Goal: Task Accomplishment & Management: Complete application form

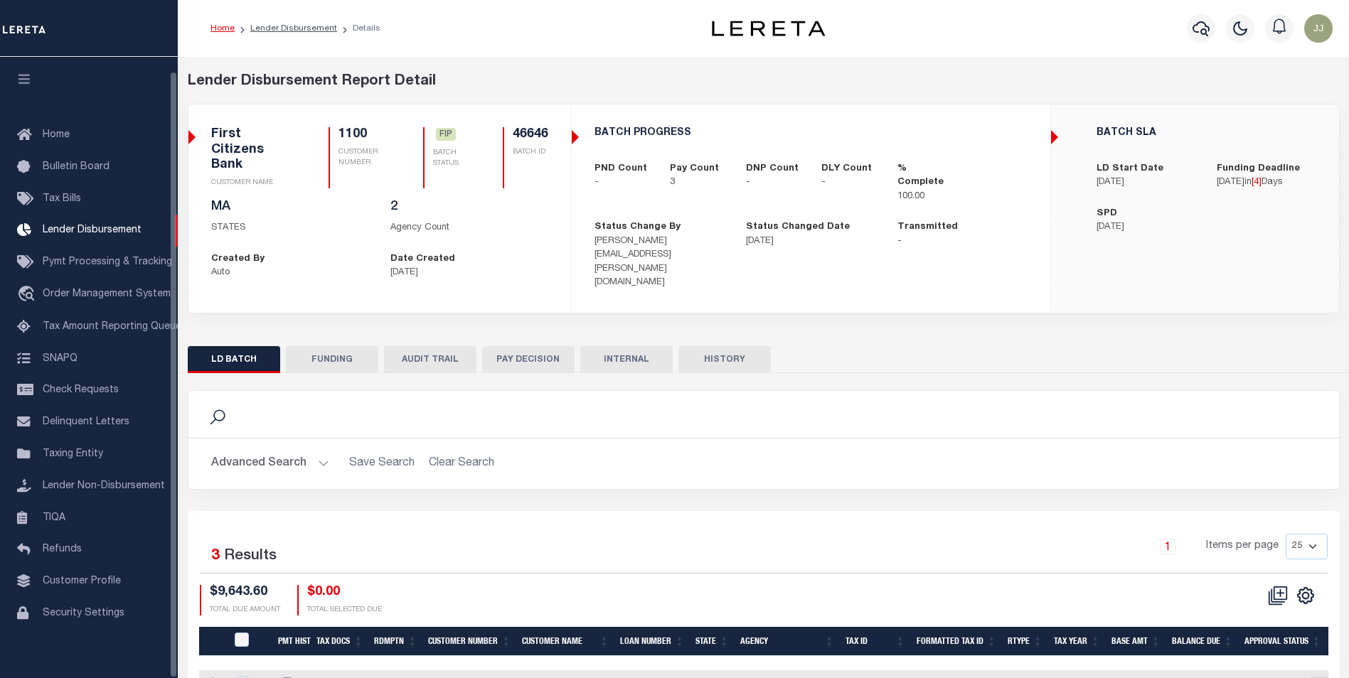
scroll to position [14, 0]
click at [309, 373] on div "Search Advanced Search Save Search Clear Search 3" at bounding box center [764, 573] width 1152 height 400
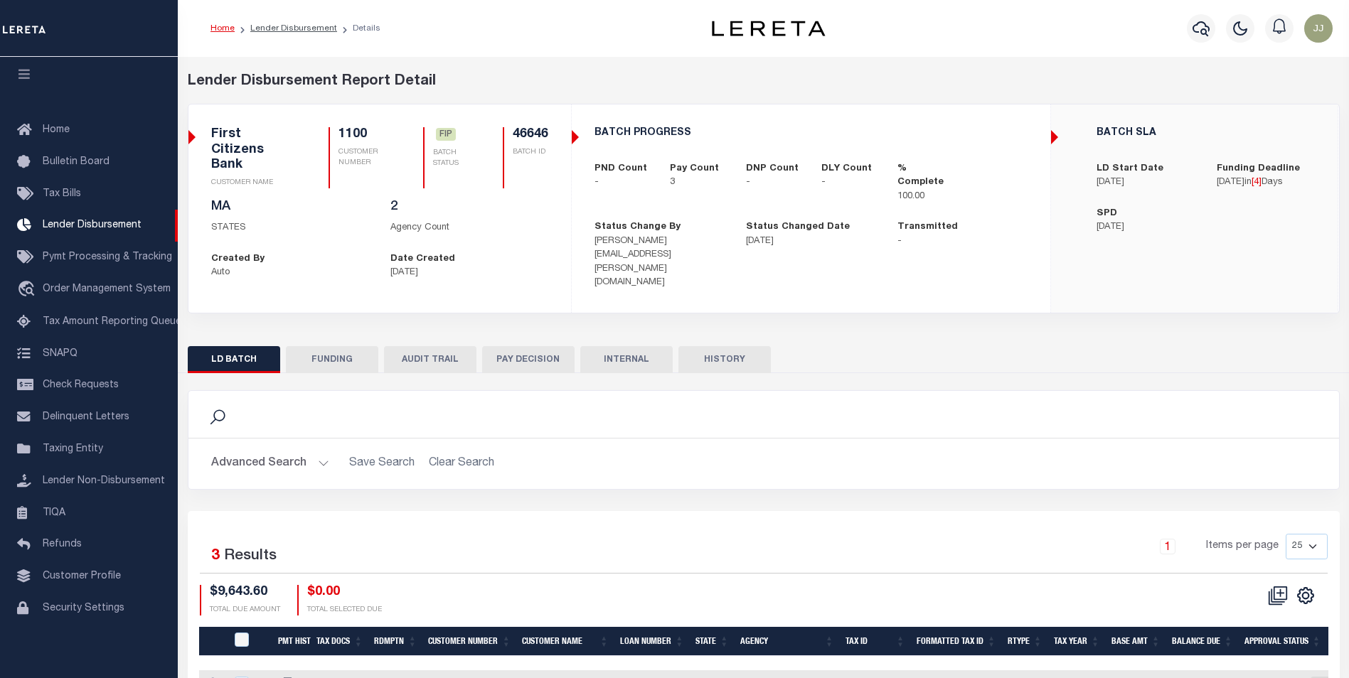
drag, startPoint x: 315, startPoint y: 343, endPoint x: 323, endPoint y: 342, distance: 7.9
click at [315, 346] on button "FUNDING" at bounding box center [332, 359] width 92 height 27
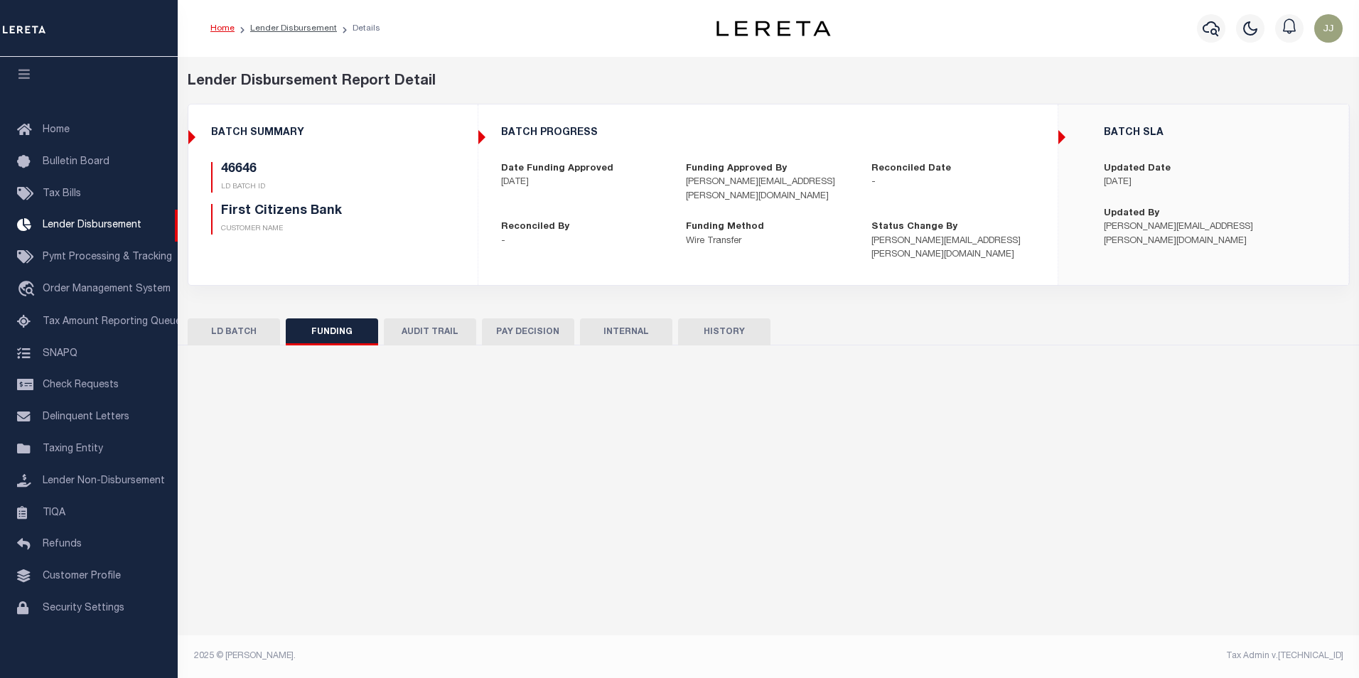
type input "$9,643.6"
type input "$0"
type input "[DATE]"
select select "9"
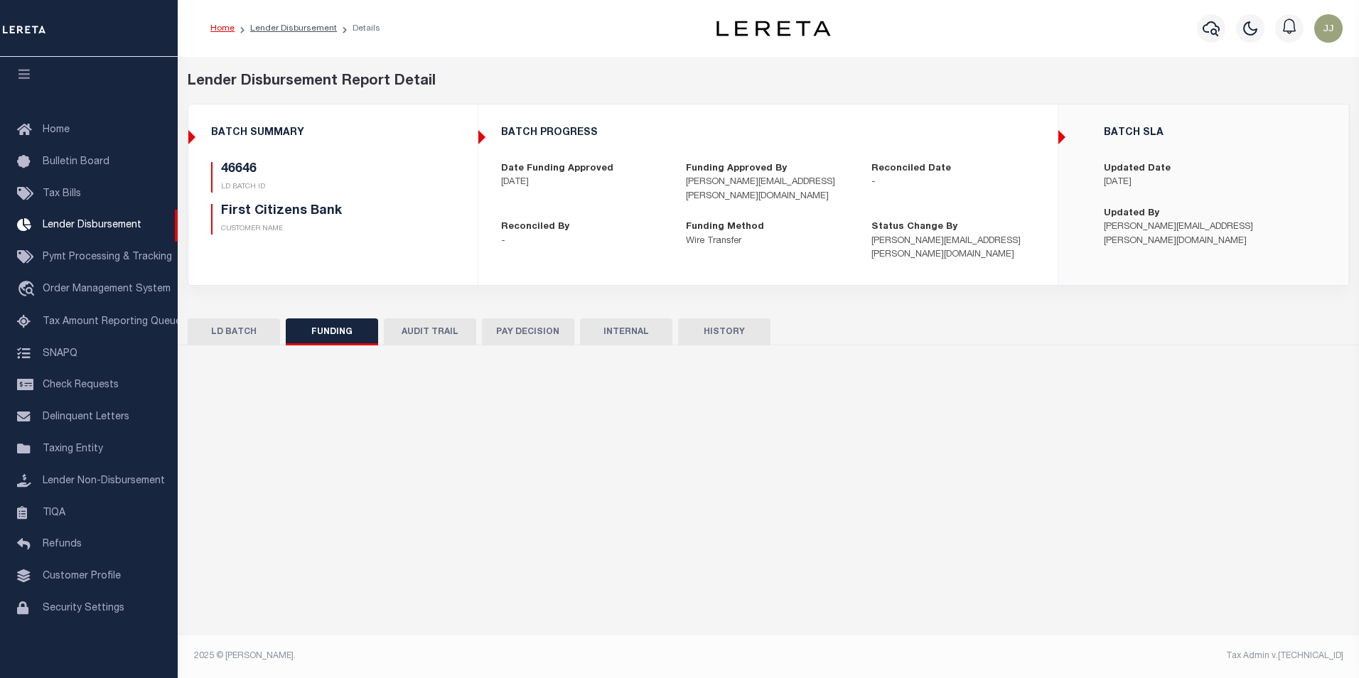
select select "100"
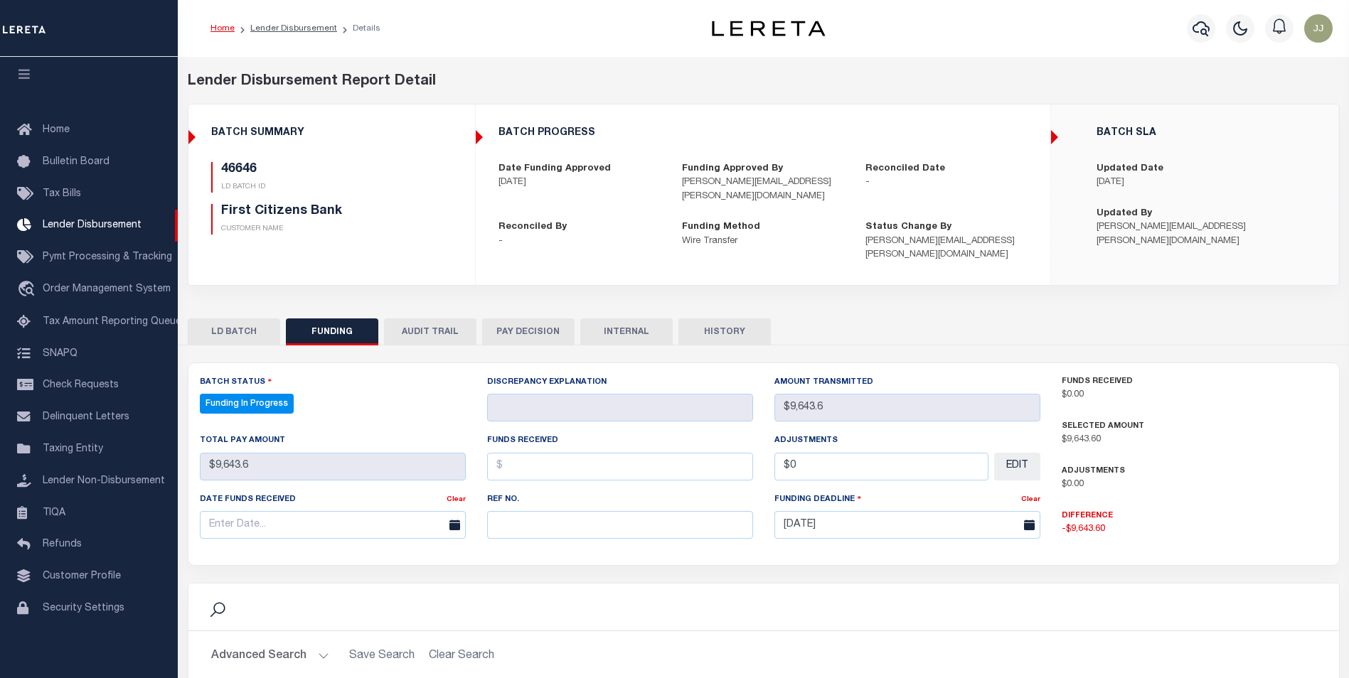
select select "100"
click at [523, 511] on input "text" at bounding box center [620, 525] width 266 height 28
paste input "20251014MMQFMP2700651010141714FT03"
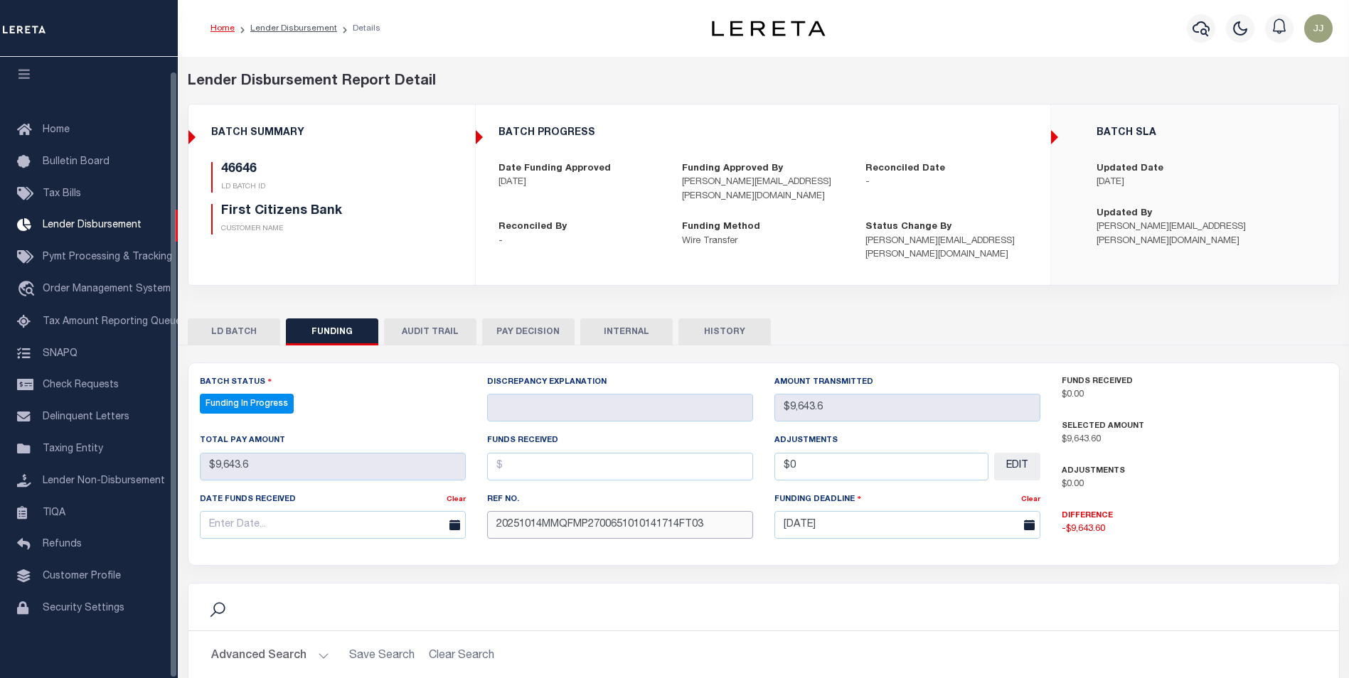
type input "20251014MMQFMP2700651010141714FT03"
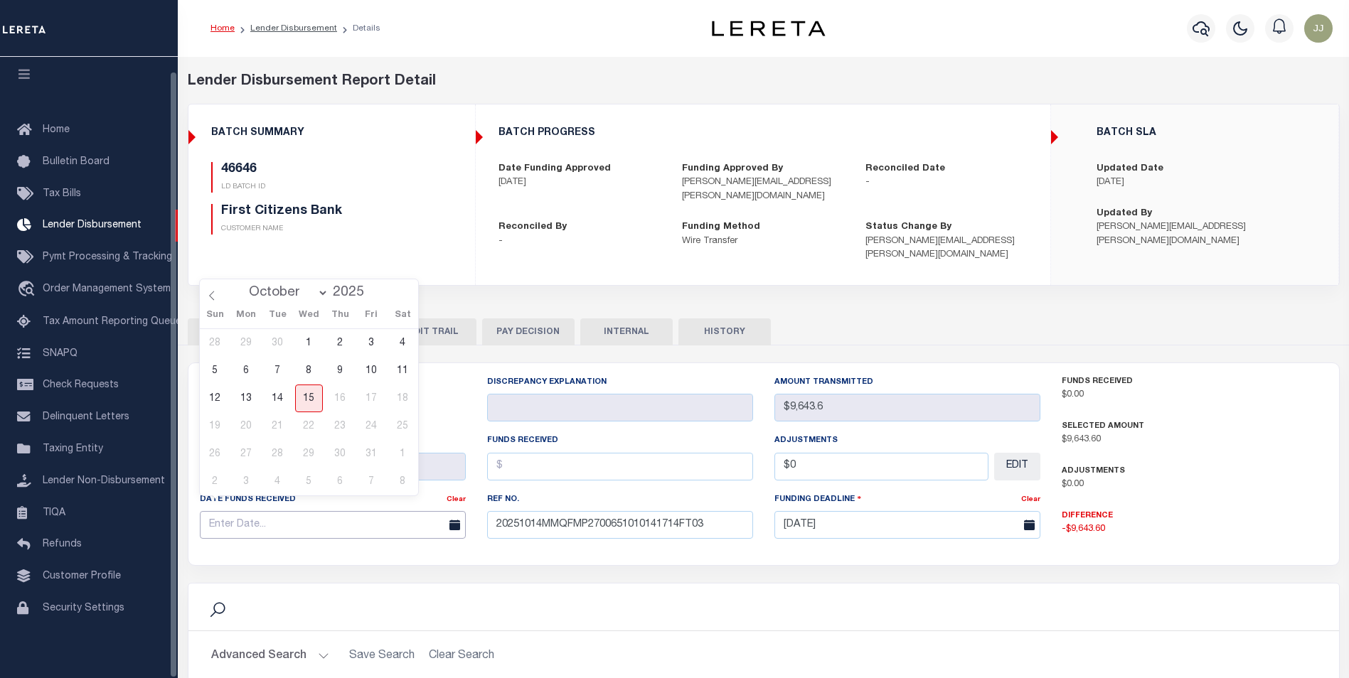
drag, startPoint x: 254, startPoint y: 516, endPoint x: 301, endPoint y: 506, distance: 48.7
click at [257, 517] on input "text" at bounding box center [333, 525] width 266 height 28
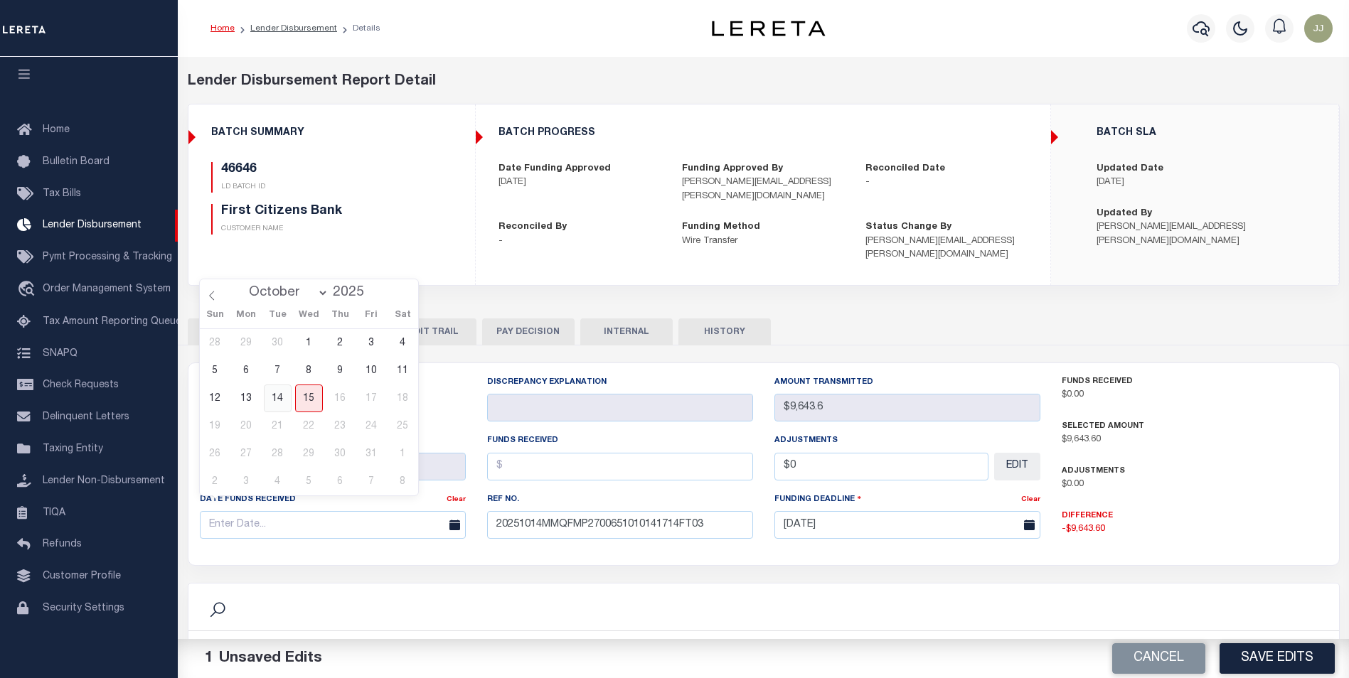
click at [282, 397] on span "14" at bounding box center [278, 399] width 28 height 28
type input "[DATE]"
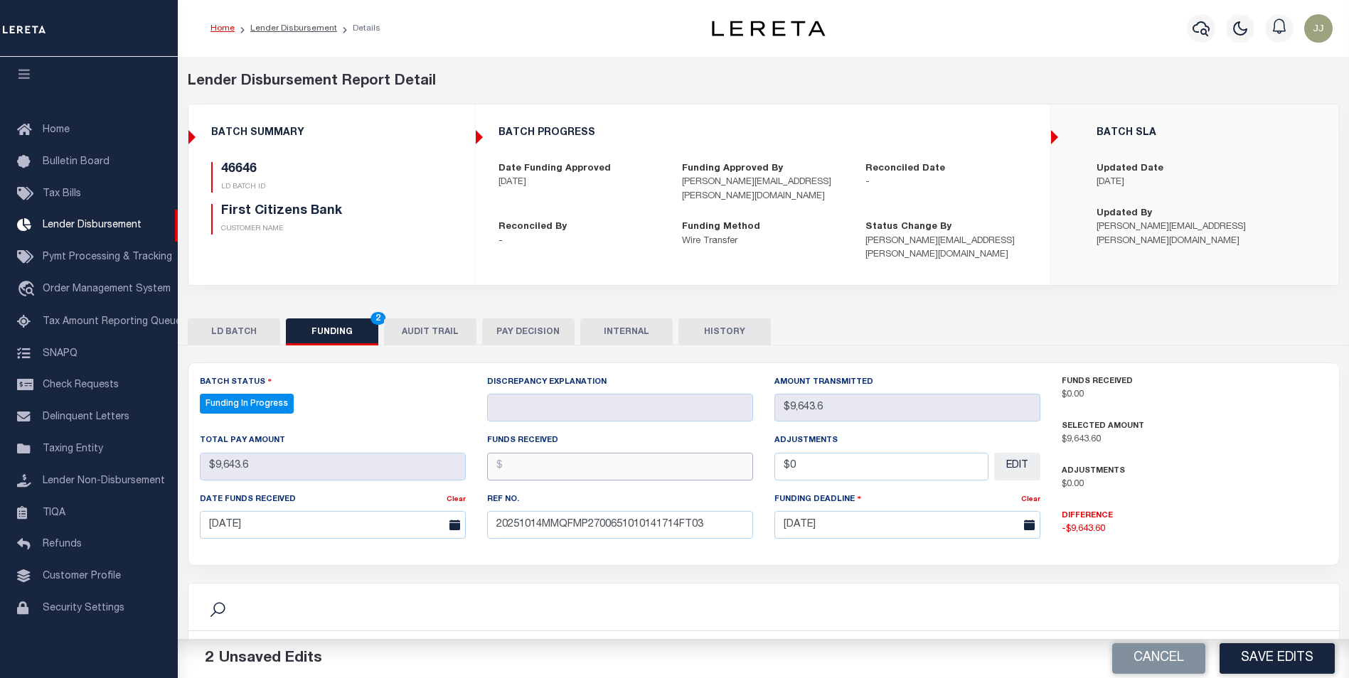
drag, startPoint x: 655, startPoint y: 456, endPoint x: 662, endPoint y: 459, distance: 7.3
click at [658, 458] on input "text" at bounding box center [620, 467] width 266 height 28
type input "$9,643.60"
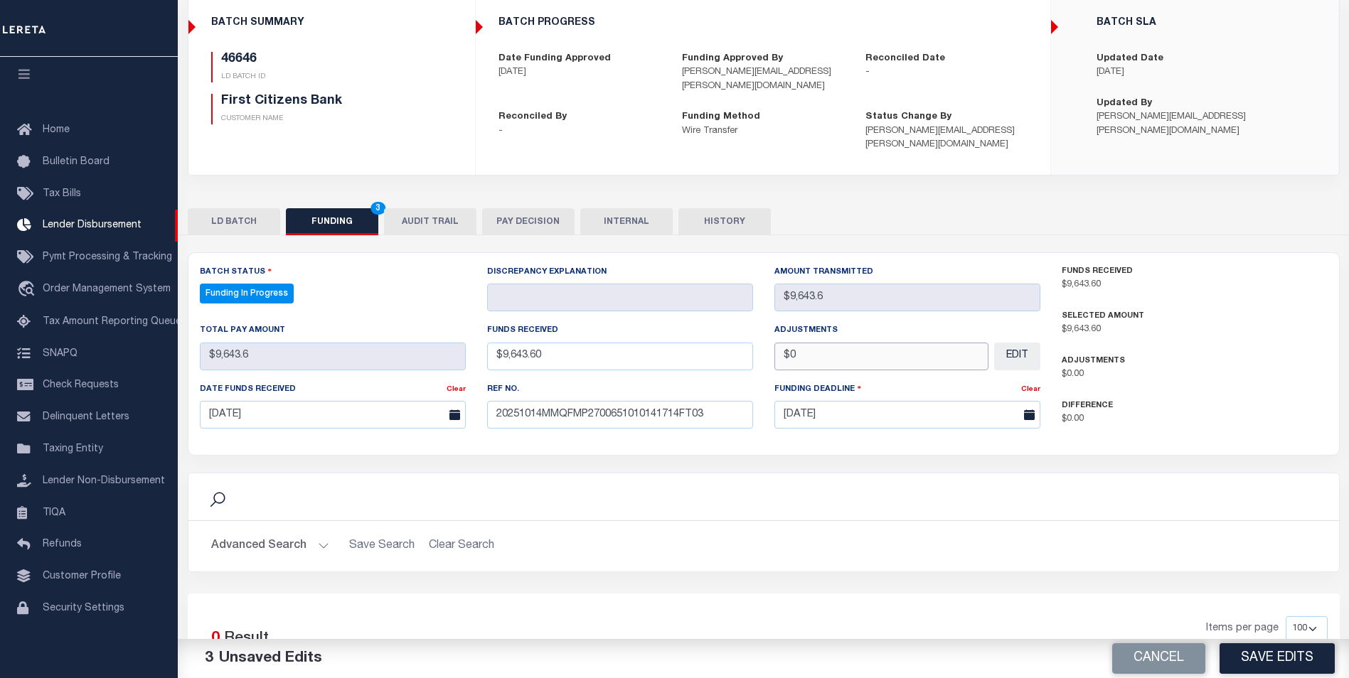
scroll to position [142, 0]
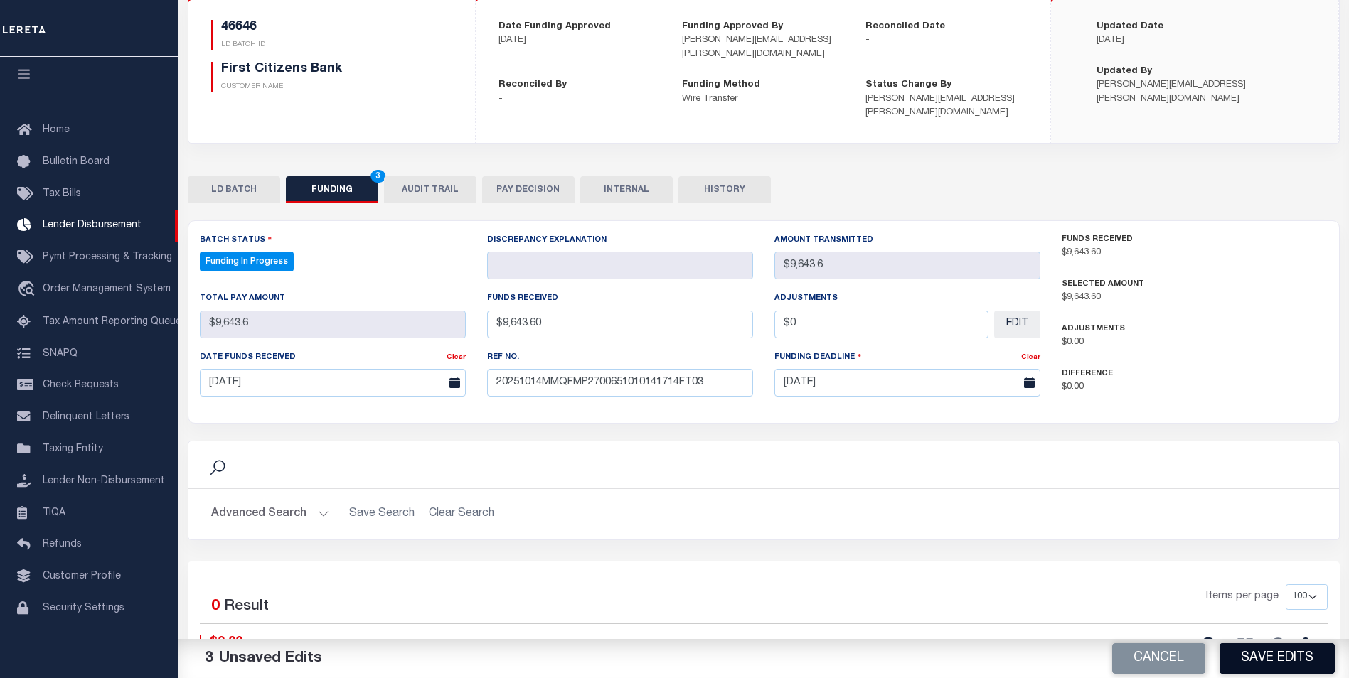
type input "$0.00"
click at [1292, 663] on button "Save Edits" at bounding box center [1276, 658] width 115 height 31
type input "$9,643.6"
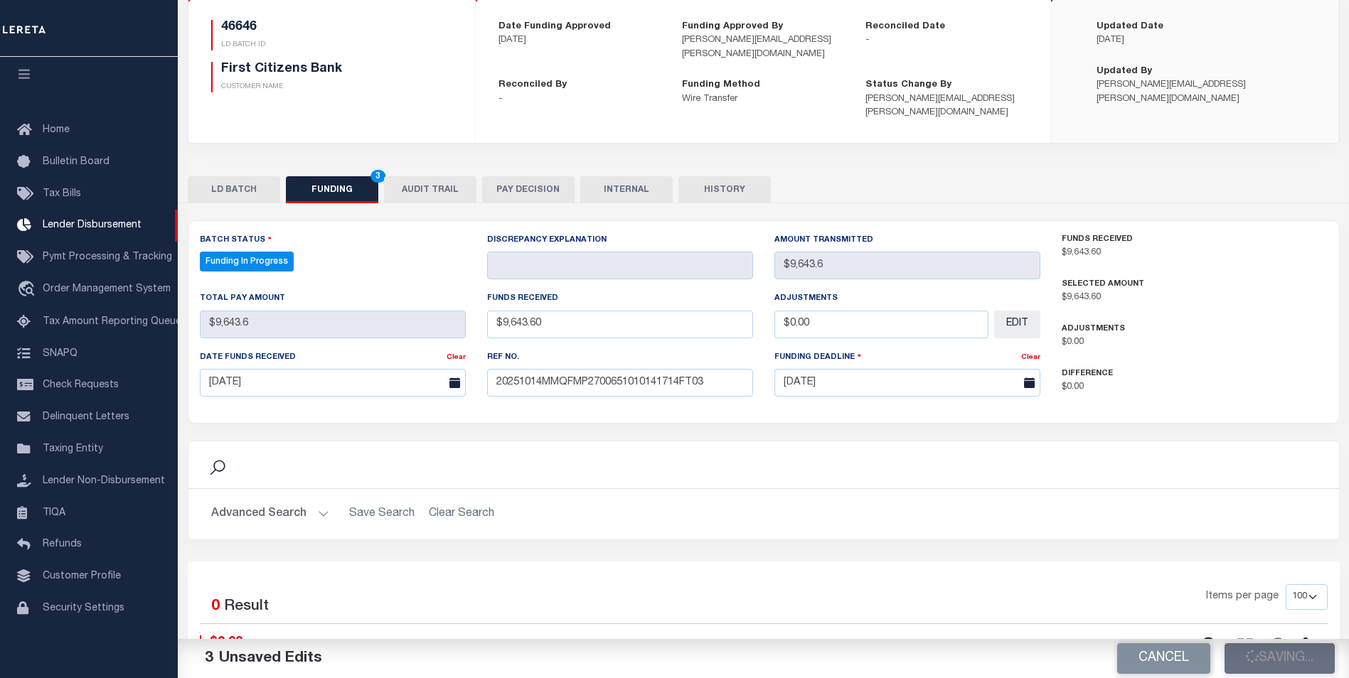
type input "$0"
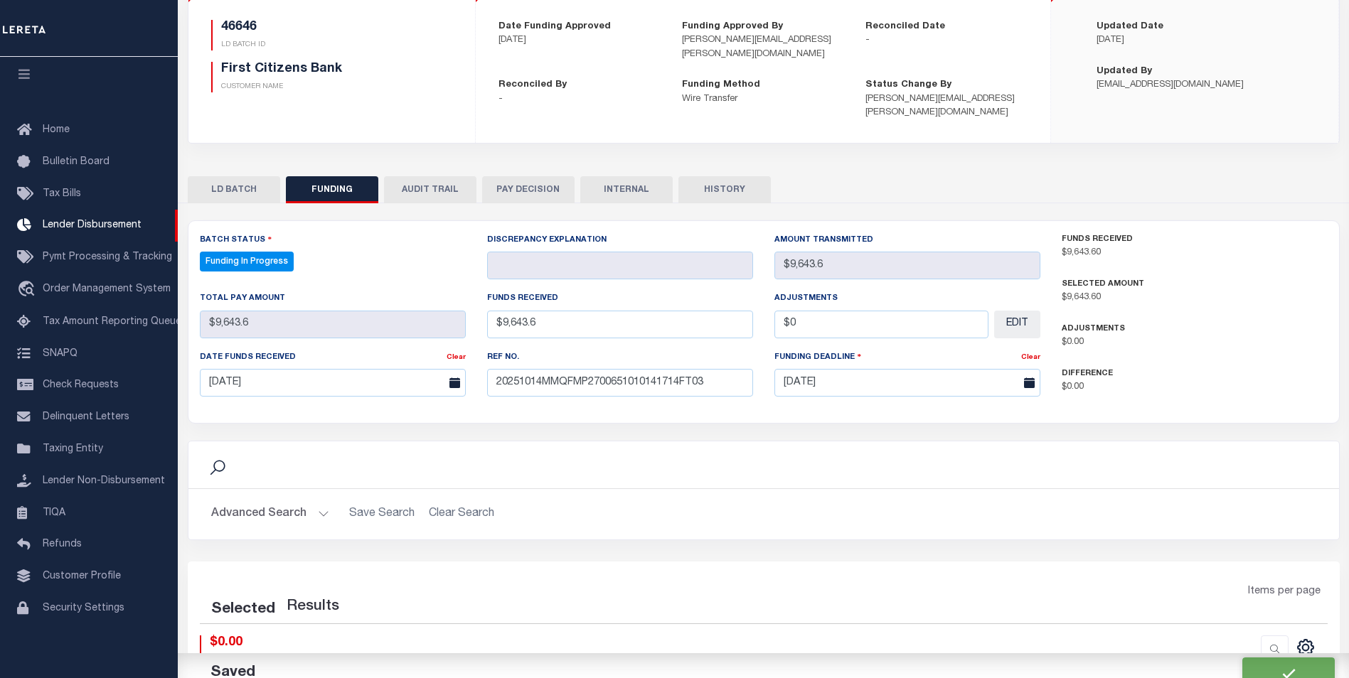
select select "100"
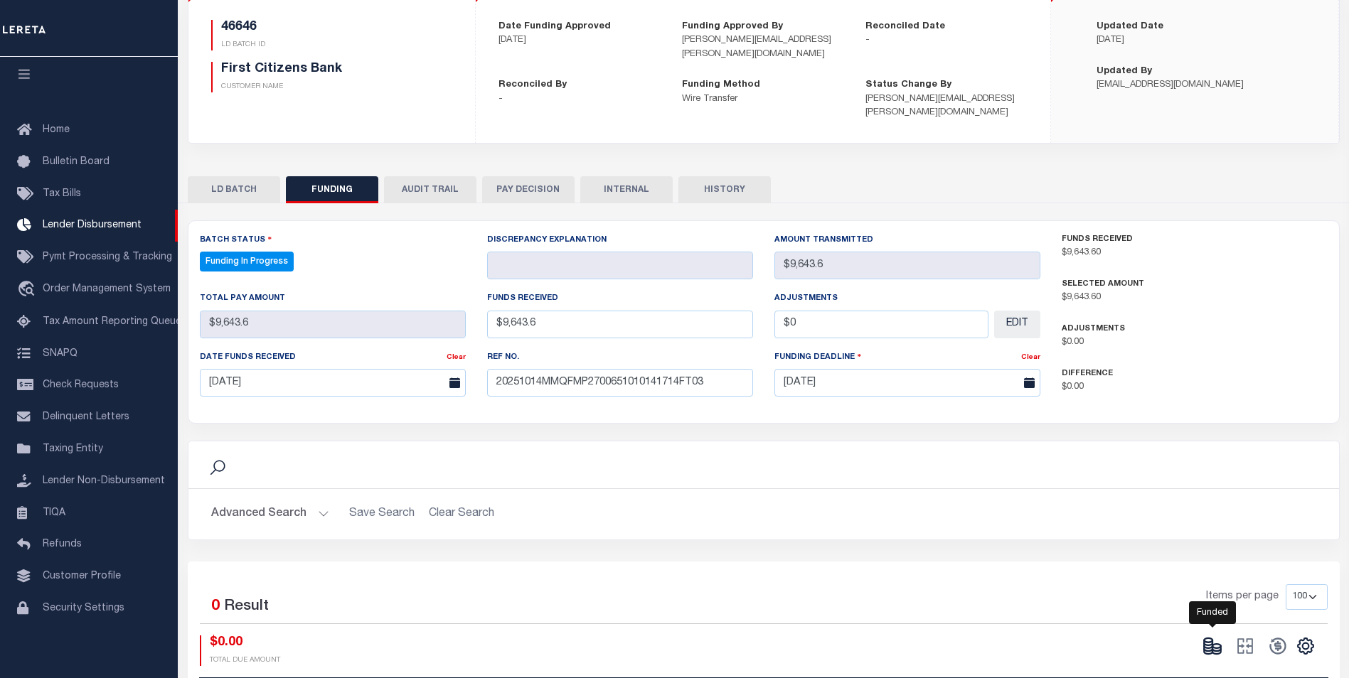
click at [1210, 638] on ellipse at bounding box center [1207, 640] width 9 height 4
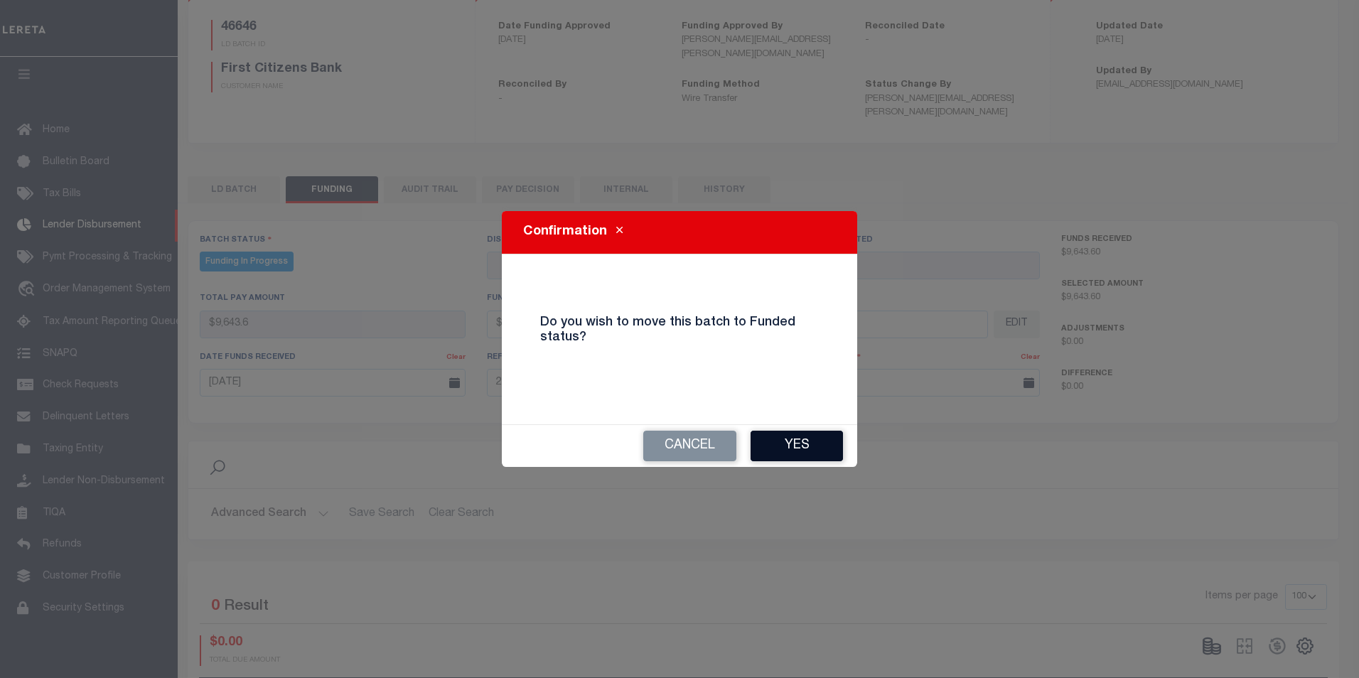
click at [773, 434] on button "Yes" at bounding box center [797, 446] width 92 height 31
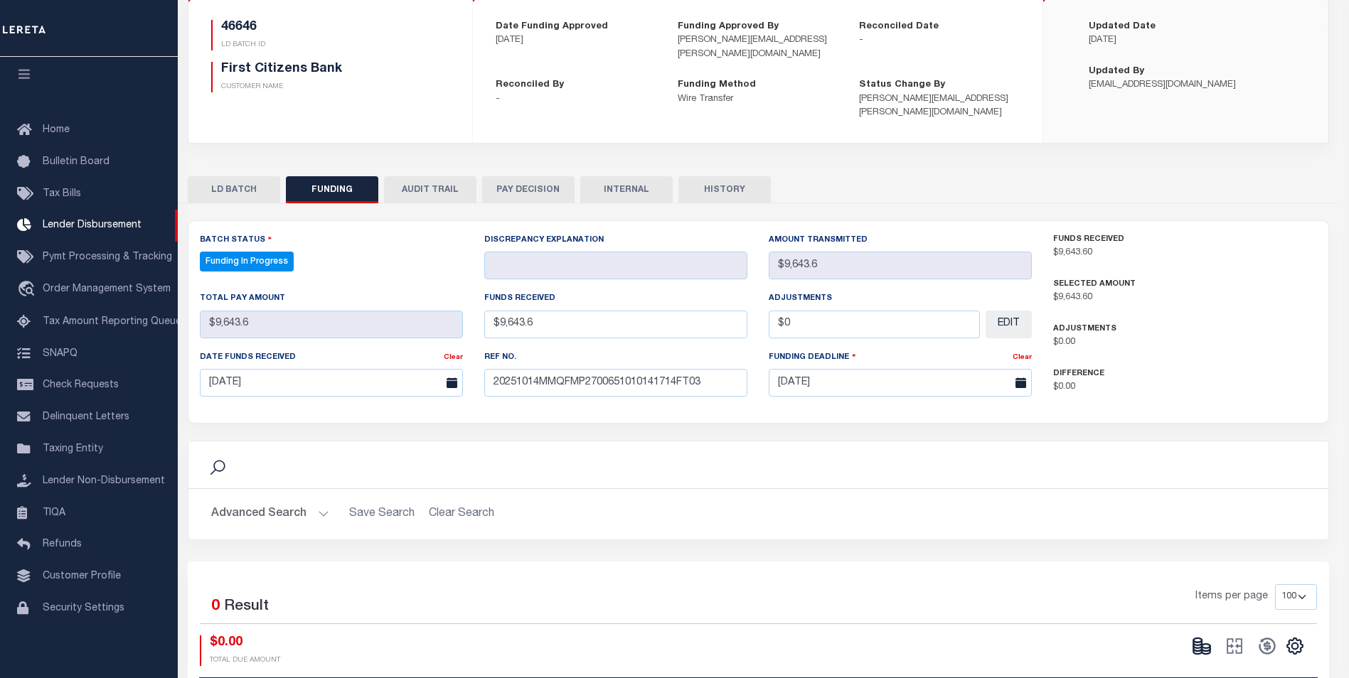
type input "$9,643.6"
type input "$0"
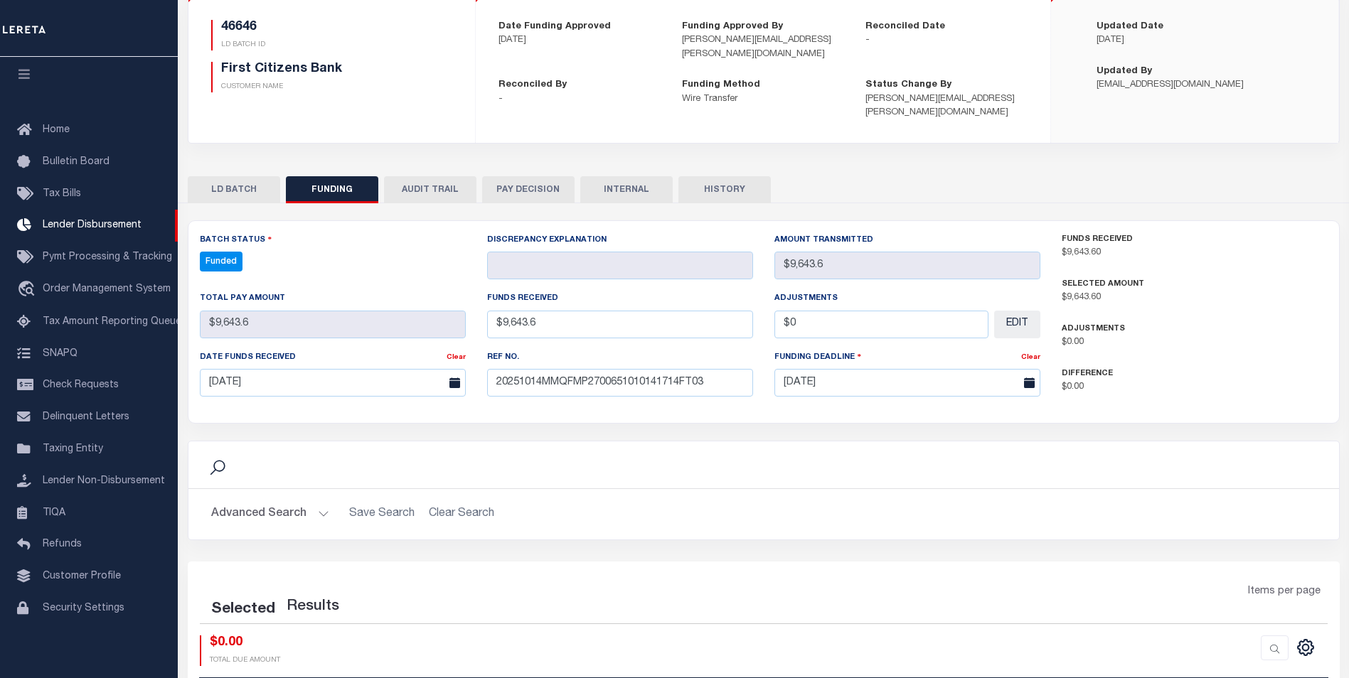
select select "100"
click at [1278, 636] on icon at bounding box center [1277, 646] width 20 height 20
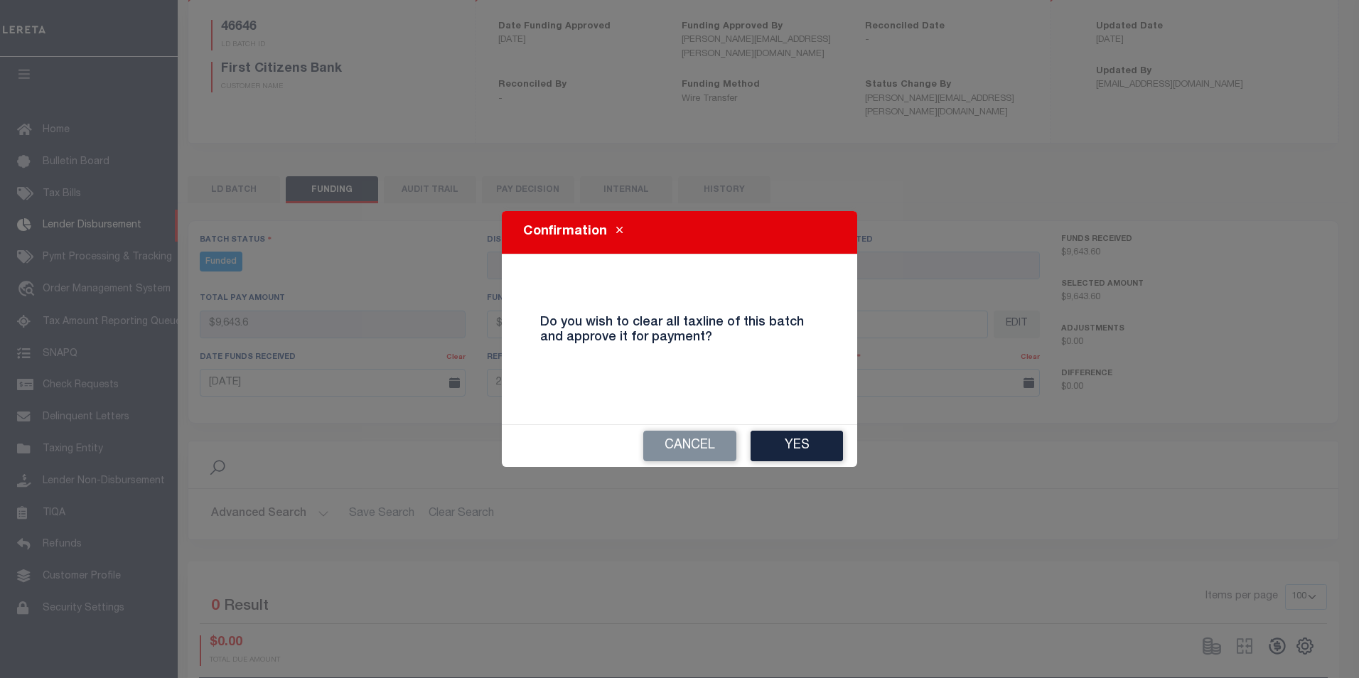
click at [795, 461] on div "Cancel Yes" at bounding box center [679, 446] width 355 height 42
click at [802, 441] on button "Yes" at bounding box center [797, 446] width 92 height 31
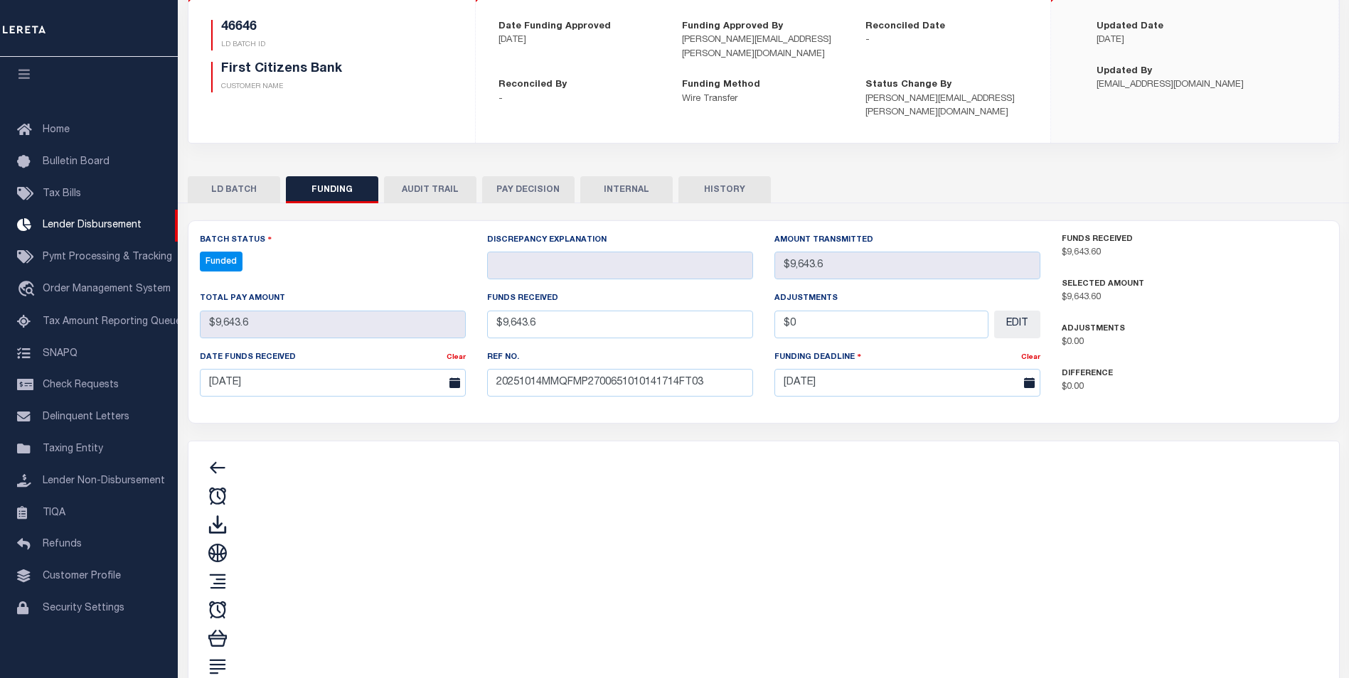
type input "$9,643.6"
type input "$0"
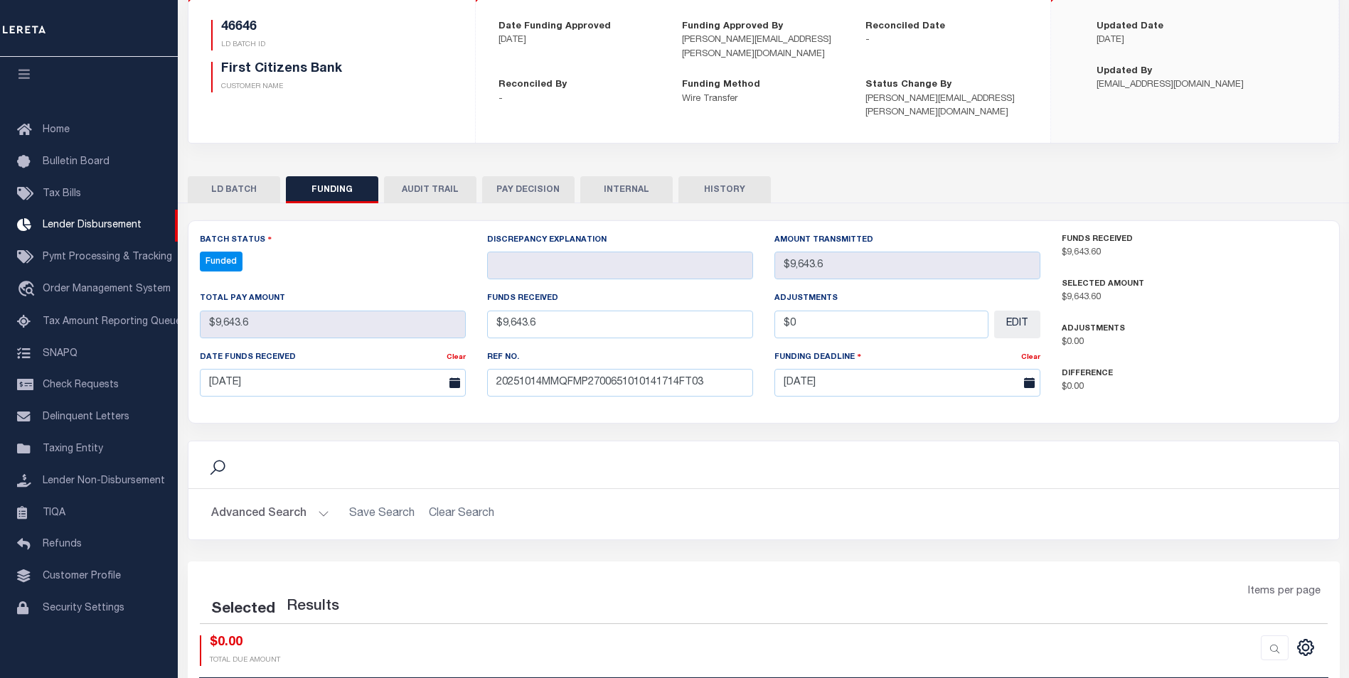
select select "100"
click at [1247, 636] on icon "" at bounding box center [1245, 646] width 20 height 20
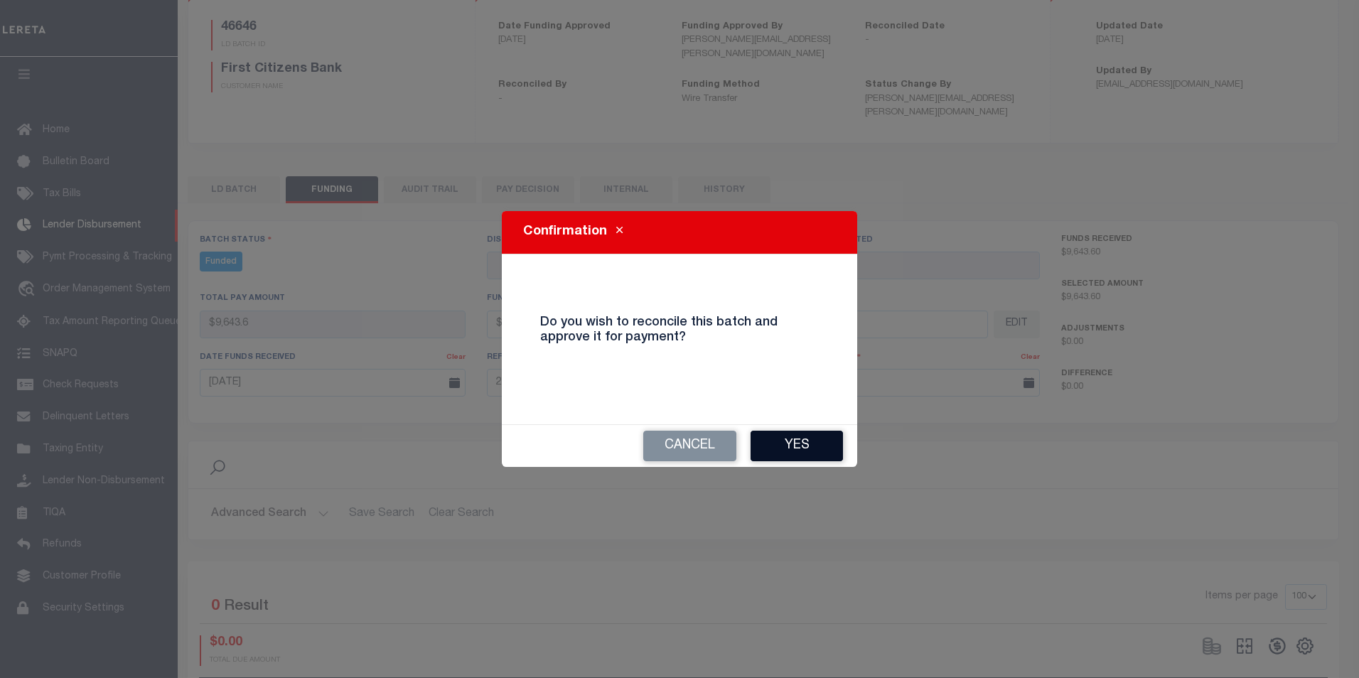
click at [773, 449] on button "Yes" at bounding box center [797, 446] width 92 height 31
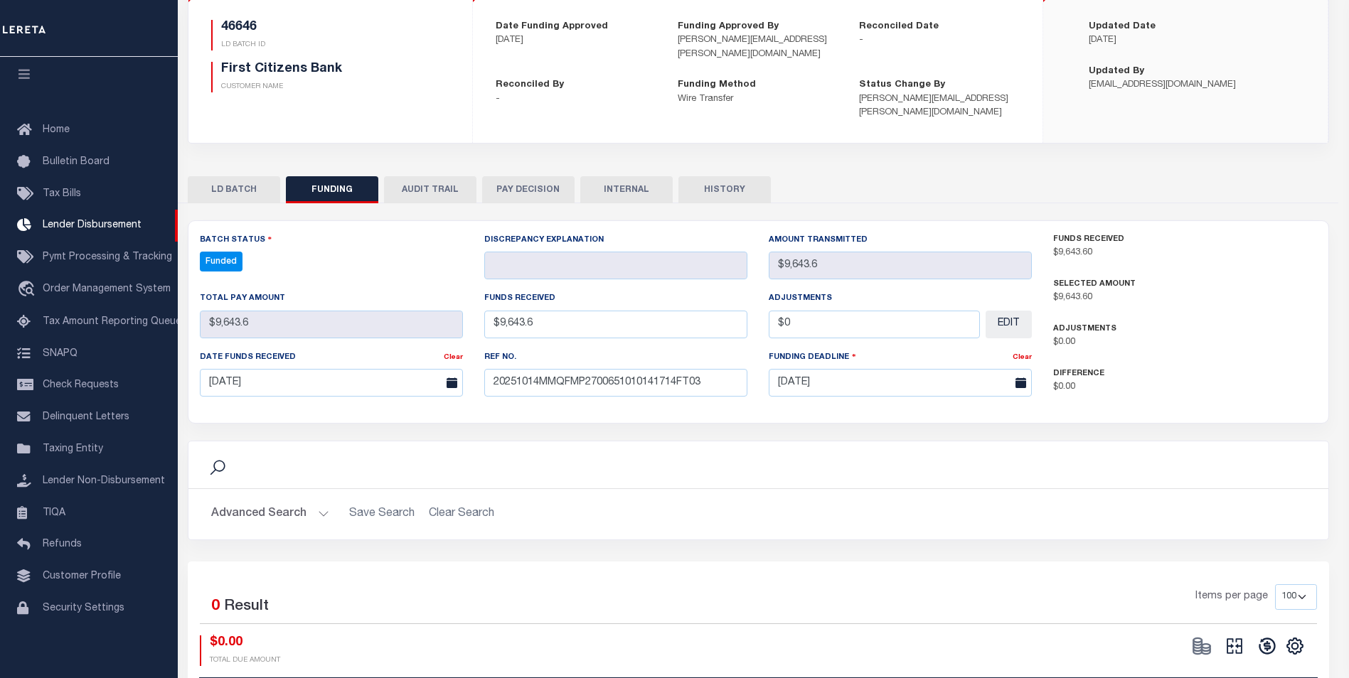
type input "$9,643.6"
type input "$0"
select select "100"
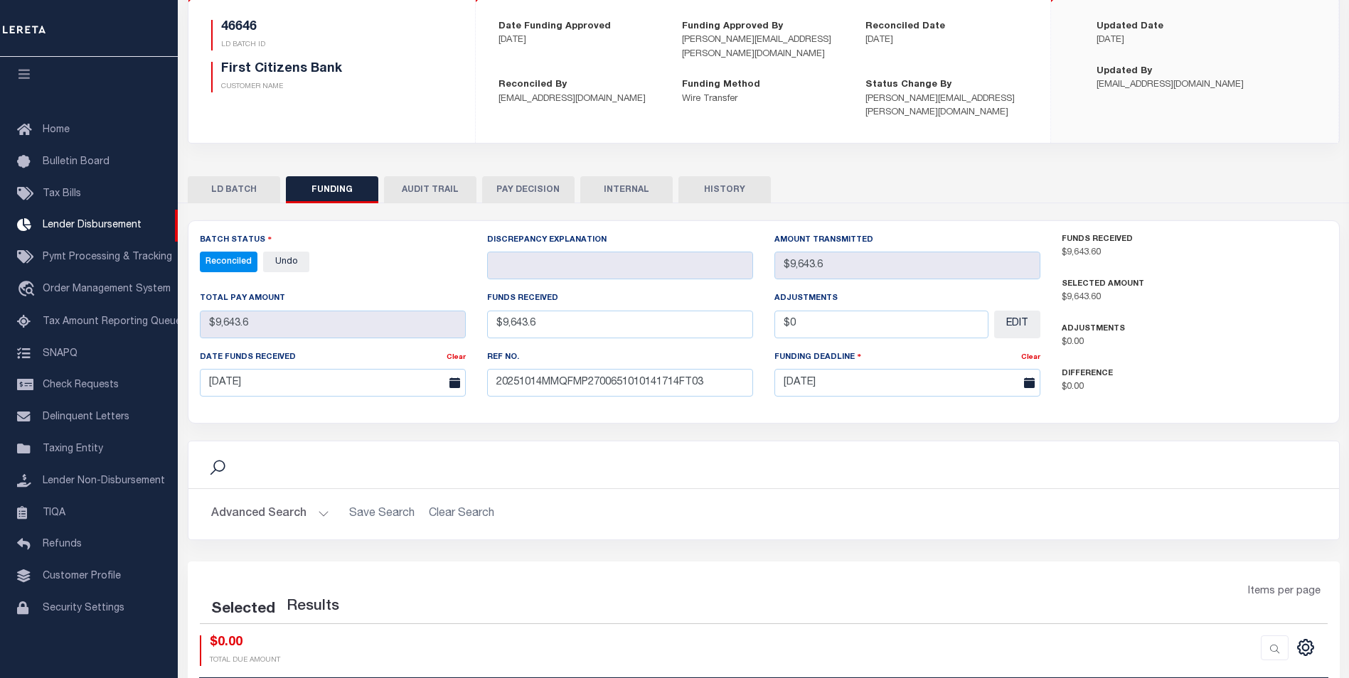
select select "100"
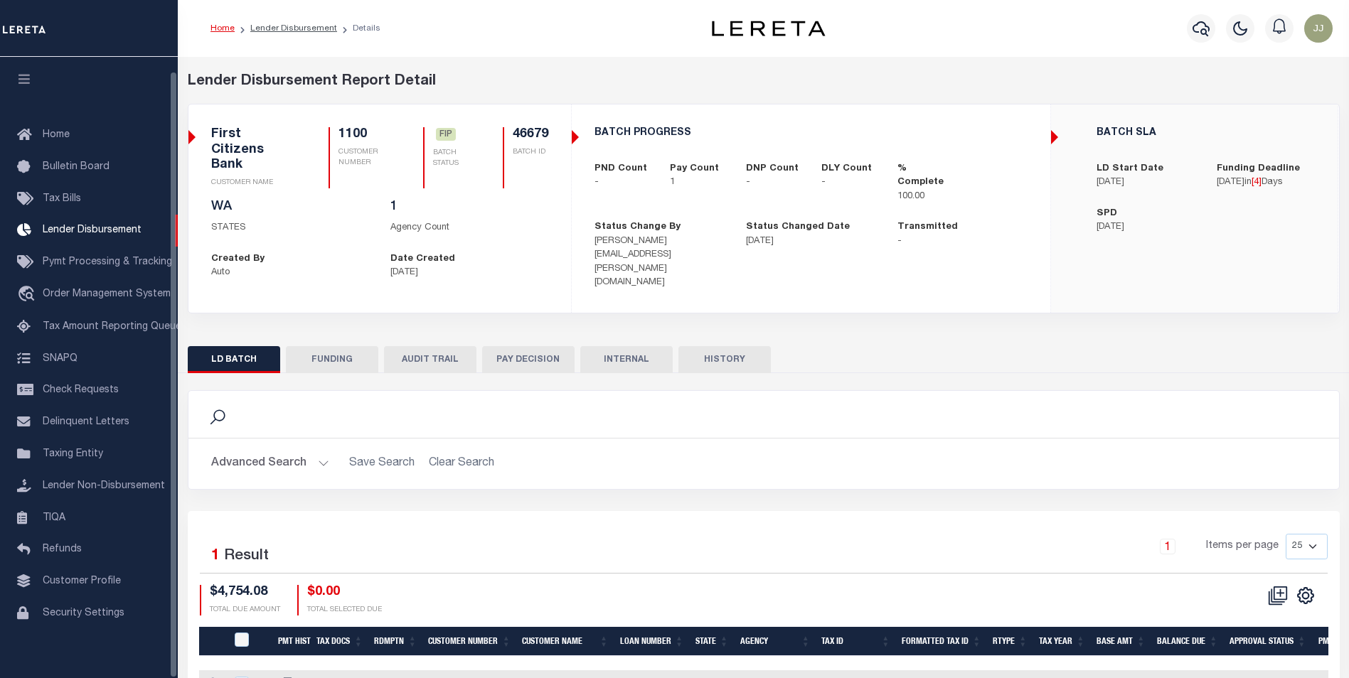
scroll to position [14, 0]
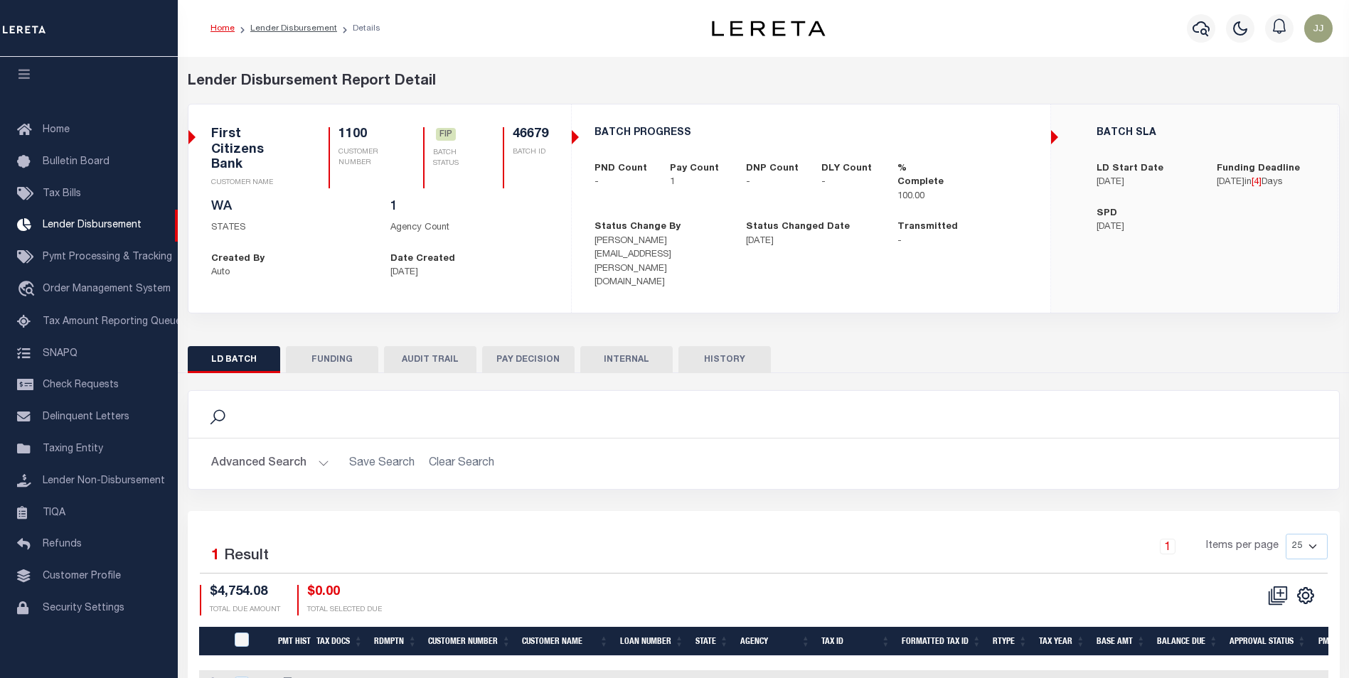
click at [355, 346] on button "FUNDING" at bounding box center [332, 359] width 92 height 27
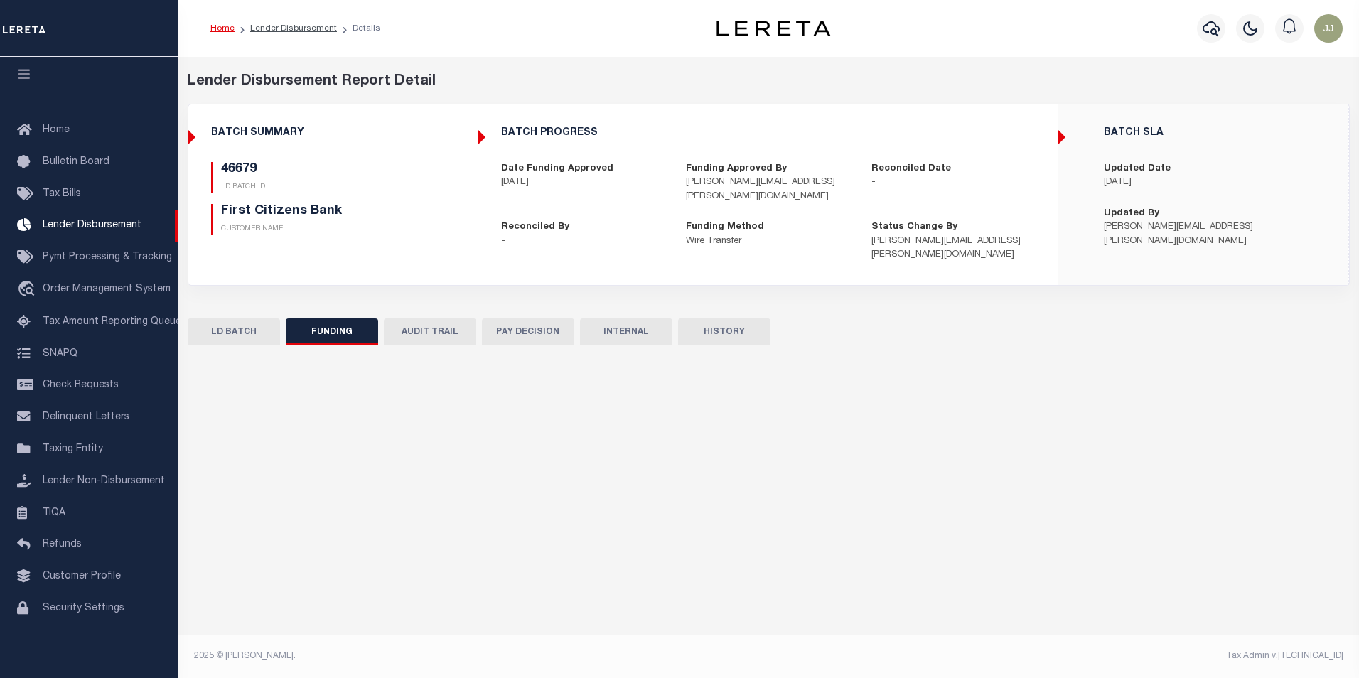
type input "$4,754.08"
type input "$0"
type input "[DATE]"
select select "100"
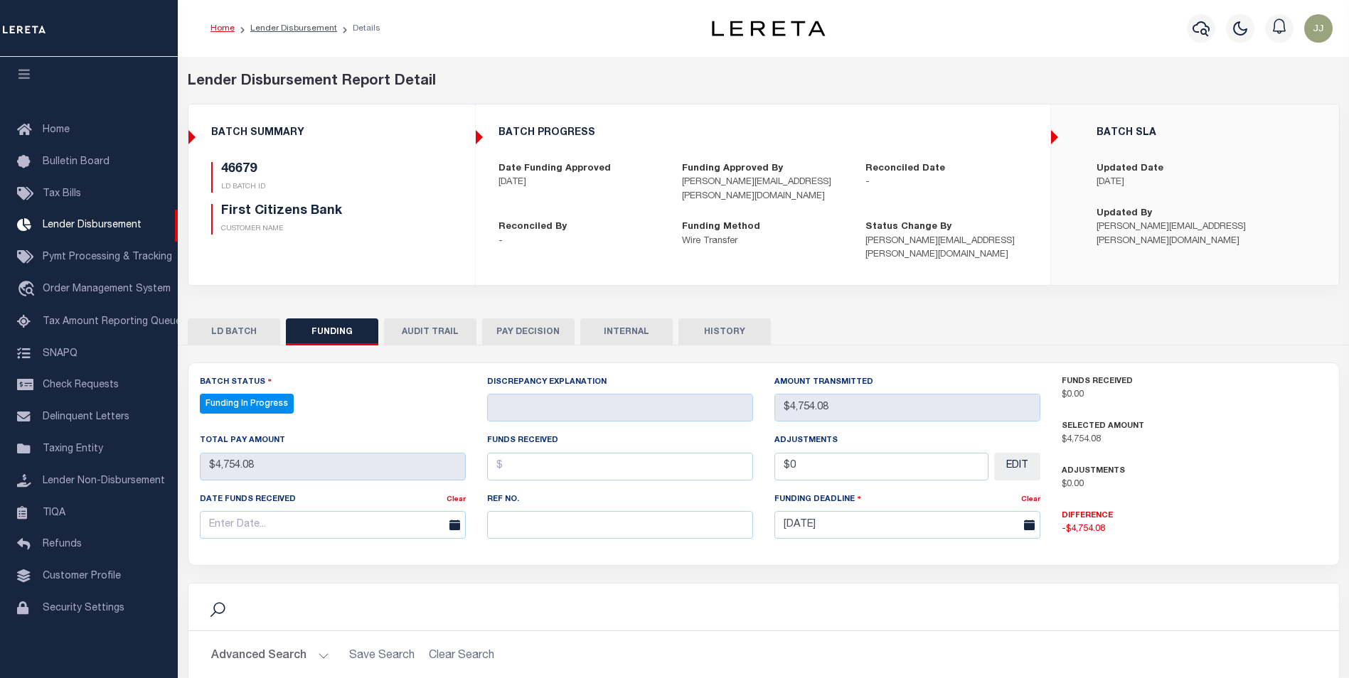
select select "100"
click at [638, 512] on input "text" at bounding box center [620, 525] width 266 height 28
paste input "20251014MMQFMP2700650810141714FT03"
type input "20251014MMQFMP2700650810141714FT03"
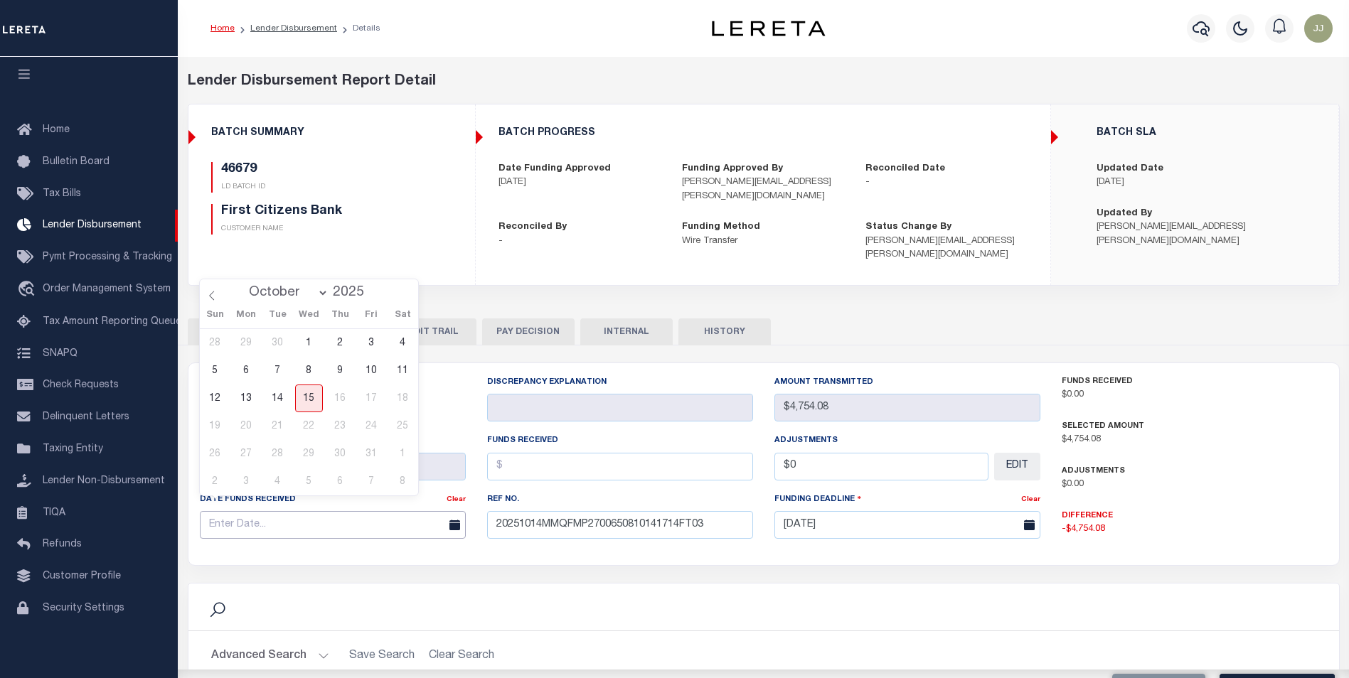
click at [343, 523] on input "text" at bounding box center [333, 525] width 266 height 28
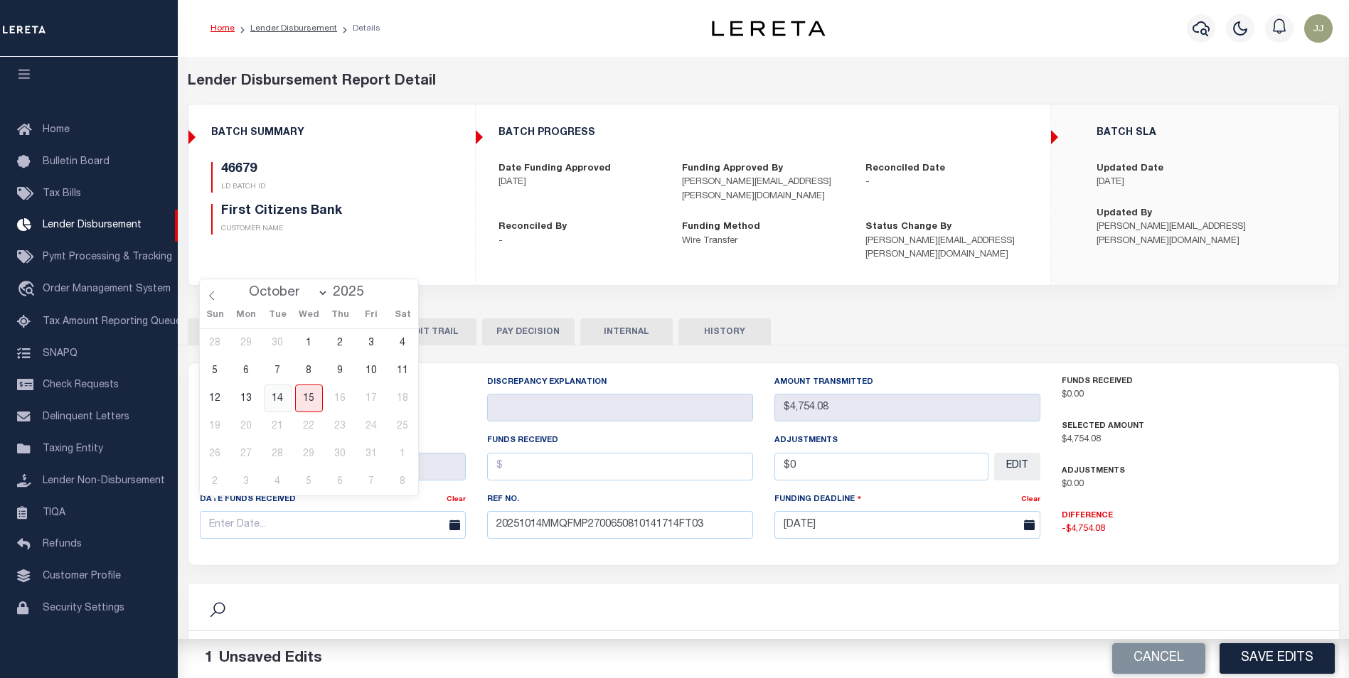
click at [282, 395] on span "14" at bounding box center [278, 399] width 28 height 28
type input "[DATE]"
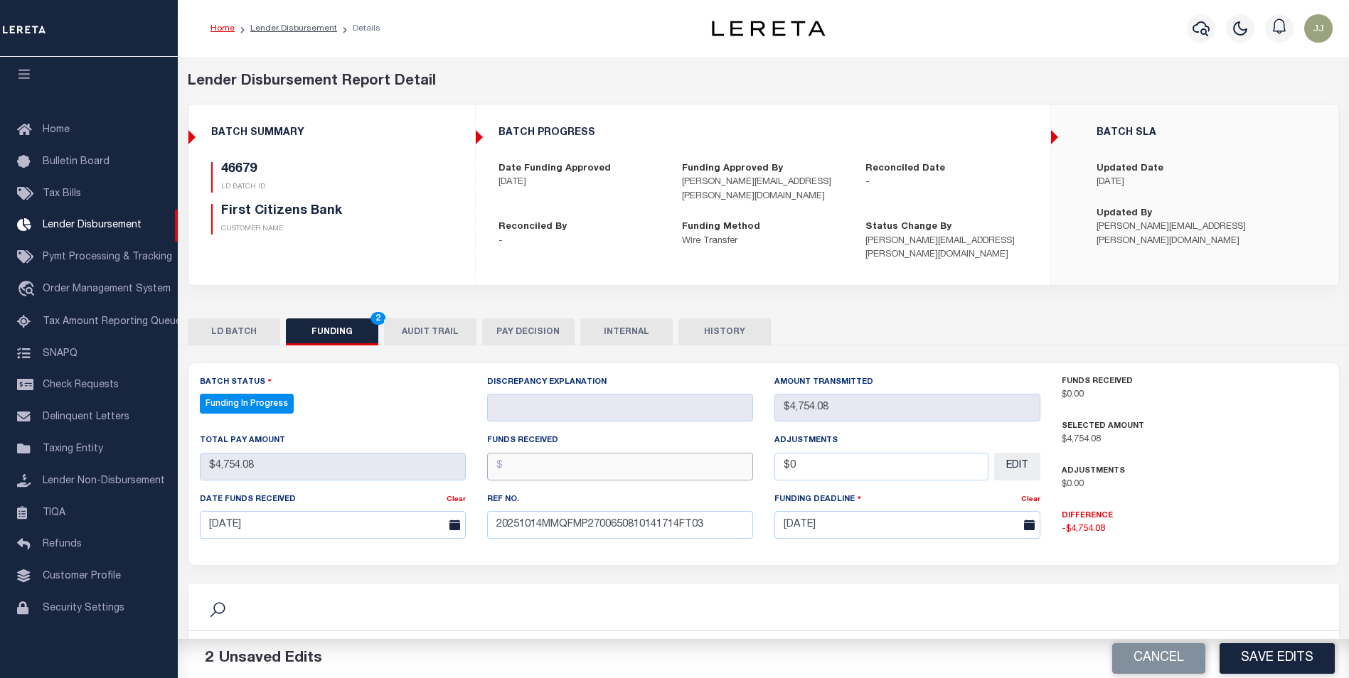
click at [588, 453] on input "text" at bounding box center [620, 467] width 266 height 28
type input "$4,754.08"
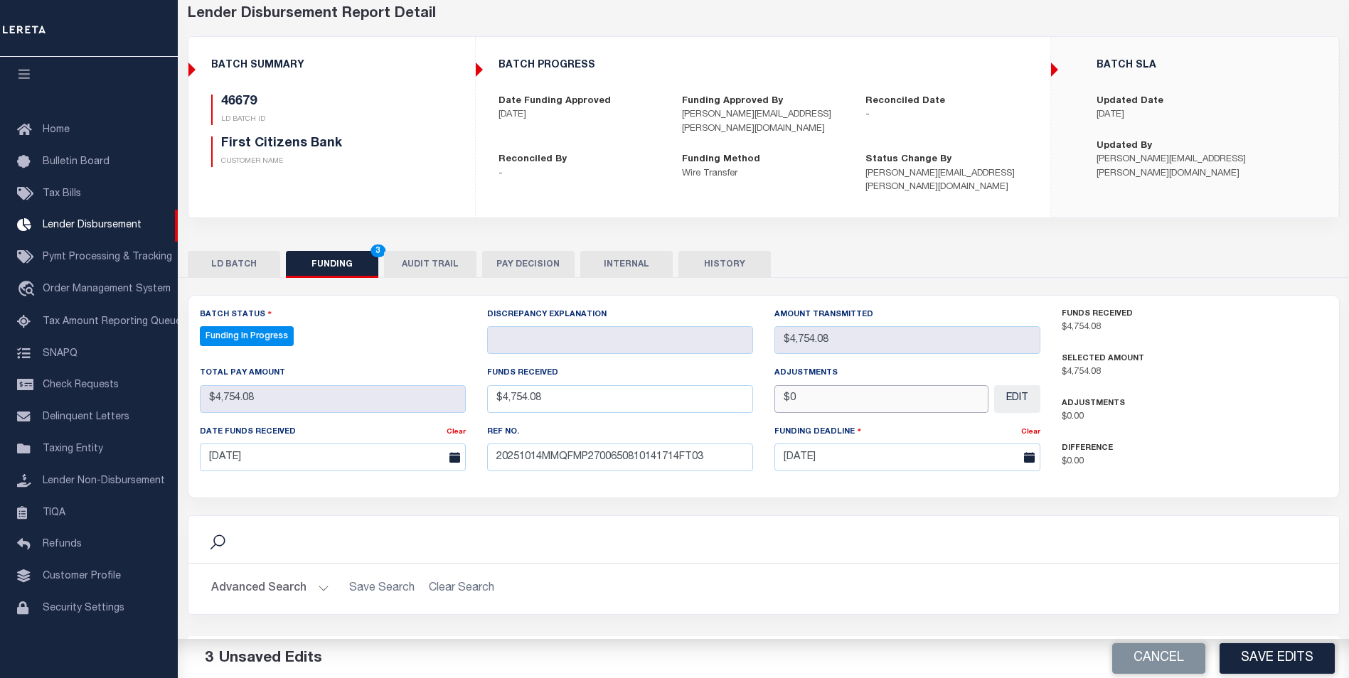
scroll to position [71, 0]
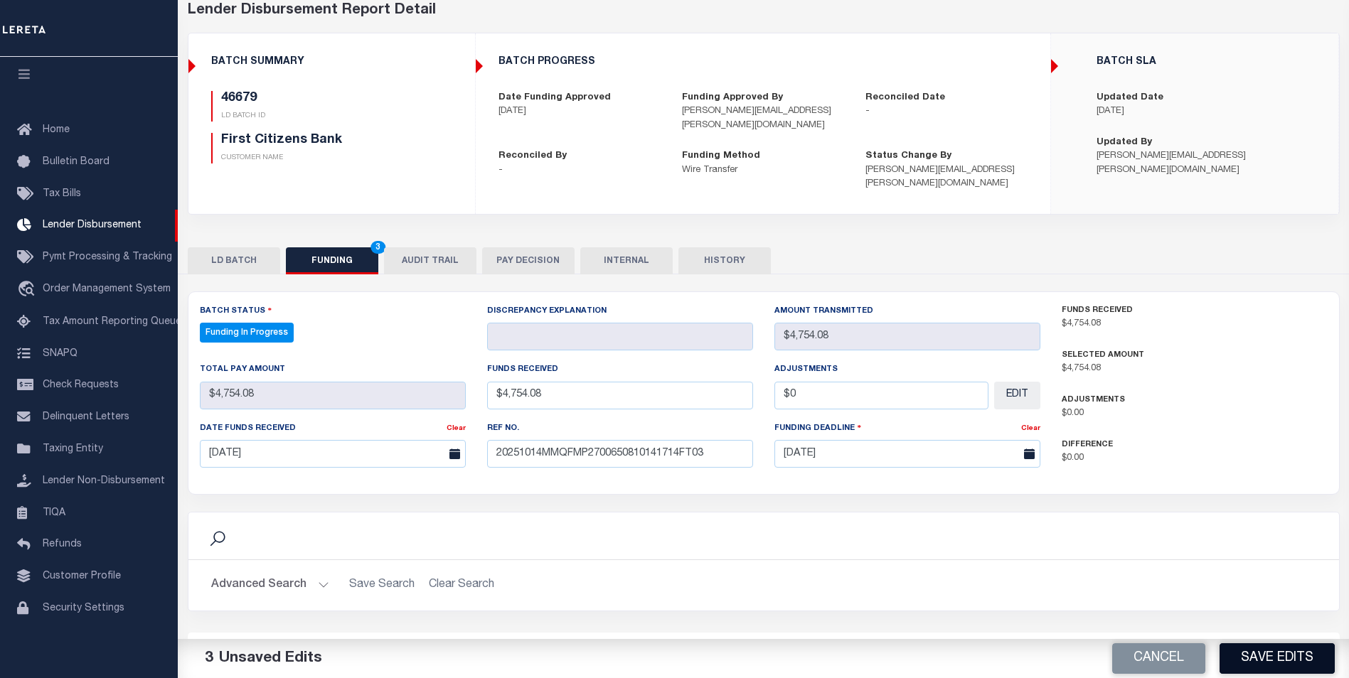
type input "$0.00"
click at [1235, 660] on button "Save Edits" at bounding box center [1276, 658] width 115 height 31
type input "$4,754.08"
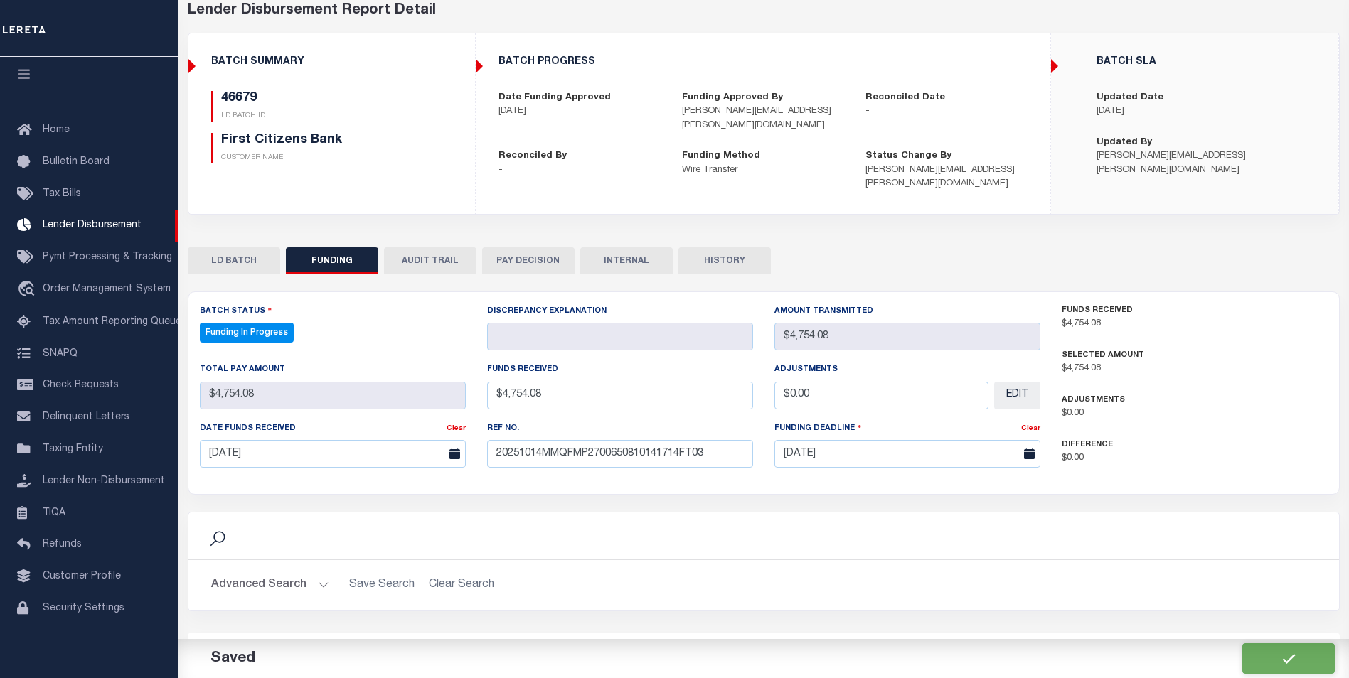
type input "$0"
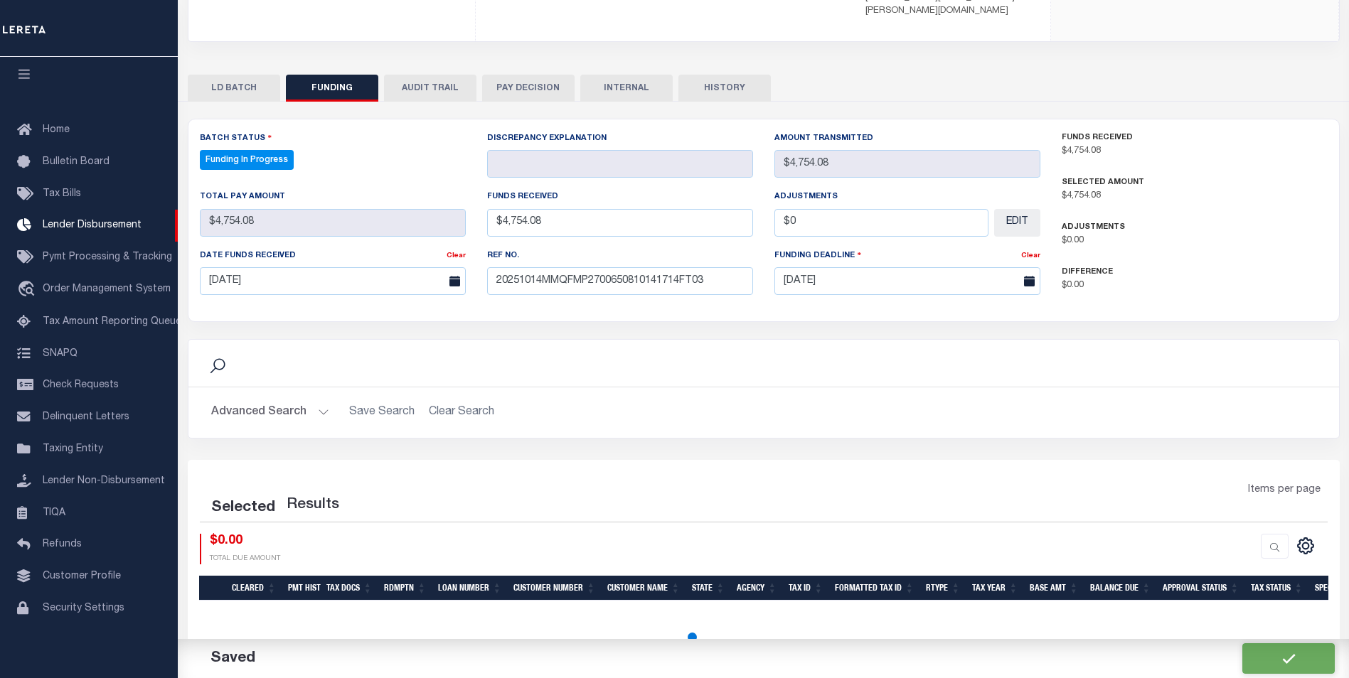
select select "100"
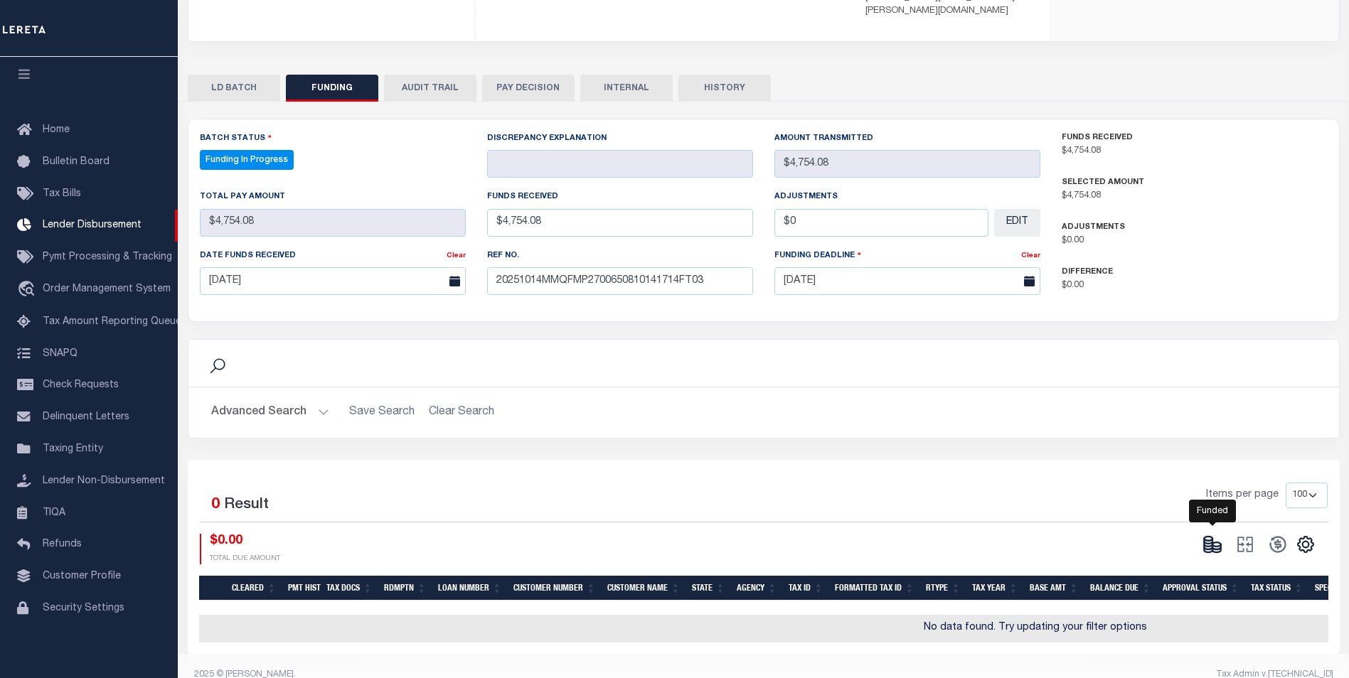
click at [1213, 535] on icon at bounding box center [1212, 545] width 20 height 20
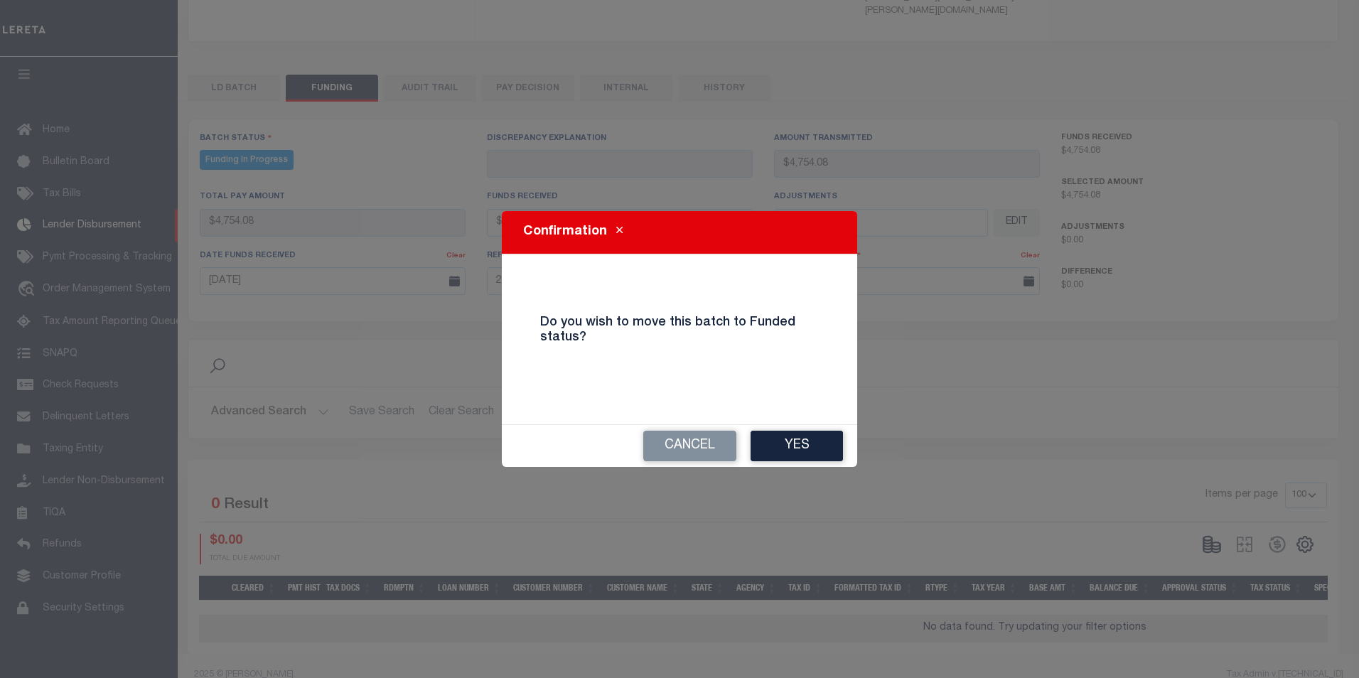
click at [803, 462] on div "Cancel Yes" at bounding box center [679, 446] width 355 height 42
click at [833, 461] on button "Yes" at bounding box center [797, 446] width 92 height 31
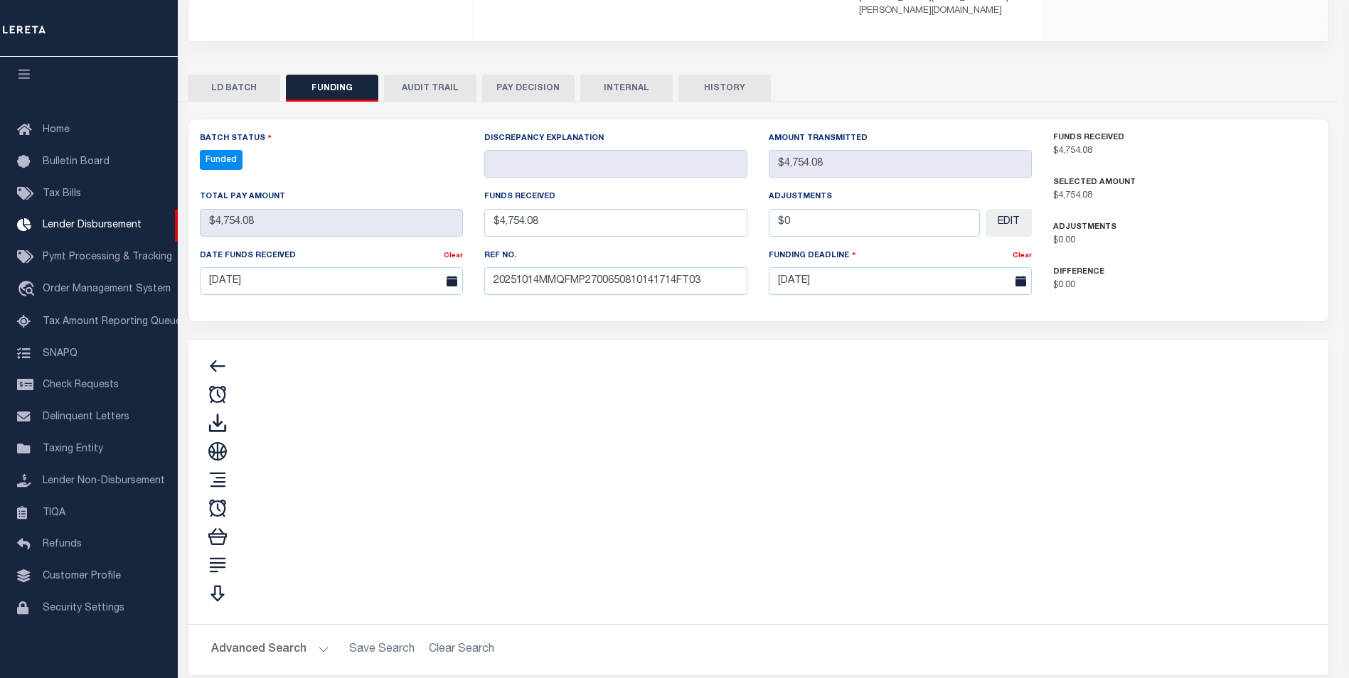
type input "$4,754.08"
type input "$0"
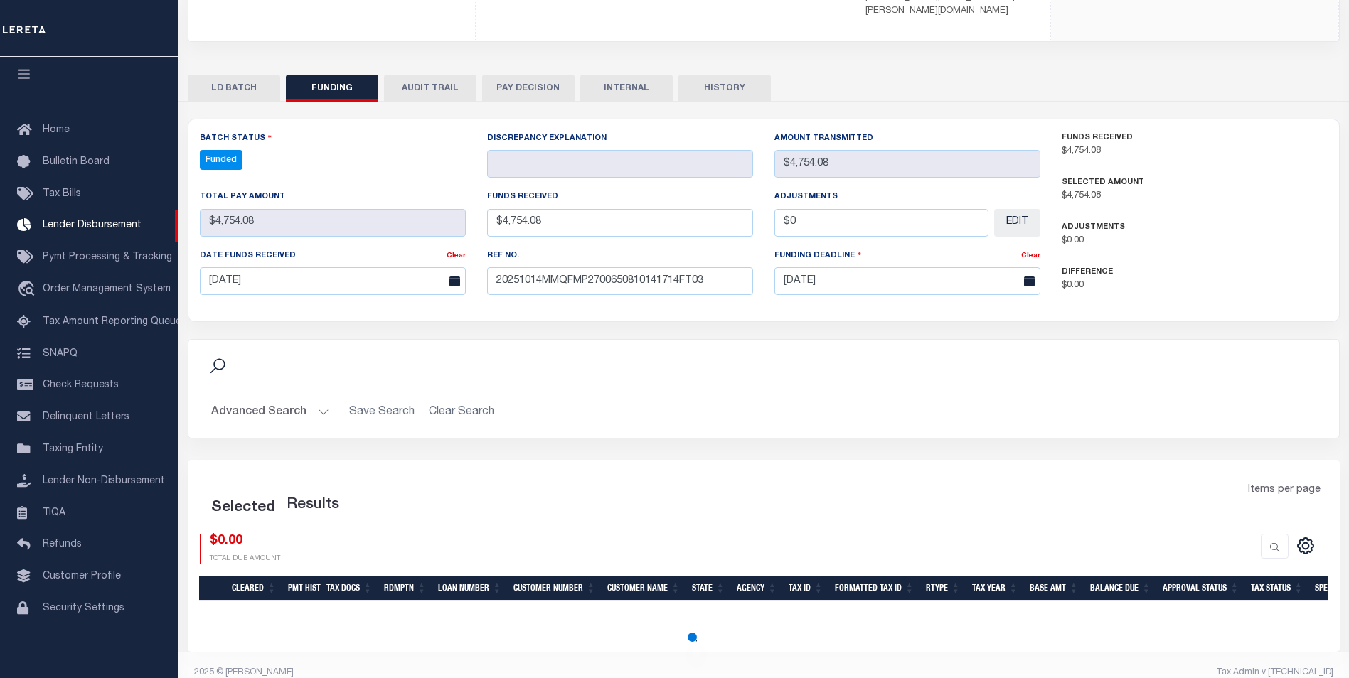
select select "100"
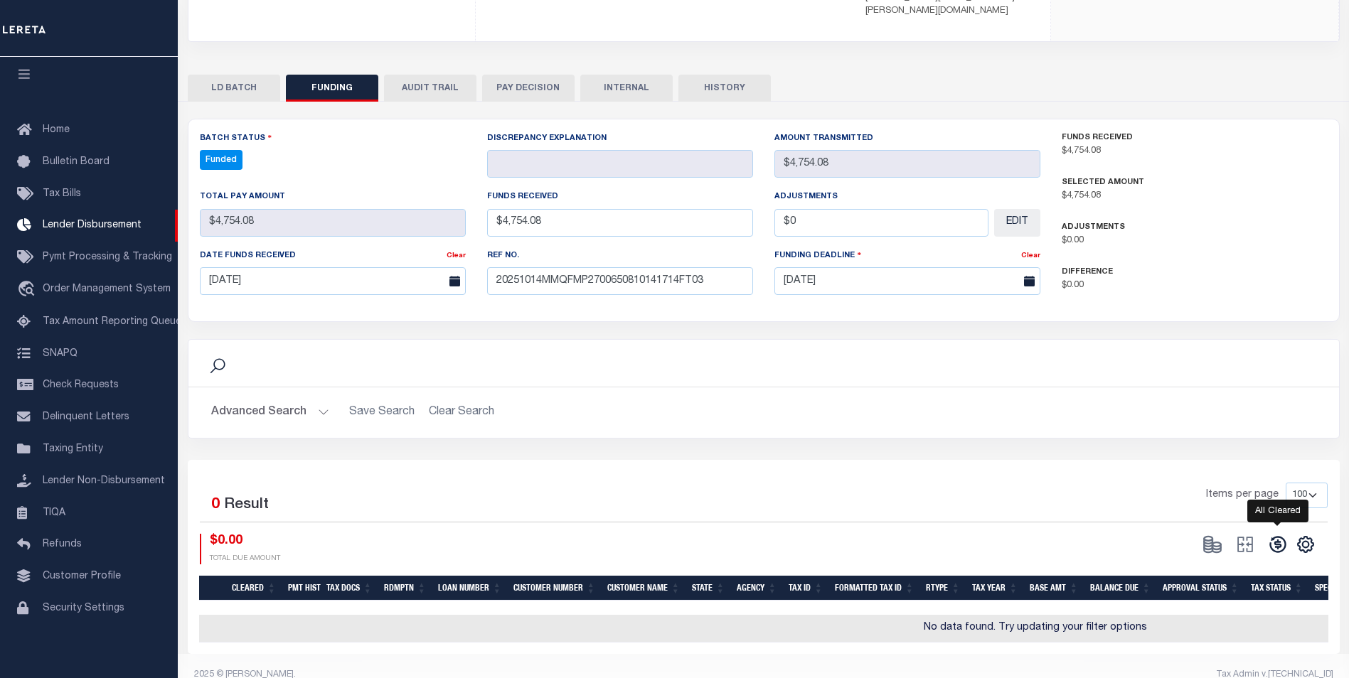
click at [1273, 535] on icon at bounding box center [1277, 545] width 20 height 20
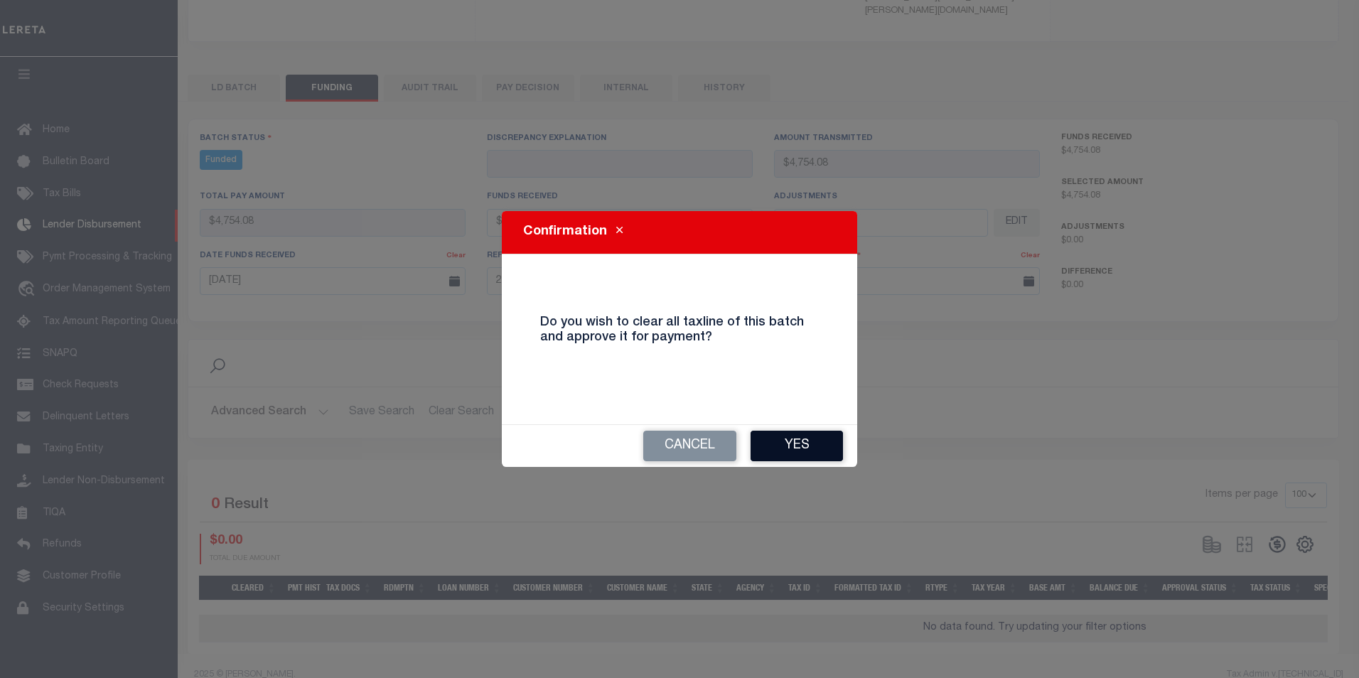
click at [813, 457] on button "Yes" at bounding box center [797, 446] width 92 height 31
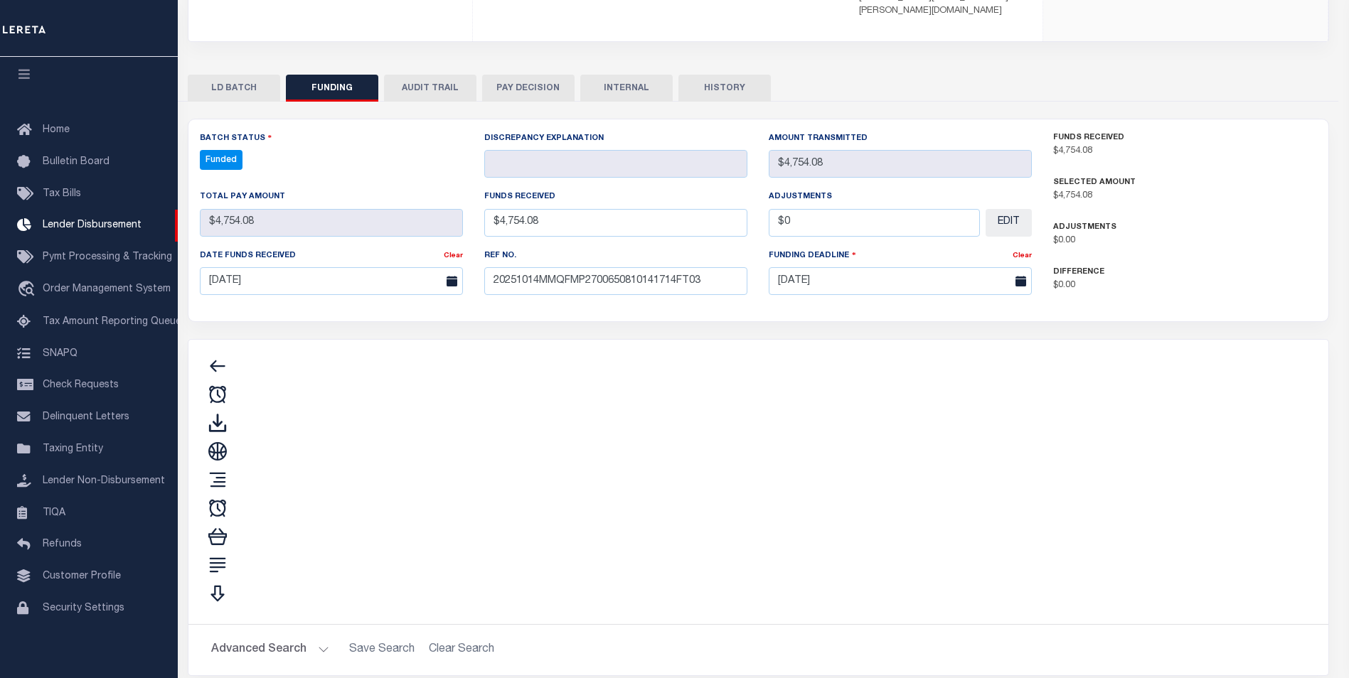
type input "$4,754.08"
type input "$0"
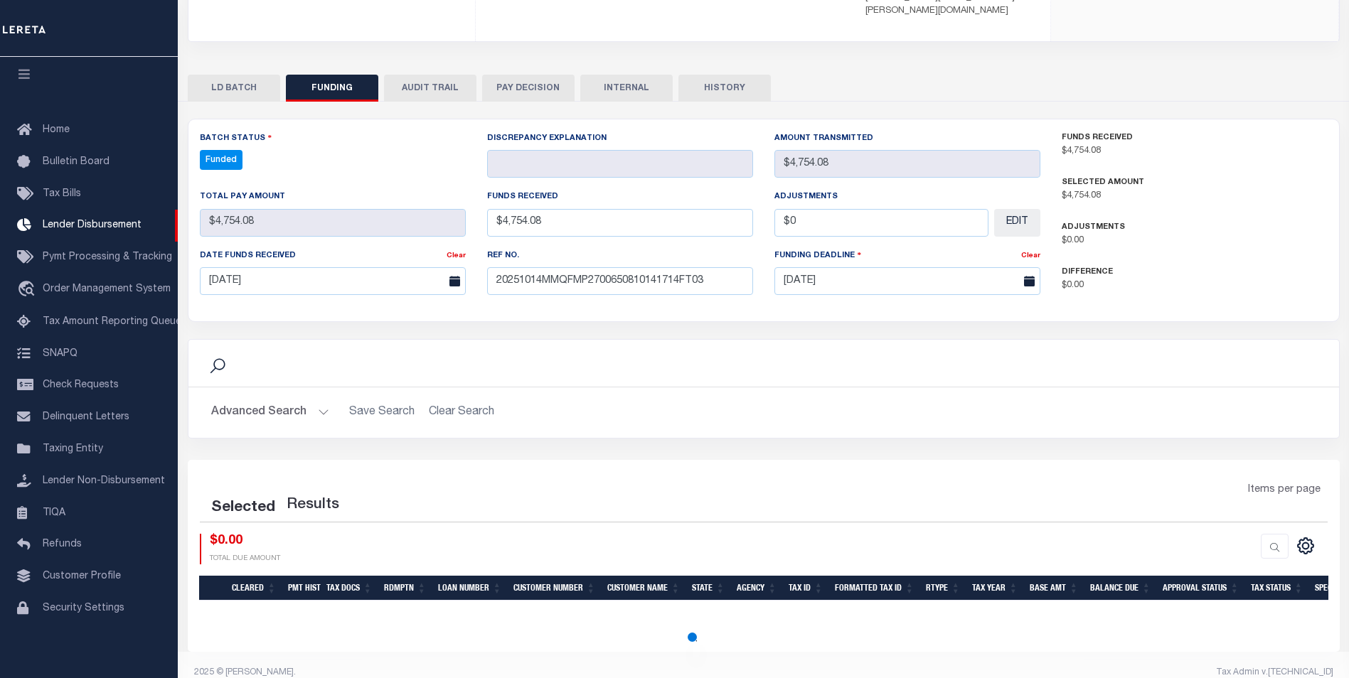
select select "100"
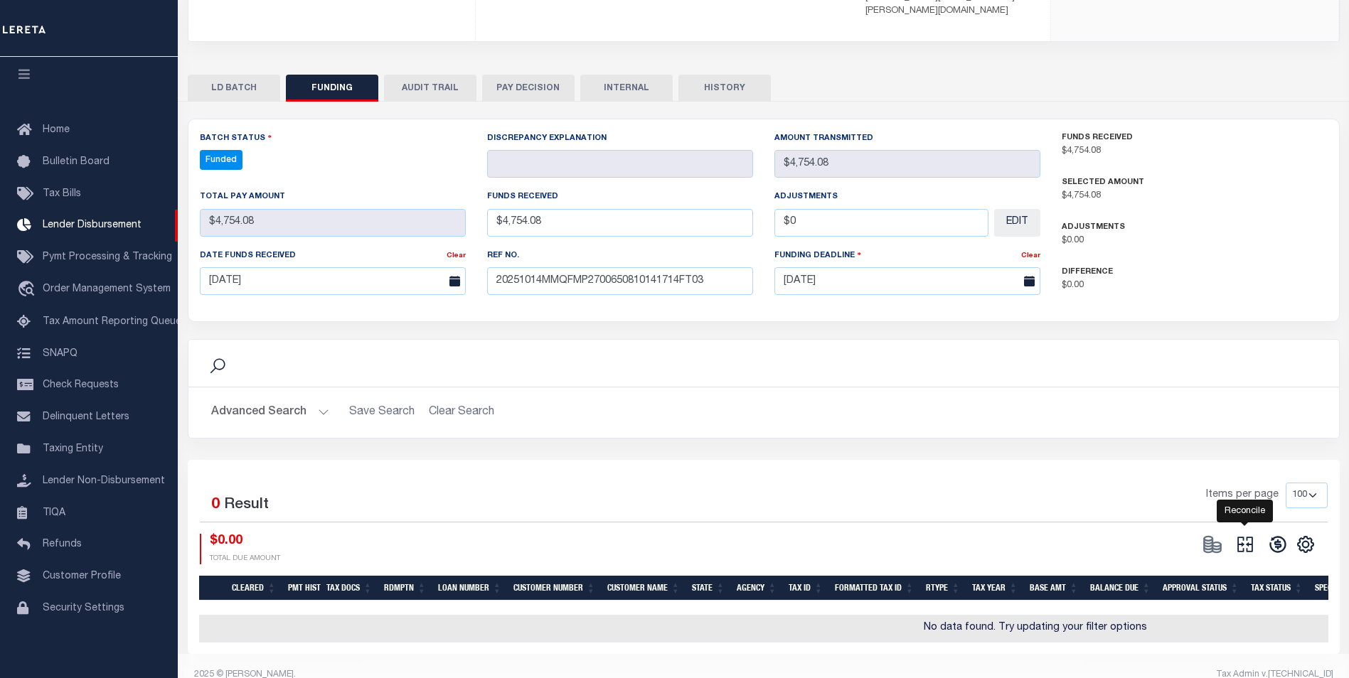
click at [1249, 537] on icon "" at bounding box center [1245, 545] width 16 height 16
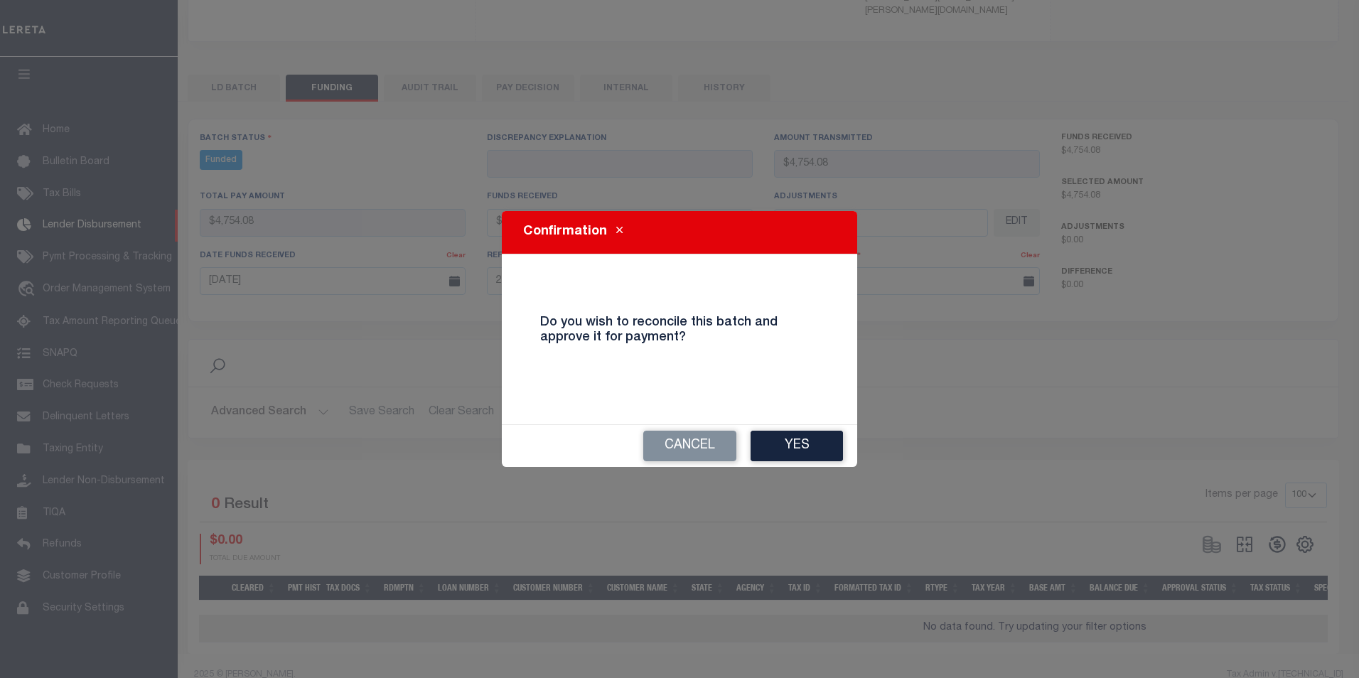
click at [817, 445] on button "Yes" at bounding box center [797, 446] width 92 height 31
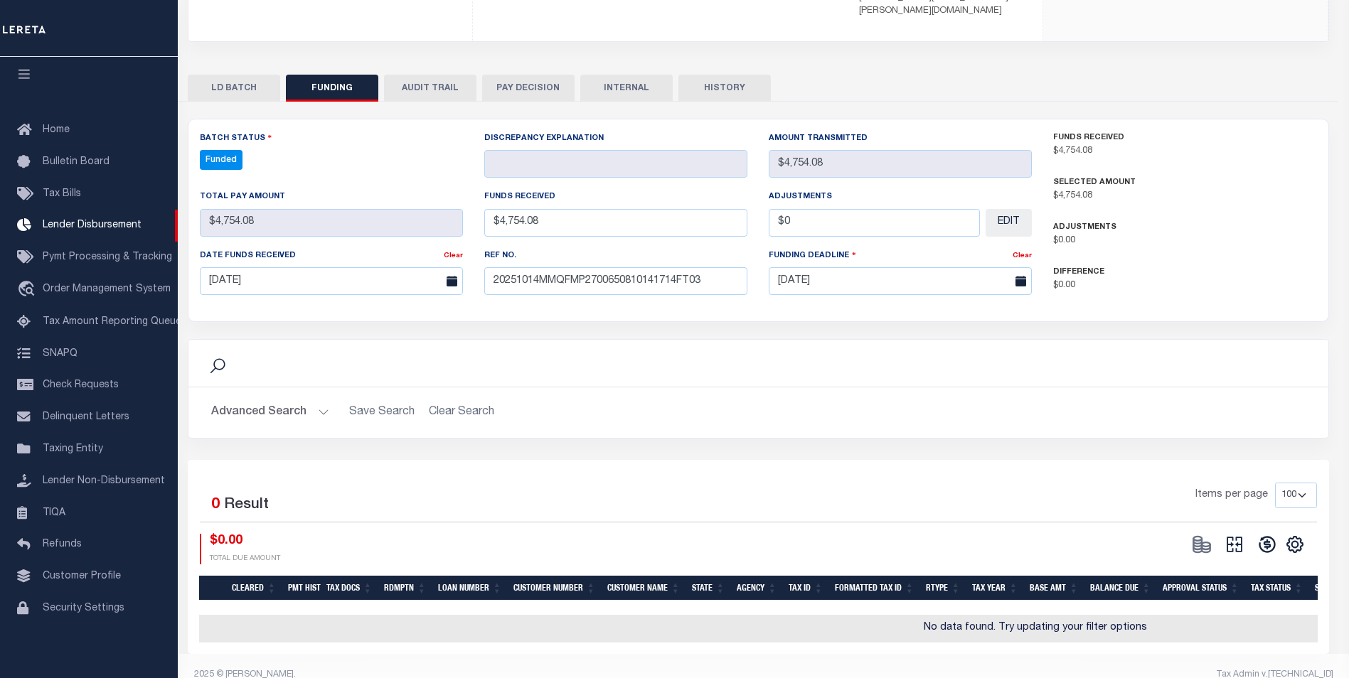
select select "100"
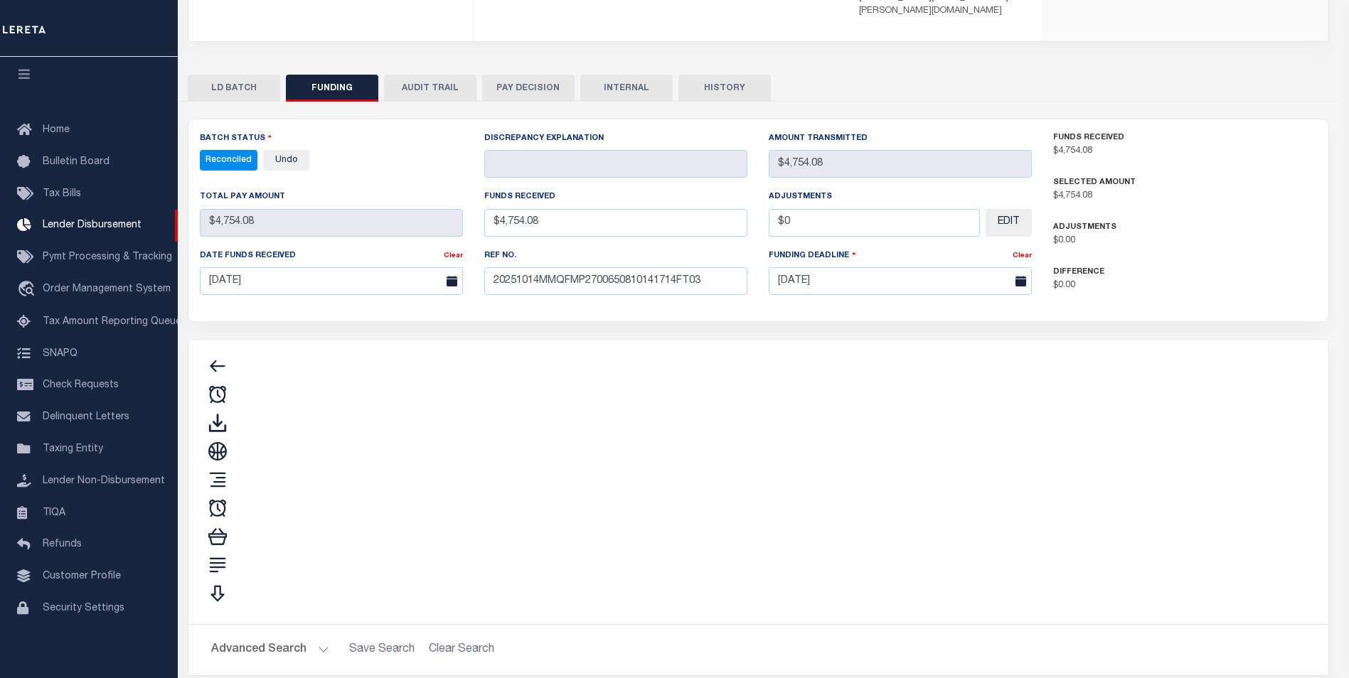
type input "$4,754.08"
type input "$0"
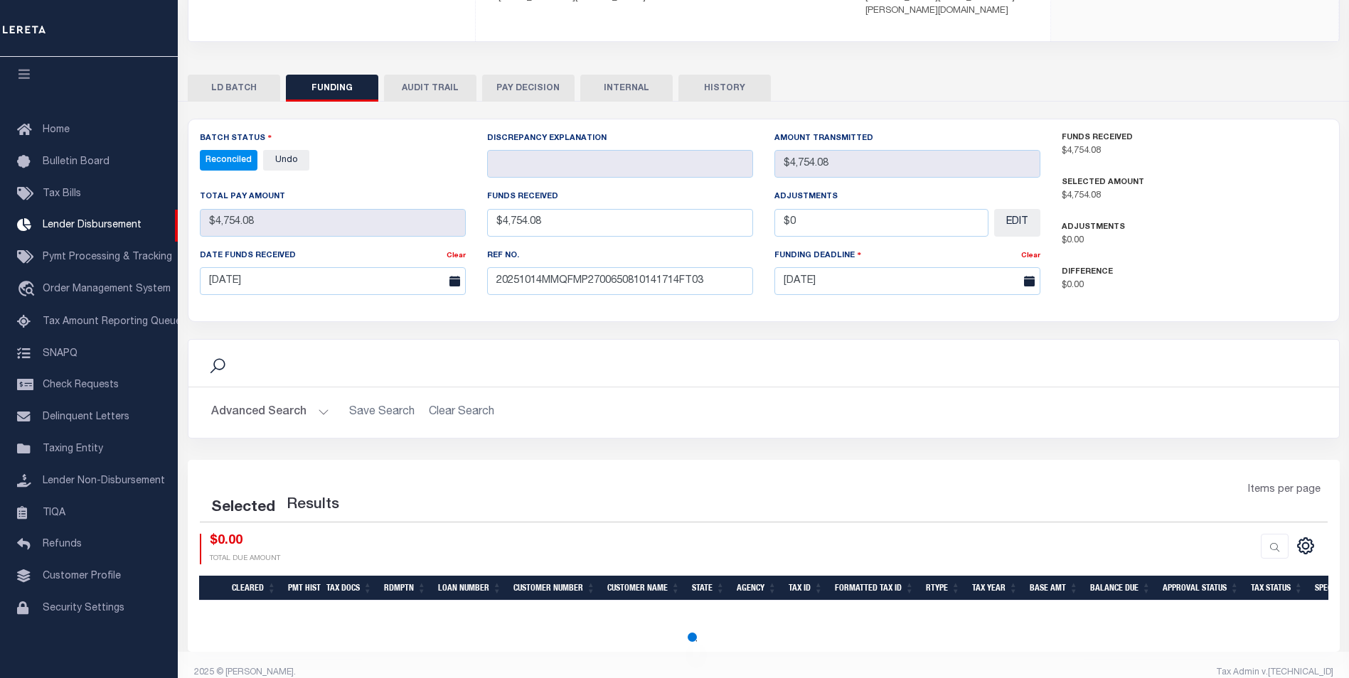
select select "100"
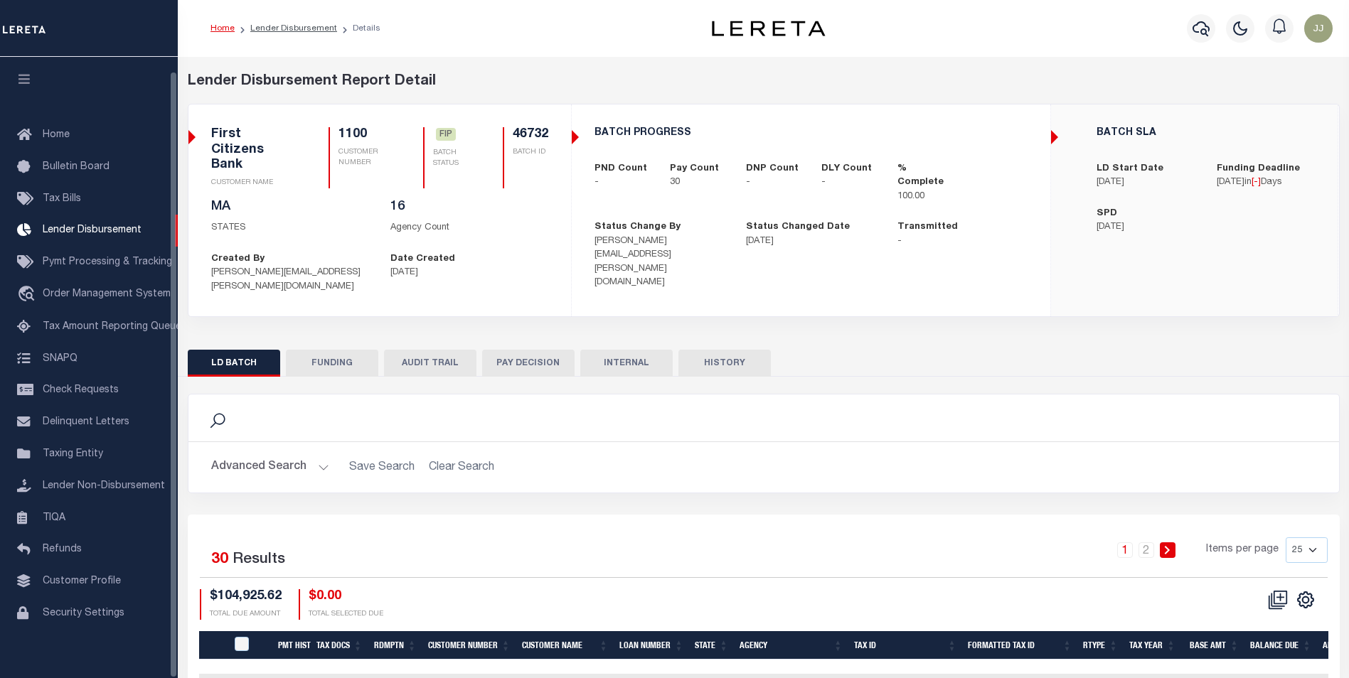
scroll to position [14, 0]
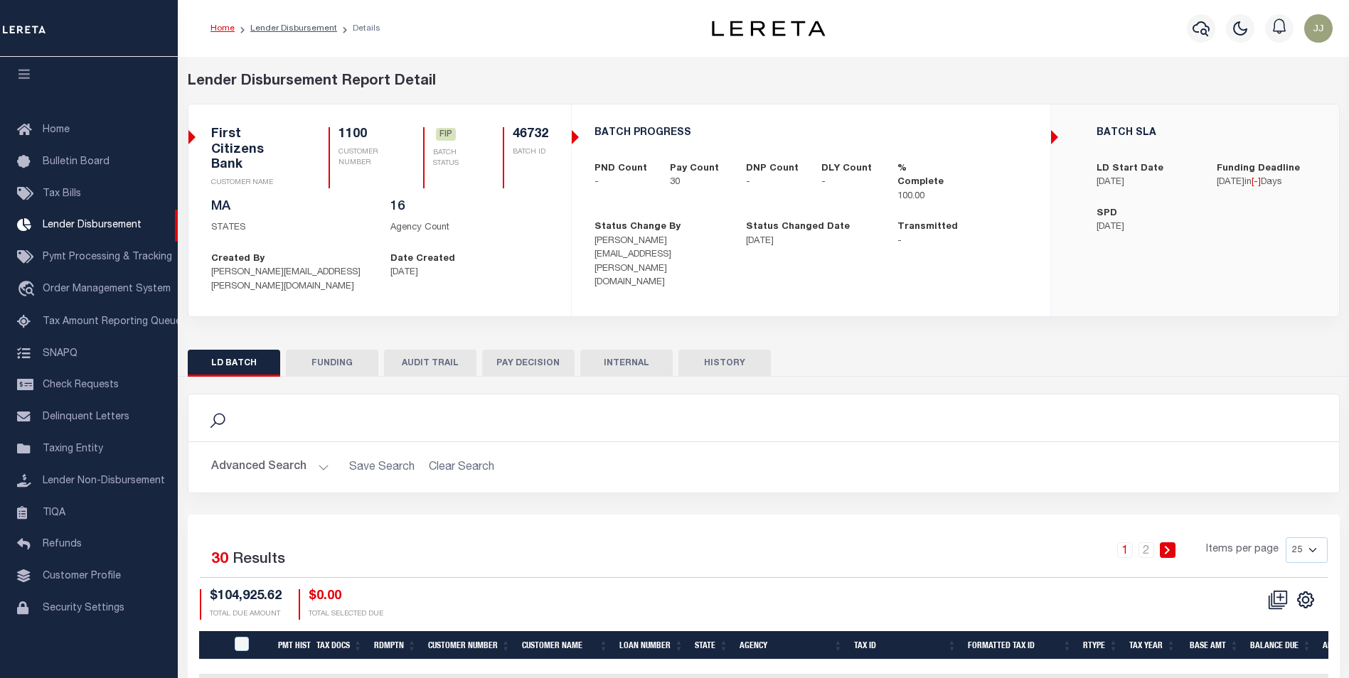
click at [343, 350] on button "FUNDING" at bounding box center [332, 363] width 92 height 27
type input "$104,925.62"
type input "$0"
type input "[DATE]"
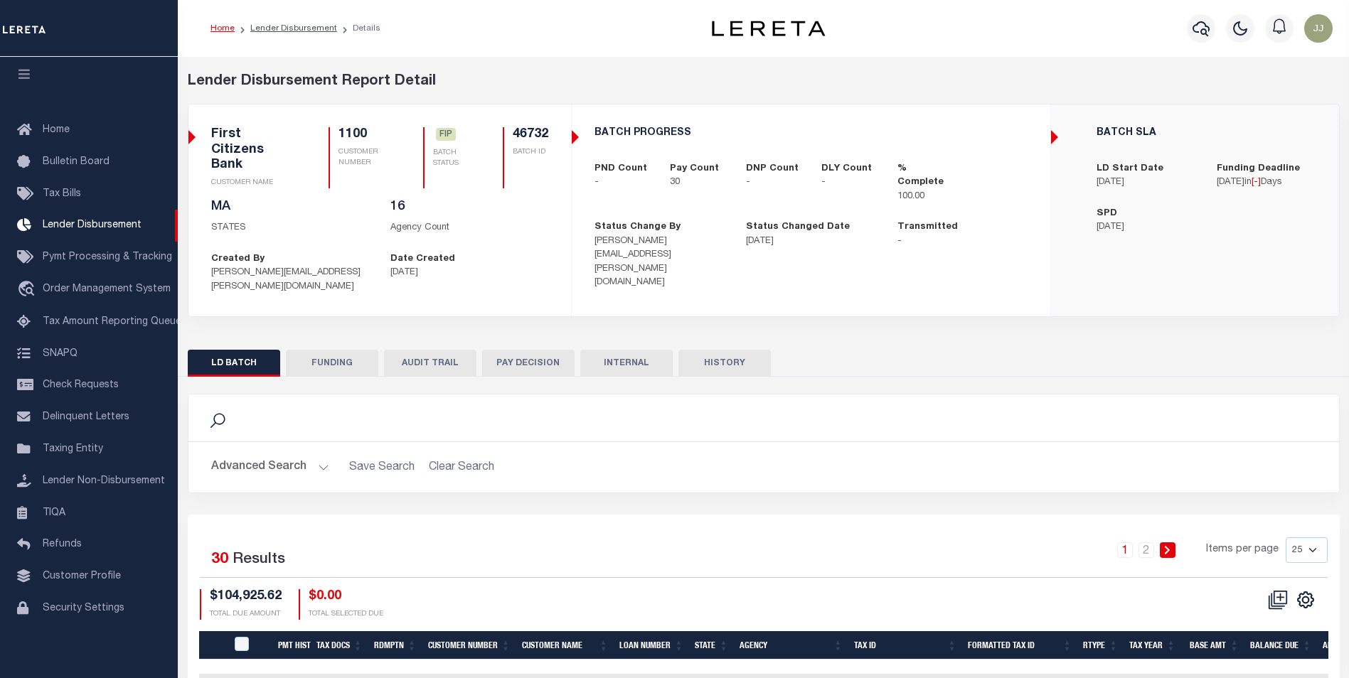
select select "100"
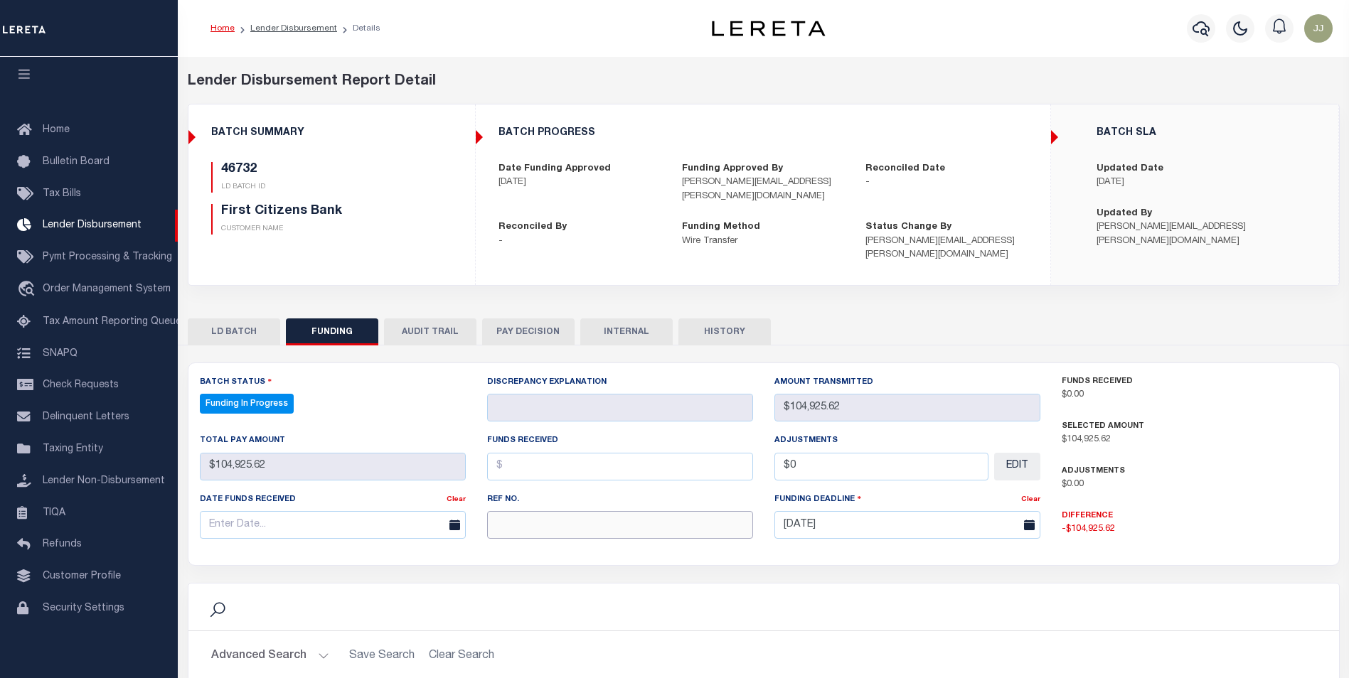
click at [562, 515] on input "text" at bounding box center [620, 525] width 266 height 28
select select "100"
paste input "20251014MMQFMP2700650910141714FT03"
type input "20251014MMQFMP2700650910141714FT03"
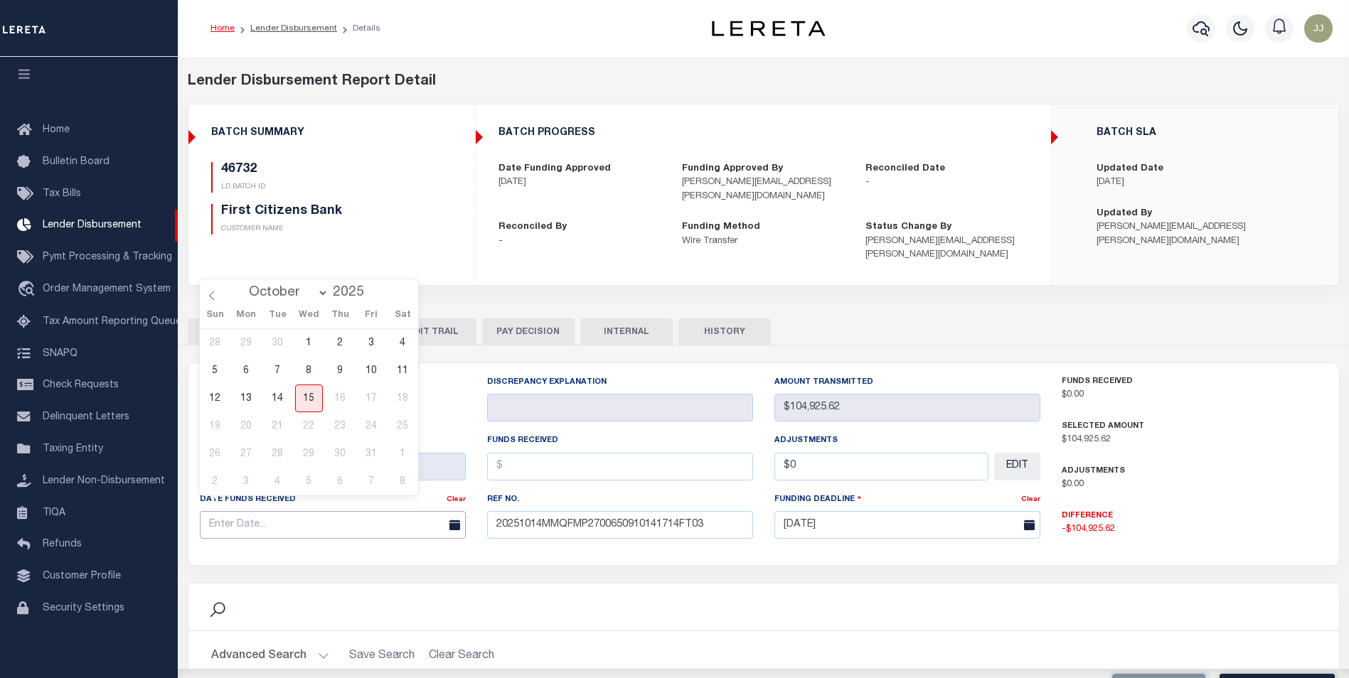
click at [282, 511] on input "text" at bounding box center [333, 525] width 266 height 28
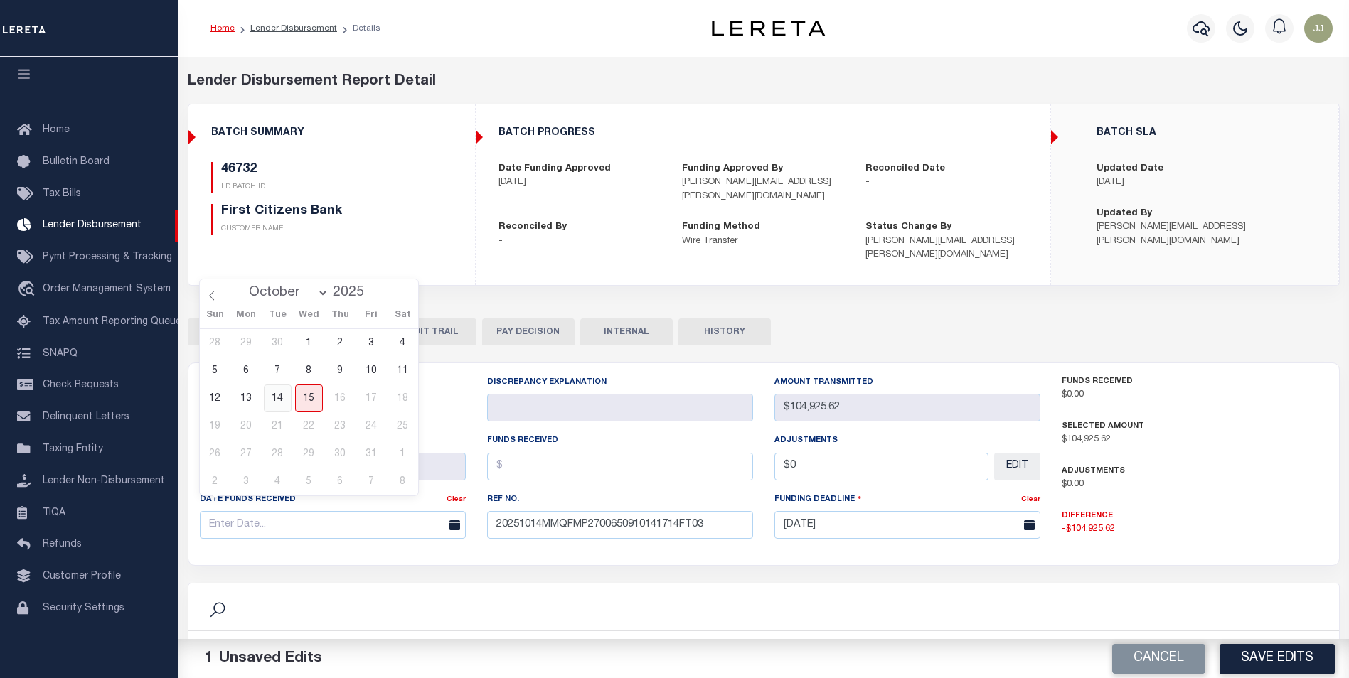
click at [275, 393] on span "14" at bounding box center [278, 399] width 28 height 28
type input "[DATE]"
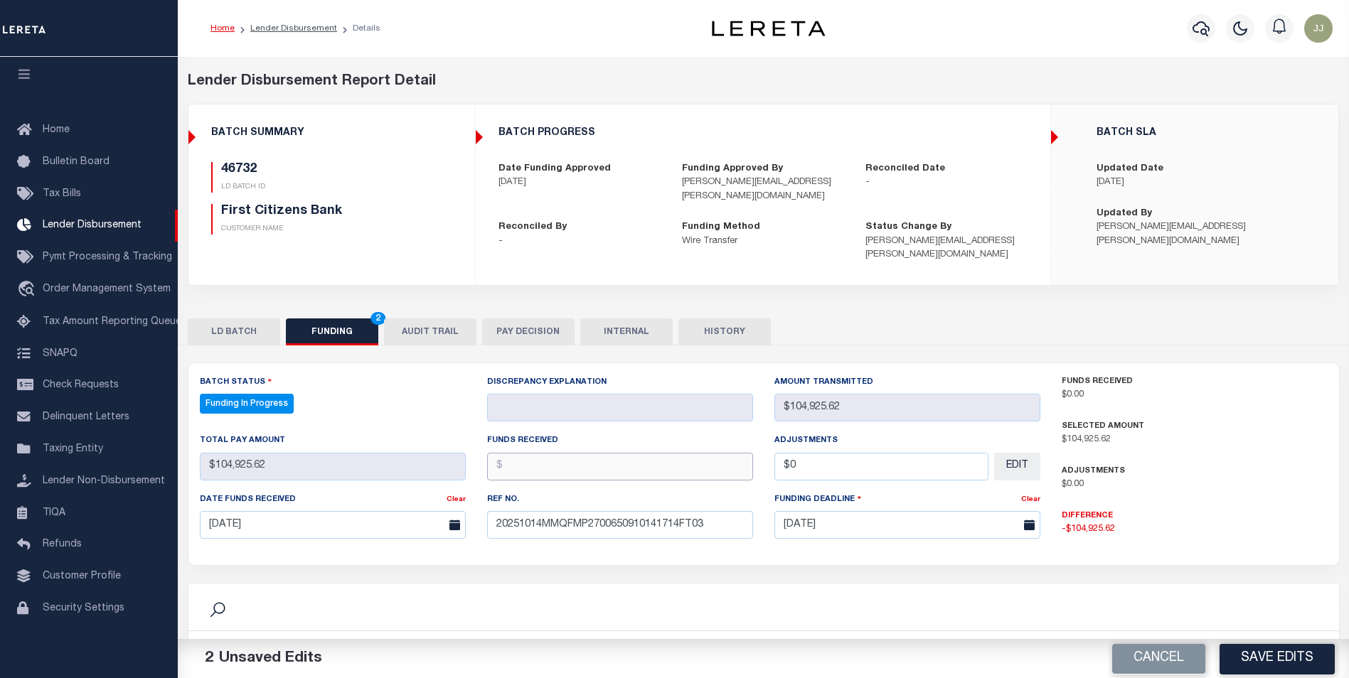
click at [547, 459] on input "text" at bounding box center [620, 467] width 266 height 28
type input "$104,925.62"
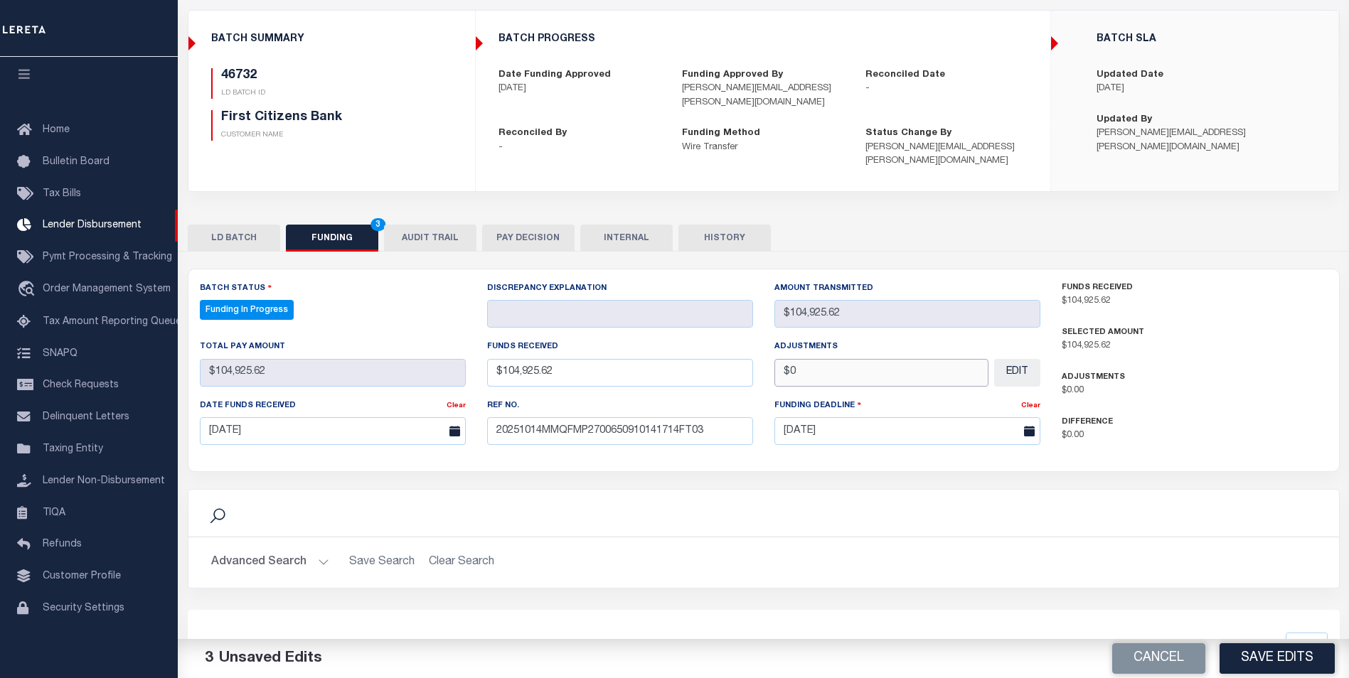
scroll to position [142, 0]
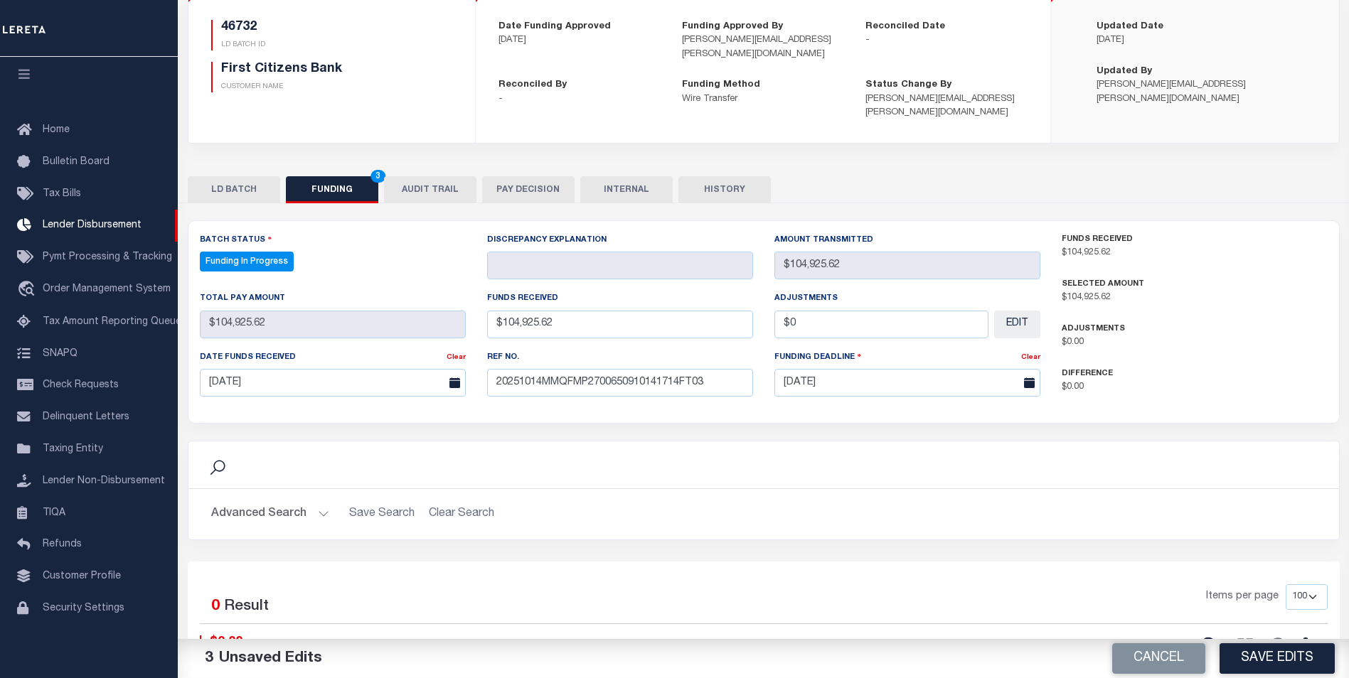
type input "$0.00"
click at [1276, 675] on div "Cancel Save Edits" at bounding box center [1056, 659] width 586 height 40
click at [1275, 669] on button "Save Edits" at bounding box center [1276, 658] width 115 height 31
type input "$104,925.62"
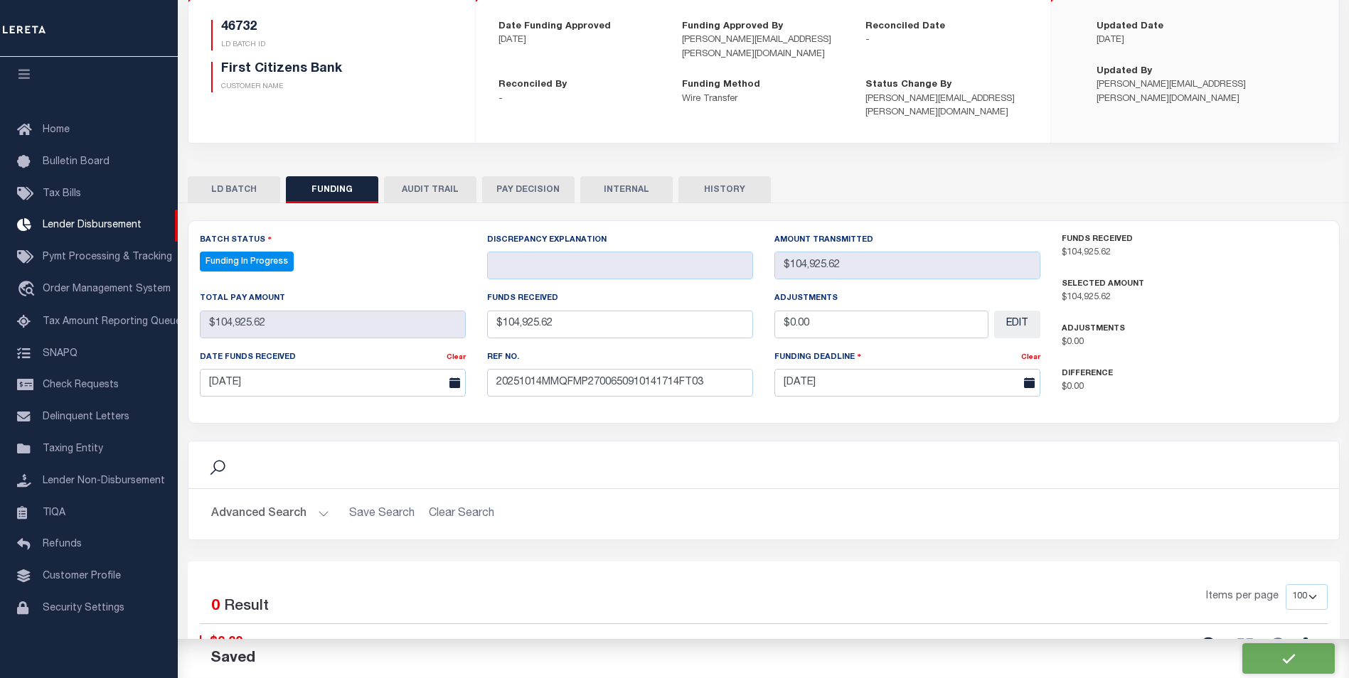
type input "$104,925.62"
type input "$0"
select select "100"
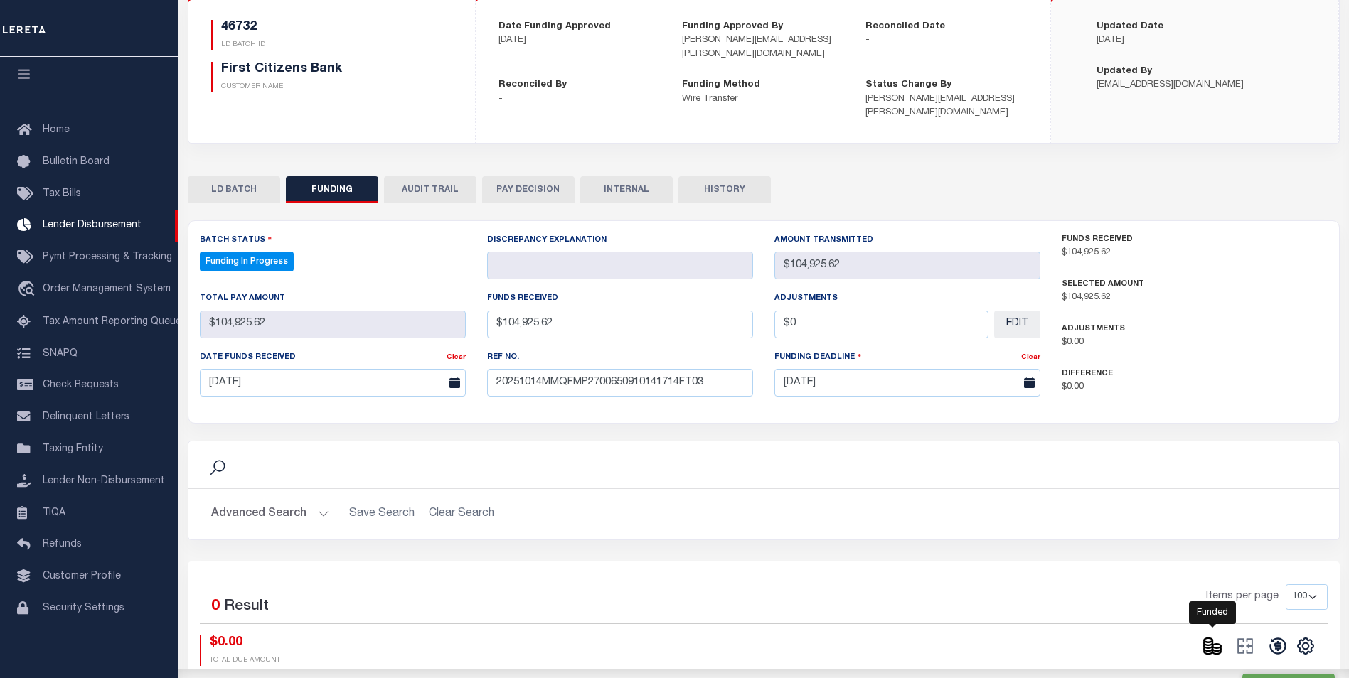
click at [1220, 636] on icon at bounding box center [1212, 646] width 20 height 20
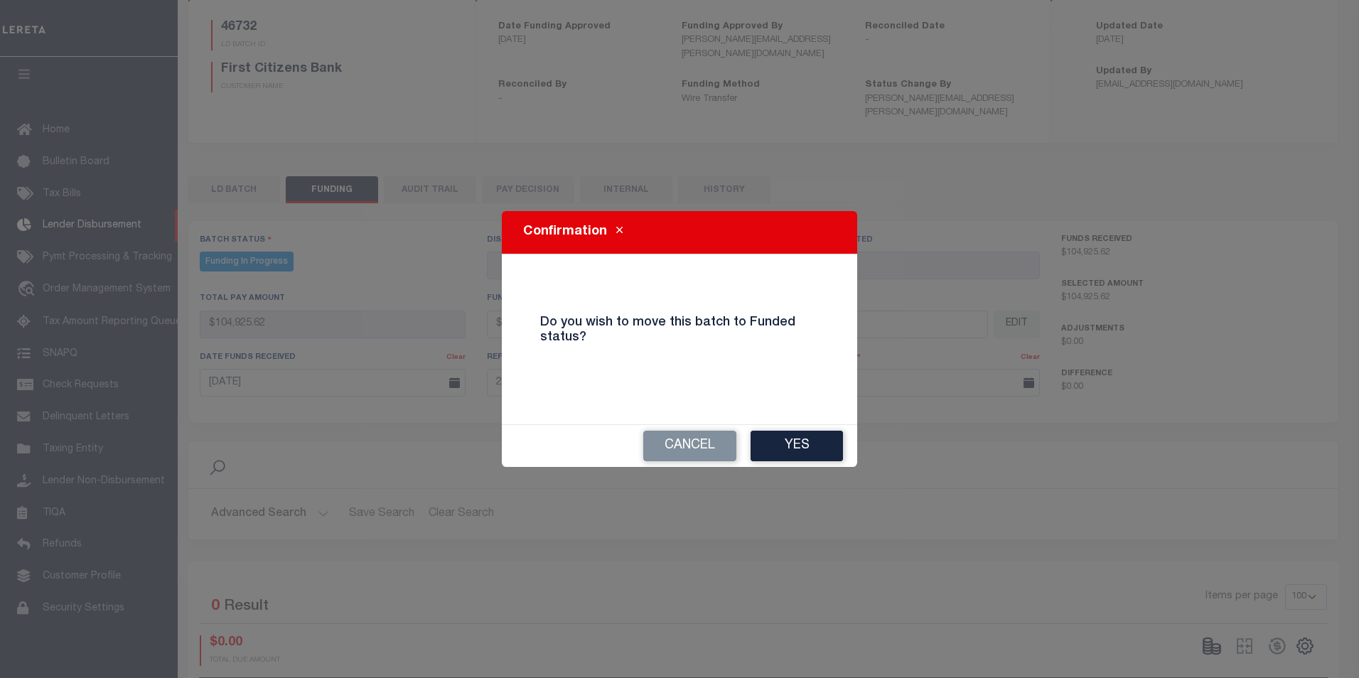
click at [837, 446] on button "Yes" at bounding box center [797, 446] width 92 height 31
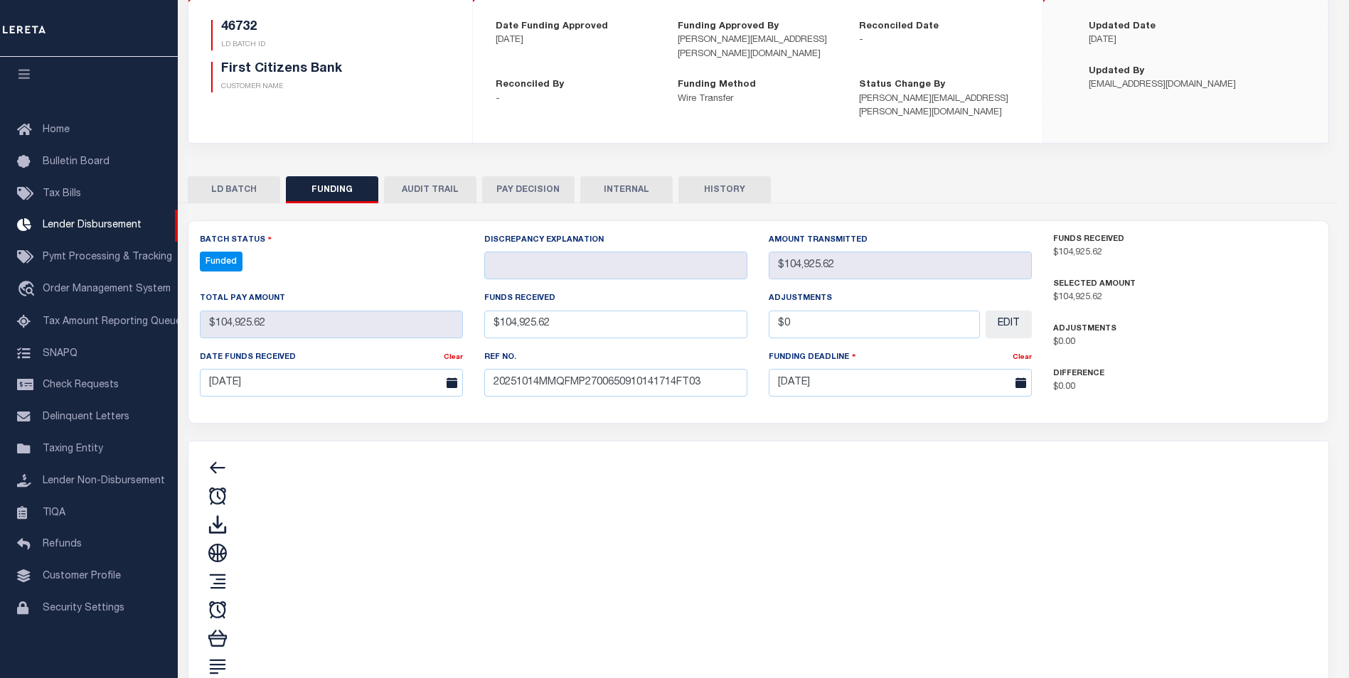
type input "$104,925.62"
type input "$0"
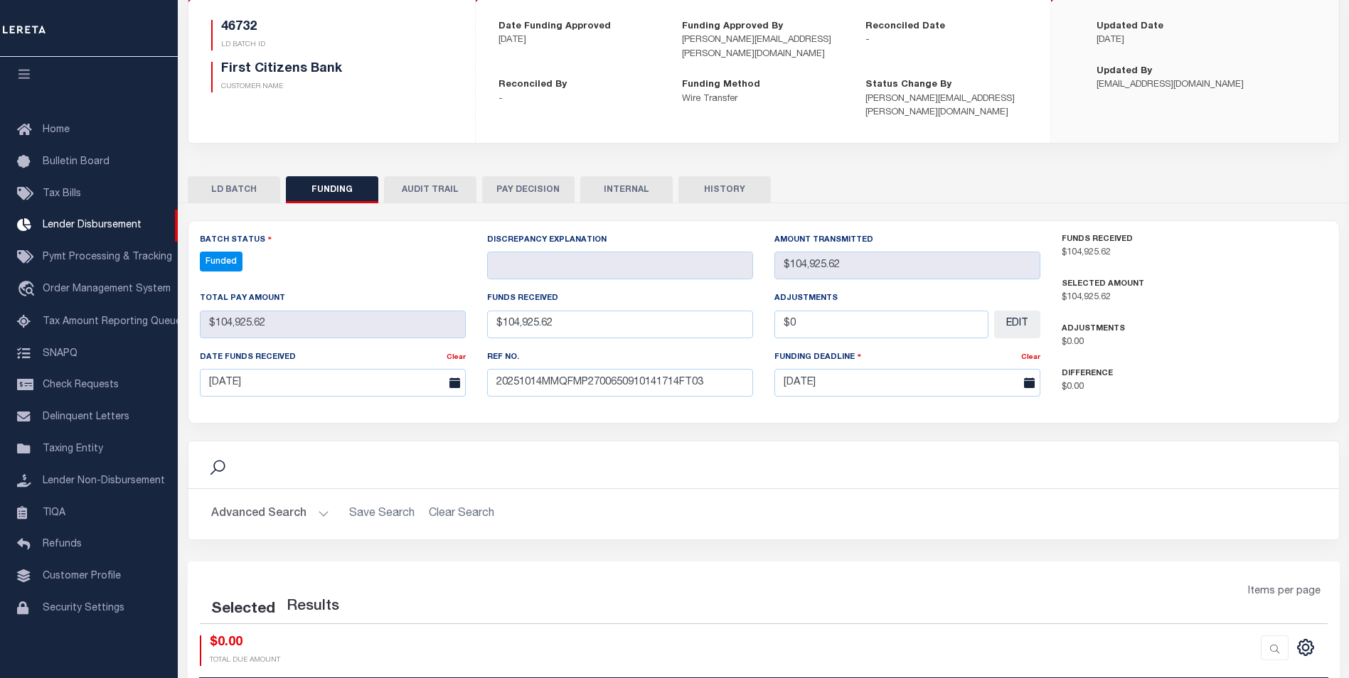
select select "100"
click at [1271, 636] on icon at bounding box center [1277, 646] width 20 height 20
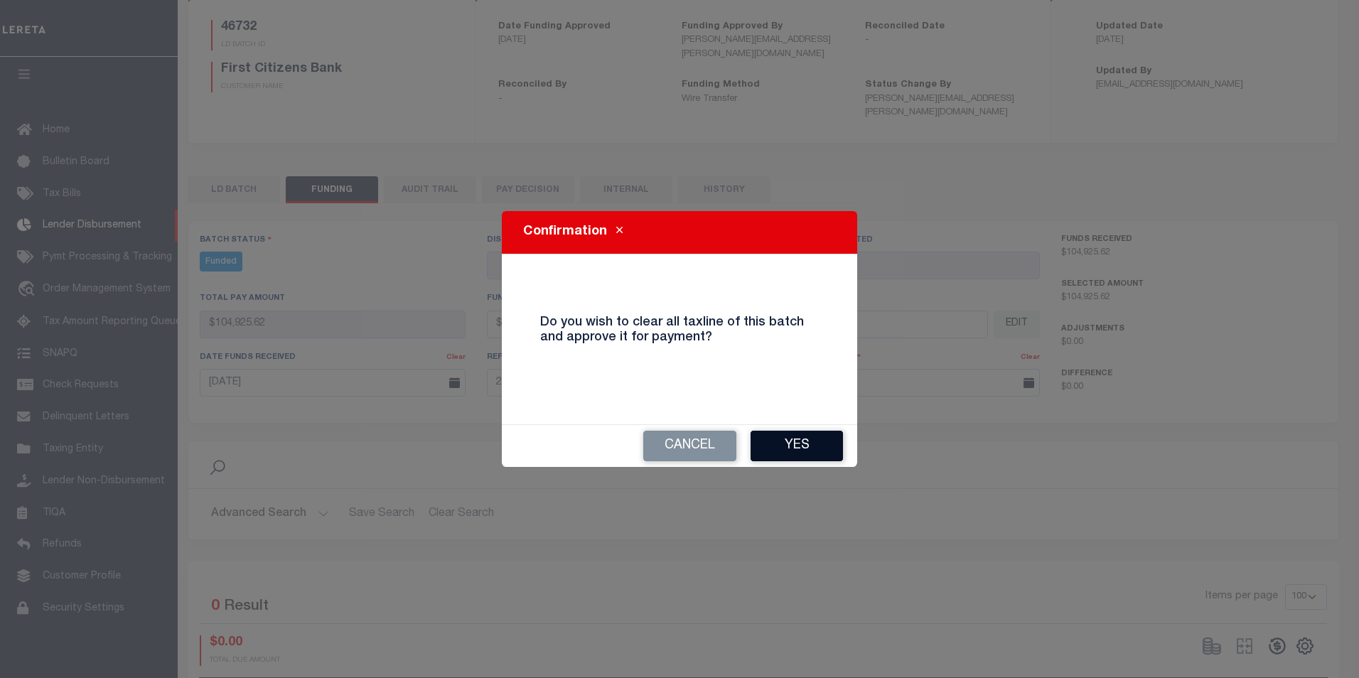
click at [805, 449] on button "Yes" at bounding box center [797, 446] width 92 height 31
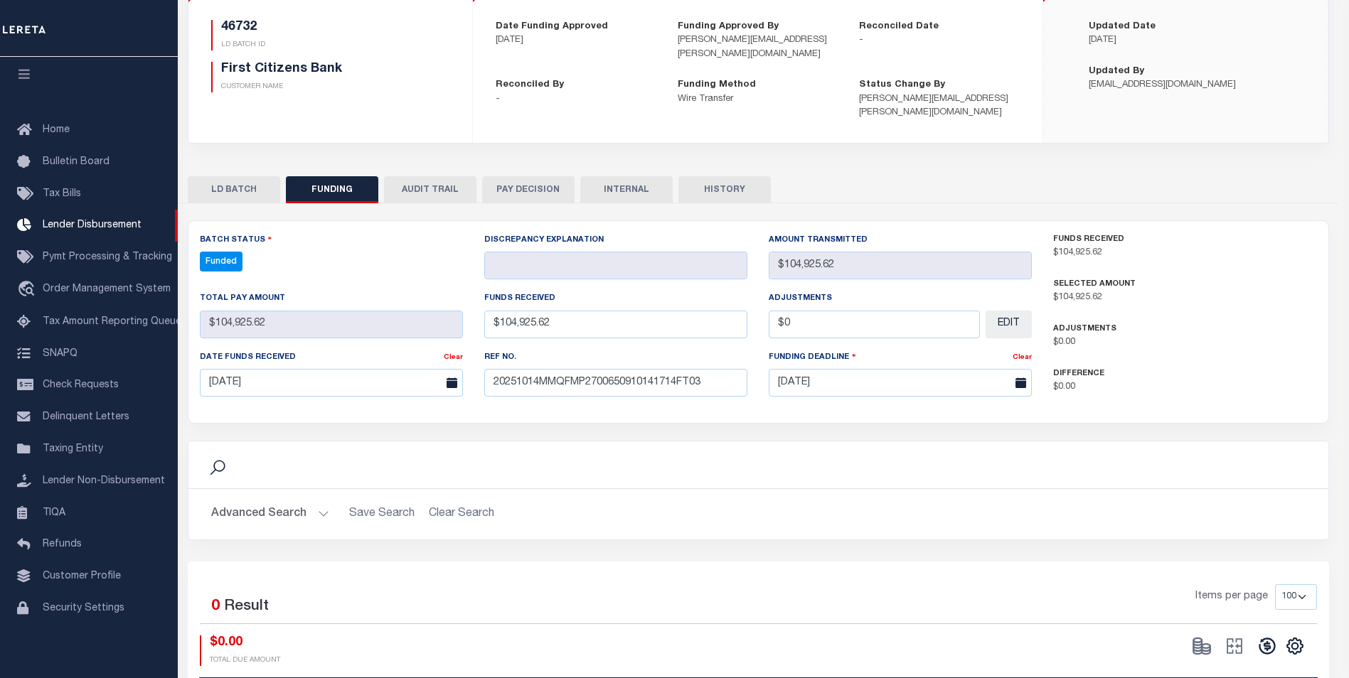
type input "$104,925.62"
type input "$0"
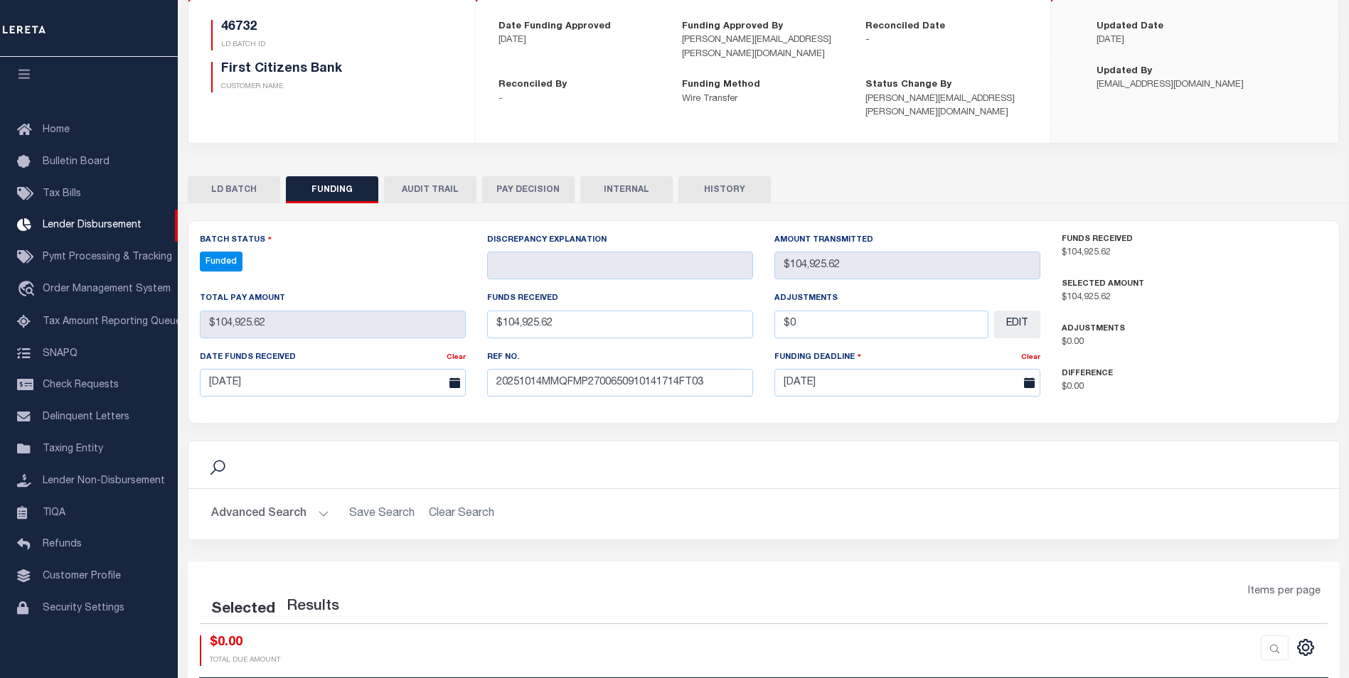
select select "100"
click at [1248, 636] on icon "" at bounding box center [1245, 646] width 20 height 20
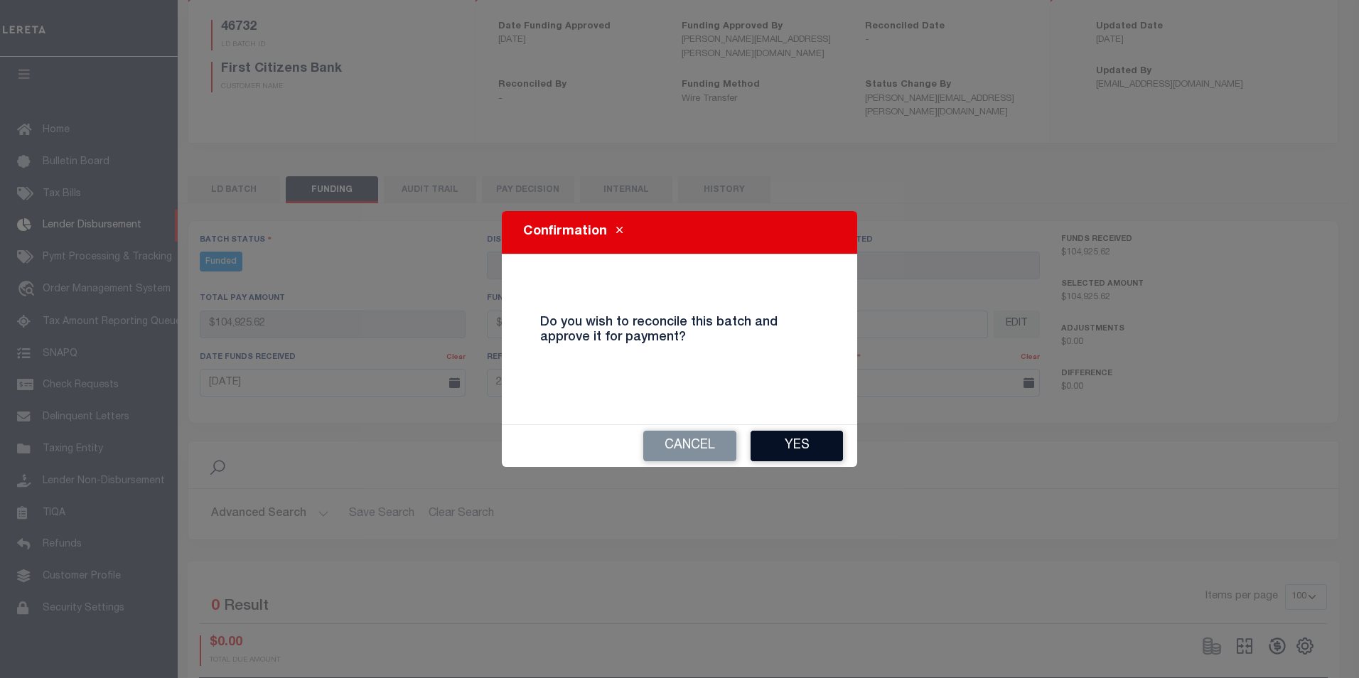
click at [781, 439] on button "Yes" at bounding box center [797, 446] width 92 height 31
select select "100"
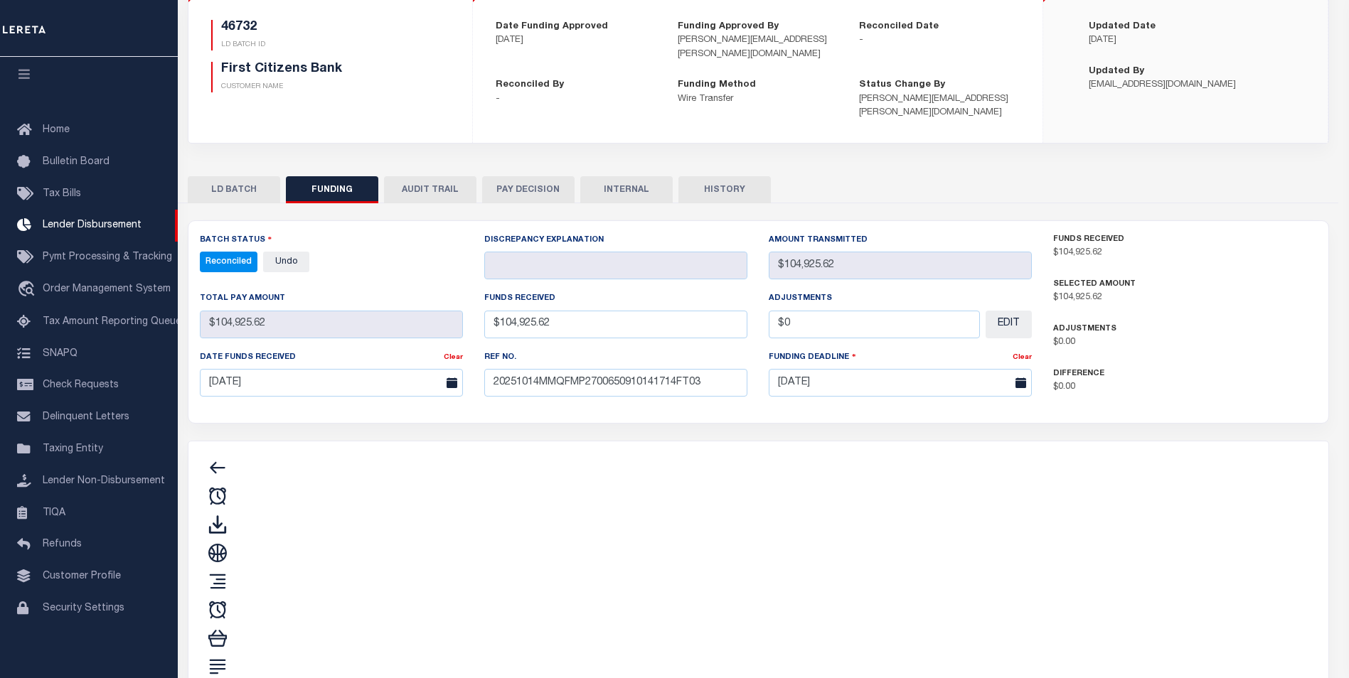
type input "$104,925.62"
type input "$0"
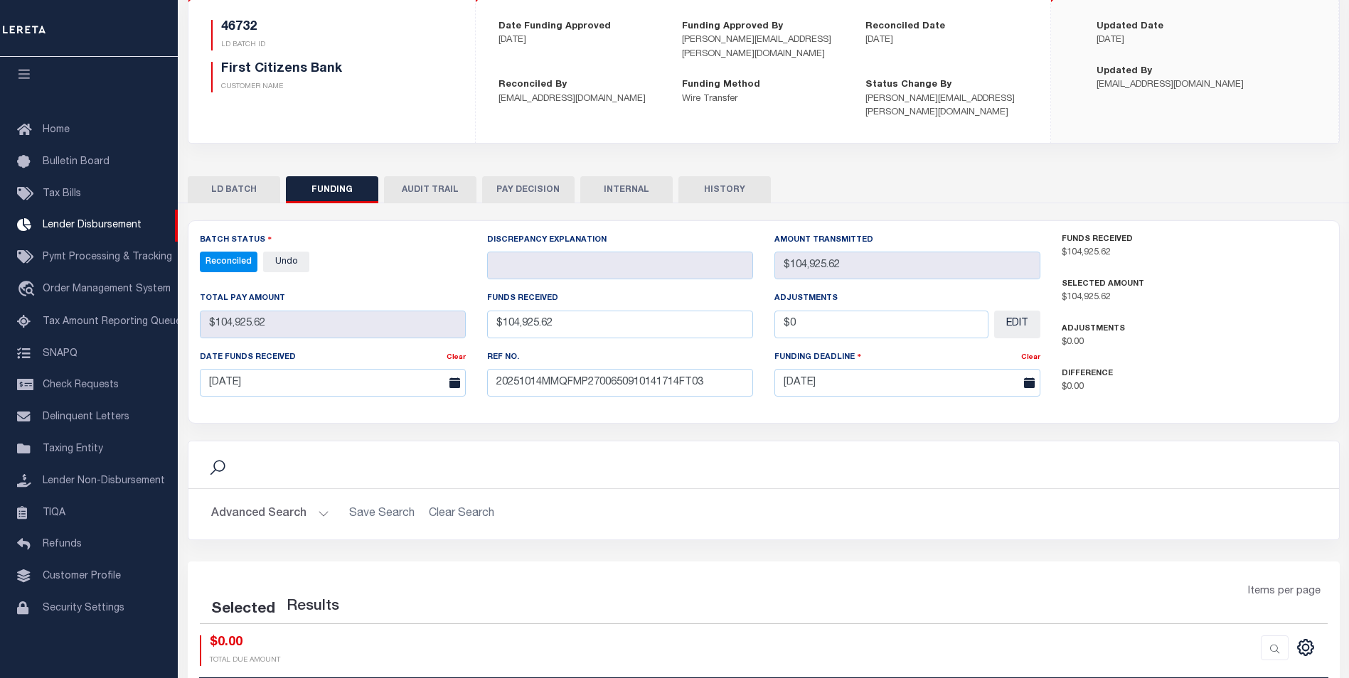
select select "100"
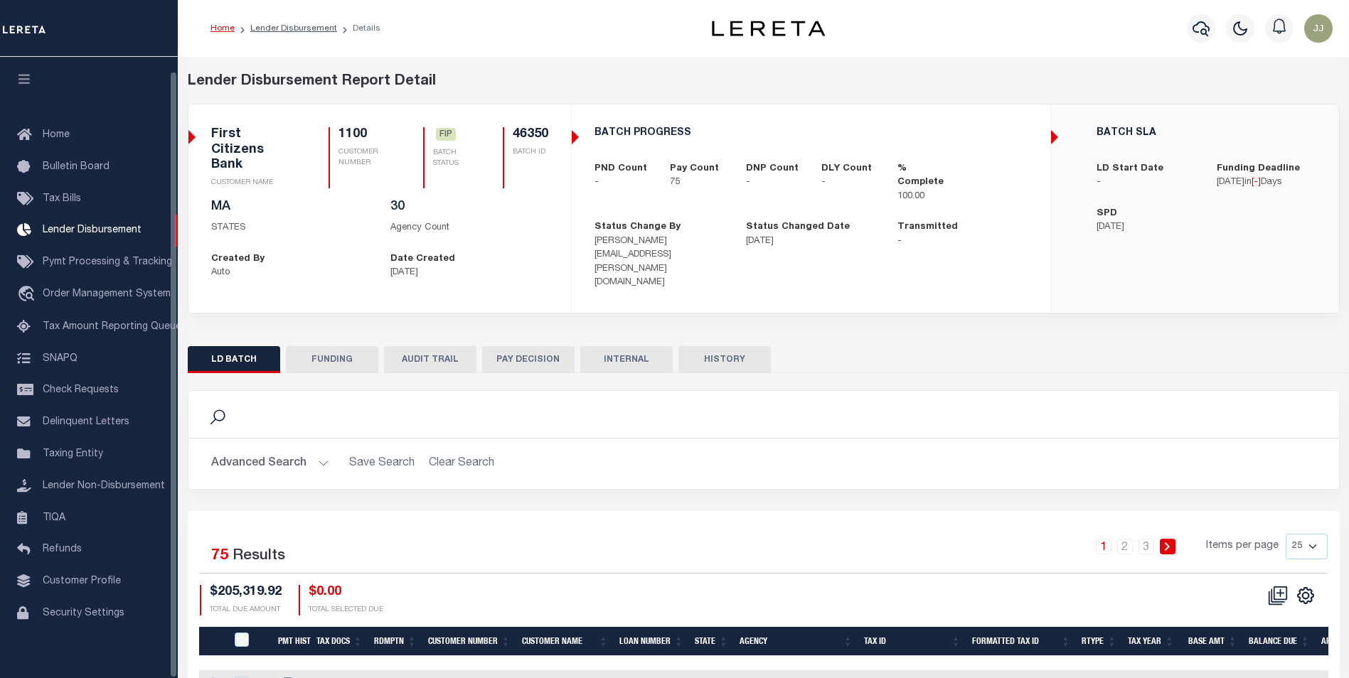
scroll to position [14, 0]
click at [325, 346] on button "FUNDING" at bounding box center [332, 359] width 92 height 27
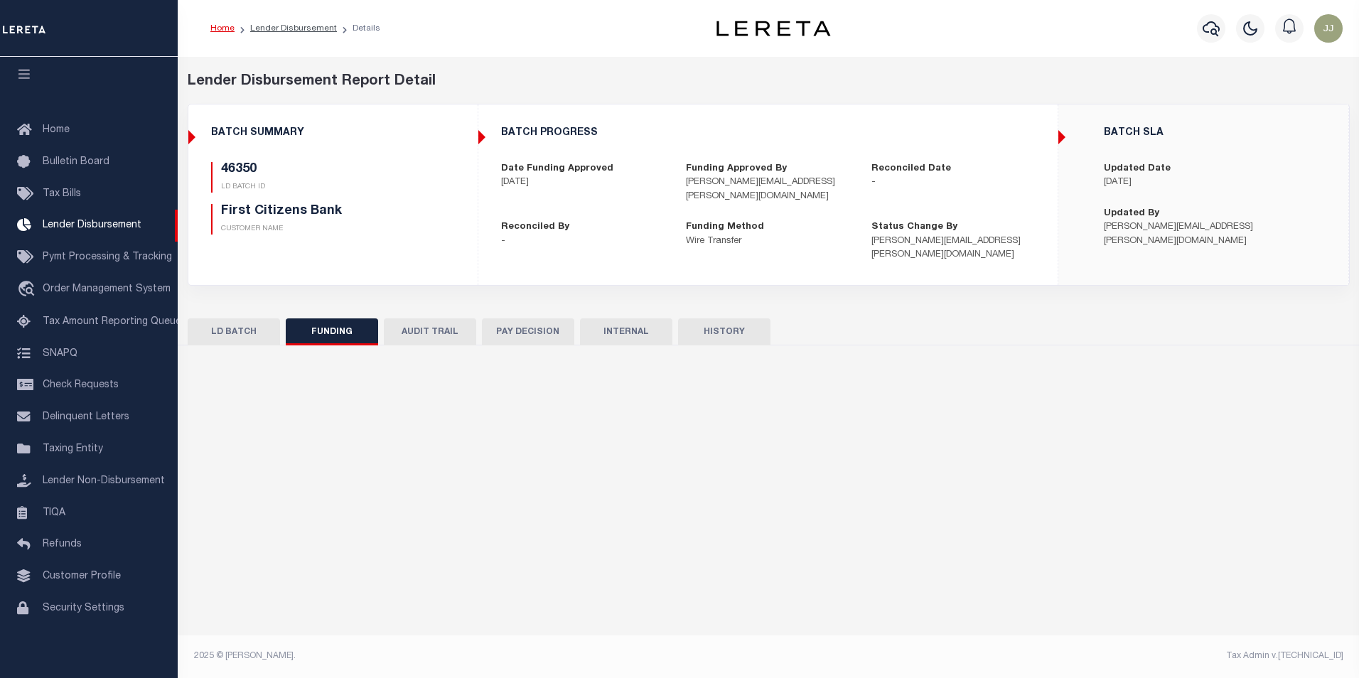
type input "$205,319.92"
type input "$0"
type input "[DATE]"
select select "100"
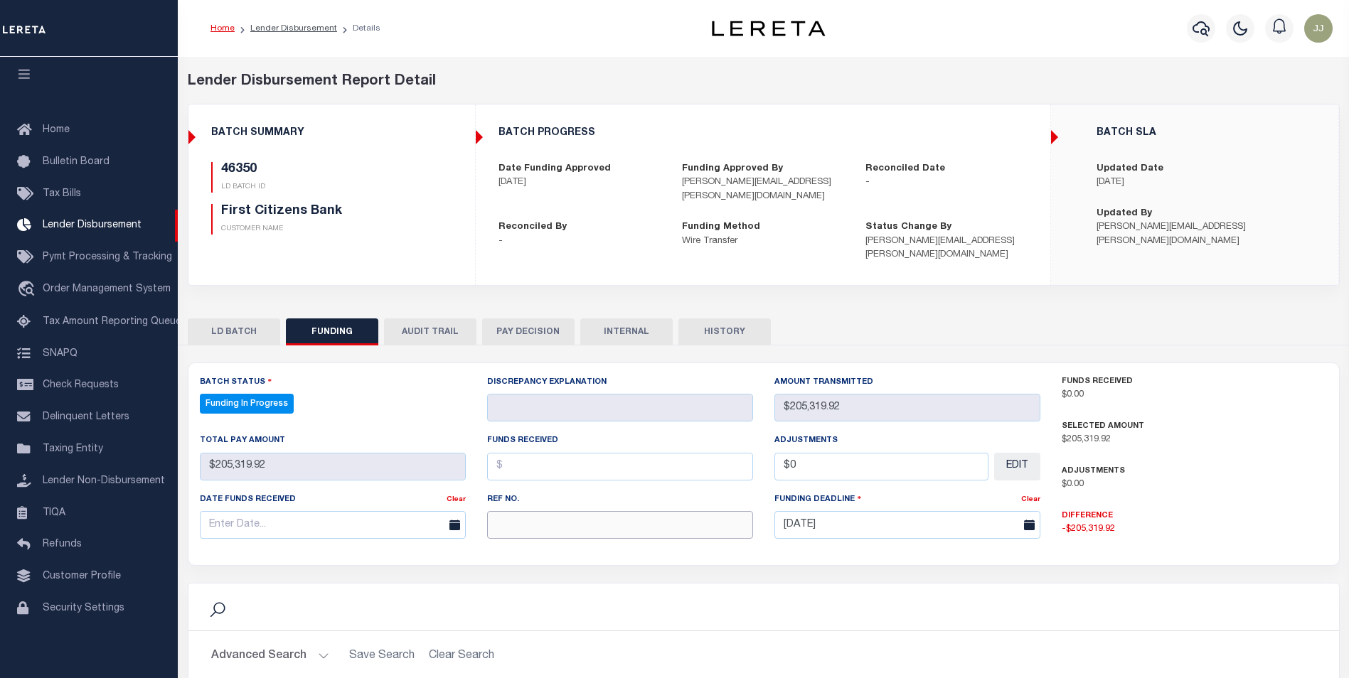
select select "100"
click at [557, 511] on input "text" at bounding box center [620, 525] width 266 height 28
paste input "20251014MMQFMP2700650710141714FT03"
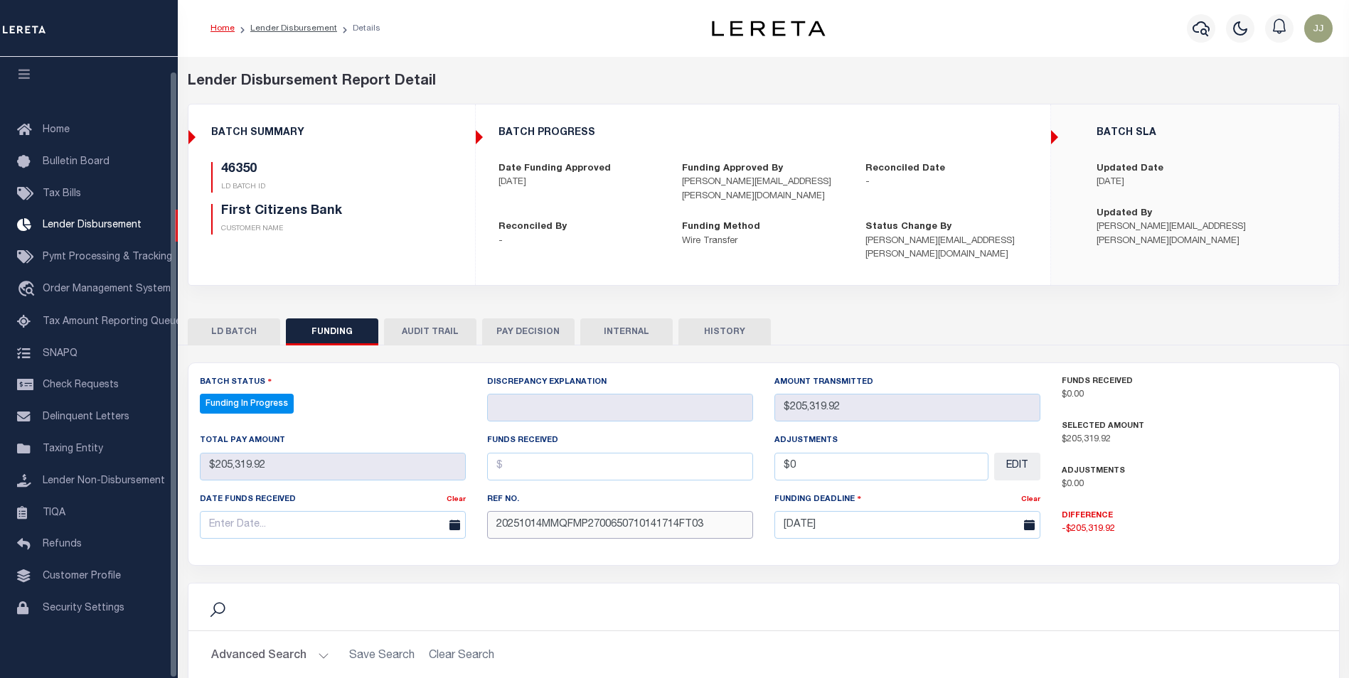
type input "20251014MMQFMP2700650710141714FT03"
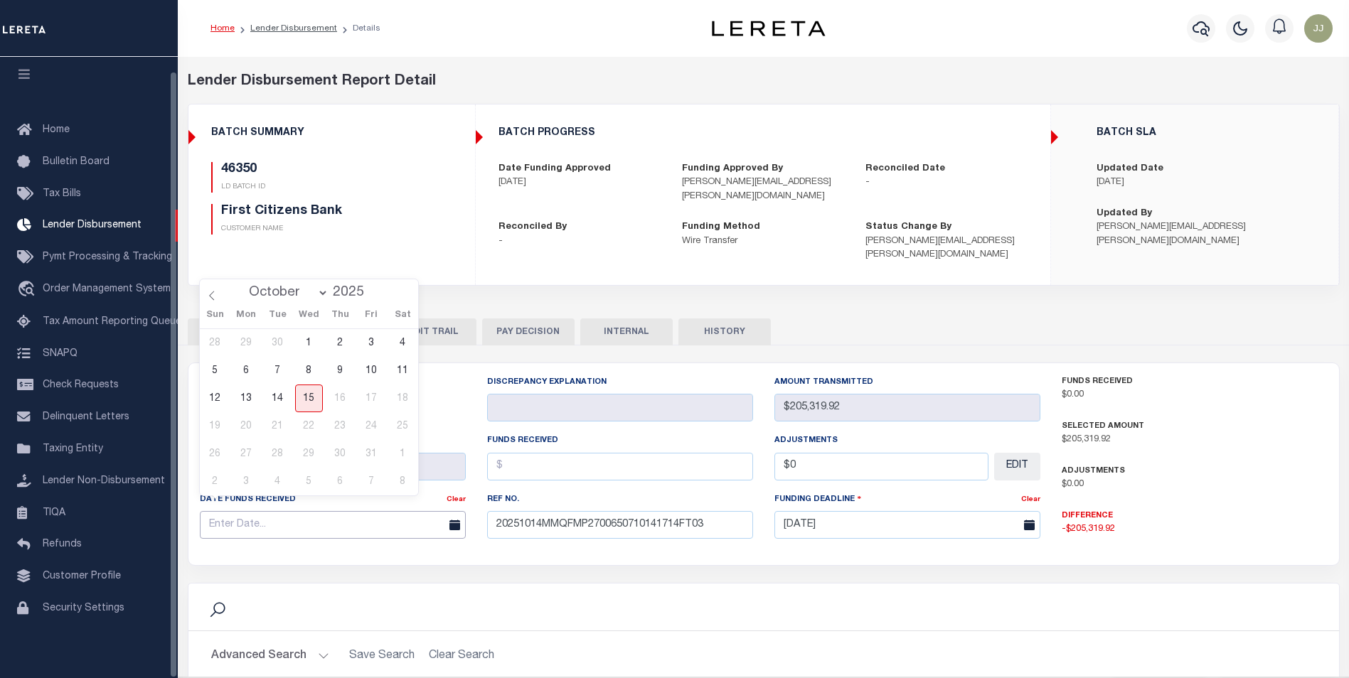
drag, startPoint x: 202, startPoint y: 516, endPoint x: 213, endPoint y: 513, distance: 11.7
click at [211, 514] on input "text" at bounding box center [333, 525] width 266 height 28
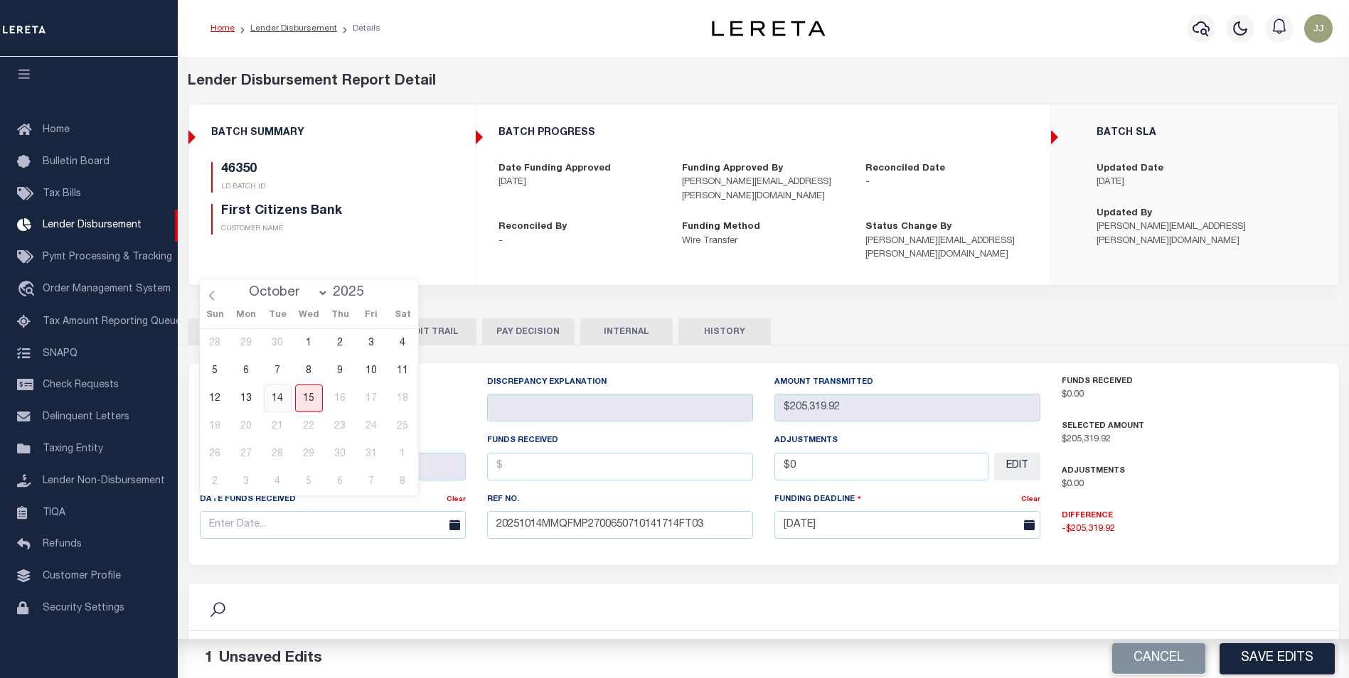
click at [285, 406] on span "14" at bounding box center [278, 399] width 28 height 28
type input "[DATE]"
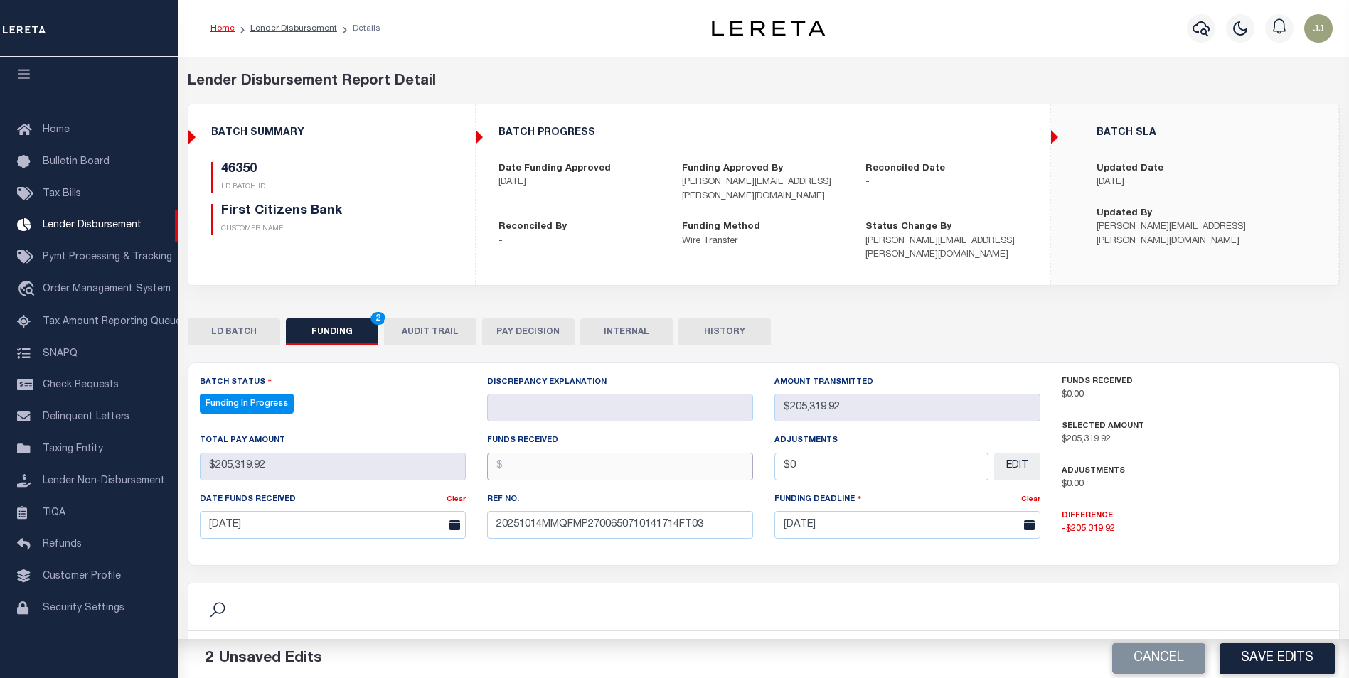
click at [638, 453] on input "text" at bounding box center [620, 467] width 266 height 28
type input "$205,319.92"
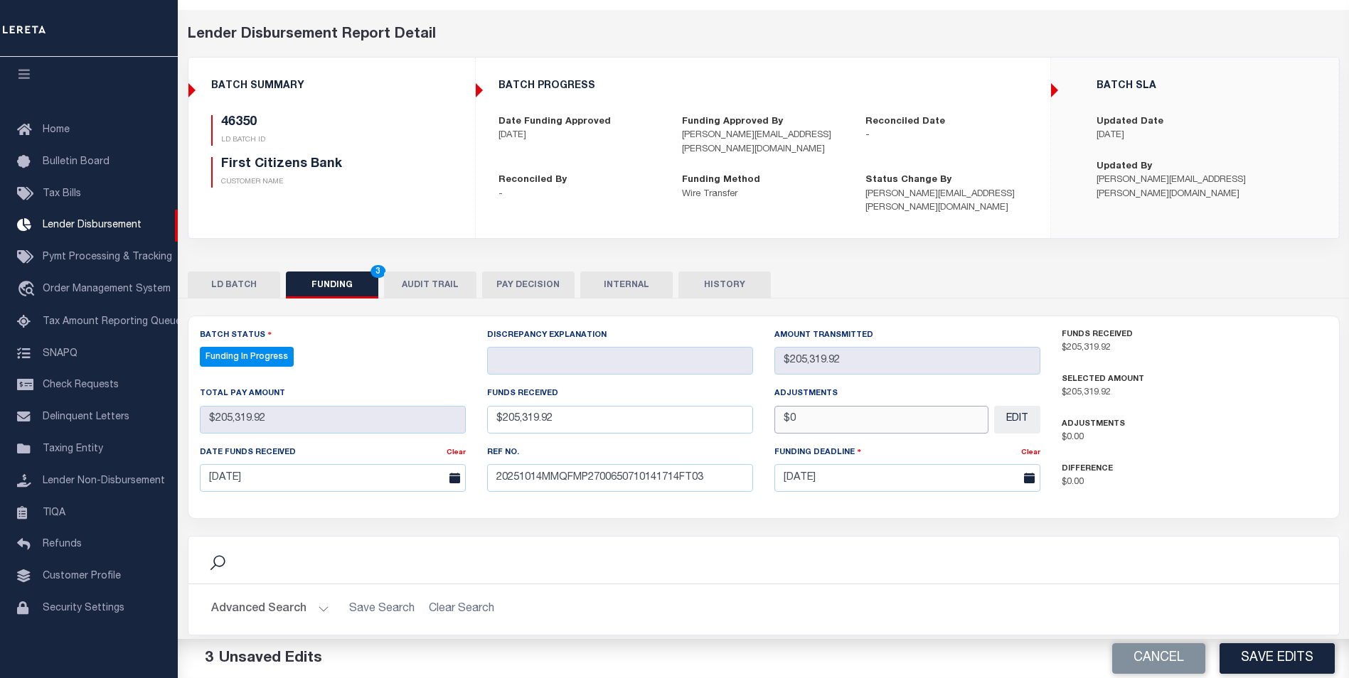
scroll to position [142, 0]
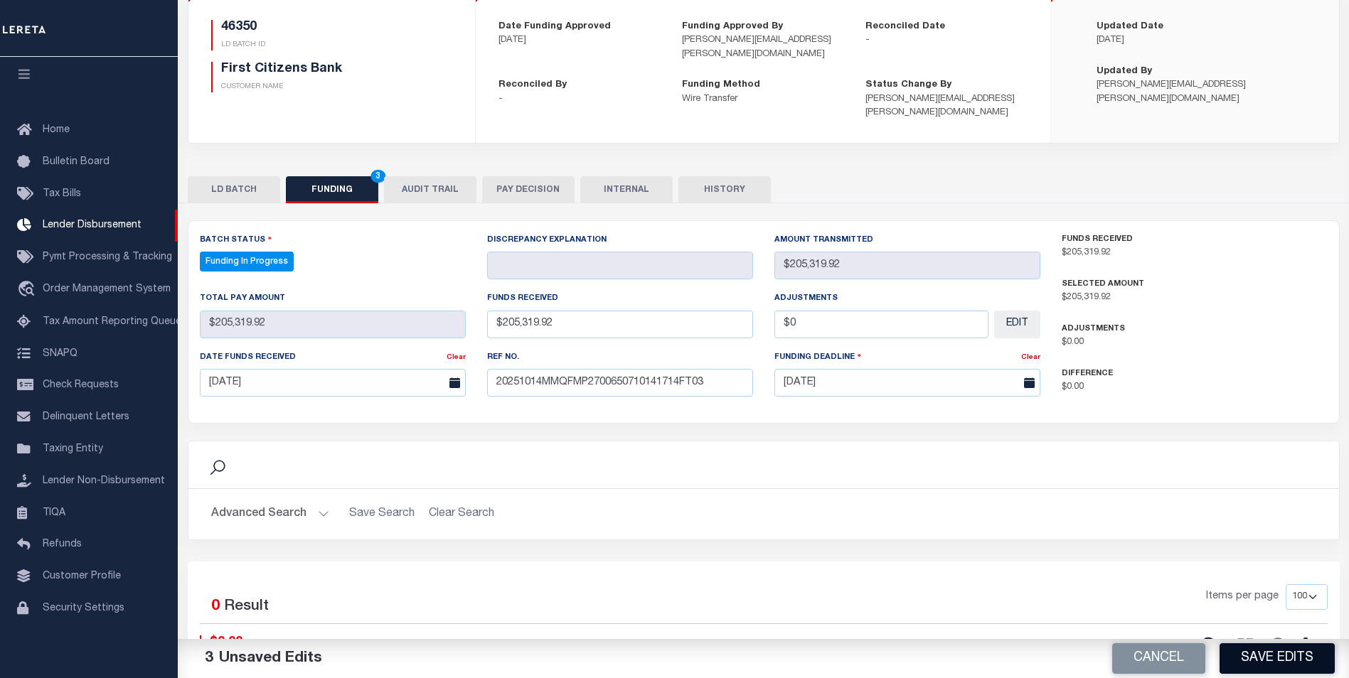
type input "$0.00"
click at [1255, 665] on button "Save Edits" at bounding box center [1276, 658] width 115 height 31
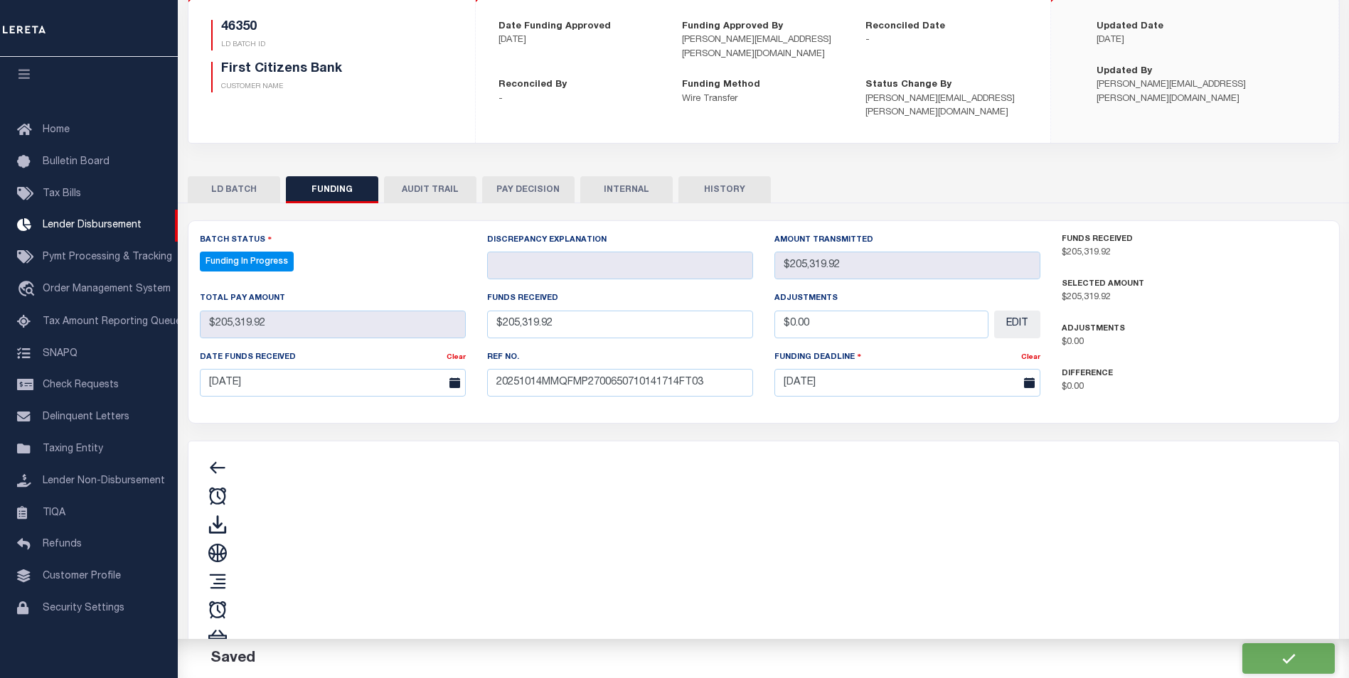
type input "$205,319.92"
type input "$0"
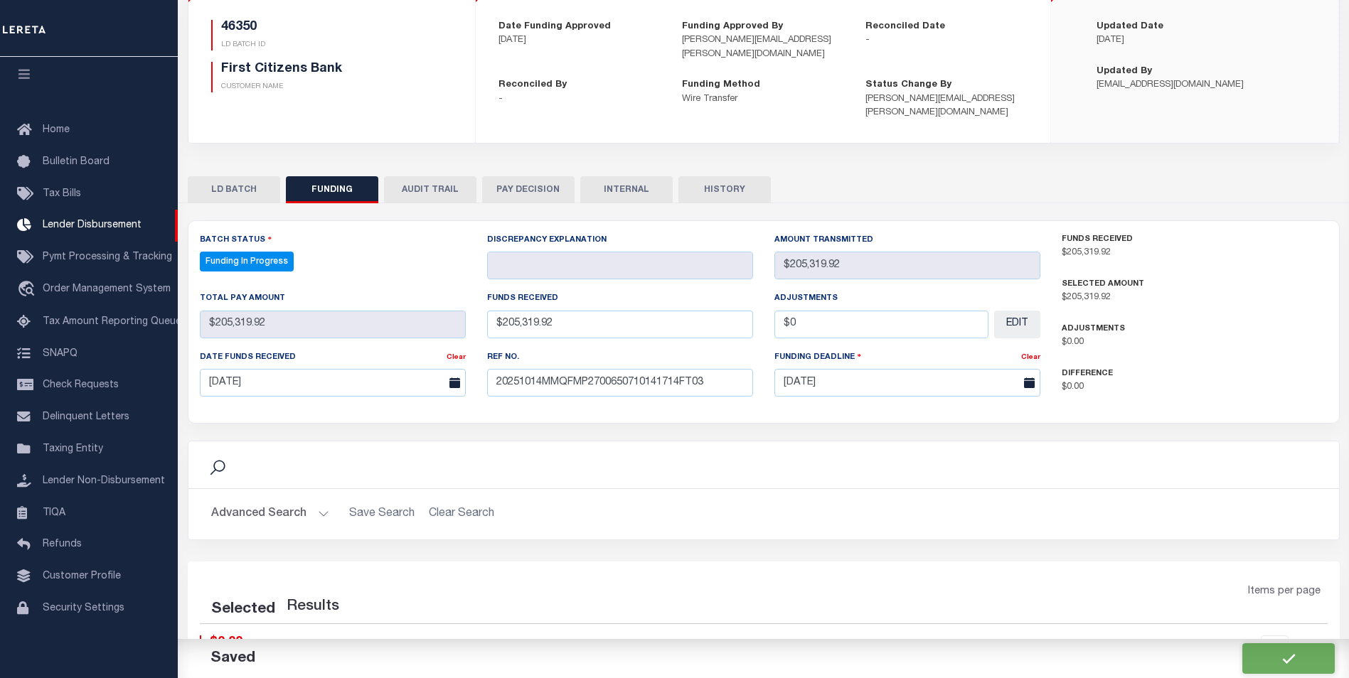
select select "100"
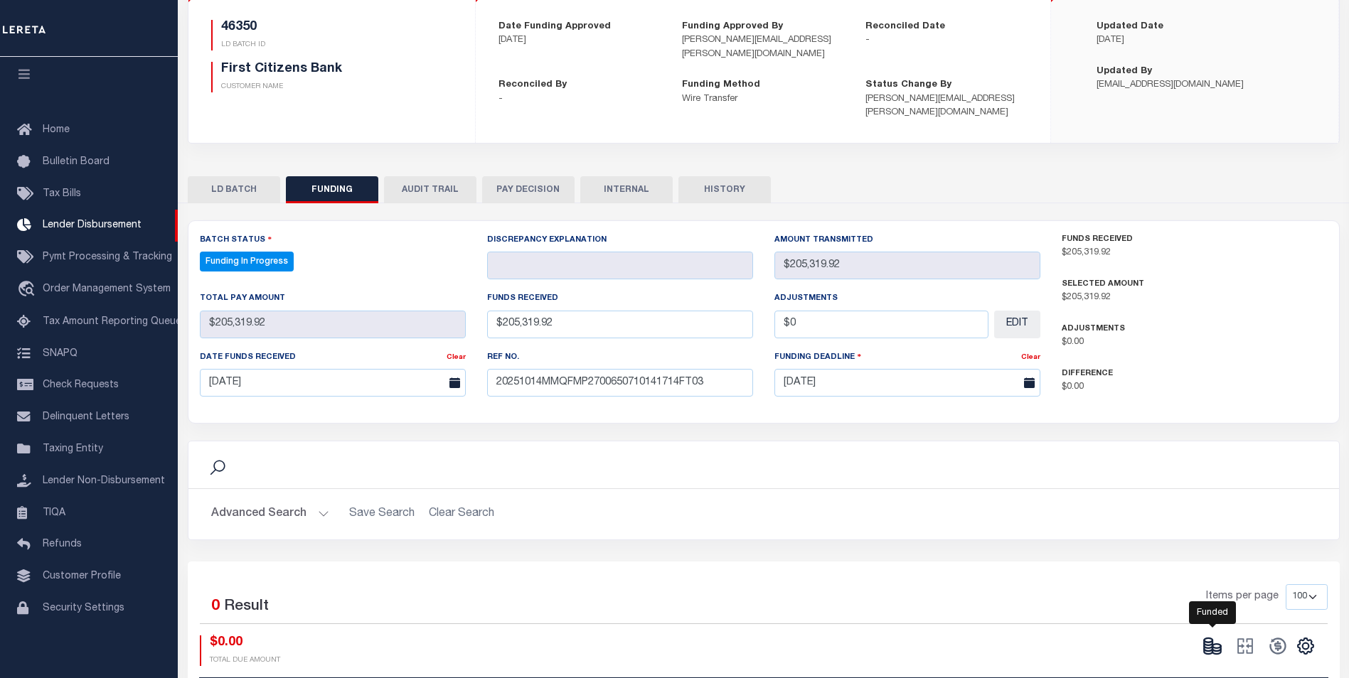
click at [1218, 644] on ellipse at bounding box center [1216, 646] width 9 height 4
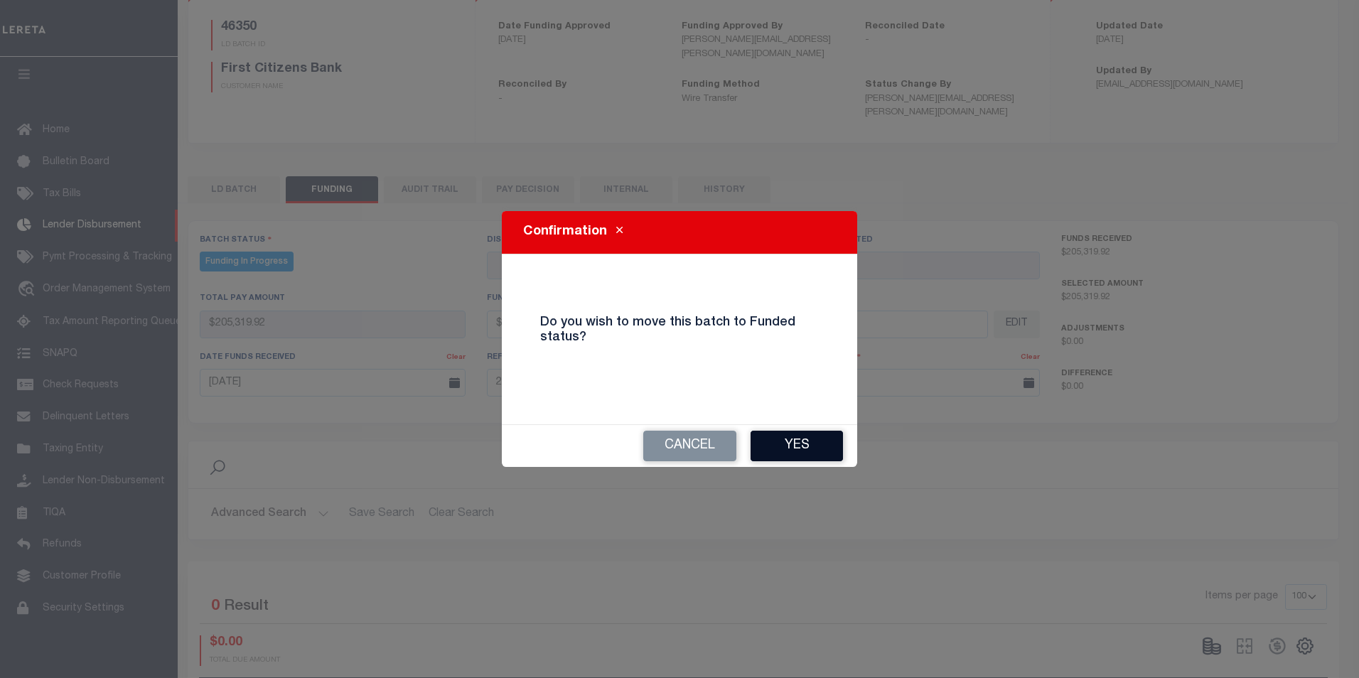
click at [795, 442] on button "Yes" at bounding box center [797, 446] width 92 height 31
type input "$205,319.92"
type input "$0"
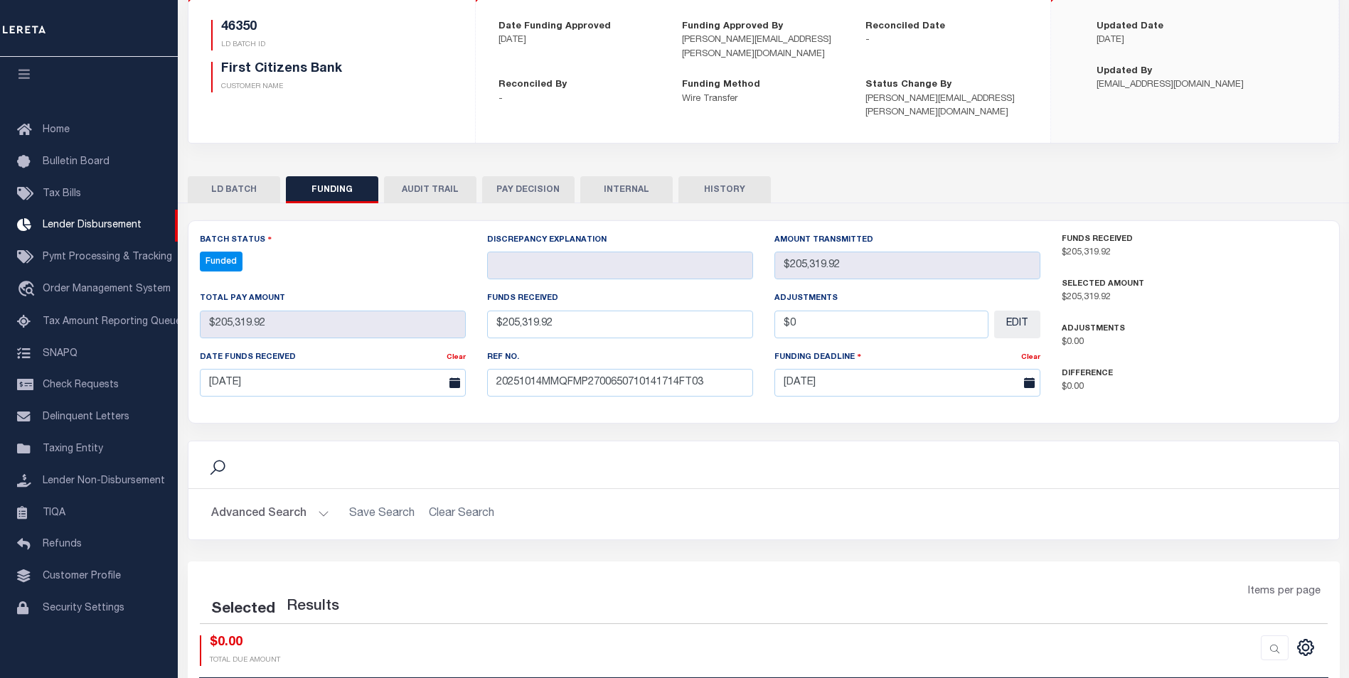
select select "100"
click at [1272, 636] on icon at bounding box center [1277, 646] width 20 height 20
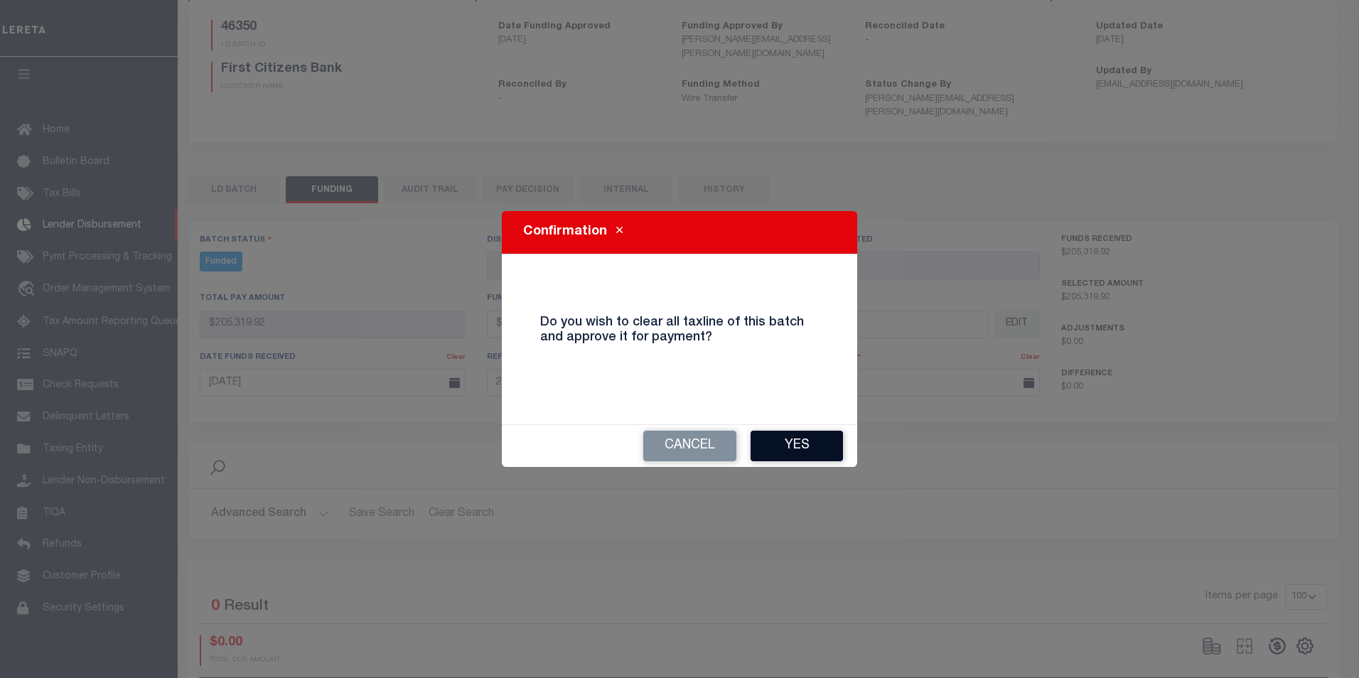
click at [781, 434] on button "Yes" at bounding box center [797, 446] width 92 height 31
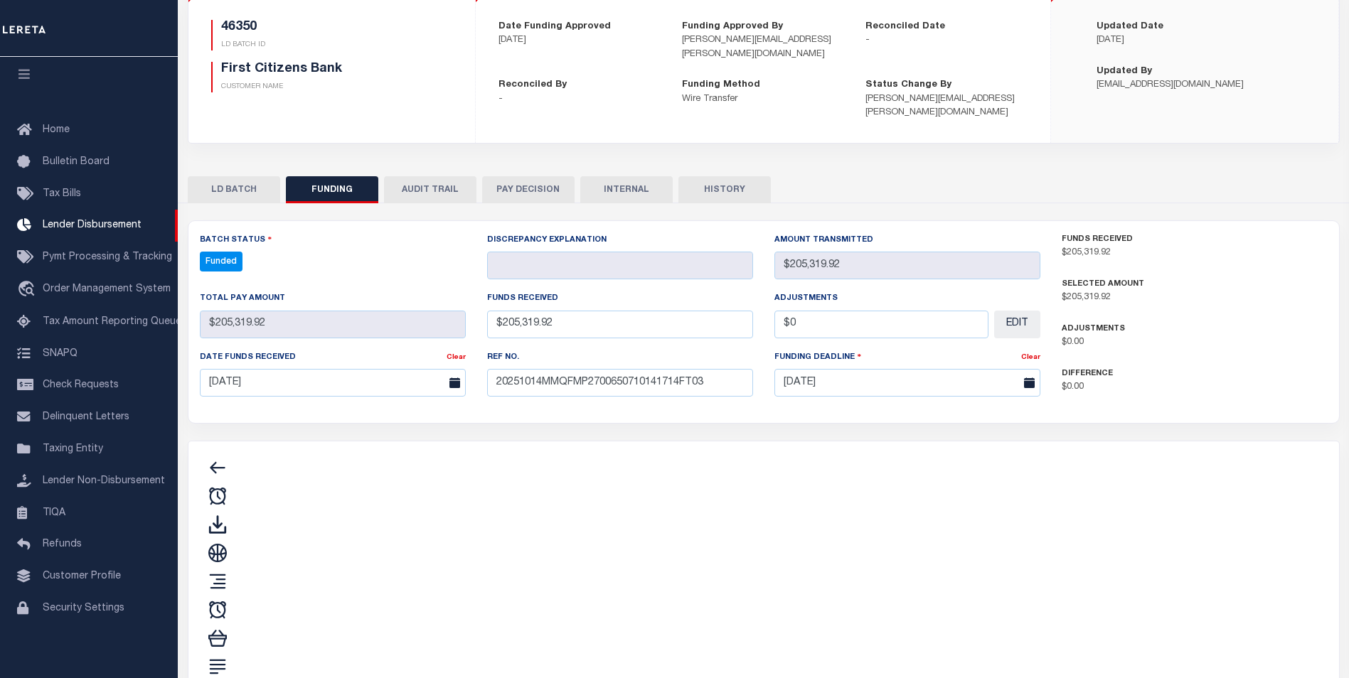
type input "$205,319.92"
type input "$0"
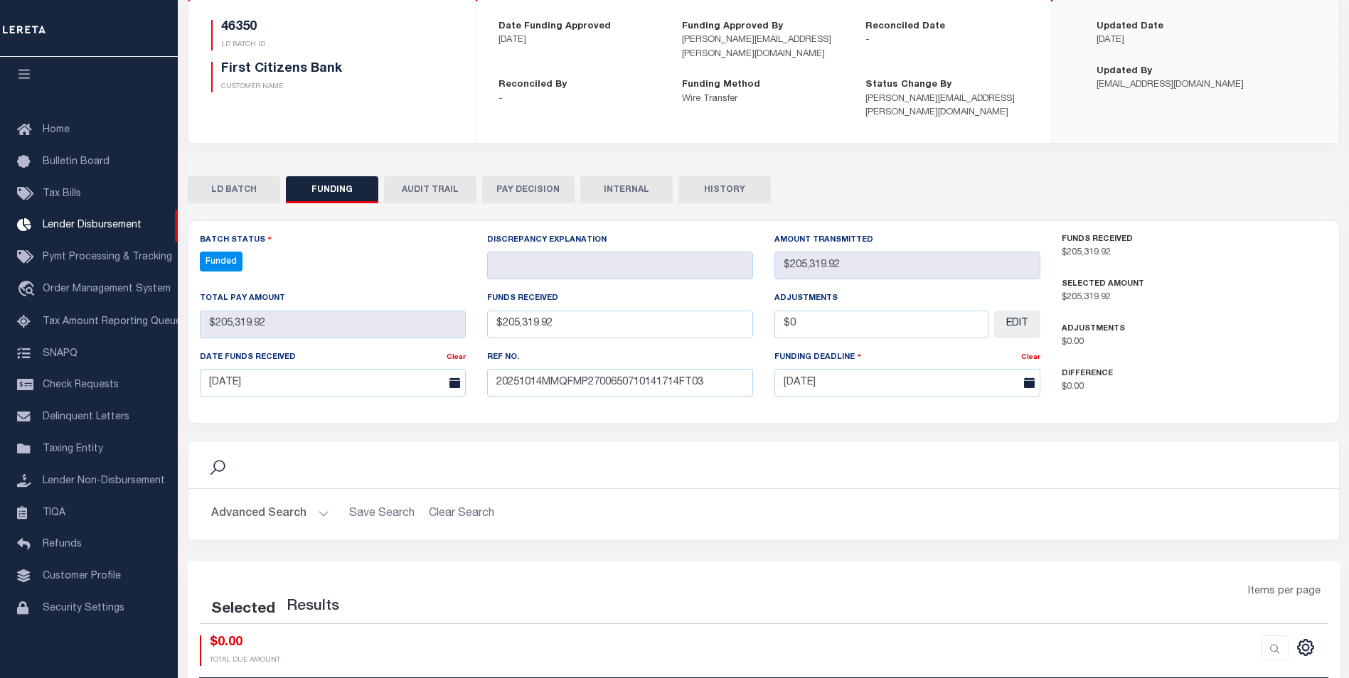
select select "100"
click at [1245, 636] on icon at bounding box center [1245, 646] width 20 height 20
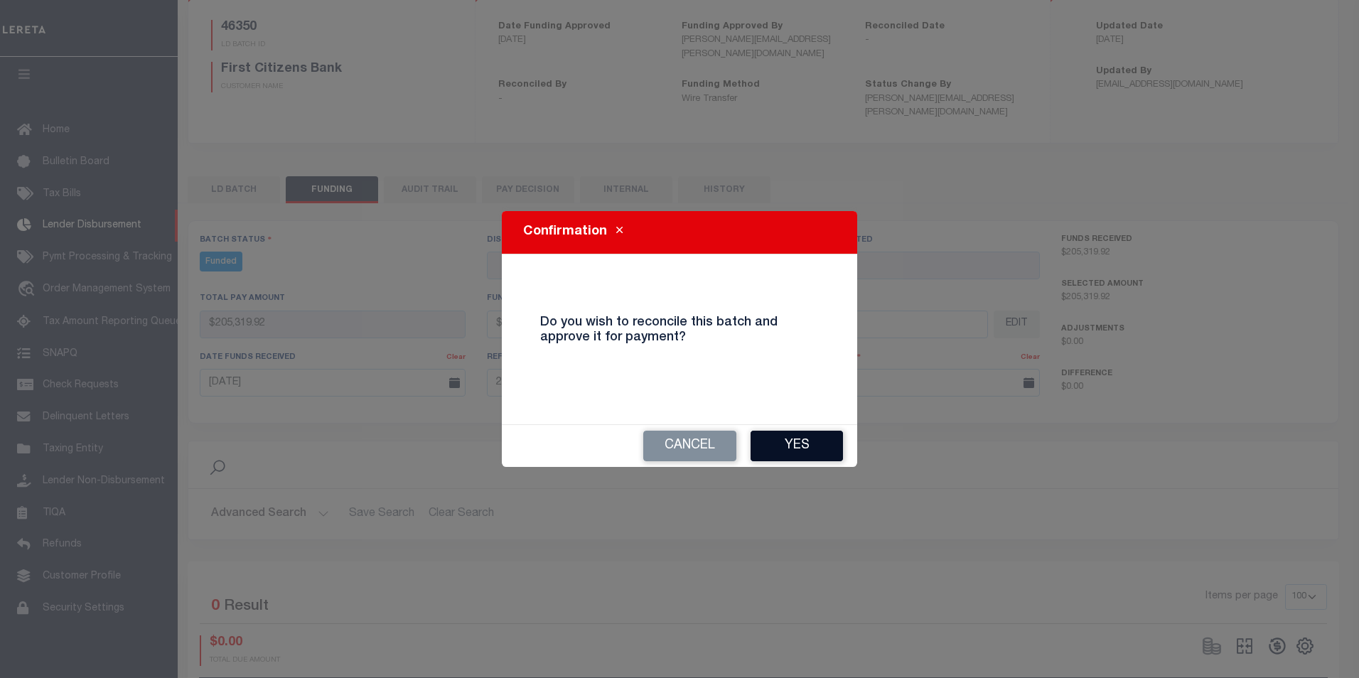
click at [789, 446] on button "Yes" at bounding box center [797, 446] width 92 height 31
type input "$205,319.92"
type input "$0"
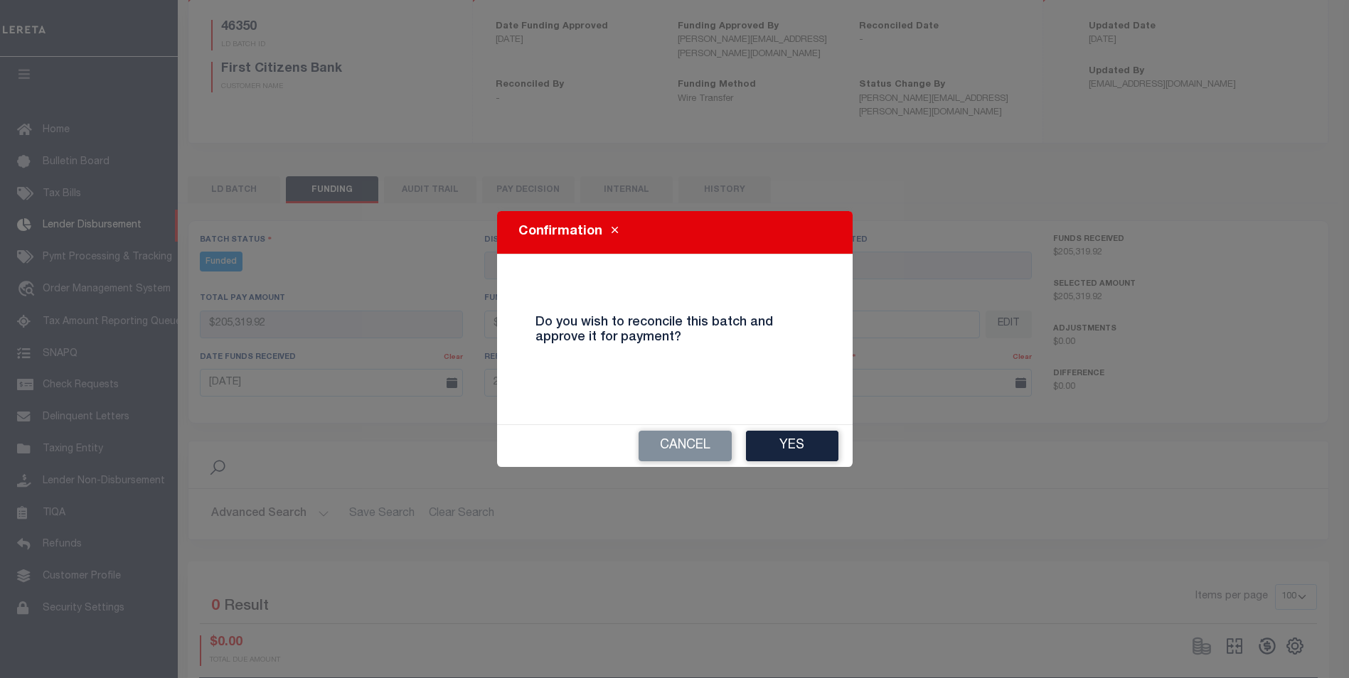
select select "100"
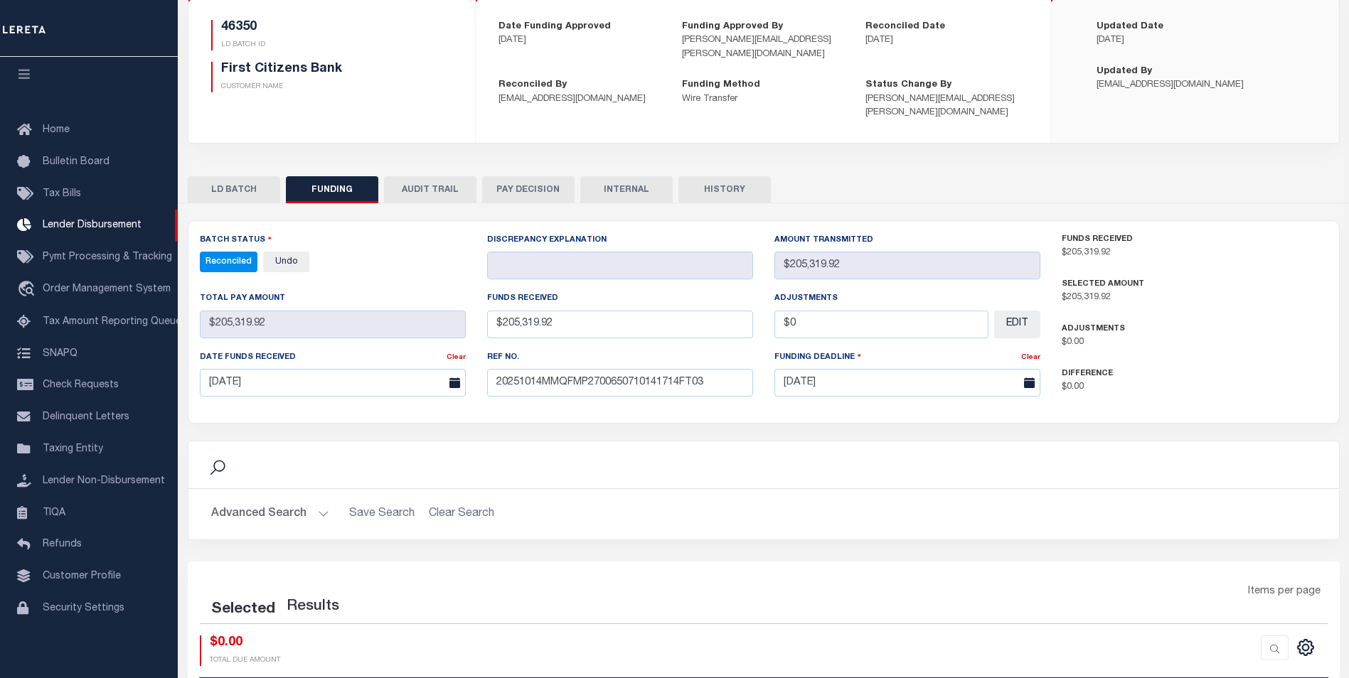
select select "100"
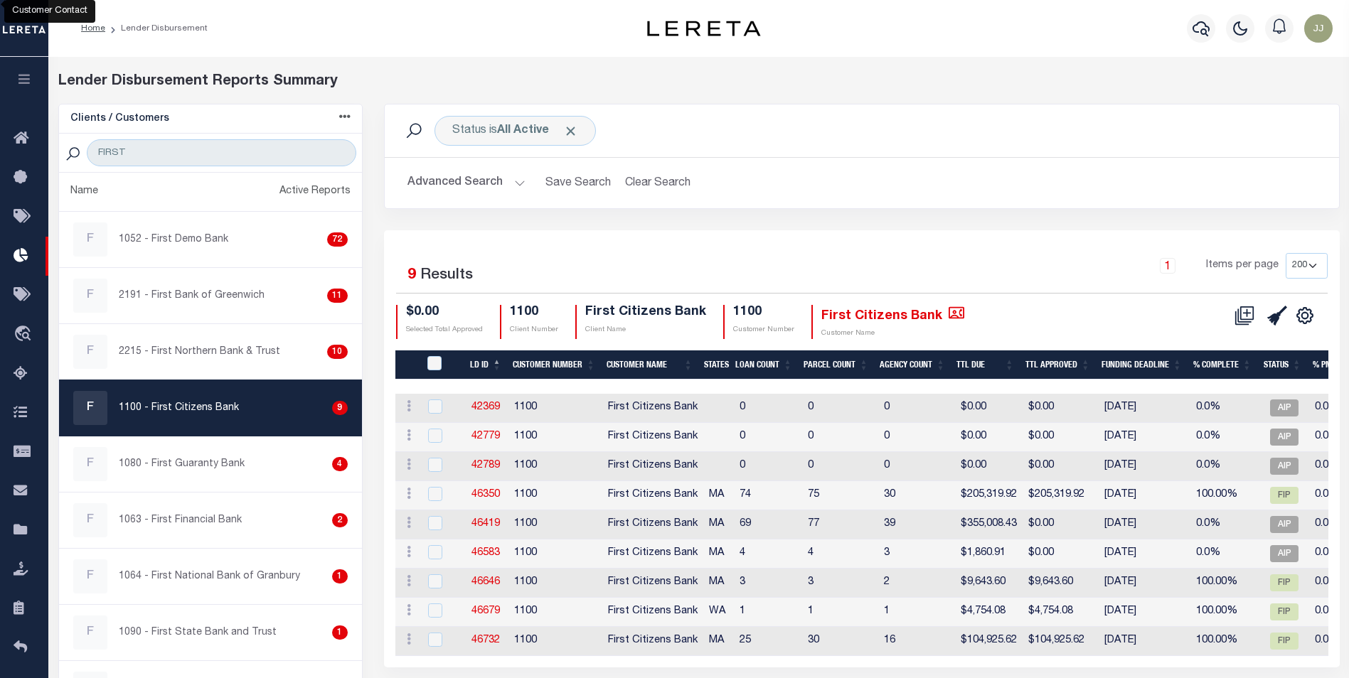
select select "200"
click at [161, 154] on input "FIRST" at bounding box center [221, 152] width 269 height 27
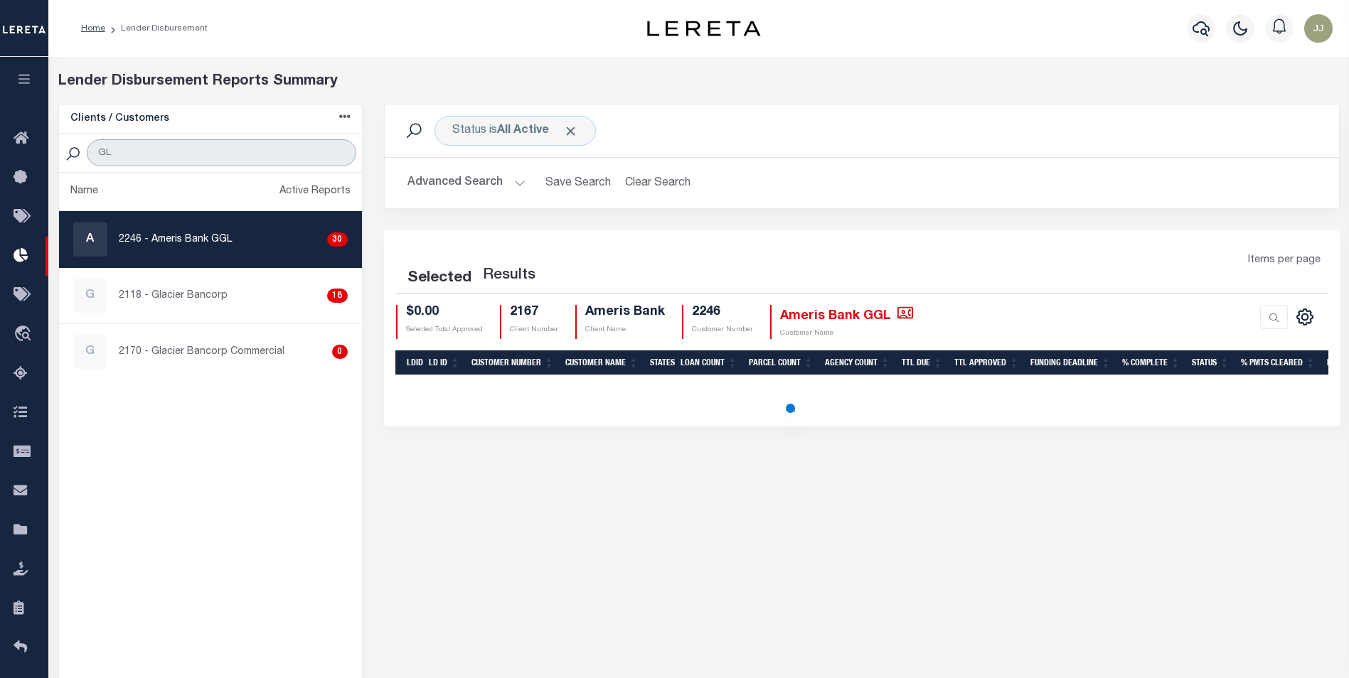
type input "GLACIER"
select select "200"
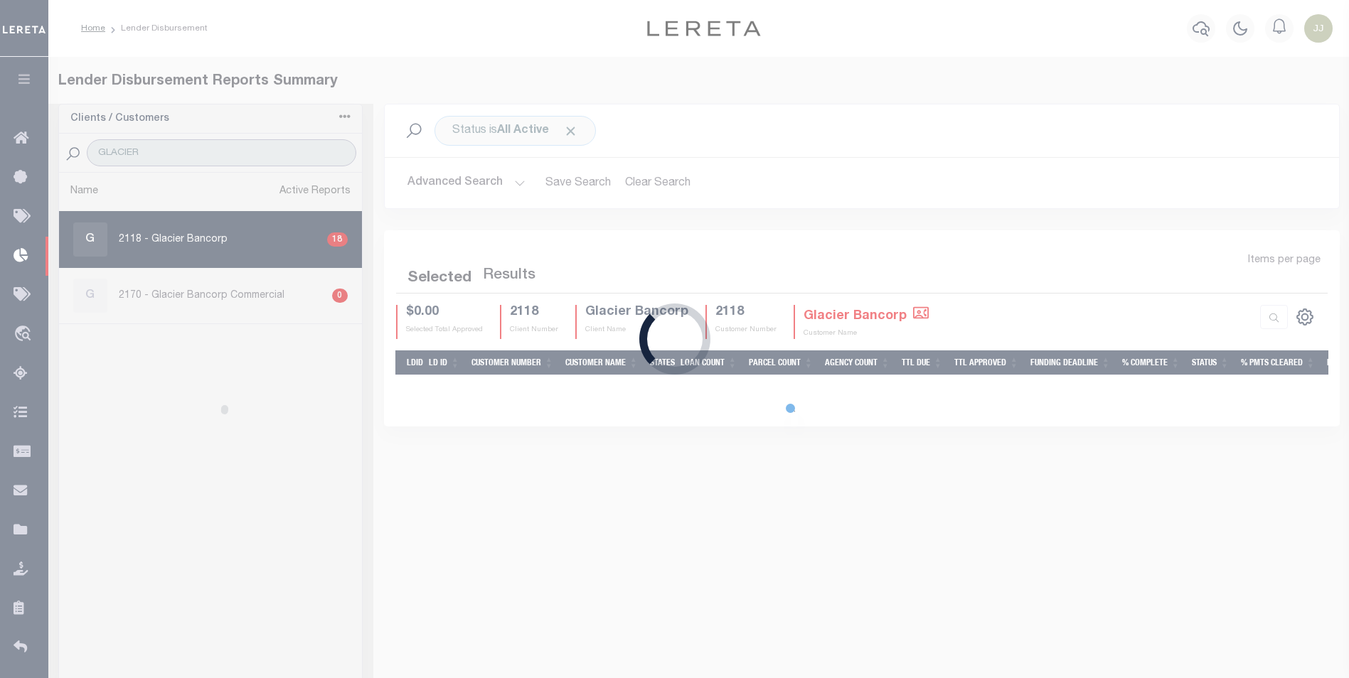
select select "200"
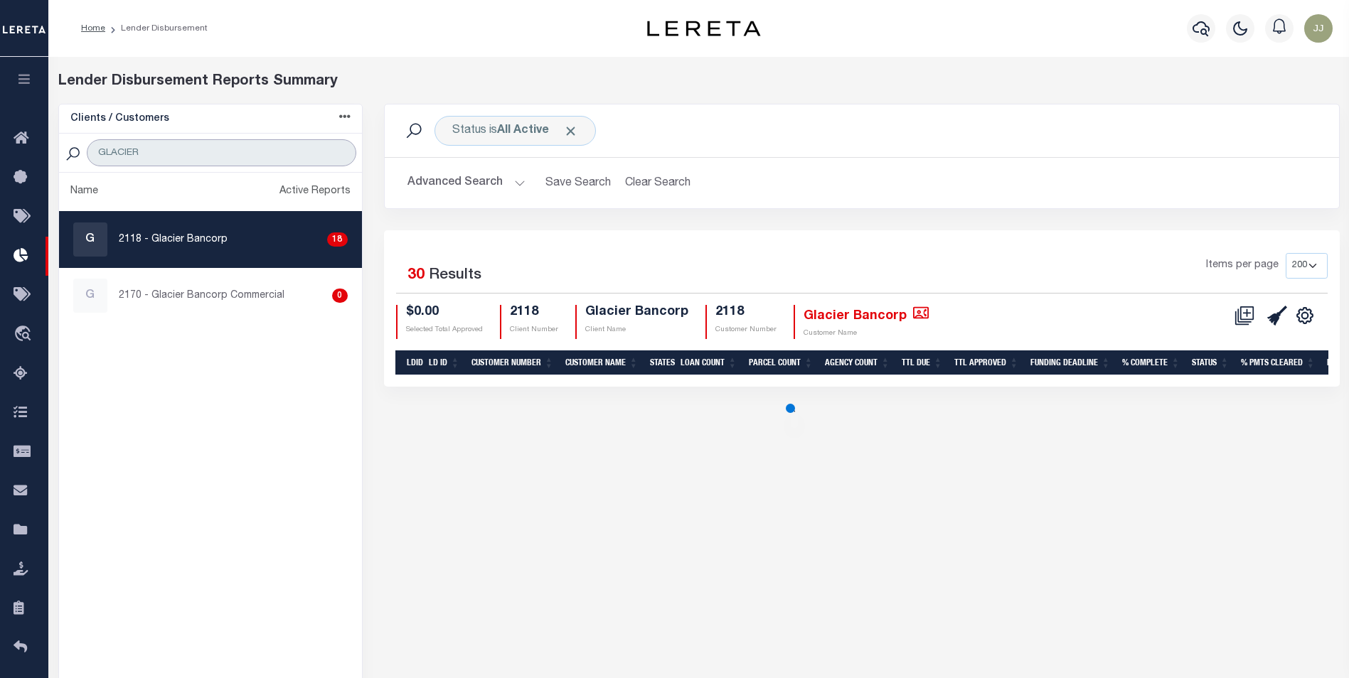
select select "200"
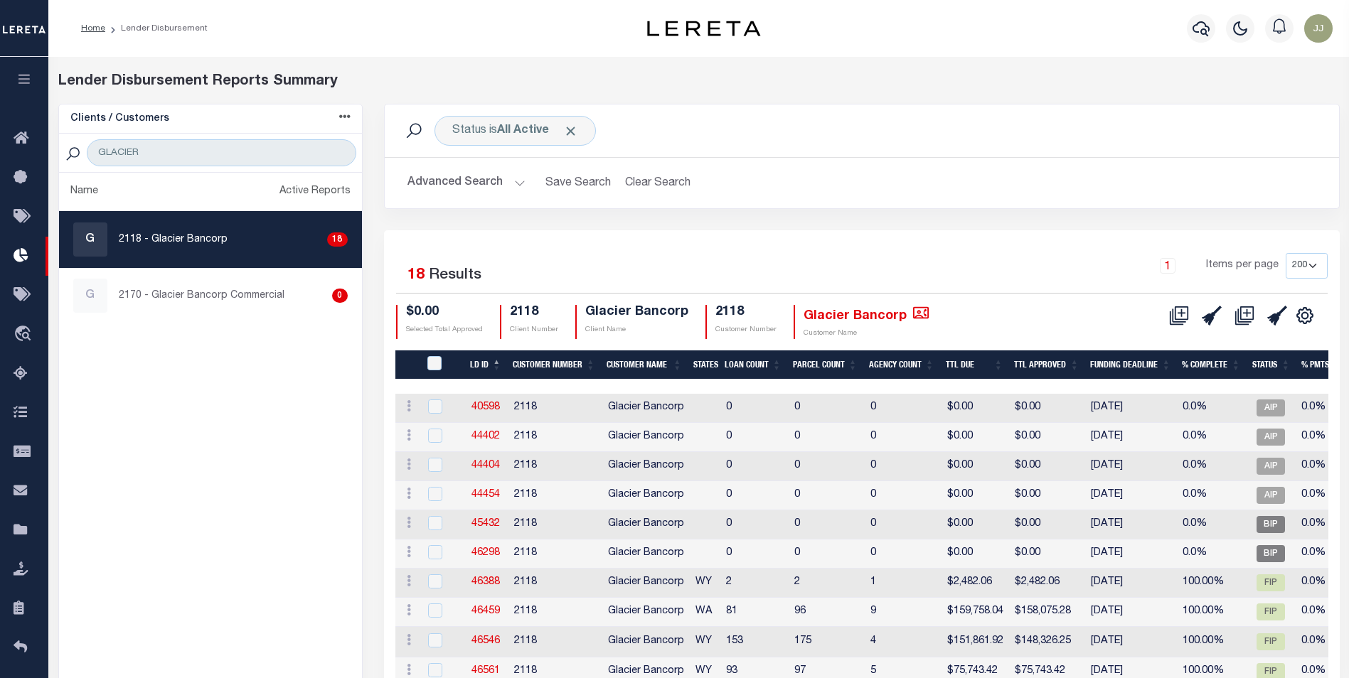
click at [112, 231] on div "G 2118 - Glacier Bancorp 18" at bounding box center [210, 239] width 274 height 34
checkbox input "true"
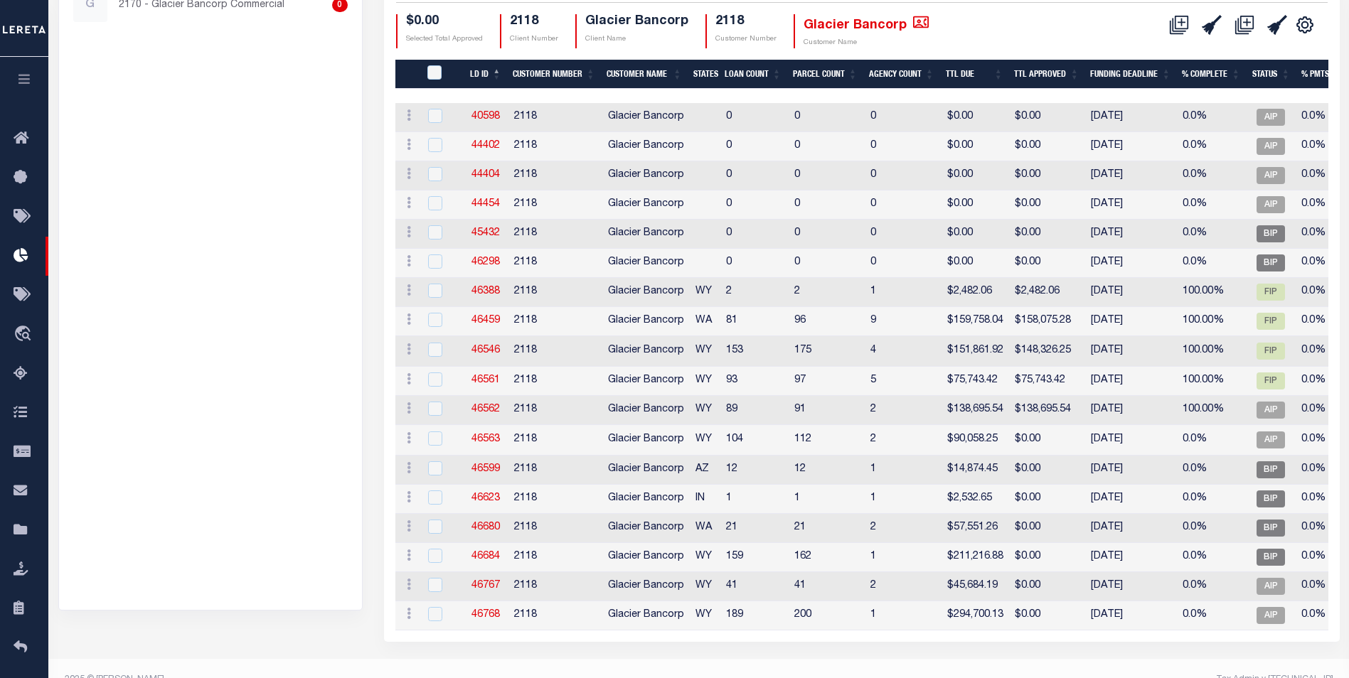
scroll to position [323, 0]
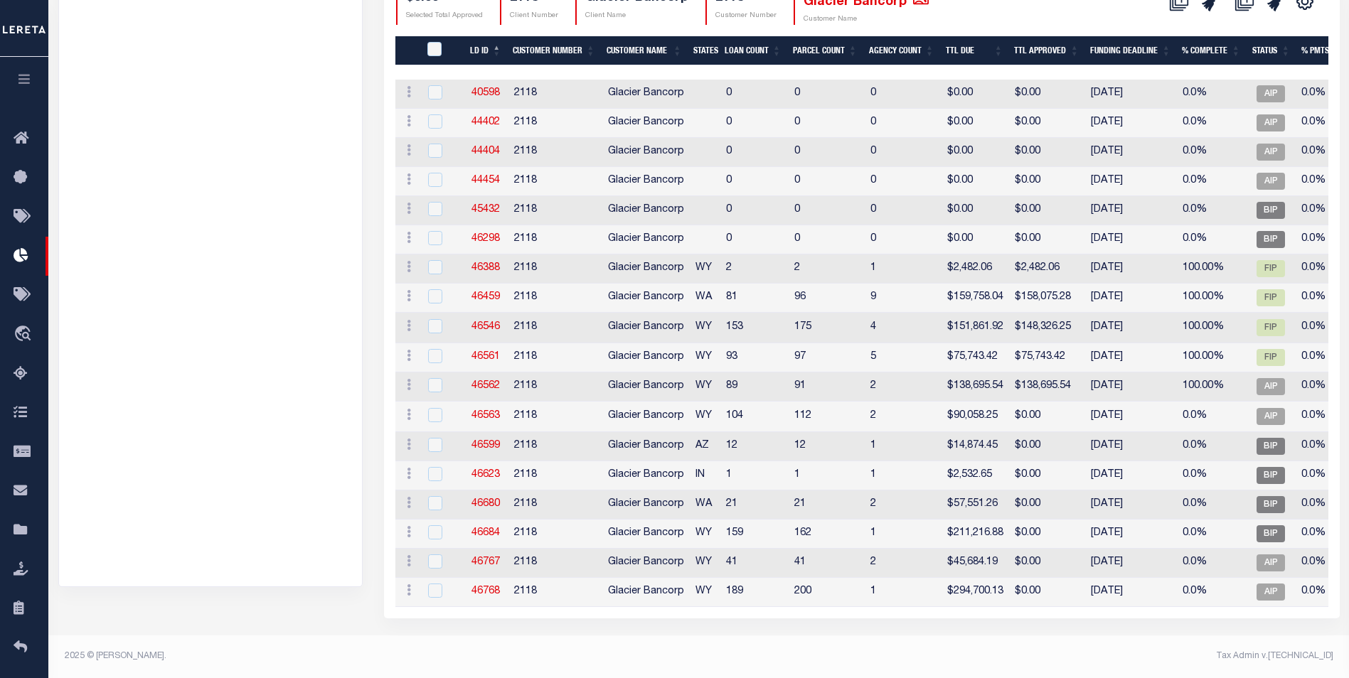
click at [239, 240] on ul "Name Active Reports G 2118 - Glacier Bancorp 18 G 2170 - Glacier Bancorp Commer…" at bounding box center [210, 223] width 303 height 728
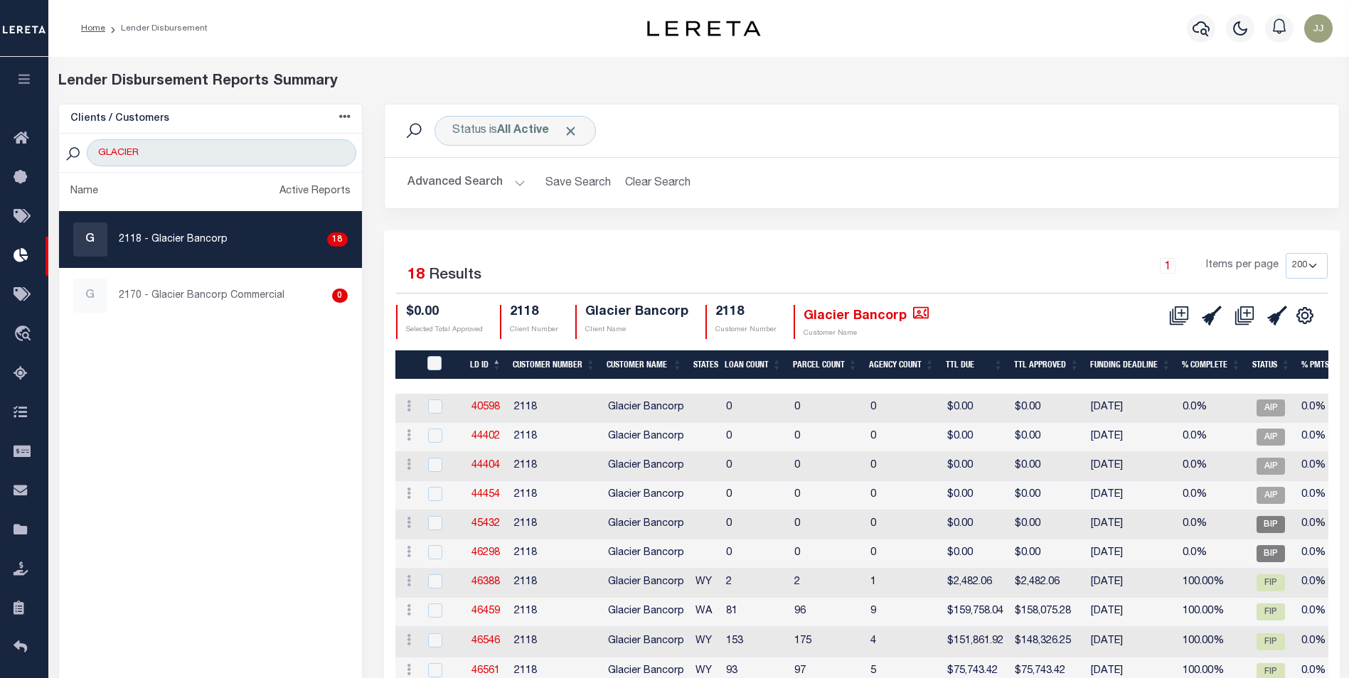
drag, startPoint x: 195, startPoint y: 134, endPoint x: 218, endPoint y: 163, distance: 37.4
click at [195, 134] on div "GLACIER" at bounding box center [210, 153] width 303 height 39
click at [213, 160] on input "GLACIER" at bounding box center [221, 152] width 269 height 27
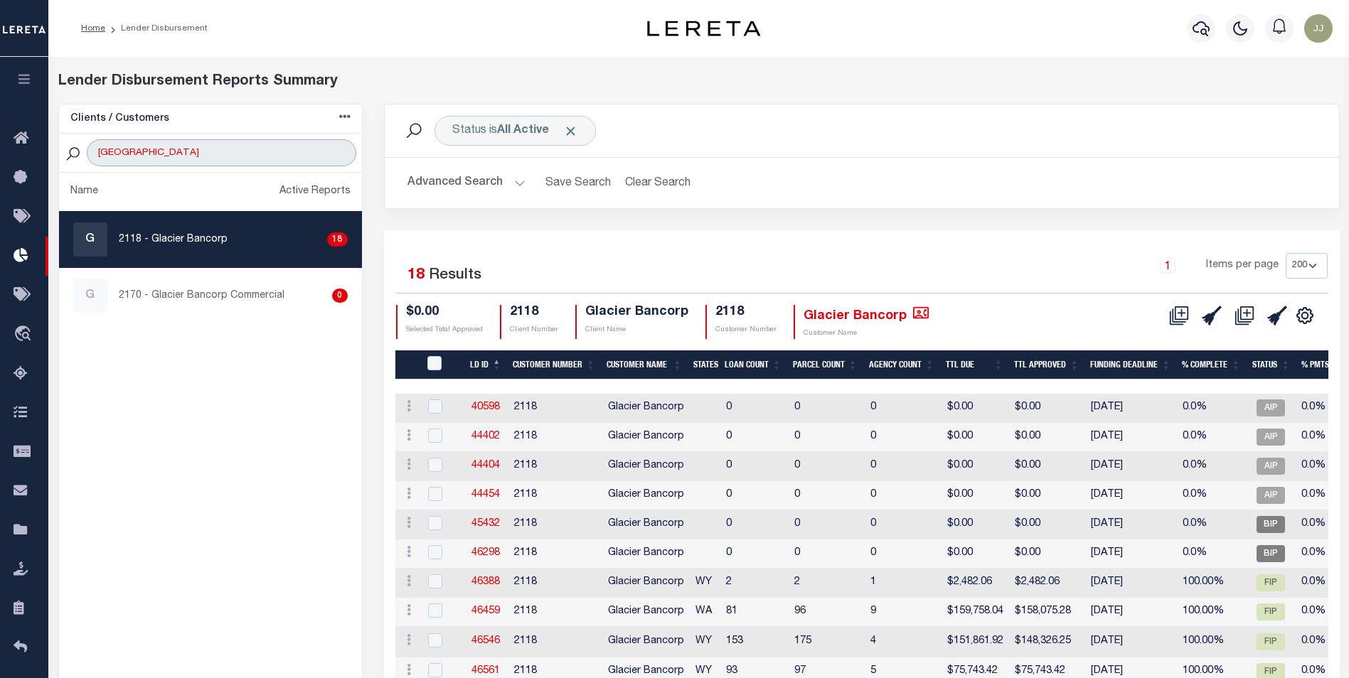
type input "LIMA"
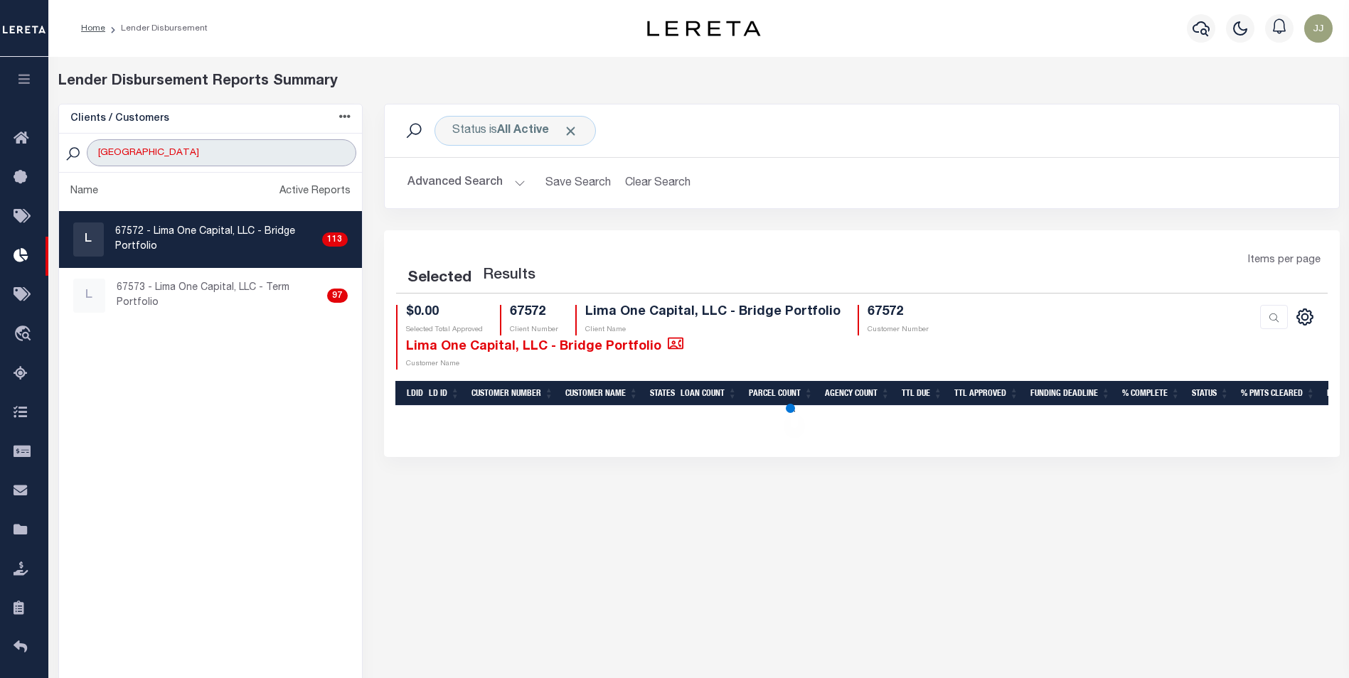
select select "200"
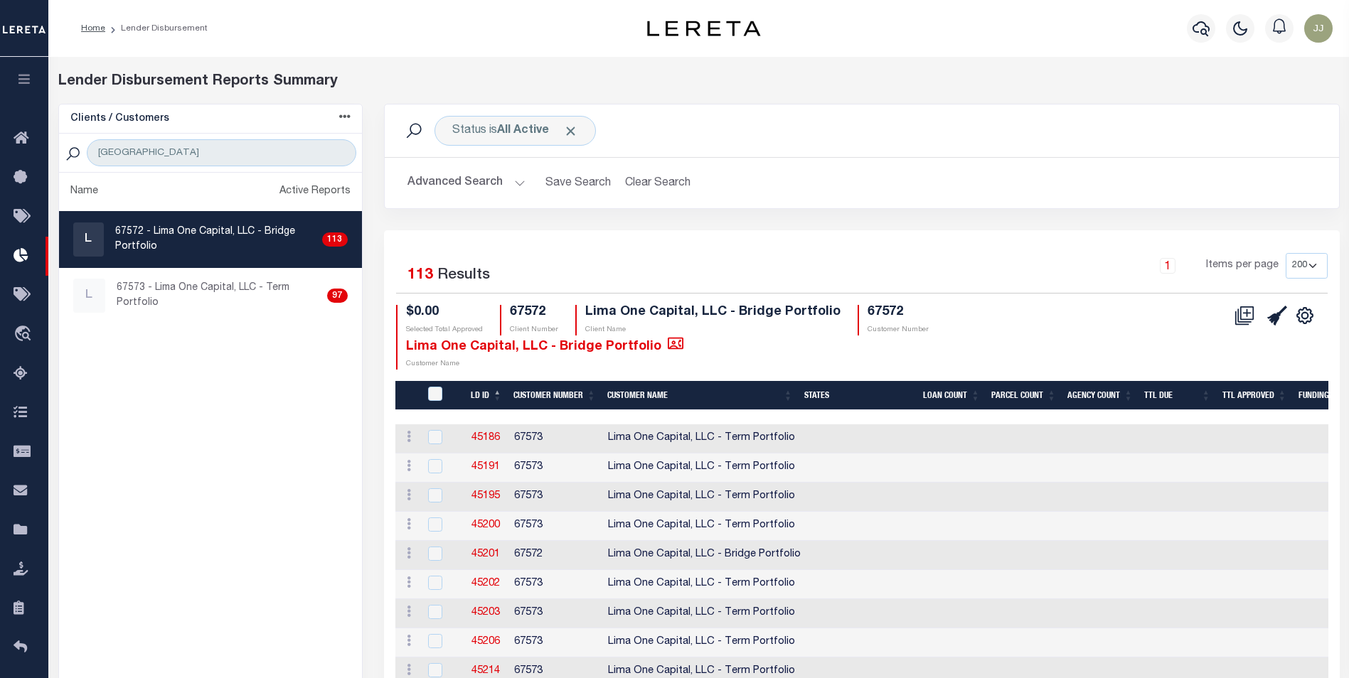
click at [264, 262] on link "L 67572 - Lima One Capital, LLC - Bridge Portfolio 113" at bounding box center [210, 239] width 303 height 55
checkbox input "true"
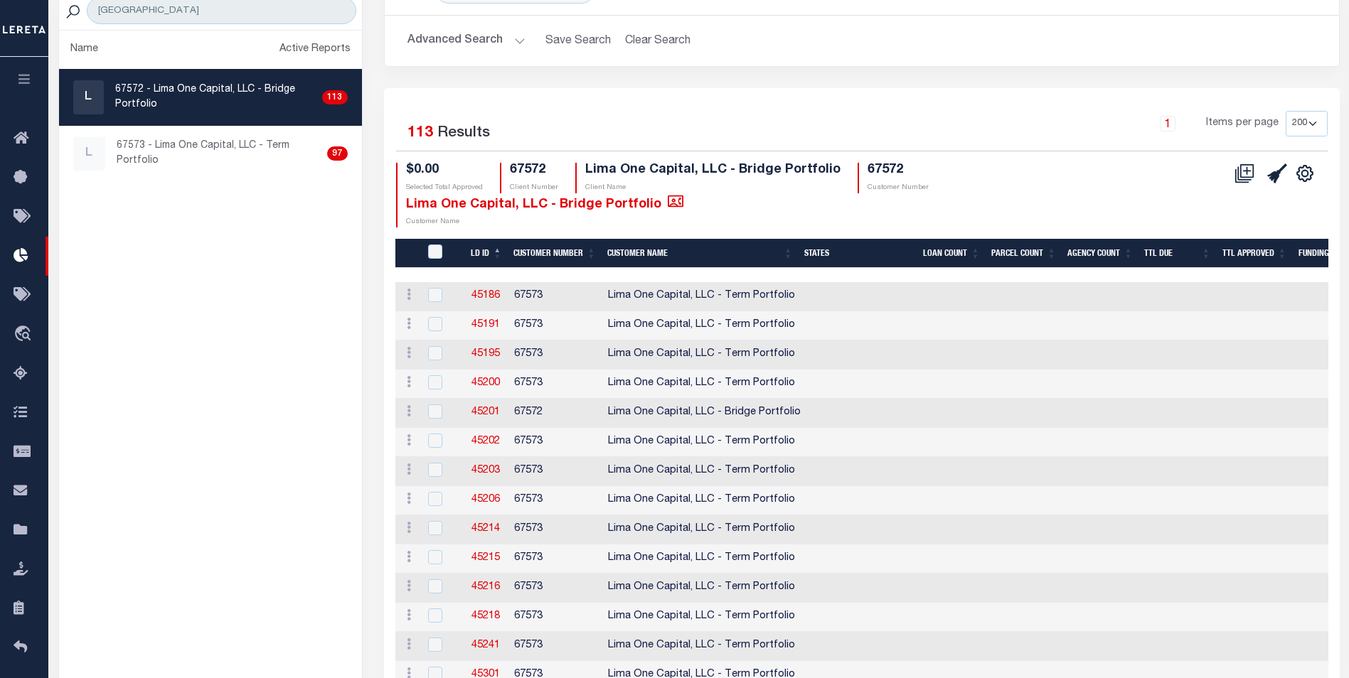
click at [989, 222] on div "$0.00 Selected Total Approved 67572 Client Number Lima One Capital, LLC - Bridg…" at bounding box center [784, 195] width 776 height 65
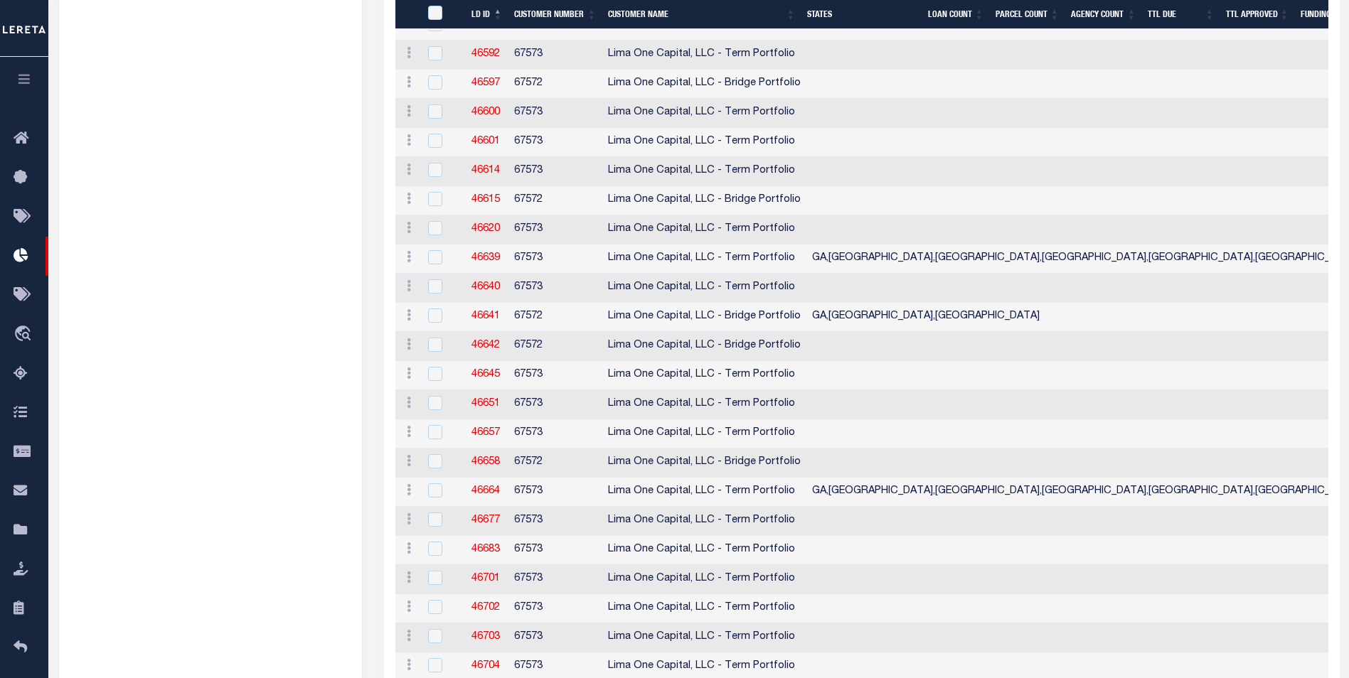
scroll to position [3057, 0]
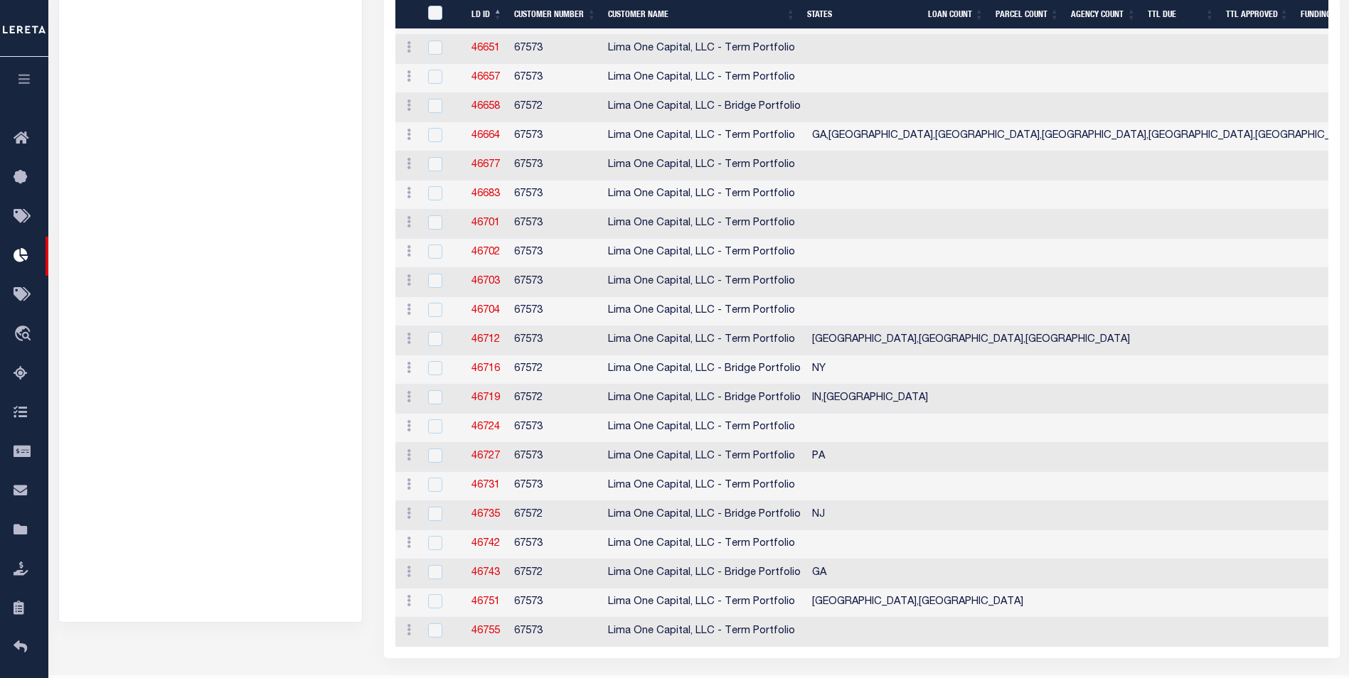
drag, startPoint x: 497, startPoint y: 139, endPoint x: 470, endPoint y: 131, distance: 28.1
click at [461, 126] on td at bounding box center [442, 136] width 46 height 29
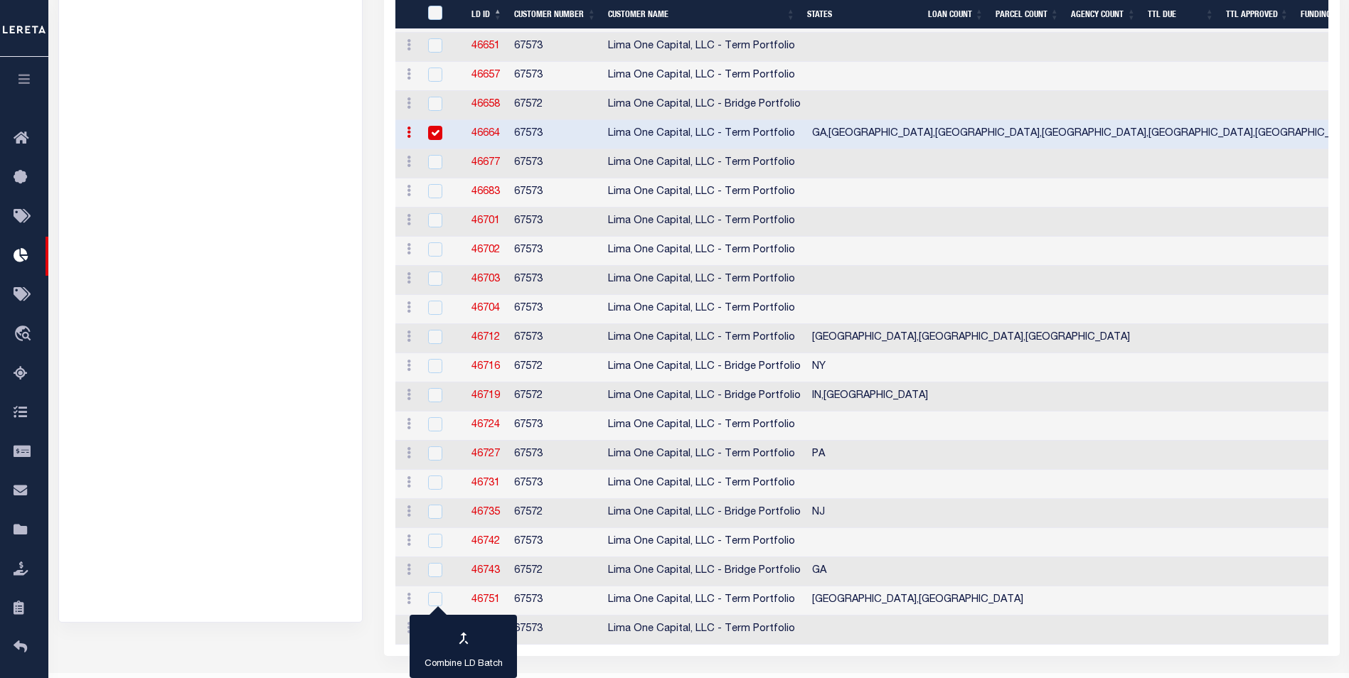
click at [439, 127] on input "checkbox" at bounding box center [435, 133] width 14 height 14
checkbox input "false"
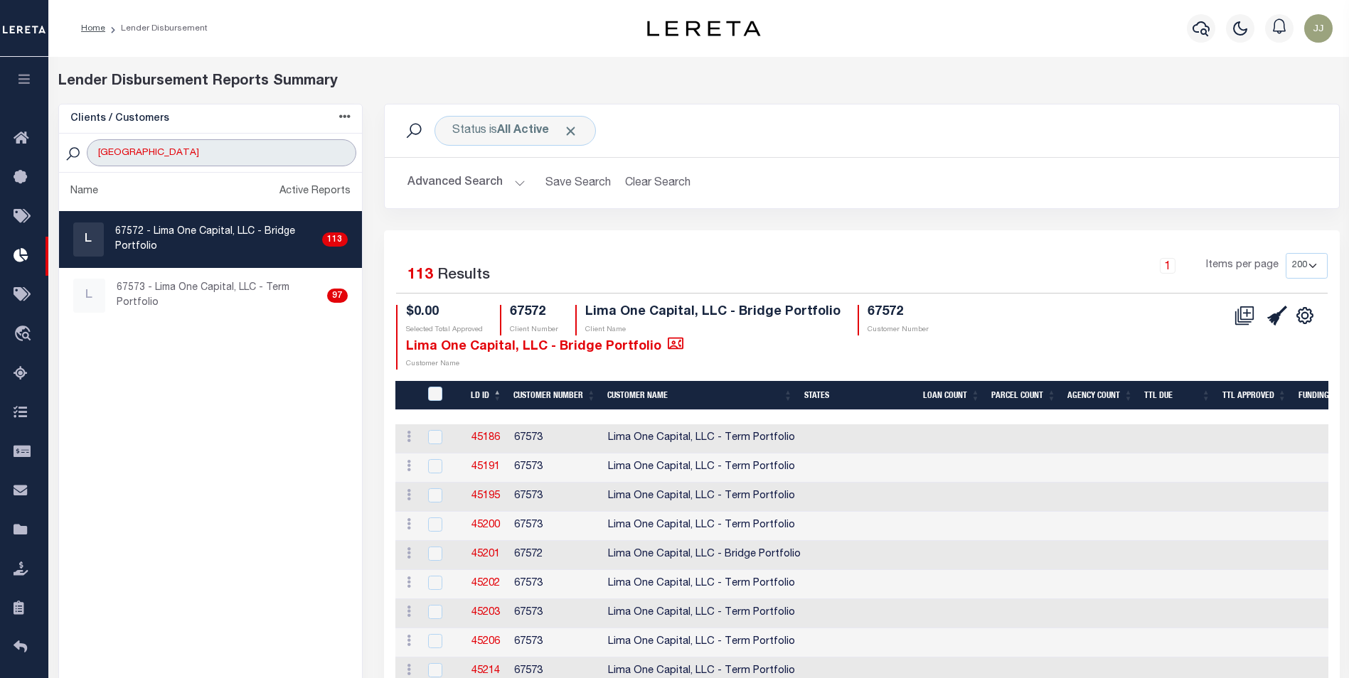
click at [195, 151] on input "LIMA" at bounding box center [221, 152] width 269 height 27
type input "NEXBANK"
select select "200"
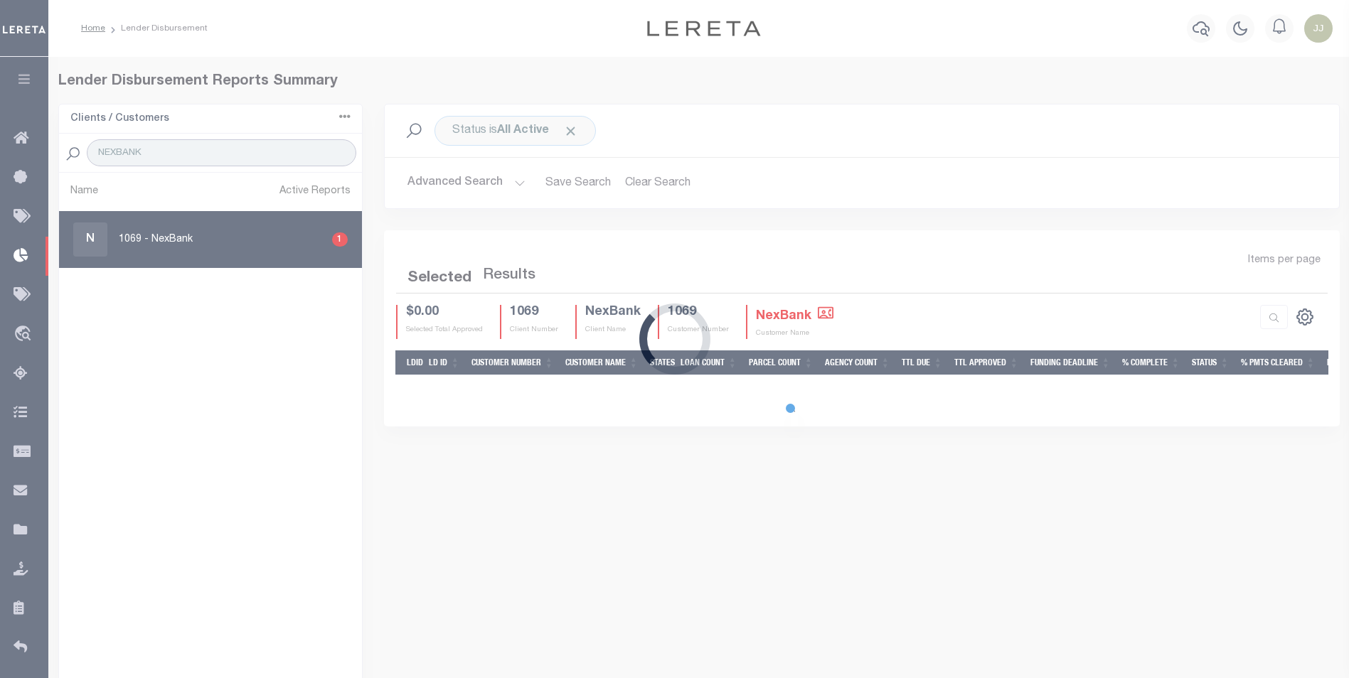
select select "200"
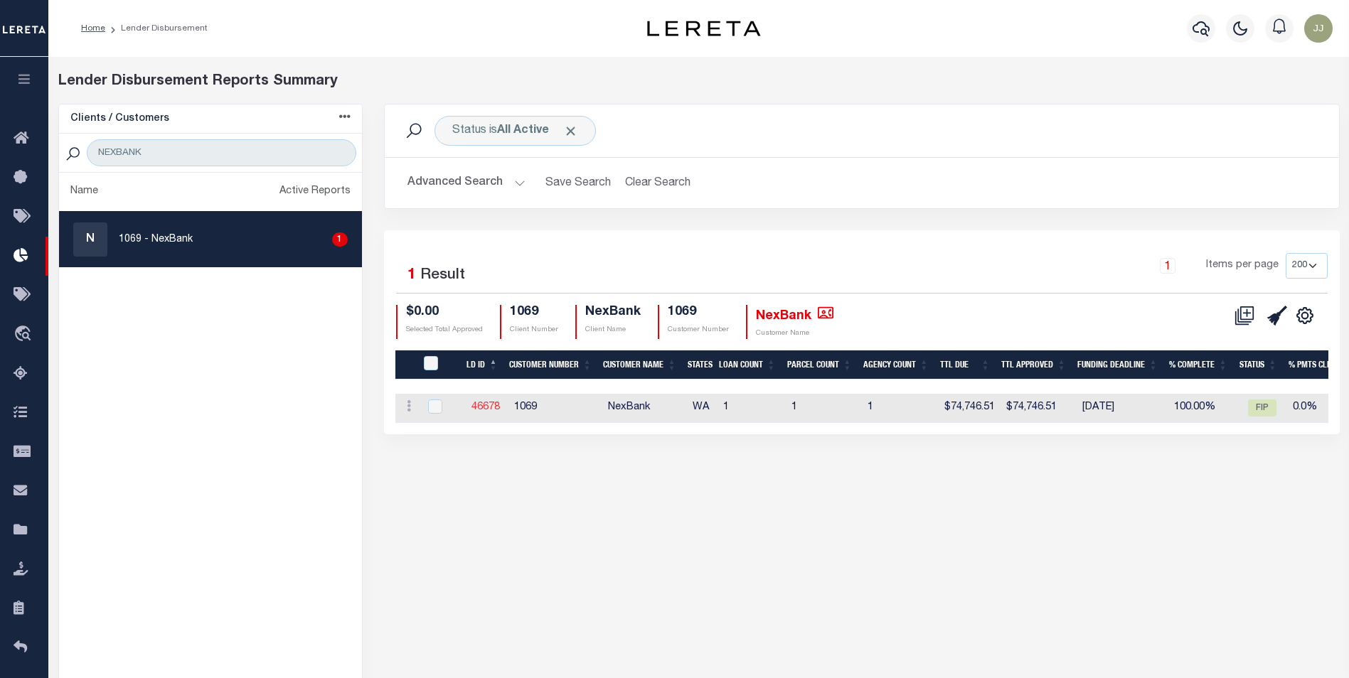
drag, startPoint x: 500, startPoint y: 402, endPoint x: 477, endPoint y: 404, distance: 23.6
click at [166, 151] on input "NEXBANK" at bounding box center [221, 152] width 269 height 27
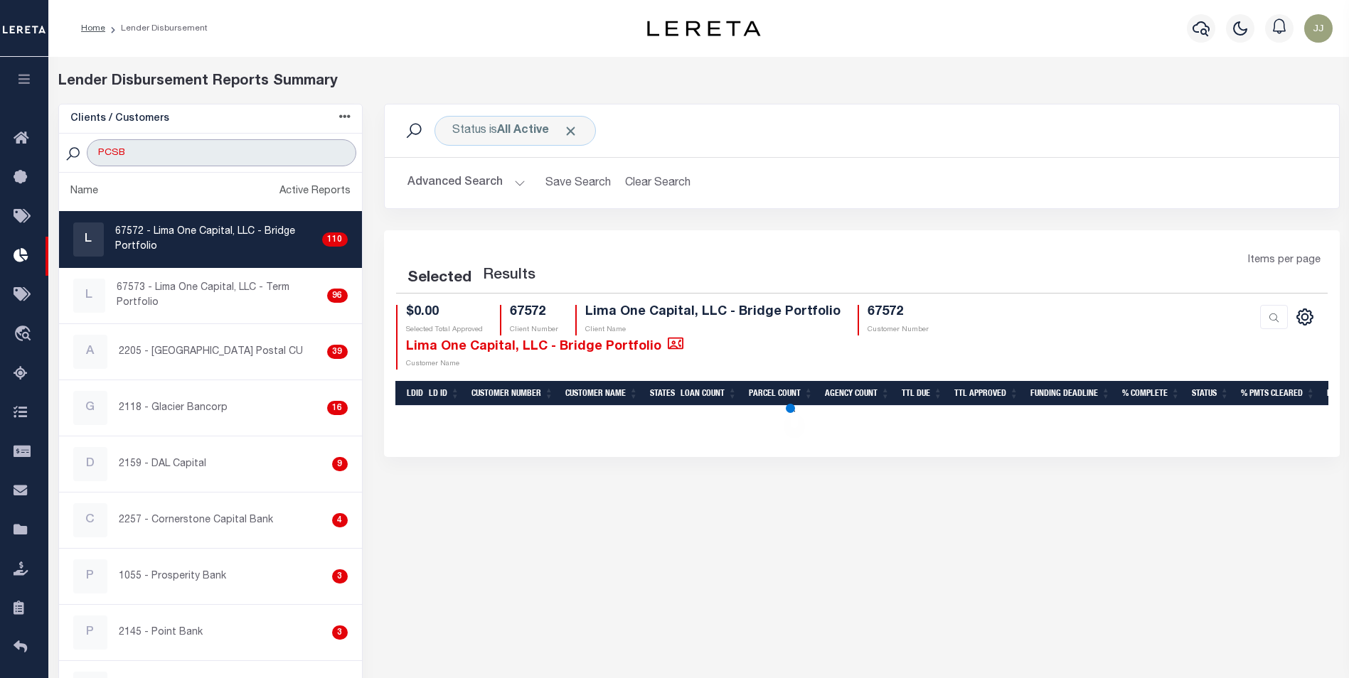
type input "PCSB"
select select "200"
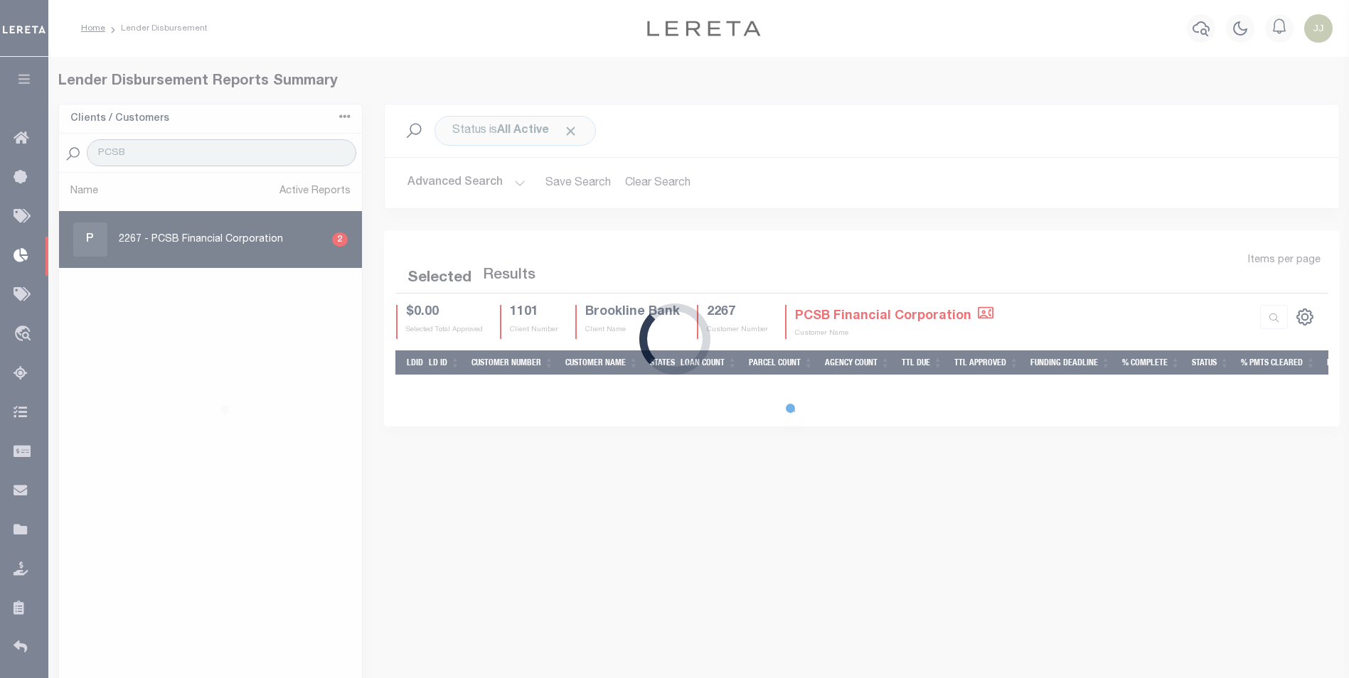
select select "200"
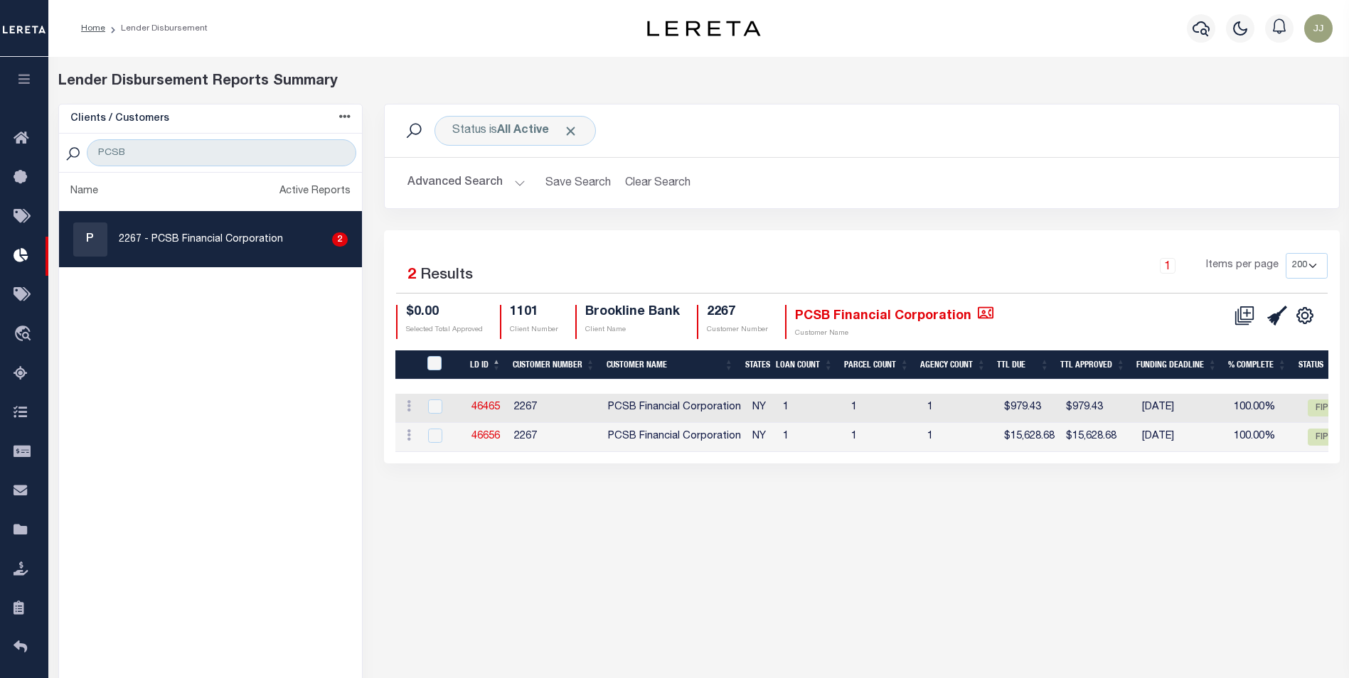
select select "200"
click at [186, 150] on input "PCSB" at bounding box center [221, 152] width 269 height 27
click at [187, 150] on input "PCSB" at bounding box center [221, 152] width 269 height 27
click at [187, 149] on input "PCSB" at bounding box center [221, 152] width 269 height 27
type input "PRIO"
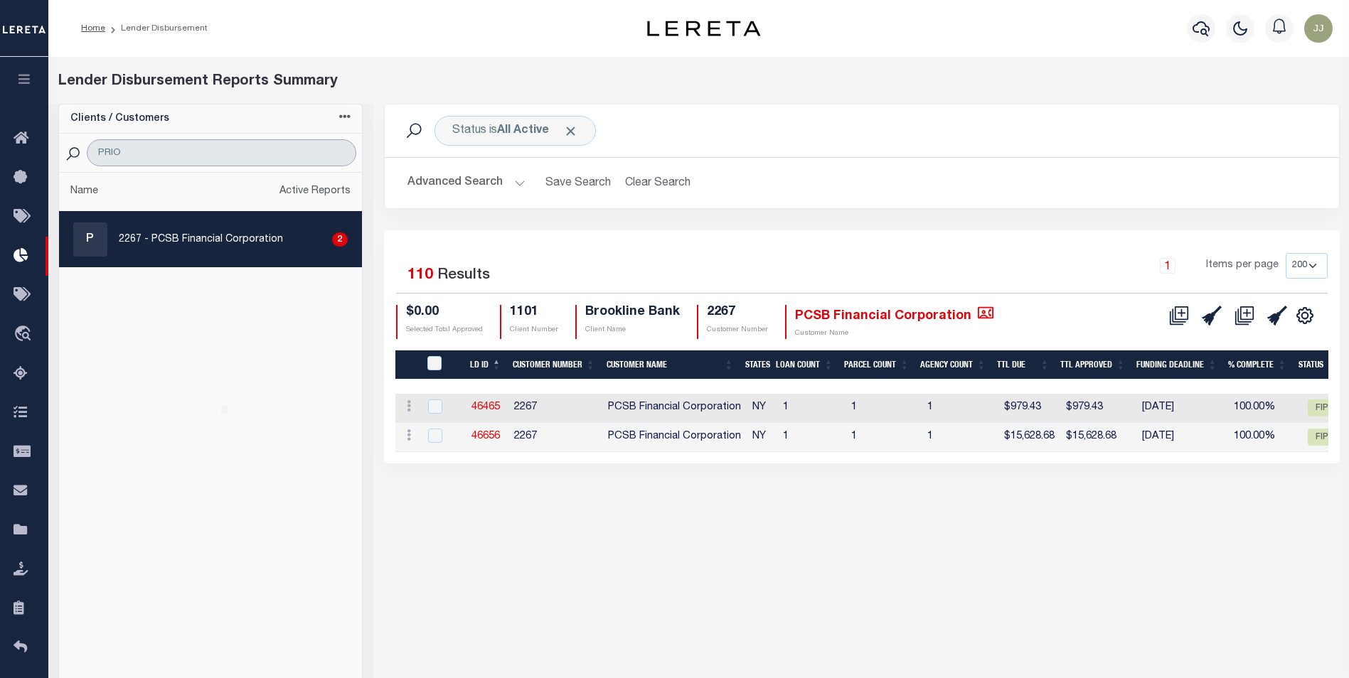
select select "200"
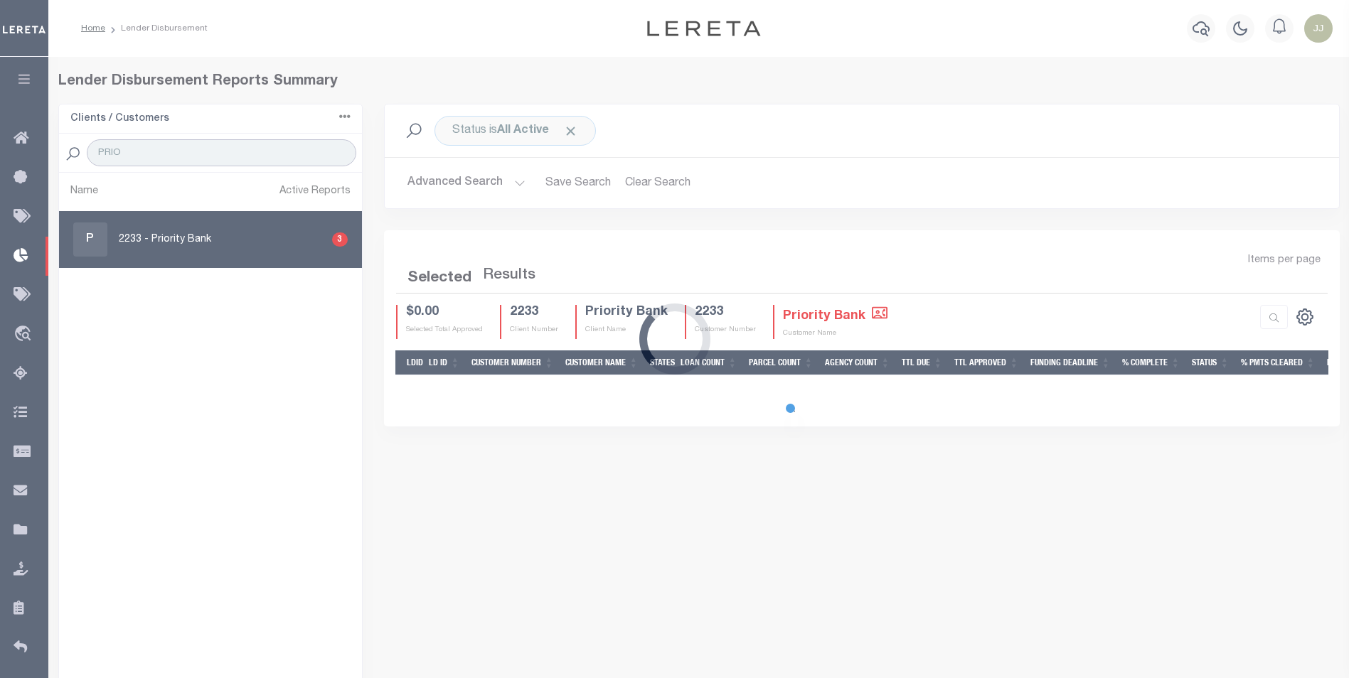
select select "200"
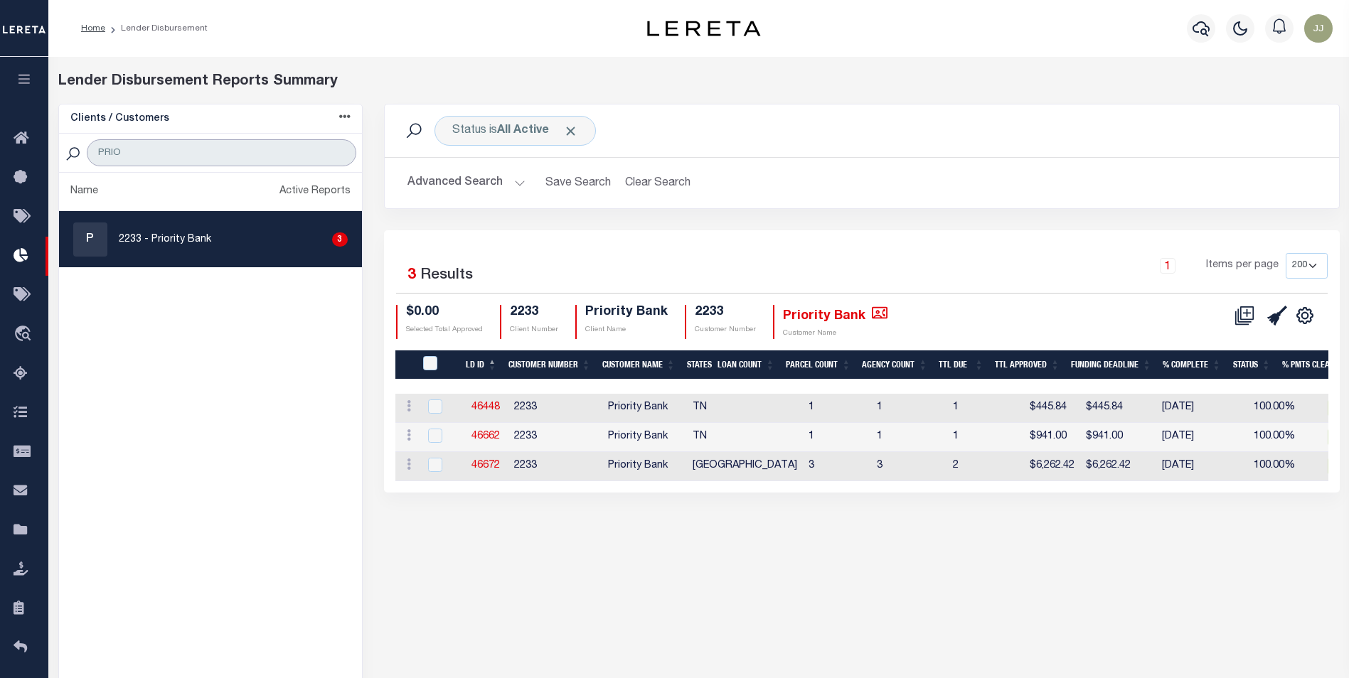
type input "PRIO"
click at [254, 245] on div "P 2233 - Priority Bank 3" at bounding box center [210, 239] width 274 height 34
checkbox input "true"
drag, startPoint x: 940, startPoint y: 545, endPoint x: 959, endPoint y: 533, distance: 22.3
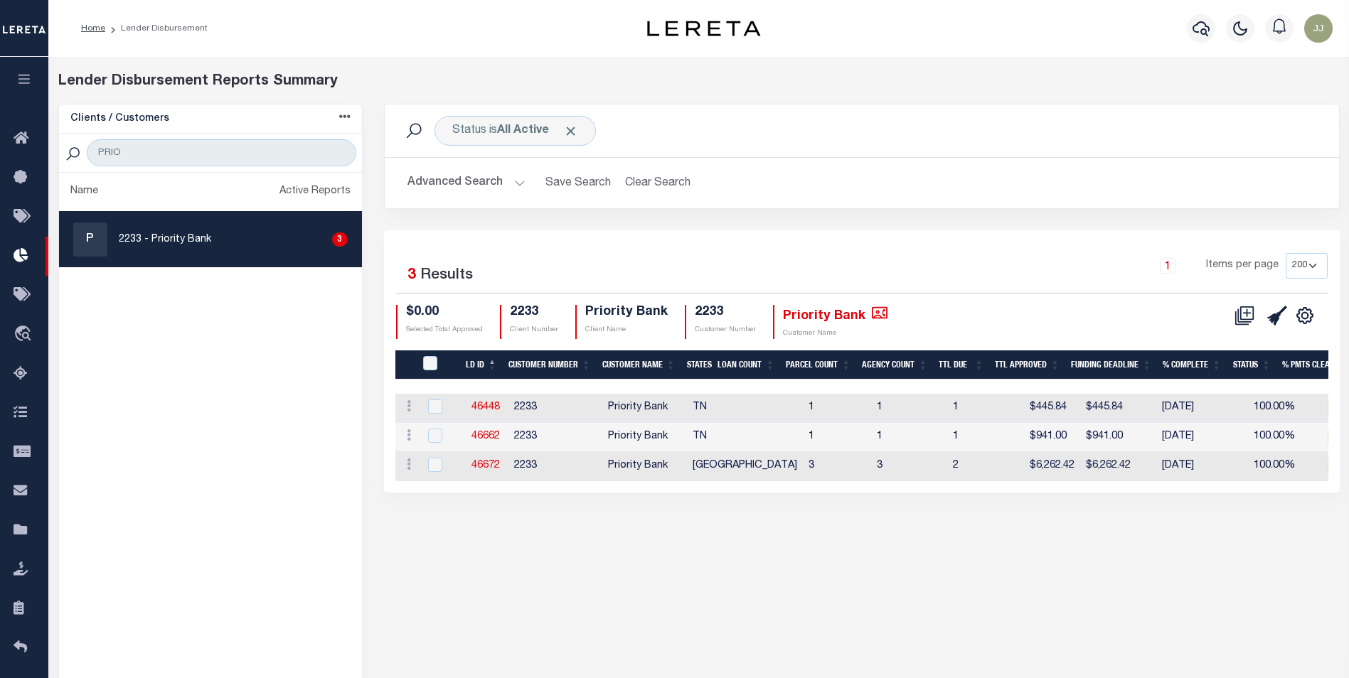
click at [939, 543] on div "Status is All Active Search Advanced Search Save Search Clear Search Equals 3" at bounding box center [861, 409] width 977 height 610
click at [486, 406] on link "46448" at bounding box center [485, 407] width 28 height 10
checkbox input "true"
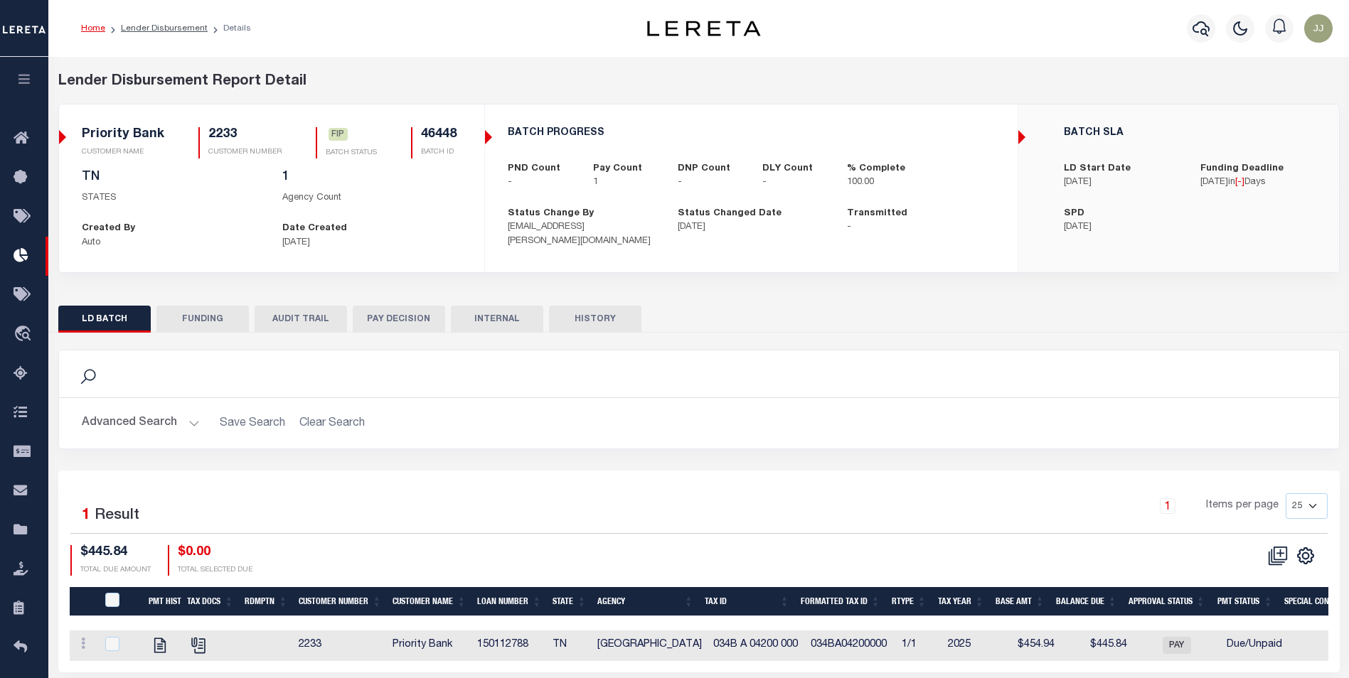
click at [231, 329] on button "FUNDING" at bounding box center [202, 319] width 92 height 27
select select "100"
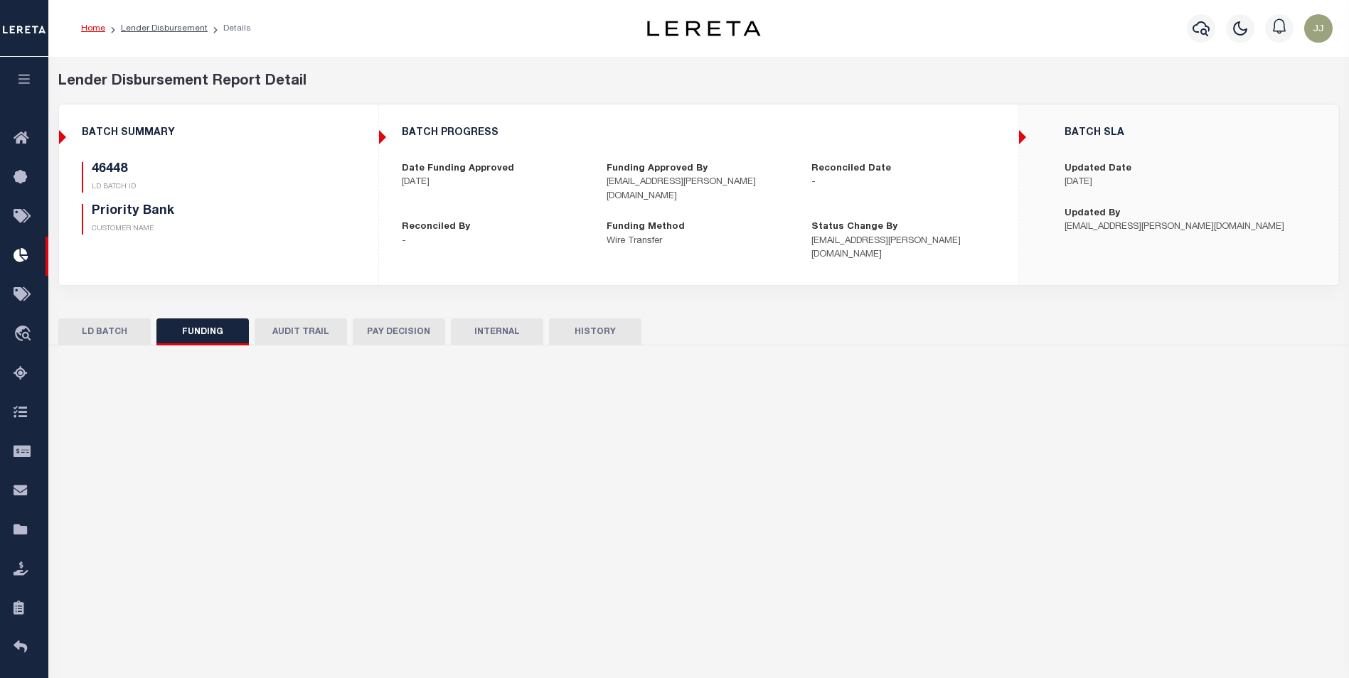
type input "$445.84"
type input "$0"
type input "[DATE]"
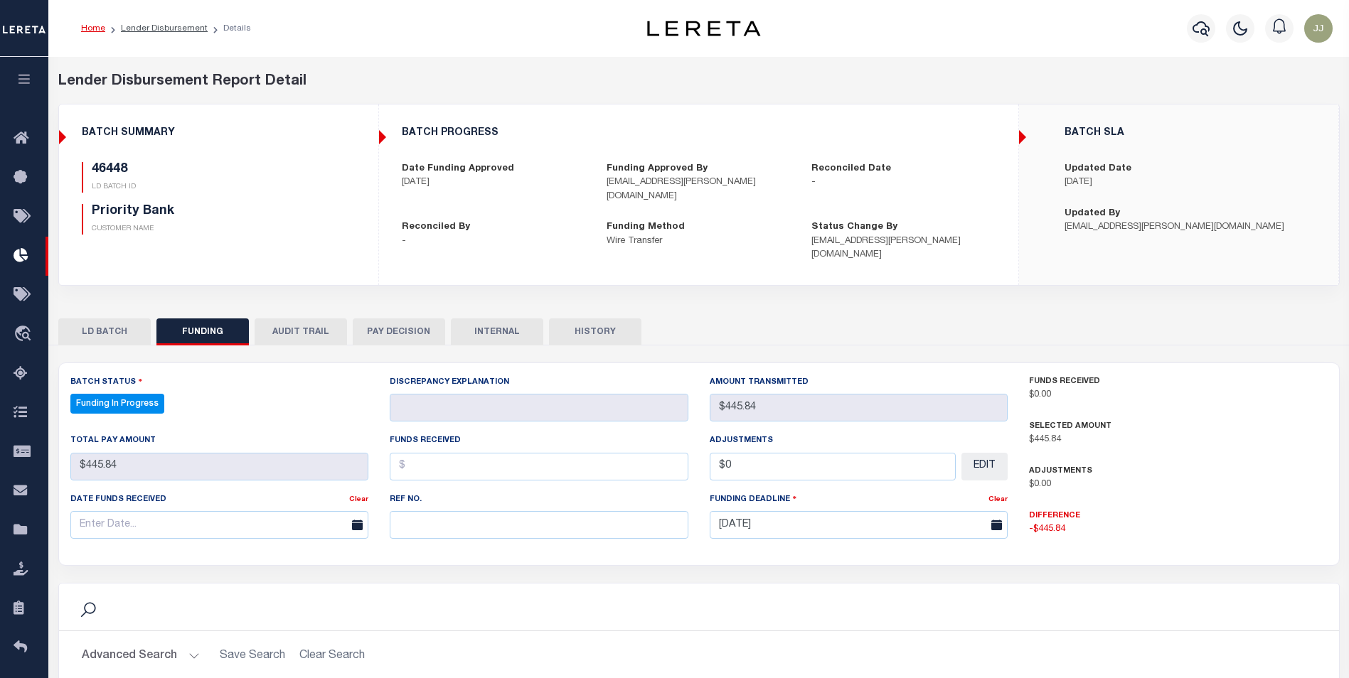
select select "100"
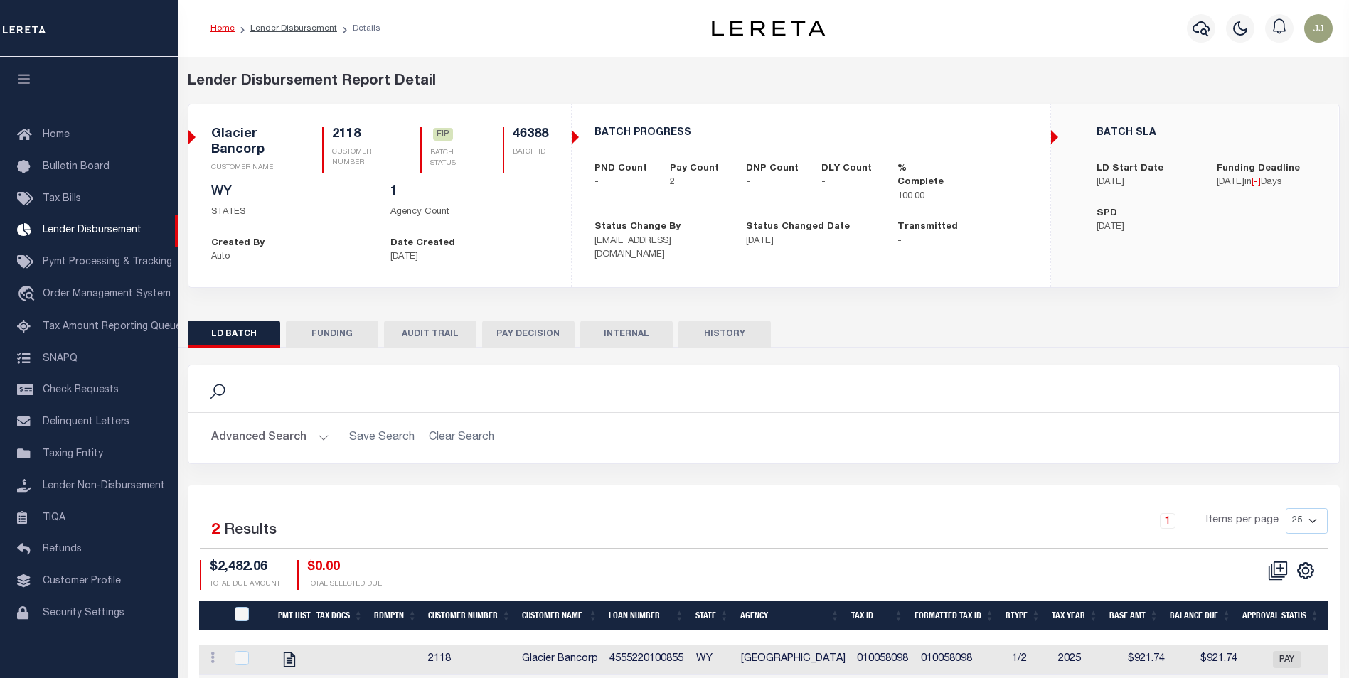
scroll to position [14, 0]
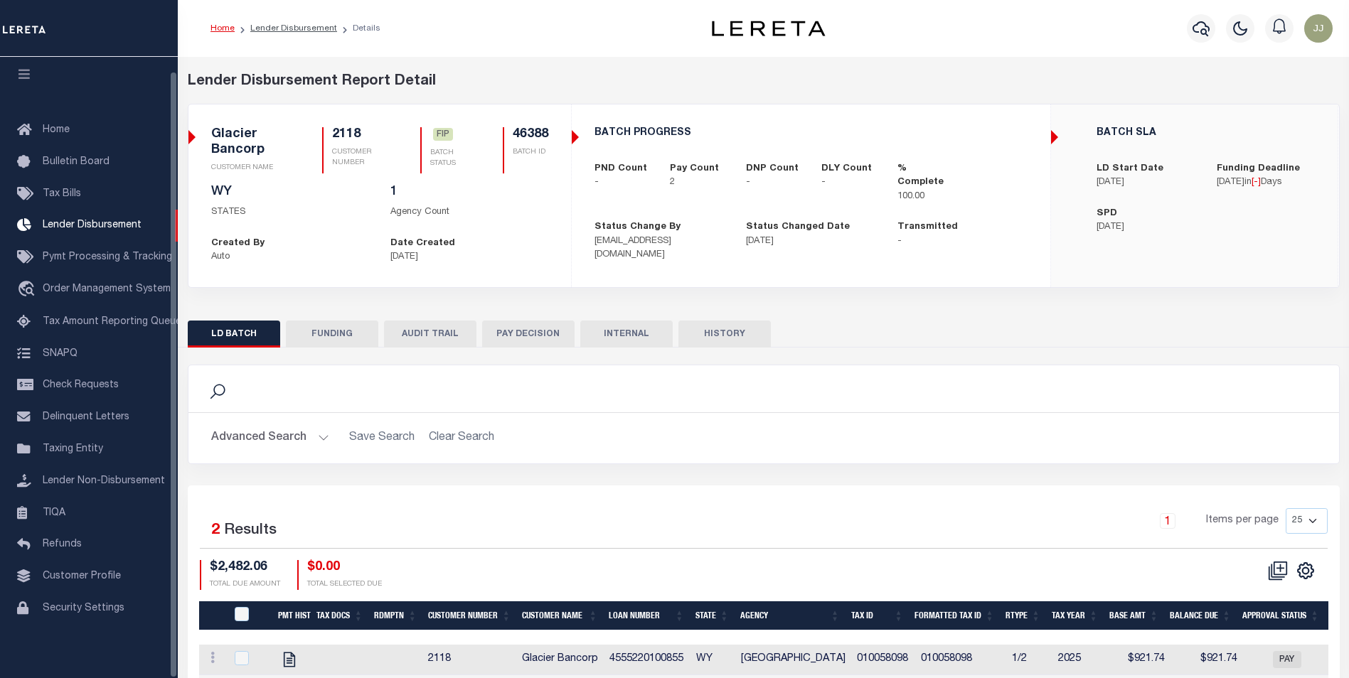
drag, startPoint x: 307, startPoint y: 326, endPoint x: 1028, endPoint y: 439, distance: 729.6
click at [308, 328] on button "FUNDING" at bounding box center [332, 334] width 92 height 27
type input "$2,482.06"
type input "$0"
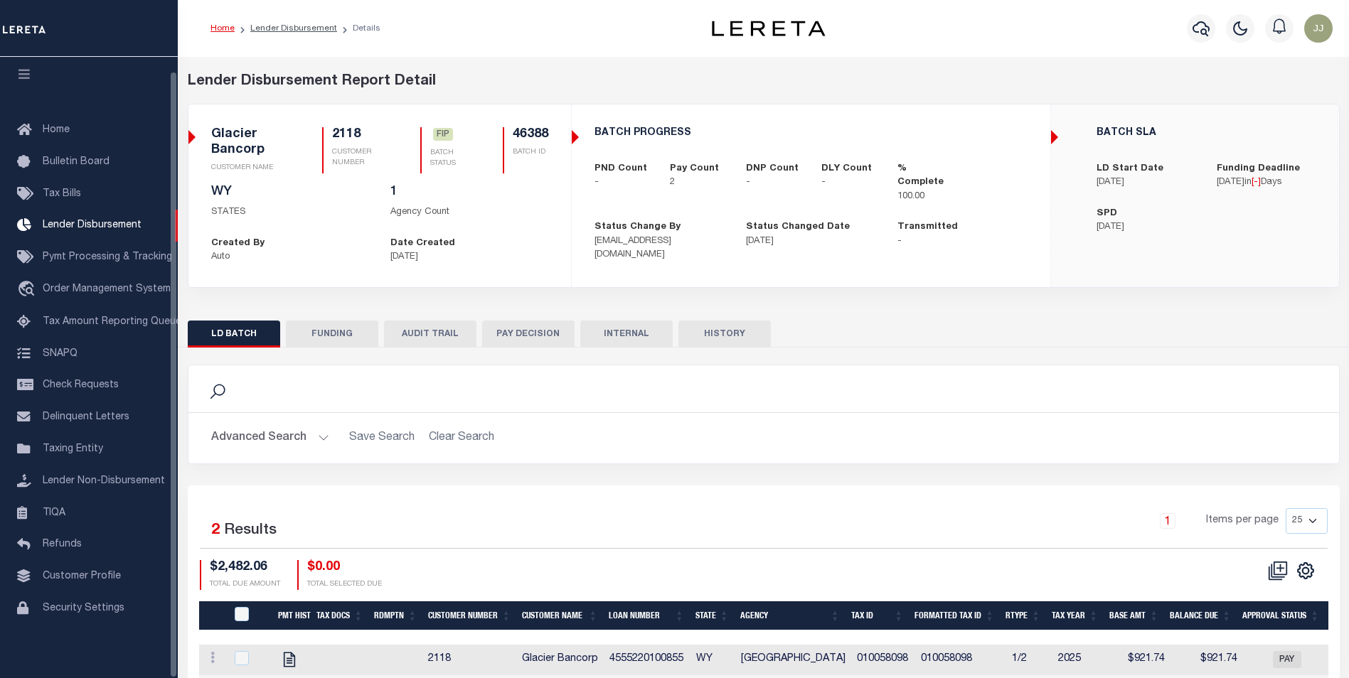
type input "[DATE]"
select select "100"
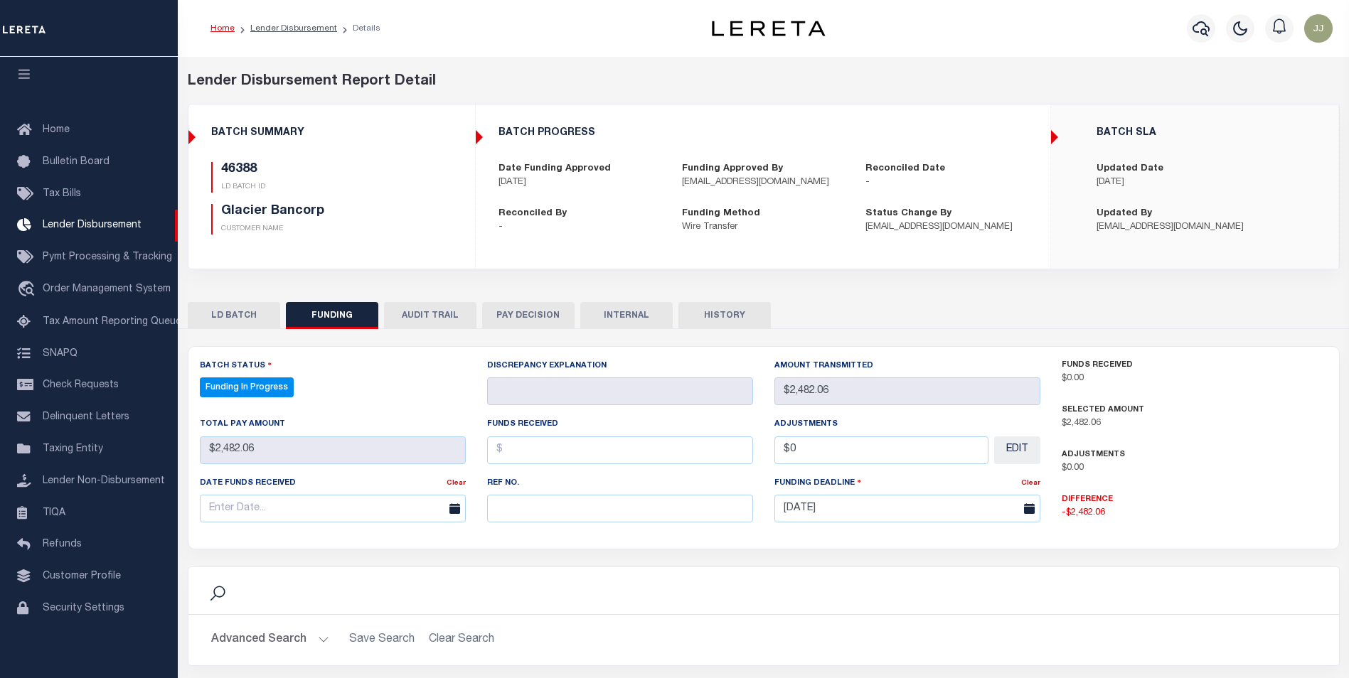
select select "100"
click at [598, 510] on input "text" at bounding box center [620, 509] width 266 height 28
paste input "20251014MMQFMP2700434410141022FT03"
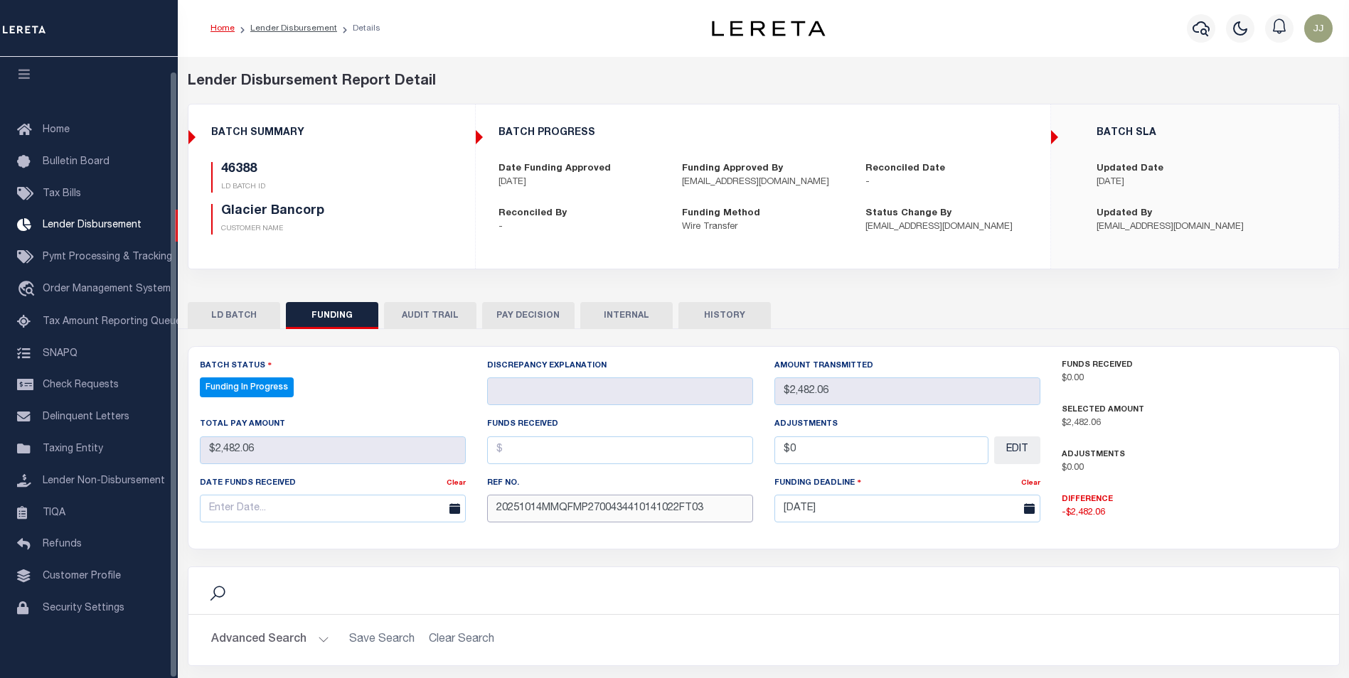
type input "20251014MMQFMP2700434410141022FT03"
drag, startPoint x: 238, startPoint y: 505, endPoint x: 284, endPoint y: 506, distance: 45.5
click at [239, 499] on input "text" at bounding box center [333, 509] width 266 height 28
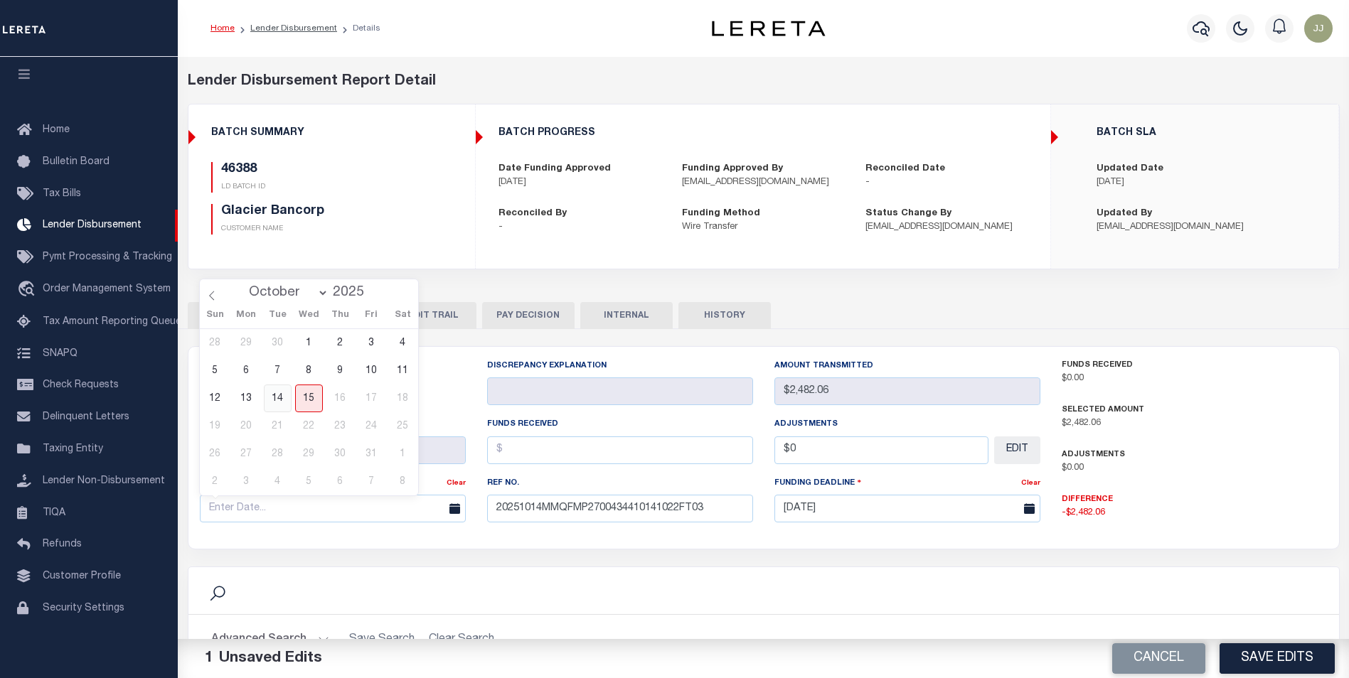
click at [279, 402] on span "14" at bounding box center [278, 399] width 28 height 28
type input "[DATE]"
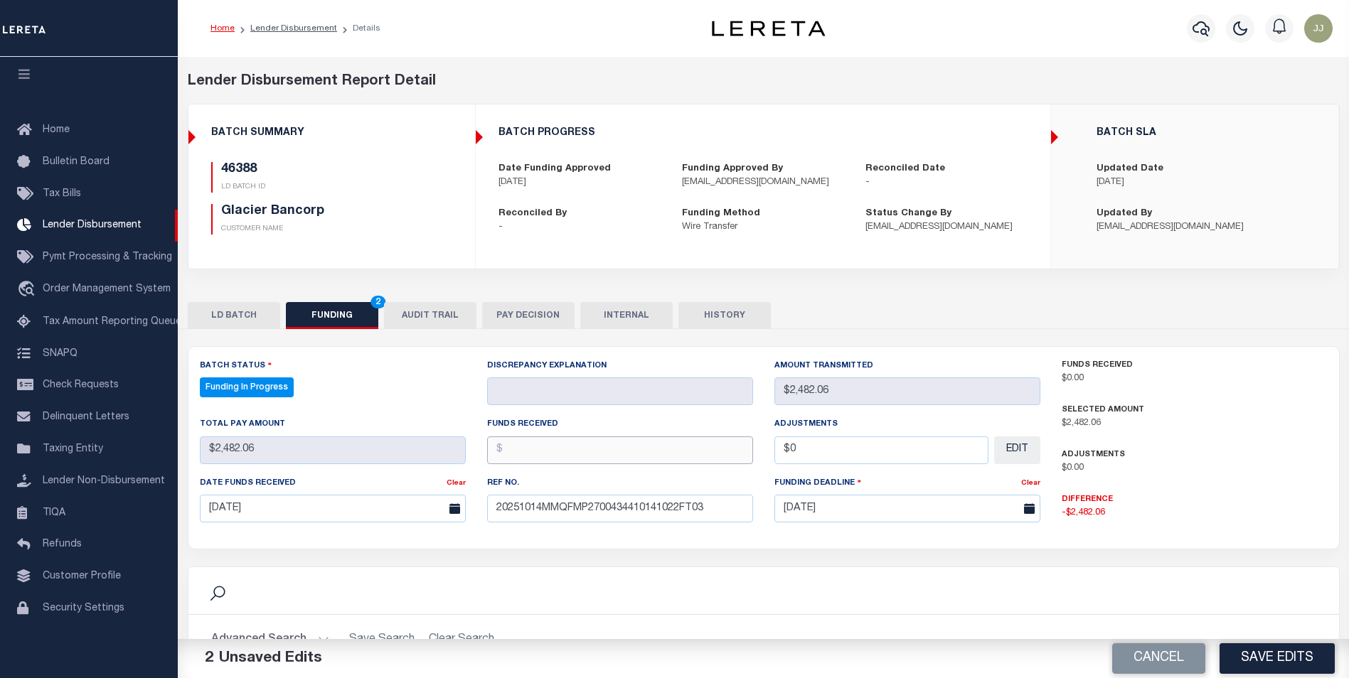
click at [564, 459] on input "text" at bounding box center [620, 450] width 266 height 28
type input "$2,482.06"
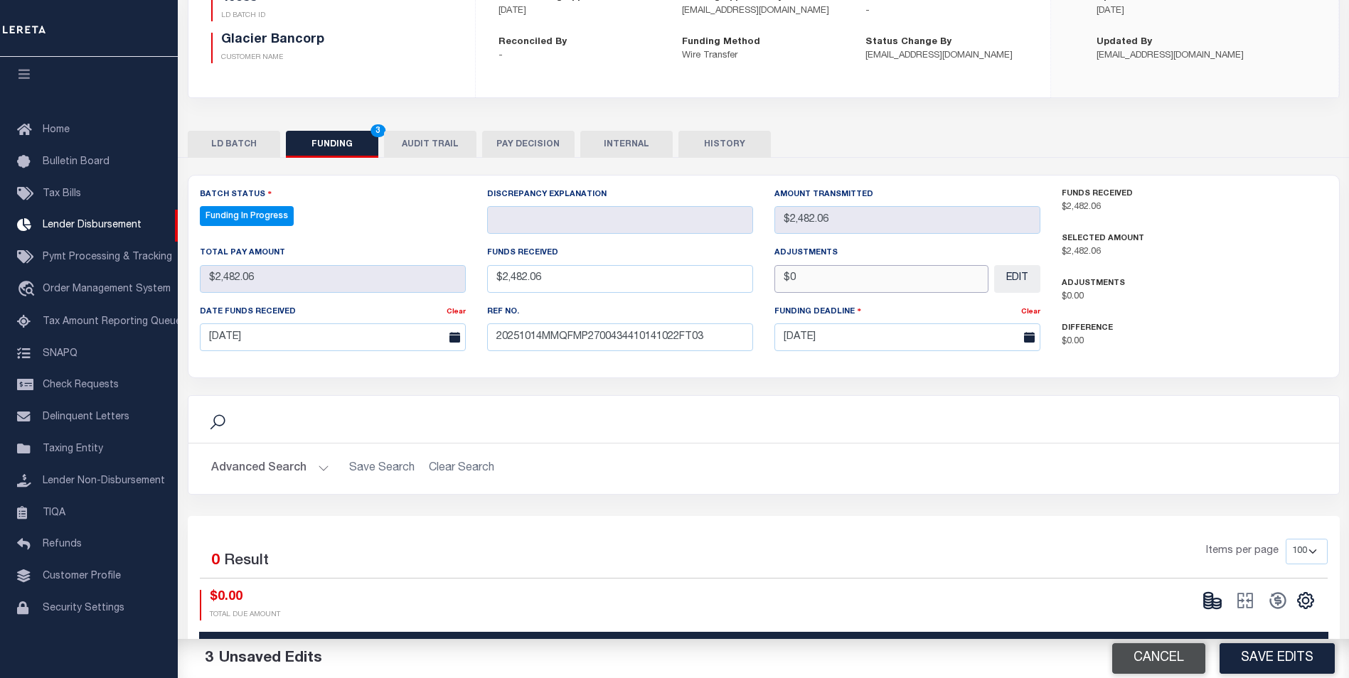
scroll to position [213, 0]
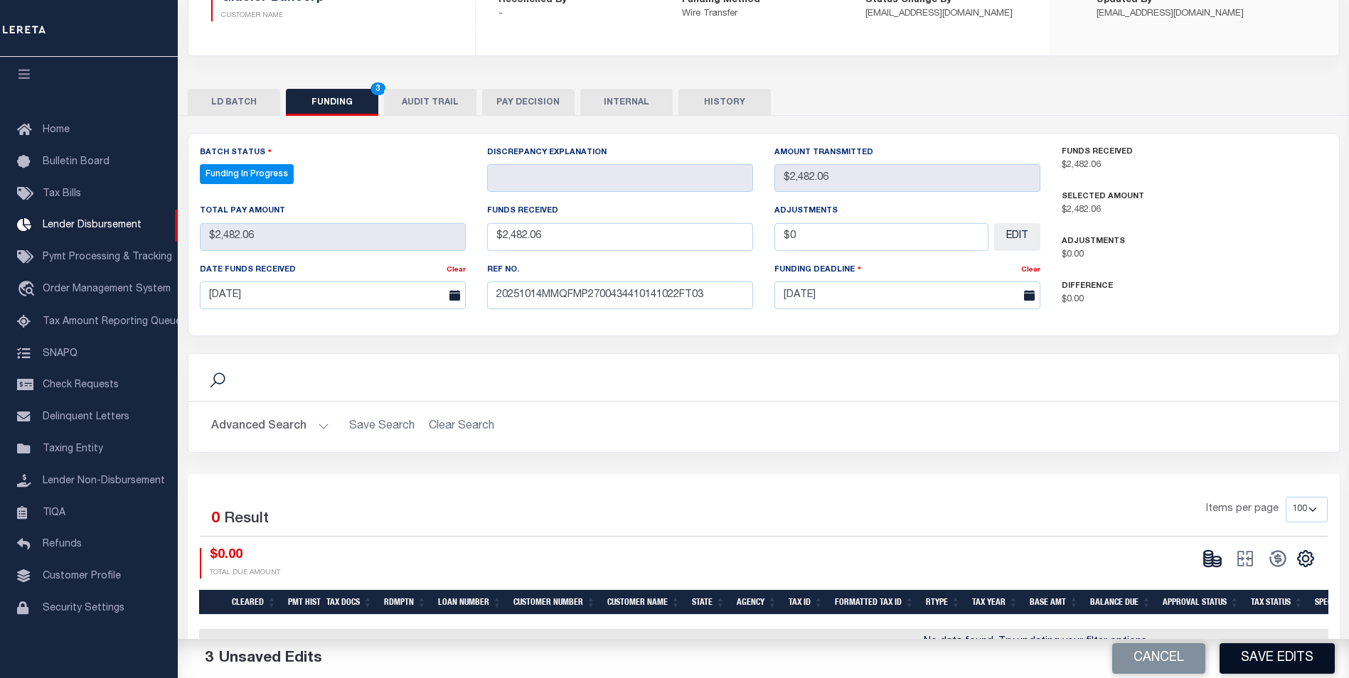
type input "$0.00"
drag, startPoint x: 1269, startPoint y: 659, endPoint x: 1283, endPoint y: 663, distance: 14.8
click at [1282, 664] on button "Save Edits" at bounding box center [1276, 658] width 115 height 31
type input "$2,482.06"
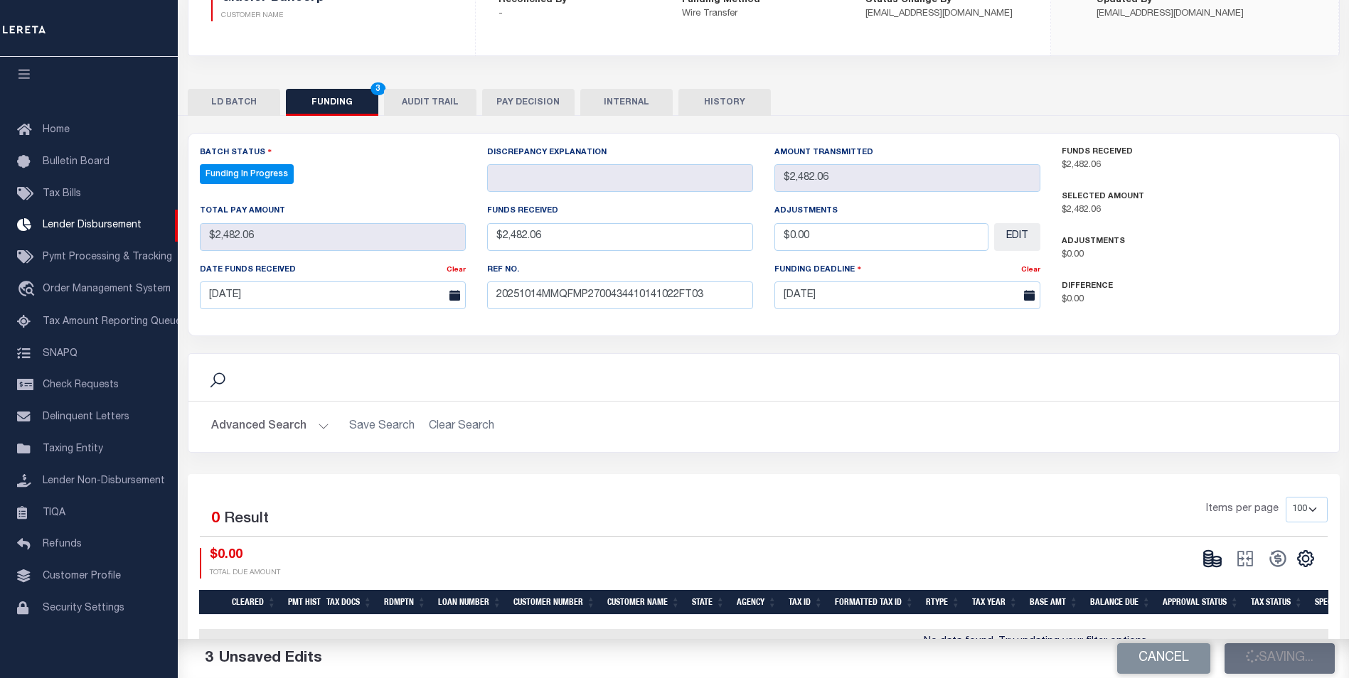
type input "$2,482.06"
type input "$0"
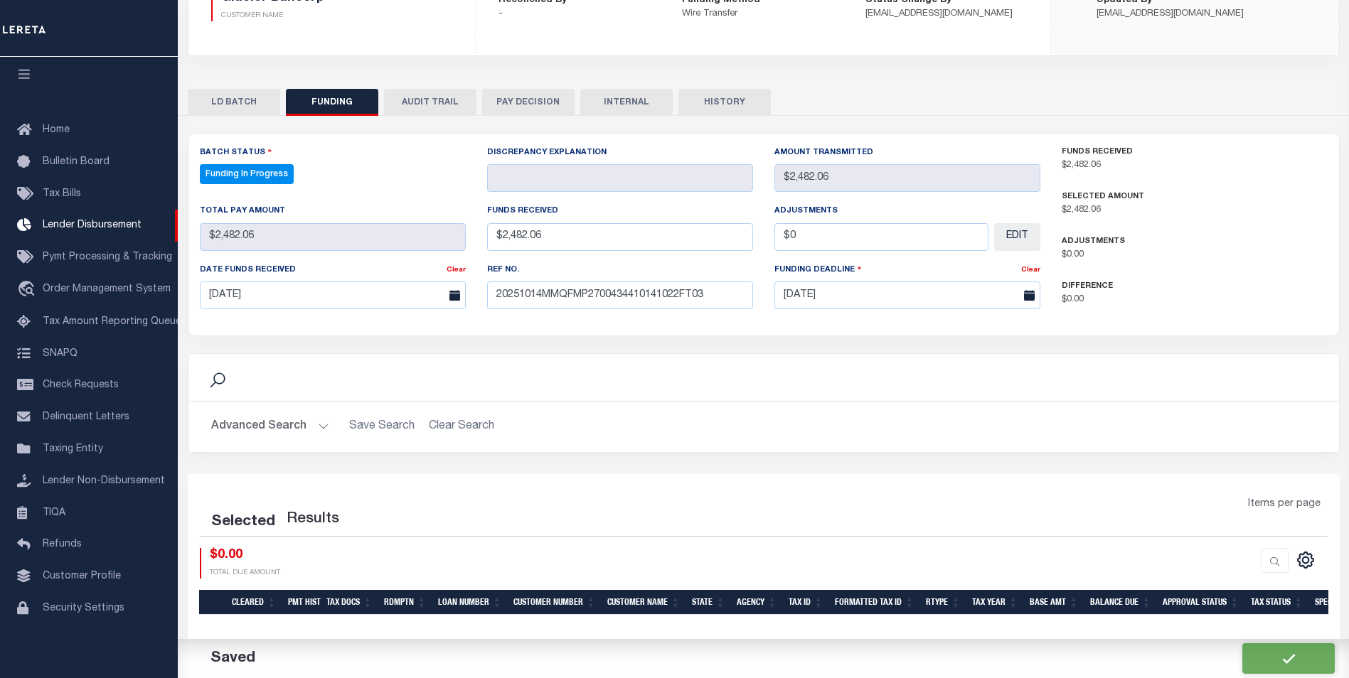
select select "100"
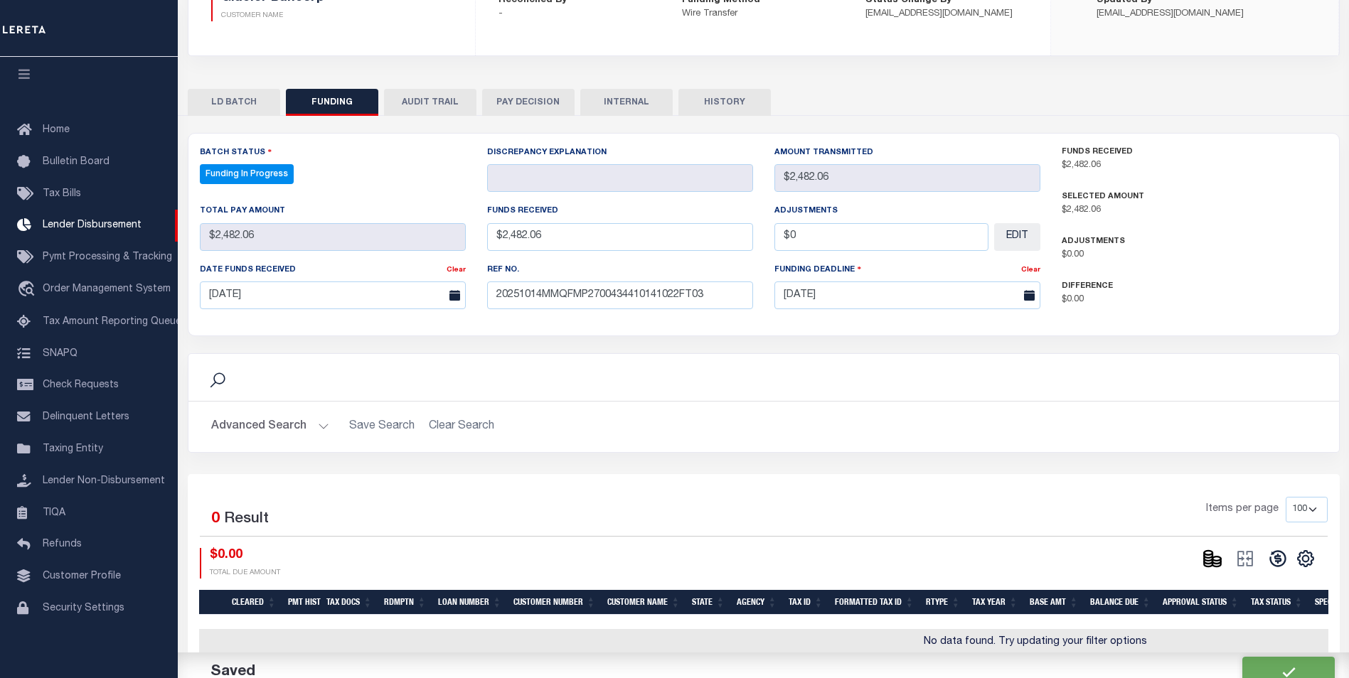
click at [1219, 565] on icon at bounding box center [1216, 564] width 9 height 5
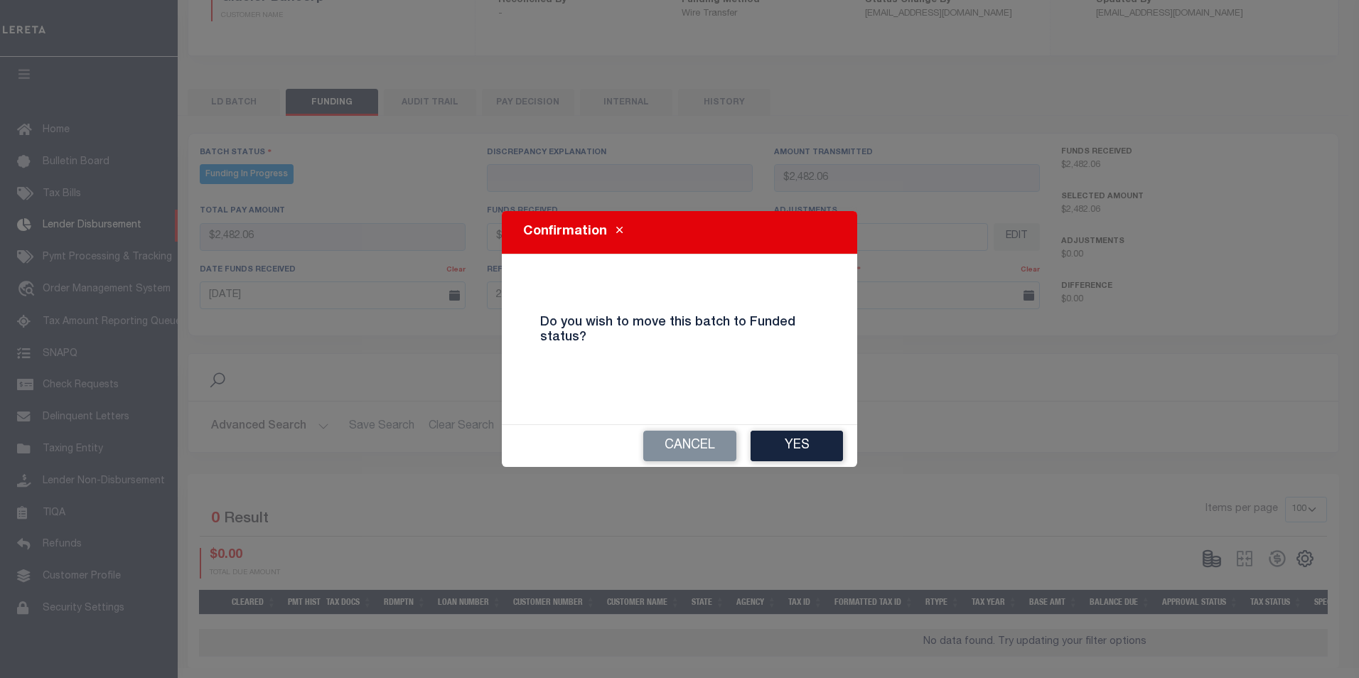
click at [820, 449] on button "Yes" at bounding box center [797, 446] width 92 height 31
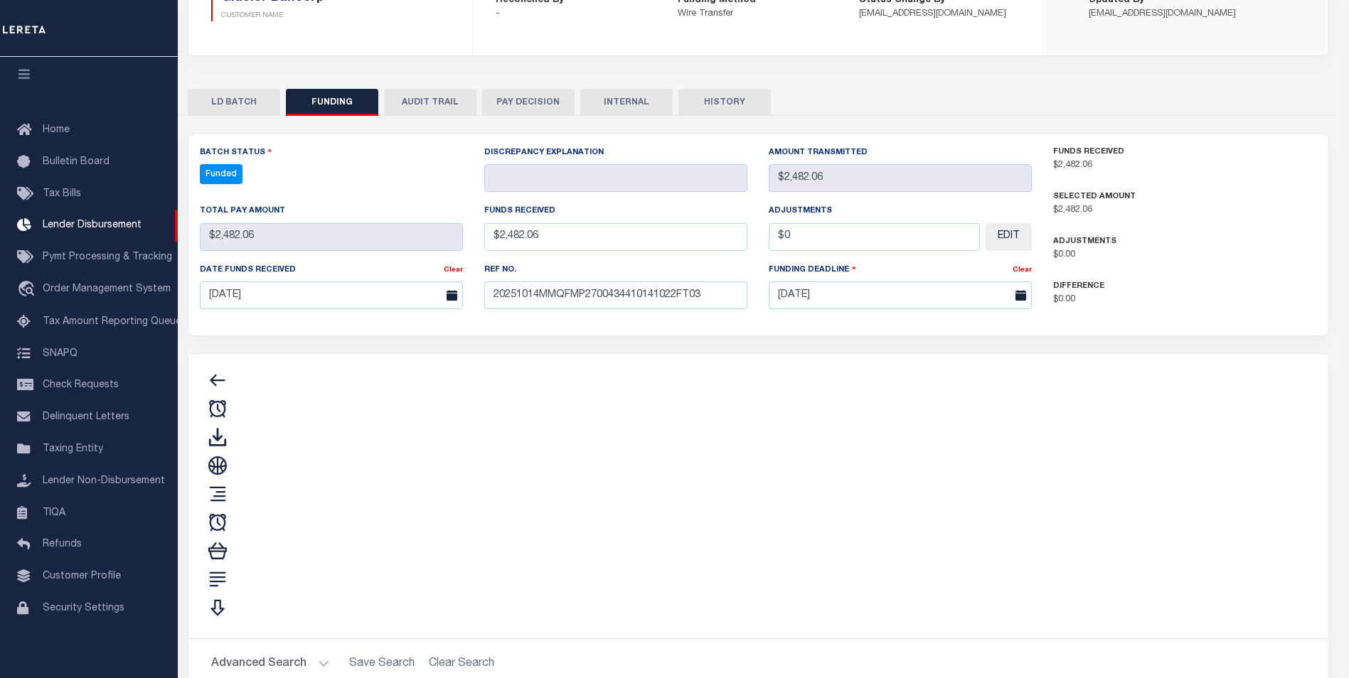
type input "$2,482.06"
type input "$0"
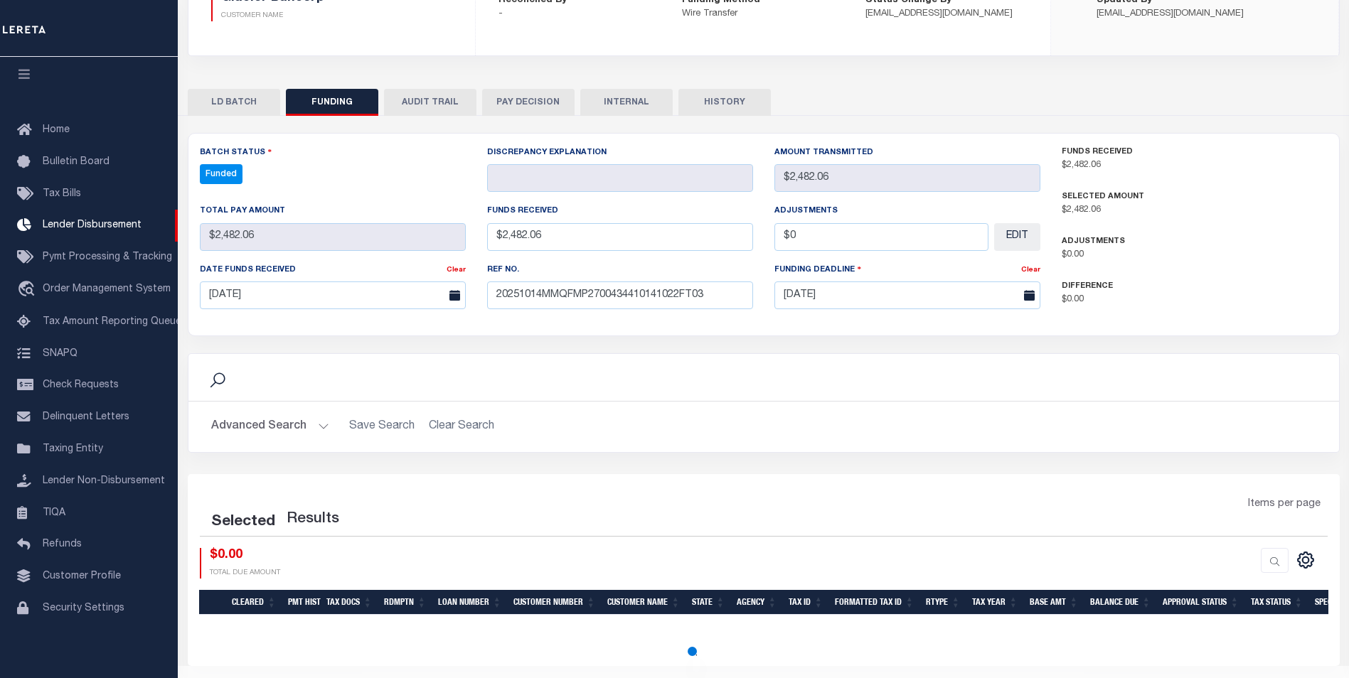
select select "100"
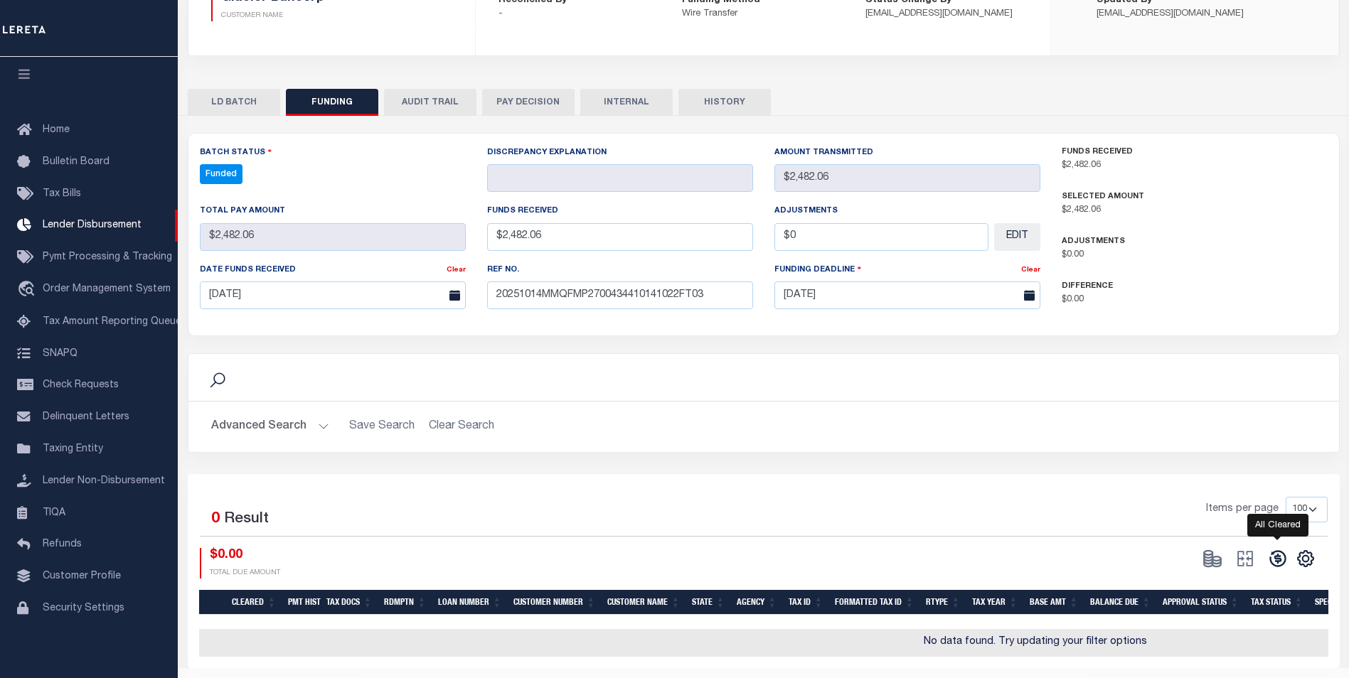
click at [1277, 564] on icon at bounding box center [1277, 559] width 16 height 16
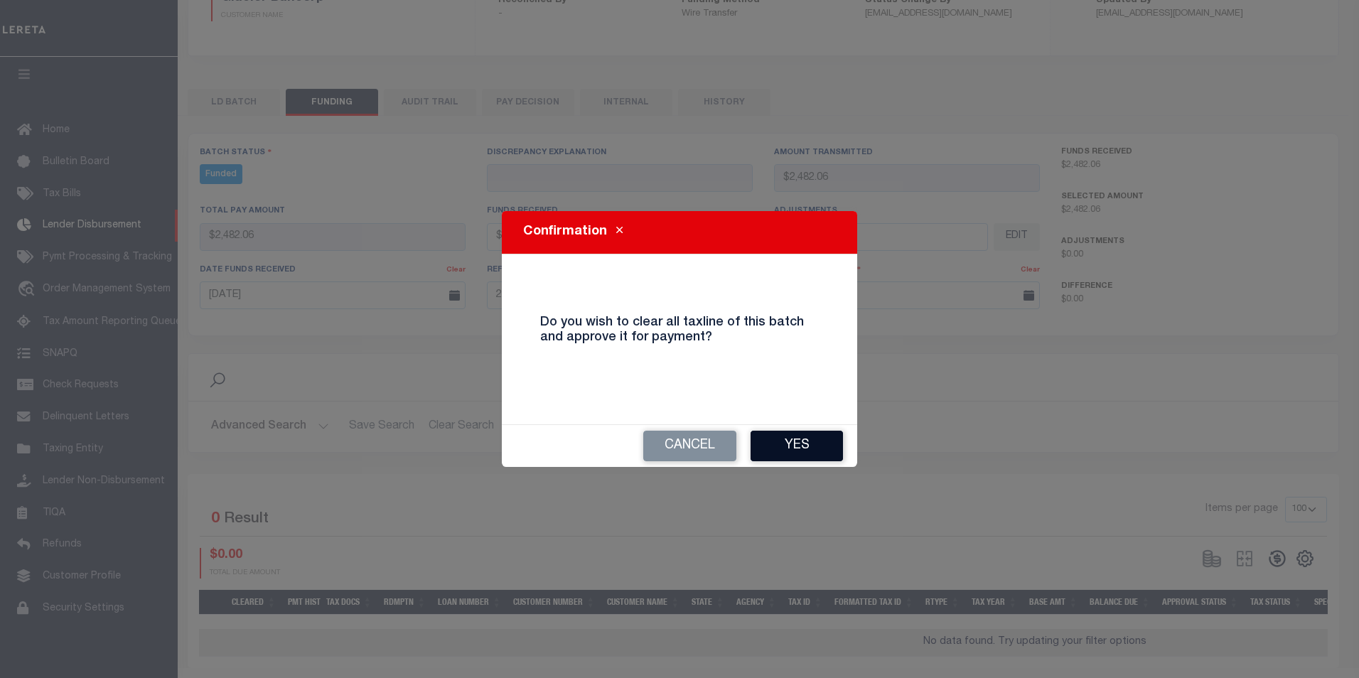
drag, startPoint x: 817, startPoint y: 445, endPoint x: 855, endPoint y: 437, distance: 39.2
click at [817, 445] on button "Yes" at bounding box center [797, 446] width 92 height 31
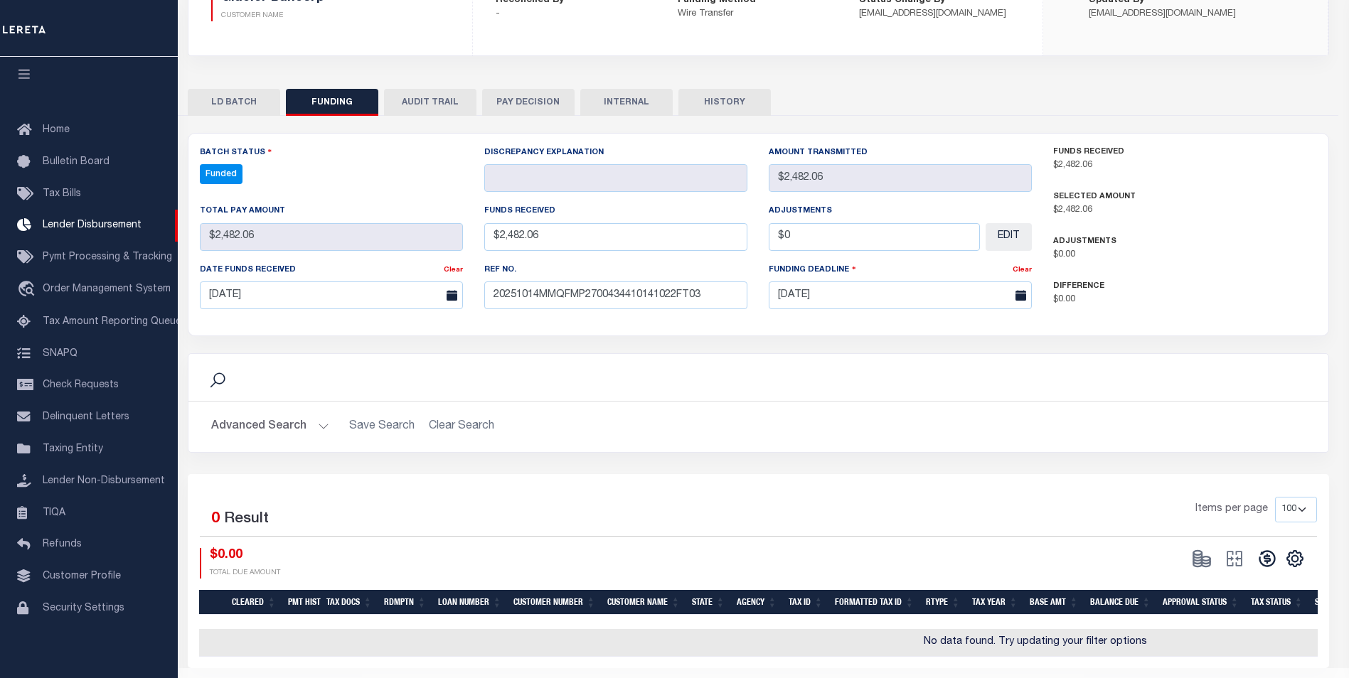
type input "$2,482.06"
type input "$0"
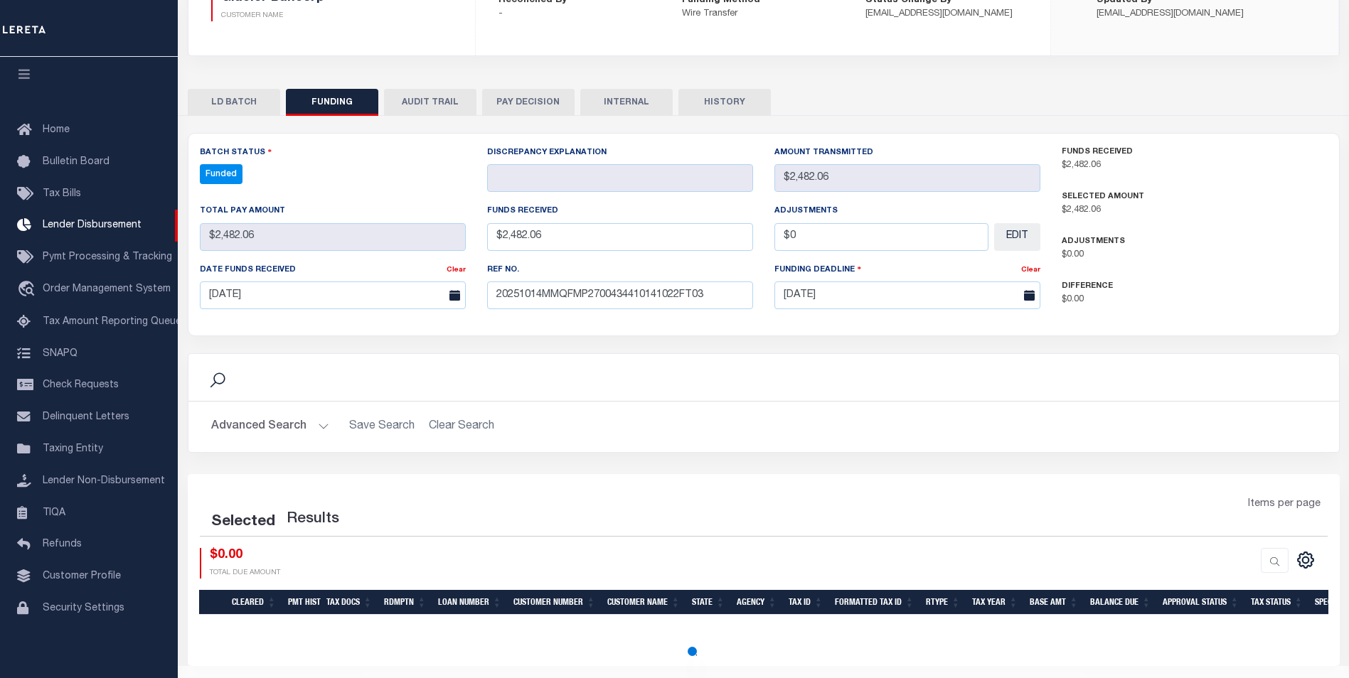
select select "100"
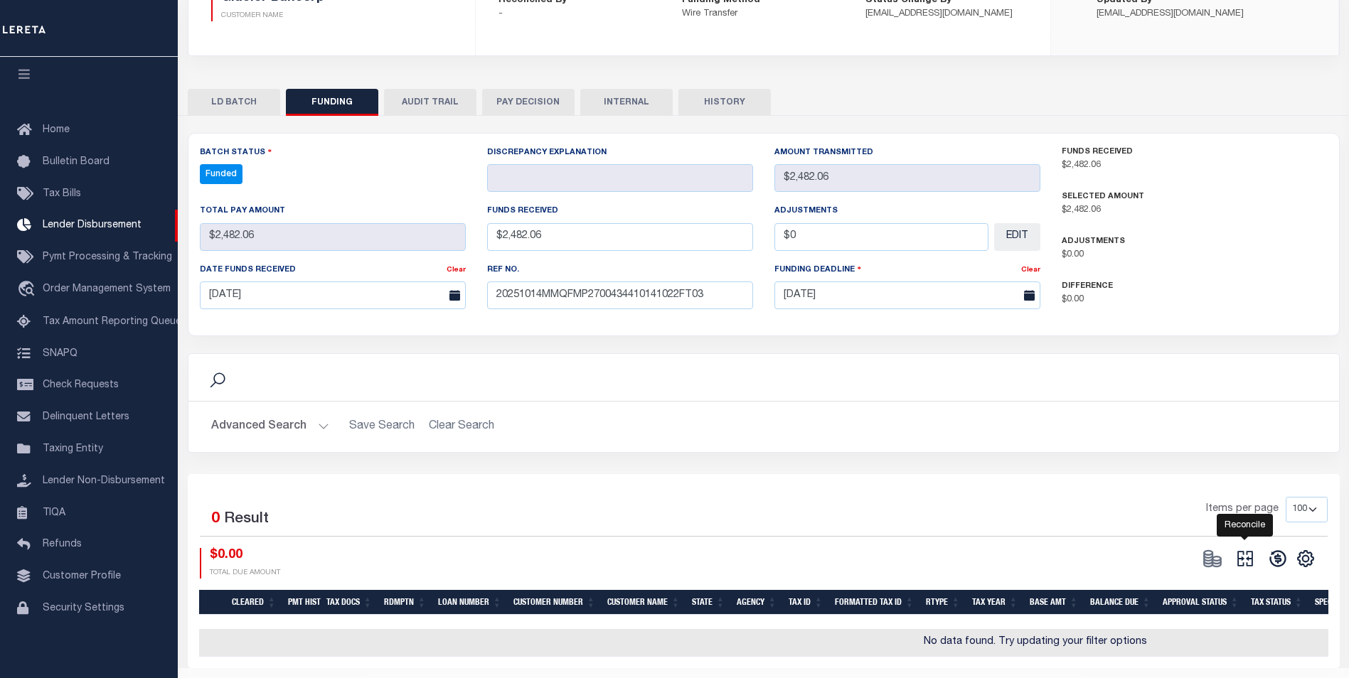
click at [1248, 561] on icon "" at bounding box center [1245, 559] width 16 height 16
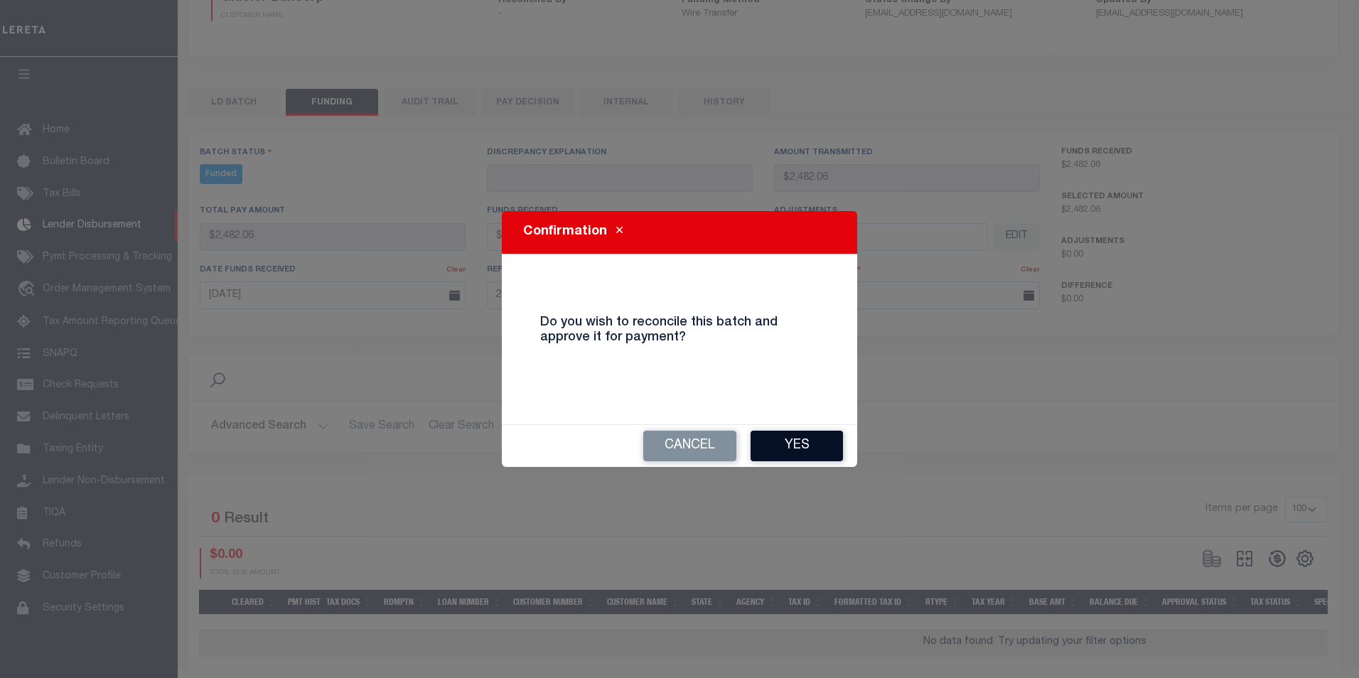
click at [827, 459] on button "Yes" at bounding box center [797, 446] width 92 height 31
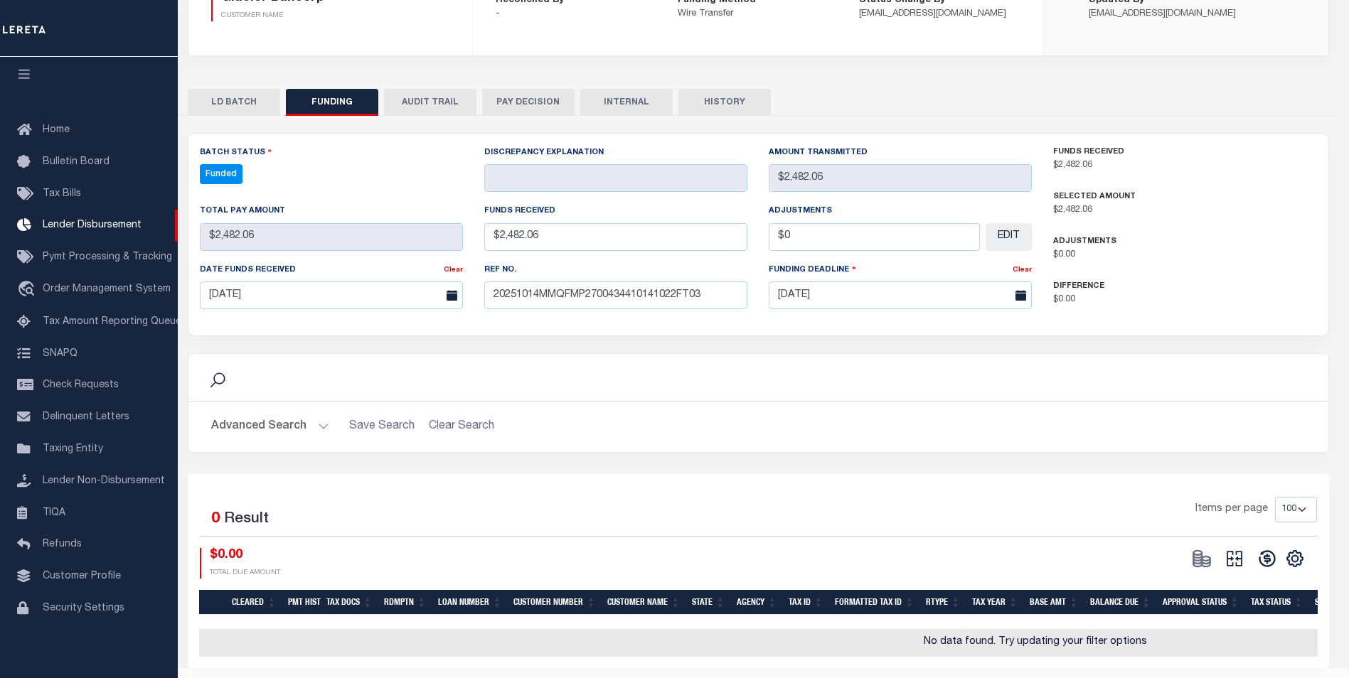
type input "$2,482.06"
type input "$0"
select select "100"
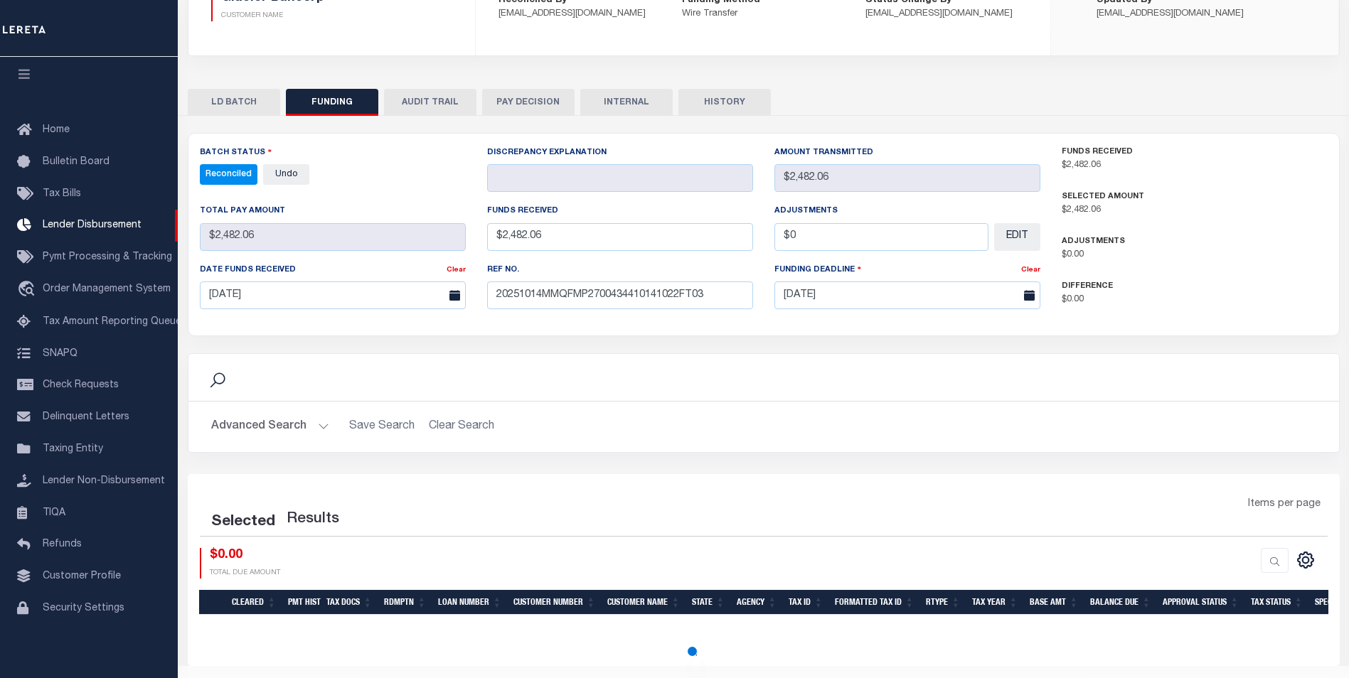
select select "100"
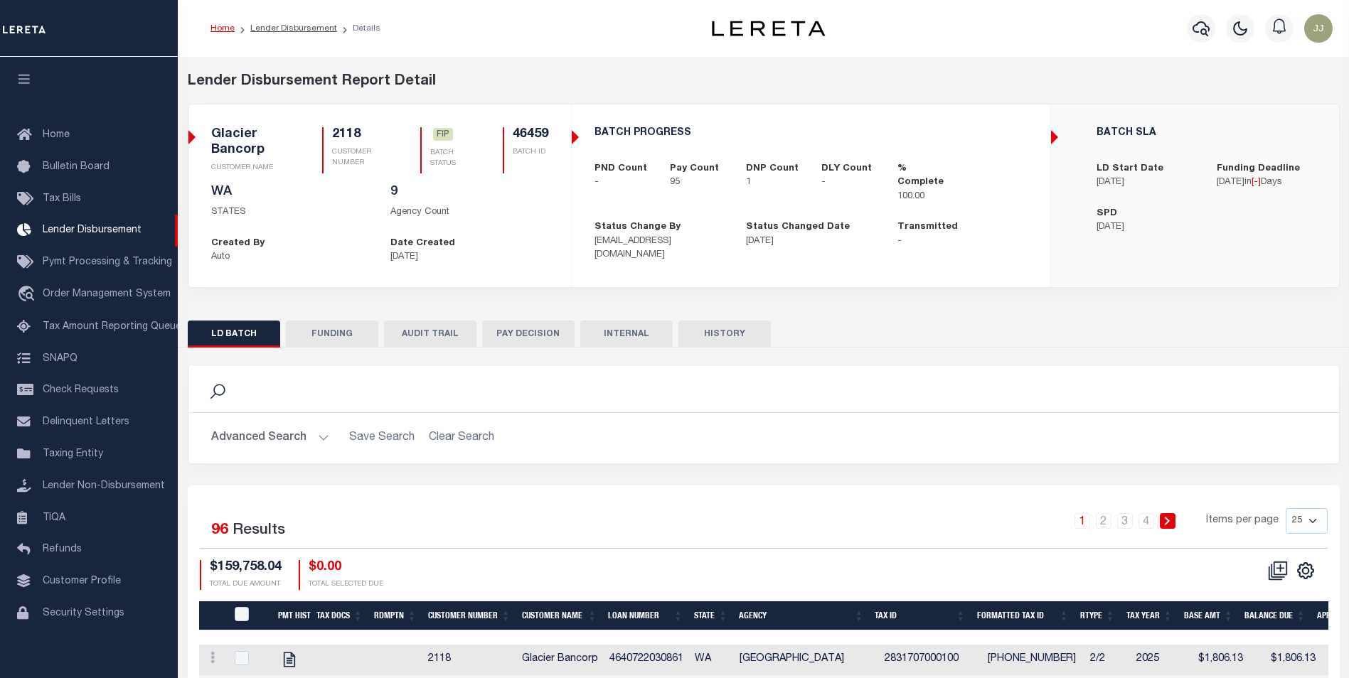
scroll to position [14, 0]
click at [327, 336] on button "FUNDING" at bounding box center [332, 334] width 92 height 27
select select "100"
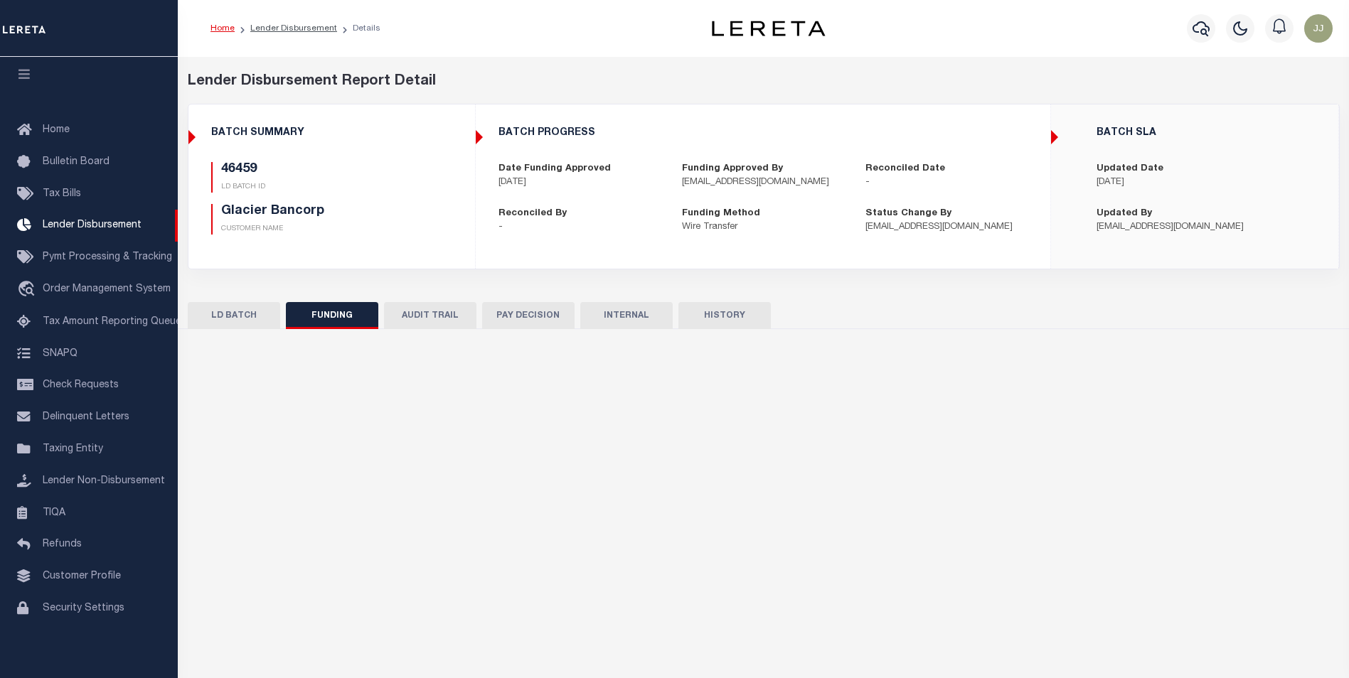
type input "$158,075.28"
type input "$0"
type input "[DATE]"
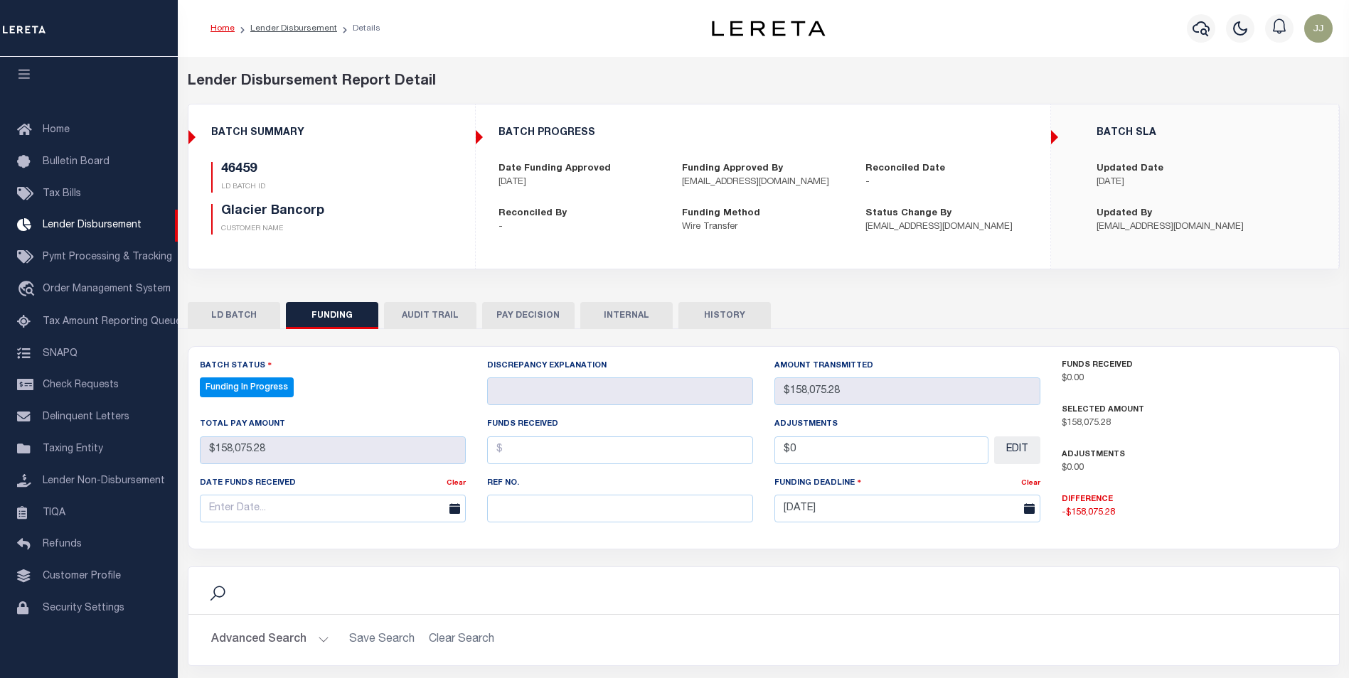
select select "100"
click at [617, 518] on input "text" at bounding box center [620, 509] width 266 height 28
paste input "20251014MMQFMP2700434310141022FT03"
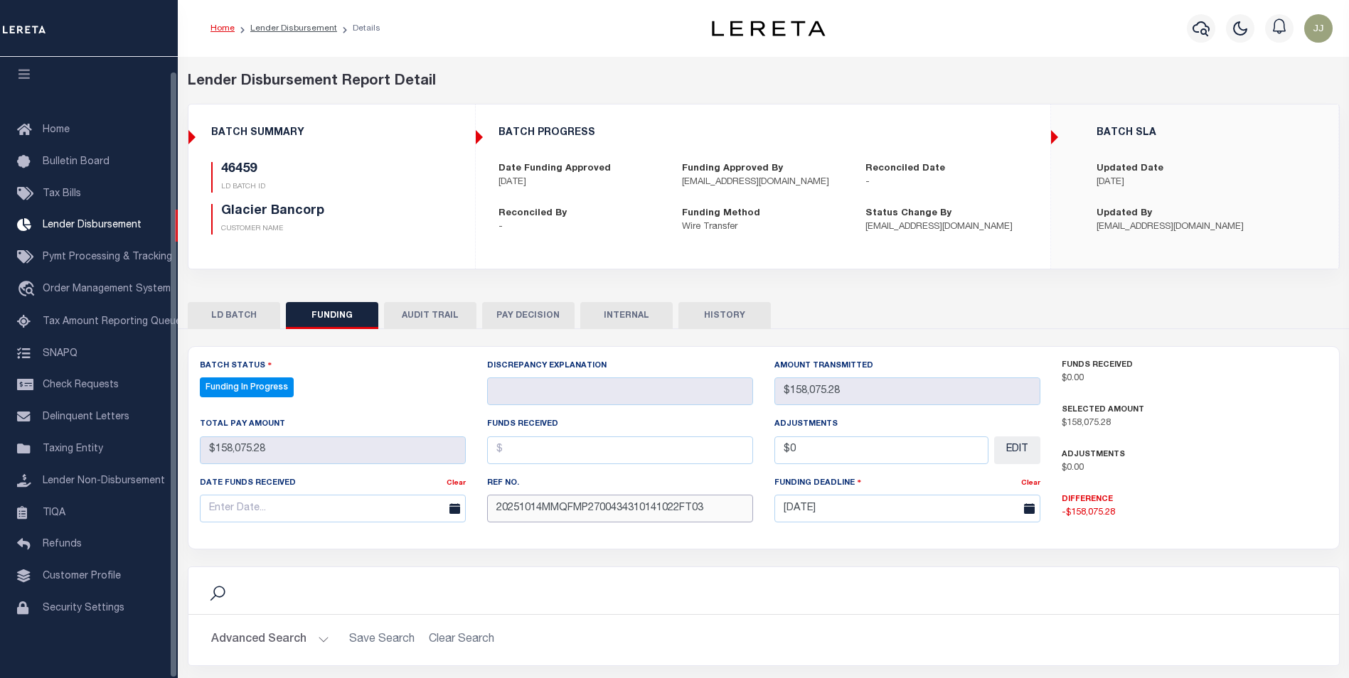
type input "20251014MMQFMP2700434310141022FT03"
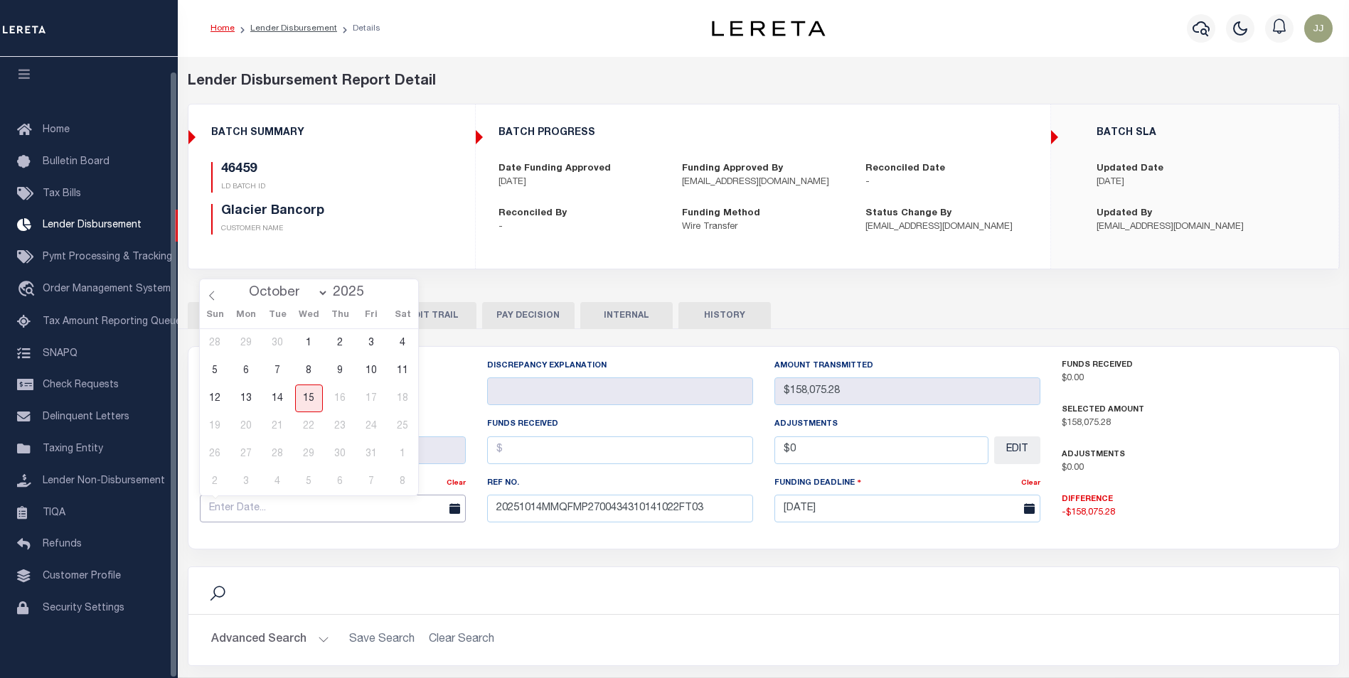
drag, startPoint x: 269, startPoint y: 513, endPoint x: 271, endPoint y: 490, distance: 22.1
click at [269, 511] on input "text" at bounding box center [333, 509] width 266 height 28
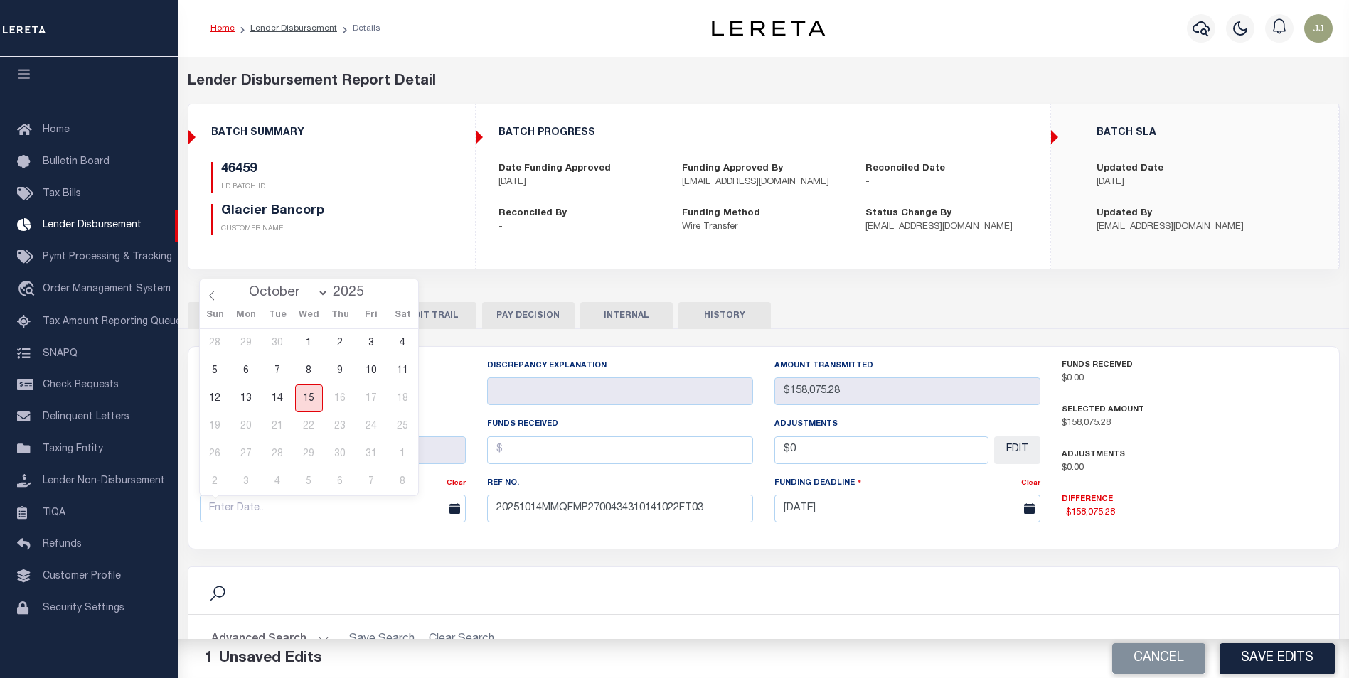
click at [294, 400] on div "28 29 30 1 2 3 4 5 6 7 8 9 10 11 12 13 14 15 16 17 18 19 20 21 22 23 24 25 26 2…" at bounding box center [309, 412] width 219 height 166
click at [286, 395] on span "14" at bounding box center [278, 399] width 28 height 28
type input "[DATE]"
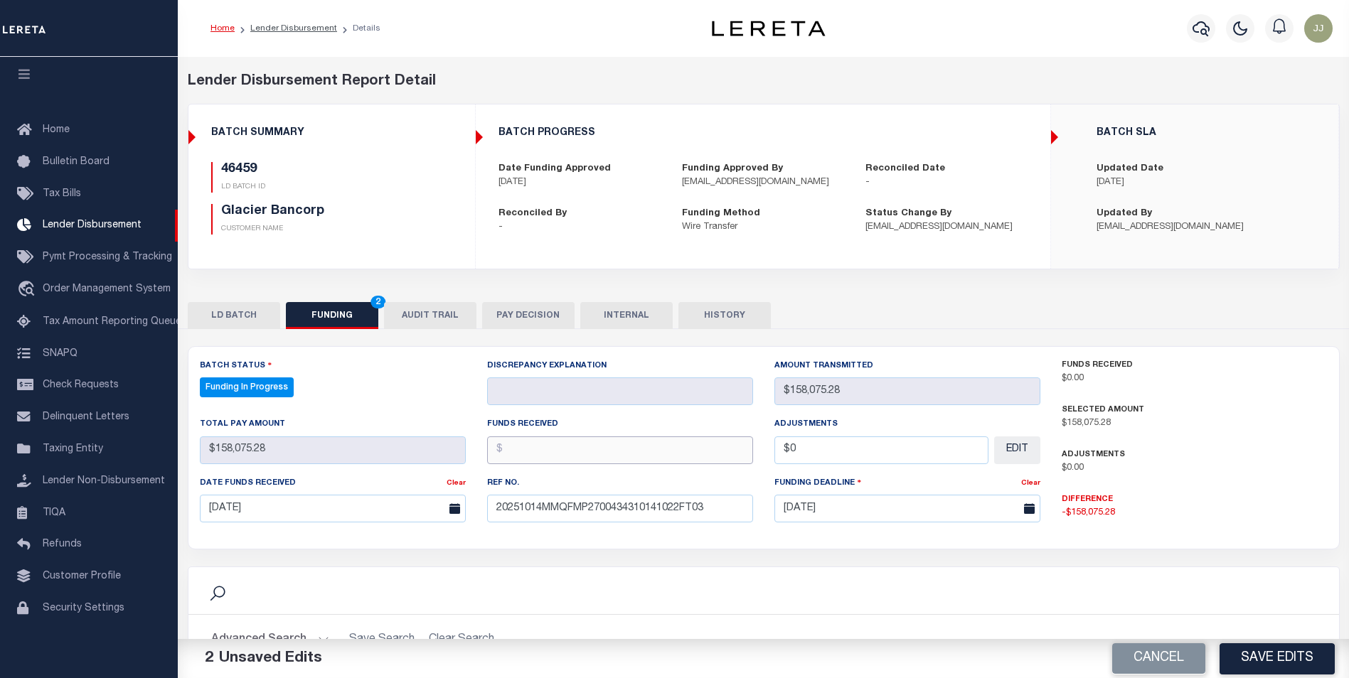
click at [557, 454] on input "text" at bounding box center [620, 450] width 266 height 28
type input "$158,075.28"
type input "$0.00"
click at [1265, 654] on button "Save Edits" at bounding box center [1276, 658] width 115 height 31
type input "$158,075.28"
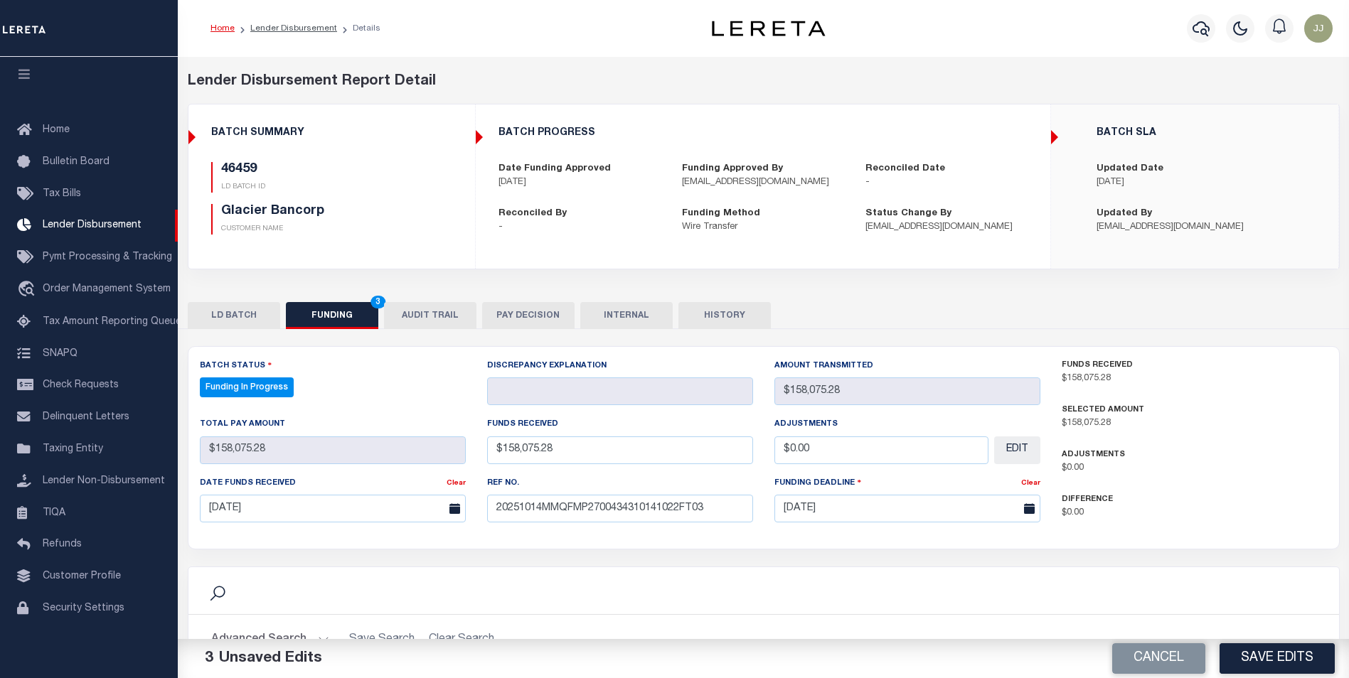
type input "$158,075.28"
type input "$0"
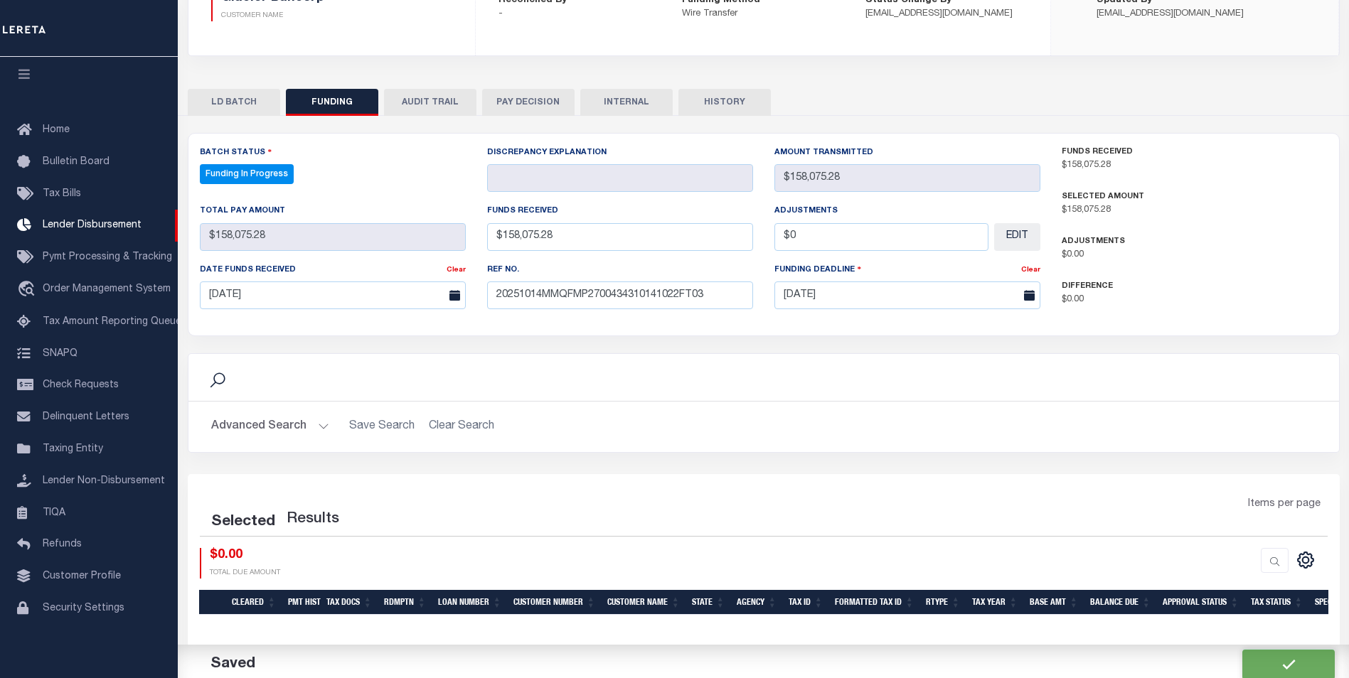
select select "100"
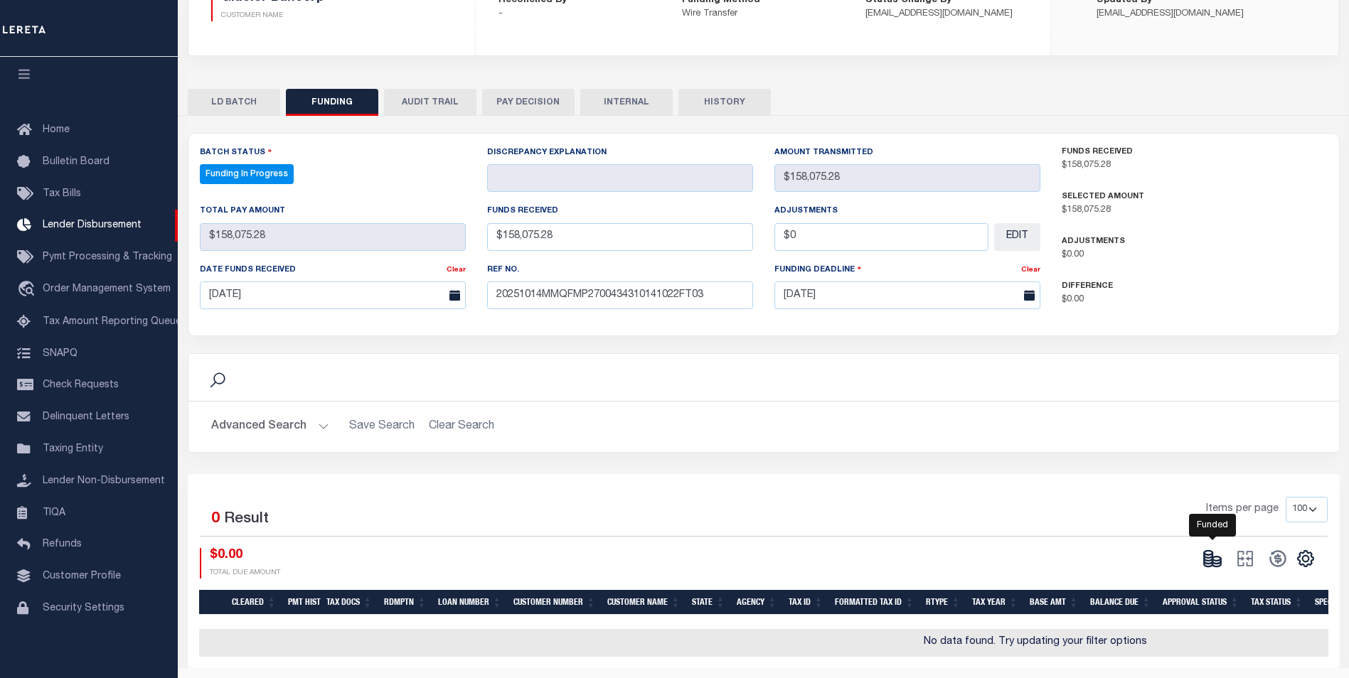
click at [1208, 555] on ellipse at bounding box center [1207, 553] width 9 height 4
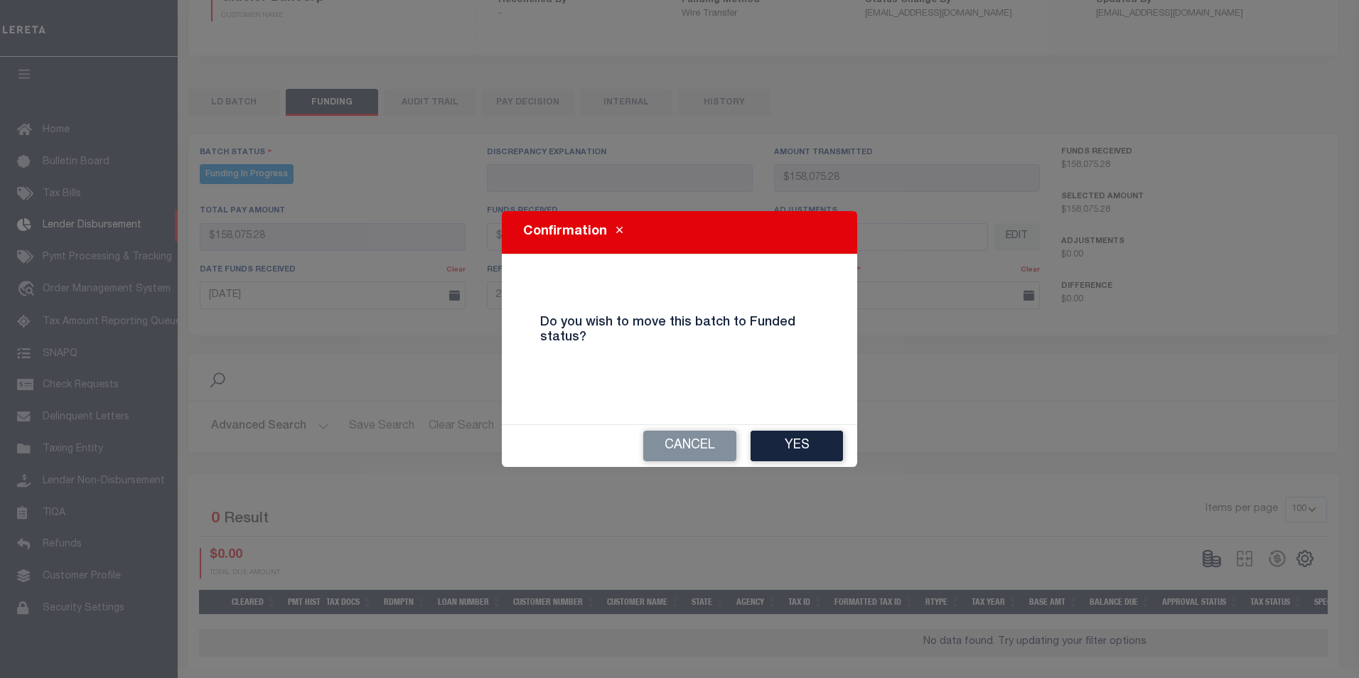
click at [805, 446] on button "Yes" at bounding box center [797, 446] width 92 height 31
type input "$158,075.28"
type input "$0"
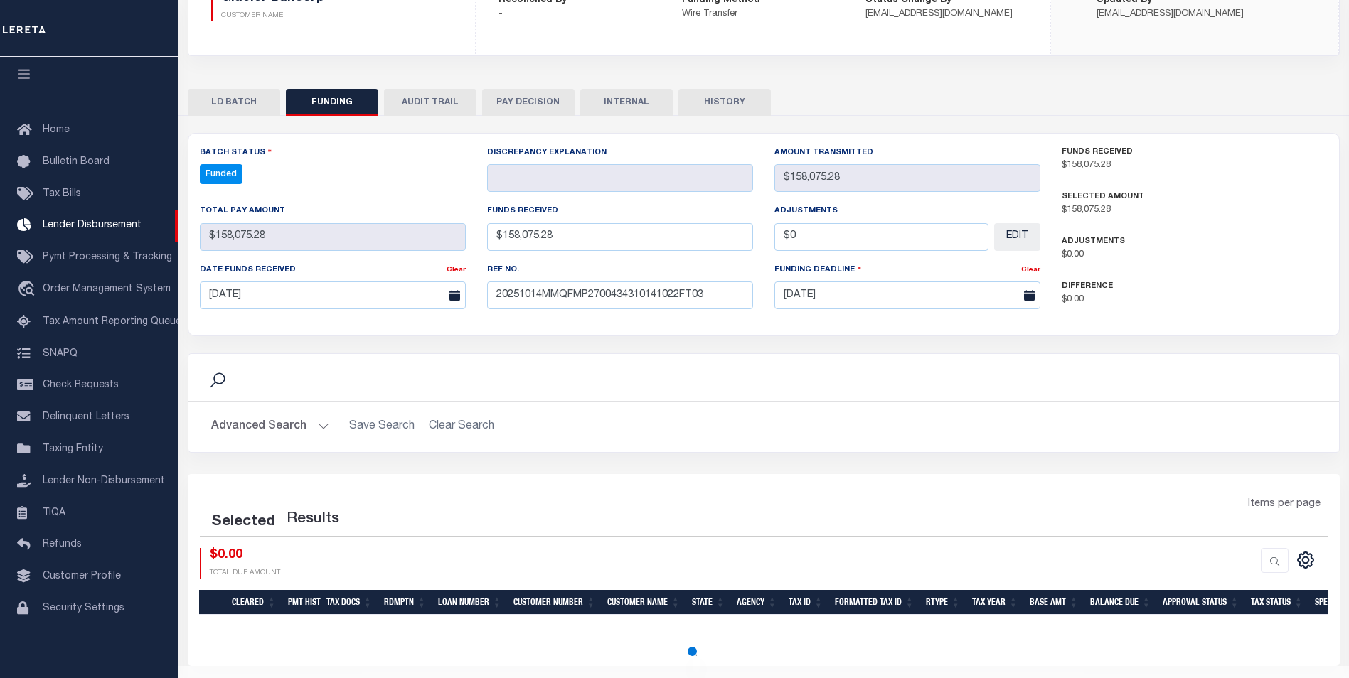
select select "100"
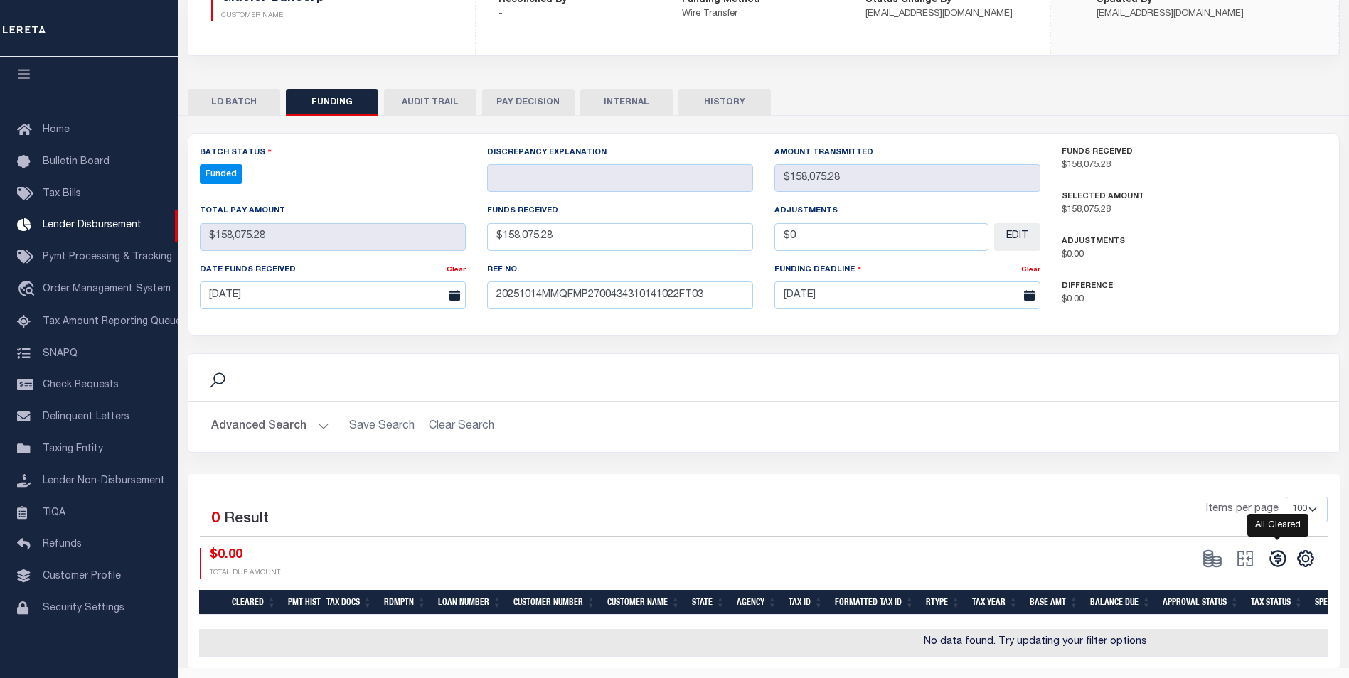
click at [1270, 561] on icon at bounding box center [1277, 559] width 16 height 16
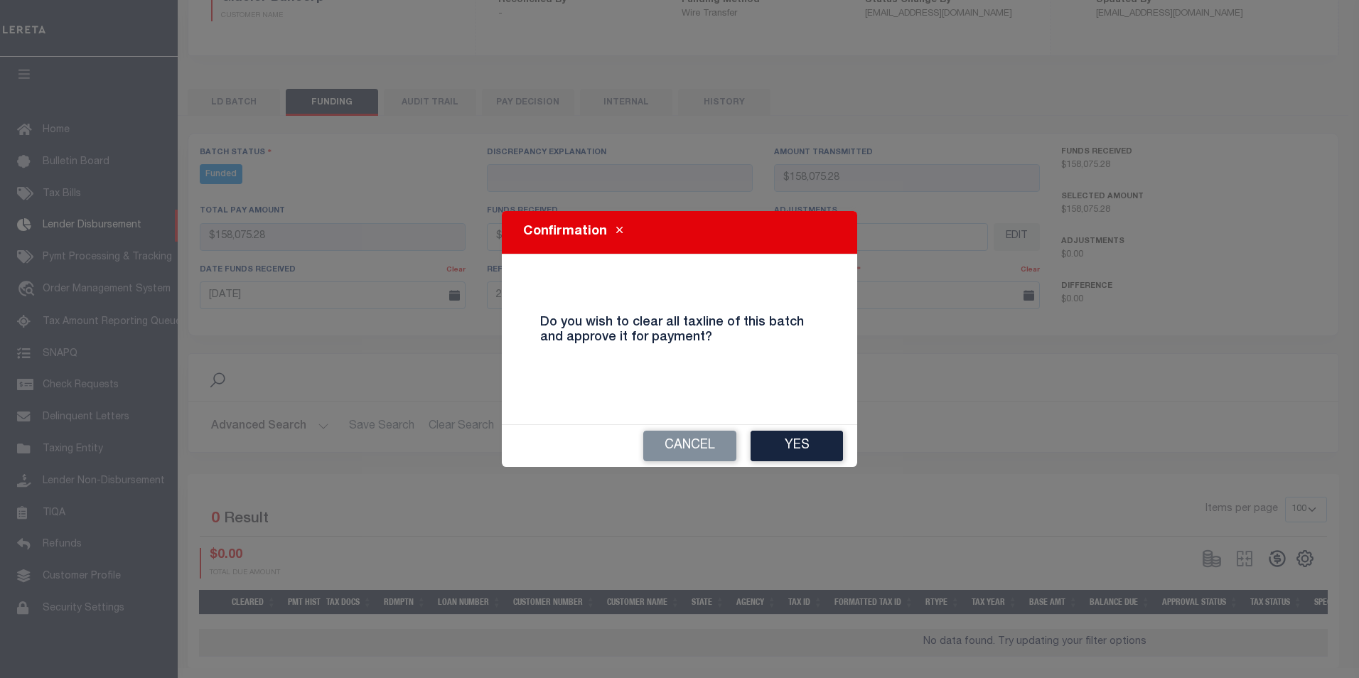
click at [817, 449] on button "Yes" at bounding box center [797, 446] width 92 height 31
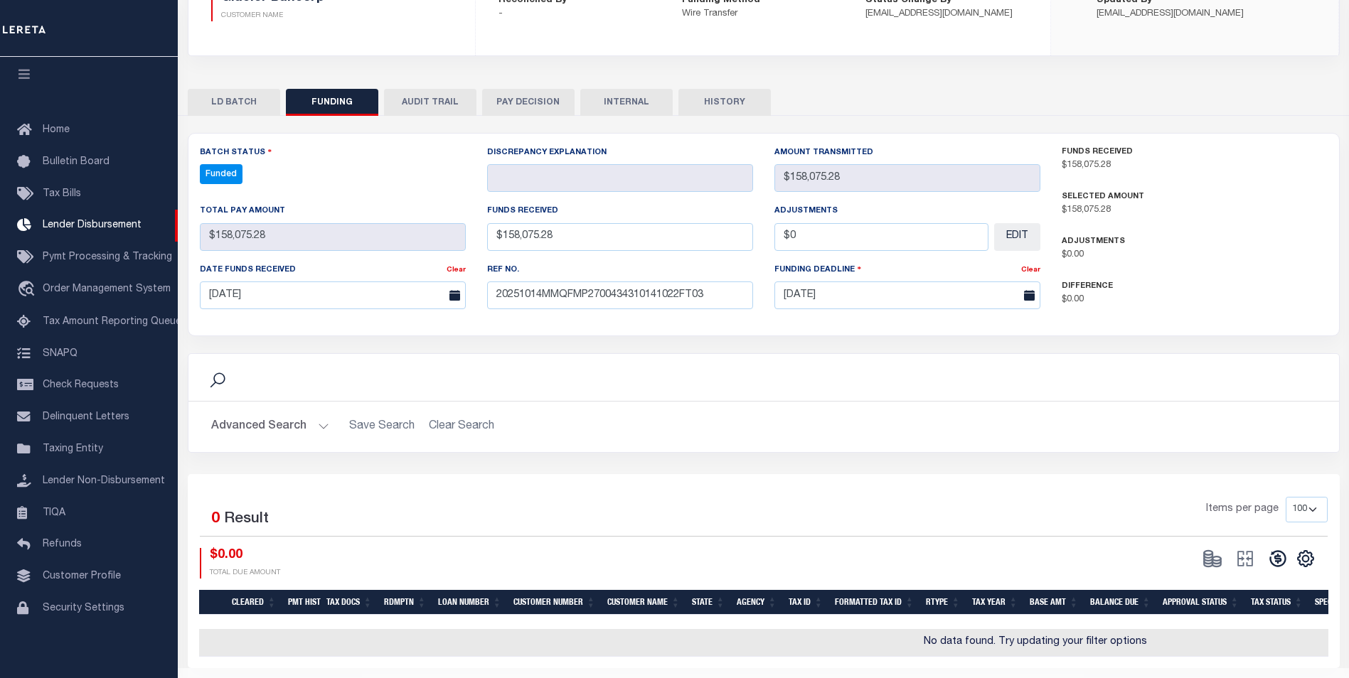
type input "$158,075.28"
type input "$0"
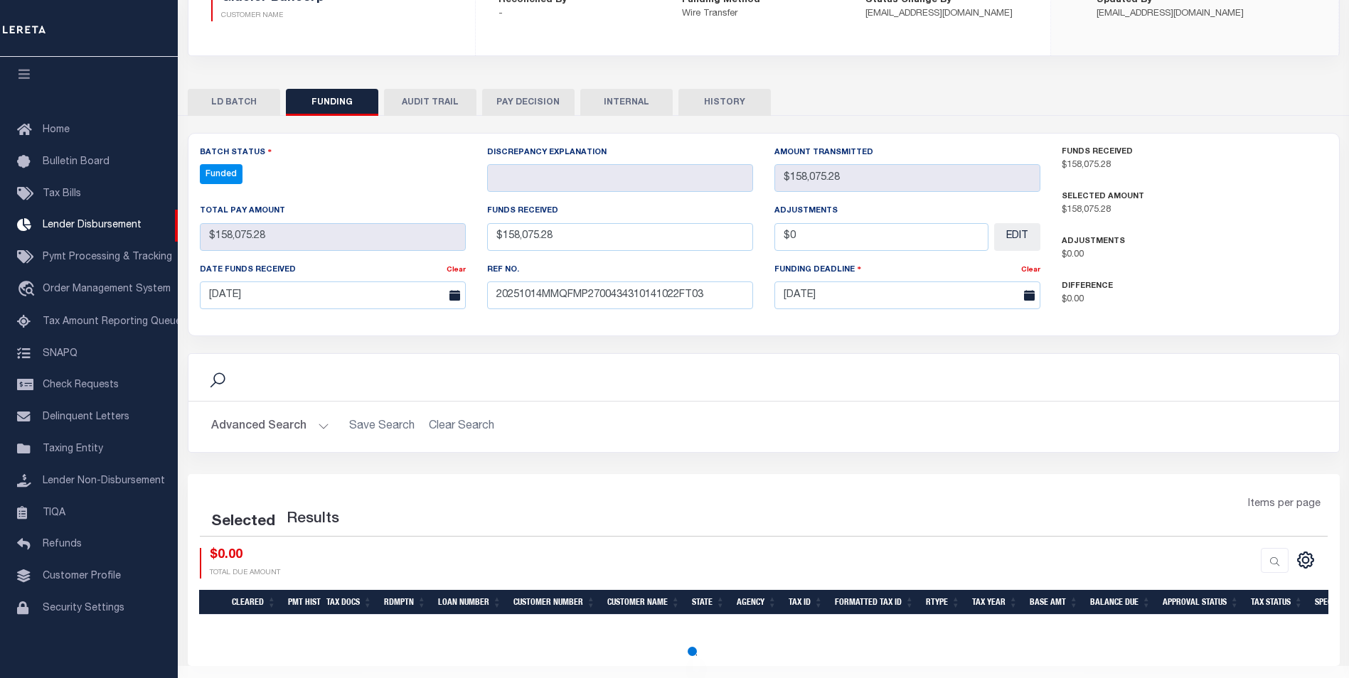
select select "100"
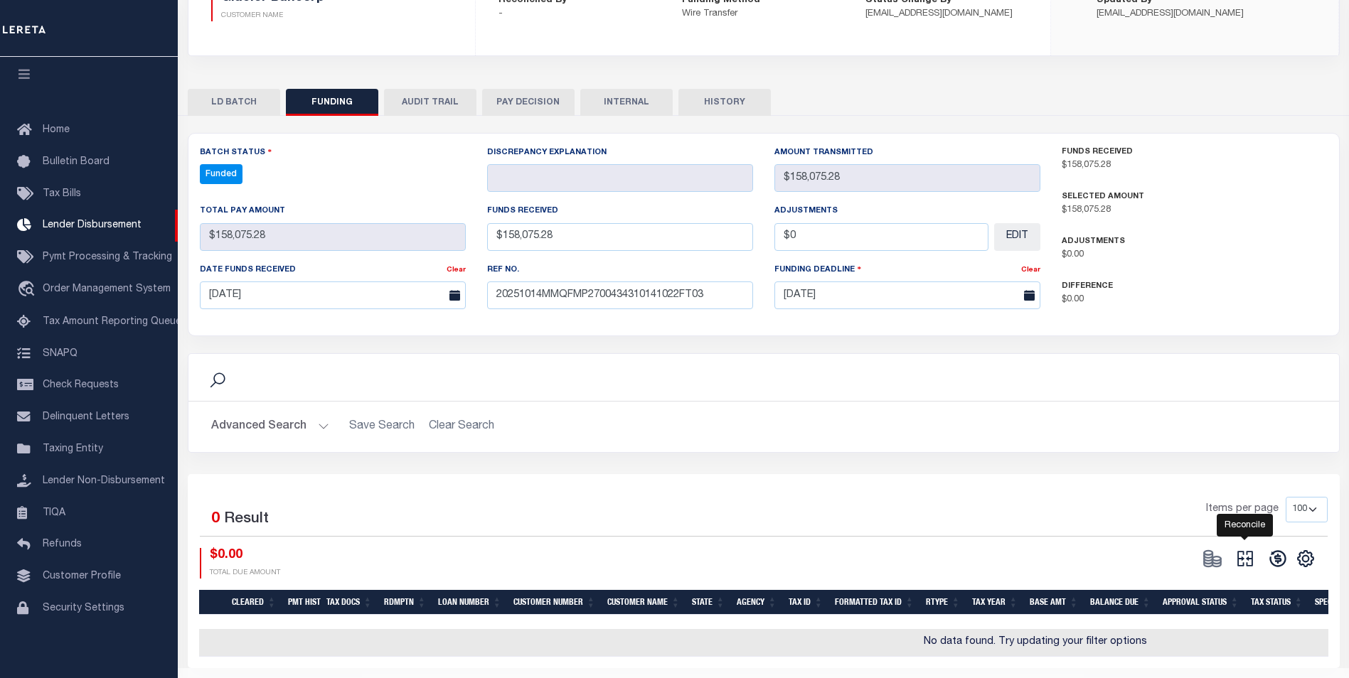
click at [1254, 562] on icon "" at bounding box center [1245, 559] width 20 height 20
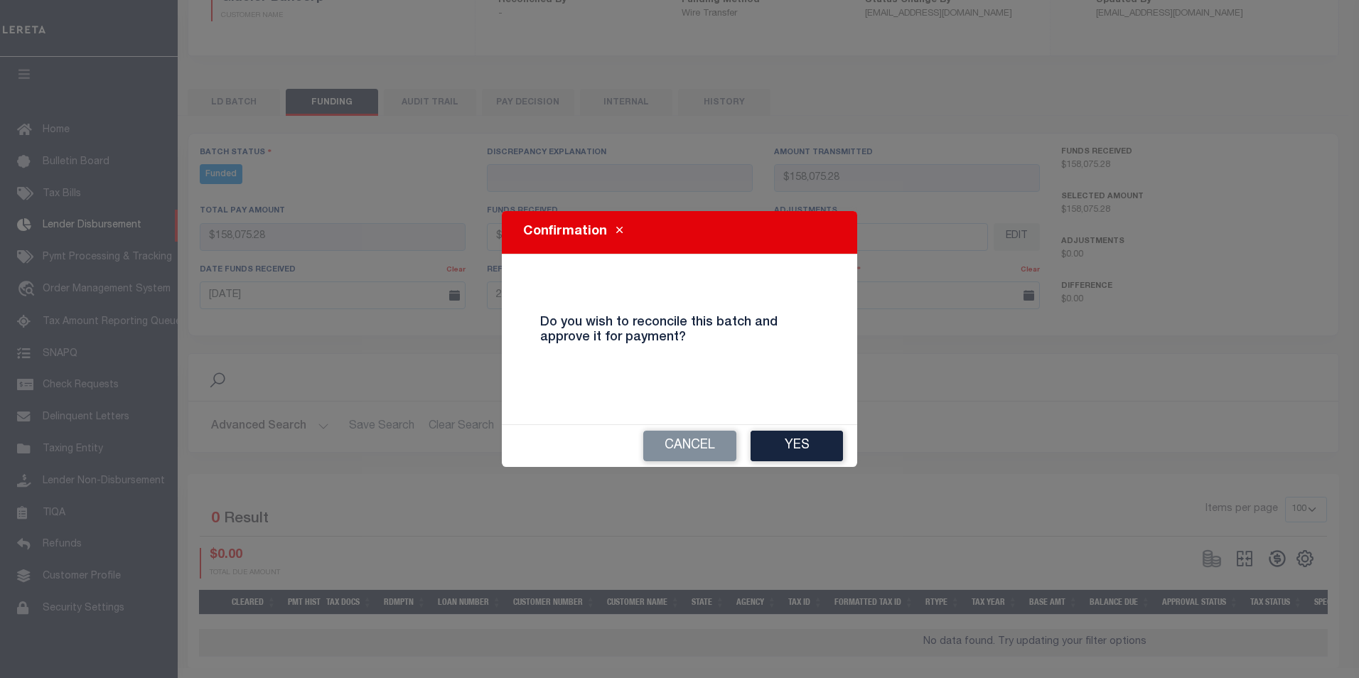
click at [818, 442] on button "Yes" at bounding box center [797, 446] width 92 height 31
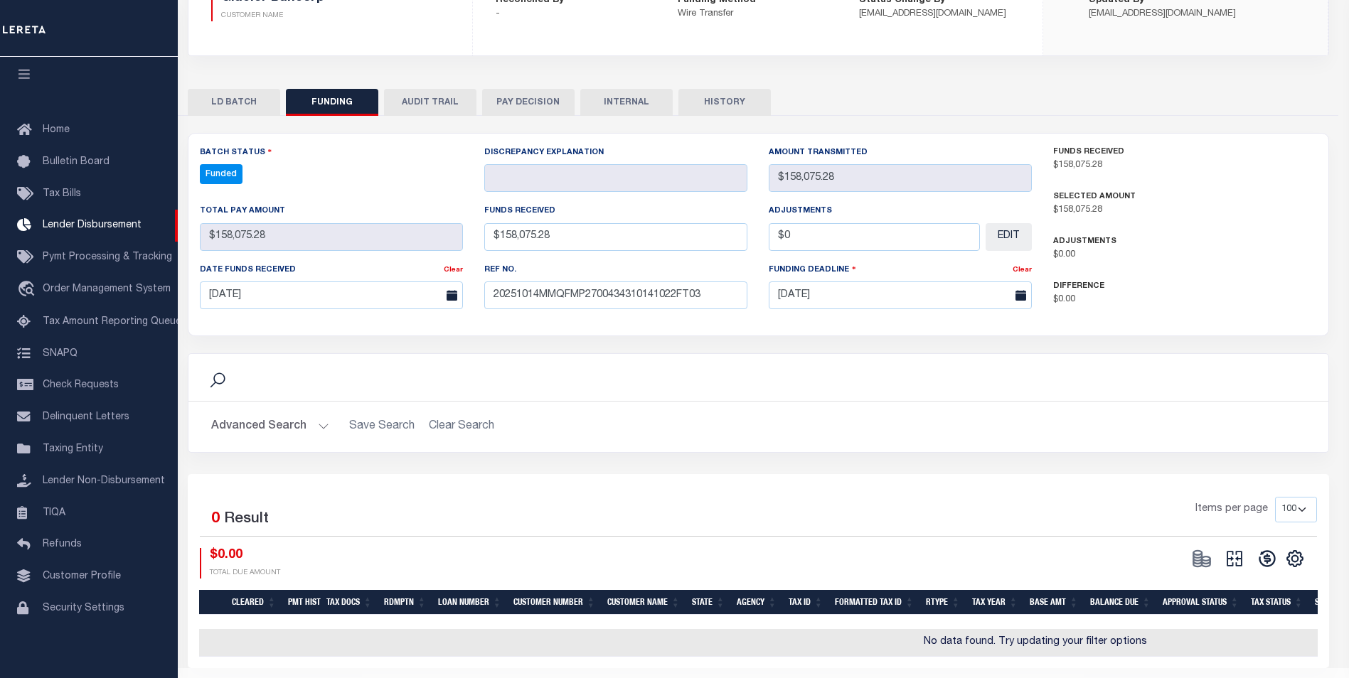
select select "100"
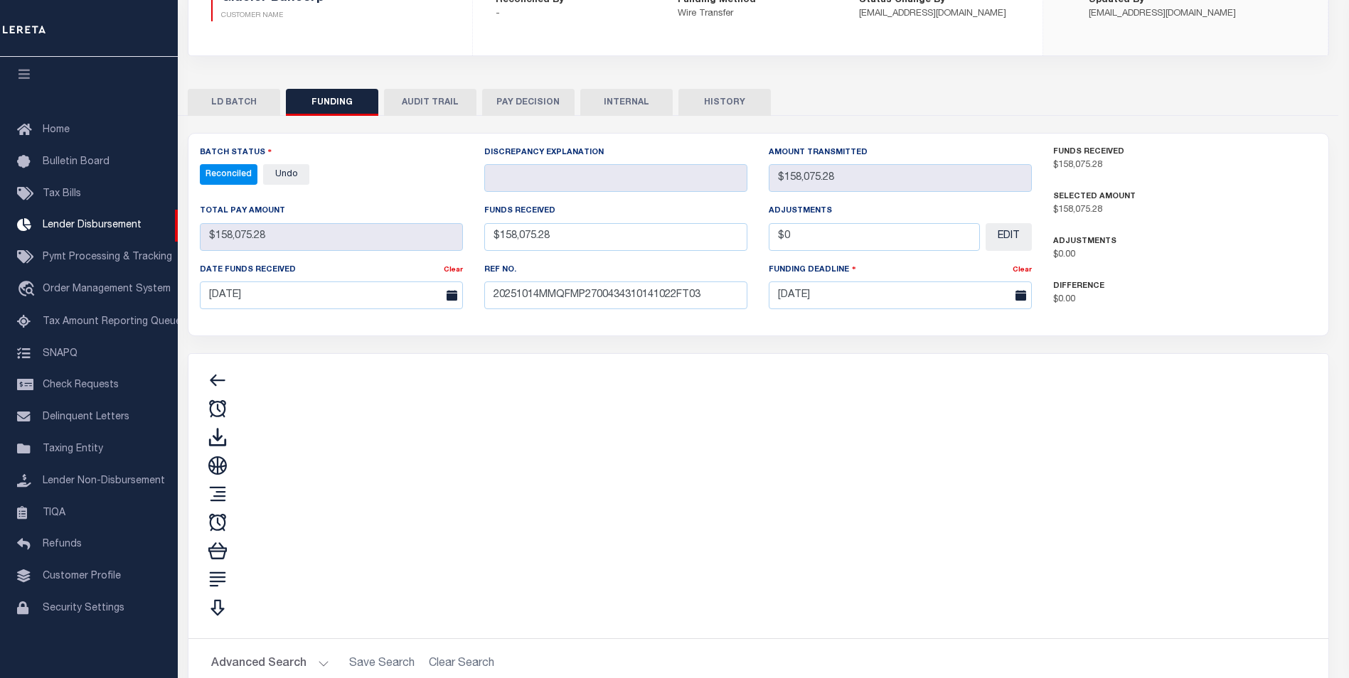
type input "$158,075.28"
type input "$0"
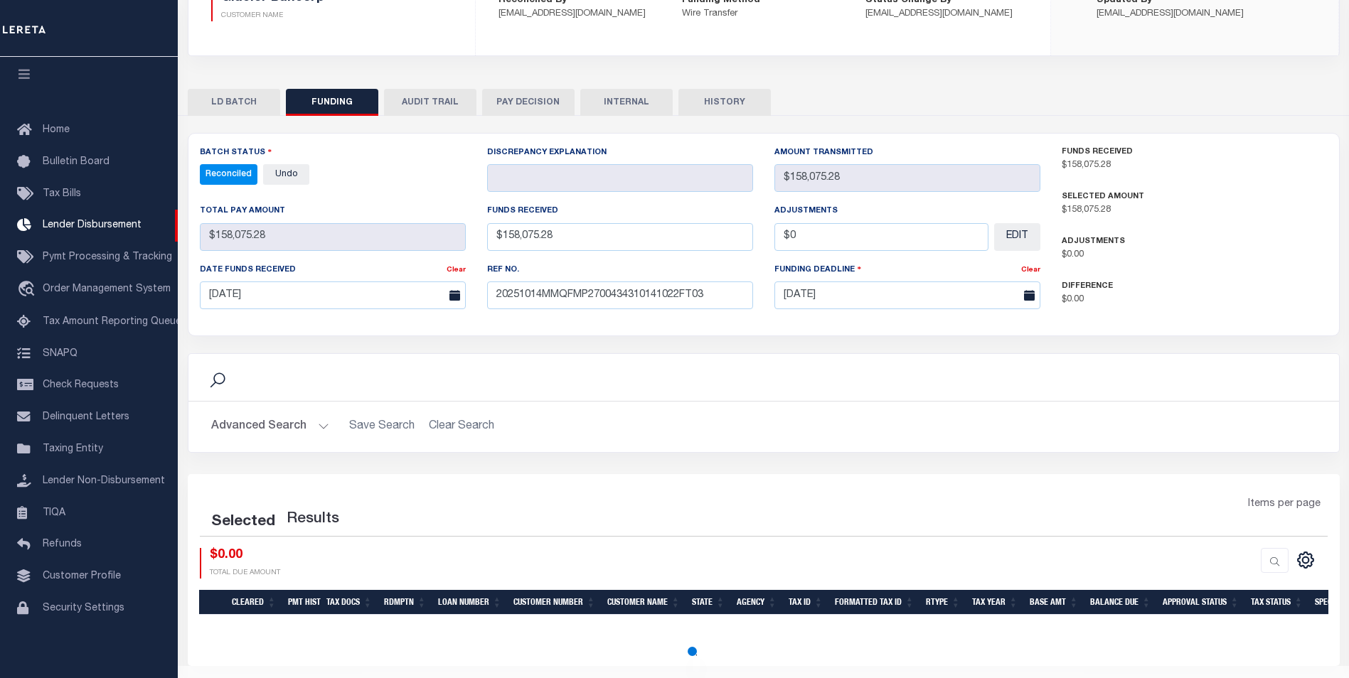
select select "100"
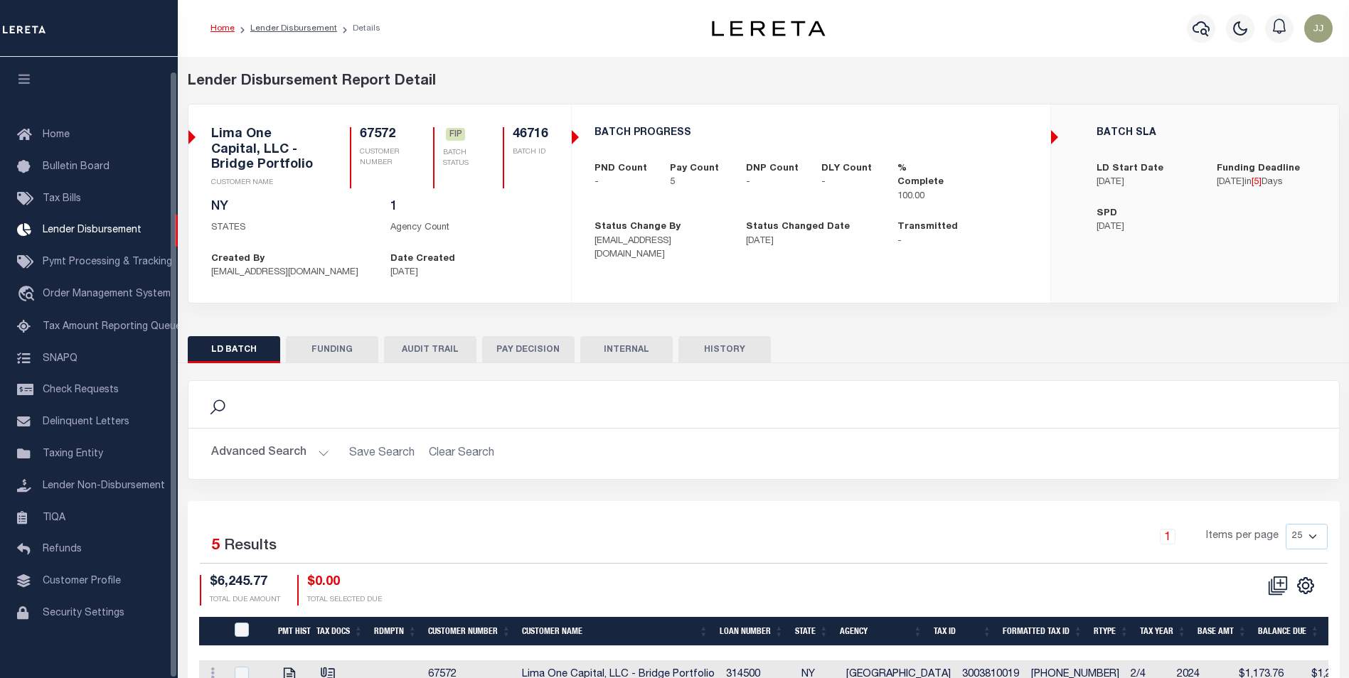
scroll to position [14, 0]
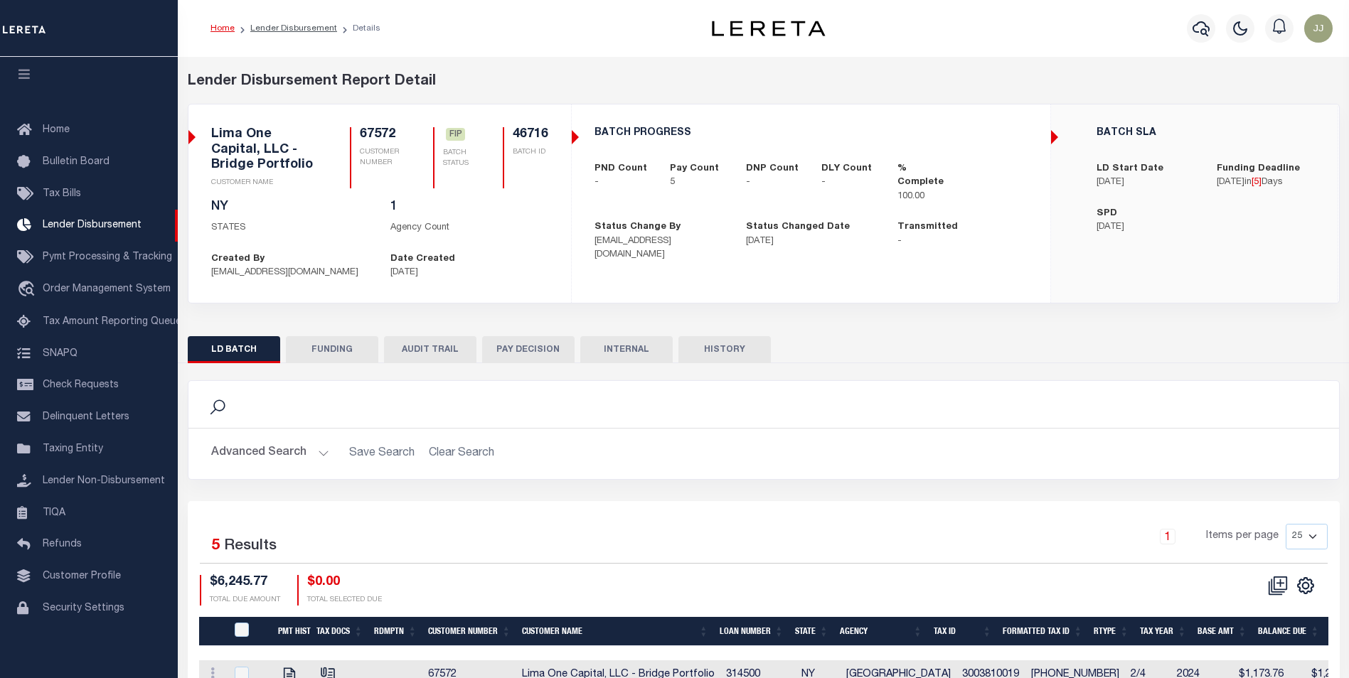
click at [363, 357] on button "FUNDING" at bounding box center [332, 349] width 92 height 27
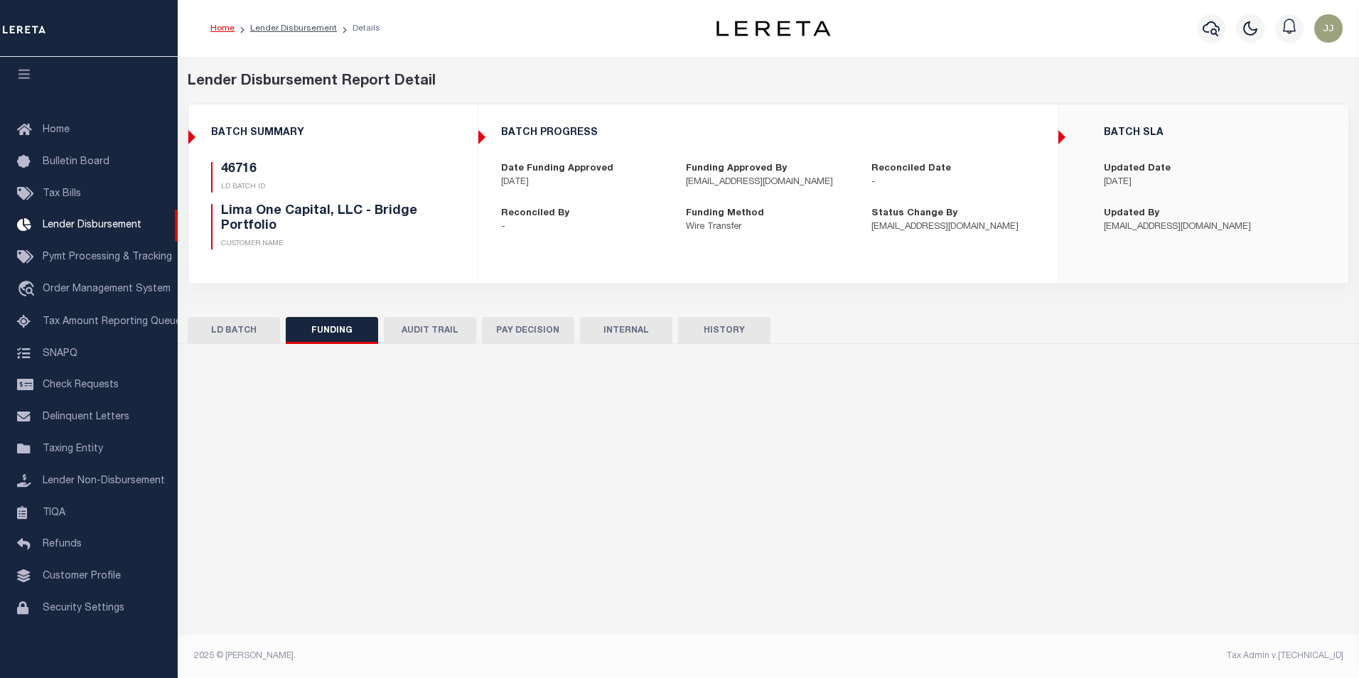
type input "$6,245.77"
type input "$0"
type input "[DATE]"
select select "100"
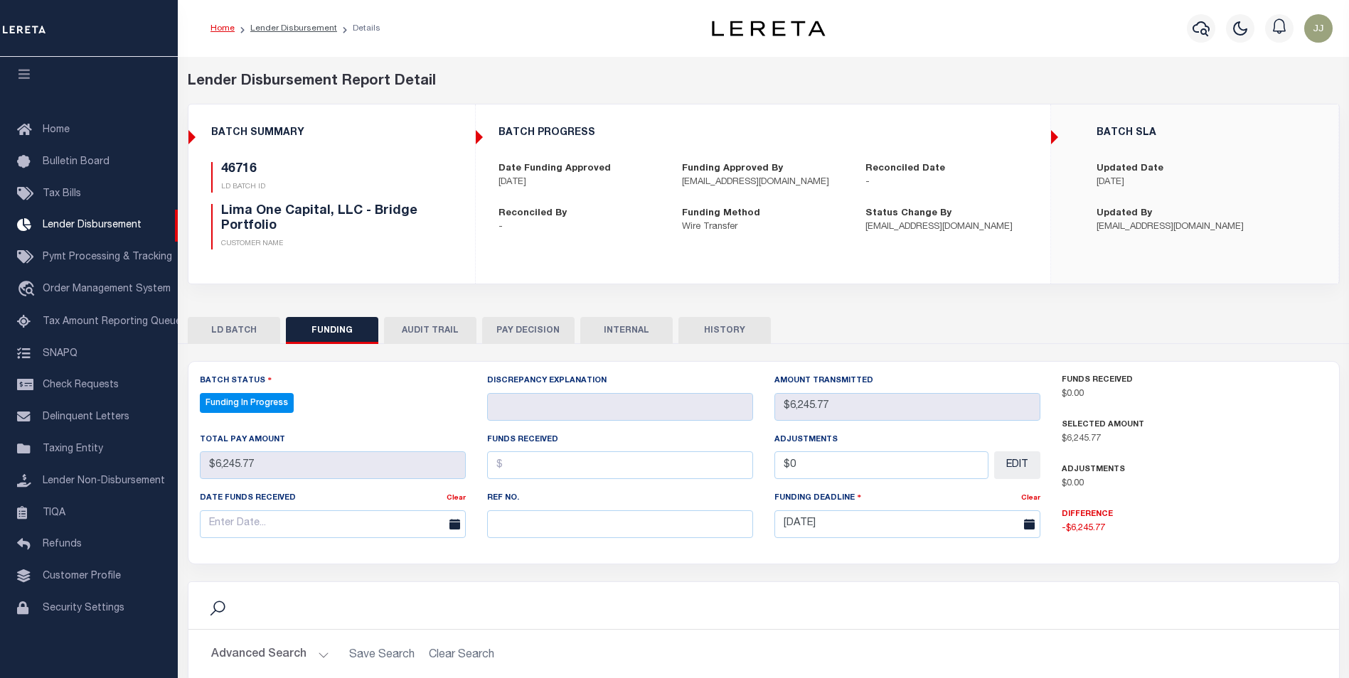
select select "100"
click at [611, 513] on div "Ref No." at bounding box center [620, 513] width 266 height 47
drag, startPoint x: 618, startPoint y: 524, endPoint x: 650, endPoint y: 523, distance: 31.3
click at [624, 525] on input "text" at bounding box center [620, 524] width 266 height 28
click at [1052, 25] on div "Profile Sign out" at bounding box center [1100, 29] width 475 height 50
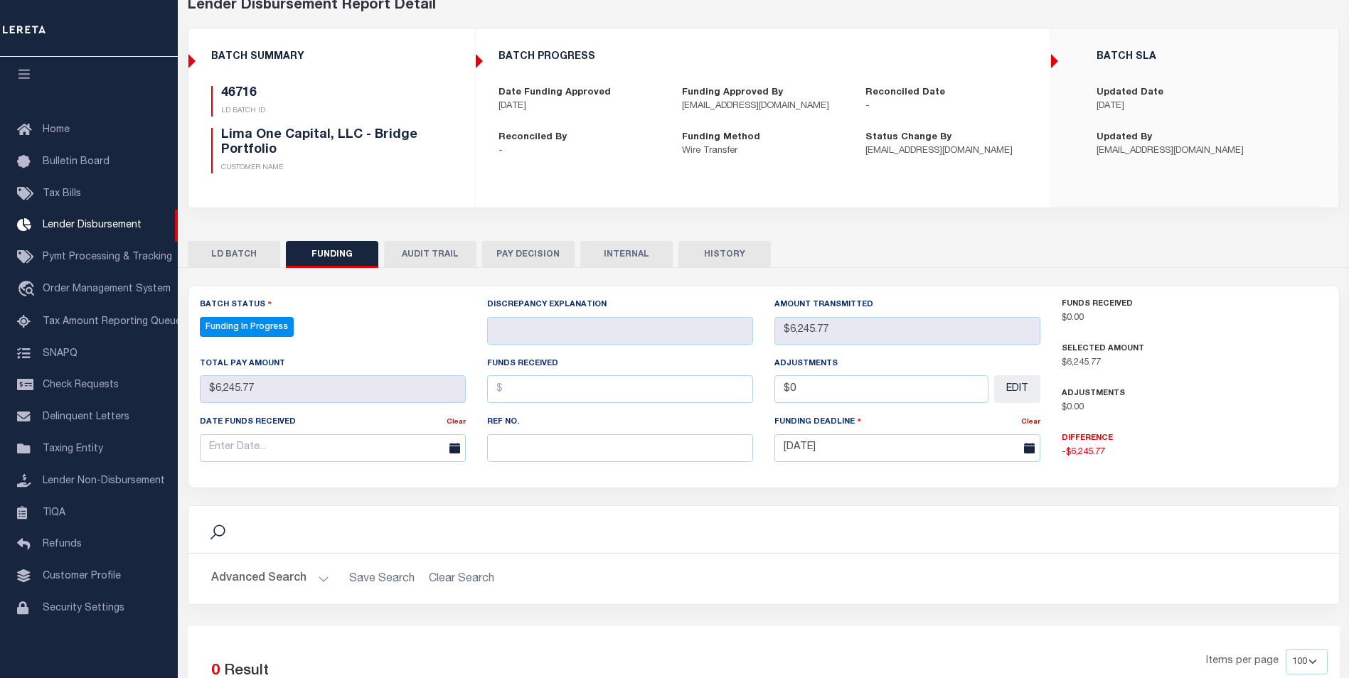
scroll to position [142, 0]
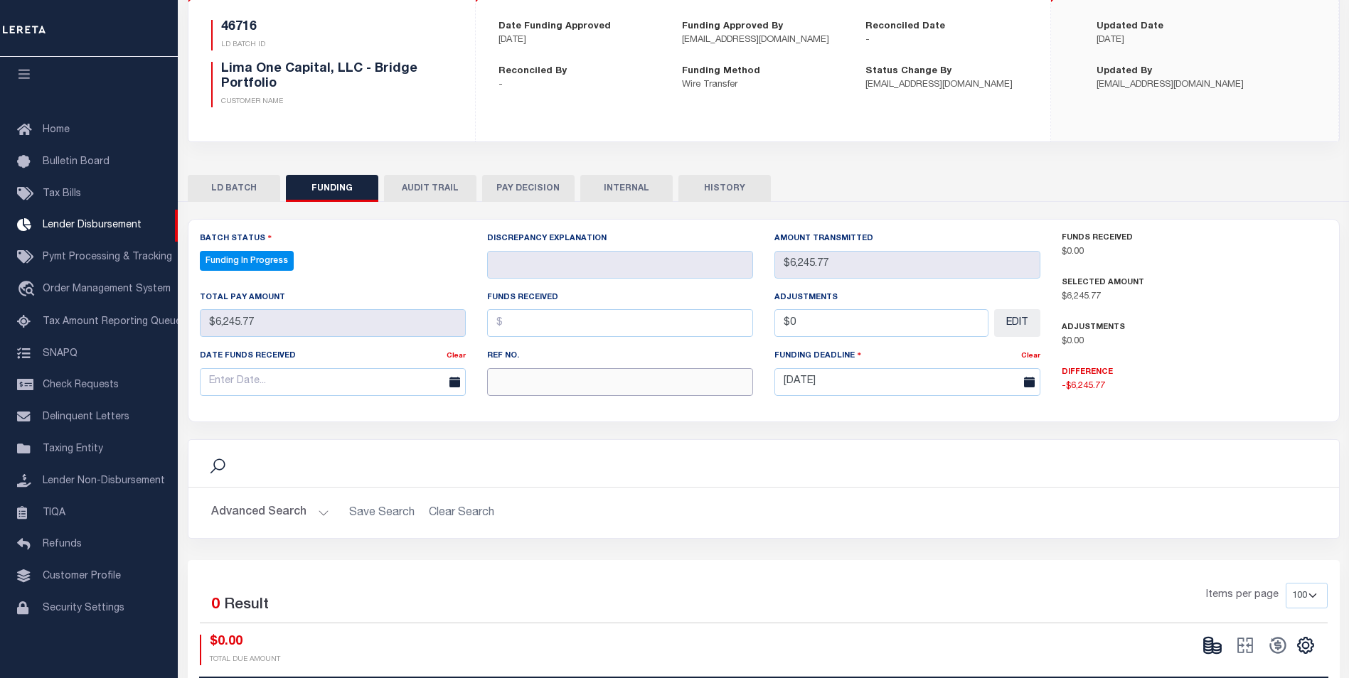
click at [601, 377] on input "text" at bounding box center [620, 382] width 266 height 28
paste input "20251014MMQFMP2700526910141324FT03"
type input "20251014MMQFMP2700526910141324FT03"
click at [251, 383] on input "text" at bounding box center [333, 382] width 266 height 28
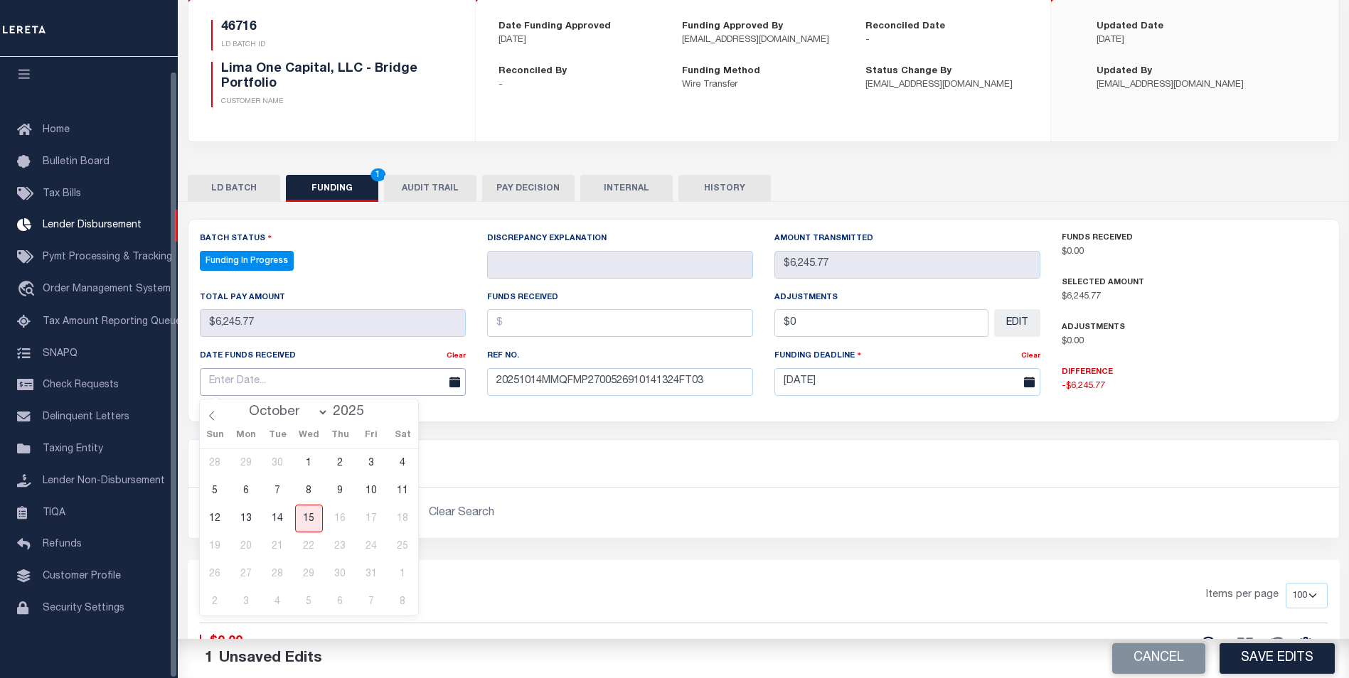
click at [237, 393] on input "text" at bounding box center [333, 382] width 266 height 28
drag, startPoint x: 283, startPoint y: 515, endPoint x: 344, endPoint y: 484, distance: 68.3
click at [283, 510] on span "14" at bounding box center [278, 519] width 28 height 28
type input "[DATE]"
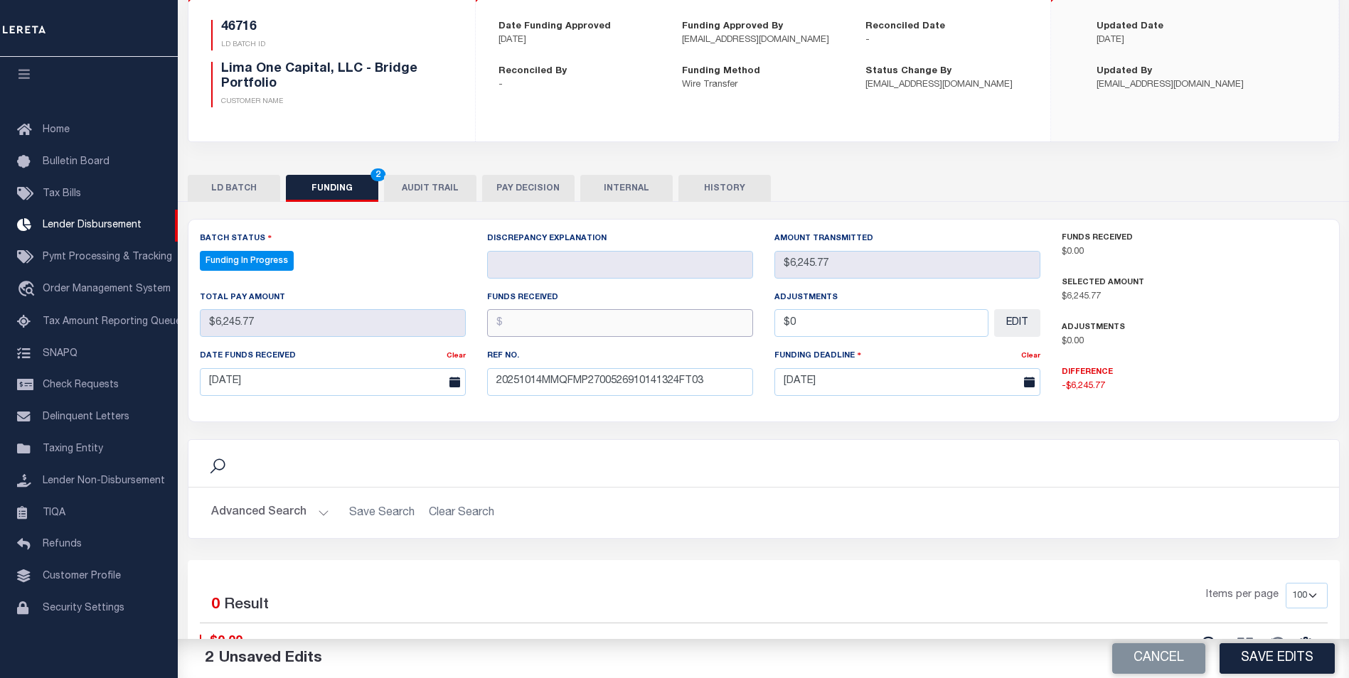
click at [532, 331] on input "text" at bounding box center [620, 323] width 266 height 28
type input "$6,245.77"
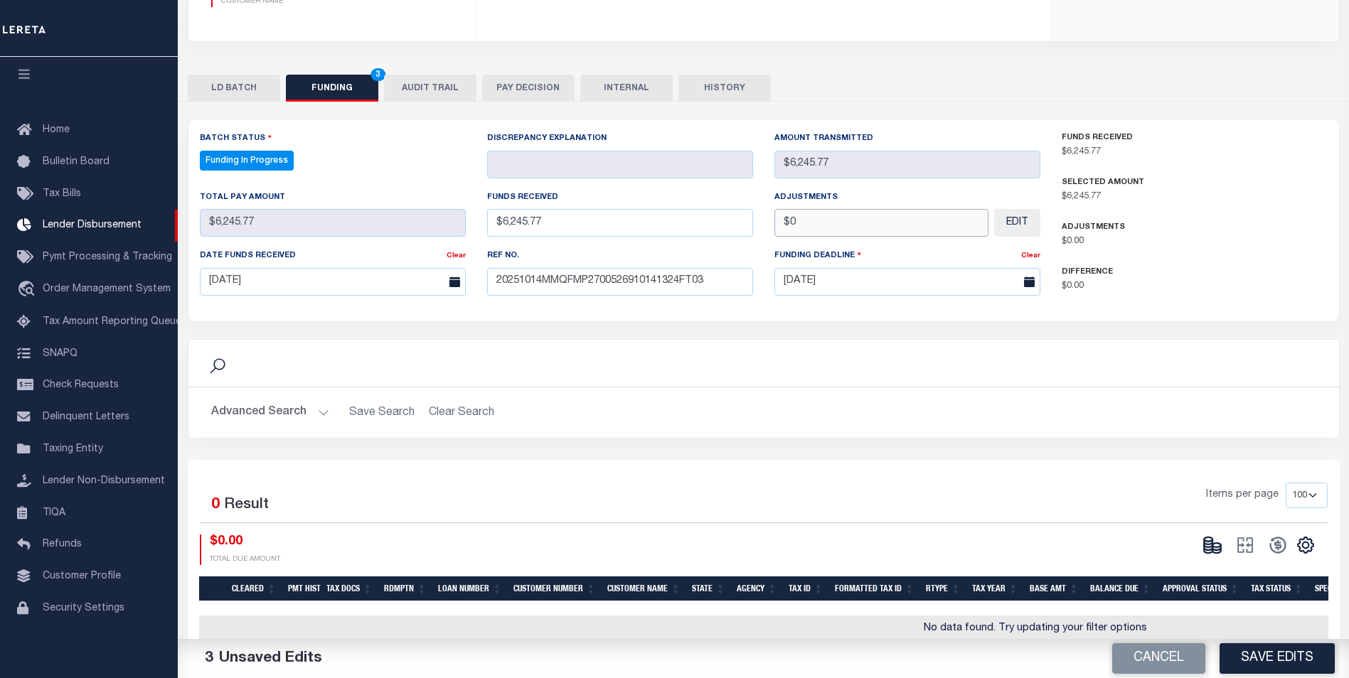
scroll to position [271, 0]
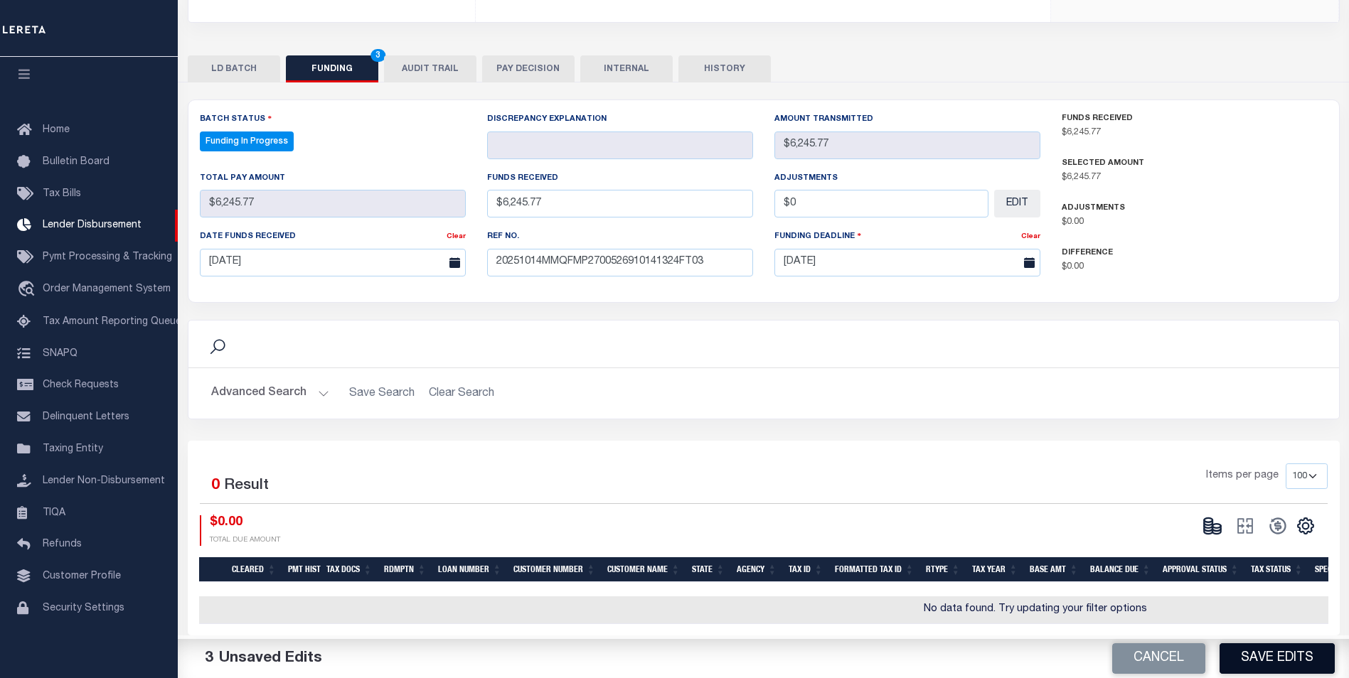
type input "$0.00"
click at [1308, 670] on button "Save Edits" at bounding box center [1276, 658] width 115 height 31
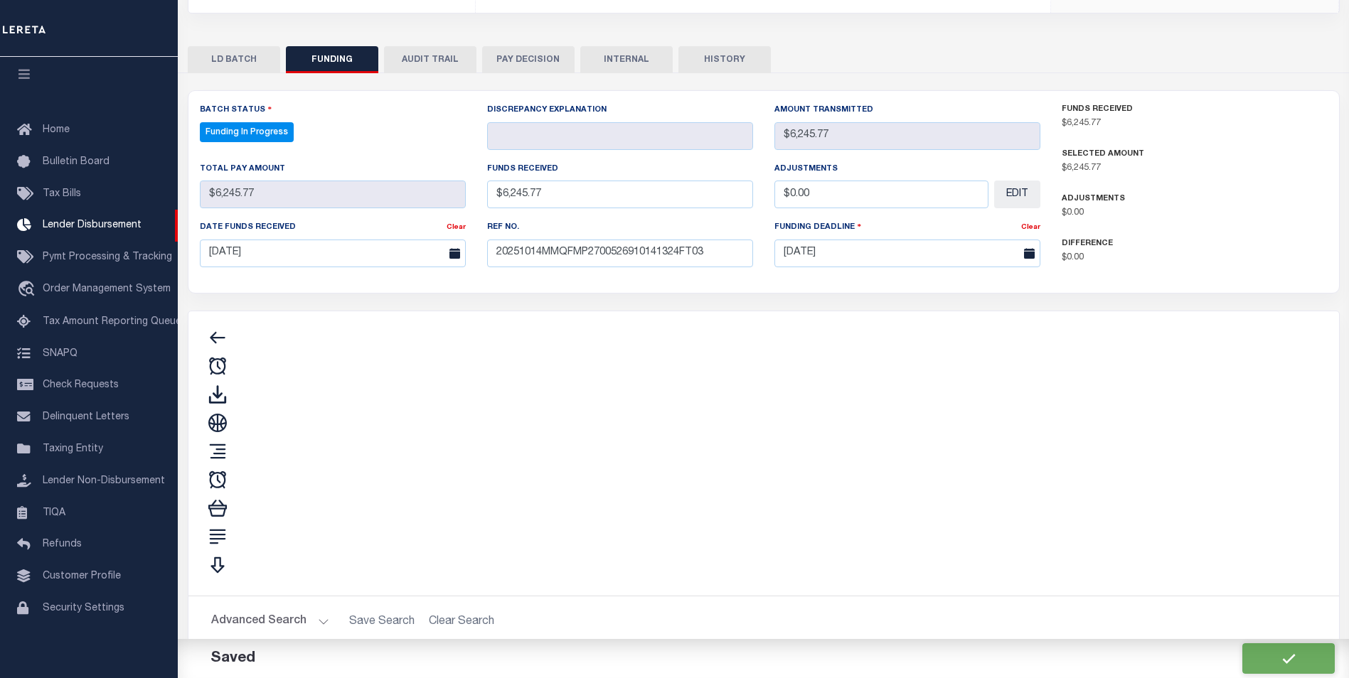
type input "$6,245.77"
type input "$0"
click at [1214, 519] on div "Search" at bounding box center [763, 454] width 1127 height 262
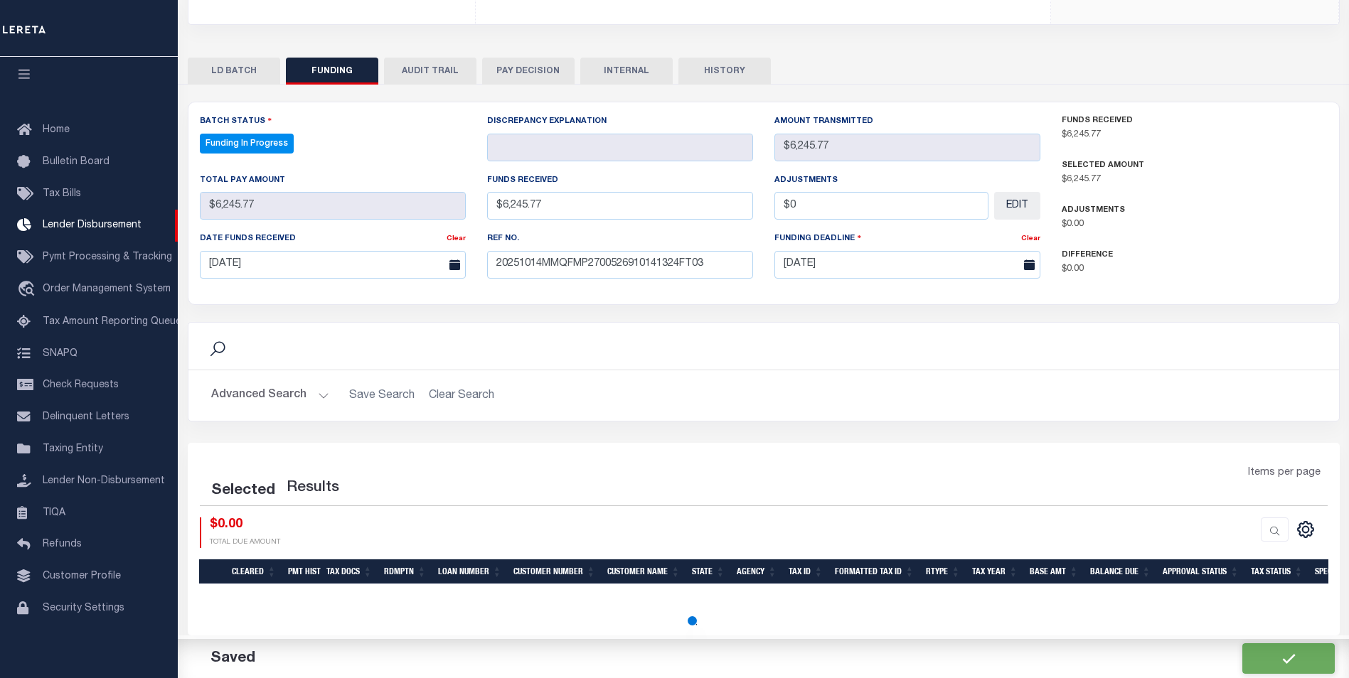
select select "100"
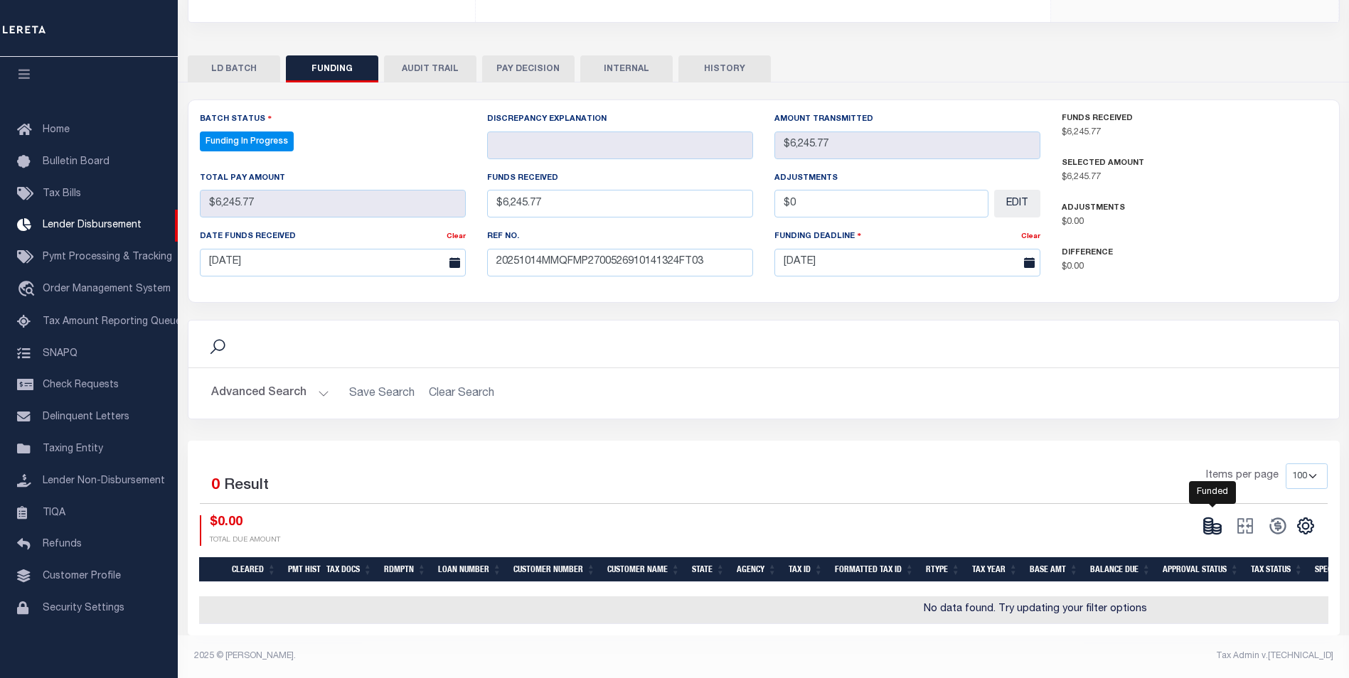
click at [1213, 524] on ellipse at bounding box center [1216, 526] width 9 height 4
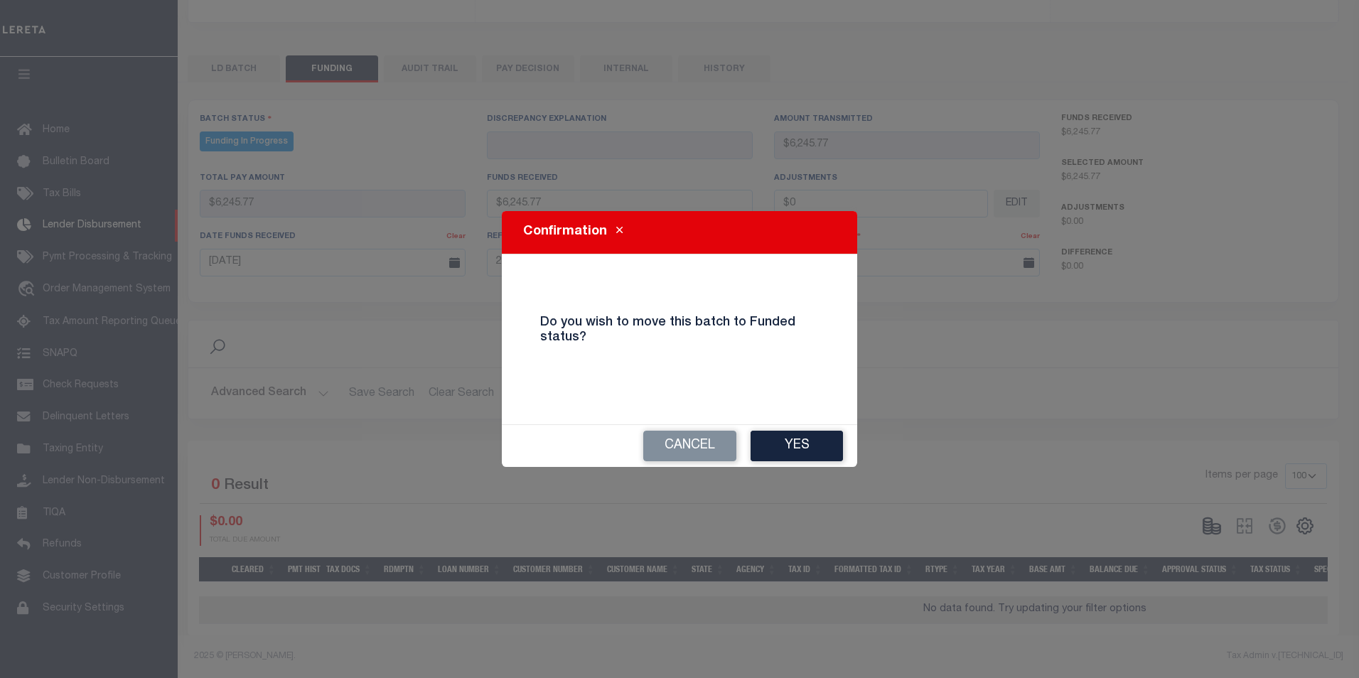
drag, startPoint x: 838, startPoint y: 446, endPoint x: 857, endPoint y: 447, distance: 18.5
click at [836, 446] on button "Yes" at bounding box center [797, 446] width 92 height 31
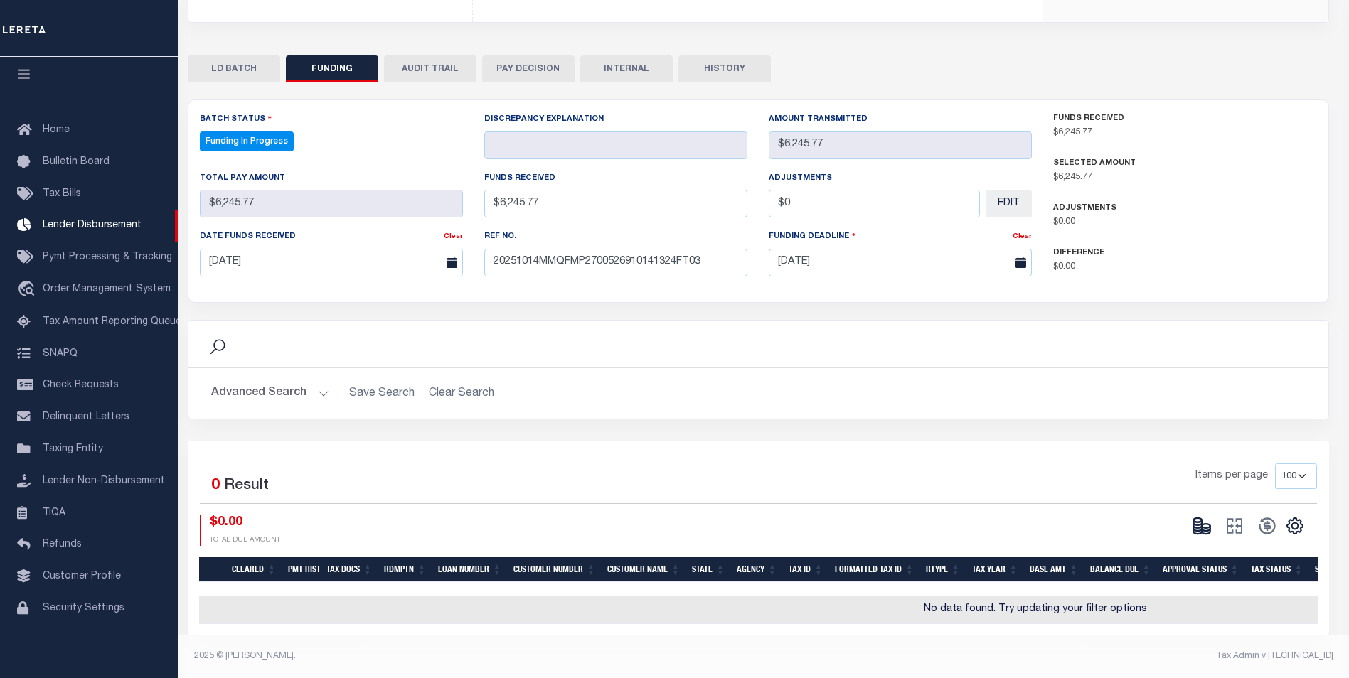
type input "$6,245.77"
type input "$0"
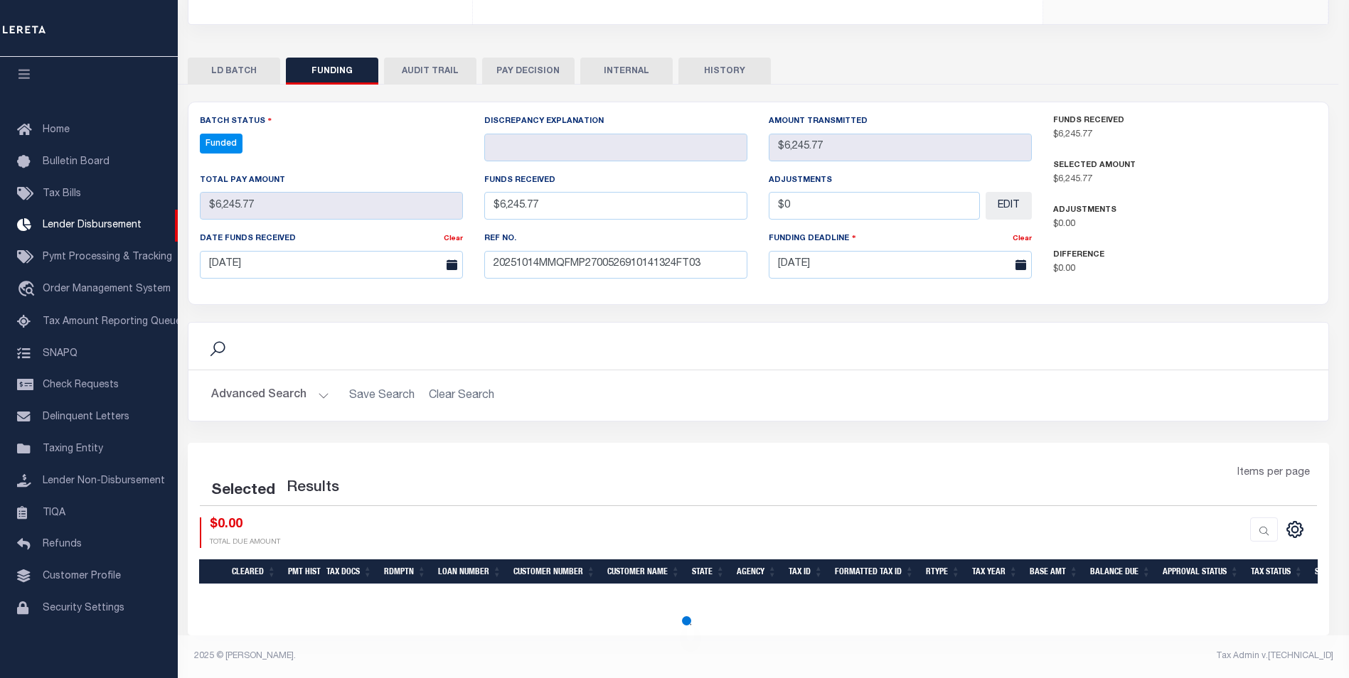
scroll to position [259, 0]
select select "100"
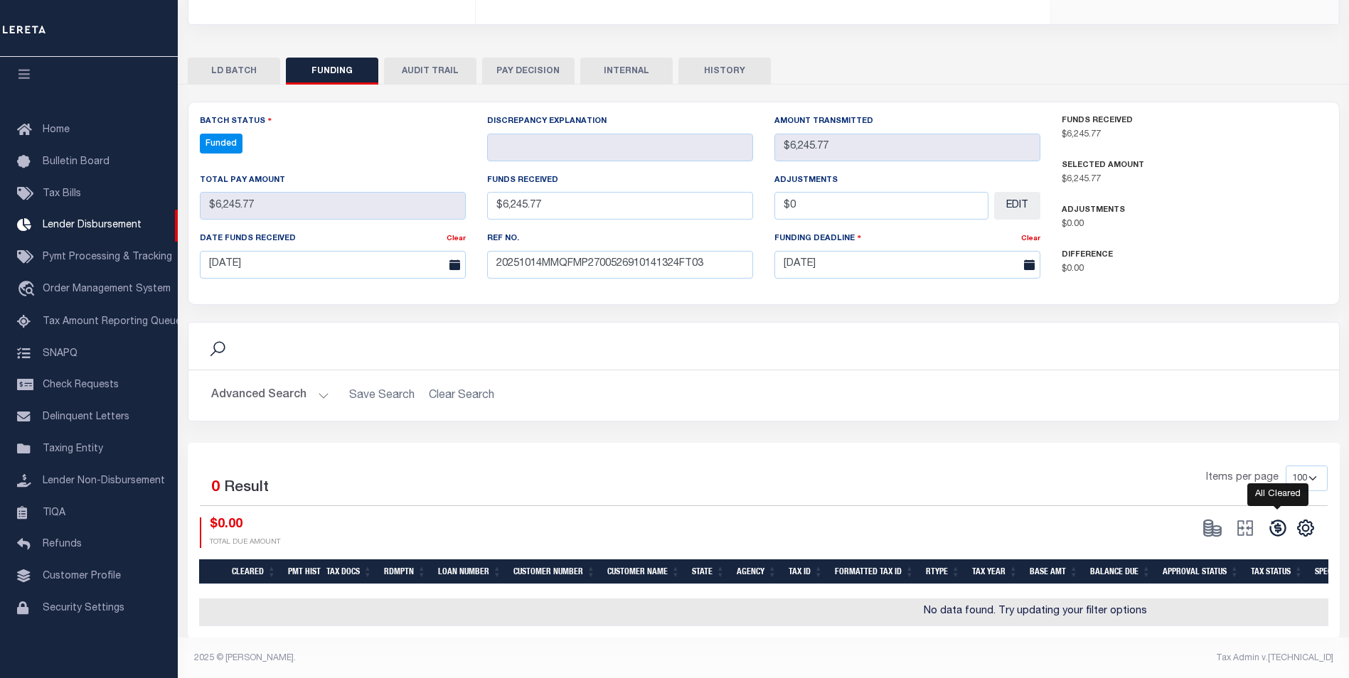
click at [1272, 528] on icon at bounding box center [1277, 528] width 20 height 20
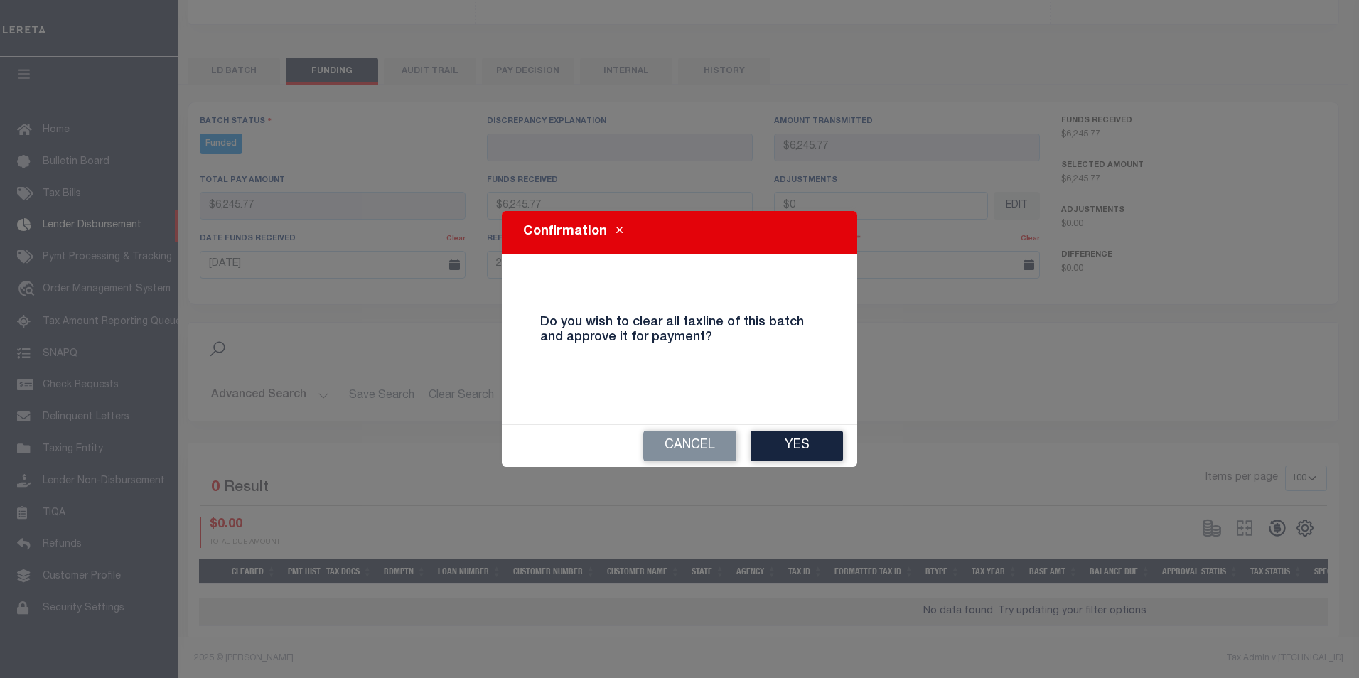
click at [812, 442] on button "Yes" at bounding box center [797, 446] width 92 height 31
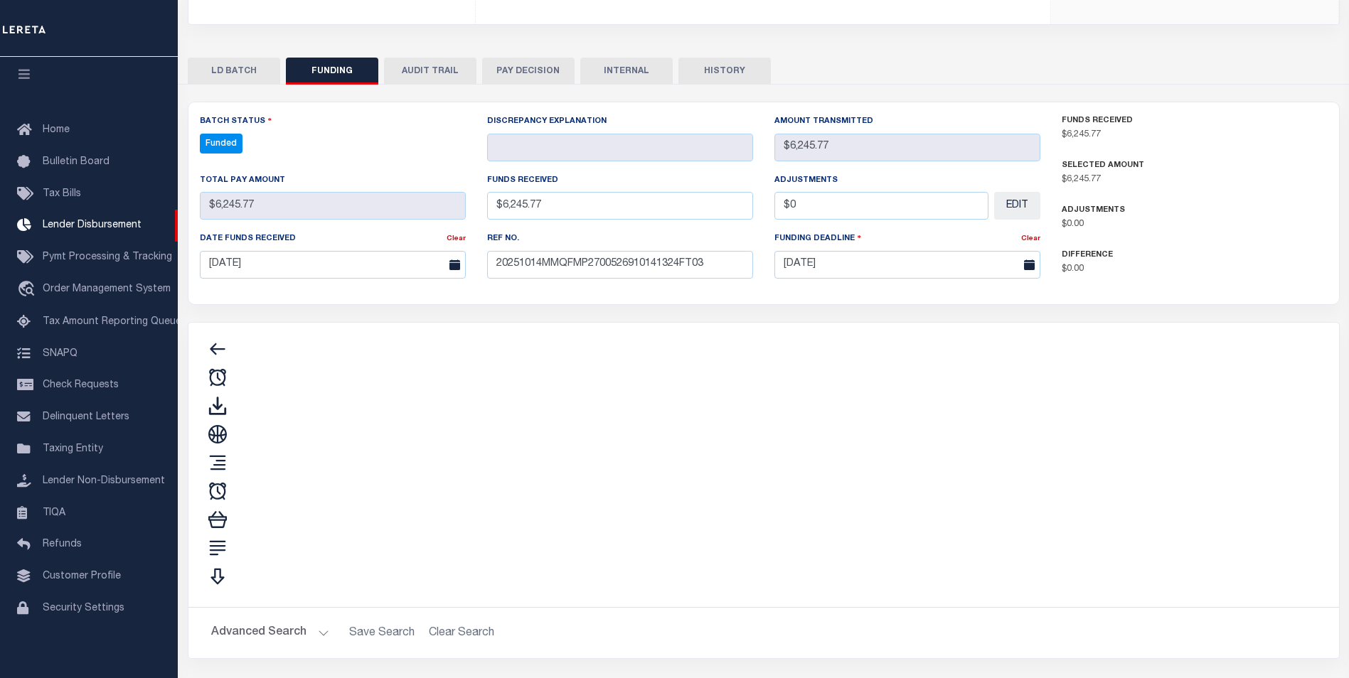
type input "$6,245.77"
type input "$0"
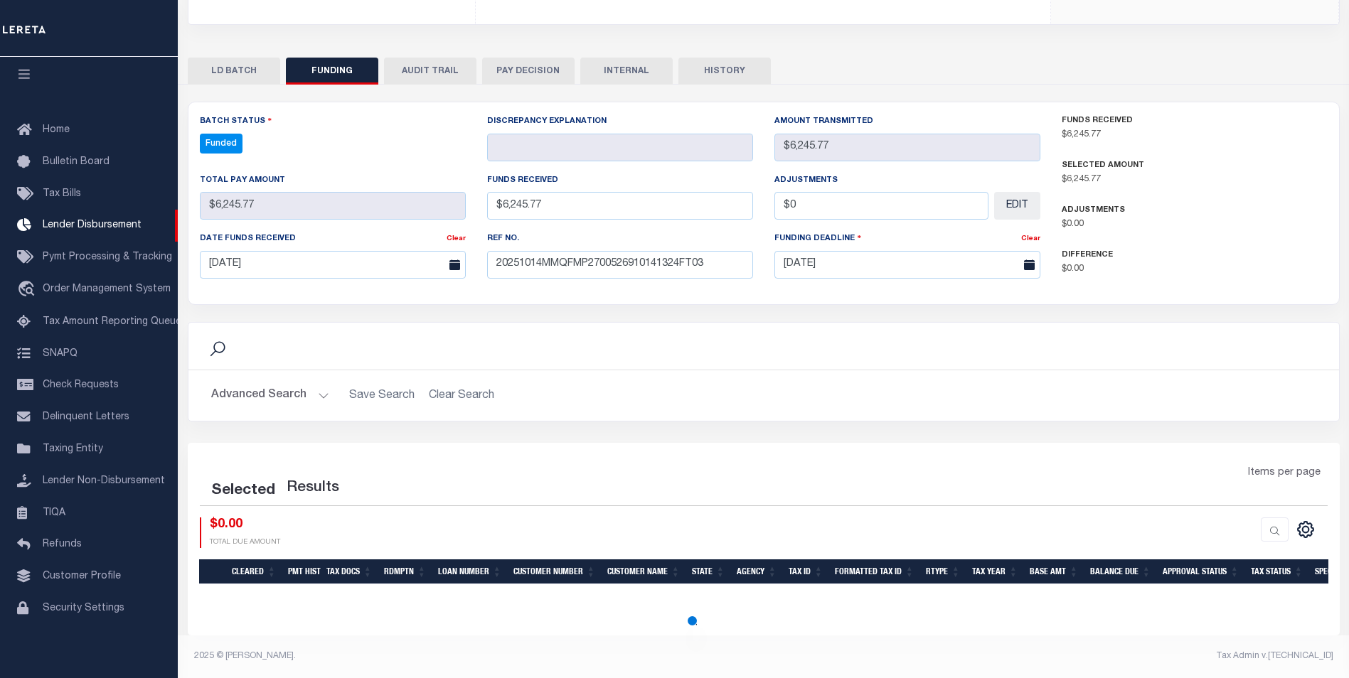
select select "100"
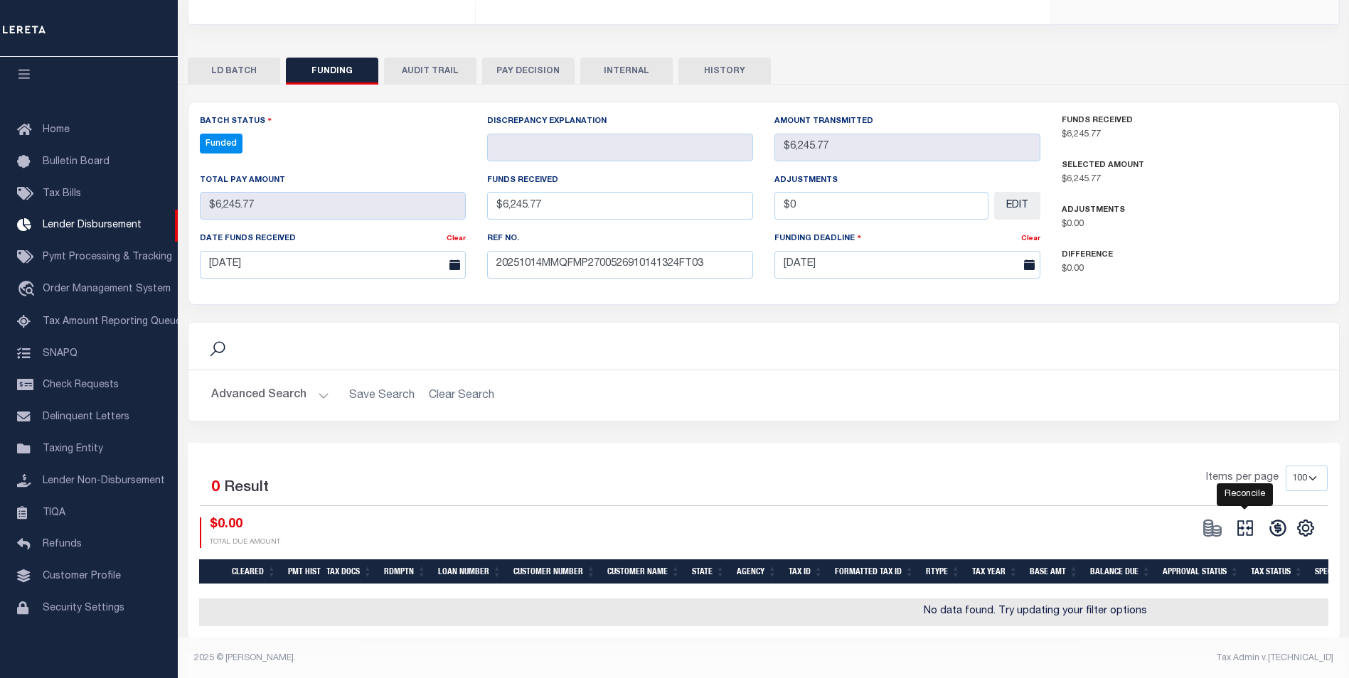
click at [1244, 524] on icon "" at bounding box center [1245, 528] width 20 height 20
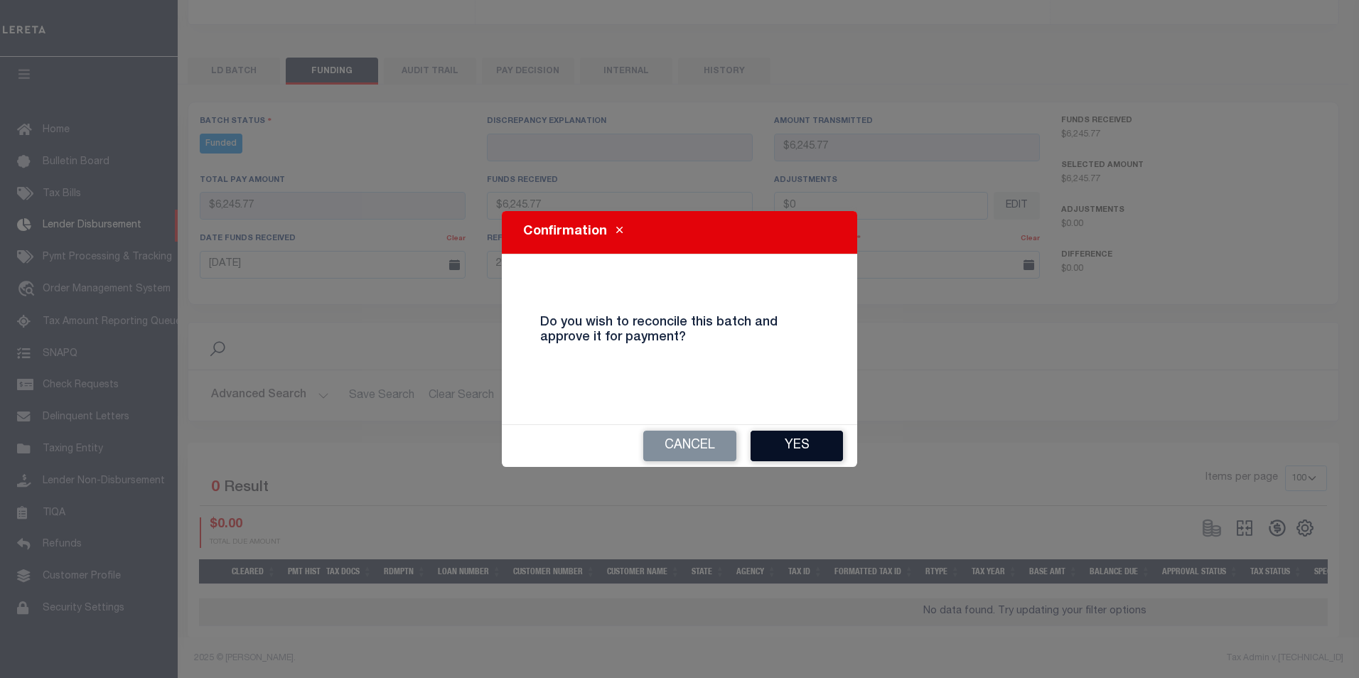
click at [808, 444] on button "Yes" at bounding box center [797, 446] width 92 height 31
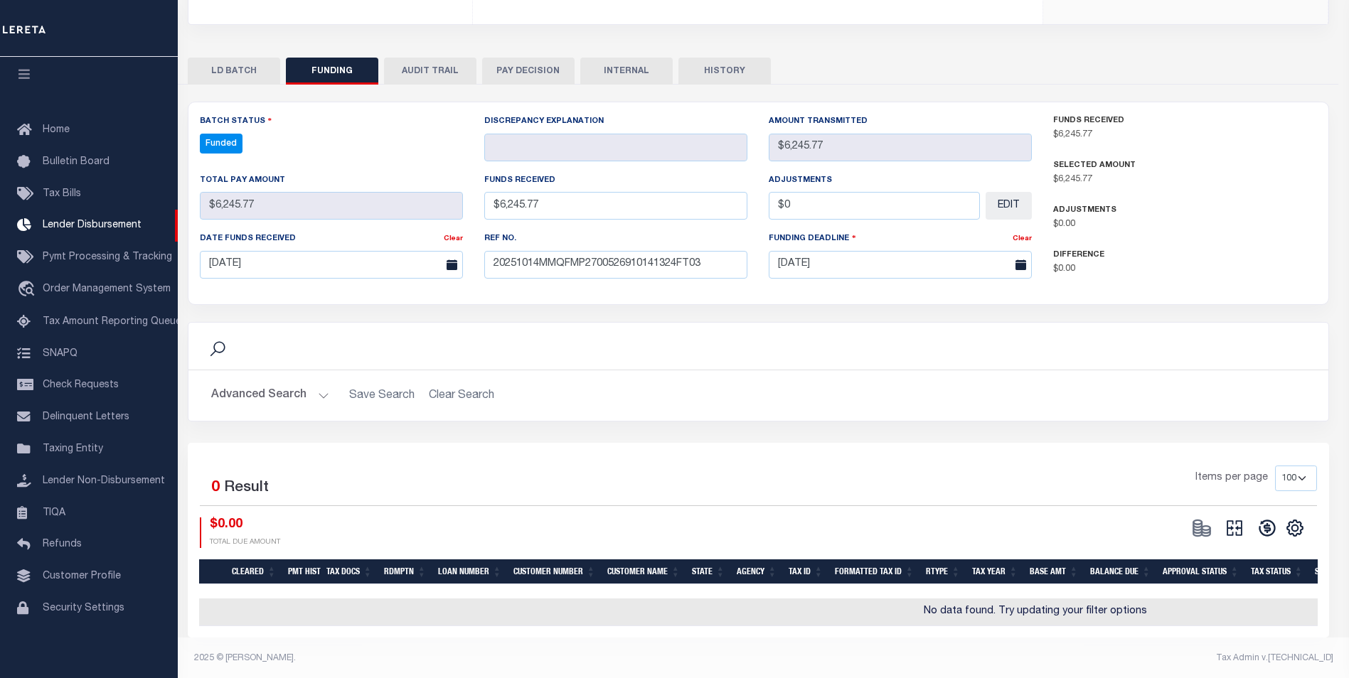
type input "$6,245.77"
type input "$0"
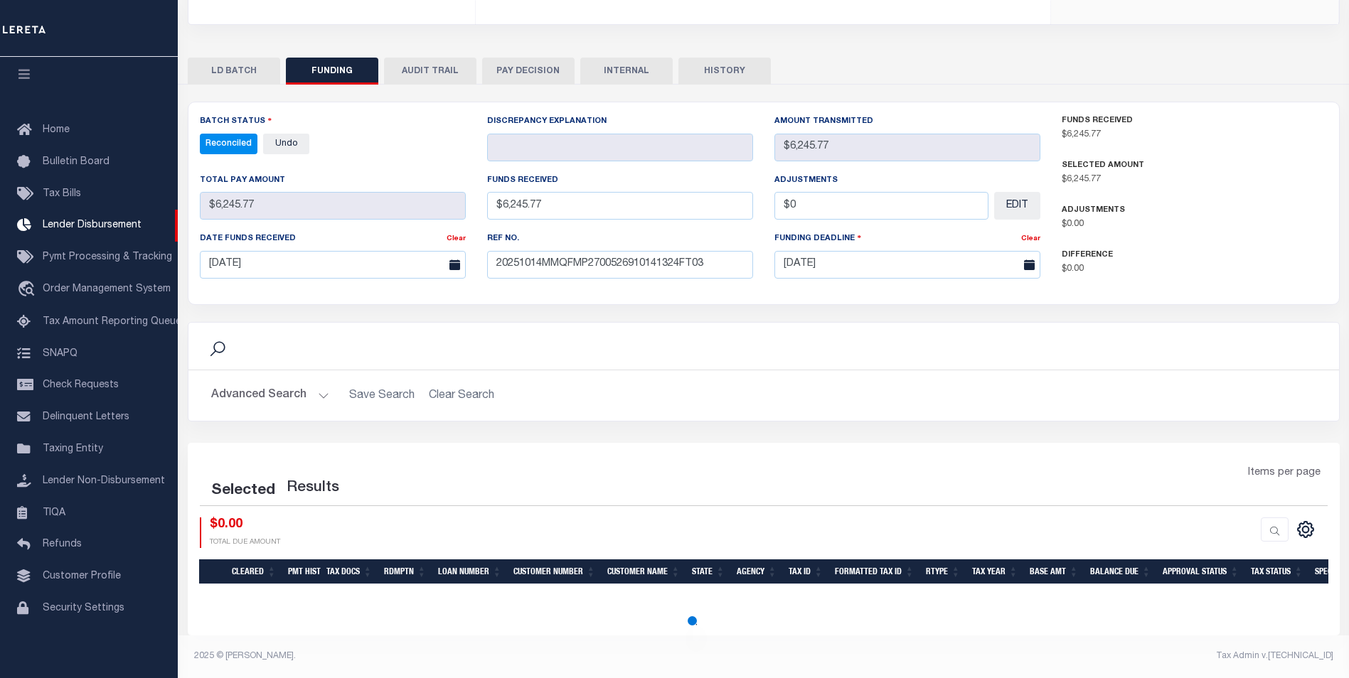
select select "100"
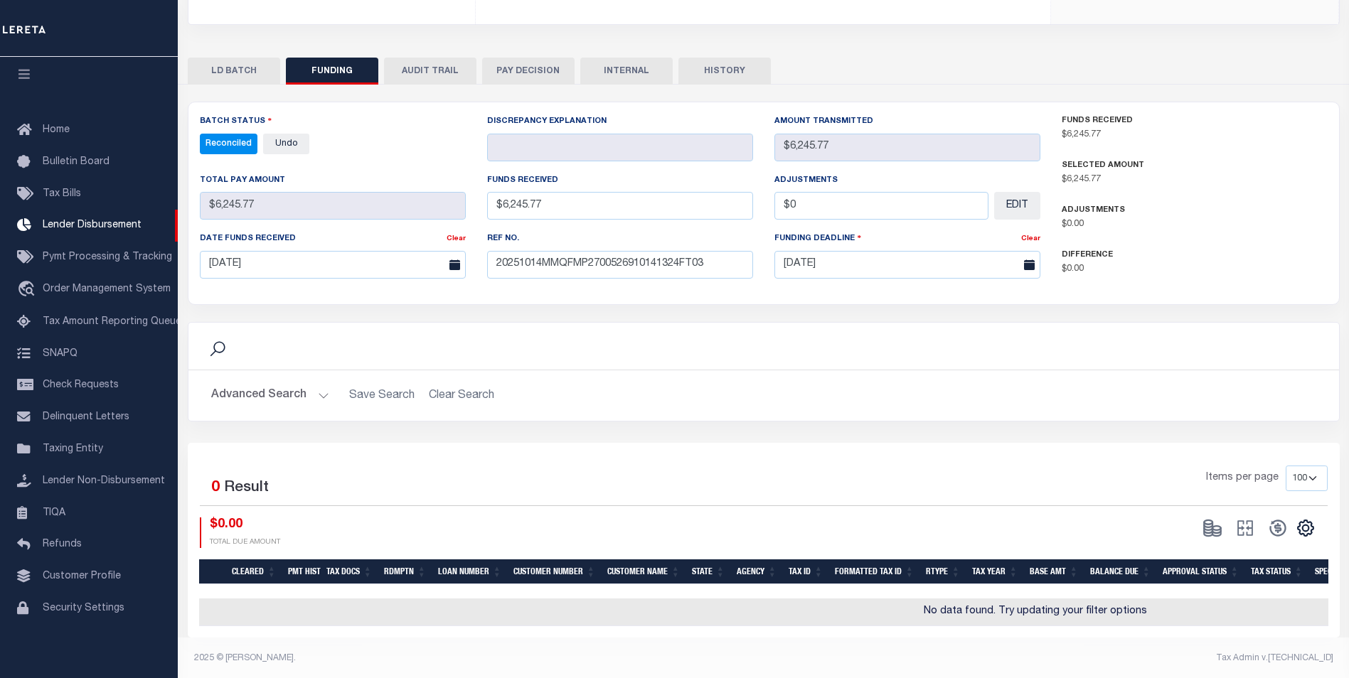
click at [608, 68] on button "INTERNAL" at bounding box center [626, 71] width 92 height 27
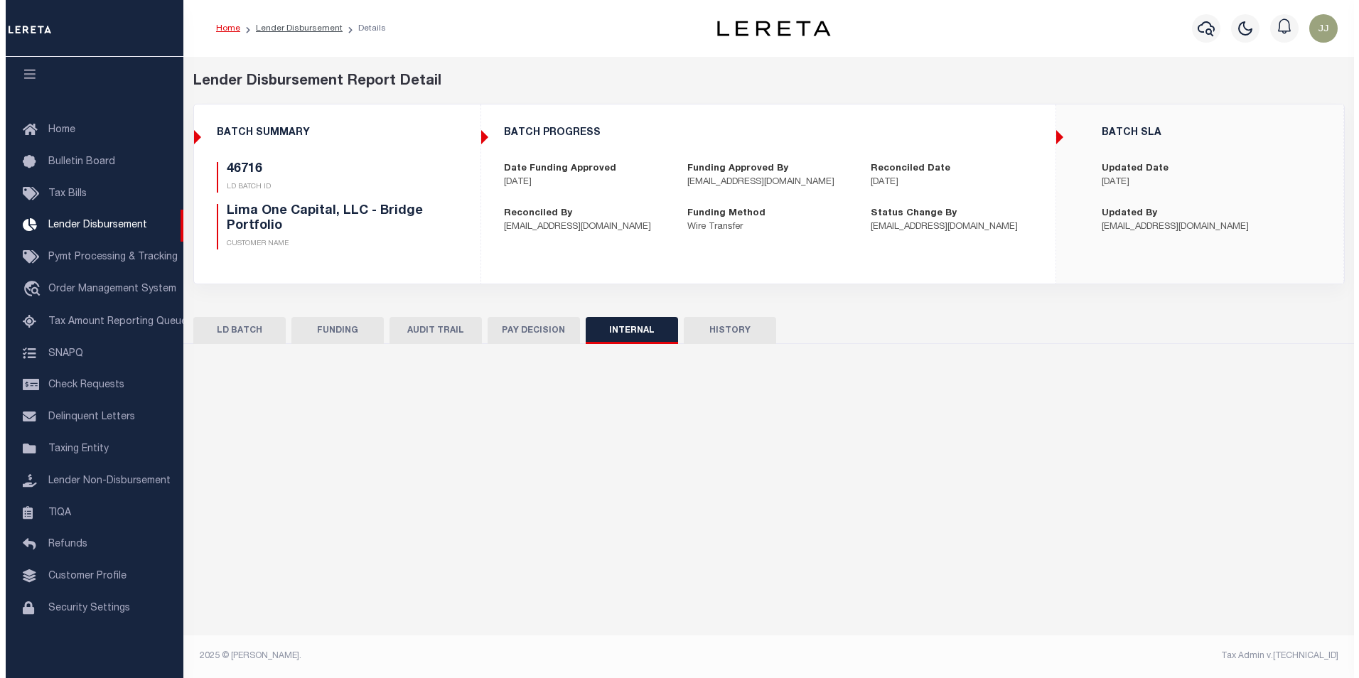
scroll to position [0, 0]
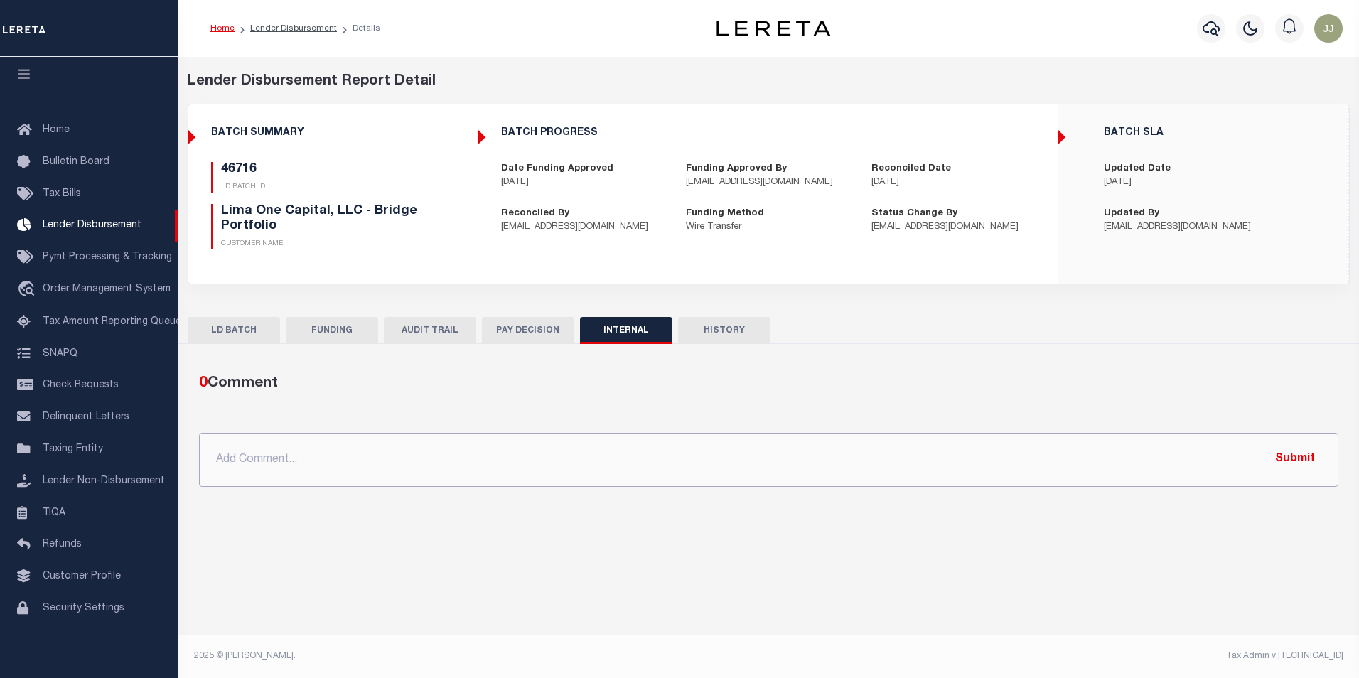
click at [419, 445] on input "text" at bounding box center [769, 460] width 1140 height 54
paste input "OG AMOUNT $107,429.28 46716 - $6,245.77 46719 - $4,172.79 46664 - $97,010.72"
type input "OG AMOUNT $107,429.28 46716 - $6,245.77 46719 - $4,172.79 46664 - $97,010.72"
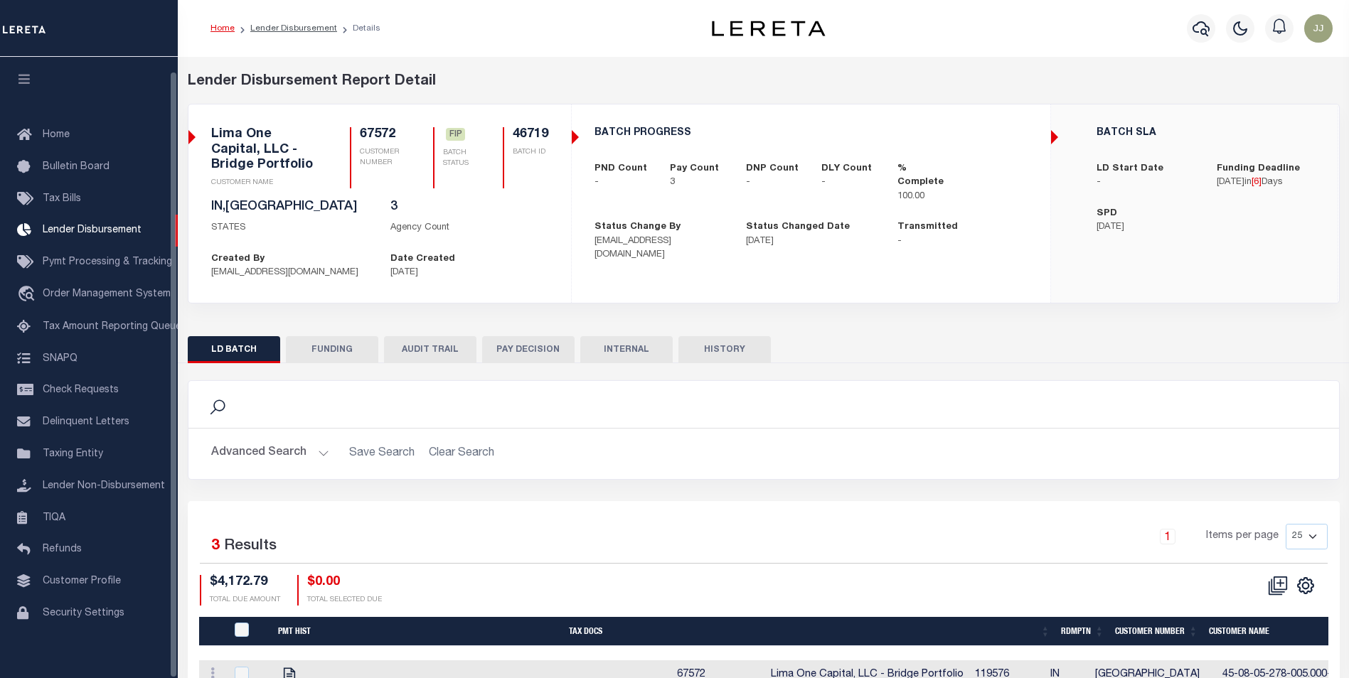
scroll to position [14, 0]
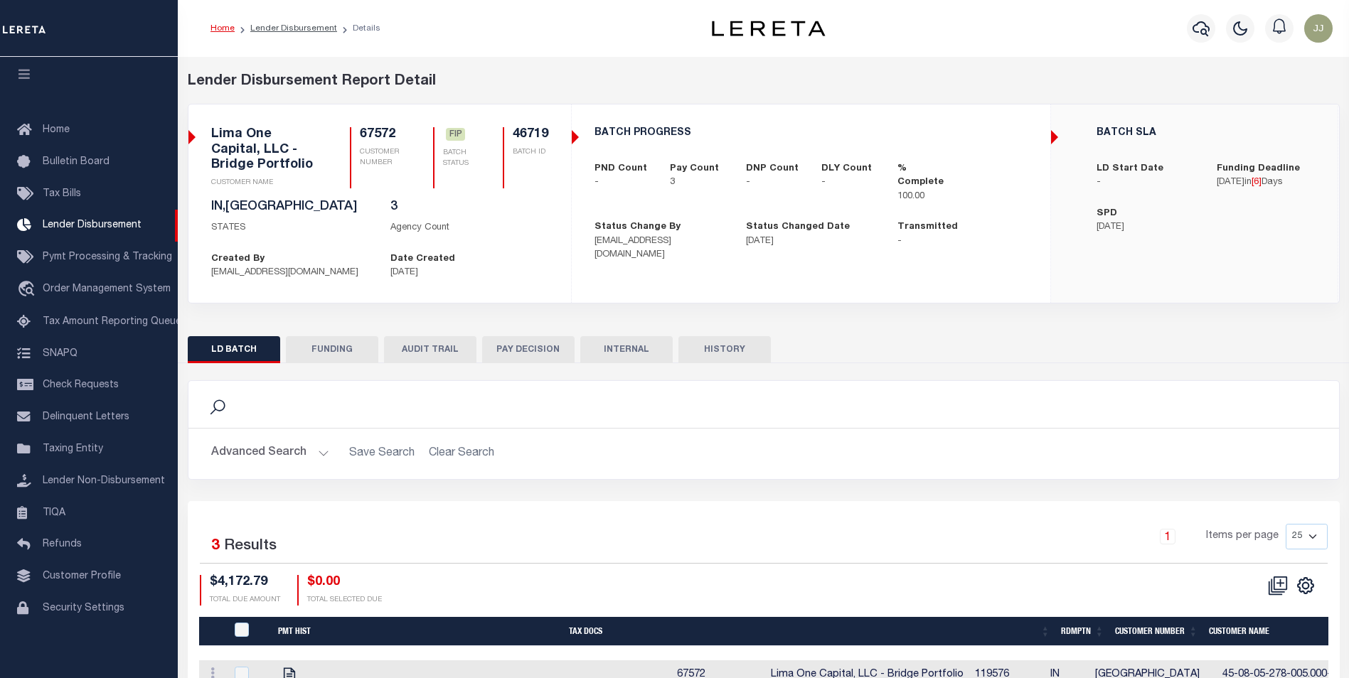
click at [309, 355] on button "FUNDING" at bounding box center [332, 349] width 92 height 27
select select "100"
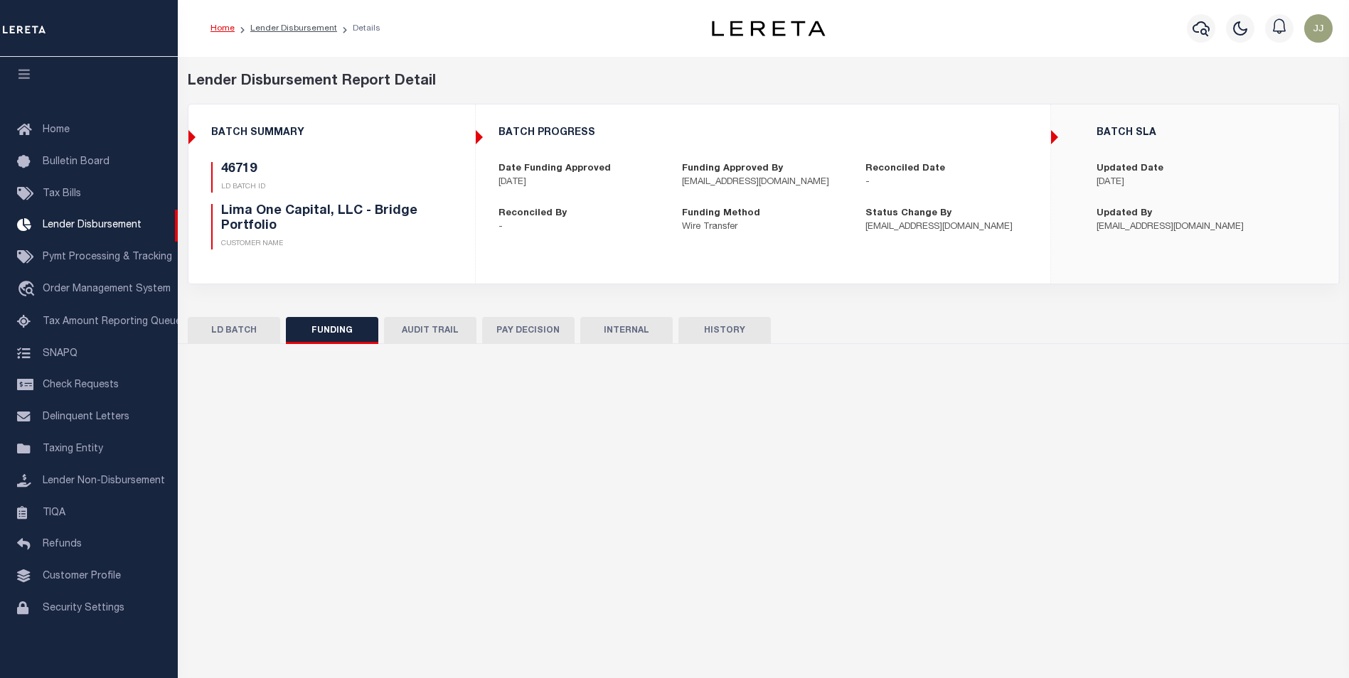
type input "$4,172.79"
type input "$0"
type input "[DATE]"
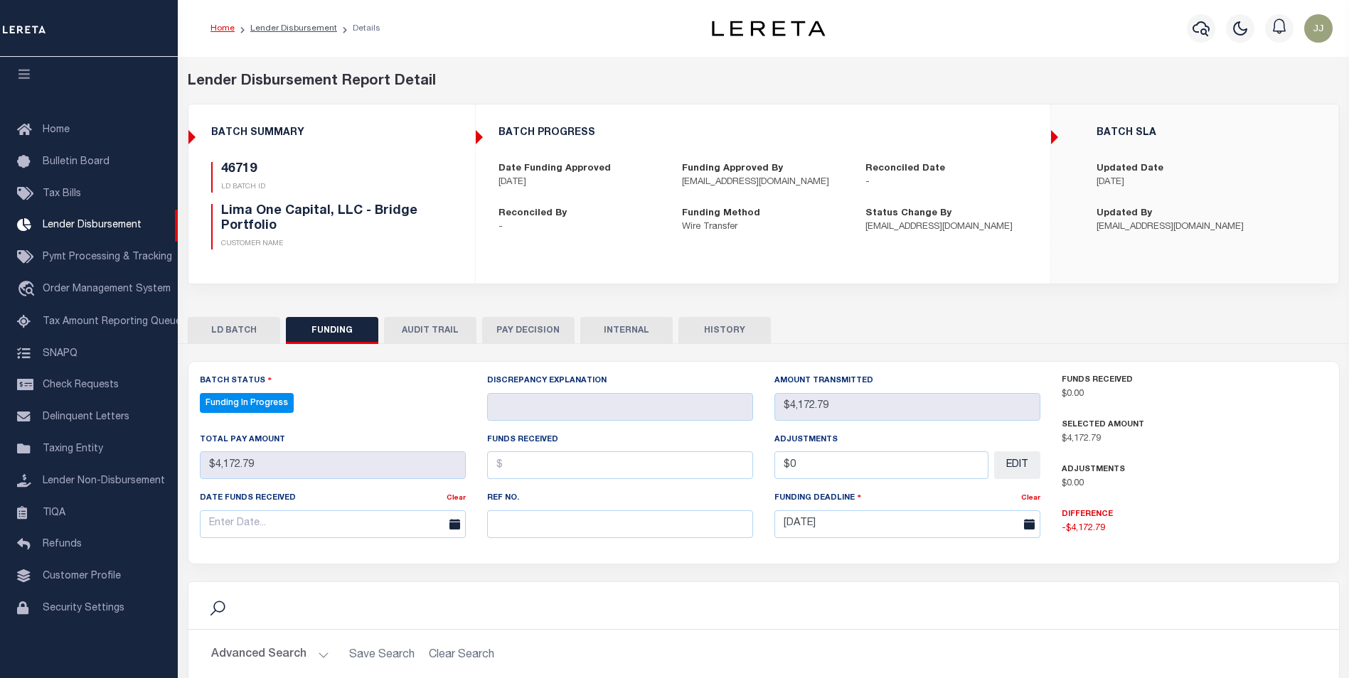
select select "100"
click at [552, 530] on input "text" at bounding box center [620, 524] width 266 height 28
paste input "20251014MMQFMP2700526910141324FT03"
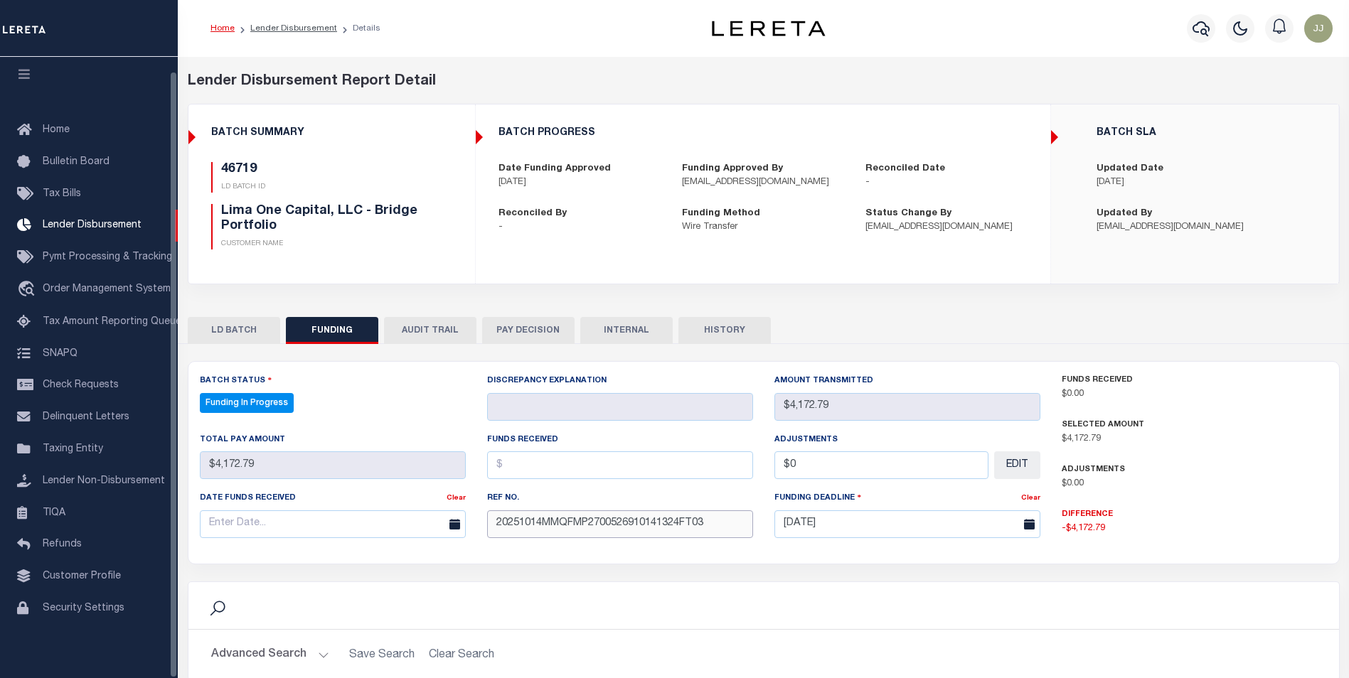
type input "20251014MMQFMP2700526910141324FT03"
click at [262, 518] on input "text" at bounding box center [333, 524] width 266 height 28
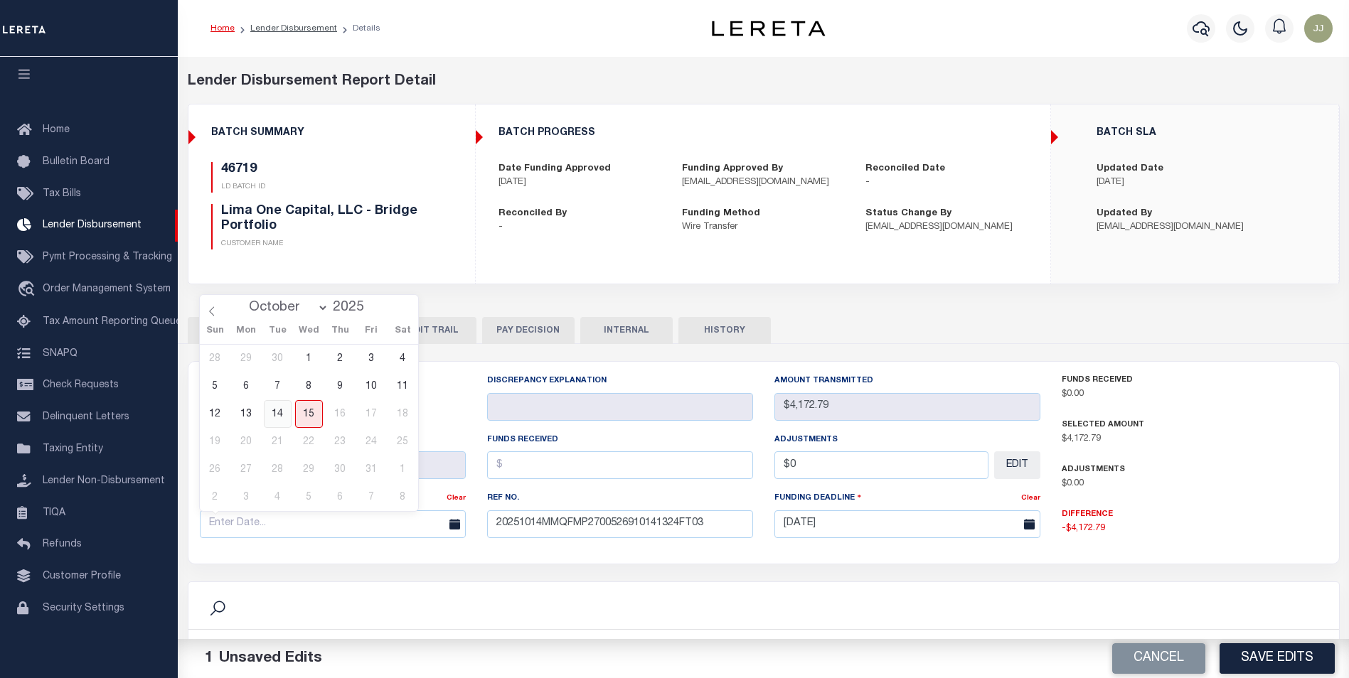
drag, startPoint x: 278, startPoint y: 416, endPoint x: 323, endPoint y: 417, distance: 45.5
click at [279, 412] on span "14" at bounding box center [278, 414] width 28 height 28
type input "[DATE]"
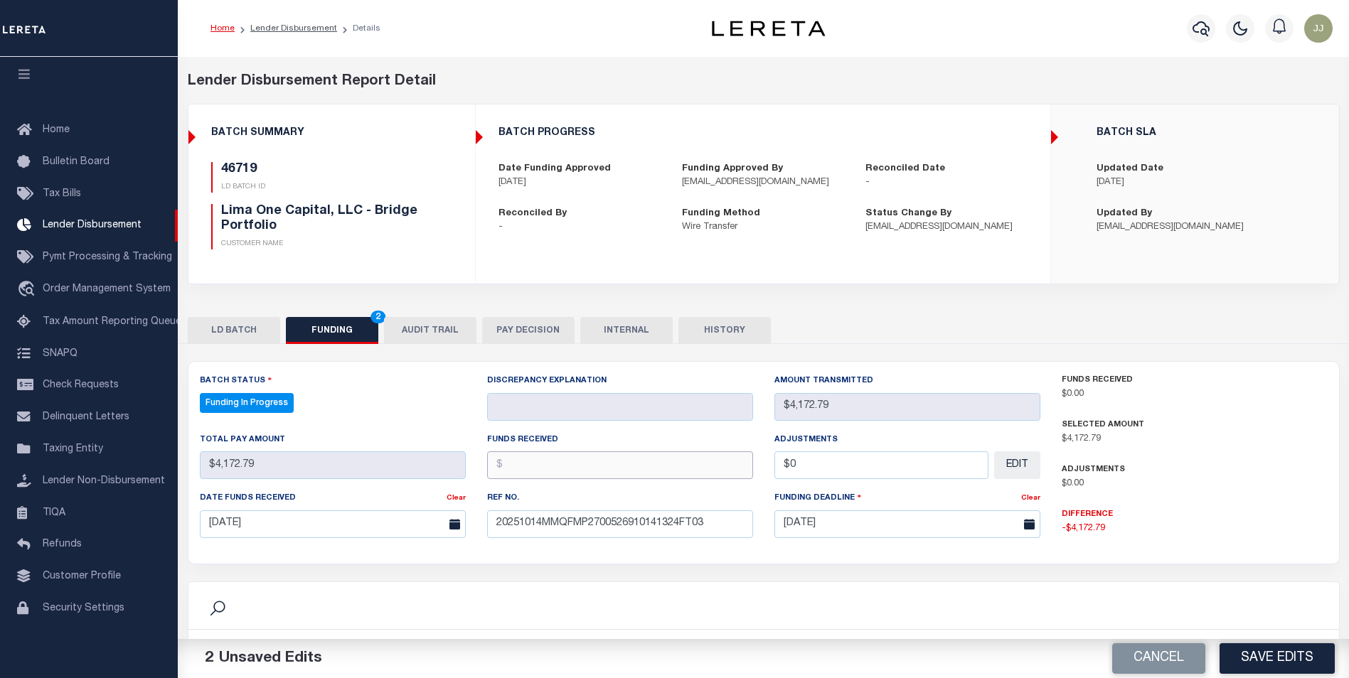
drag, startPoint x: 540, startPoint y: 461, endPoint x: 547, endPoint y: 466, distance: 8.7
click at [547, 466] on input "text" at bounding box center [620, 465] width 266 height 28
type input "$4,172.79"
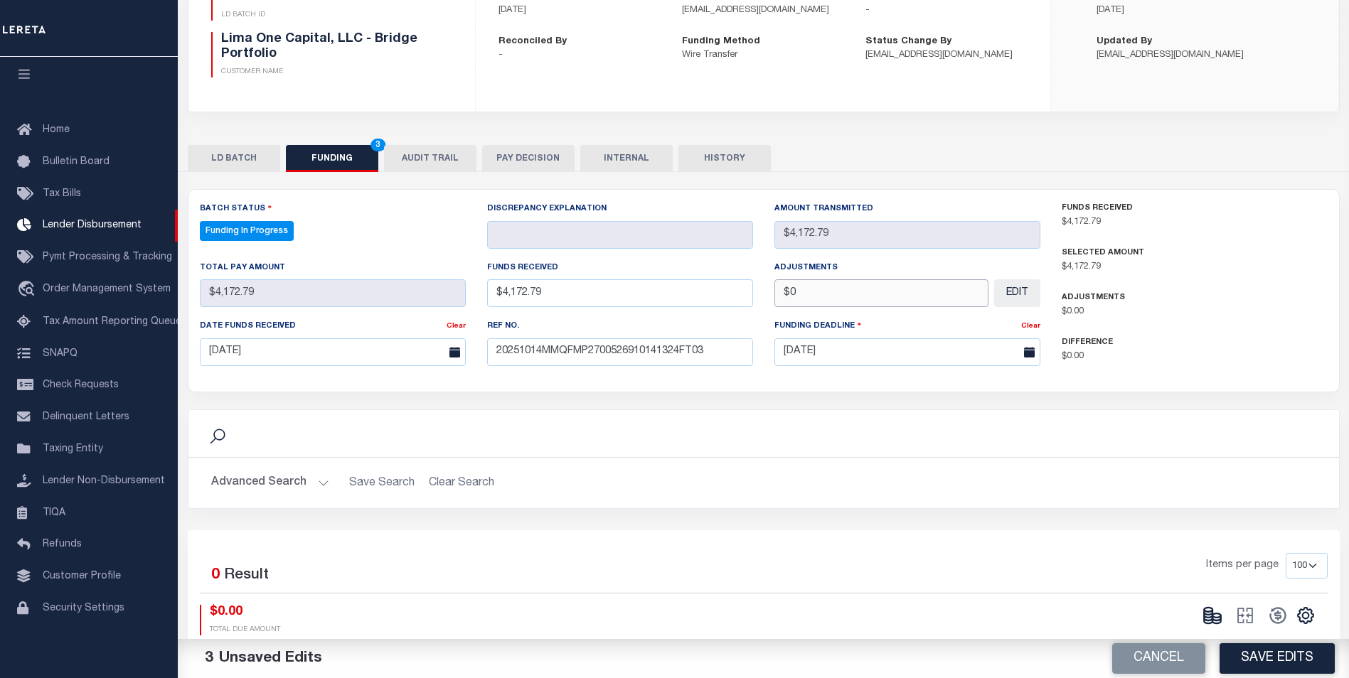
scroll to position [213, 0]
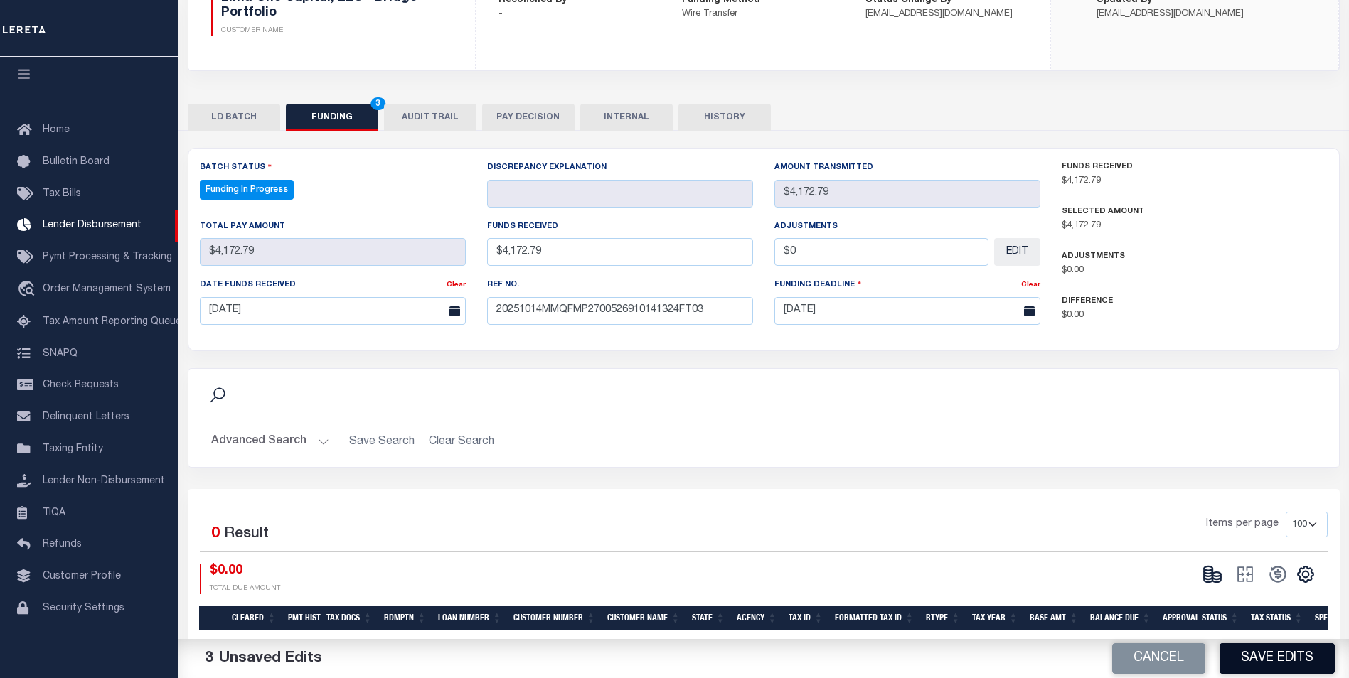
type input "$0.00"
click at [1262, 664] on button "Save Edits" at bounding box center [1276, 658] width 115 height 31
type input "$4,172.79"
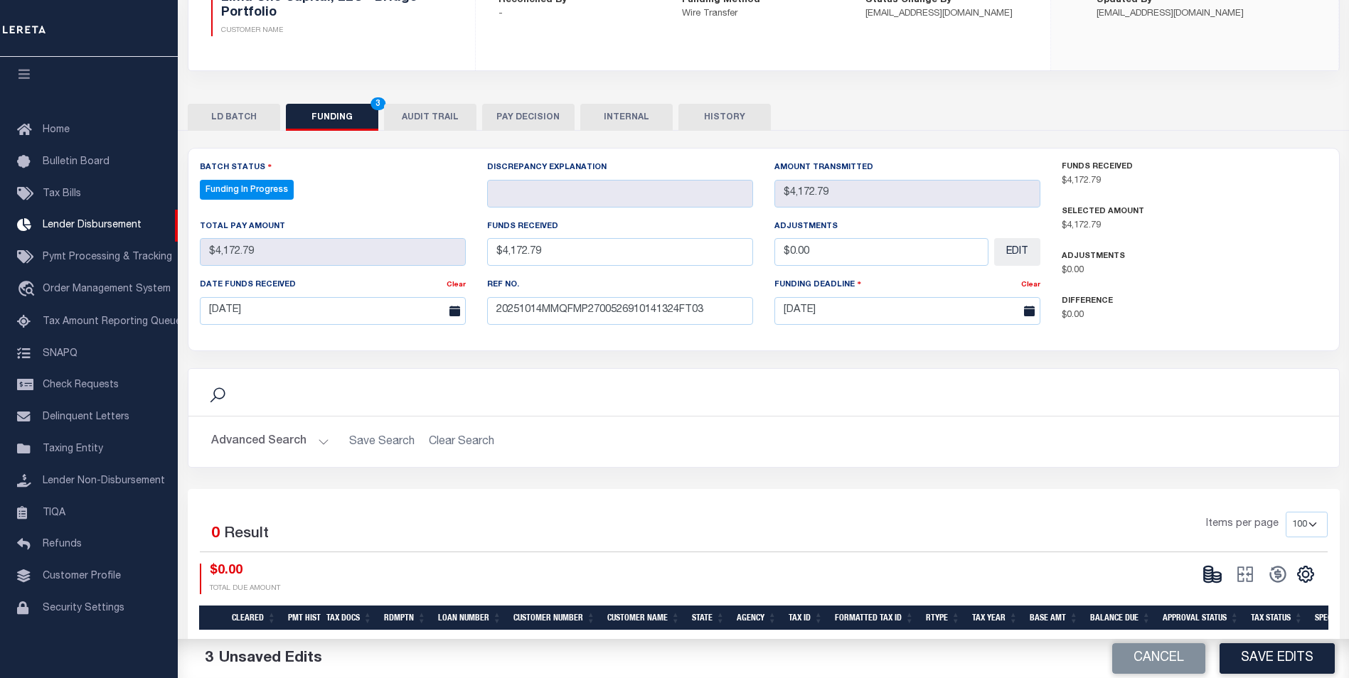
type input "$0"
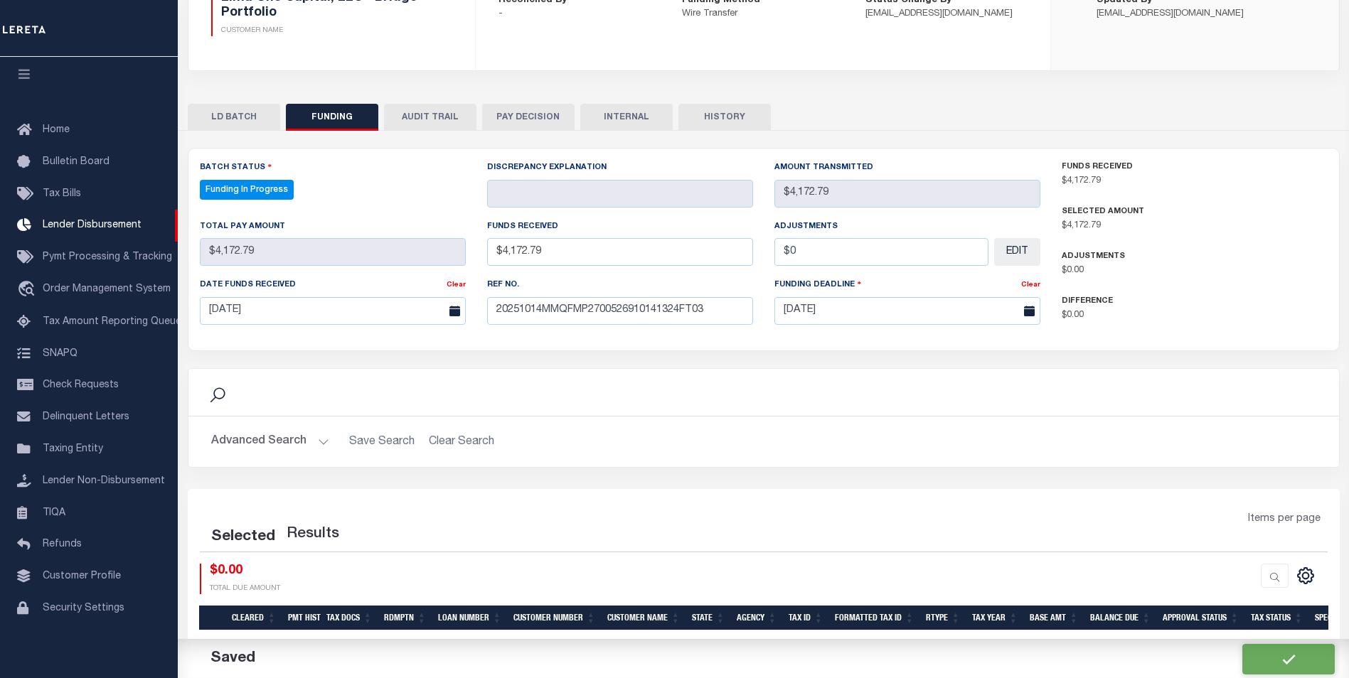
select select "100"
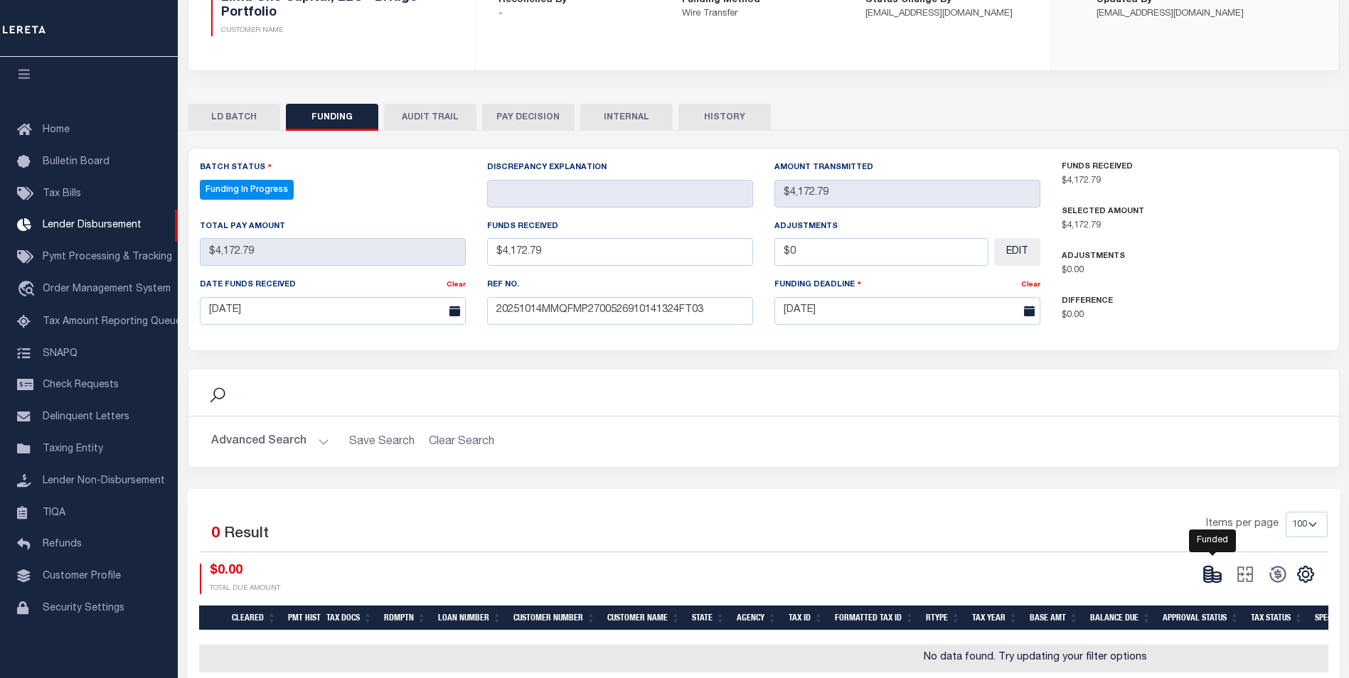
click at [1212, 574] on icon at bounding box center [1212, 574] width 20 height 20
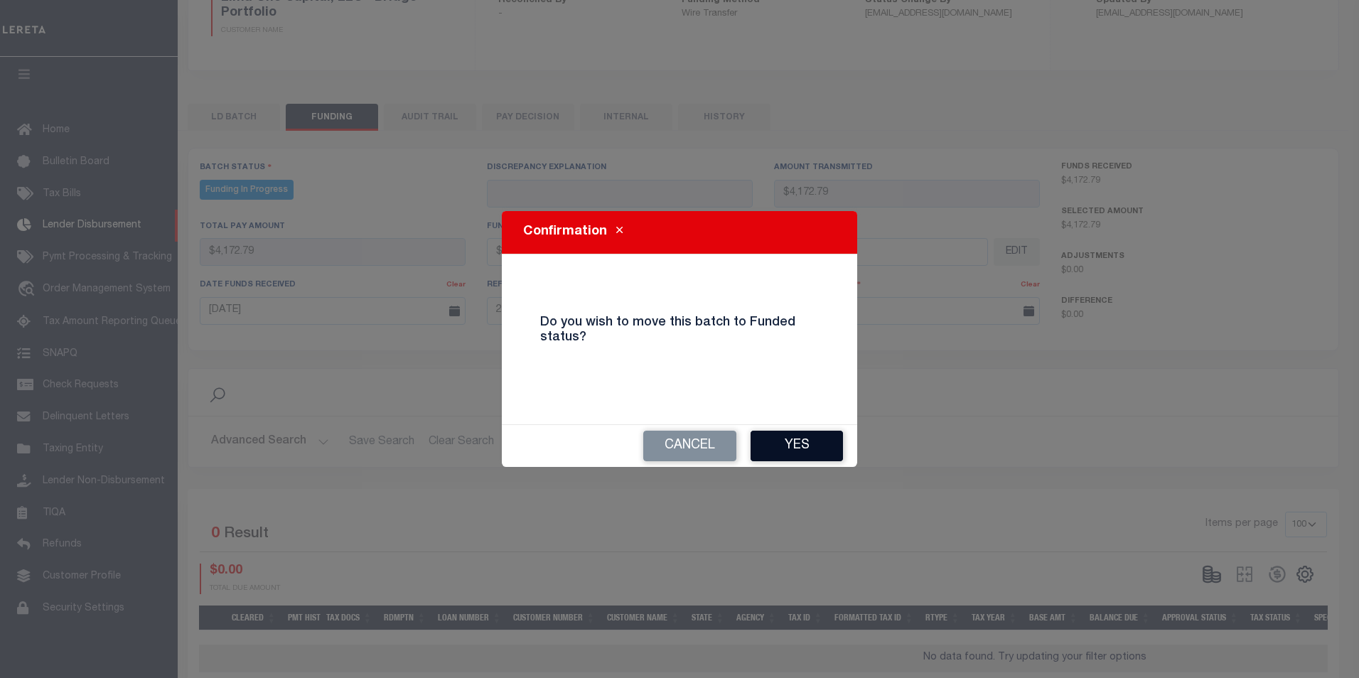
click at [807, 455] on button "Yes" at bounding box center [797, 446] width 92 height 31
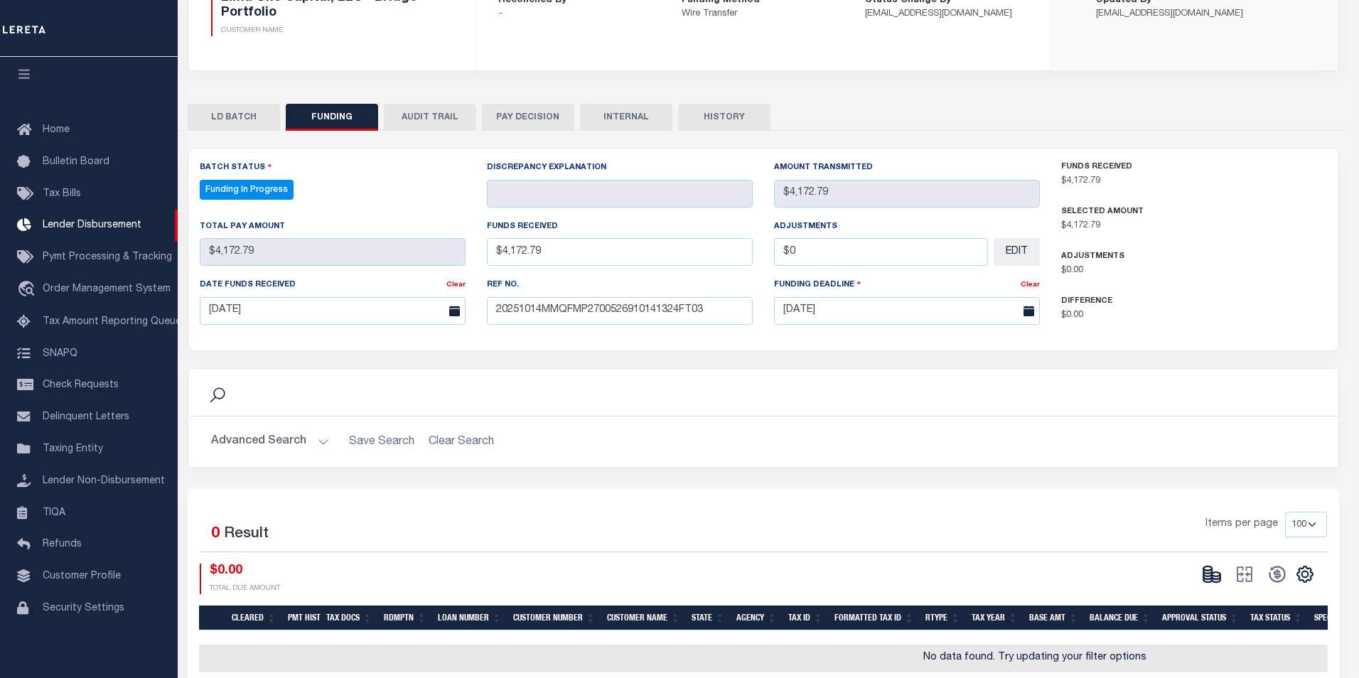
type input "$4,172.79"
type input "$0"
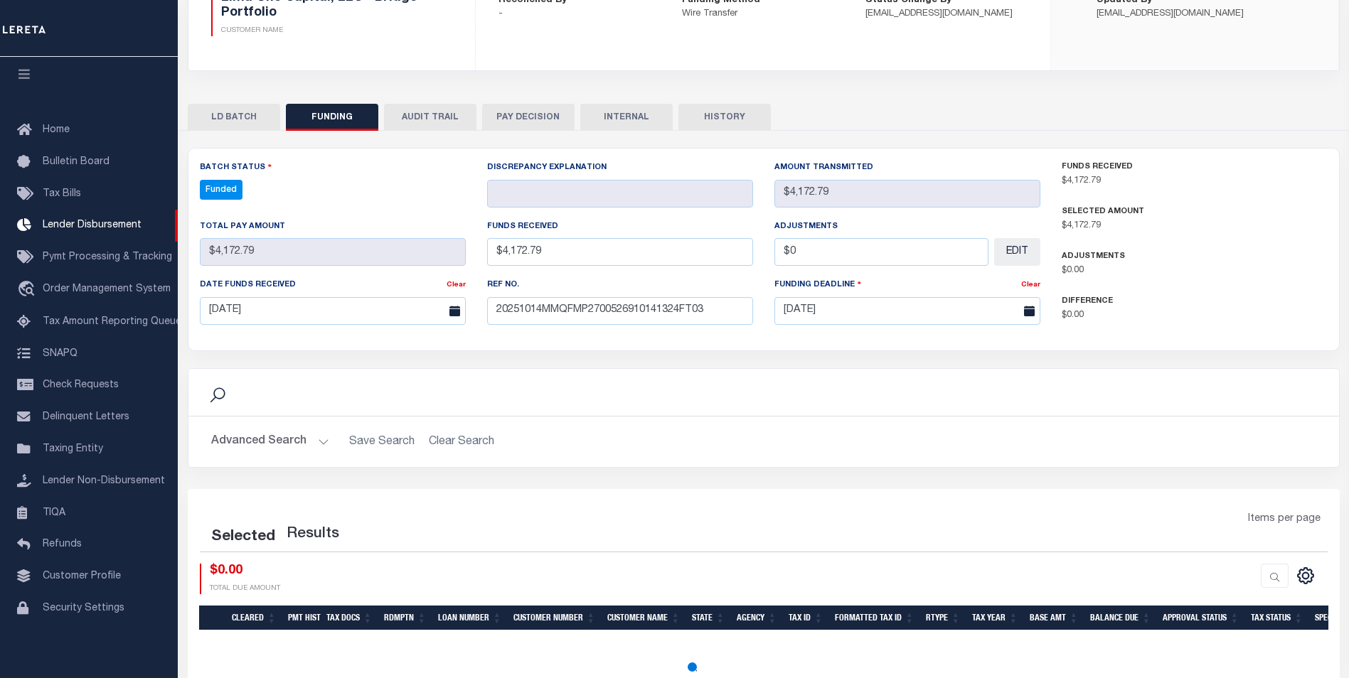
select select "100"
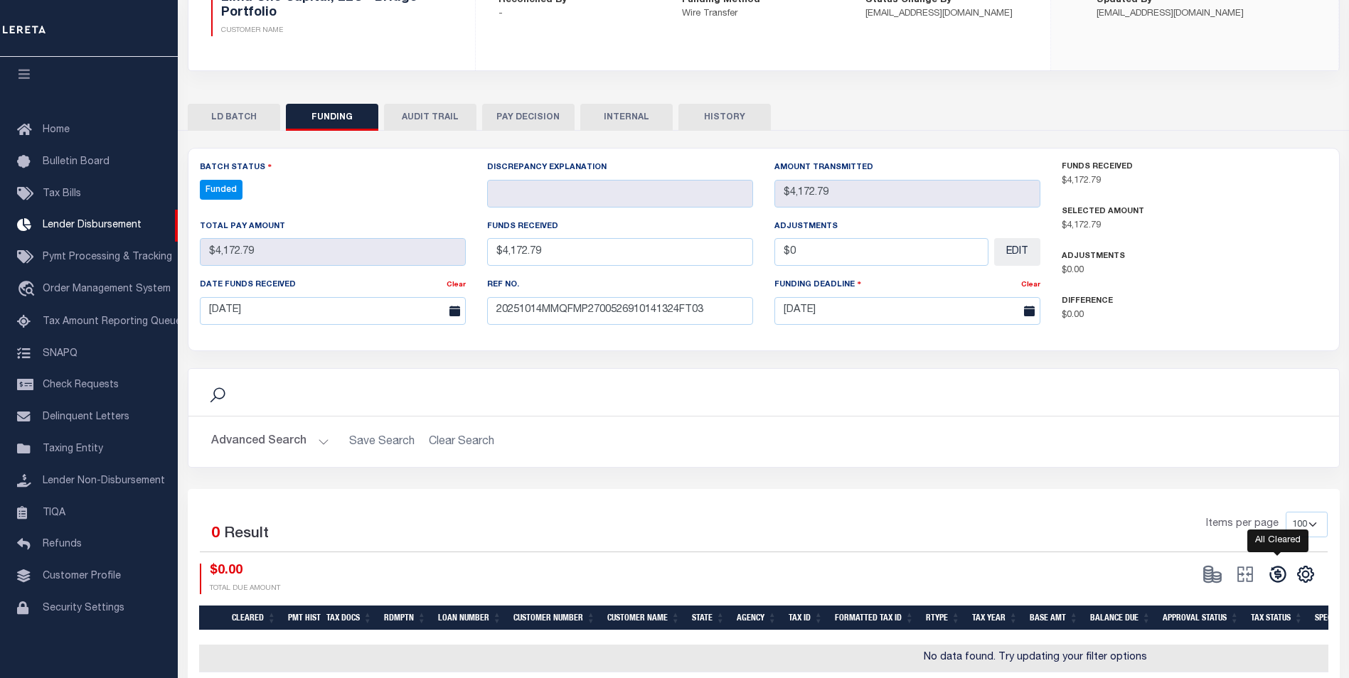
click at [1270, 577] on icon at bounding box center [1277, 574] width 16 height 16
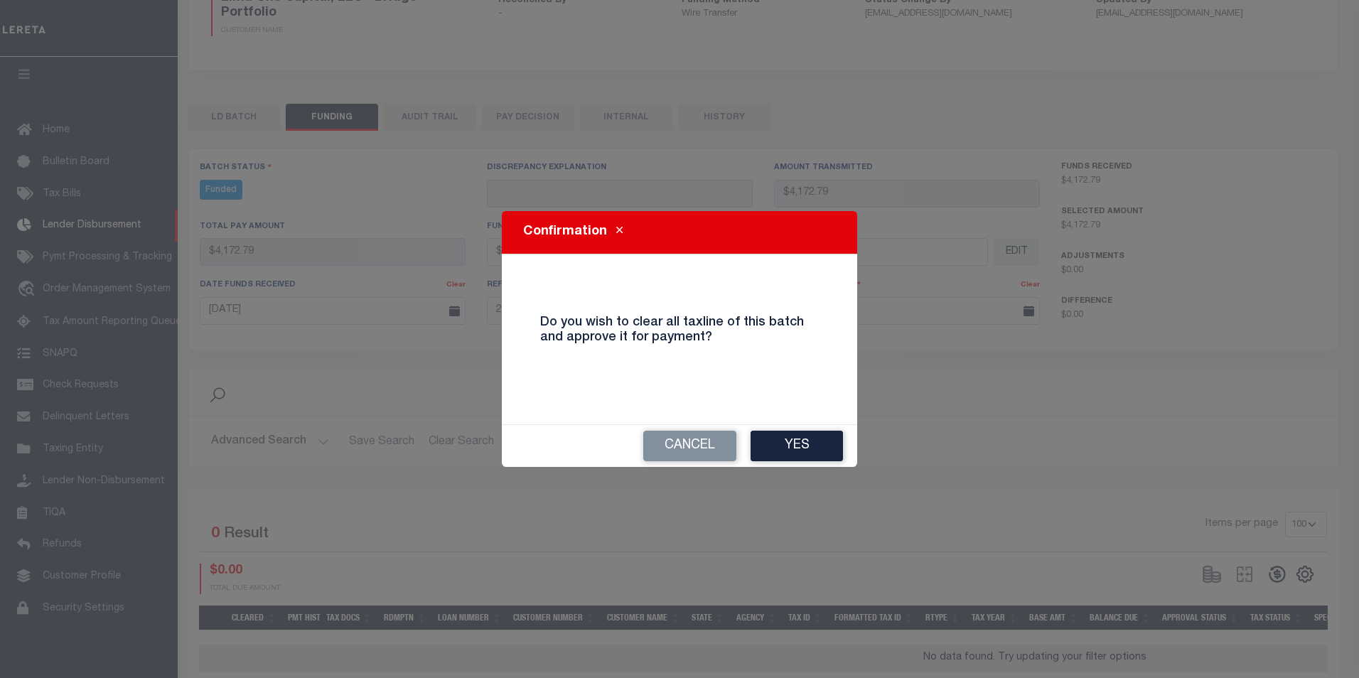
drag, startPoint x: 822, startPoint y: 445, endPoint x: 859, endPoint y: 450, distance: 36.6
click at [822, 444] on button "Yes" at bounding box center [797, 446] width 92 height 31
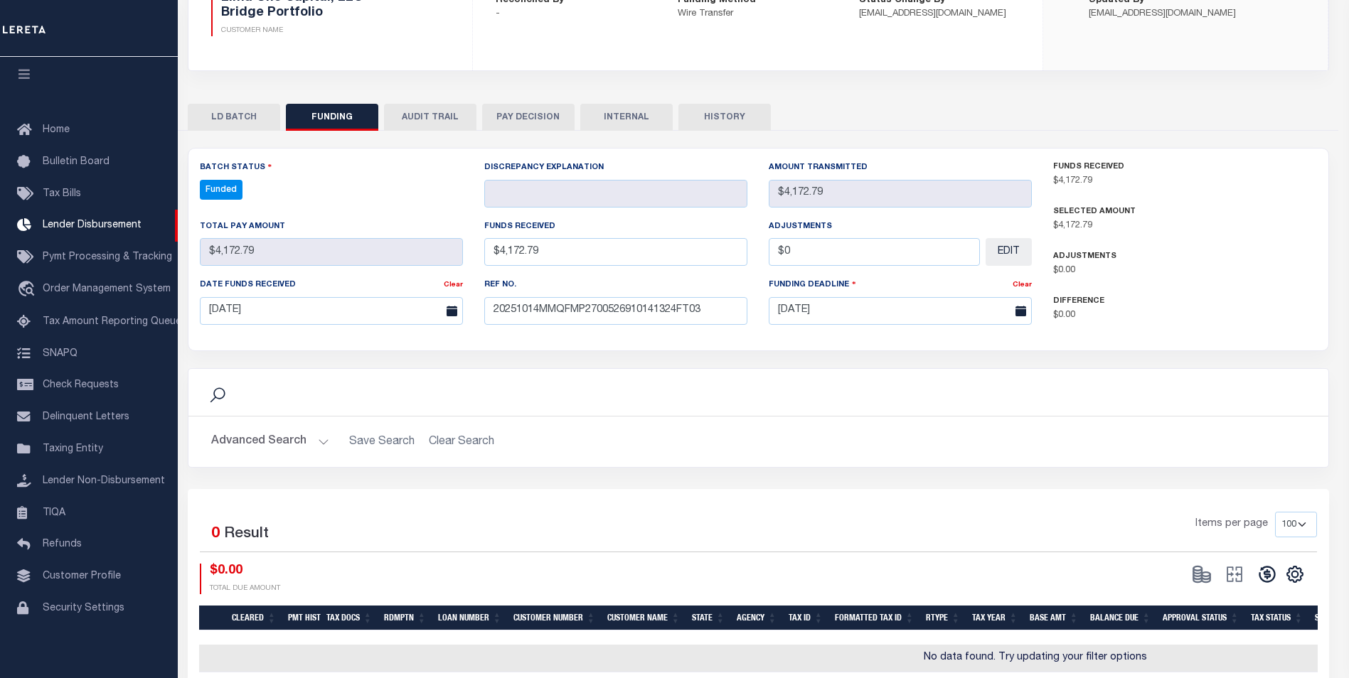
type input "$4,172.79"
type input "$0"
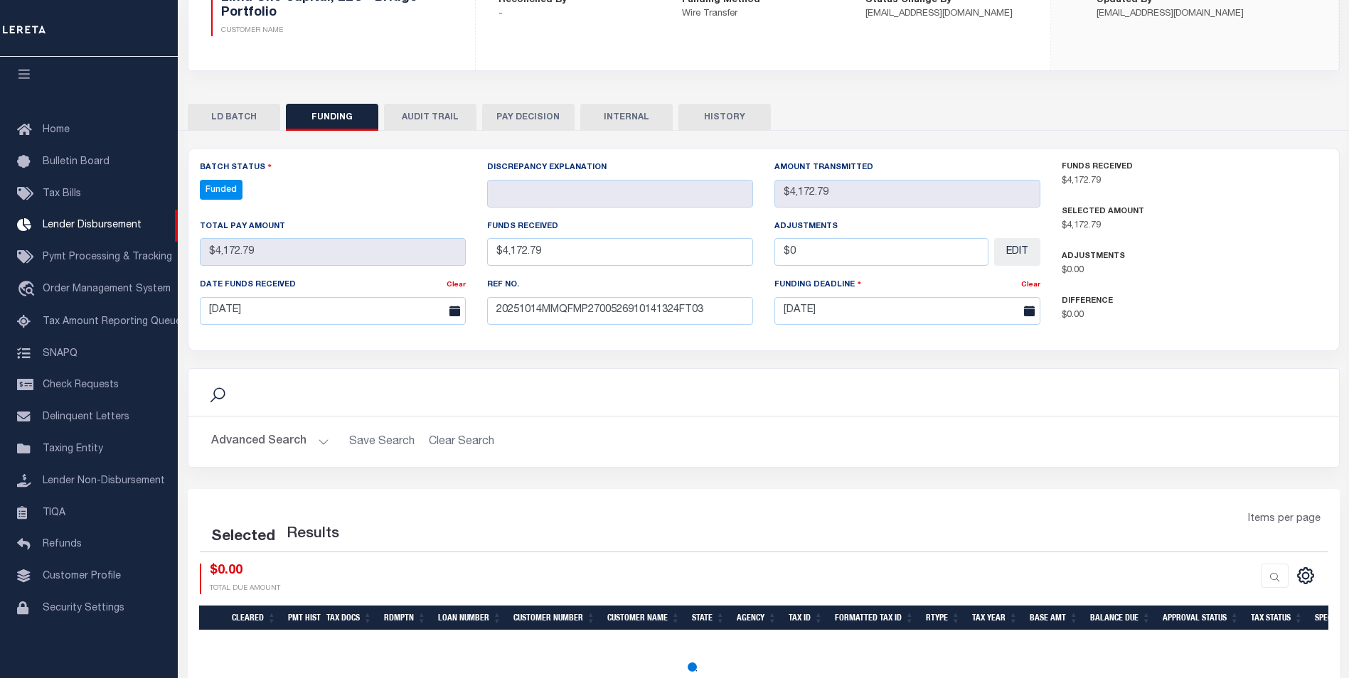
select select "100"
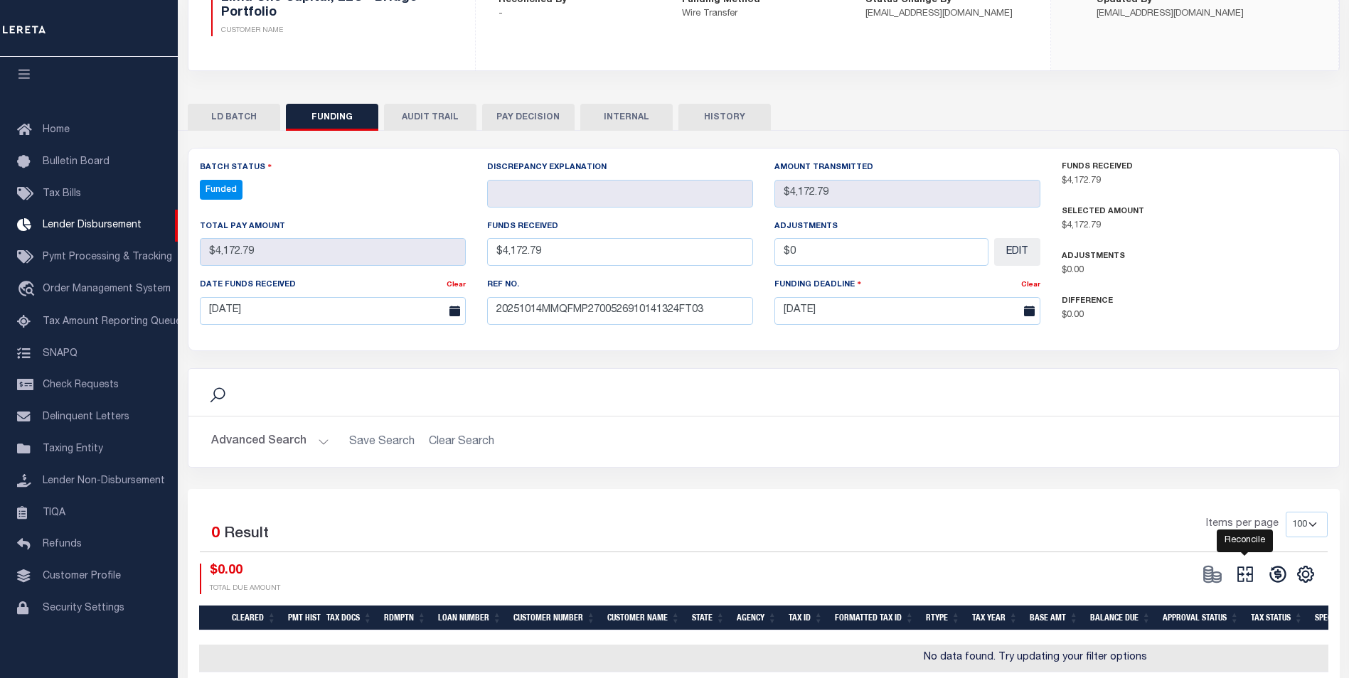
click at [1247, 575] on icon "" at bounding box center [1245, 575] width 16 height 16
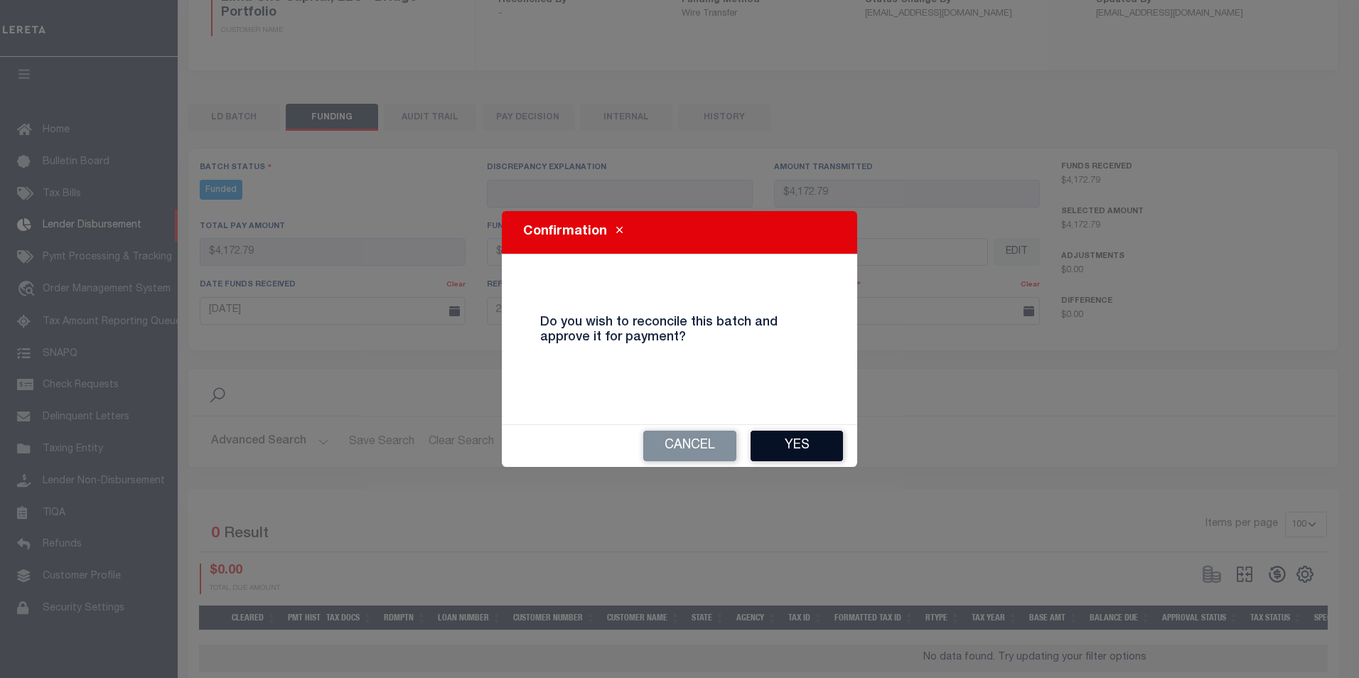
drag, startPoint x: 775, startPoint y: 442, endPoint x: 786, endPoint y: 426, distance: 19.9
click at [776, 441] on button "Yes" at bounding box center [797, 446] width 92 height 31
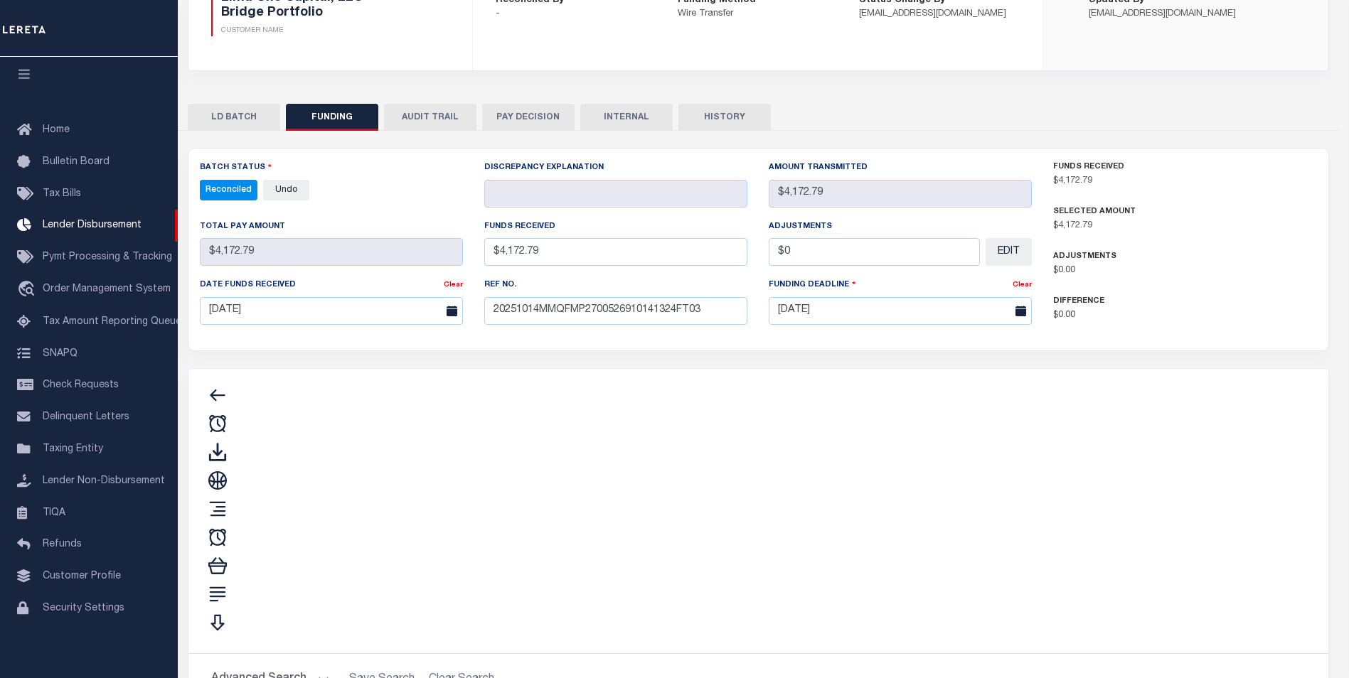
type input "$4,172.79"
type input "$0"
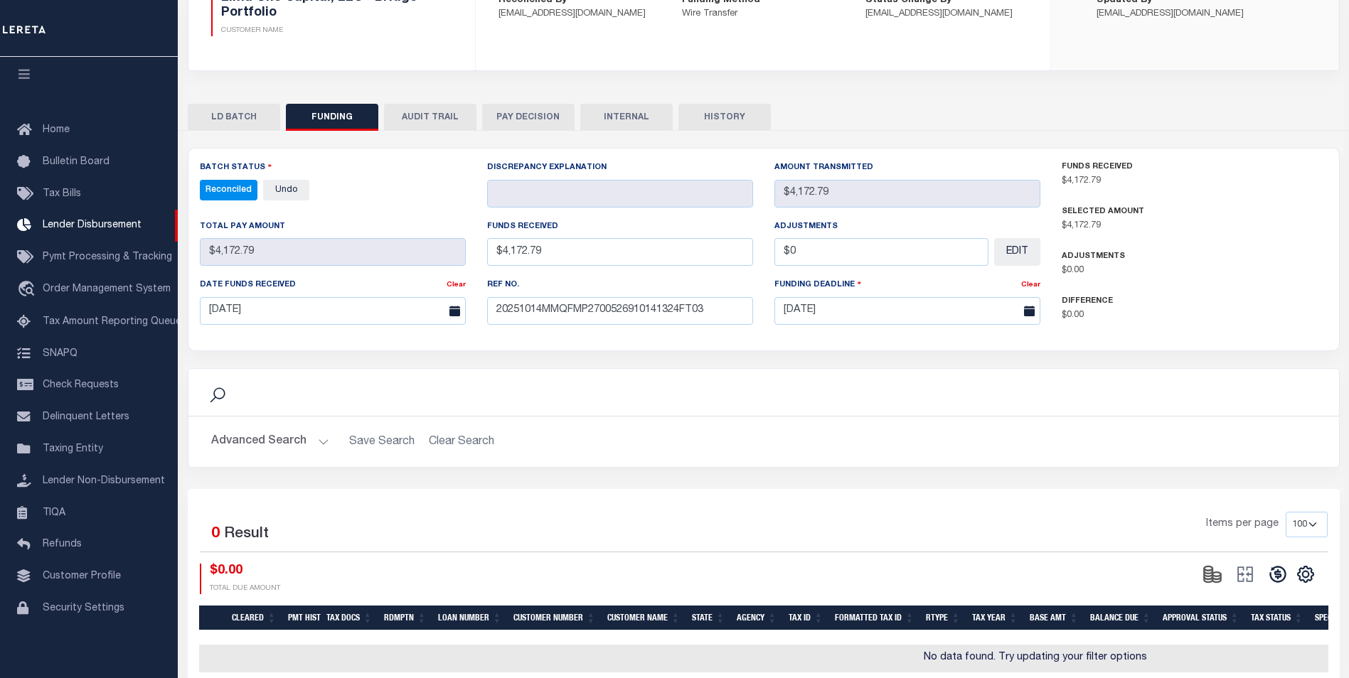
click at [625, 120] on button "INTERNAL" at bounding box center [626, 117] width 92 height 27
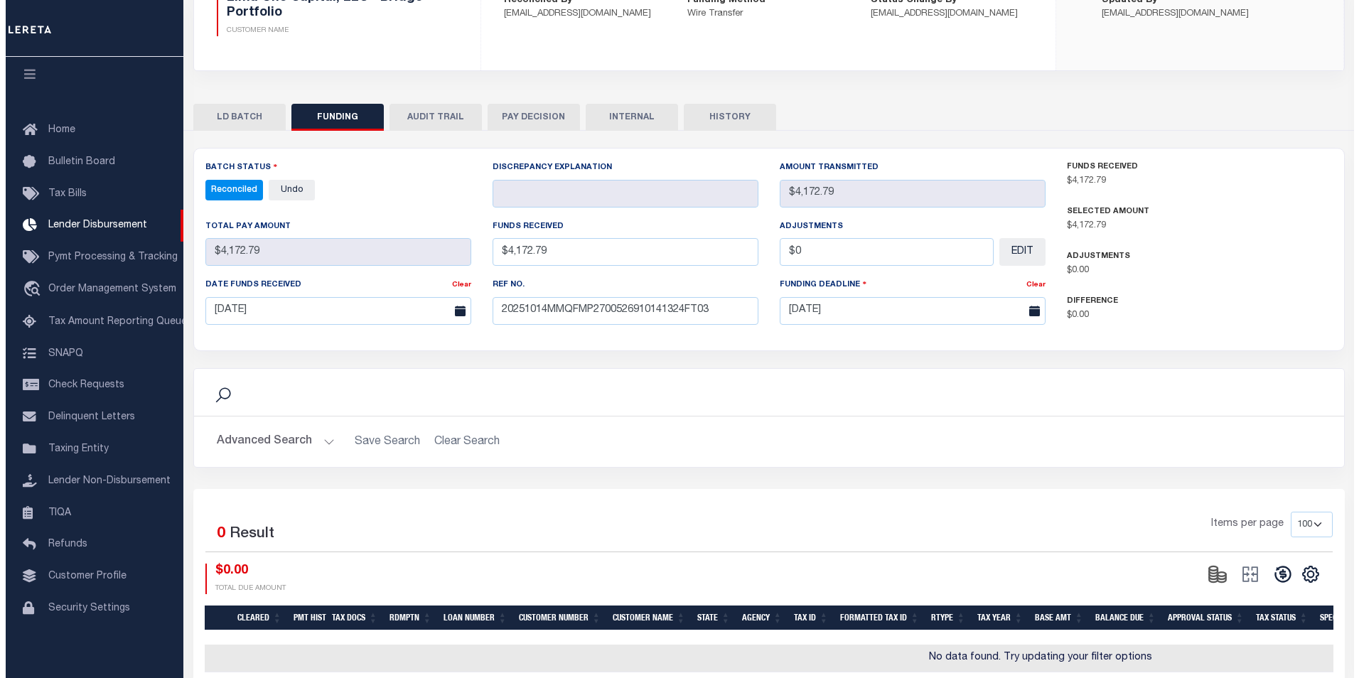
scroll to position [0, 0]
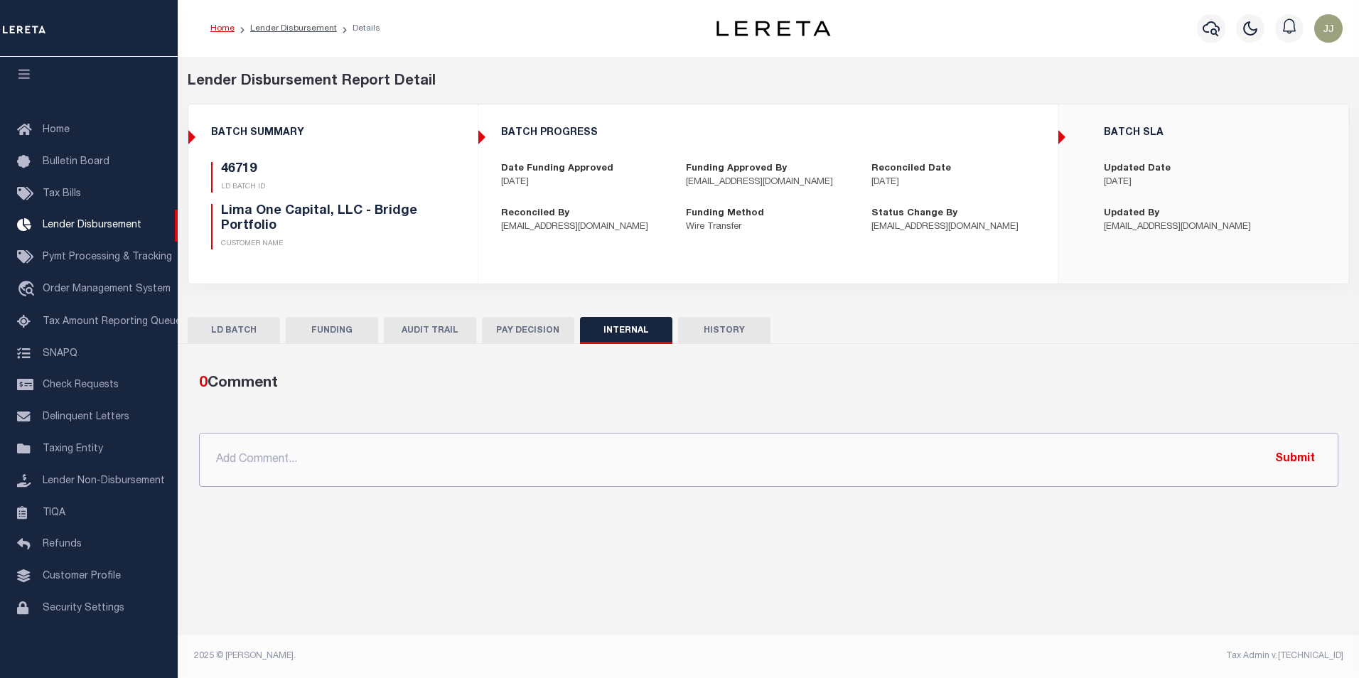
click at [537, 441] on input "text" at bounding box center [769, 460] width 1140 height 54
paste input "OG AMOUNT $107,429.28 46716 - $6,245.77 46719 - $4,172.79 46664 - $97,010.72"
type input "OG AMOUNT $107,429.28 46716 - $6,245.77 46719 - $4,172.79 46664 - $97,010.72"
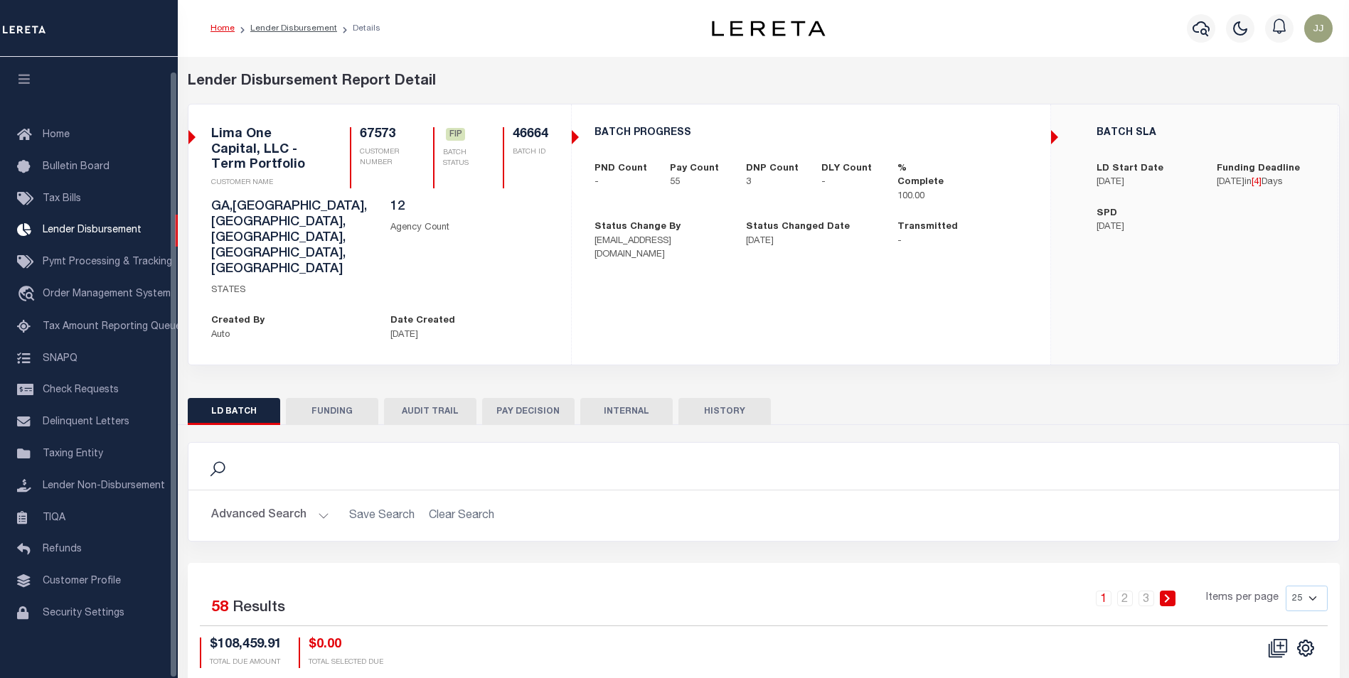
scroll to position [14, 0]
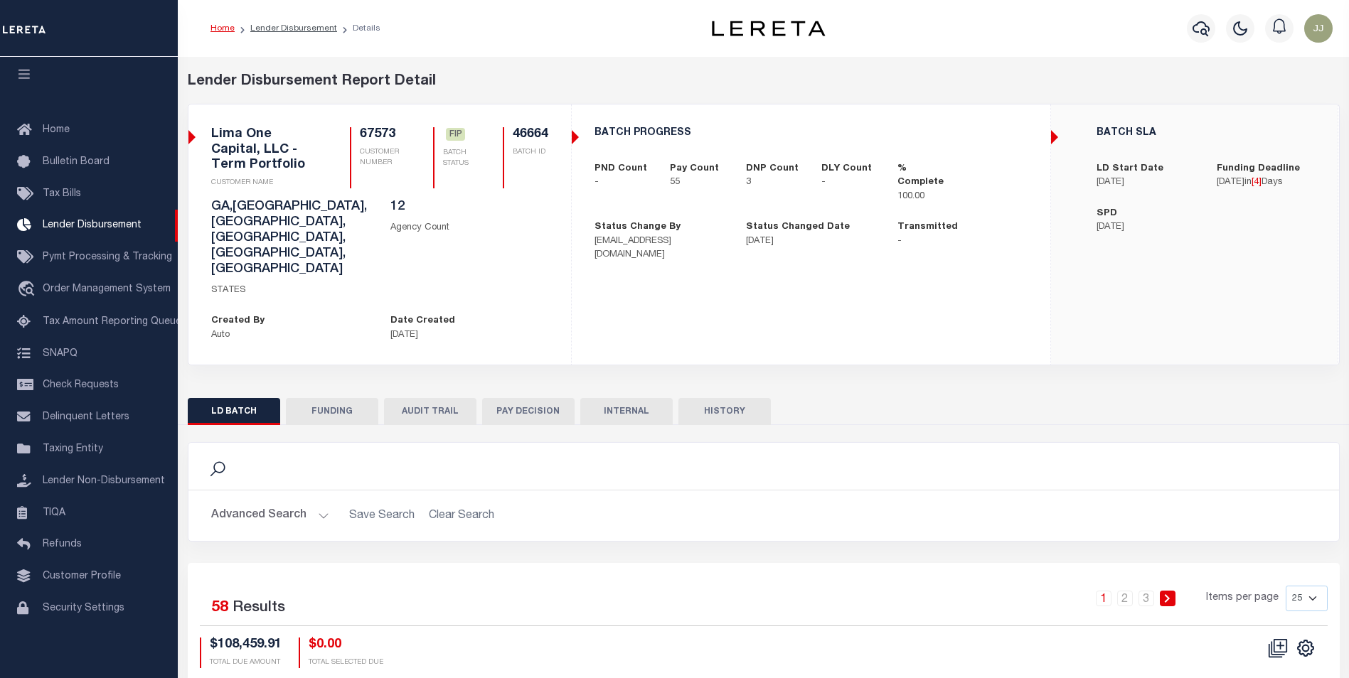
click at [323, 398] on button "FUNDING" at bounding box center [332, 411] width 92 height 27
select select "100"
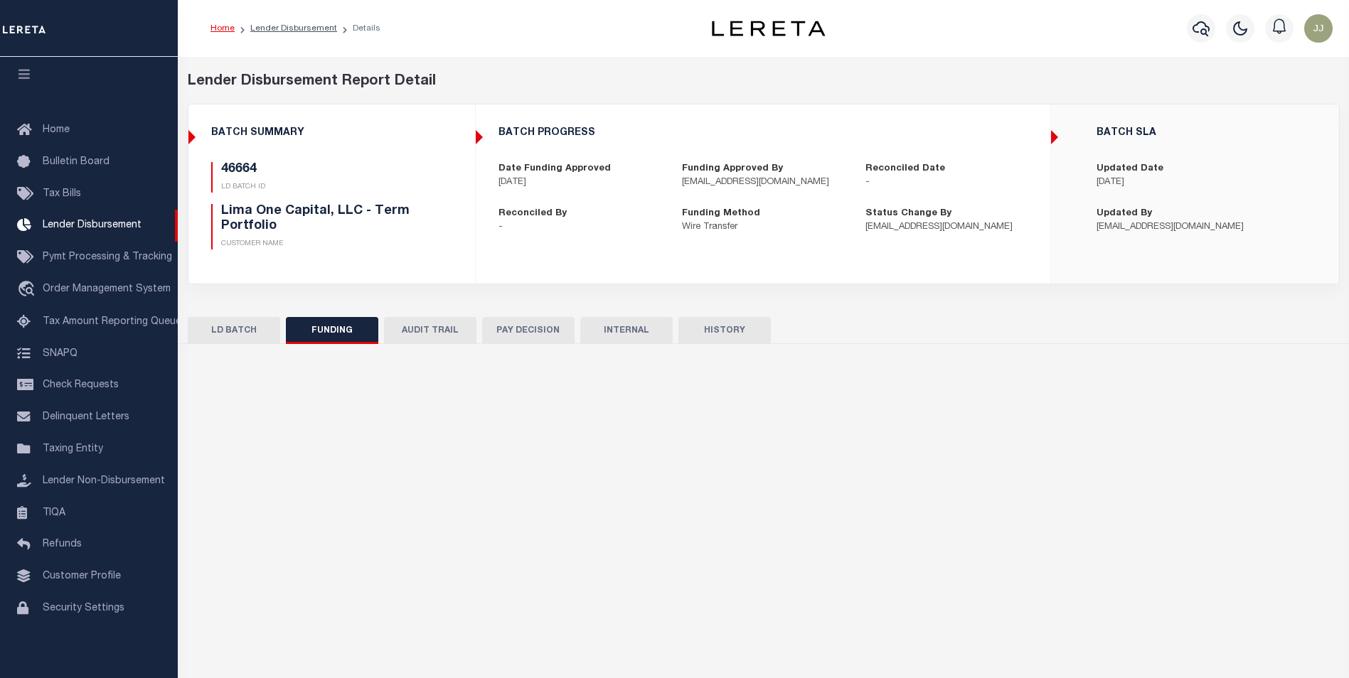
type input "$97,010.72"
type input "$0"
type input "[DATE]"
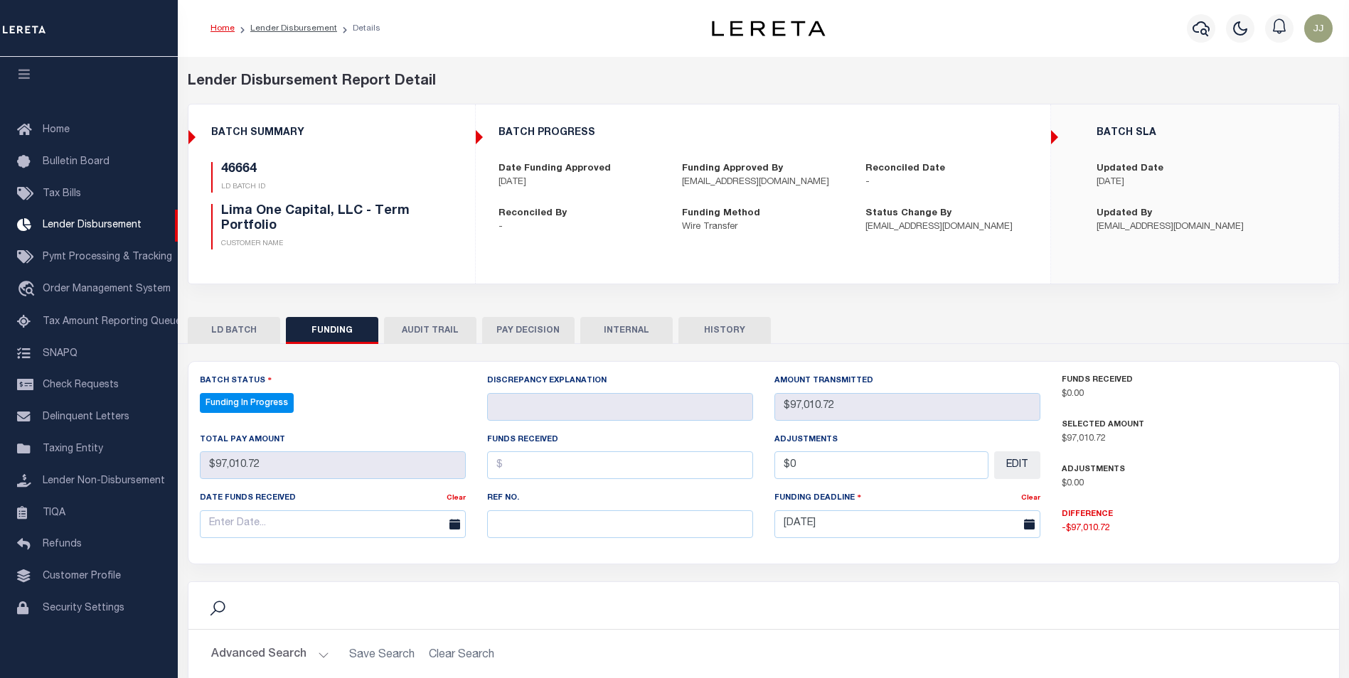
select select "100"
click at [526, 529] on input "text" at bounding box center [620, 524] width 266 height 28
paste input "20251014MMQFMP2700526910141324FT03"
type input "20251014MMQFMP2700526910141324FT03"
click at [298, 518] on input "text" at bounding box center [333, 524] width 266 height 28
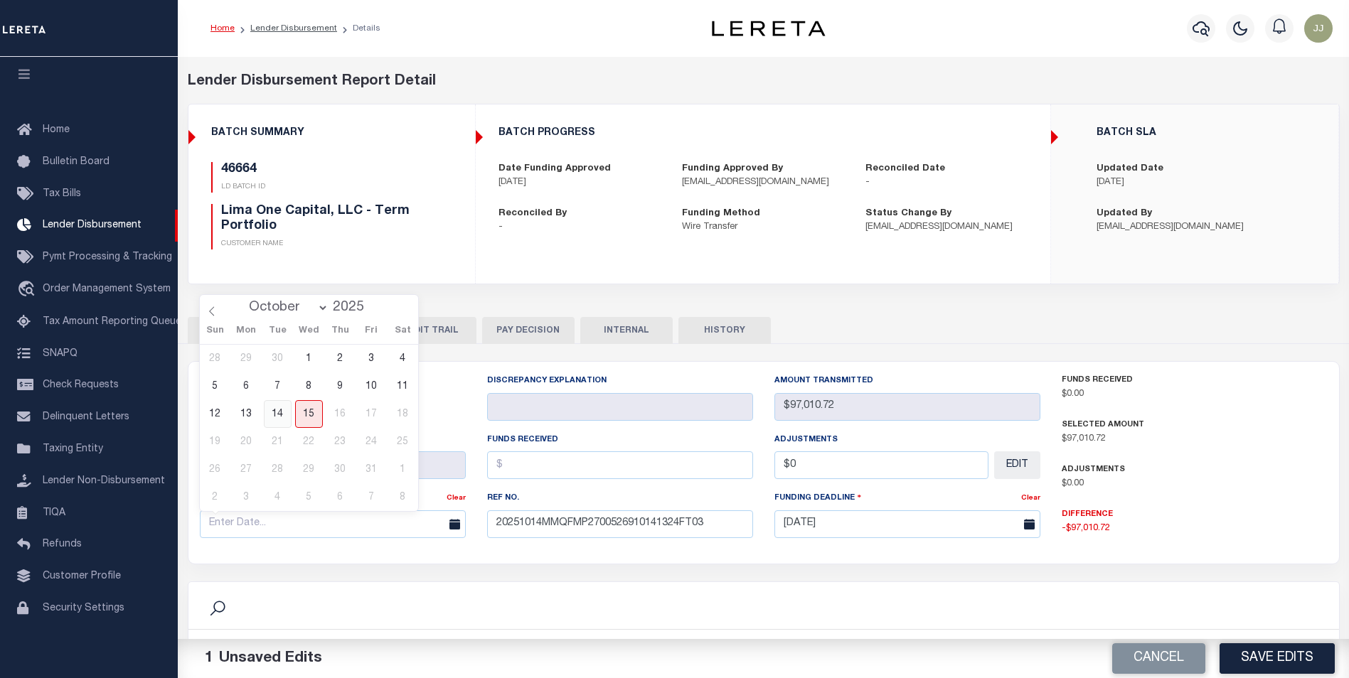
click at [272, 419] on span "14" at bounding box center [278, 414] width 28 height 28
type input "[DATE]"
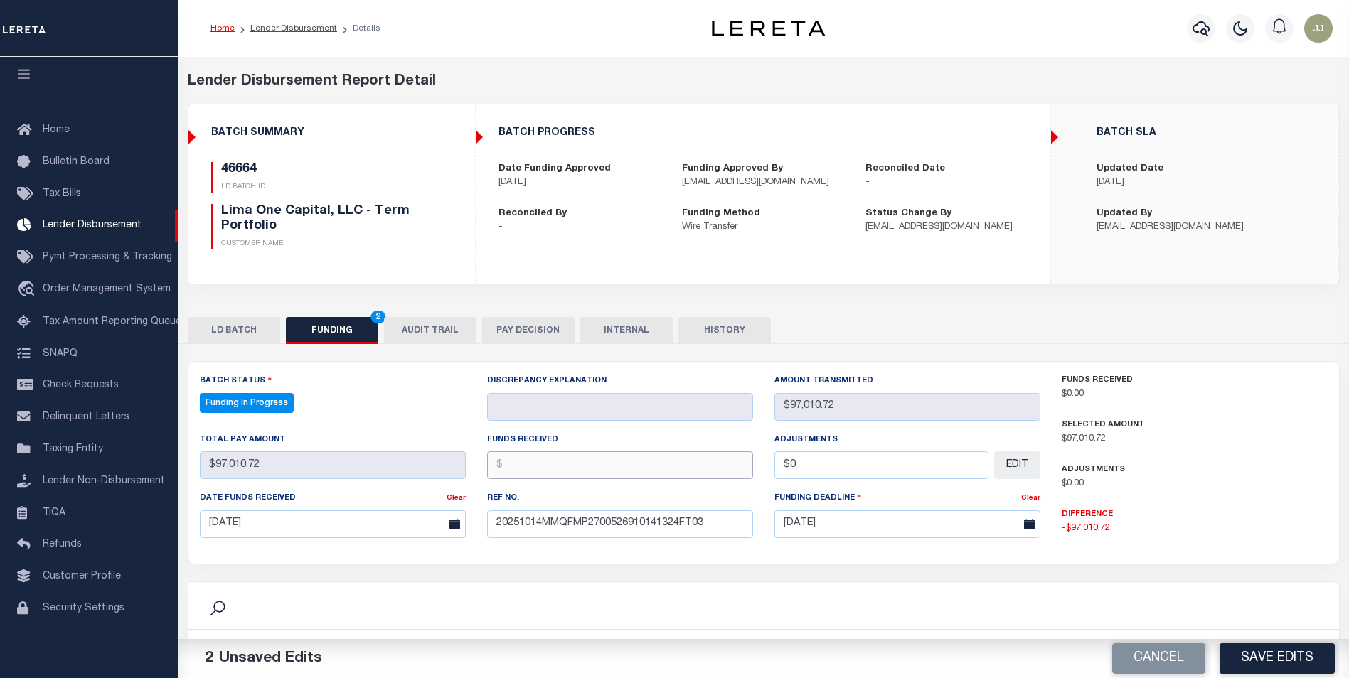
click at [545, 460] on input "text" at bounding box center [620, 465] width 266 height 28
type input "$97,010.72"
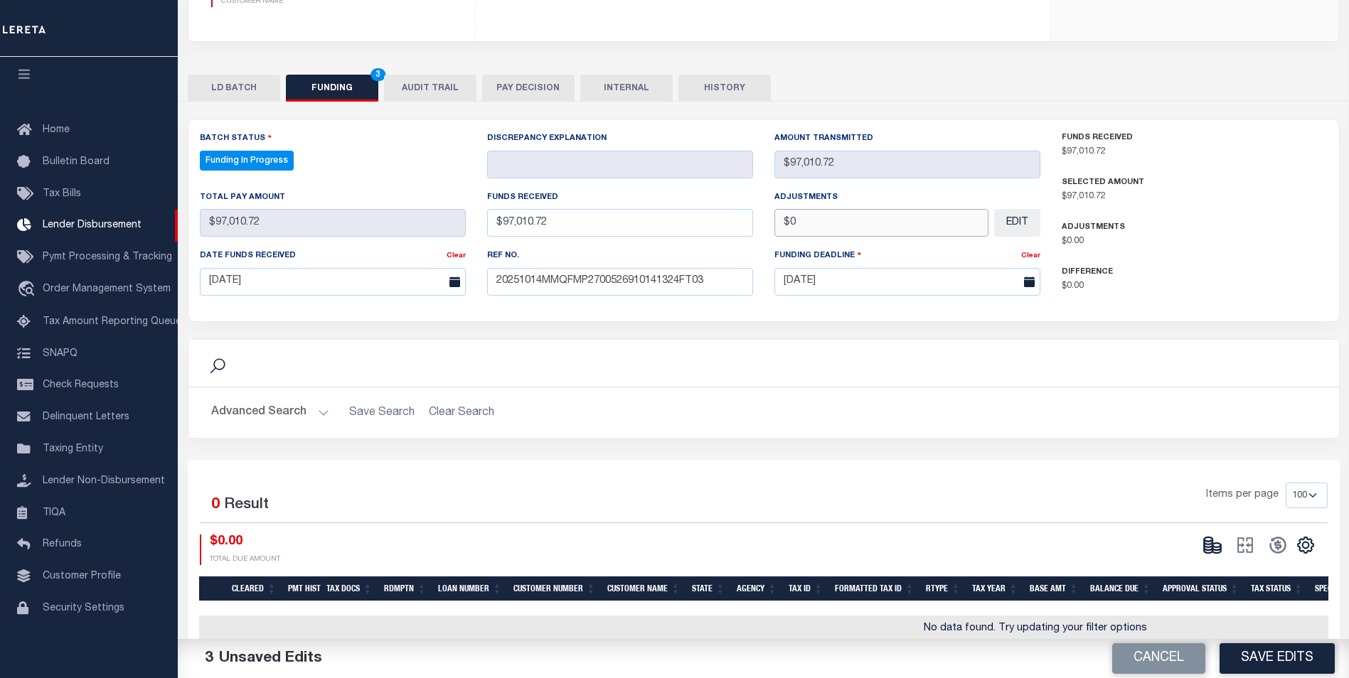
scroll to position [271, 0]
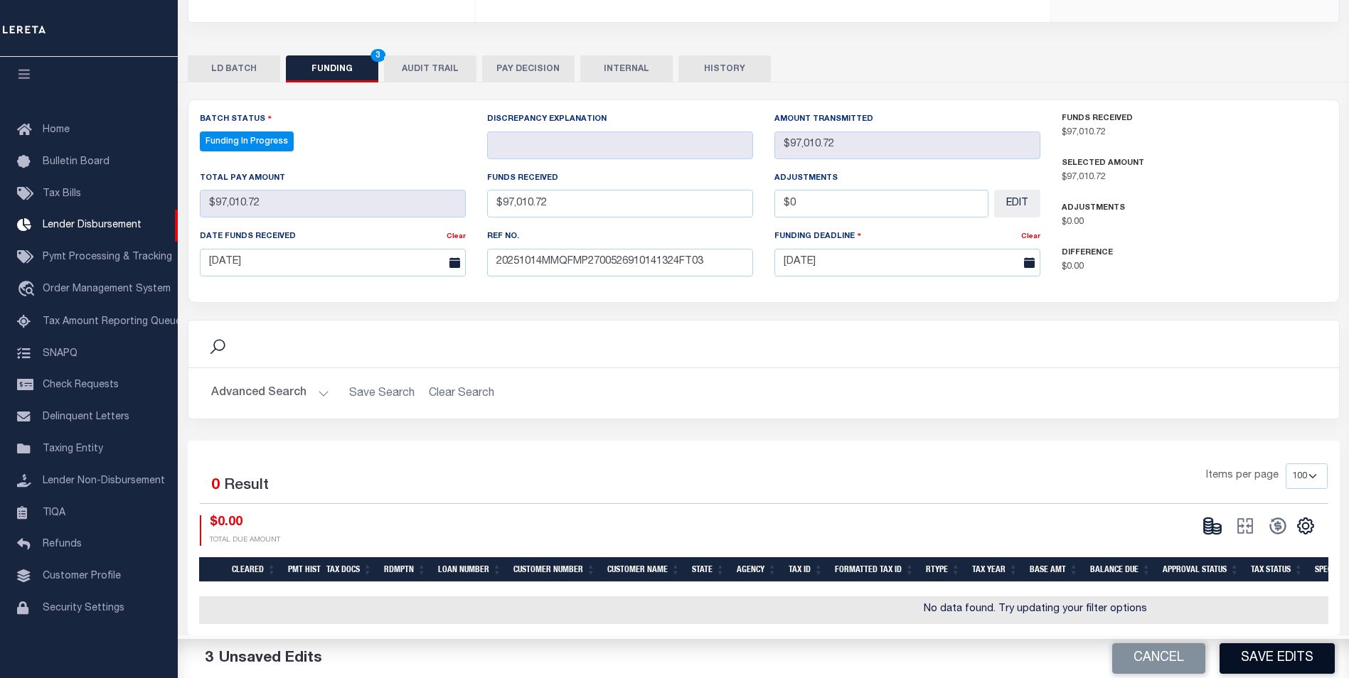
type input "$0.00"
click at [1272, 655] on button "Save Edits" at bounding box center [1276, 658] width 115 height 31
type input "$97,010.72"
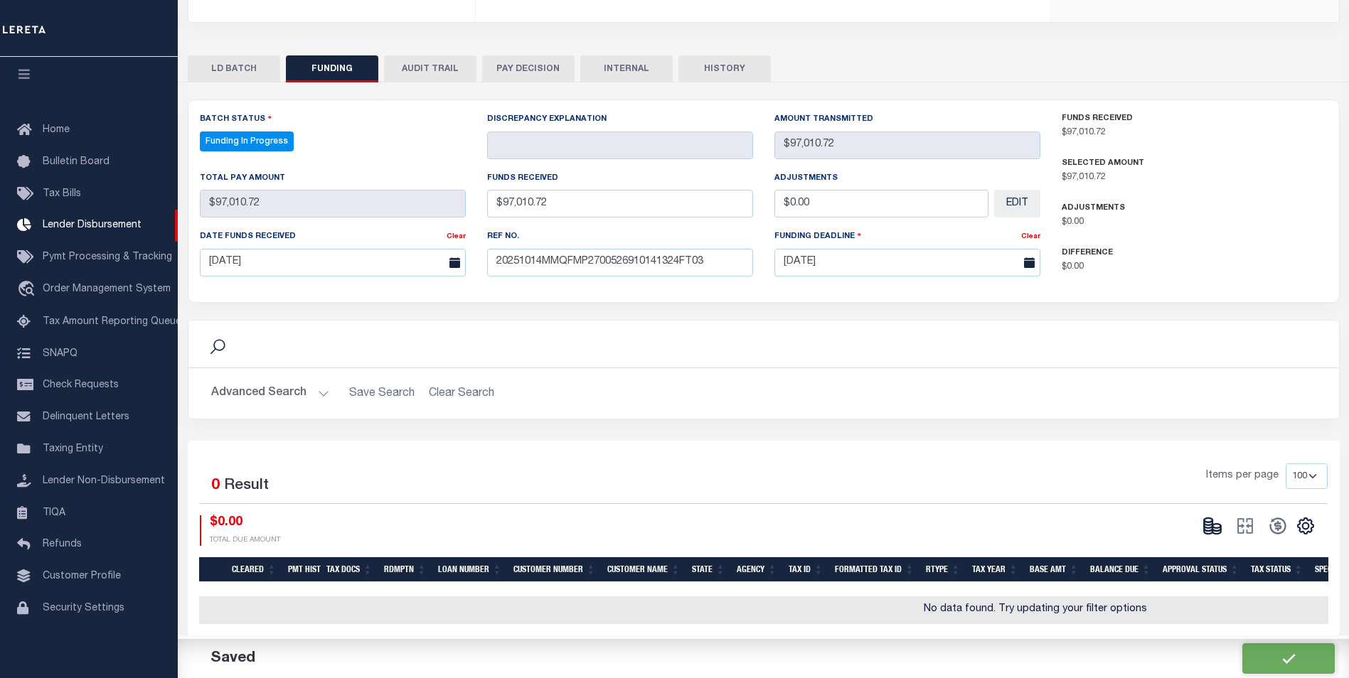
type input "$0"
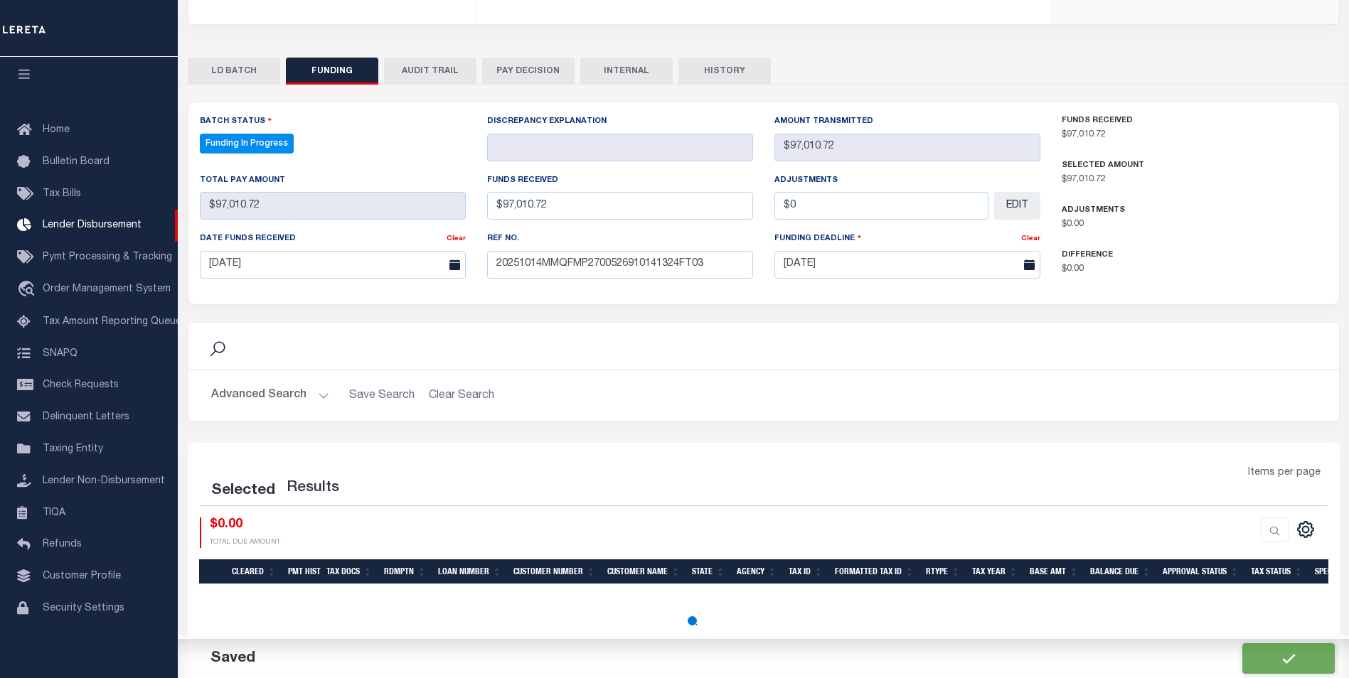
select select "100"
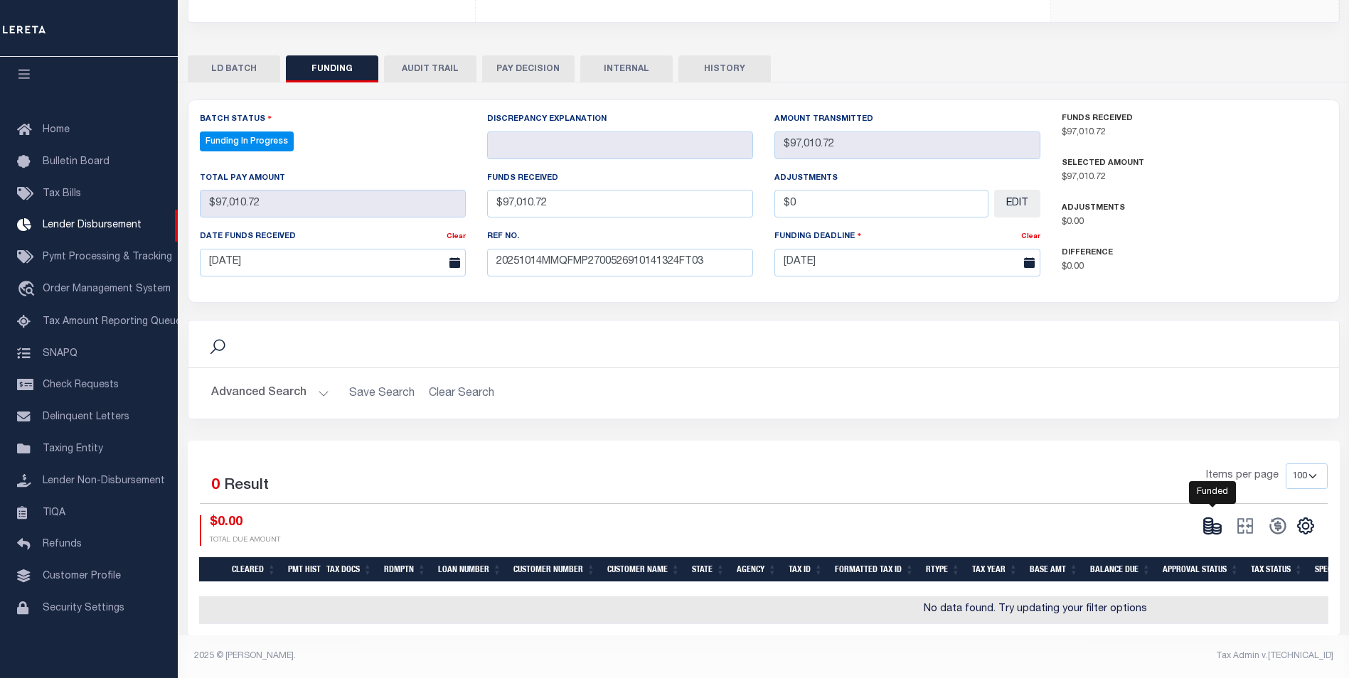
click at [1213, 516] on icon at bounding box center [1212, 526] width 20 height 20
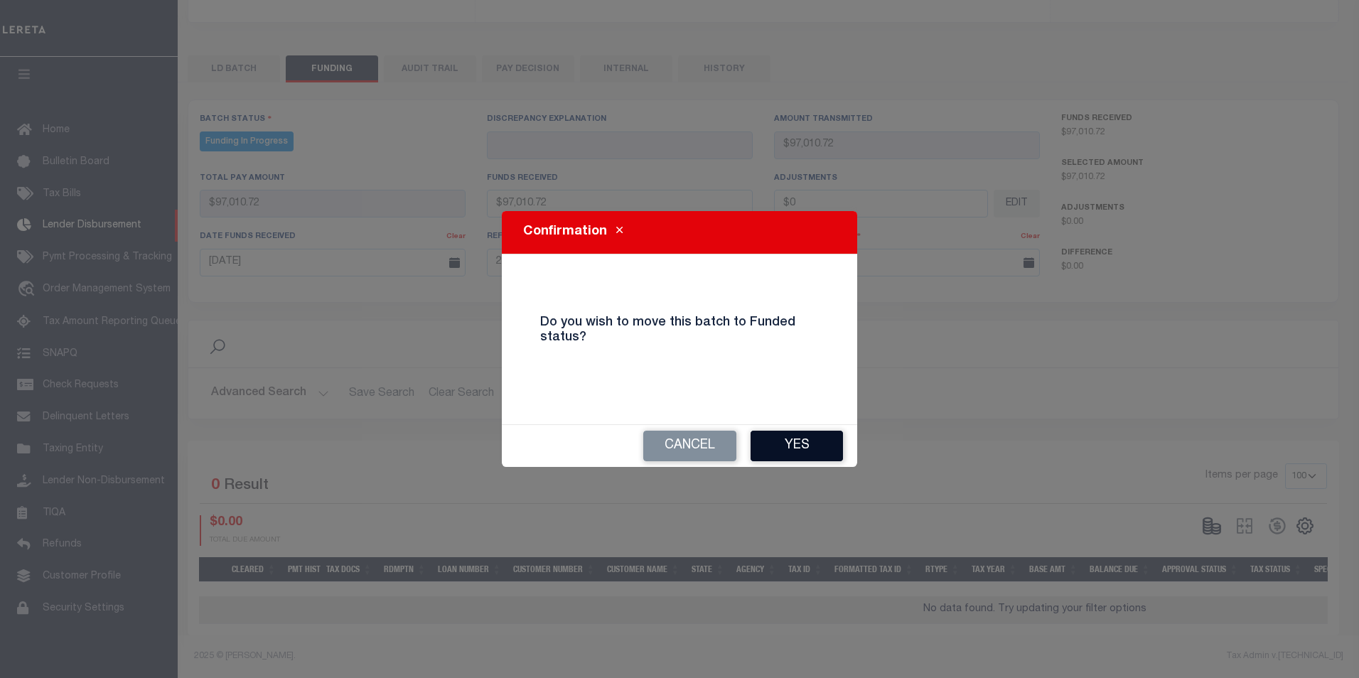
drag, startPoint x: 793, startPoint y: 452, endPoint x: 816, endPoint y: 453, distance: 23.5
click at [794, 452] on button "Yes" at bounding box center [797, 446] width 92 height 31
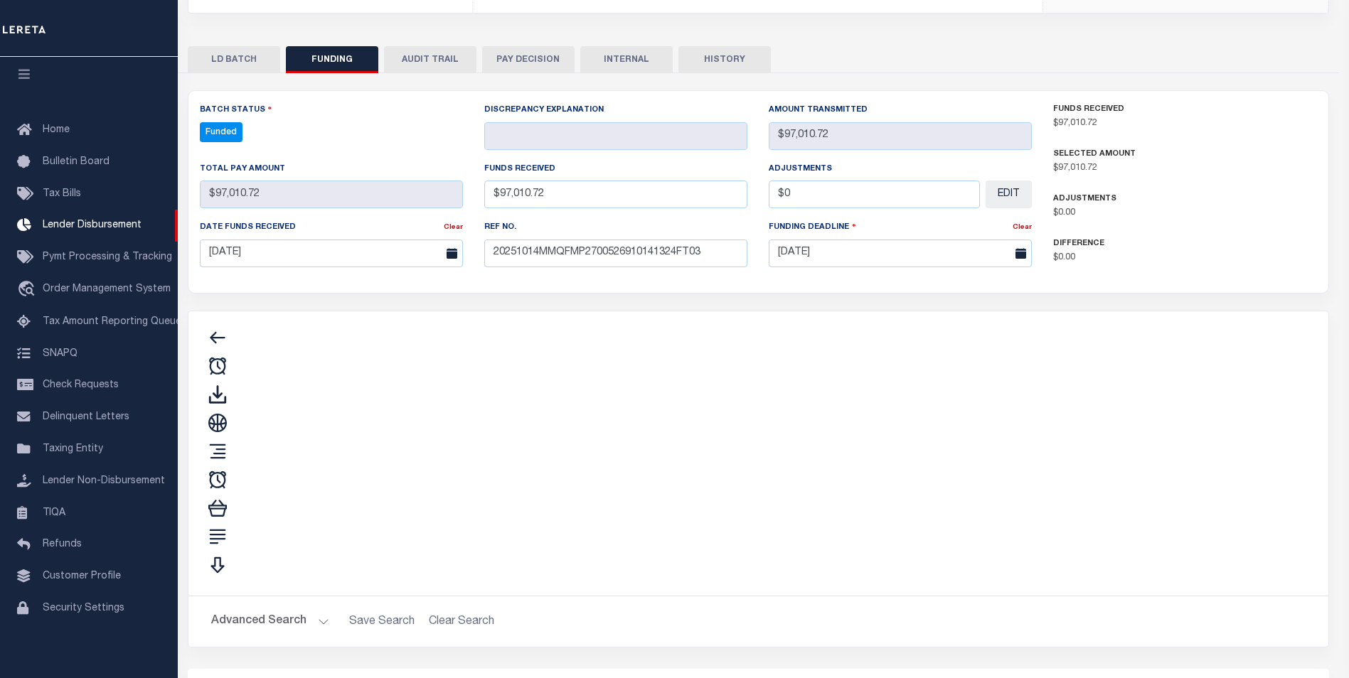
type input "$97,010.72"
type input "$0"
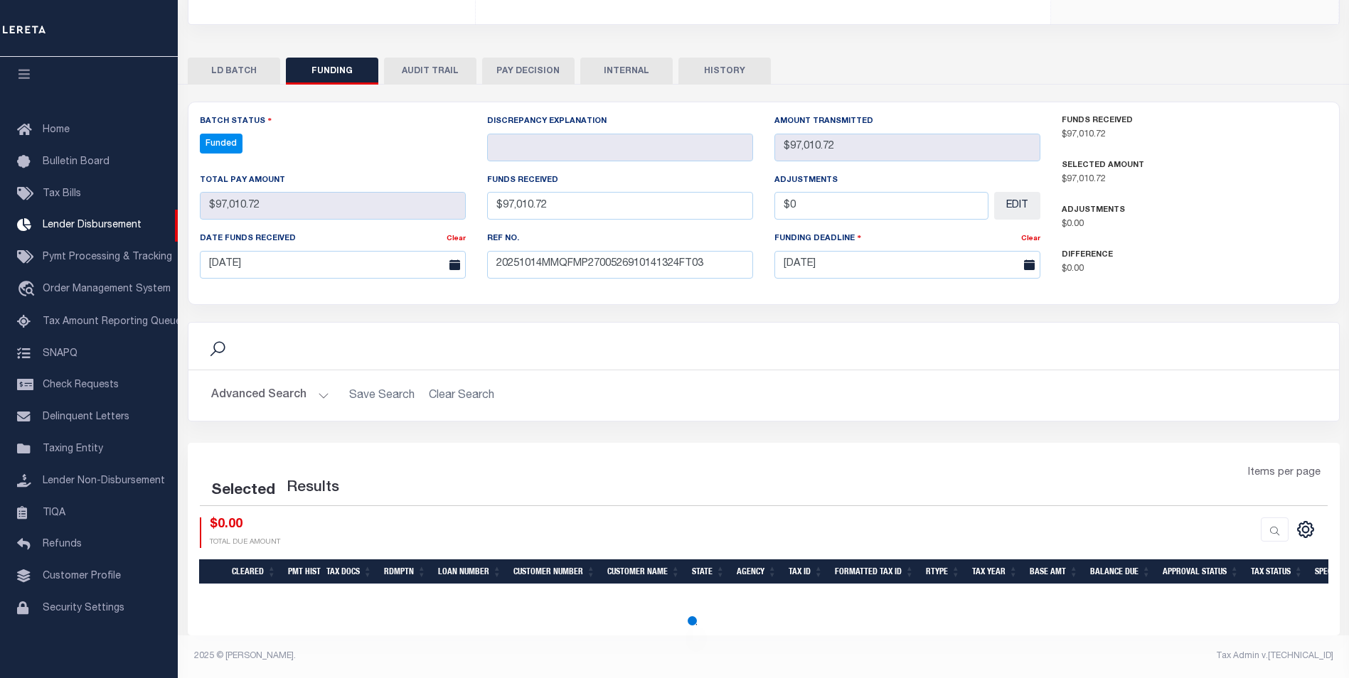
select select "100"
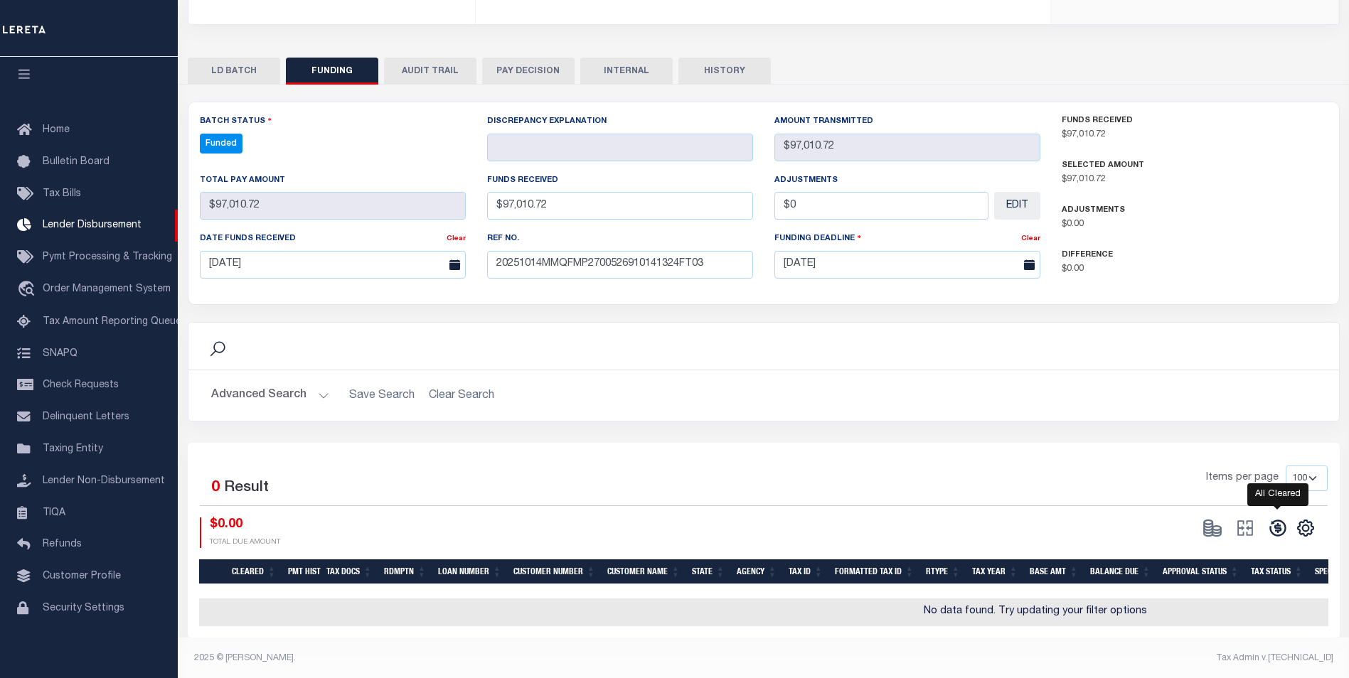
click at [1271, 534] on icon at bounding box center [1277, 528] width 16 height 16
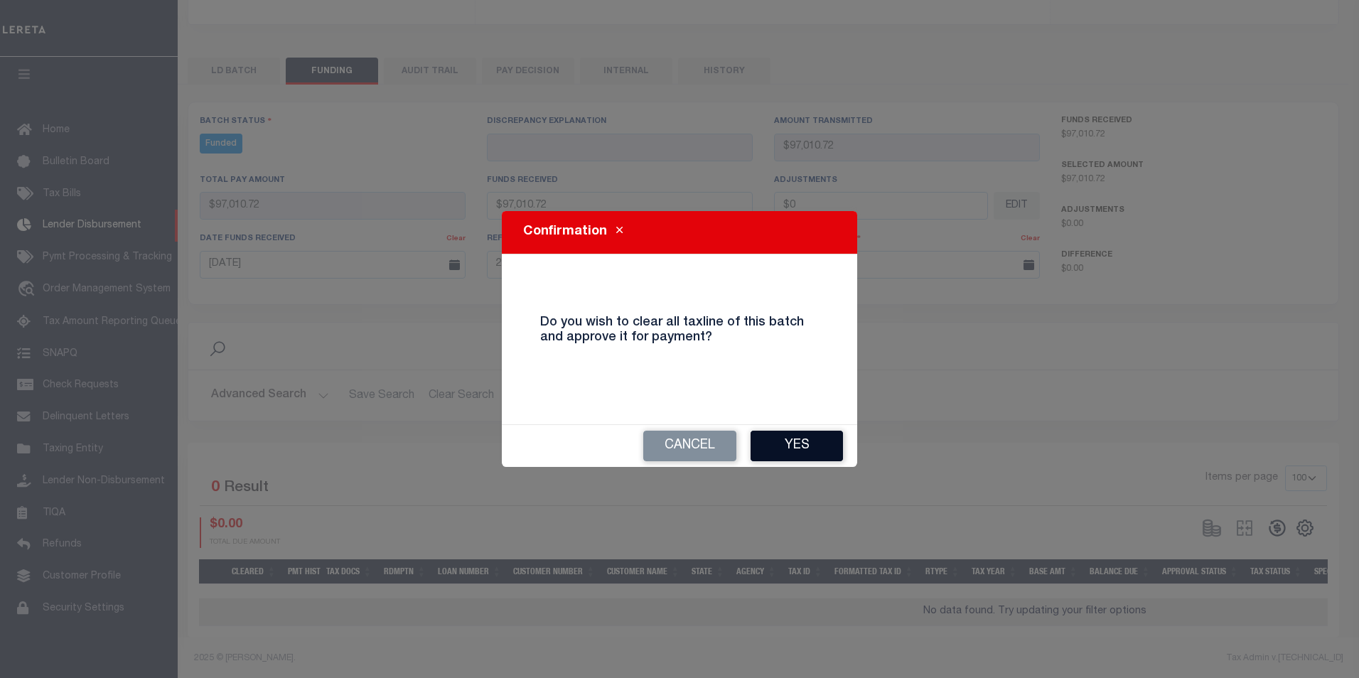
drag, startPoint x: 808, startPoint y: 451, endPoint x: 966, endPoint y: 486, distance: 161.6
click at [808, 452] on button "Yes" at bounding box center [797, 446] width 92 height 31
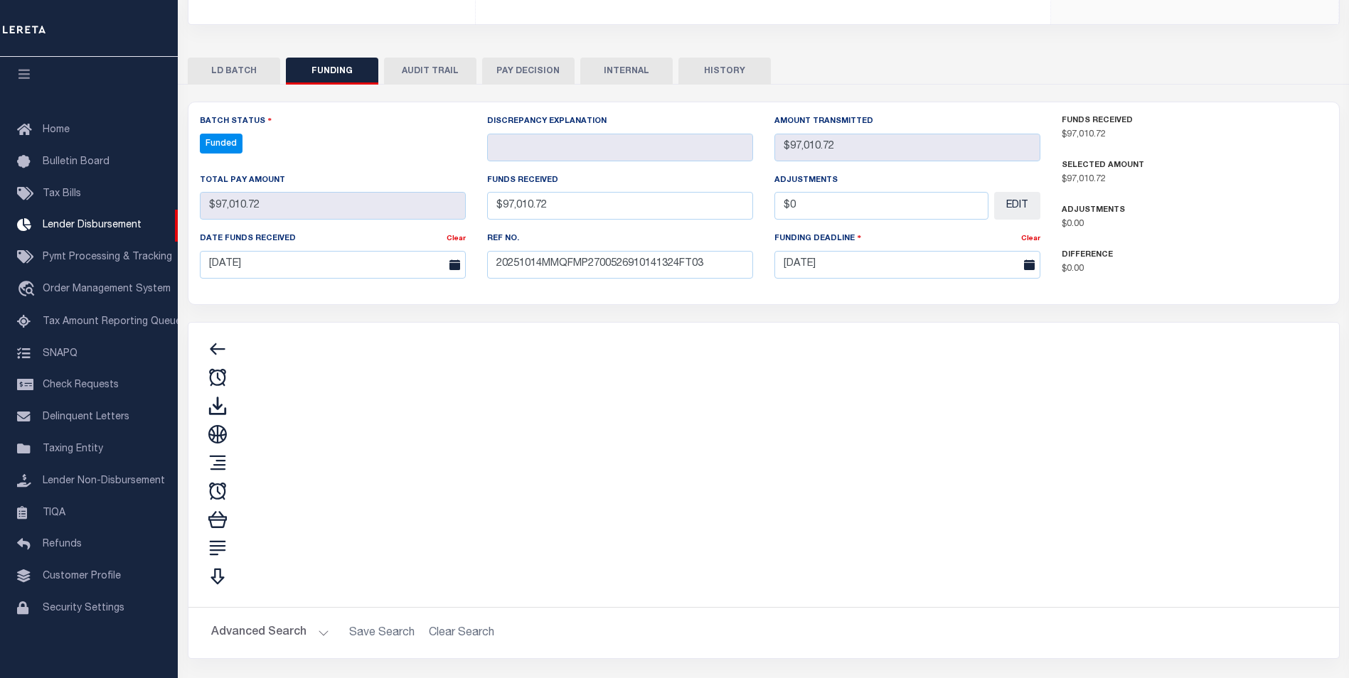
type input "$97,010.72"
type input "$0"
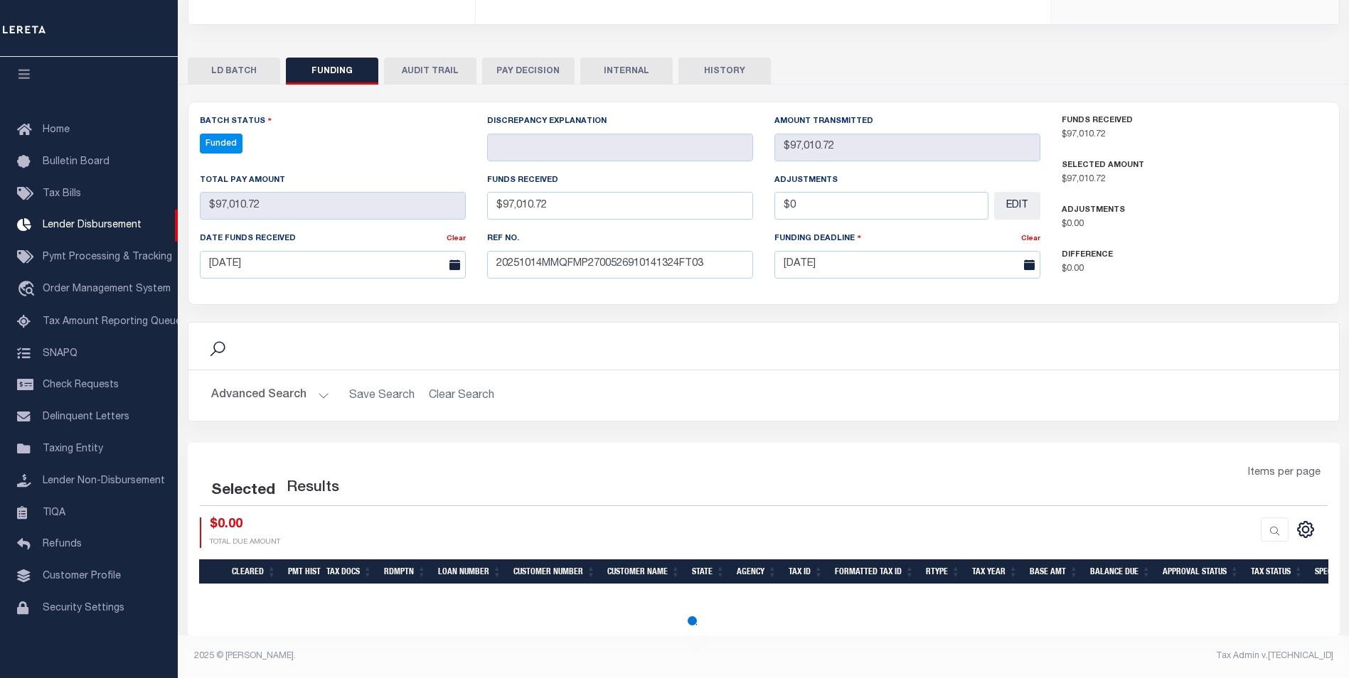
select select "100"
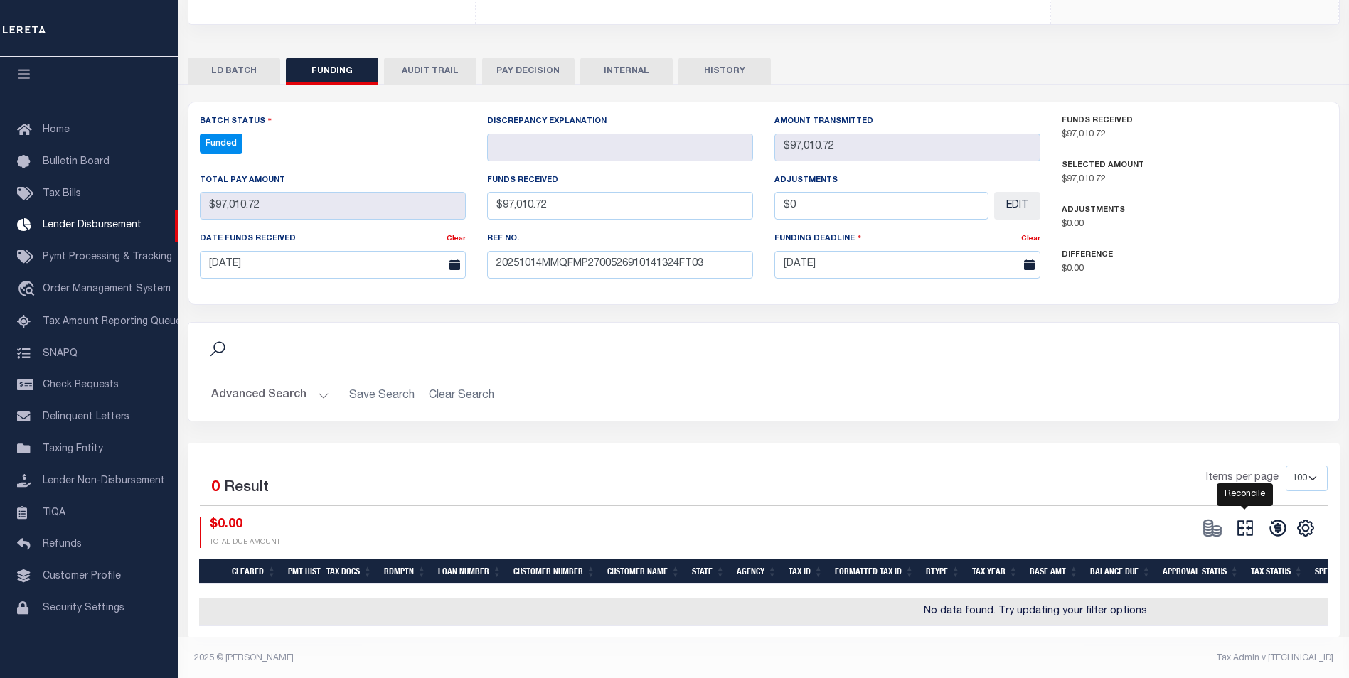
click at [1250, 530] on icon "" at bounding box center [1245, 528] width 20 height 20
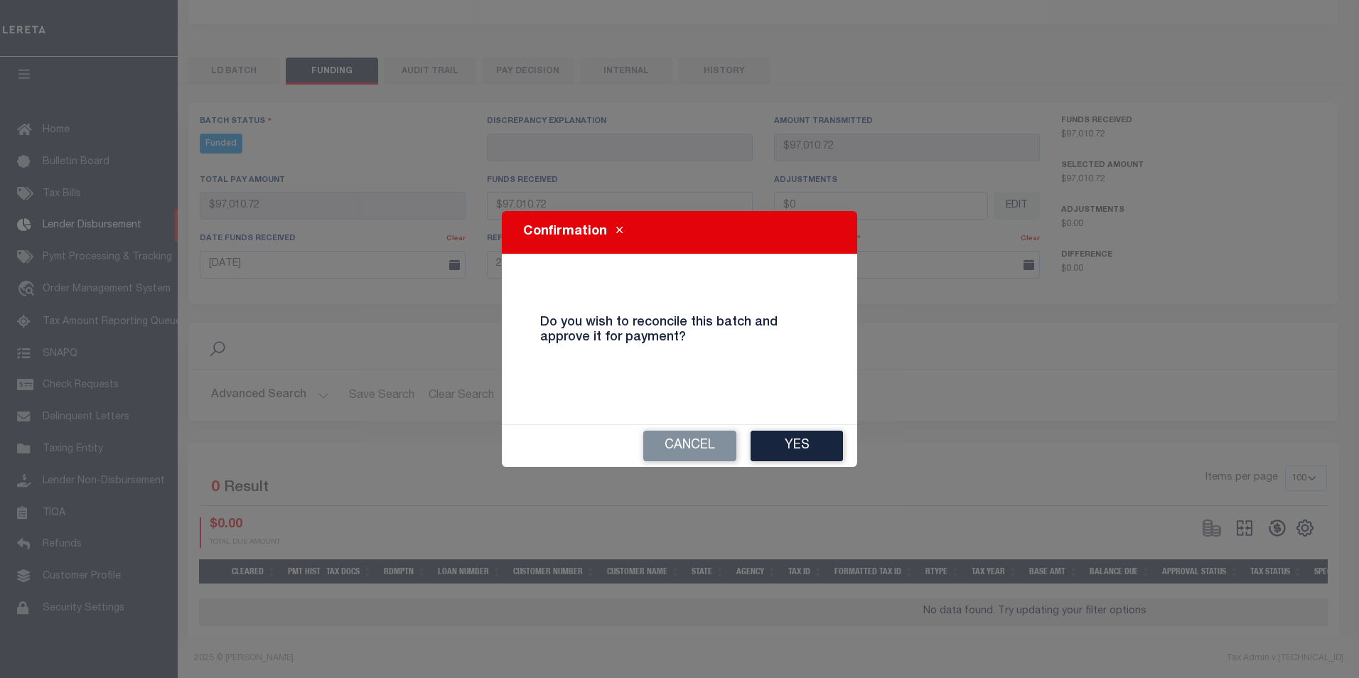
drag, startPoint x: 800, startPoint y: 453, endPoint x: 805, endPoint y: 444, distance: 9.9
click at [800, 452] on button "Yes" at bounding box center [797, 446] width 92 height 31
type input "$97,010.72"
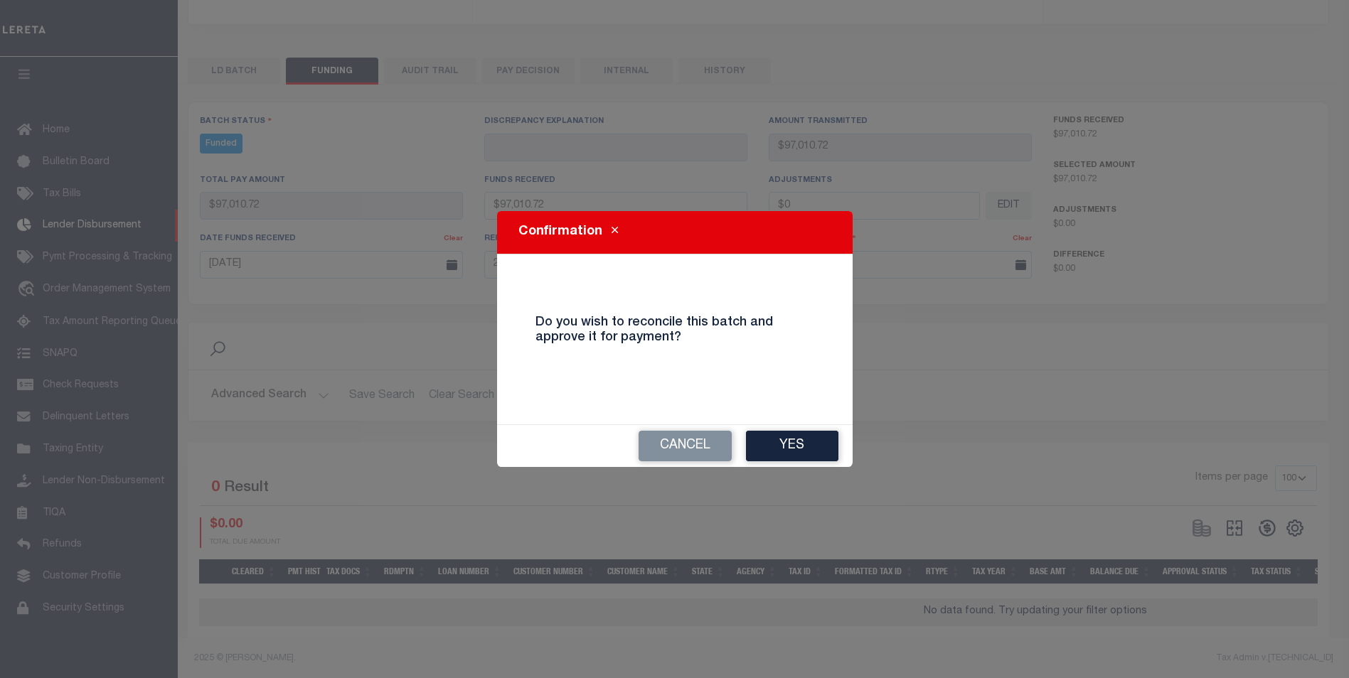
type input "$0"
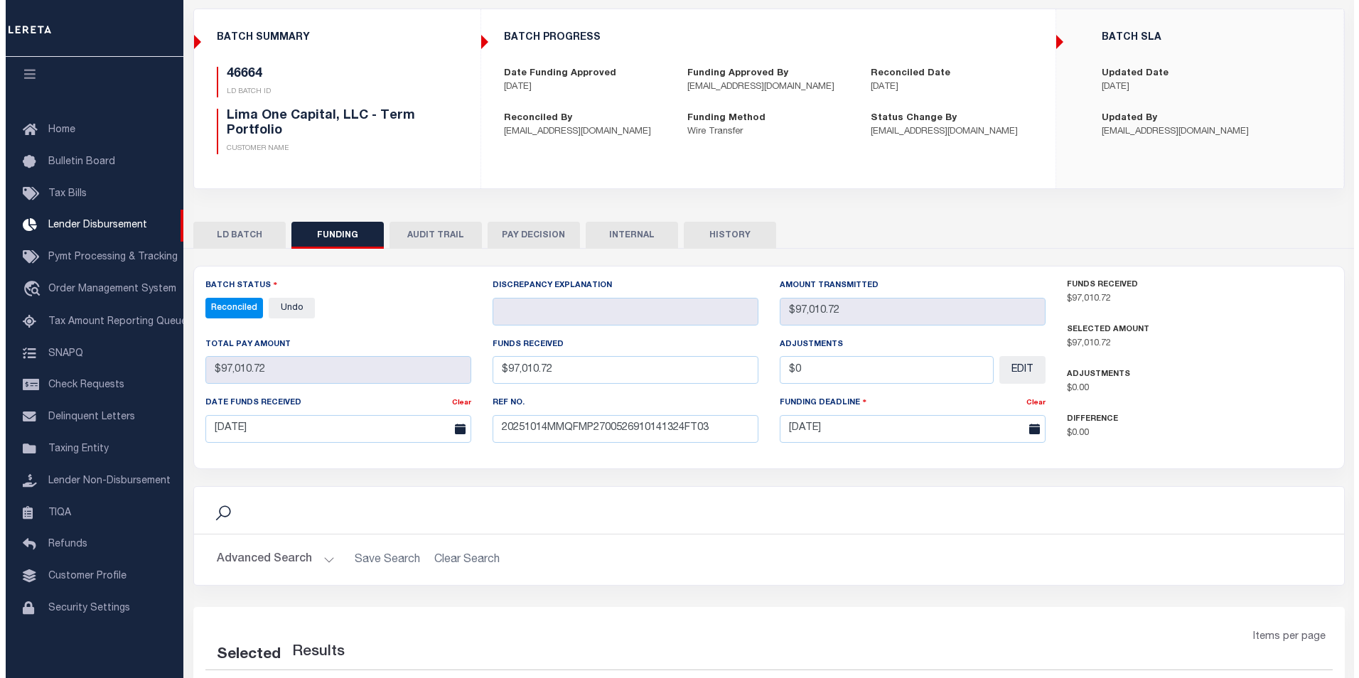
scroll to position [0, 0]
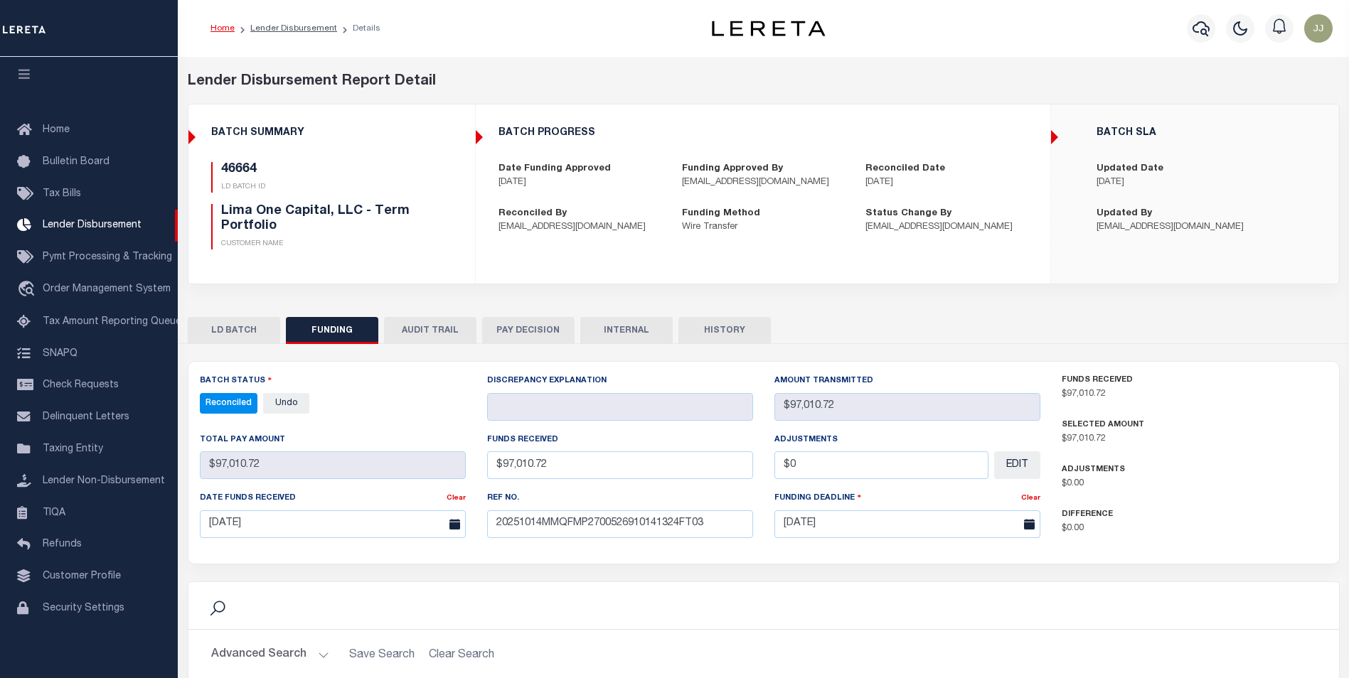
select select "100"
click at [613, 334] on button "INTERNAL" at bounding box center [626, 330] width 92 height 27
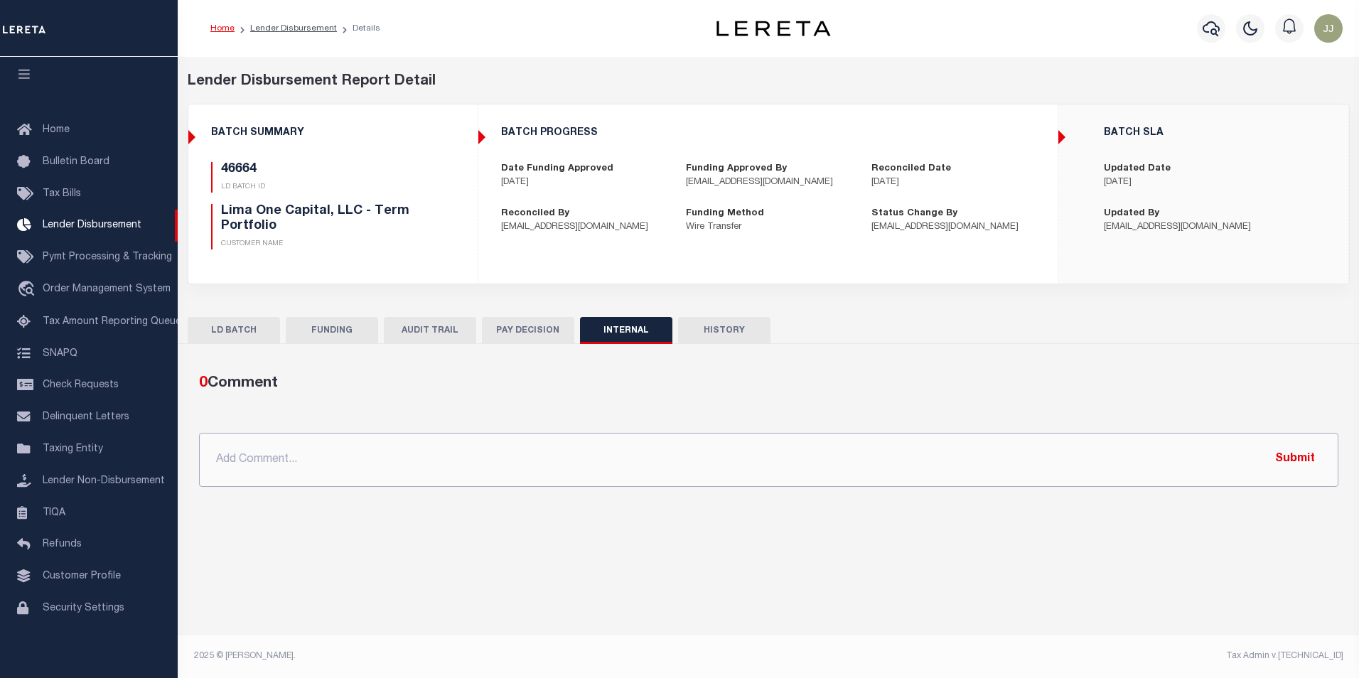
click at [441, 461] on input "text" at bounding box center [769, 460] width 1140 height 54
paste input "OG AMOUNT $107,429.28 46716 - $6,245.77 46719 - $4,172.79 46664 - $97,010.72"
type input "OG AMOUNT $107,429.28 46716 - $6,245.77 46719 - $4,172.79 46664 - $97,010.72"
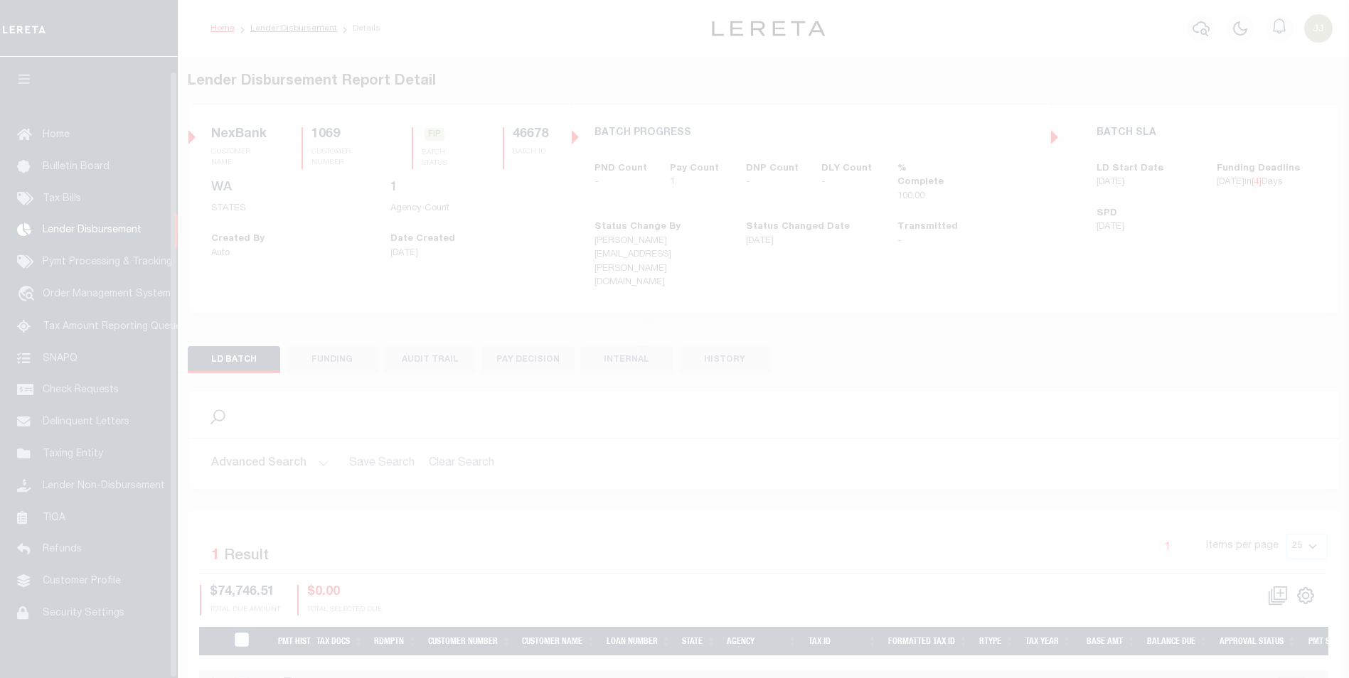
scroll to position [14, 0]
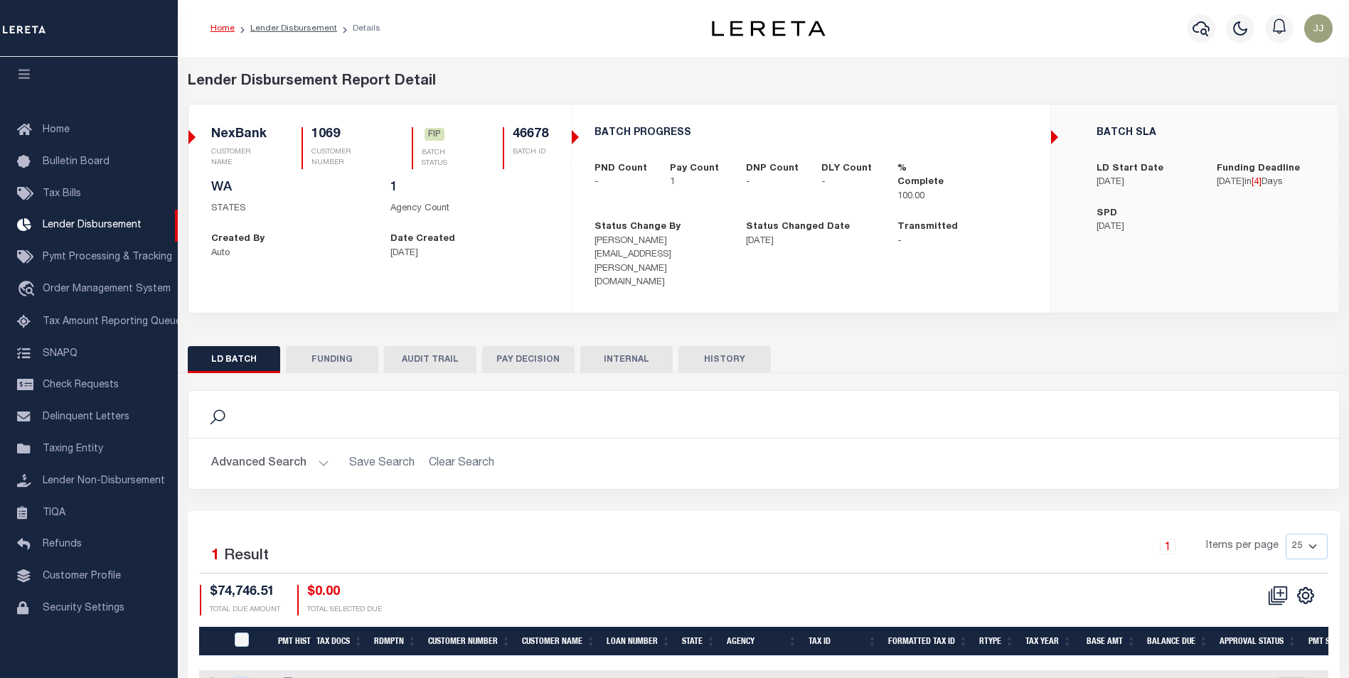
drag, startPoint x: 332, startPoint y: 326, endPoint x: 348, endPoint y: 311, distance: 22.6
click at [332, 346] on button "FUNDING" at bounding box center [332, 359] width 92 height 27
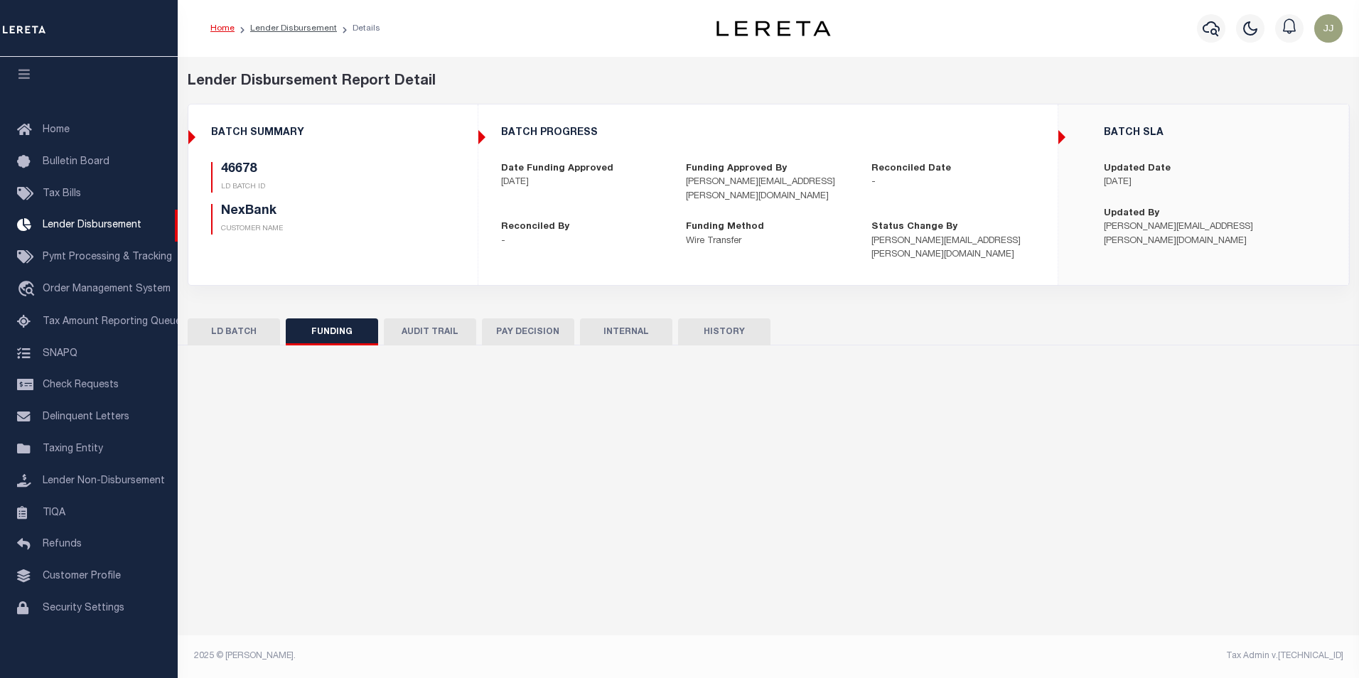
type input "$74,746.51"
type input "$0"
type input "[DATE]"
select select "100"
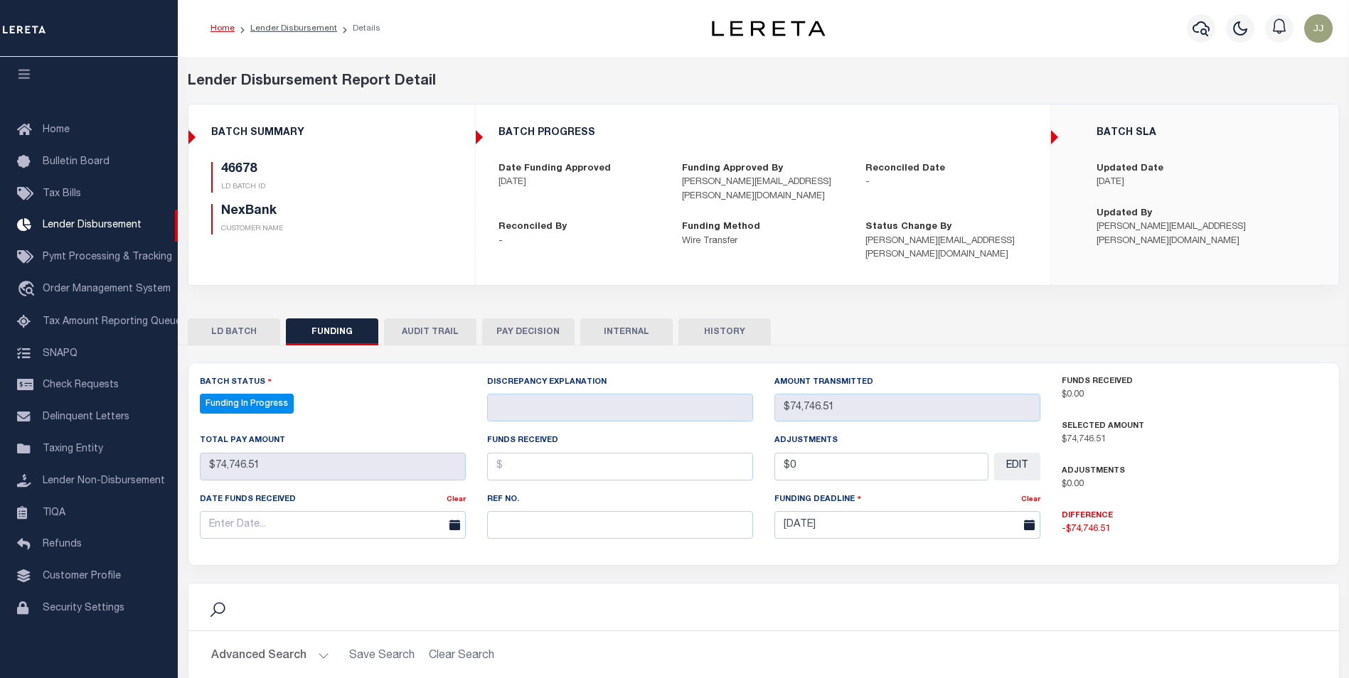
select select "100"
click at [568, 517] on input "text" at bounding box center [620, 525] width 266 height 28
paste input "20251014MMQFMP2700496810141234FT03"
type input "20251014MMQFMP2700496810141234FT03"
click at [282, 514] on input "text" at bounding box center [333, 525] width 266 height 28
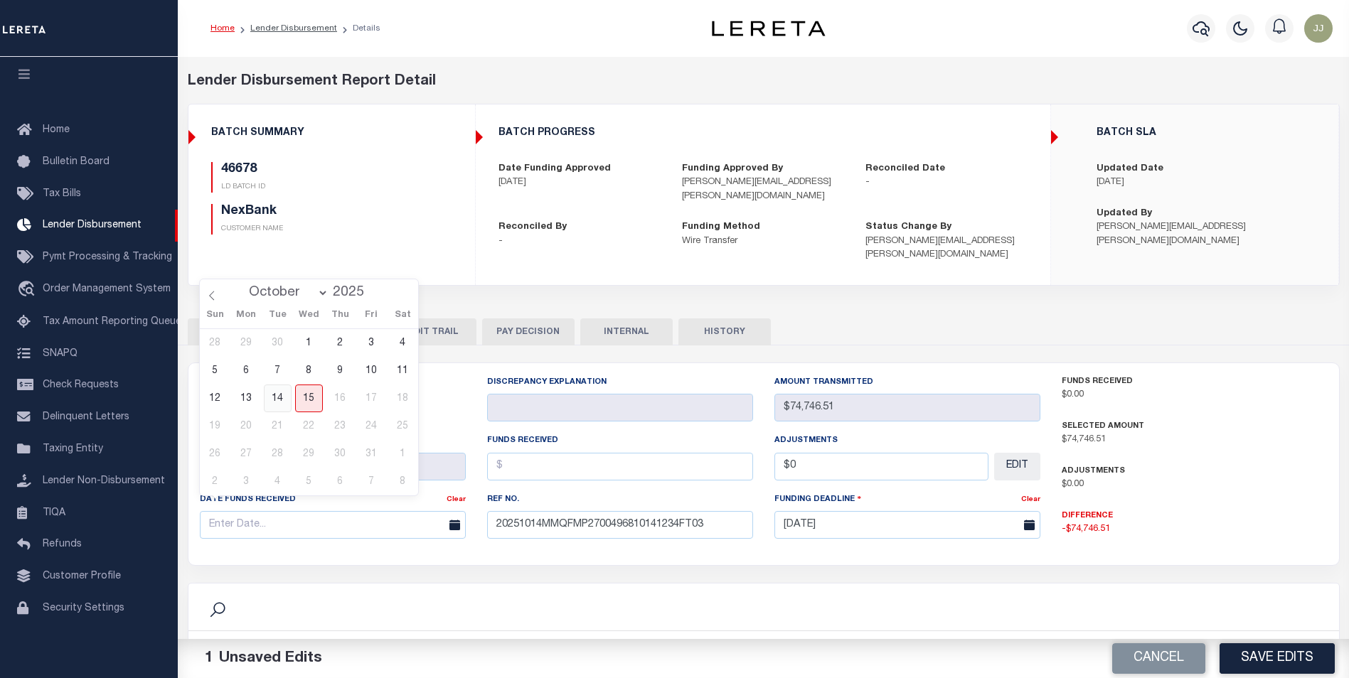
drag, startPoint x: 282, startPoint y: 394, endPoint x: 294, endPoint y: 392, distance: 12.3
click at [282, 393] on span "14" at bounding box center [278, 399] width 28 height 28
type input "[DATE]"
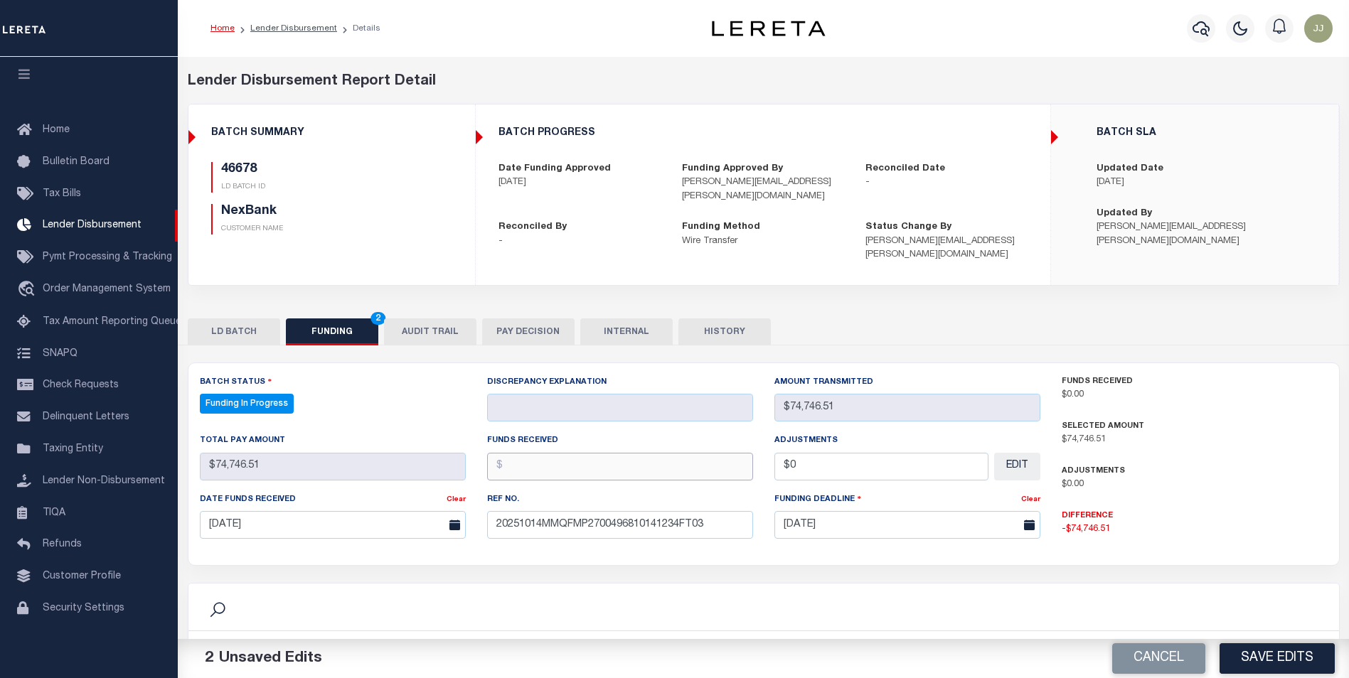
drag, startPoint x: 673, startPoint y: 447, endPoint x: 670, endPoint y: 456, distance: 9.2
click at [670, 456] on input "text" at bounding box center [620, 467] width 266 height 28
type input "$74,746.51"
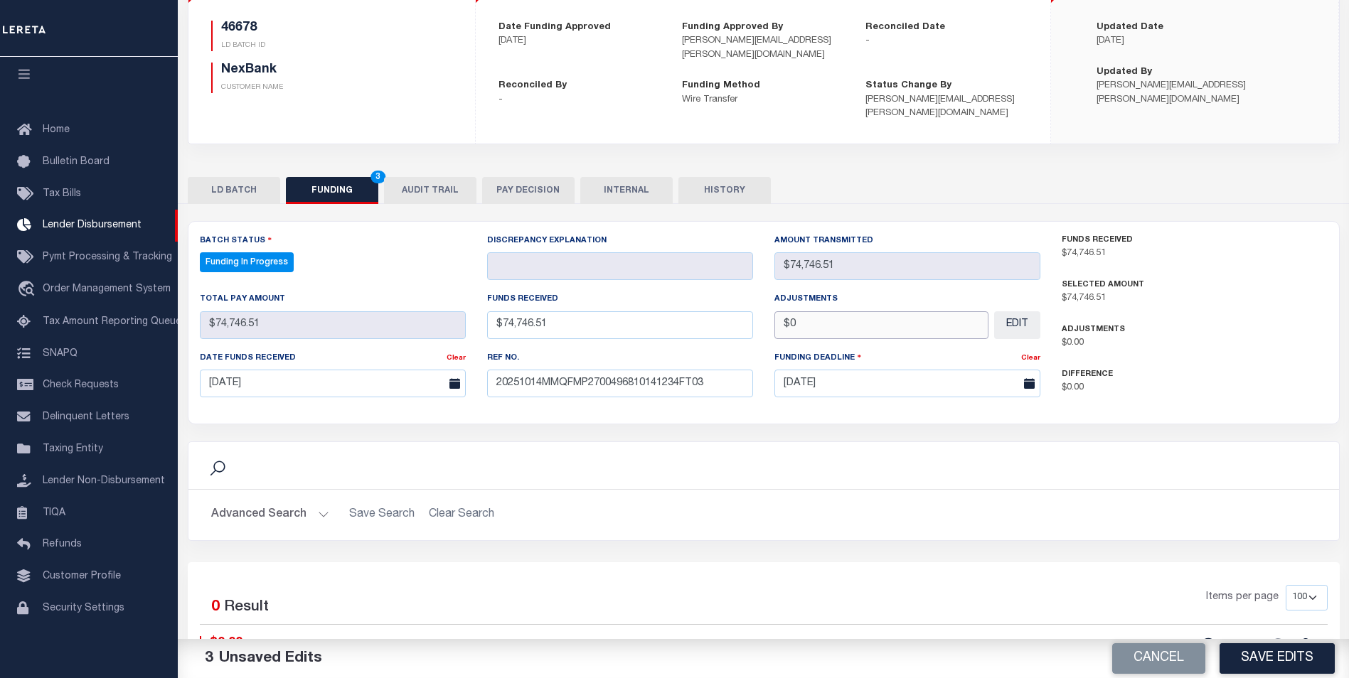
scroll to position [142, 0]
type input "$0.00"
click at [1262, 664] on button "Save Edits" at bounding box center [1276, 658] width 115 height 31
type input "$74,746.51"
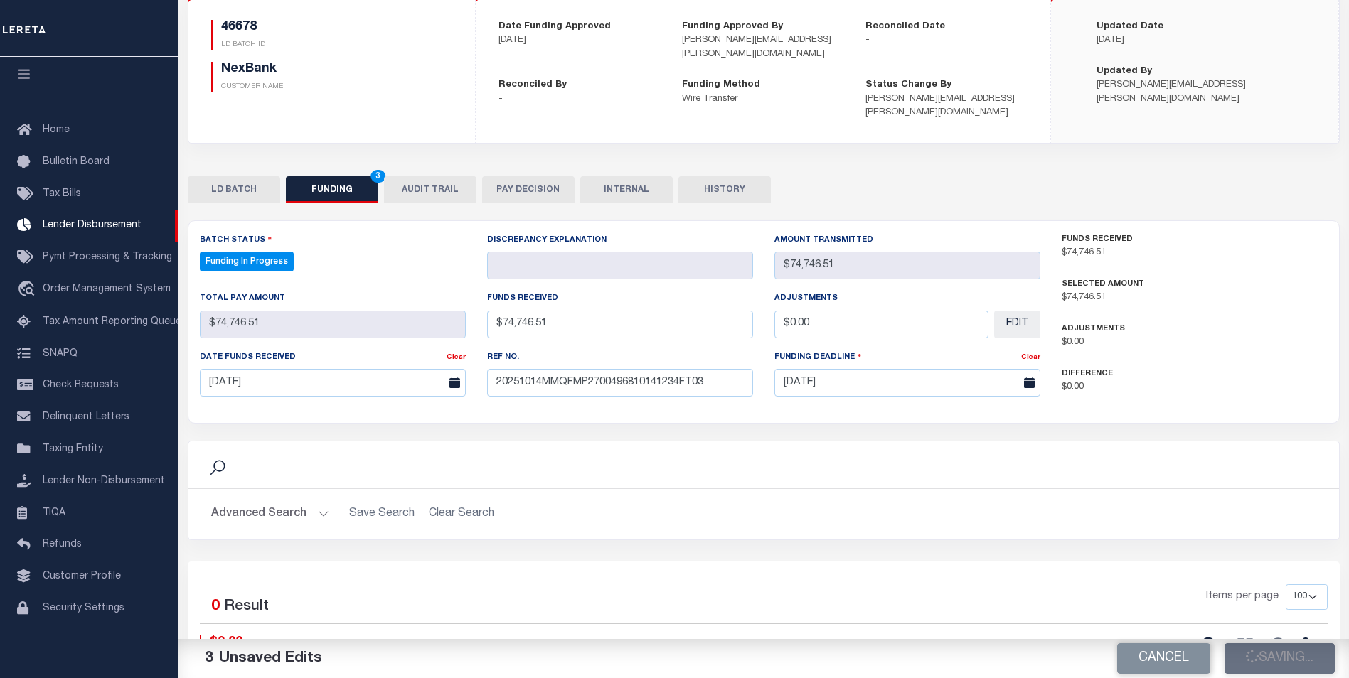
type input "$74,746.51"
type input "$0"
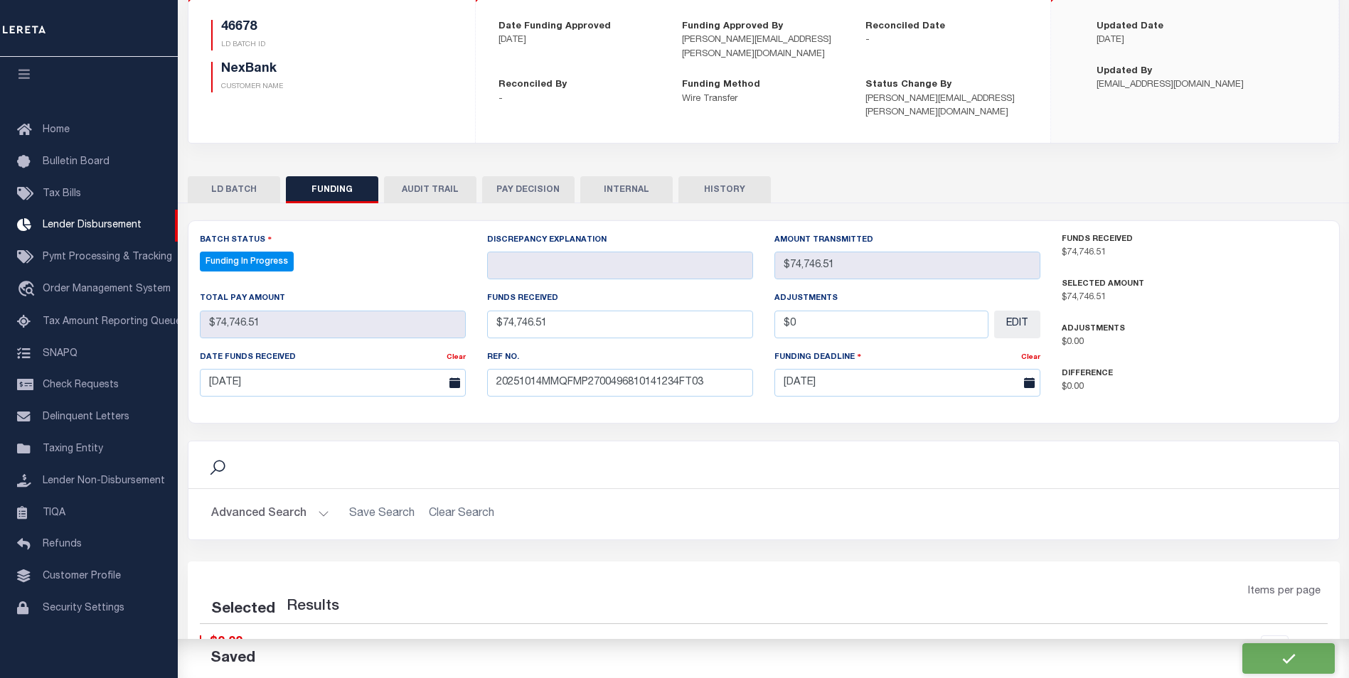
select select "100"
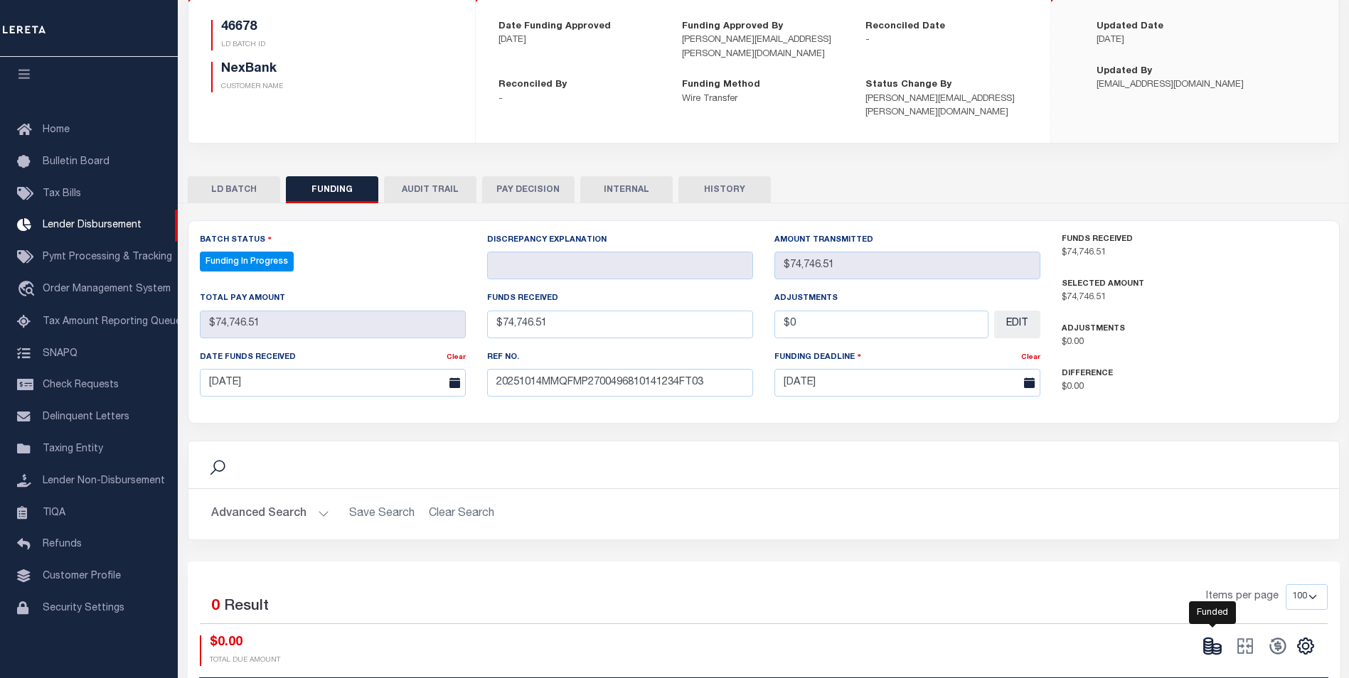
click at [1216, 644] on ellipse at bounding box center [1216, 646] width 9 height 4
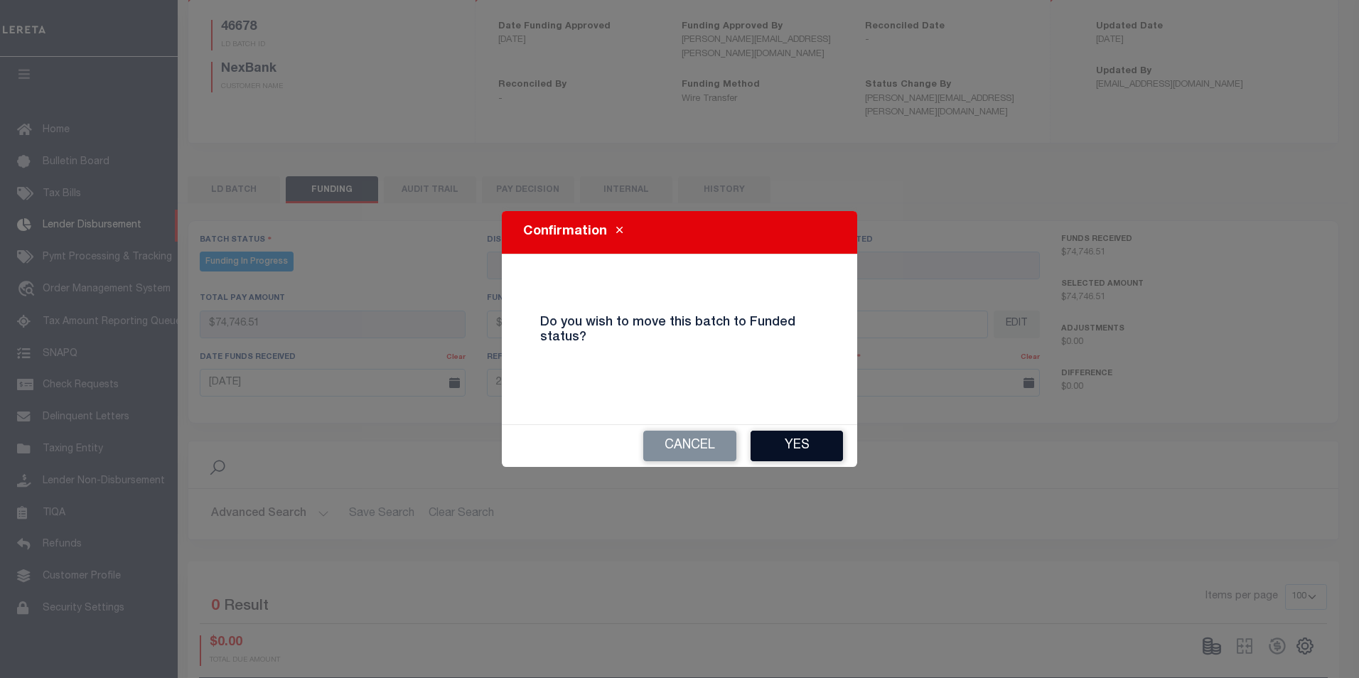
click at [808, 456] on button "Yes" at bounding box center [797, 446] width 92 height 31
type input "$74,746.51"
type input "$0"
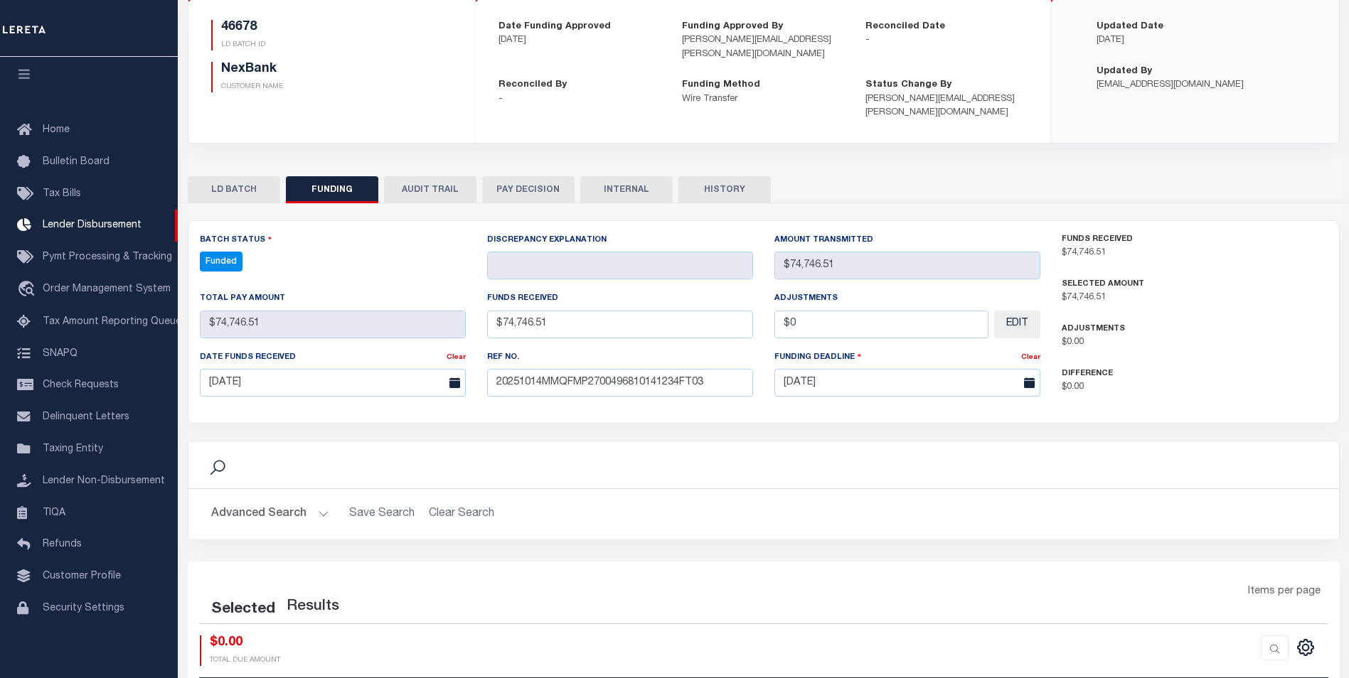
select select "100"
click at [1272, 636] on icon at bounding box center [1277, 646] width 20 height 20
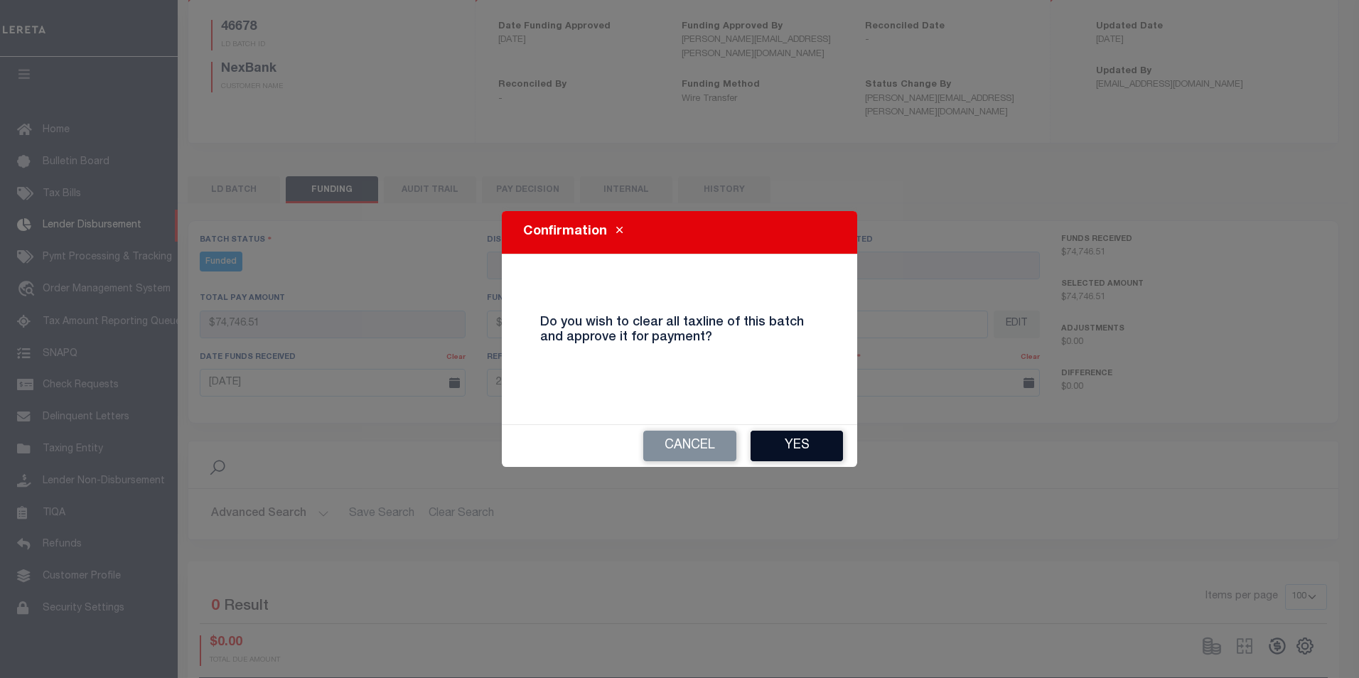
click at [773, 441] on button "Yes" at bounding box center [797, 446] width 92 height 31
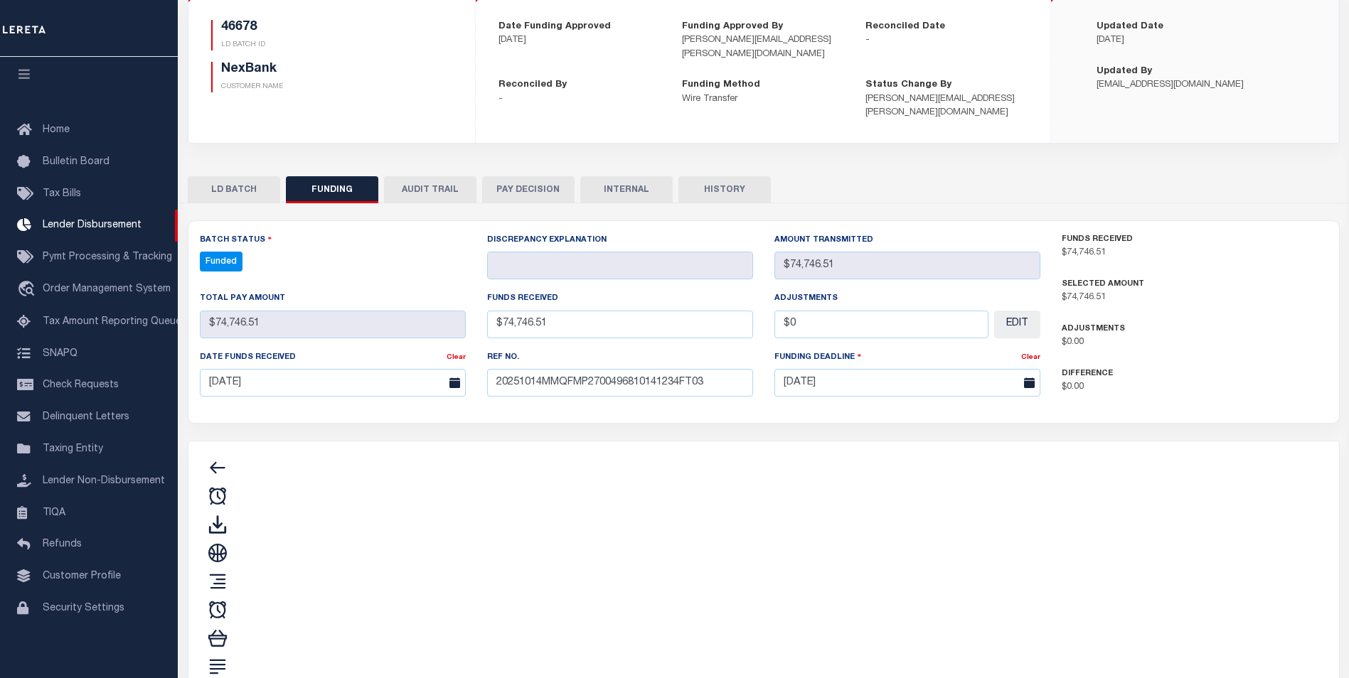
type input "$74,746.51"
type input "$0"
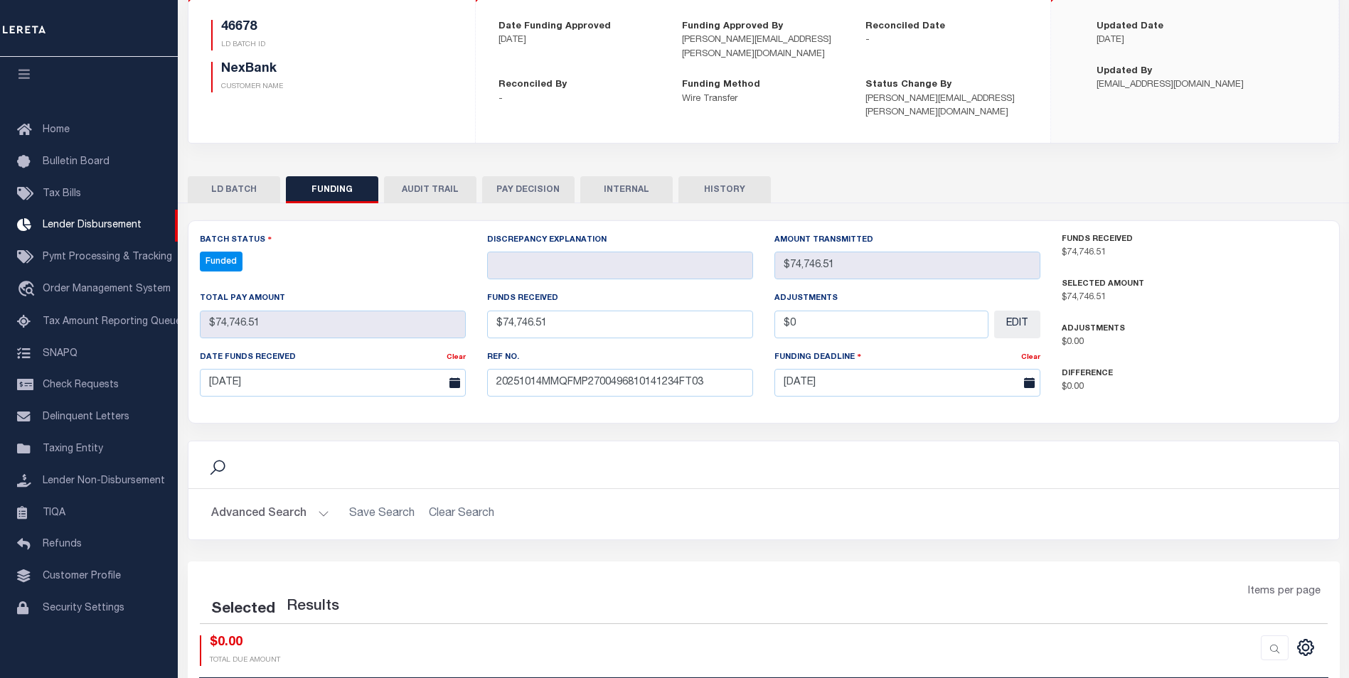
select select "100"
click at [1249, 639] on icon "" at bounding box center [1245, 647] width 16 height 16
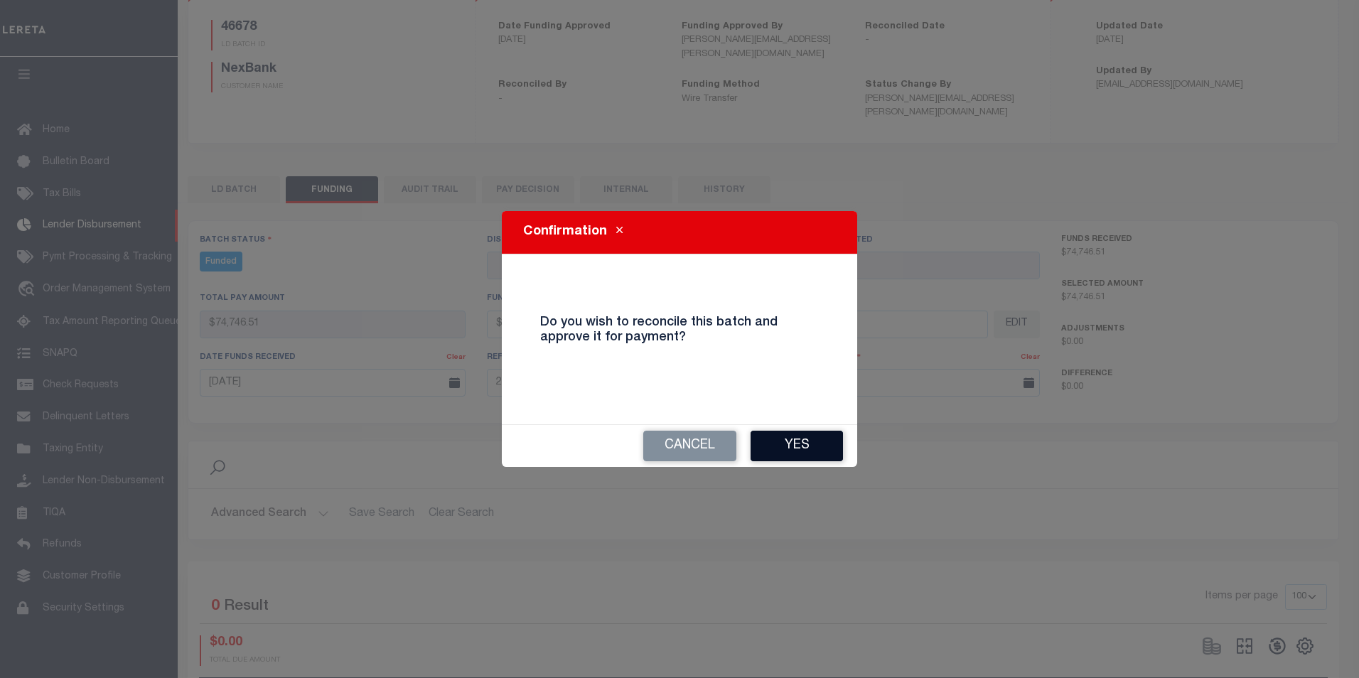
click at [807, 457] on button "Yes" at bounding box center [797, 446] width 92 height 31
type input "$74,746.51"
type input "$0"
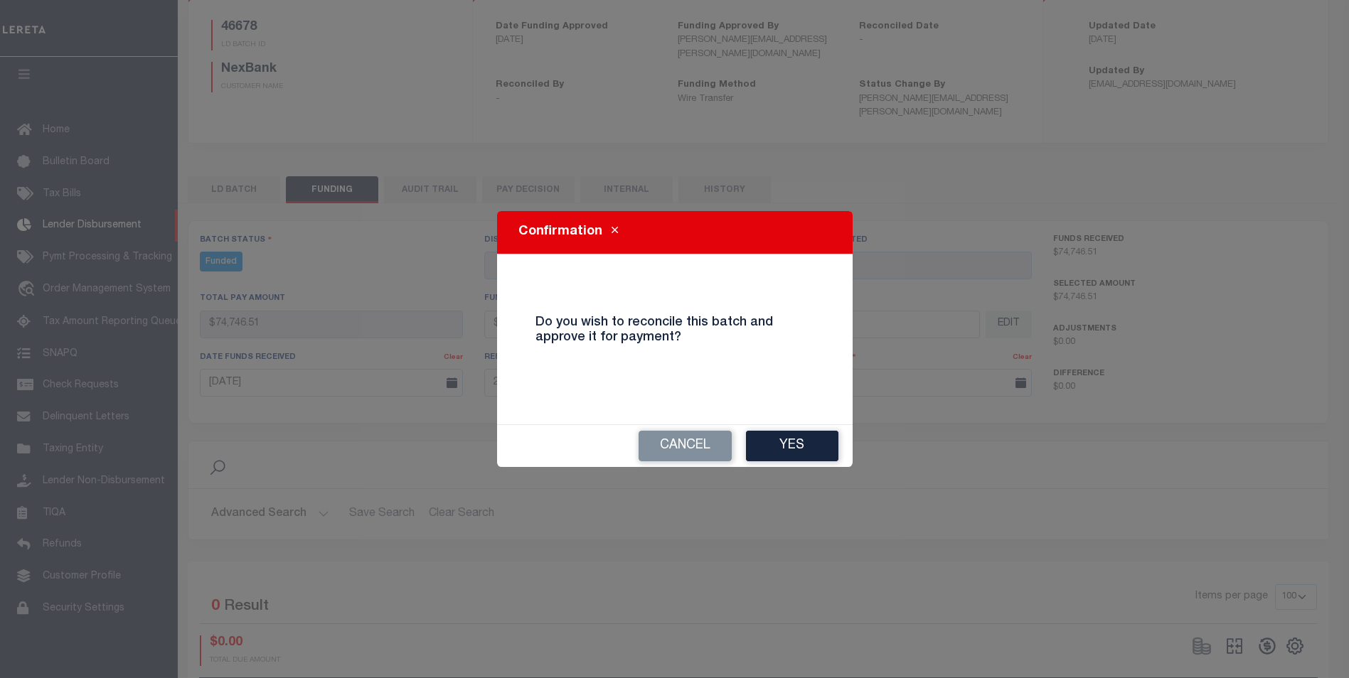
select select "100"
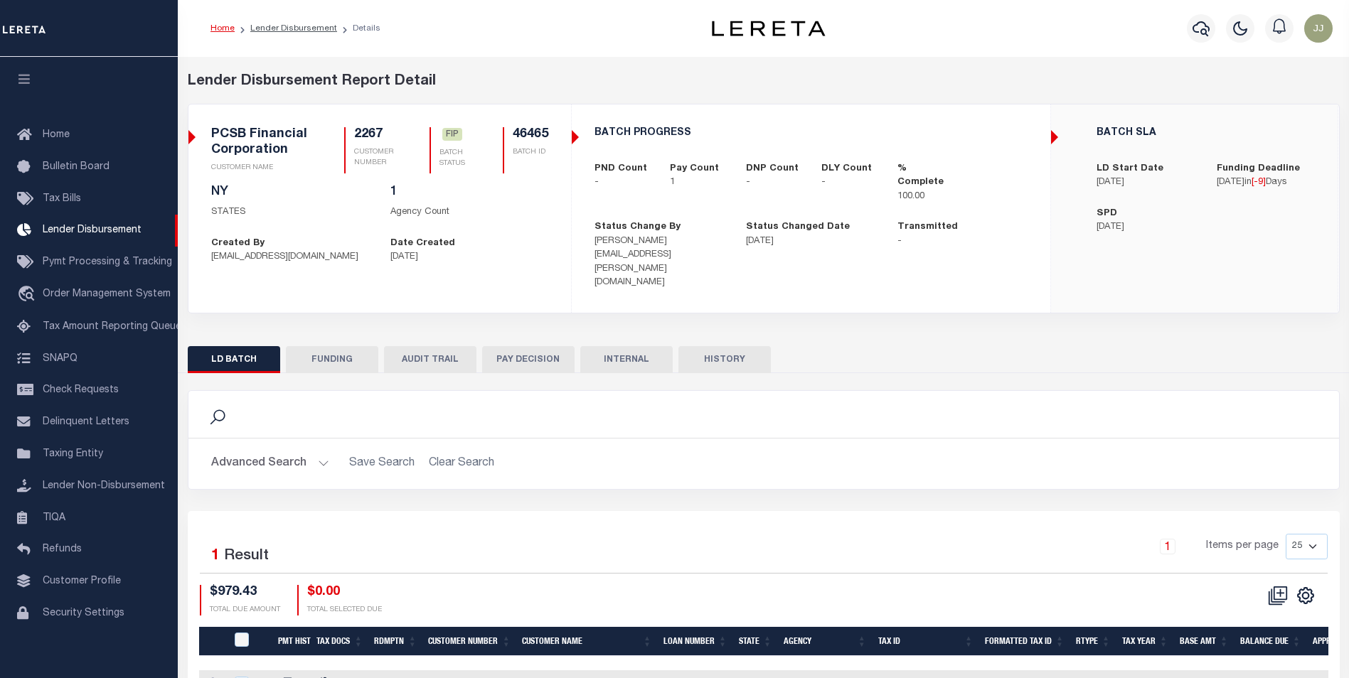
scroll to position [14, 0]
click at [324, 346] on button "FUNDING" at bounding box center [332, 359] width 92 height 27
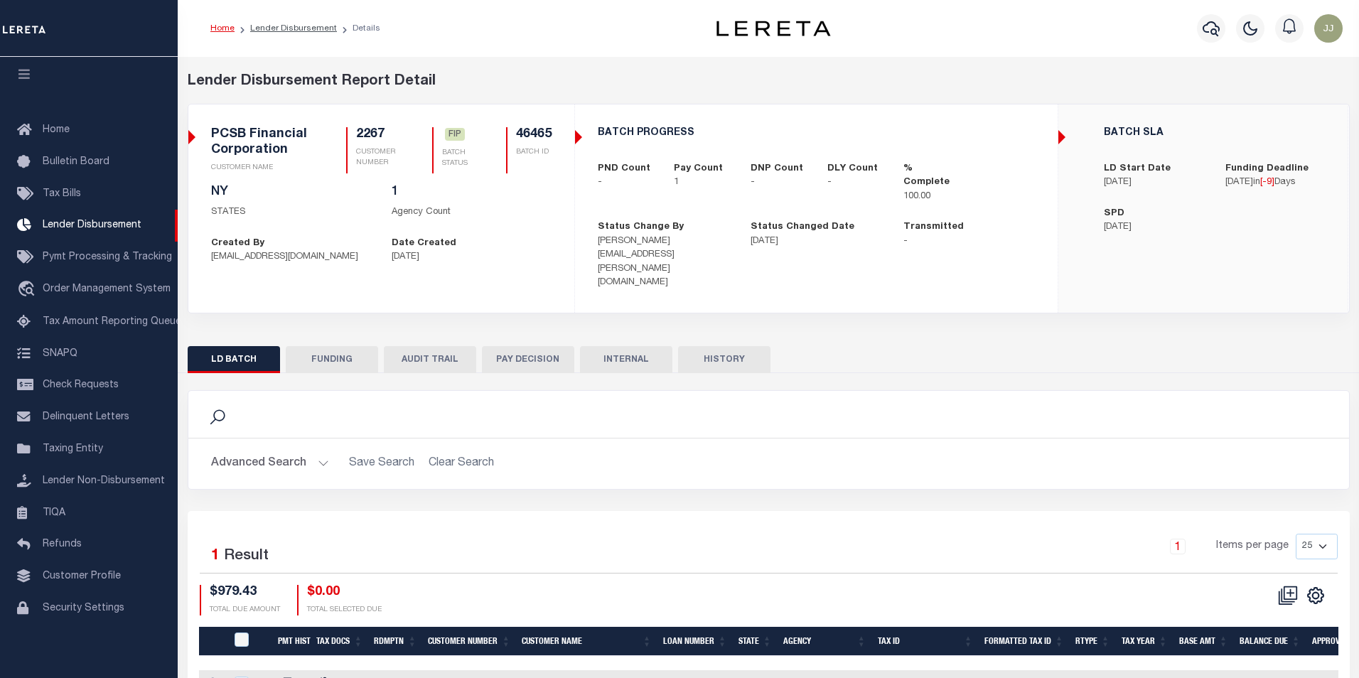
type input "$979.43"
type input "$0"
type input "[DATE]"
select select "100"
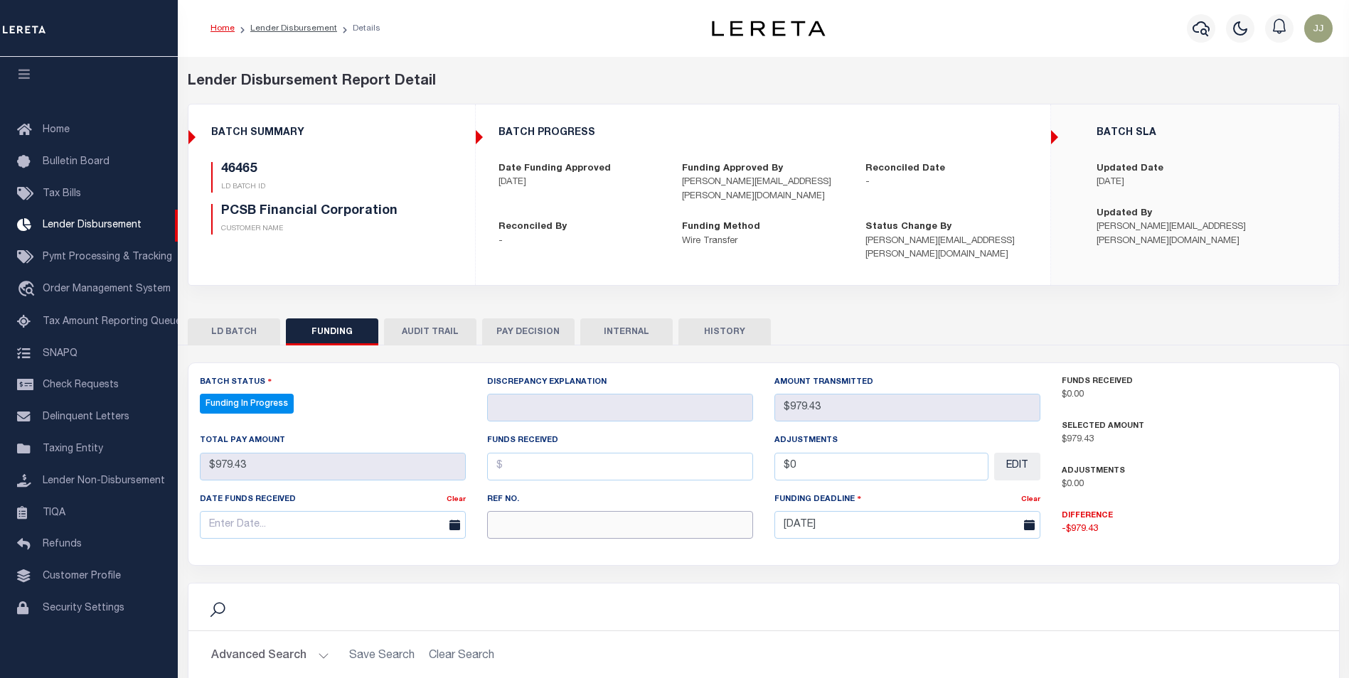
select select "100"
click at [597, 512] on input "text" at bounding box center [620, 525] width 266 height 28
paste input "20251014MMQFMP2700426310141007FT03"
type input "20251014MMQFMP2700426310141007FT03"
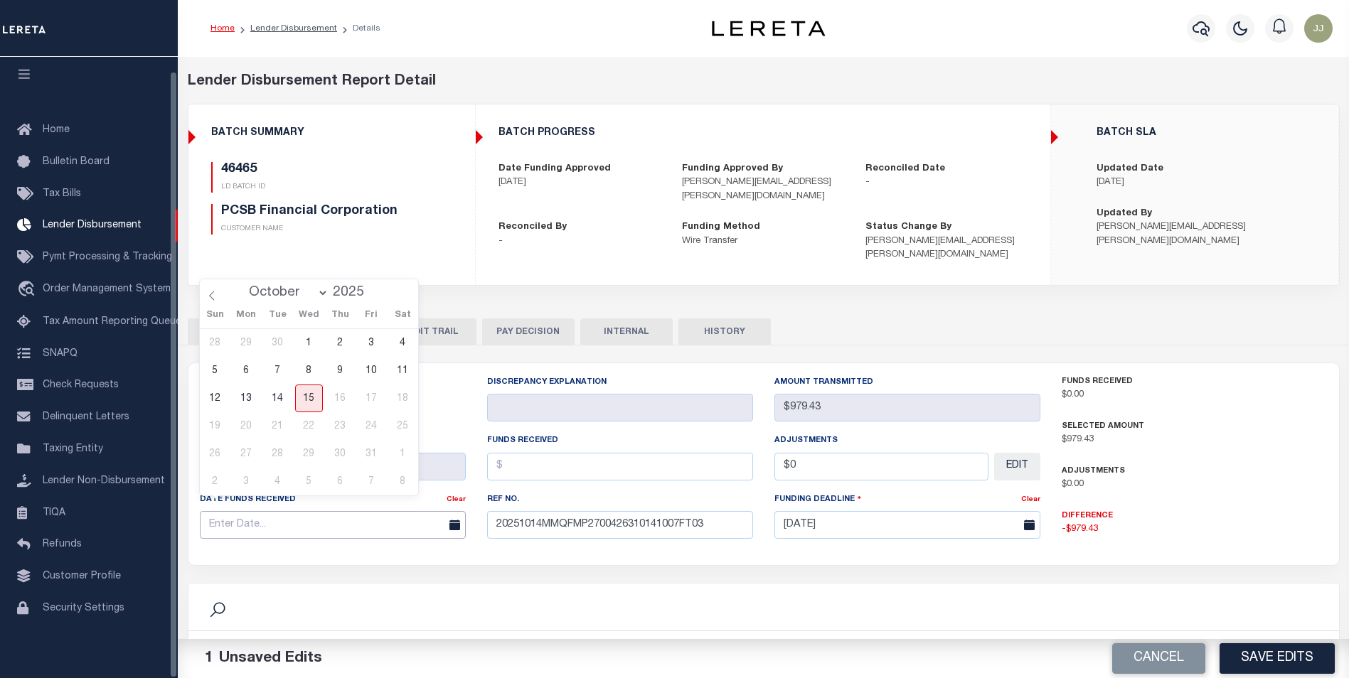
click at [240, 511] on input "text" at bounding box center [333, 525] width 266 height 28
click at [270, 405] on span "14" at bounding box center [278, 399] width 28 height 28
type input "[DATE]"
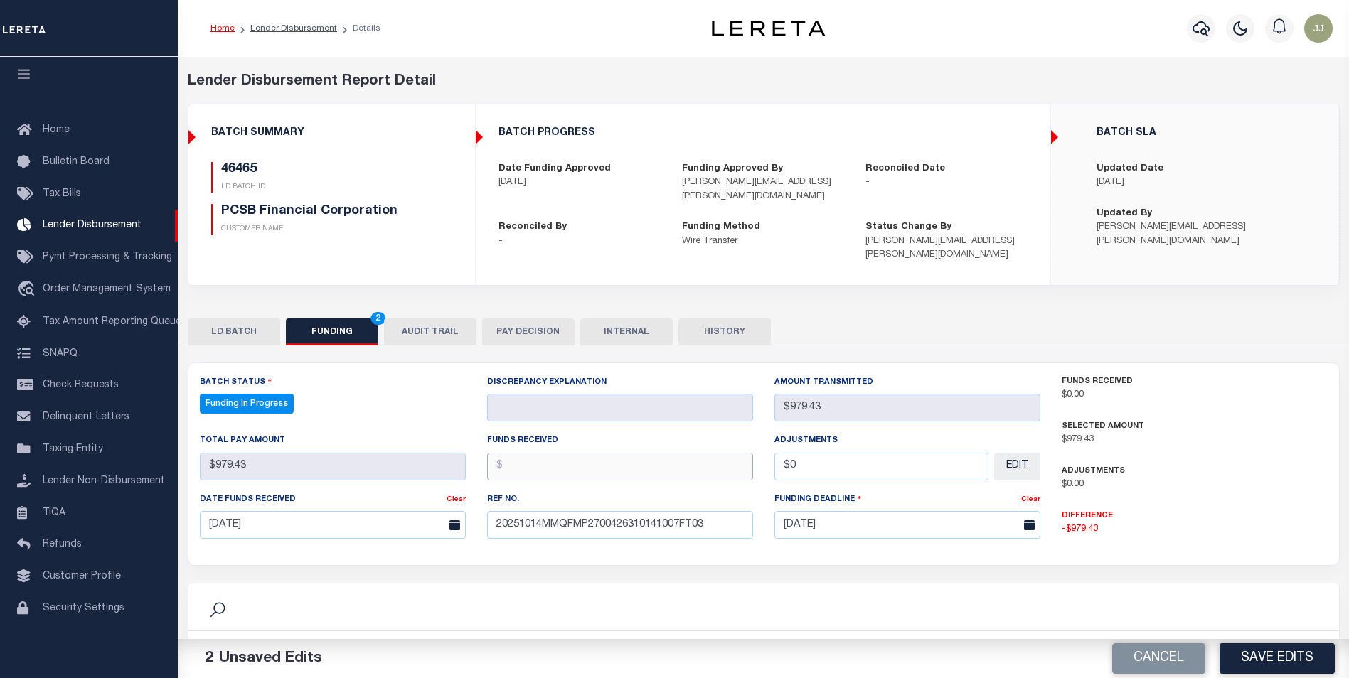
click at [523, 457] on input "text" at bounding box center [620, 467] width 266 height 28
type input "$979.43"
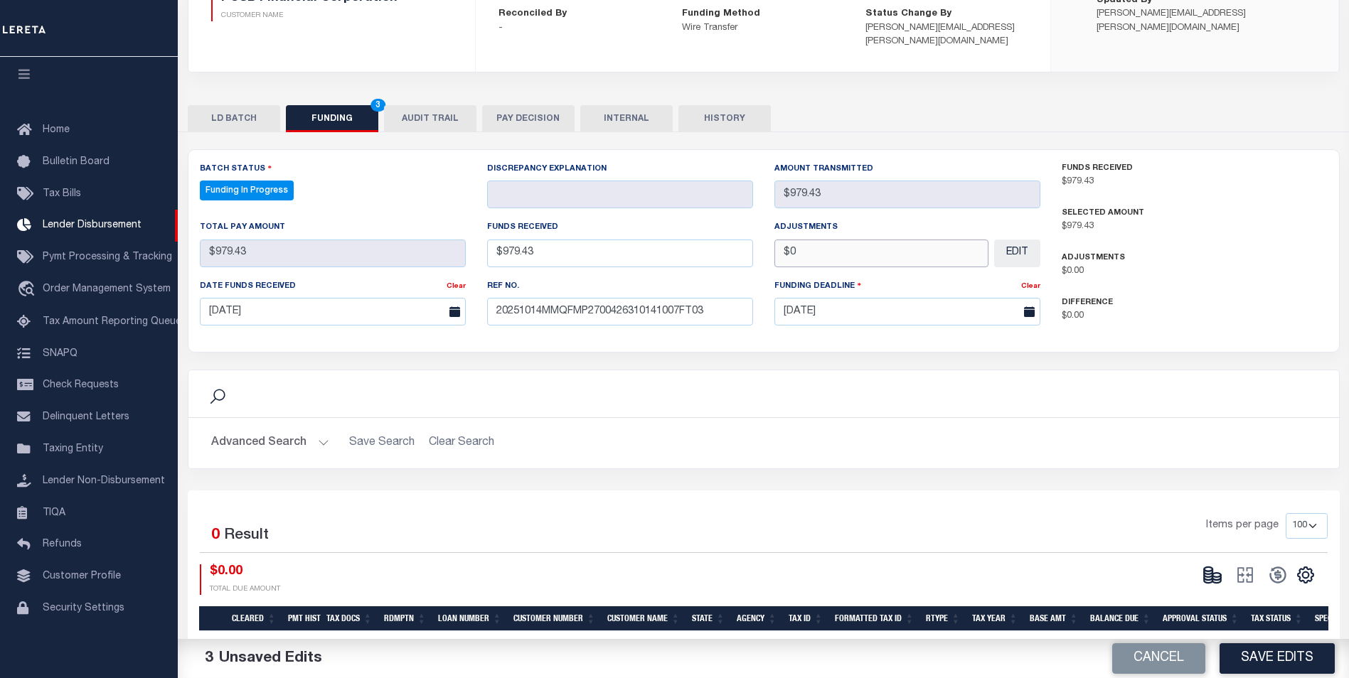
scroll to position [255, 0]
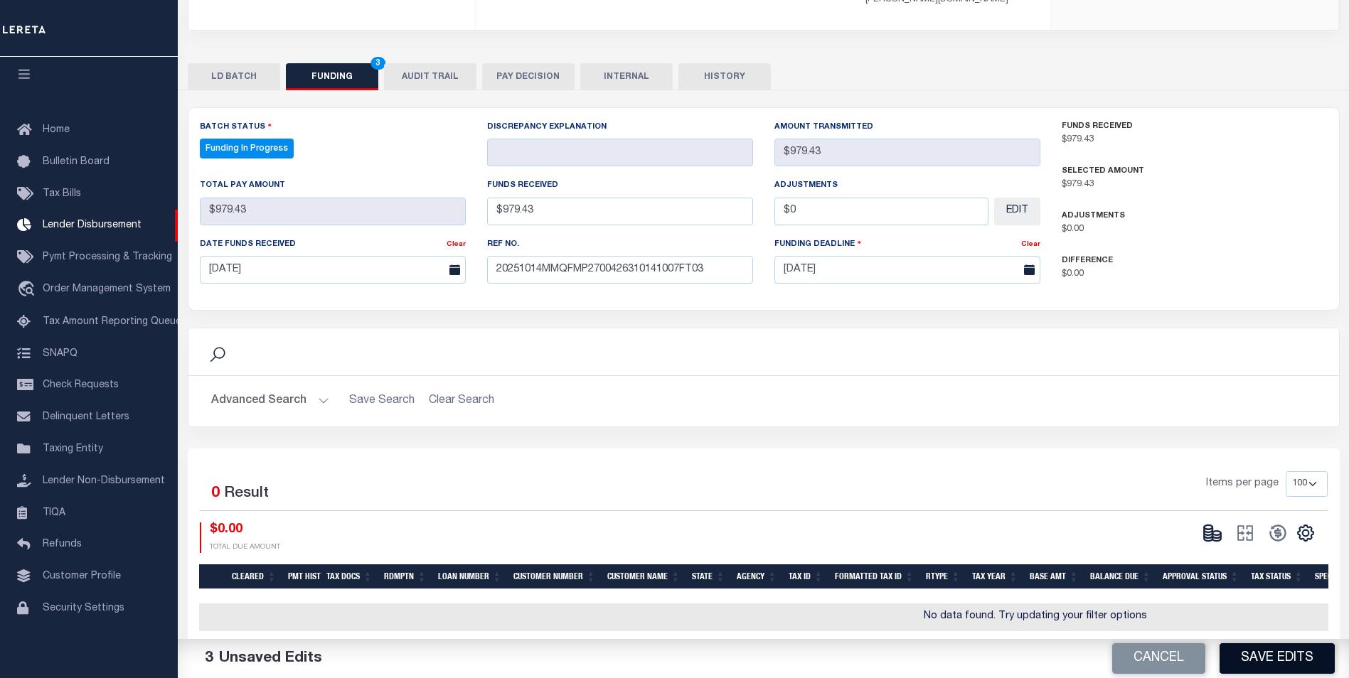
type input "$0.00"
click at [1273, 654] on button "Save Edits" at bounding box center [1276, 658] width 115 height 31
type input "$979.43"
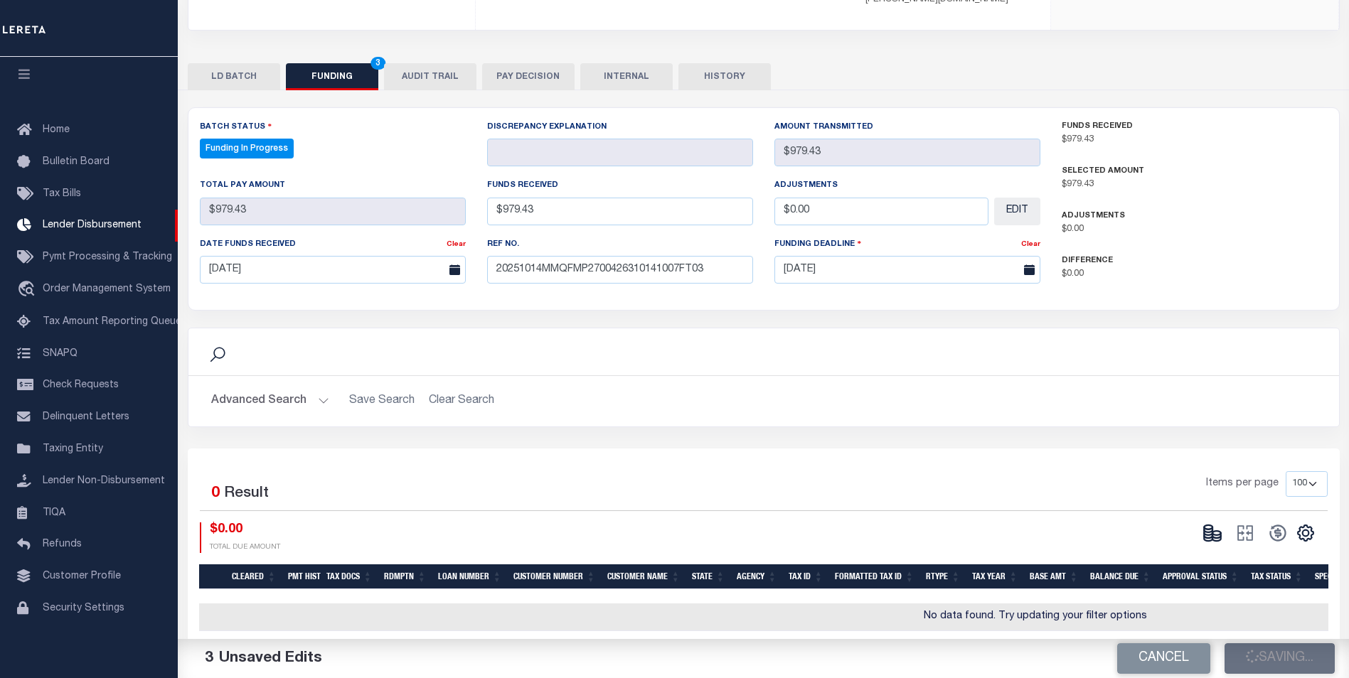
type input "$0"
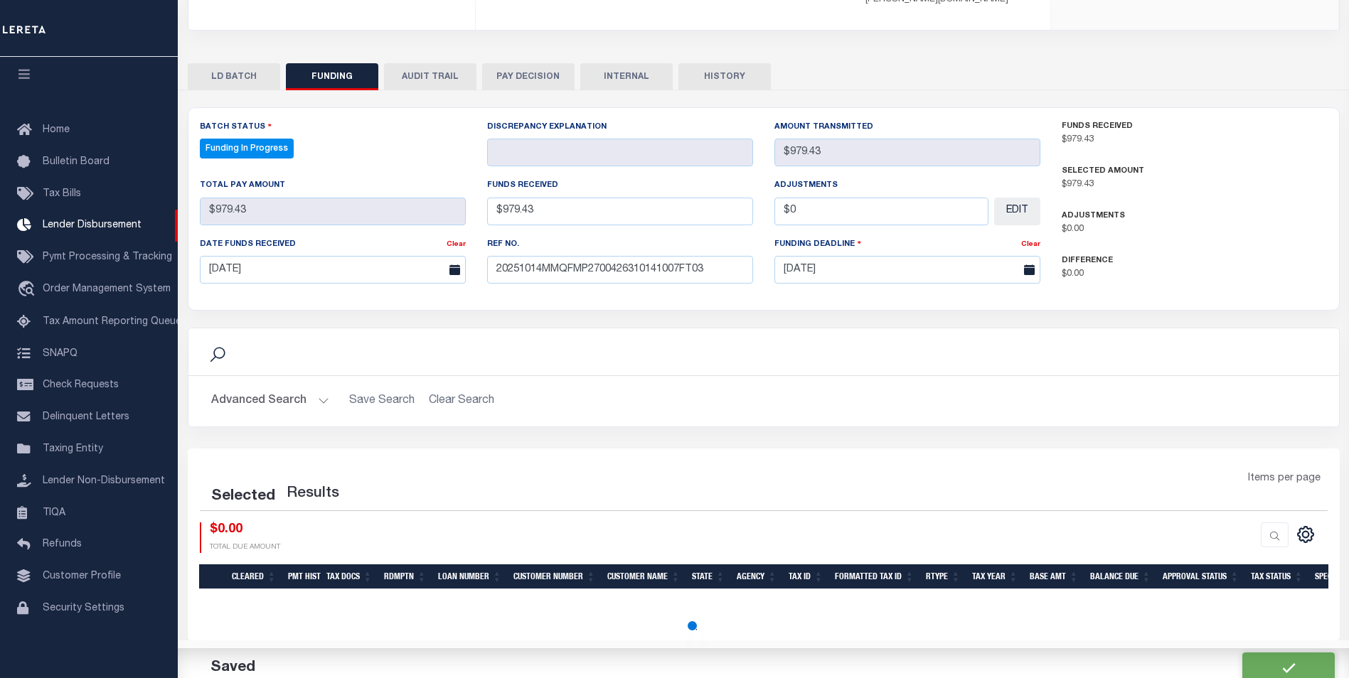
select select "100"
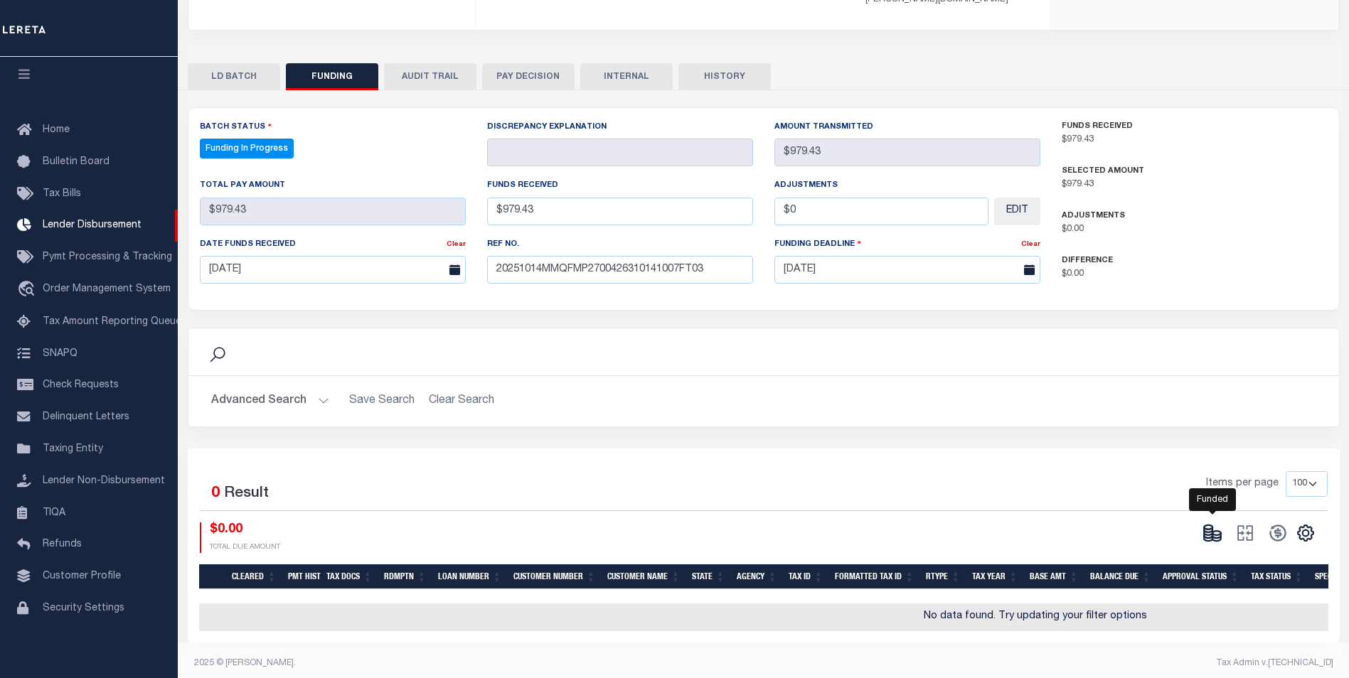
click at [1214, 533] on icon at bounding box center [1216, 535] width 9 height 5
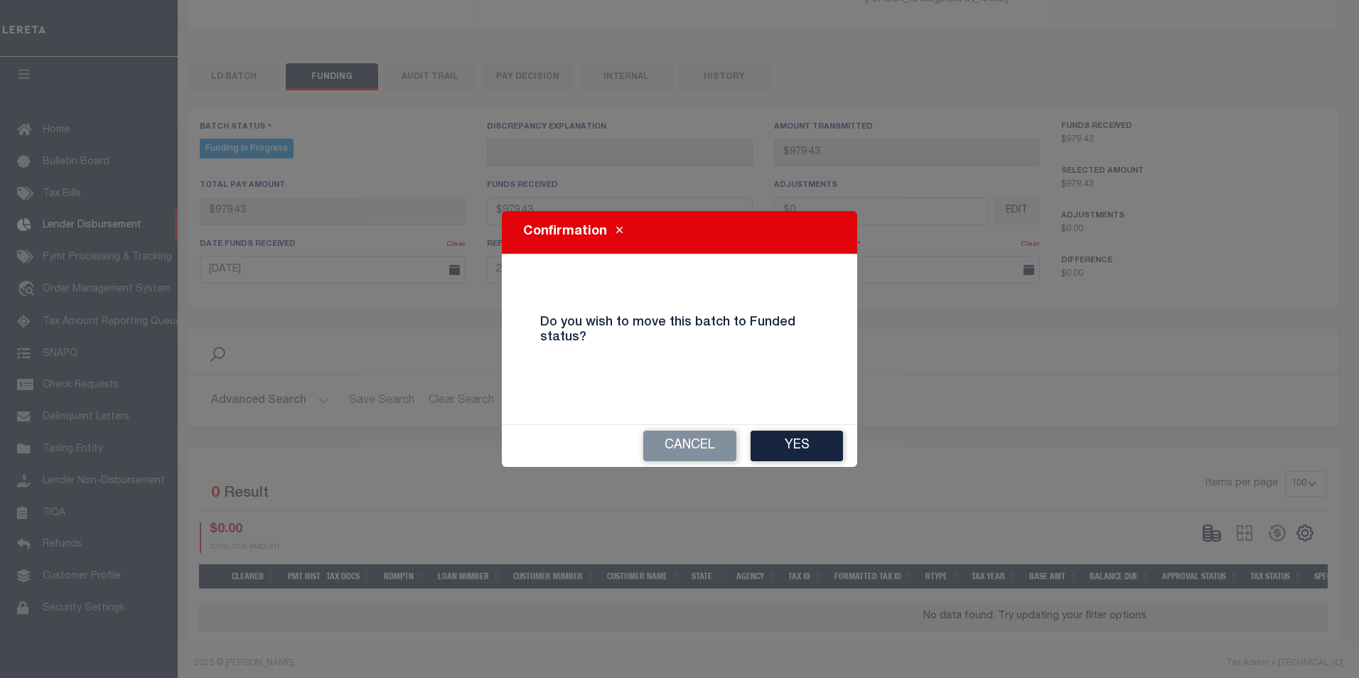
drag, startPoint x: 797, startPoint y: 440, endPoint x: 807, endPoint y: 442, distance: 10.2
click at [800, 440] on button "Yes" at bounding box center [797, 446] width 92 height 31
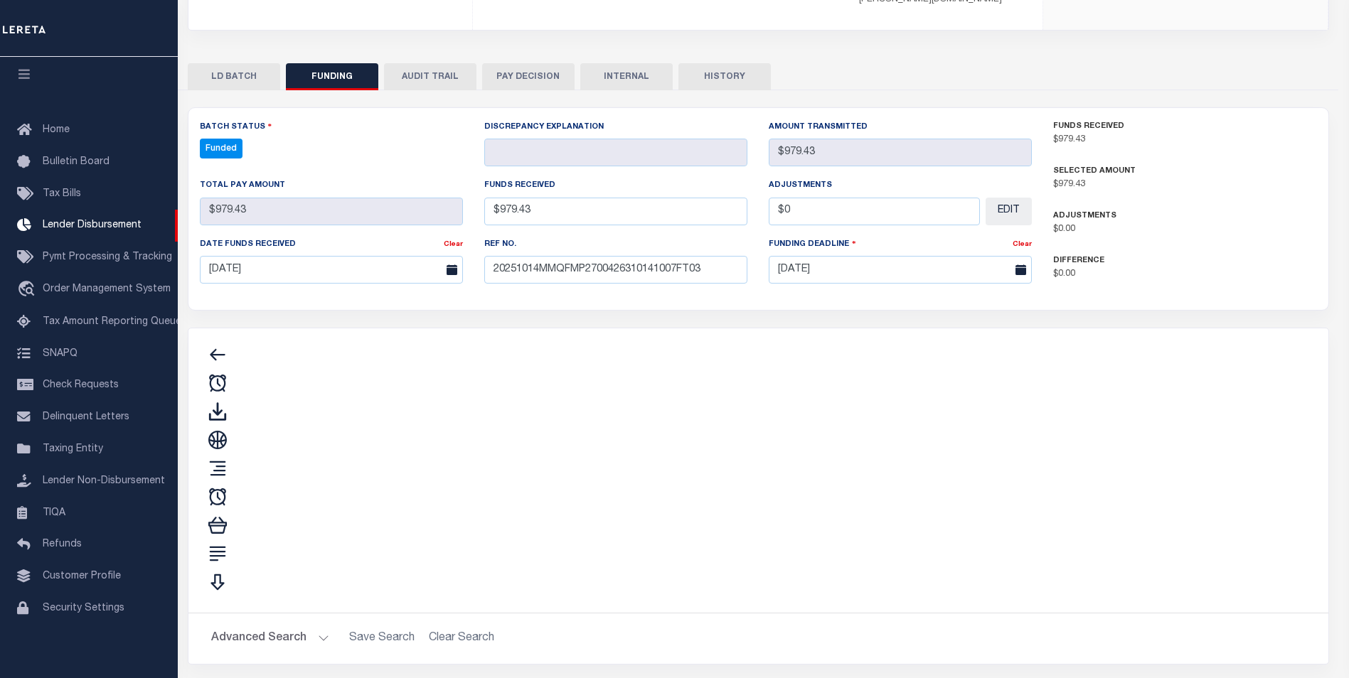
type input "$979.43"
type input "$0"
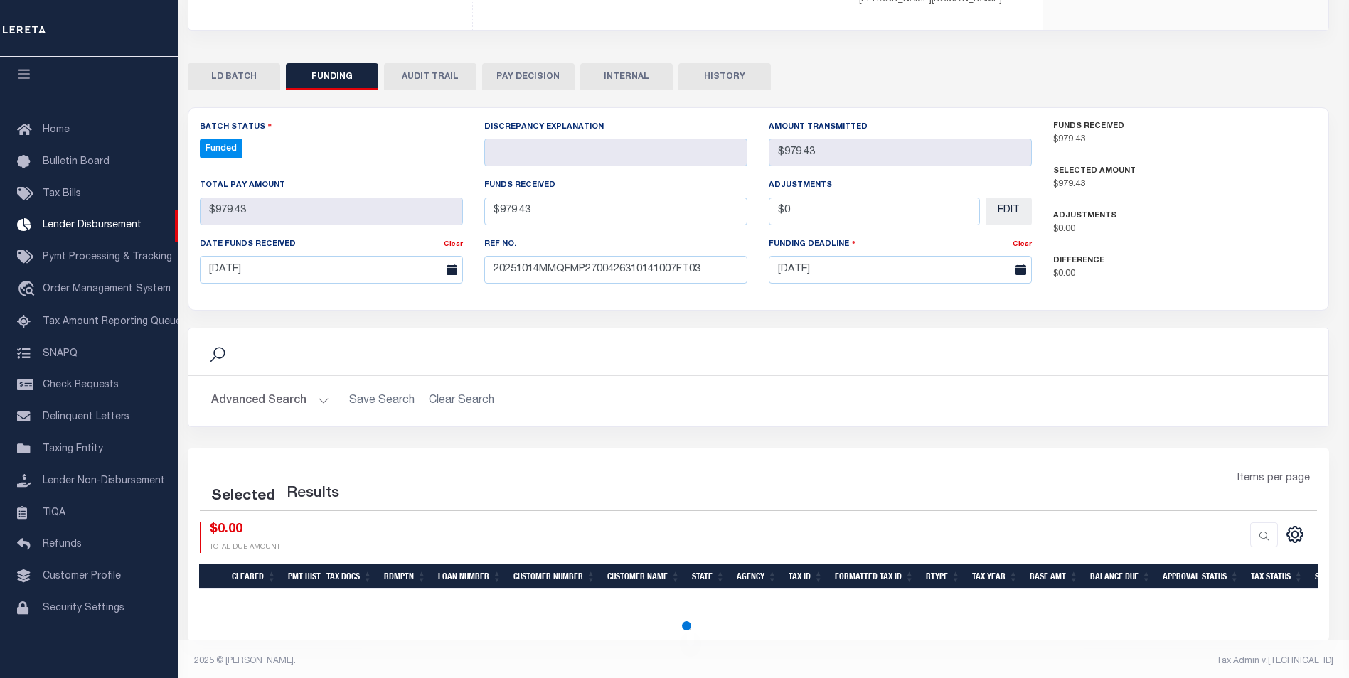
scroll to position [244, 0]
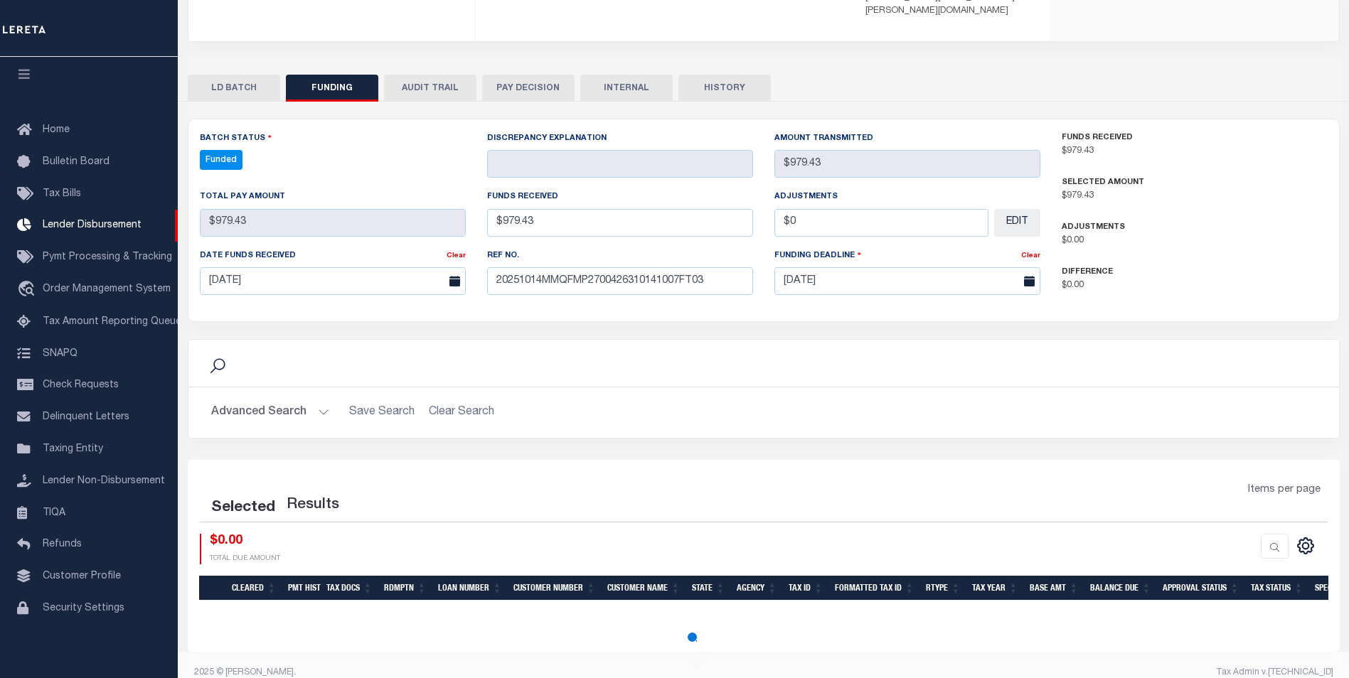
select select "100"
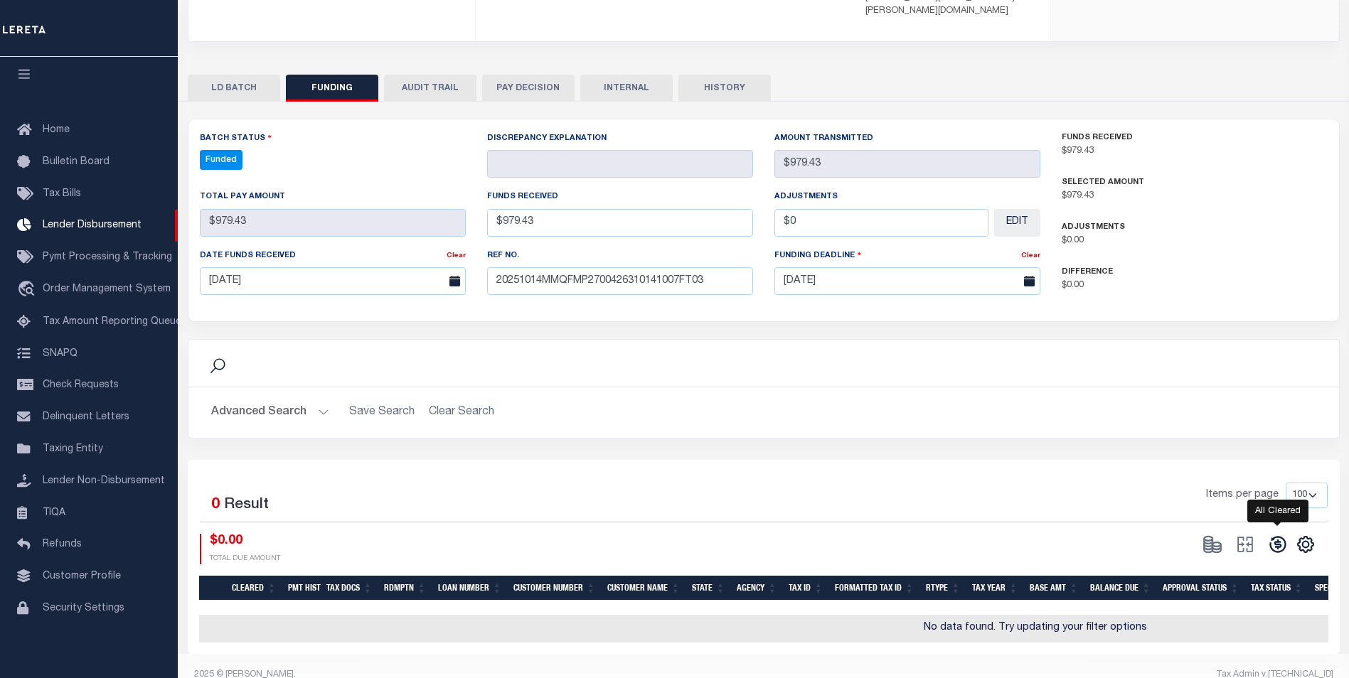
click at [1274, 535] on icon at bounding box center [1277, 545] width 20 height 20
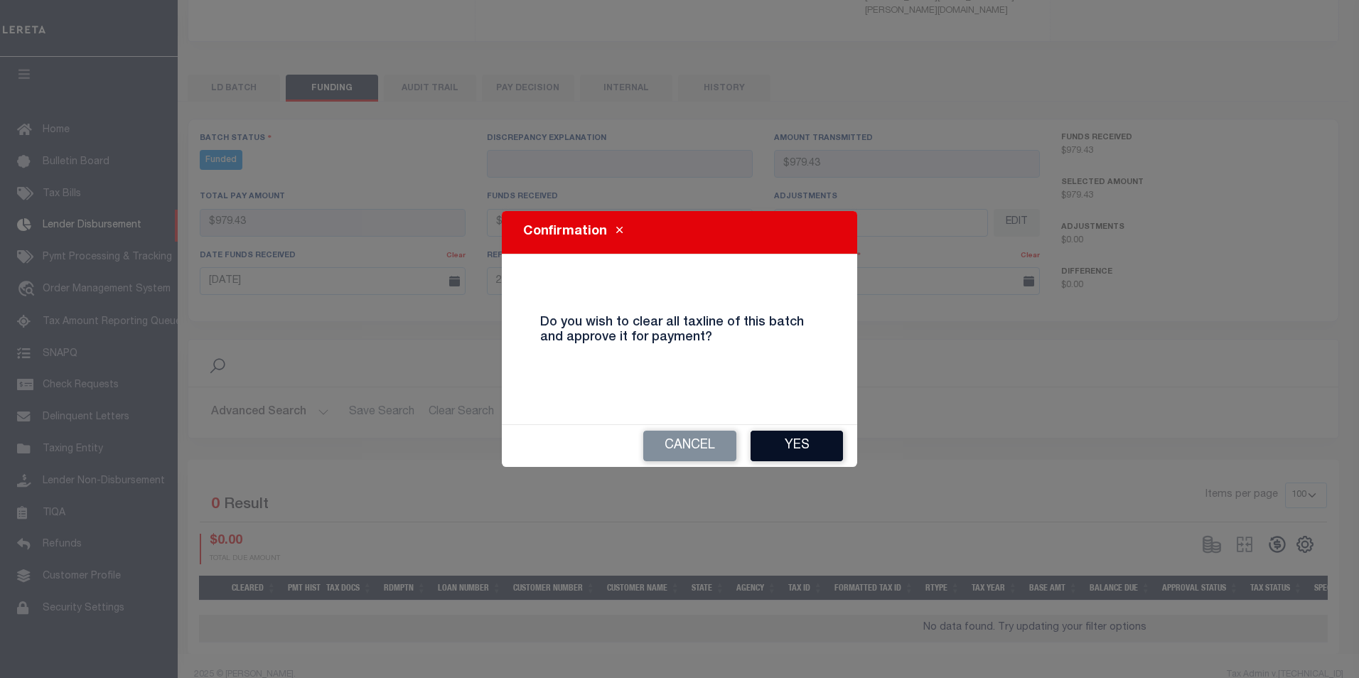
click at [803, 449] on button "Yes" at bounding box center [797, 446] width 92 height 31
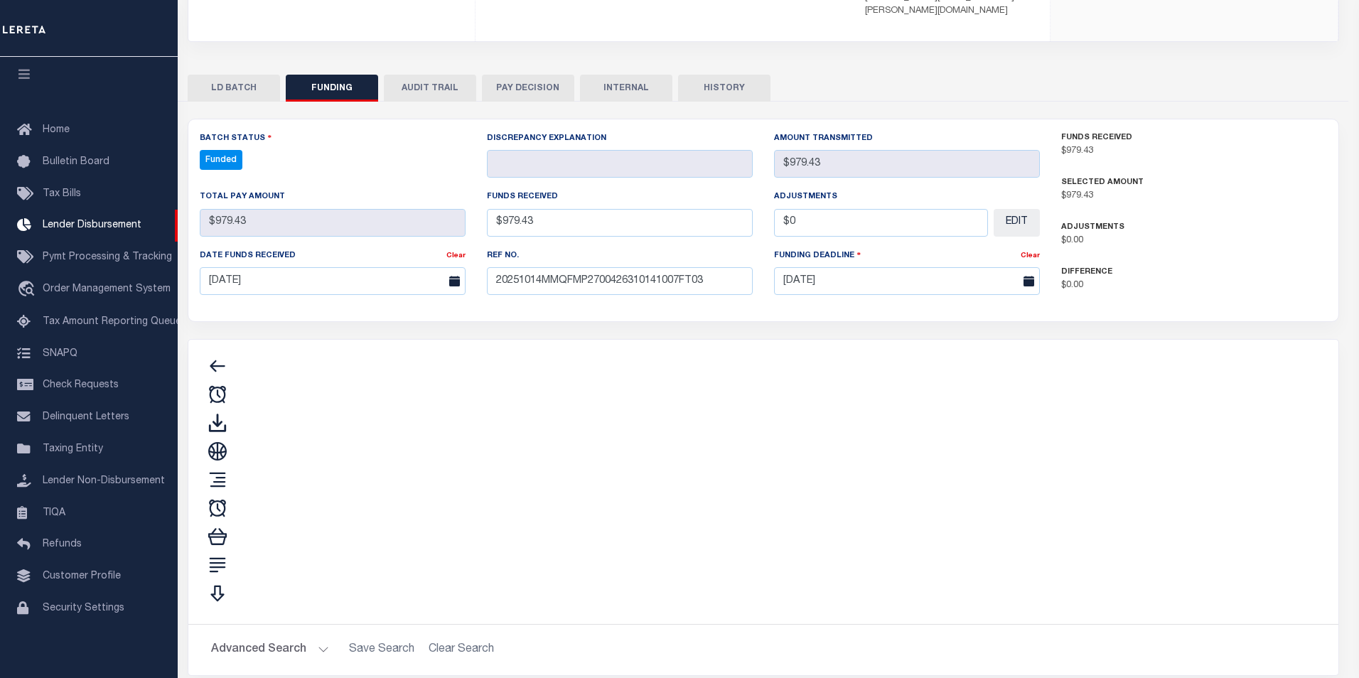
type input "$979.43"
type input "$0"
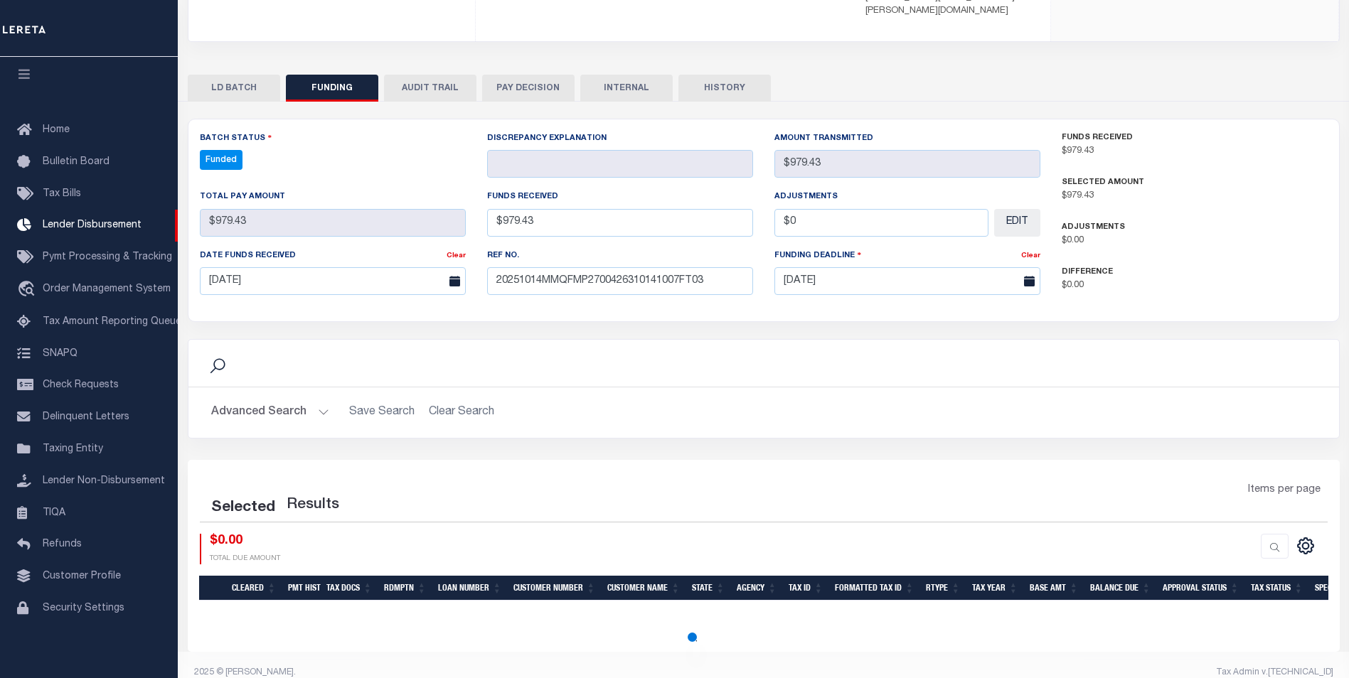
select select "100"
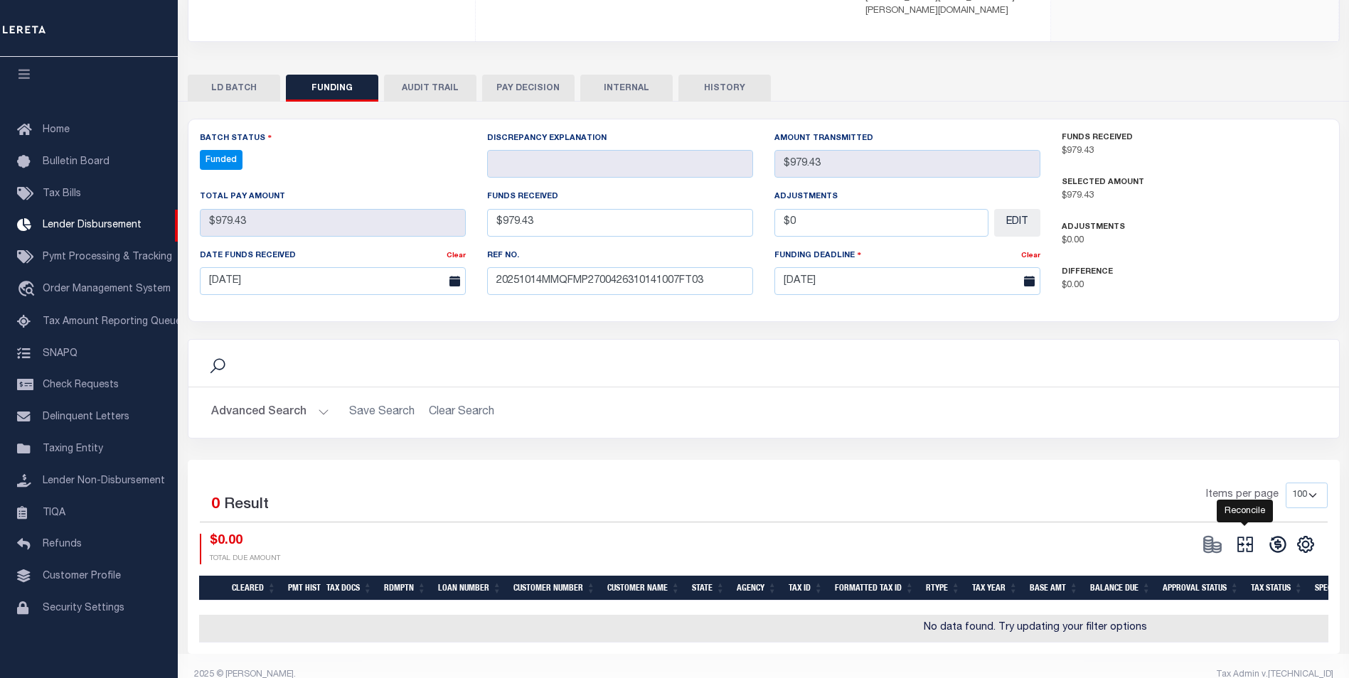
click at [1250, 535] on icon "" at bounding box center [1245, 545] width 20 height 20
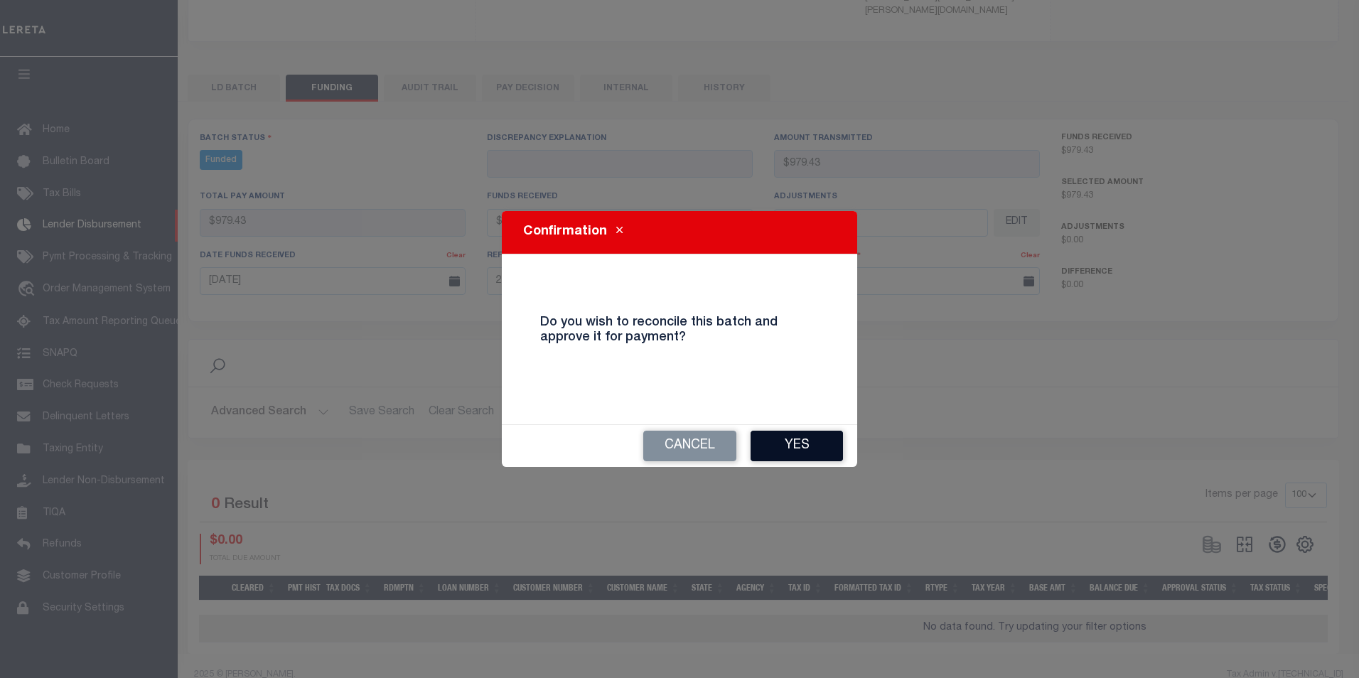
click at [781, 444] on button "Yes" at bounding box center [797, 446] width 92 height 31
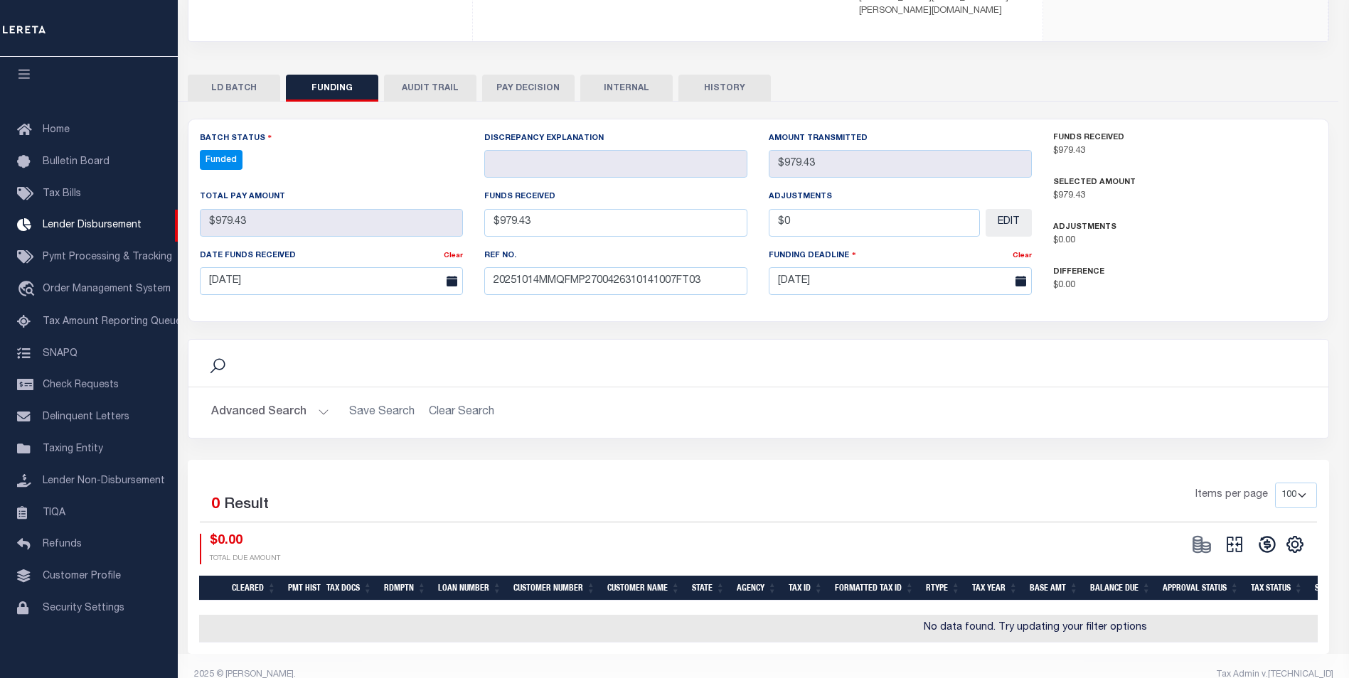
type input "$979.43"
type input "$0"
select select "100"
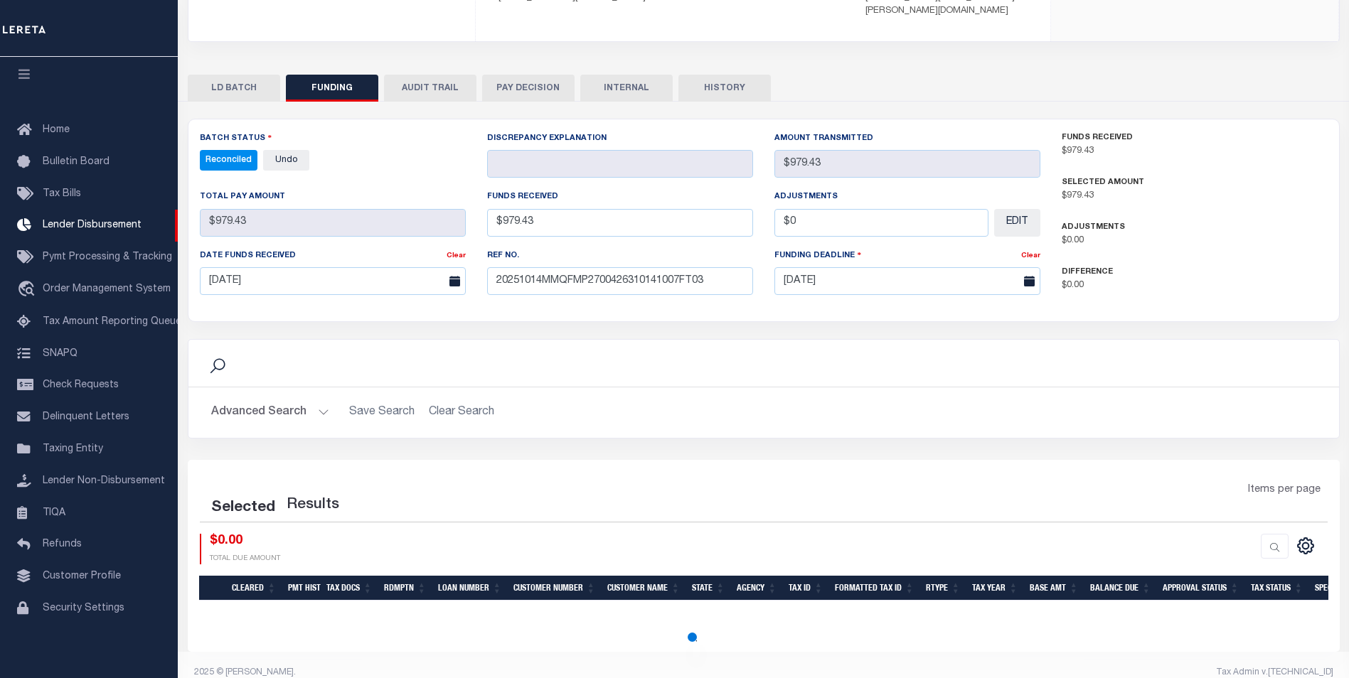
select select "100"
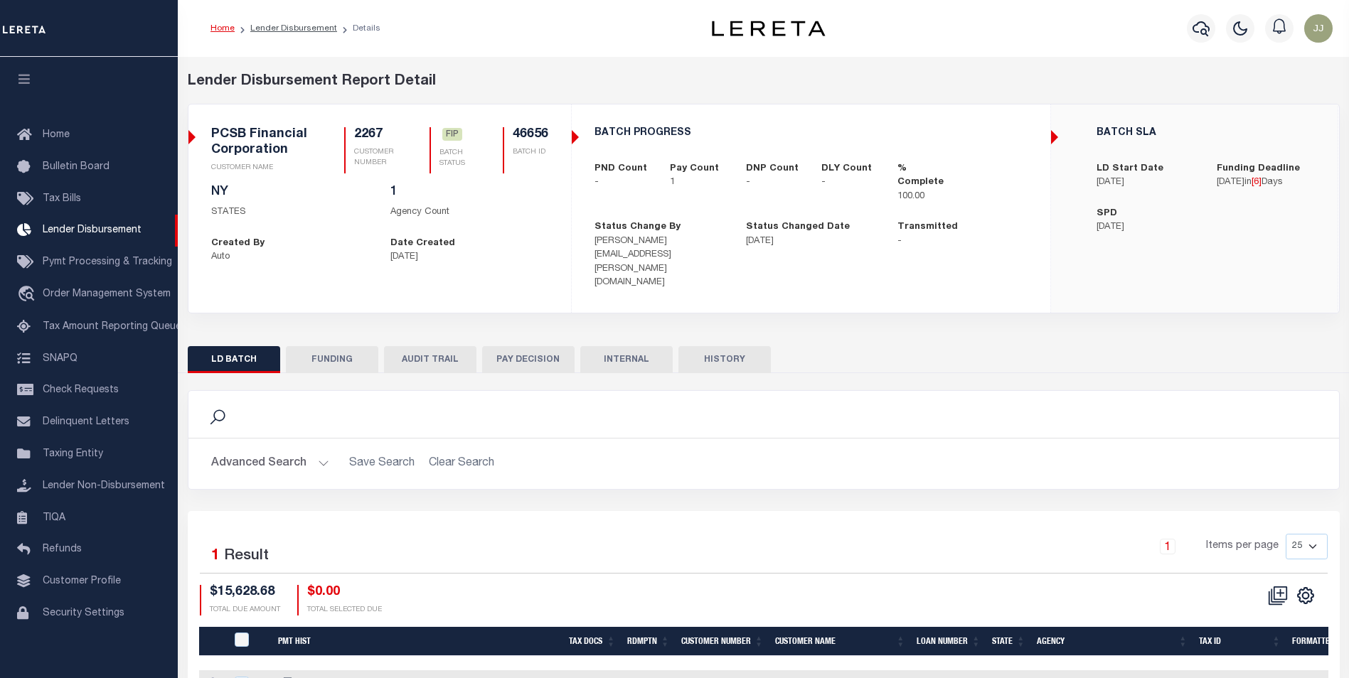
scroll to position [14, 0]
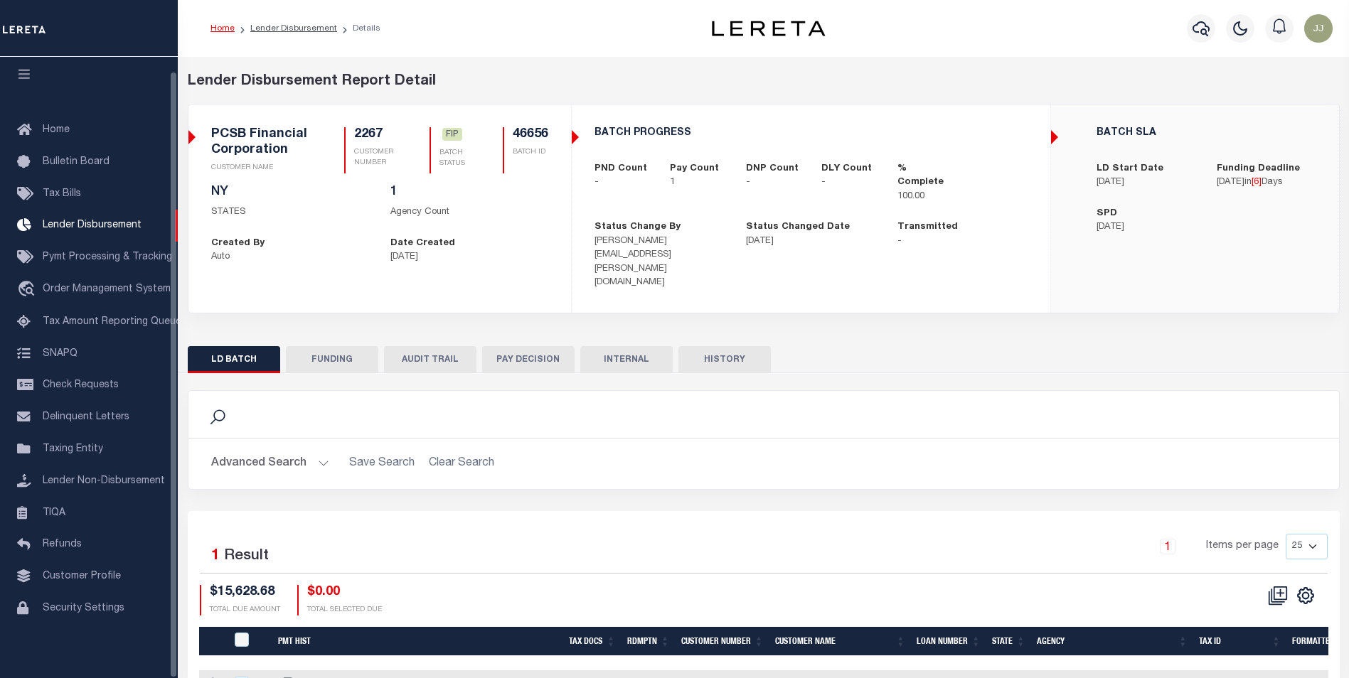
drag, startPoint x: 335, startPoint y: 345, endPoint x: 469, endPoint y: 419, distance: 153.4
click at [336, 346] on button "FUNDING" at bounding box center [332, 359] width 92 height 27
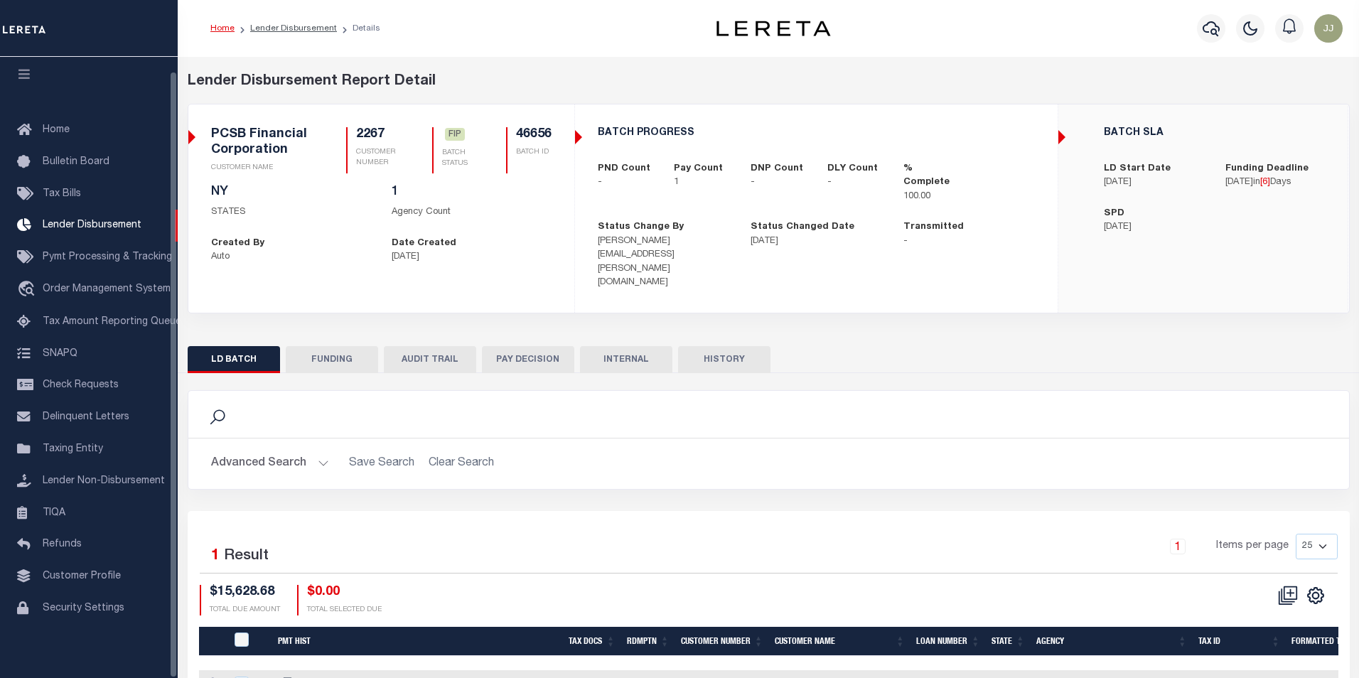
select select "100"
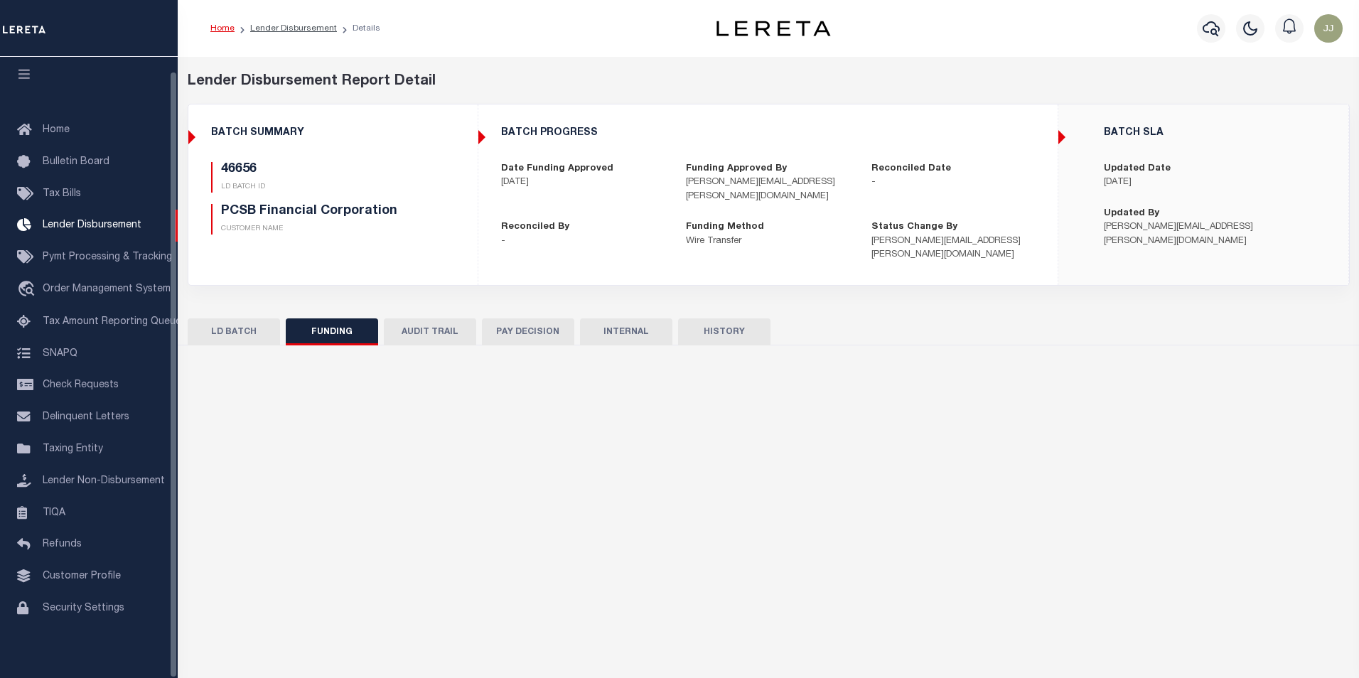
type input "$15,628.68"
type input "$0"
type input "[DATE]"
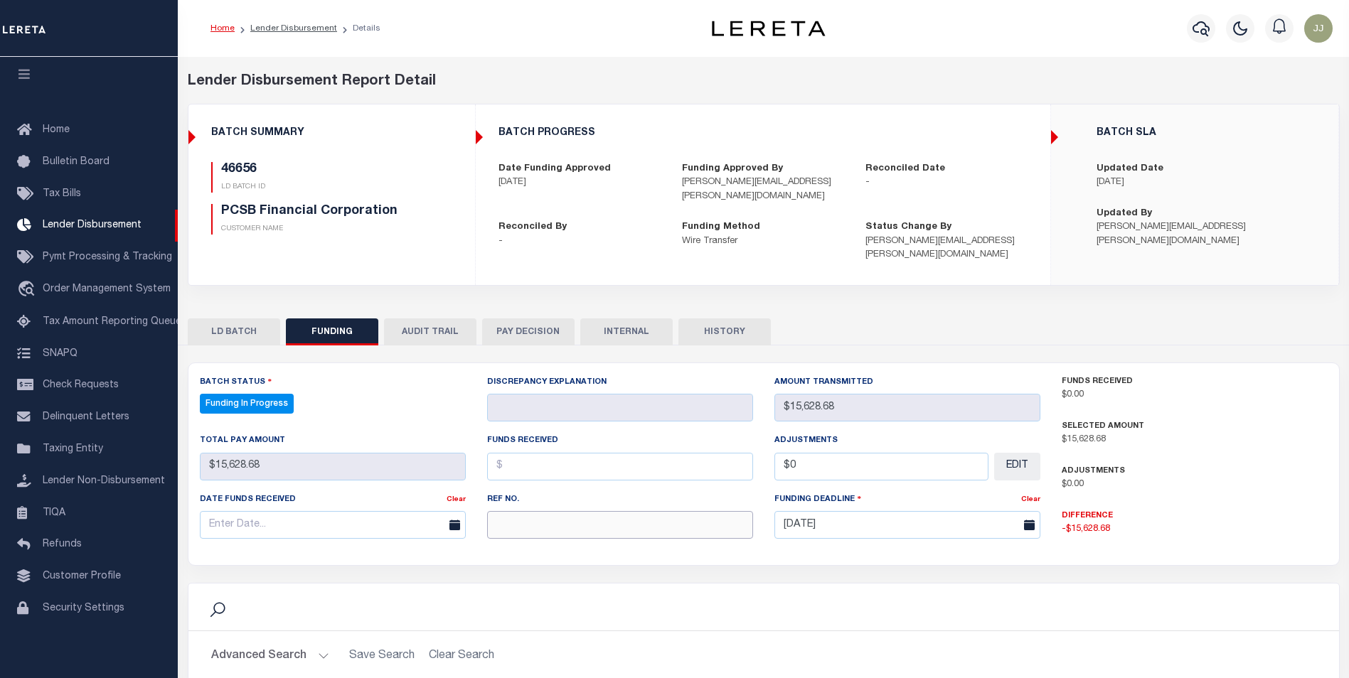
select select "100"
click at [542, 515] on input "text" at bounding box center [620, 525] width 266 height 28
paste input "20251014MMQFMP2700437710141029FT03"
type input "20251014MMQFMP2700437710141029FT03"
click at [315, 519] on input "text" at bounding box center [333, 525] width 266 height 28
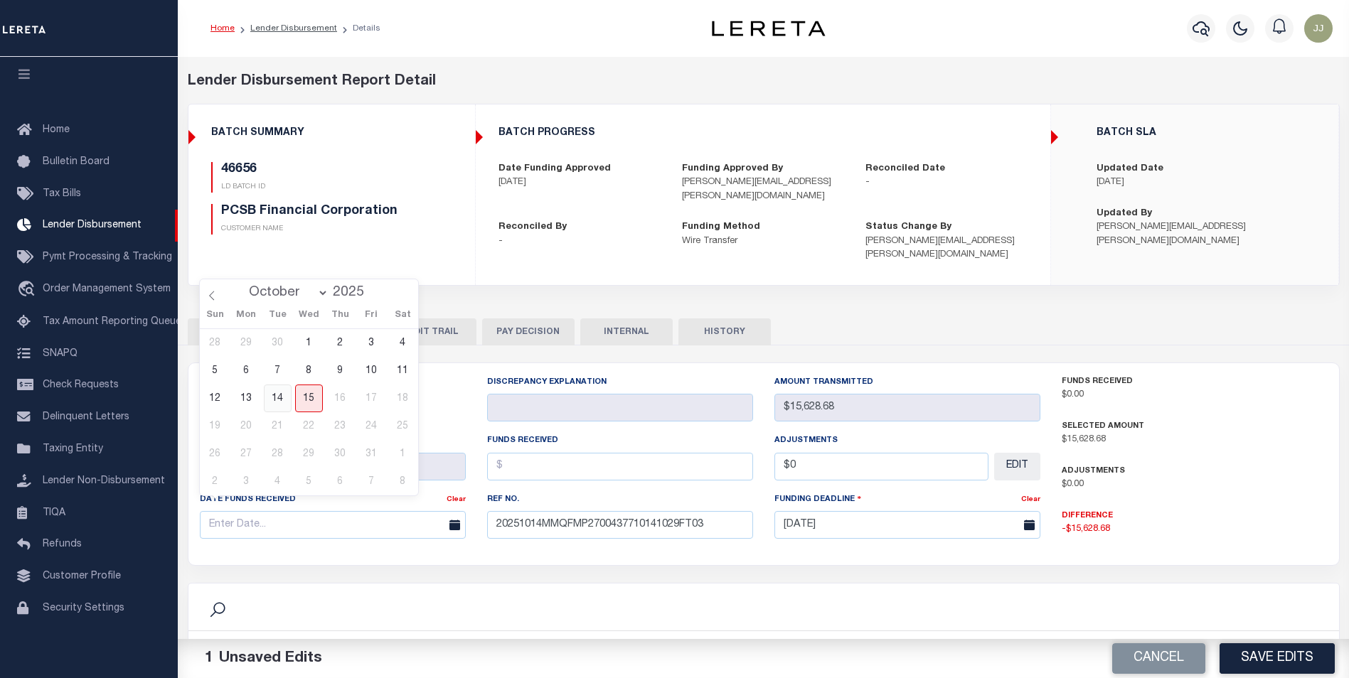
click at [282, 402] on span "14" at bounding box center [278, 399] width 28 height 28
type input "[DATE]"
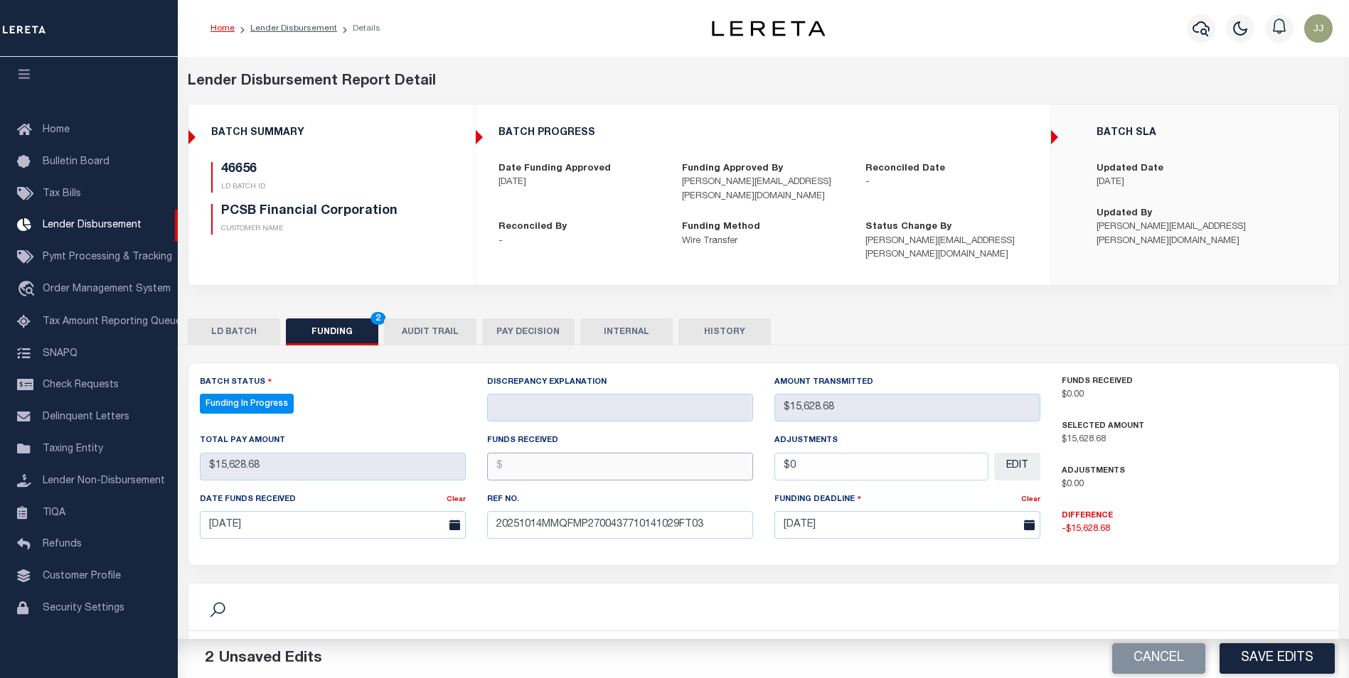
click at [567, 453] on input "text" at bounding box center [620, 467] width 266 height 28
type input "$15,628.68"
type input "$0.00"
click at [1270, 655] on button "Save Edits" at bounding box center [1276, 658] width 115 height 31
type input "$15,628.68"
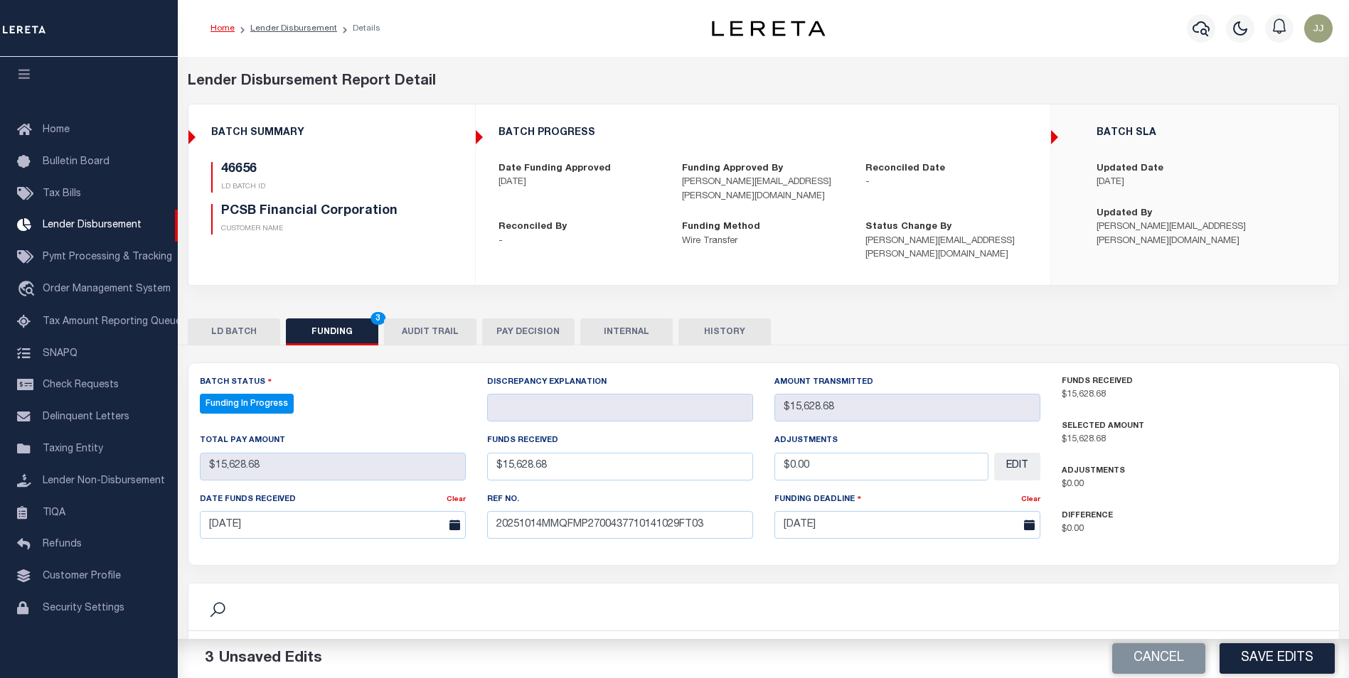
type input "$15,628.68"
type input "$0"
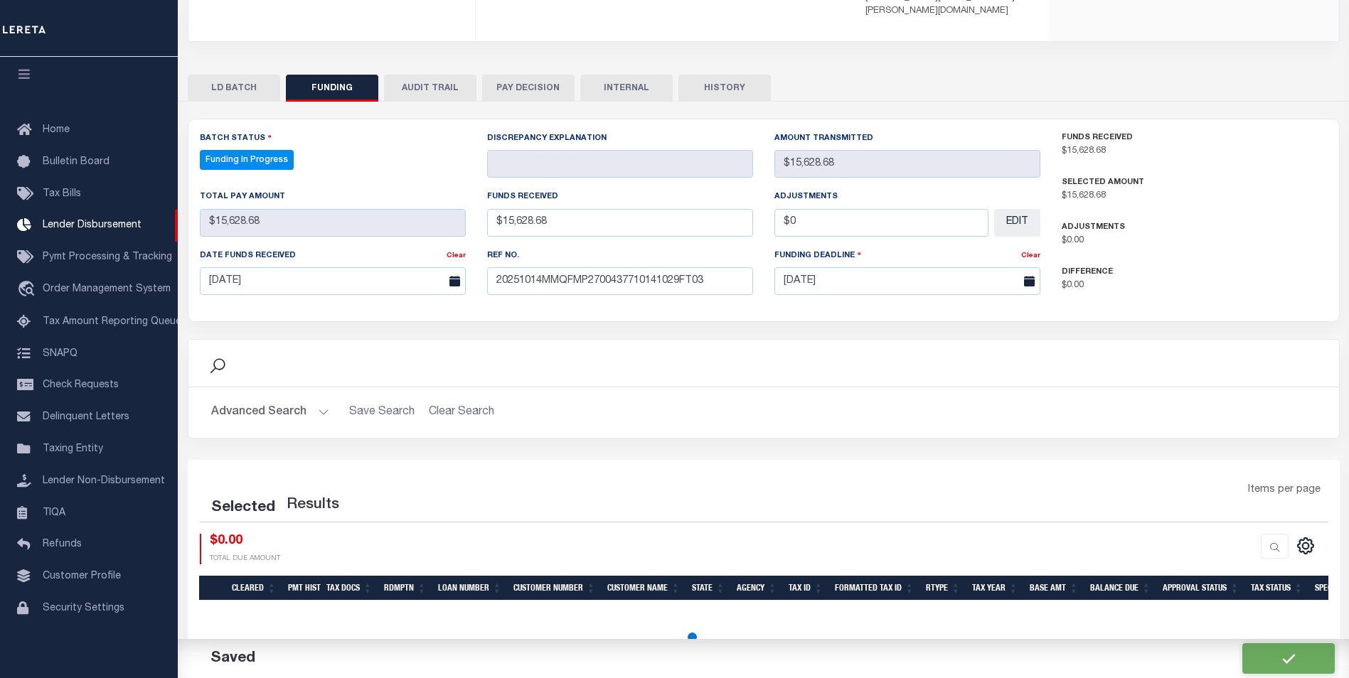
select select "100"
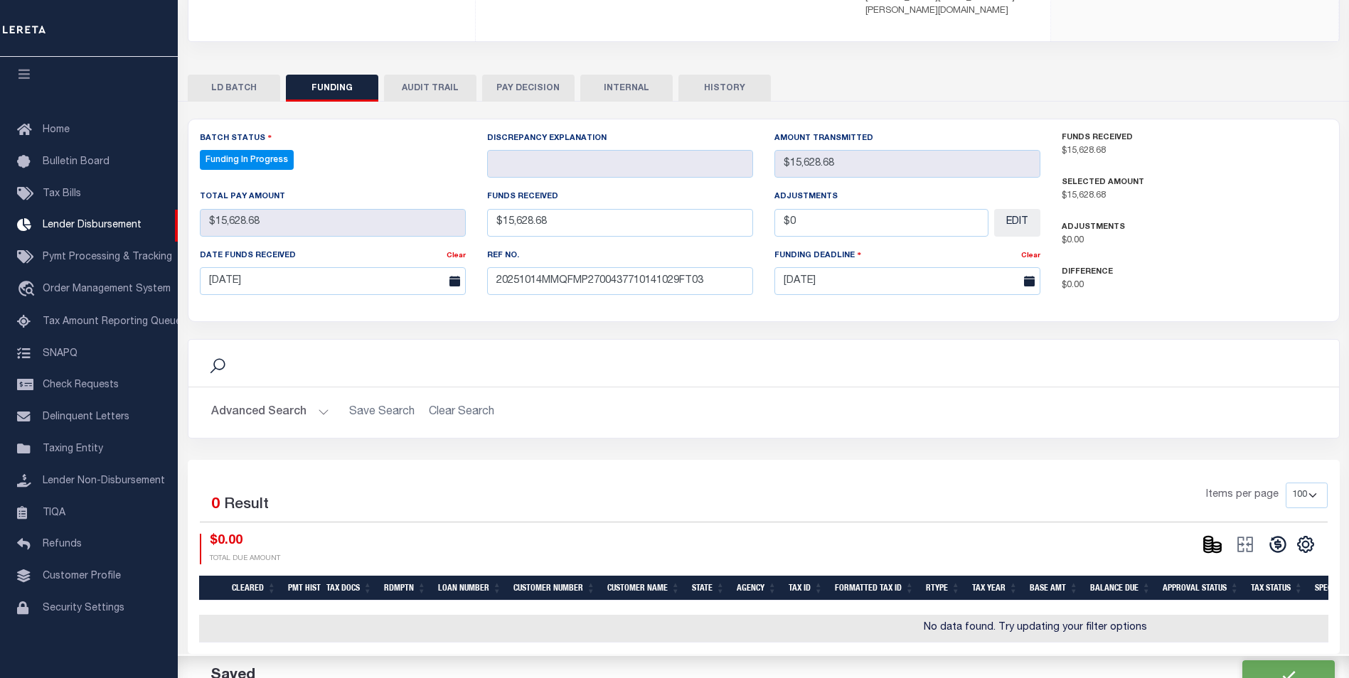
scroll to position [255, 0]
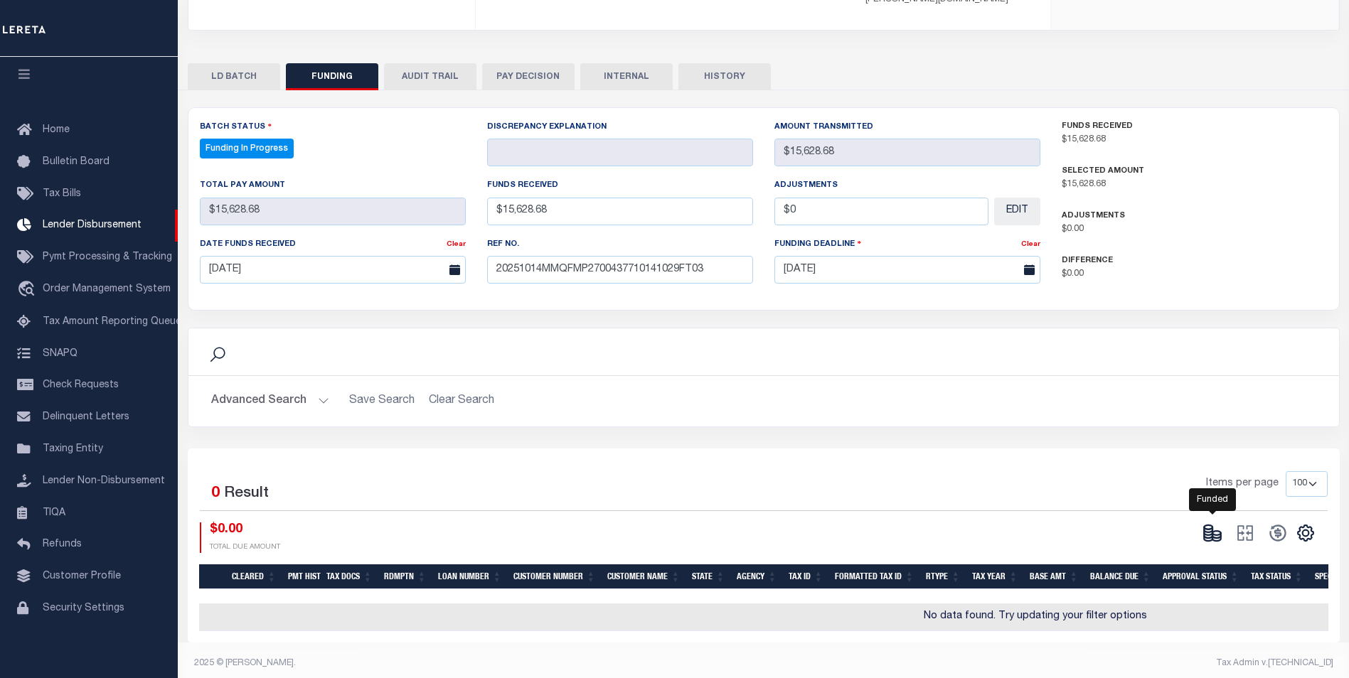
click at [1203, 536] on icon at bounding box center [1207, 538] width 9 height 5
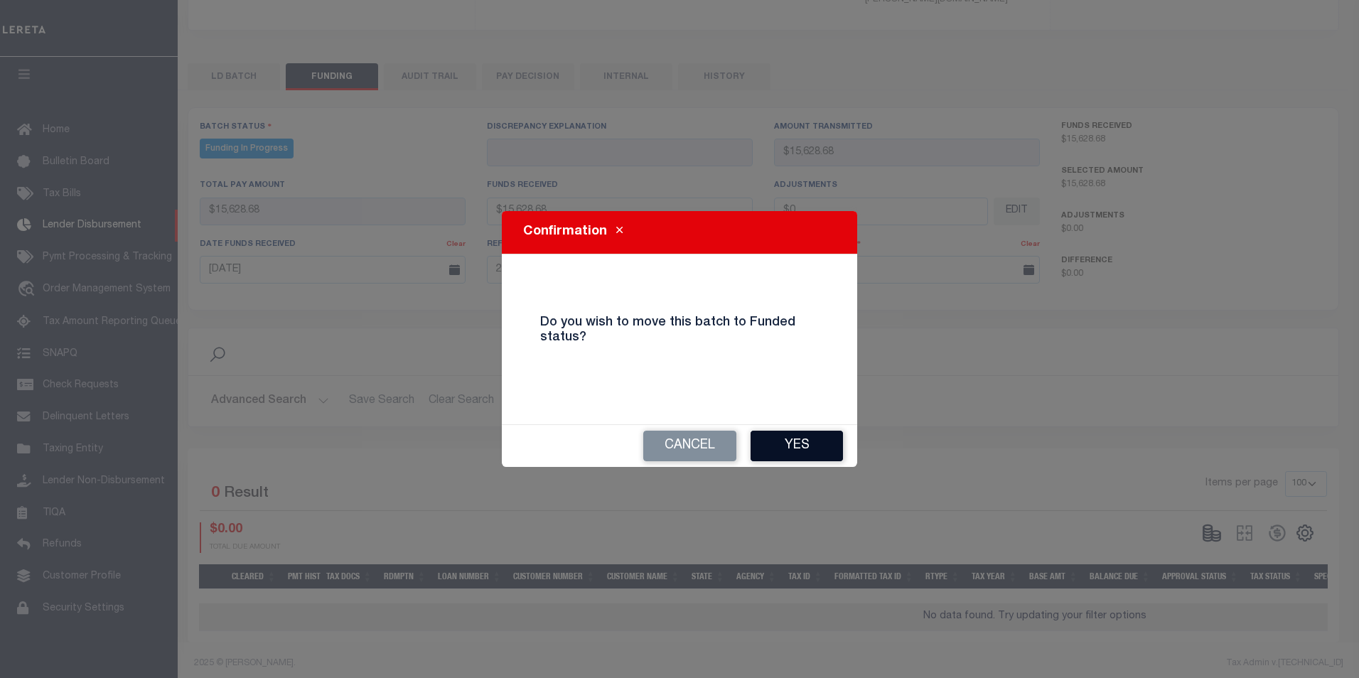
click at [816, 444] on button "Yes" at bounding box center [797, 446] width 92 height 31
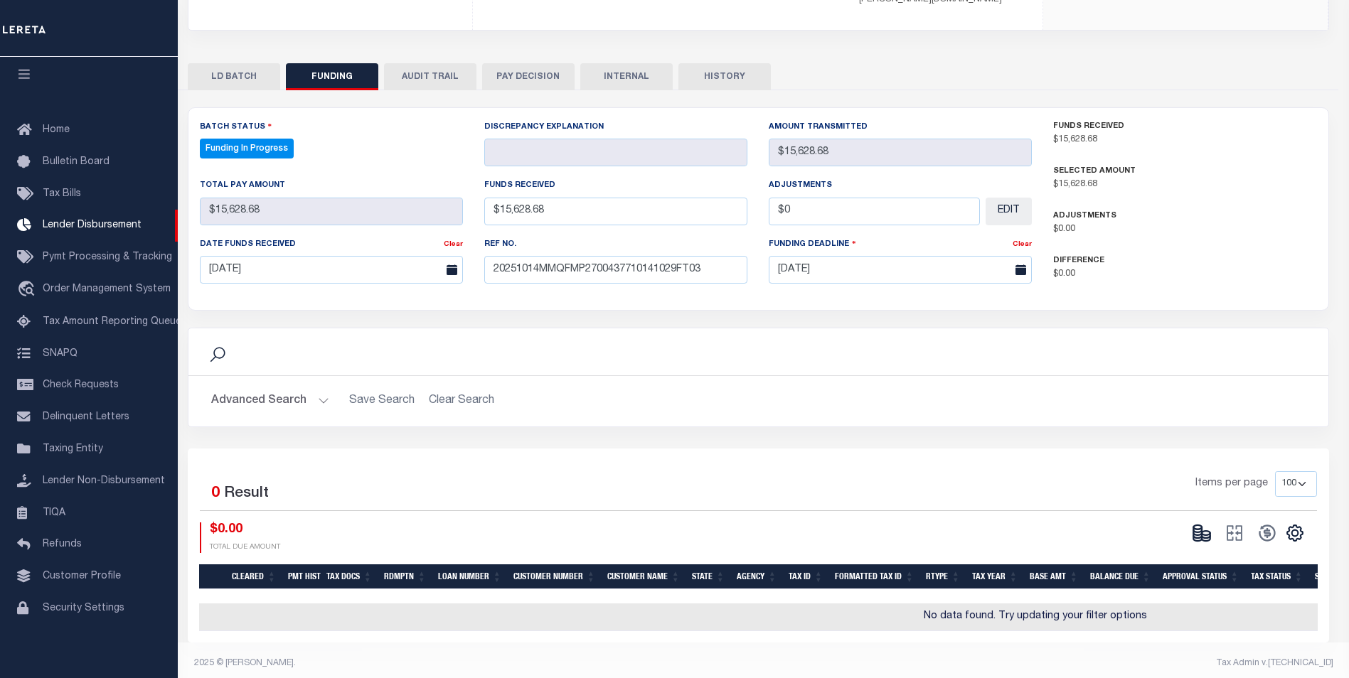
type input "$15,628.68"
type input "$0"
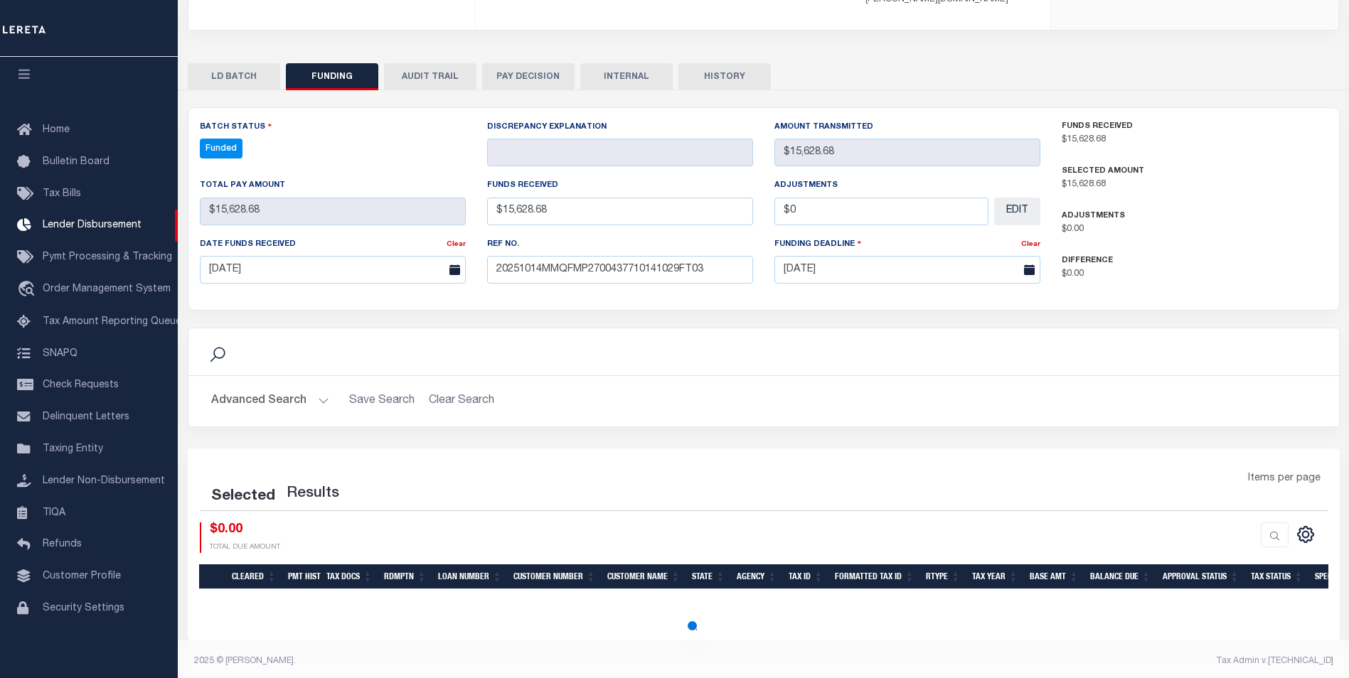
scroll to position [244, 0]
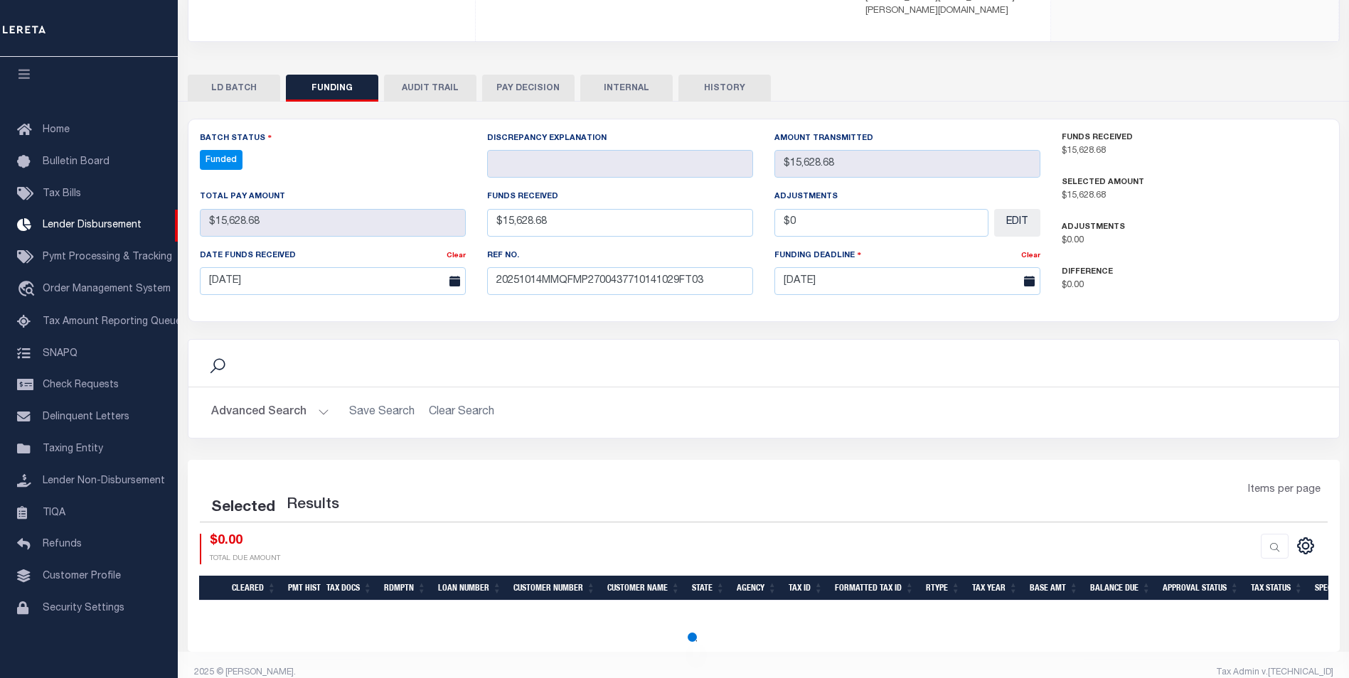
select select "100"
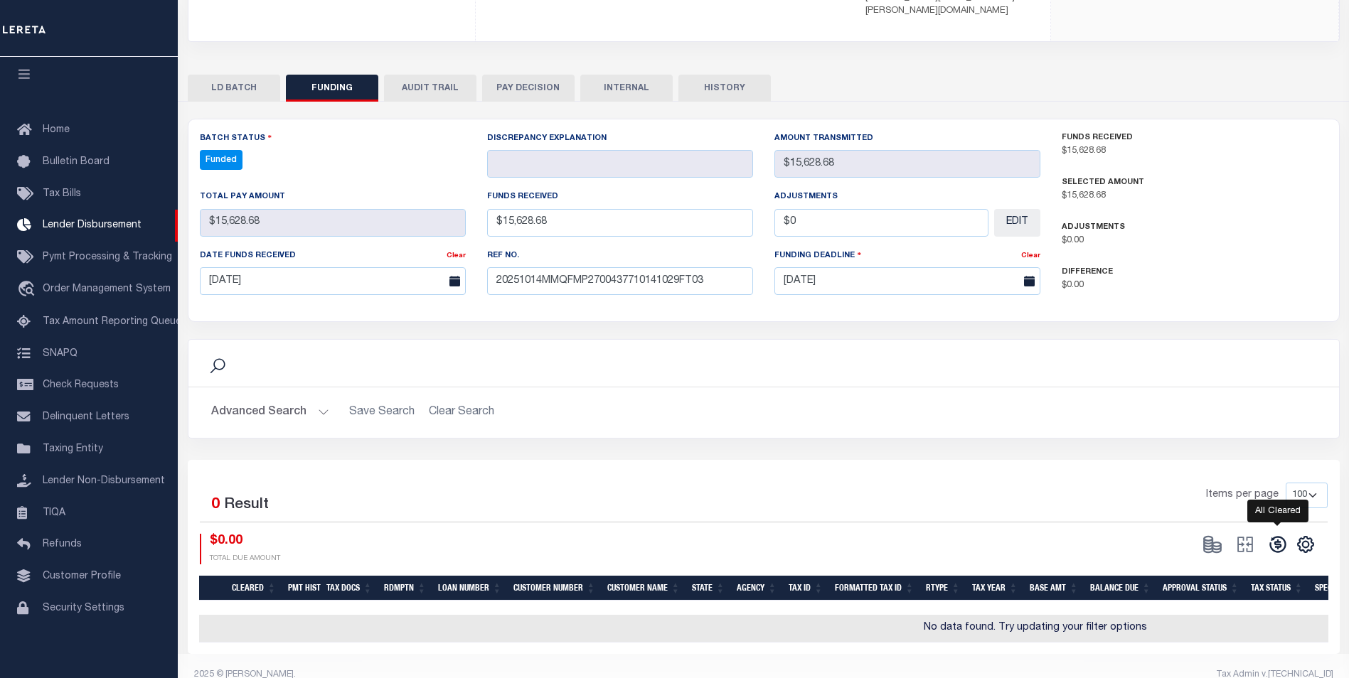
click at [1268, 535] on icon at bounding box center [1277, 545] width 20 height 20
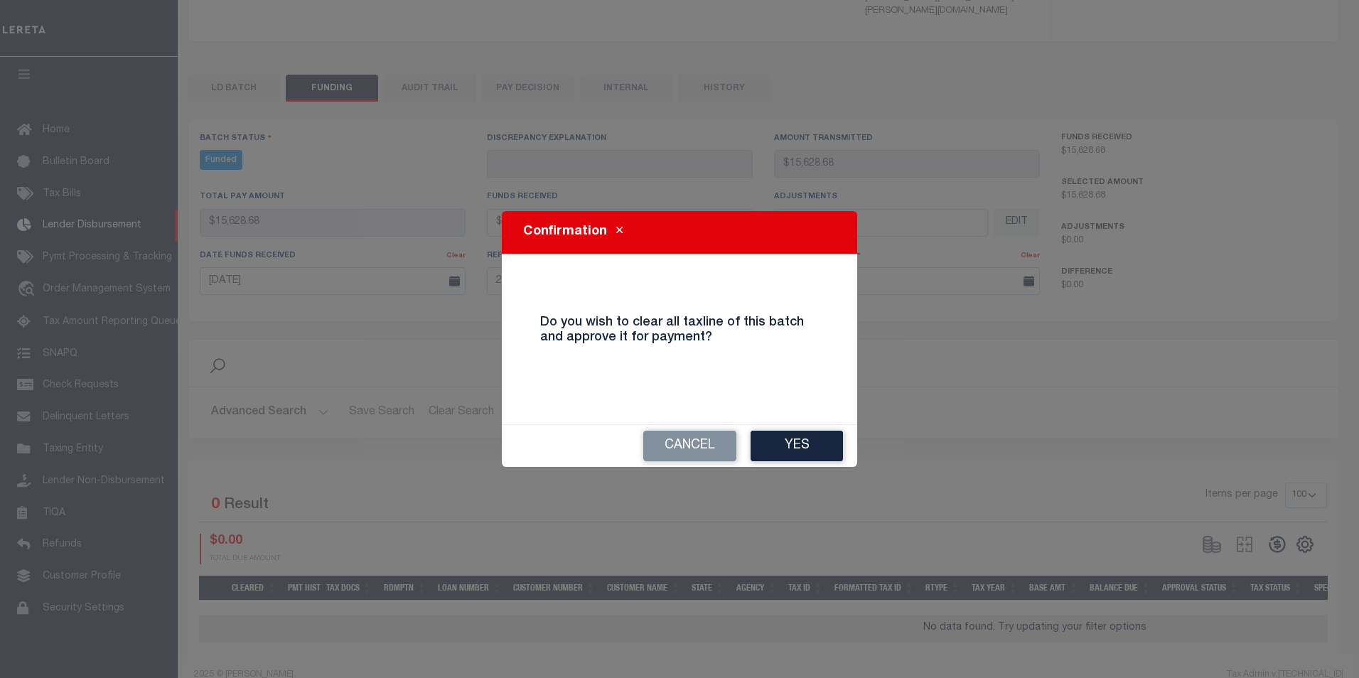
drag, startPoint x: 815, startPoint y: 436, endPoint x: 822, endPoint y: 434, distance: 7.2
click at [817, 436] on button "Yes" at bounding box center [797, 446] width 92 height 31
type input "$15,628.68"
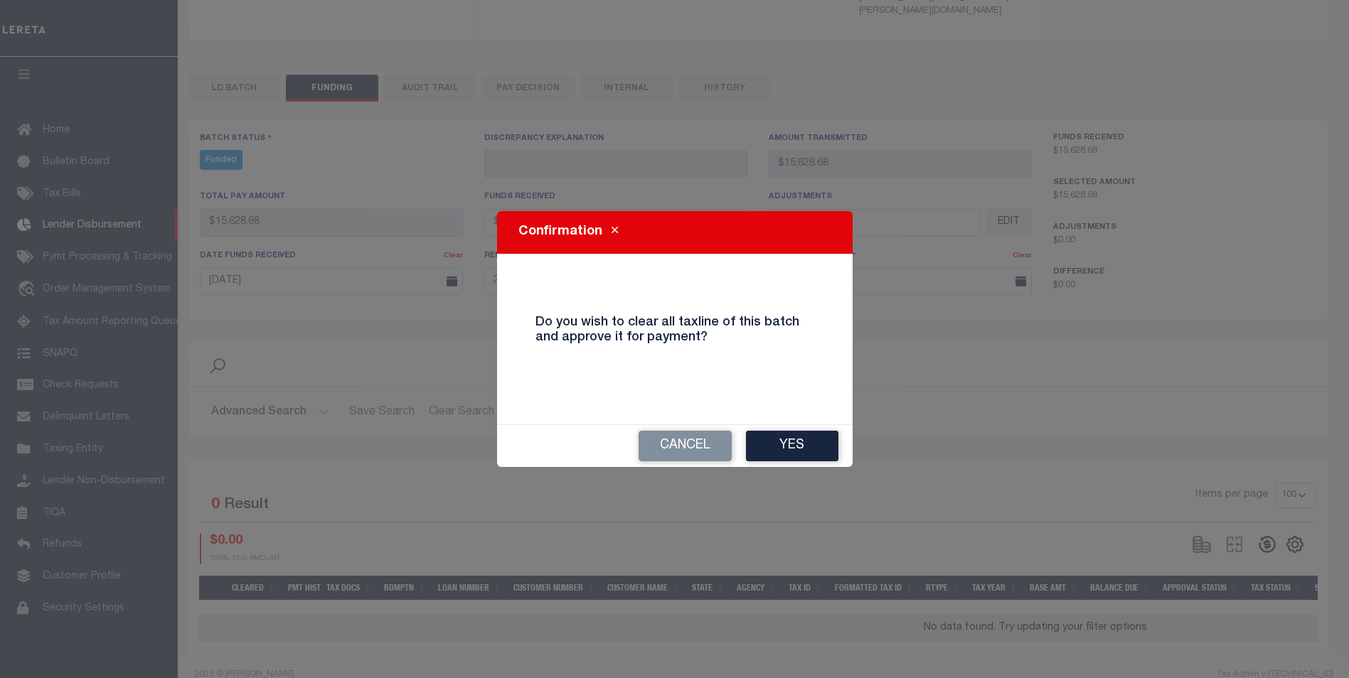
type input "$0"
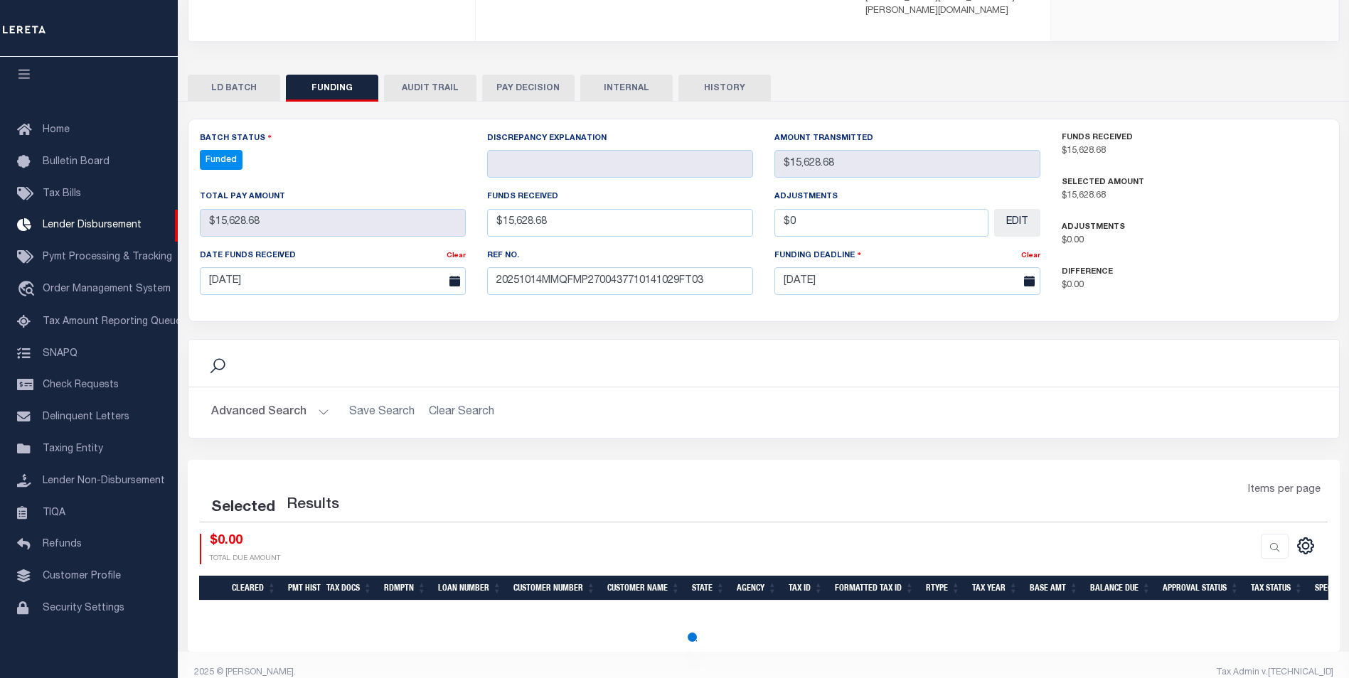
select select "100"
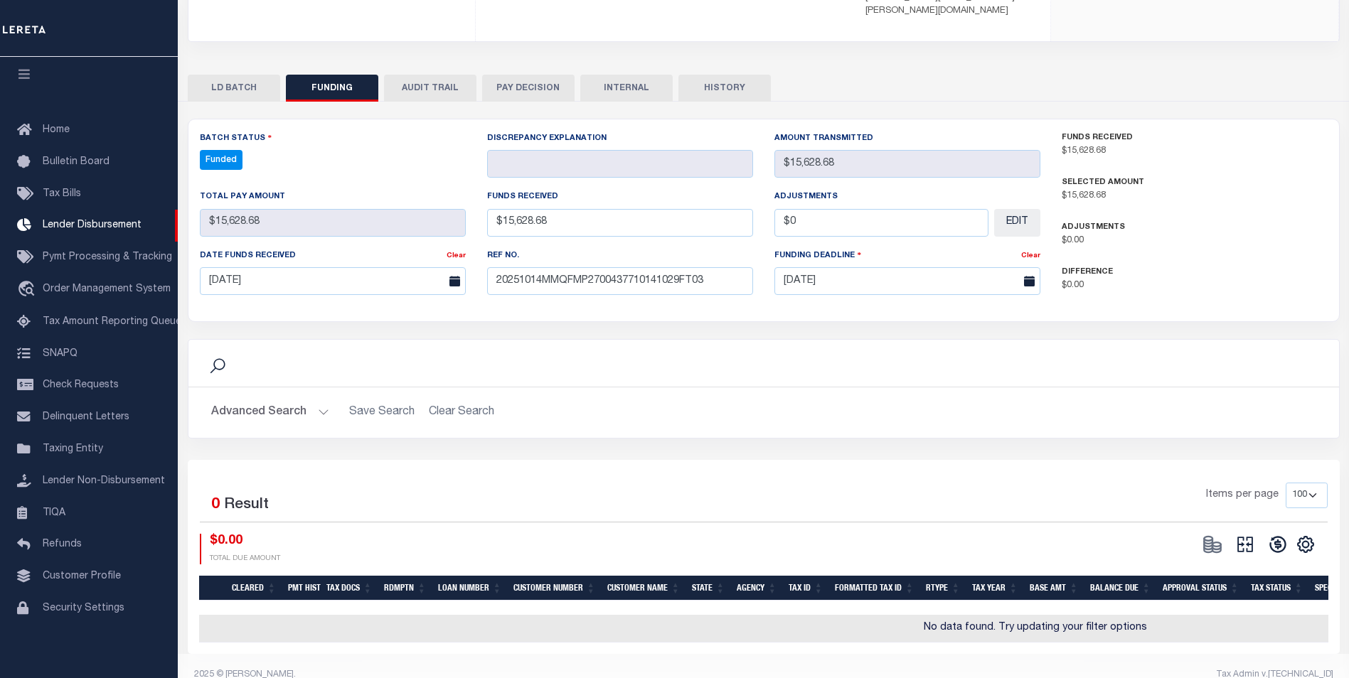
click at [1255, 534] on button at bounding box center [1244, 544] width 33 height 21
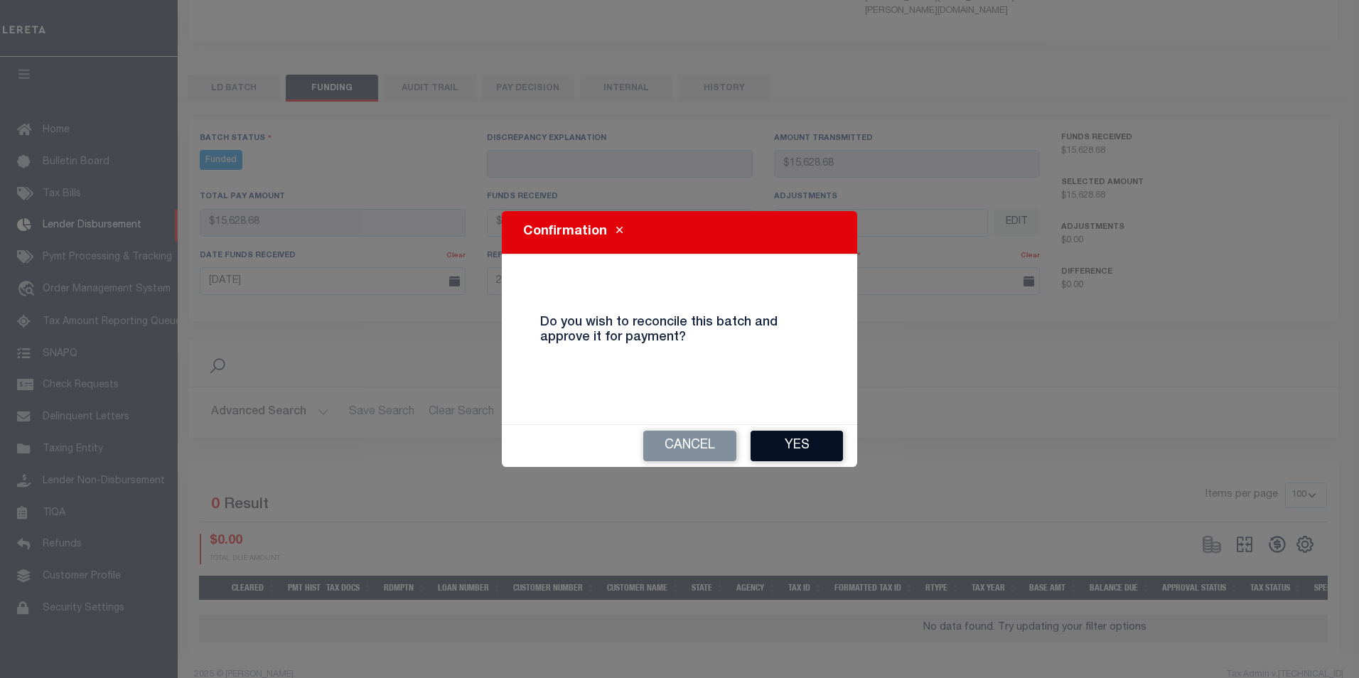
click at [817, 451] on button "Yes" at bounding box center [797, 446] width 92 height 31
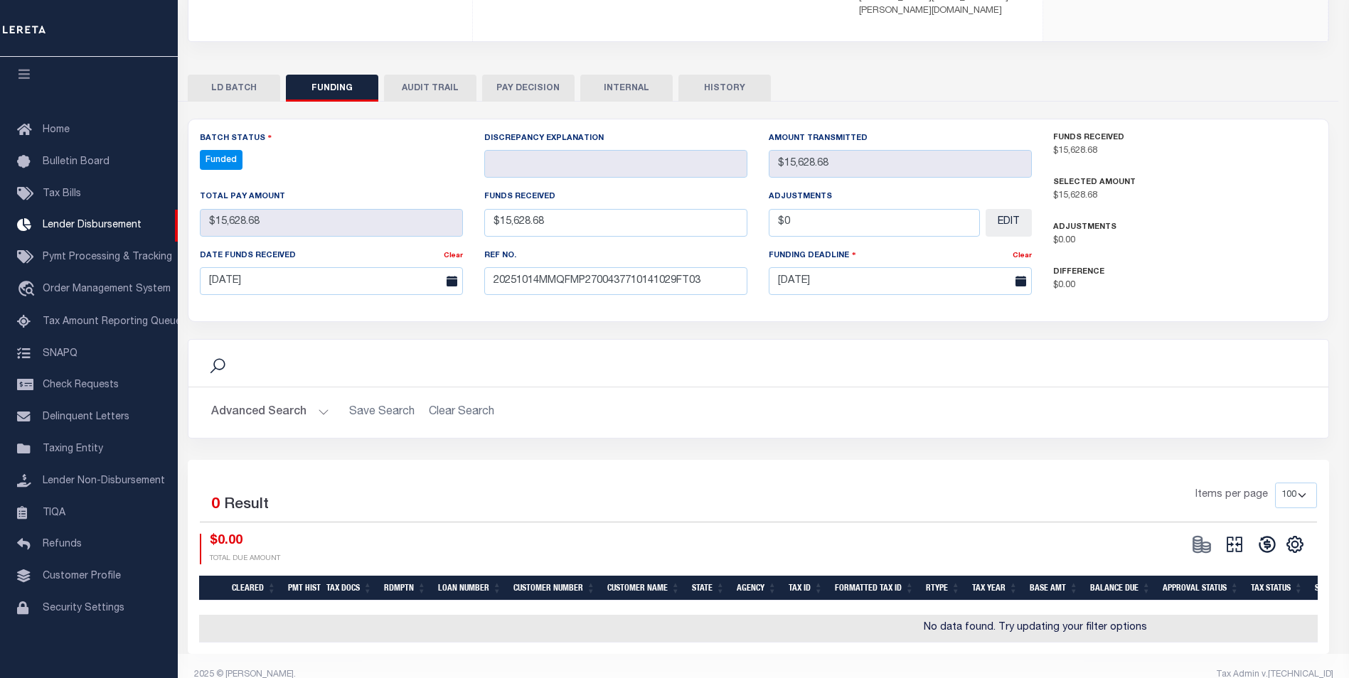
type input "$15,628.68"
type input "$0"
select select "100"
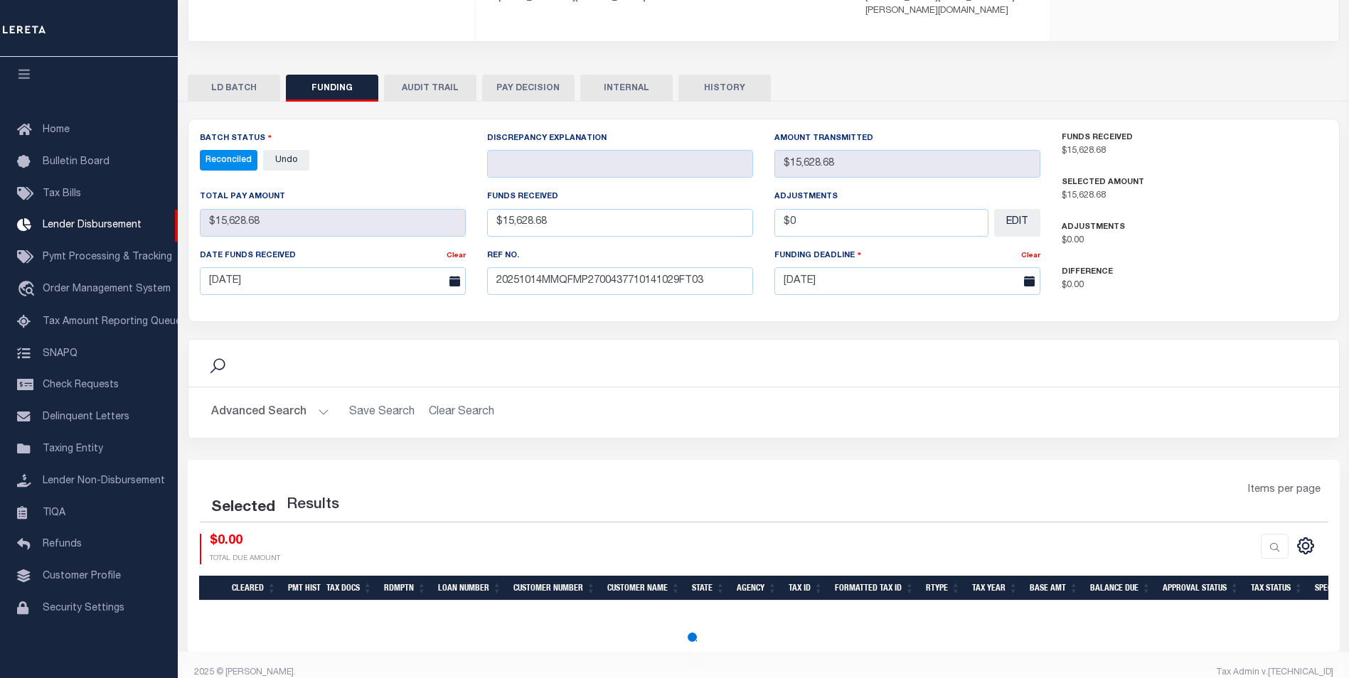
select select "100"
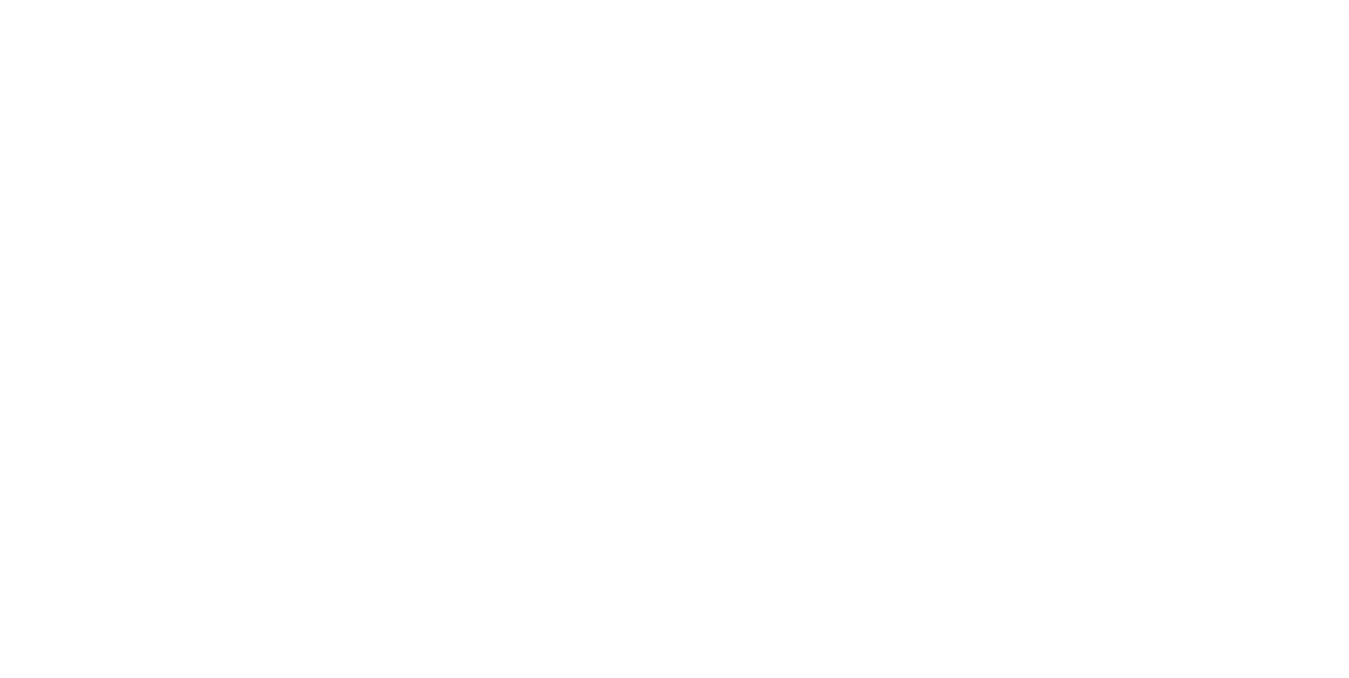
scroll to position [14, 0]
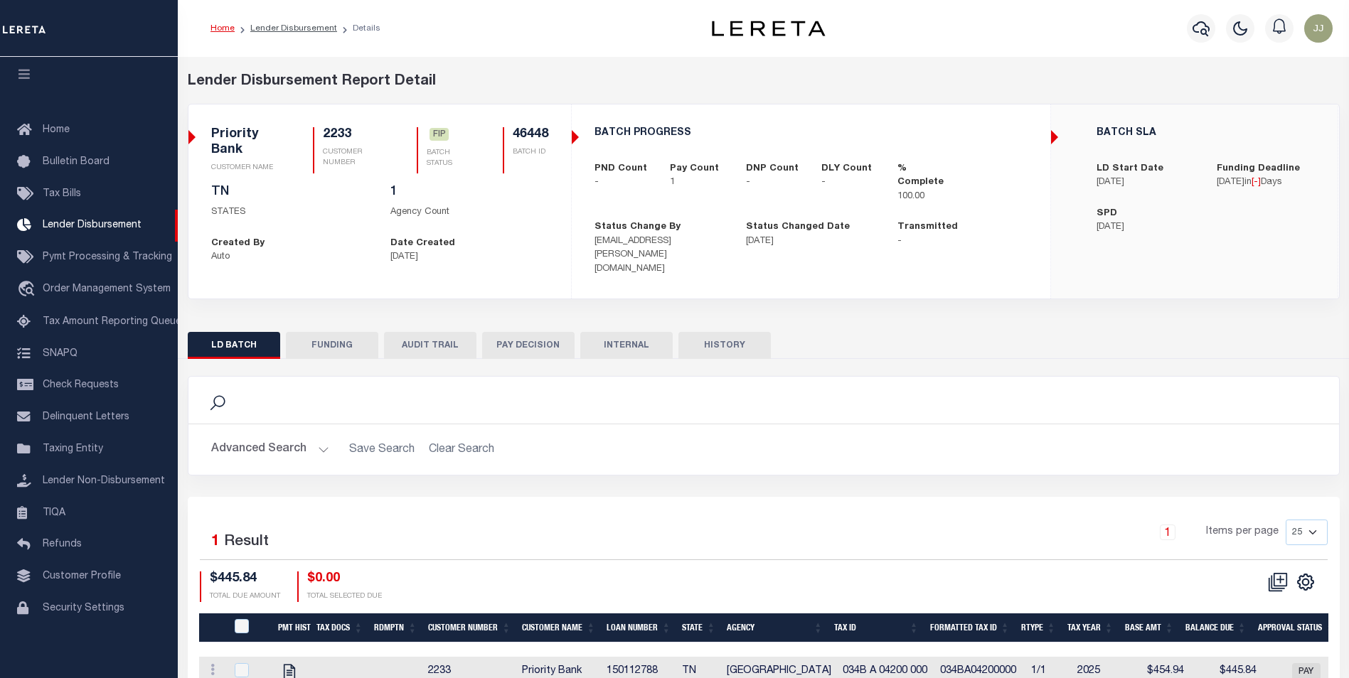
click at [348, 341] on button "FUNDING" at bounding box center [332, 345] width 92 height 27
type input "$445.84"
type input "$0"
type input "[DATE]"
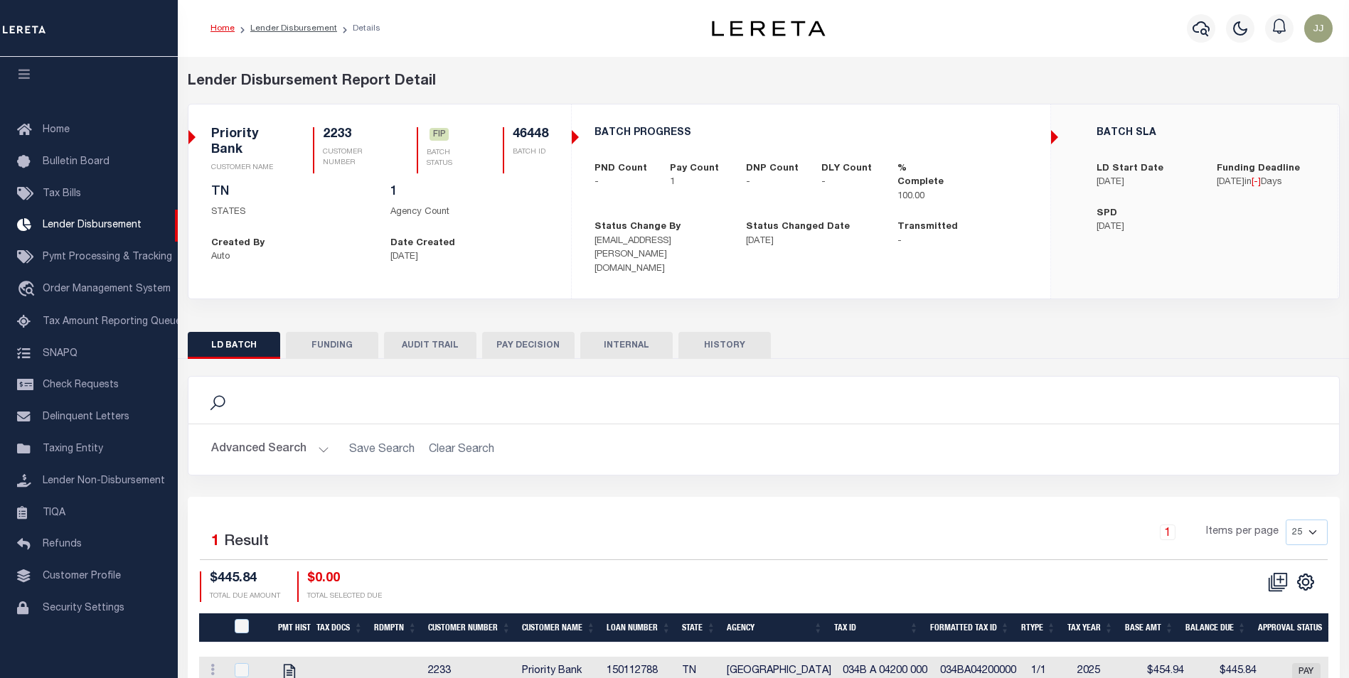
select select "100"
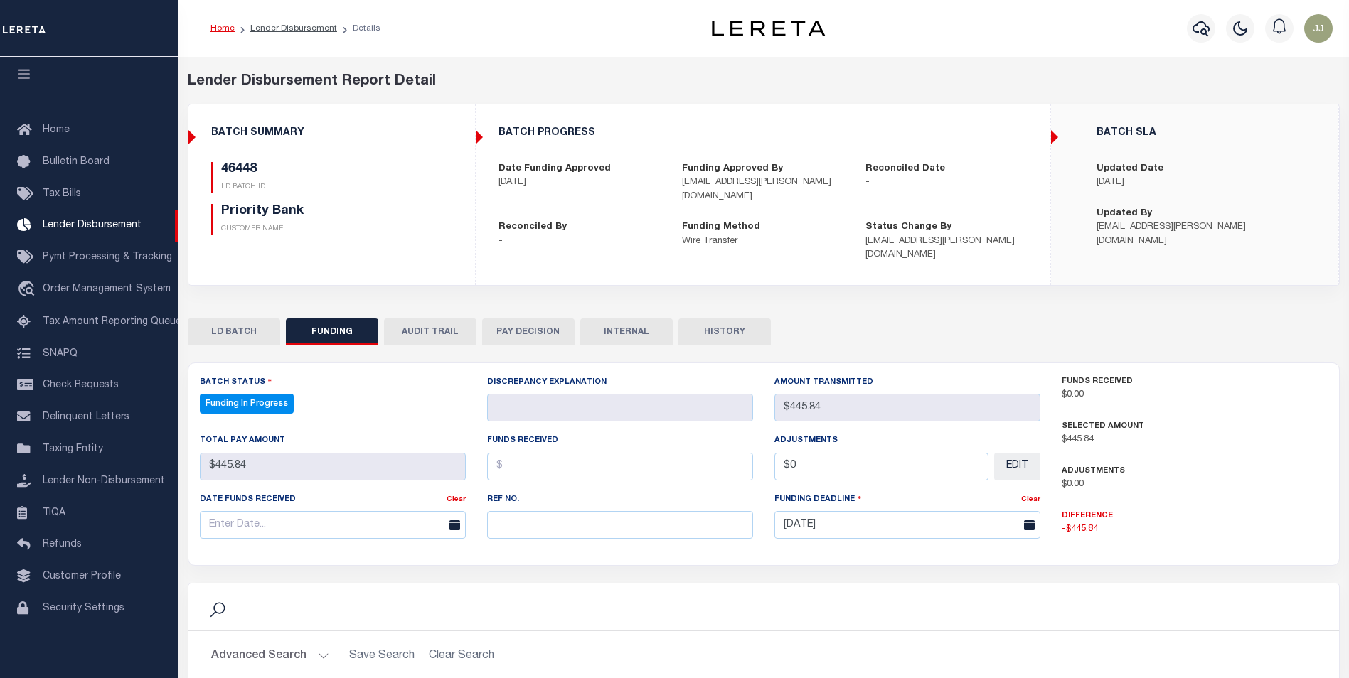
select select "100"
click at [579, 511] on input "text" at bounding box center [620, 525] width 266 height 28
paste input "20251014MMQFMP2700652310141717FT03"
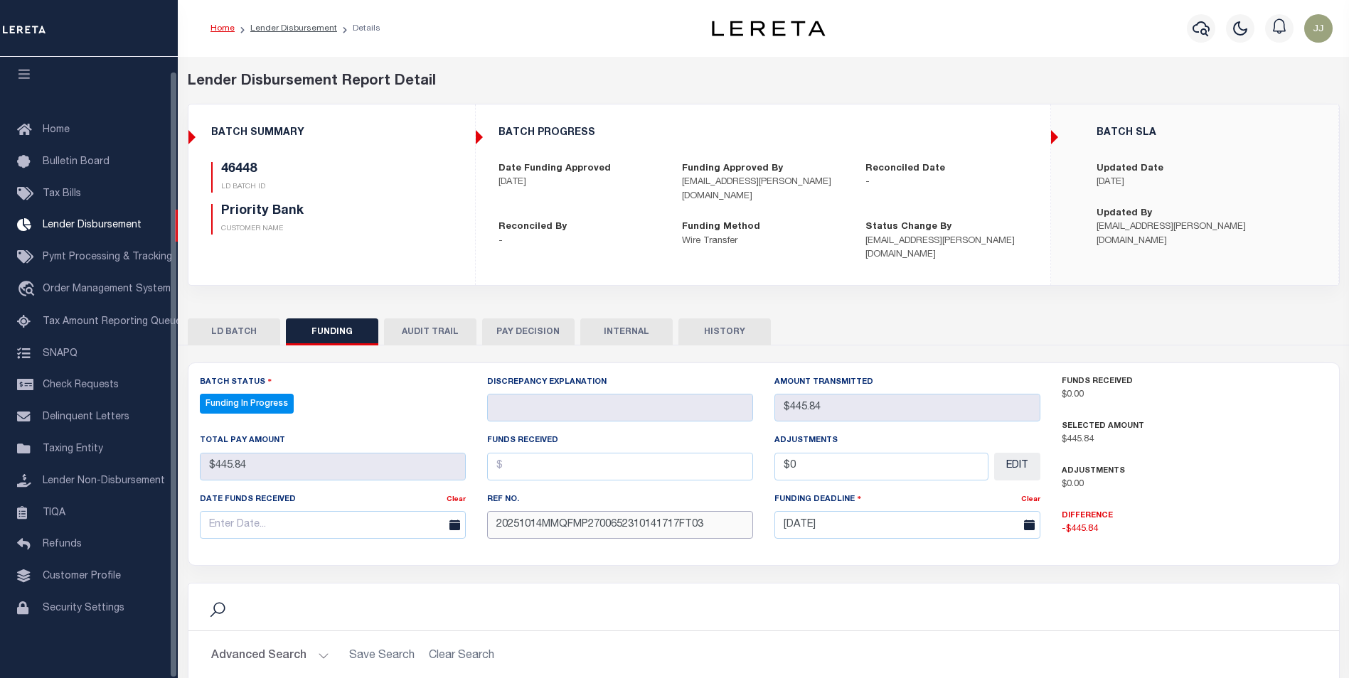
type input "20251014MMQFMP2700652310141717FT03"
click at [279, 518] on input "text" at bounding box center [333, 525] width 266 height 28
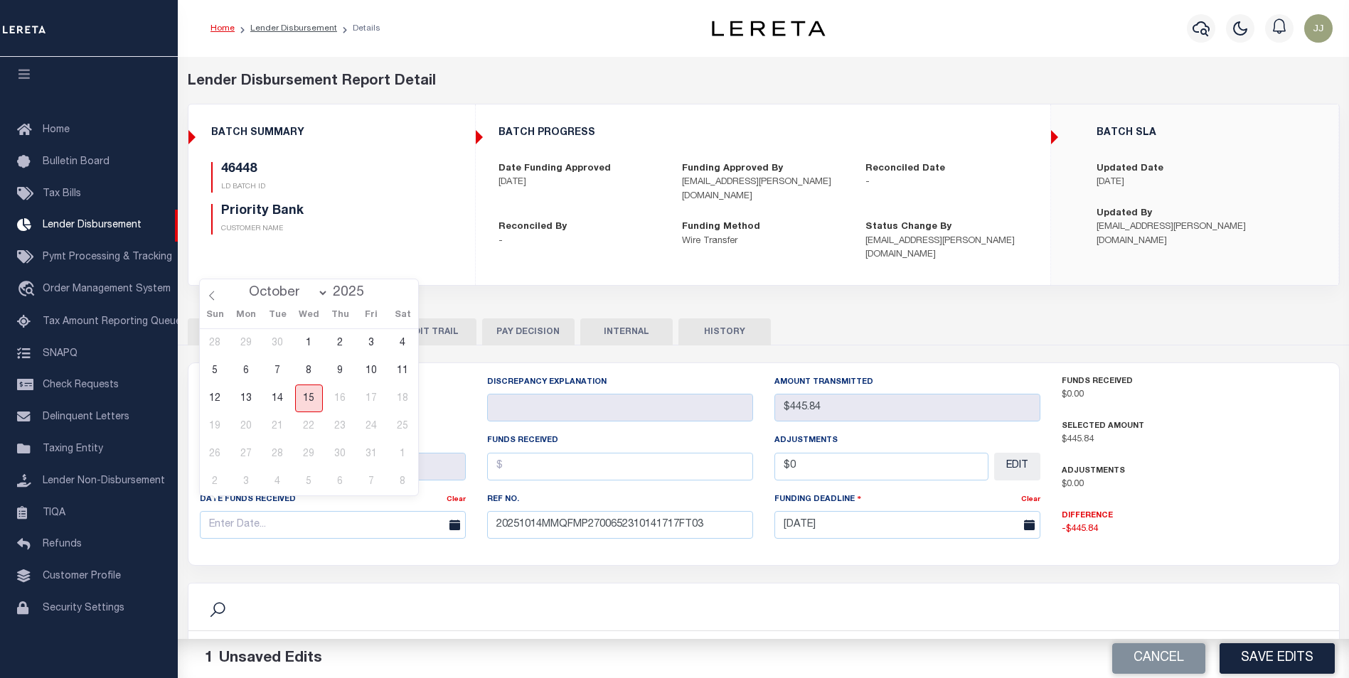
click at [296, 401] on span "15" at bounding box center [309, 399] width 28 height 28
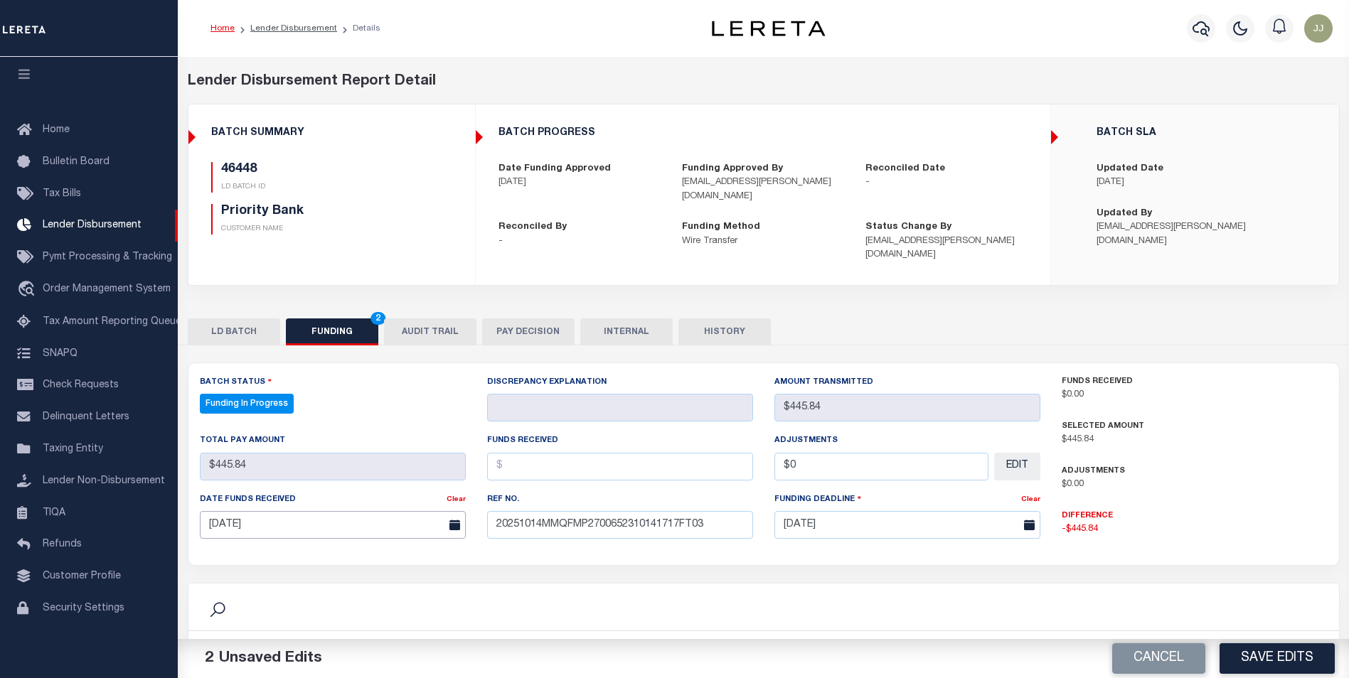
click at [287, 516] on input "[DATE]" at bounding box center [333, 525] width 266 height 28
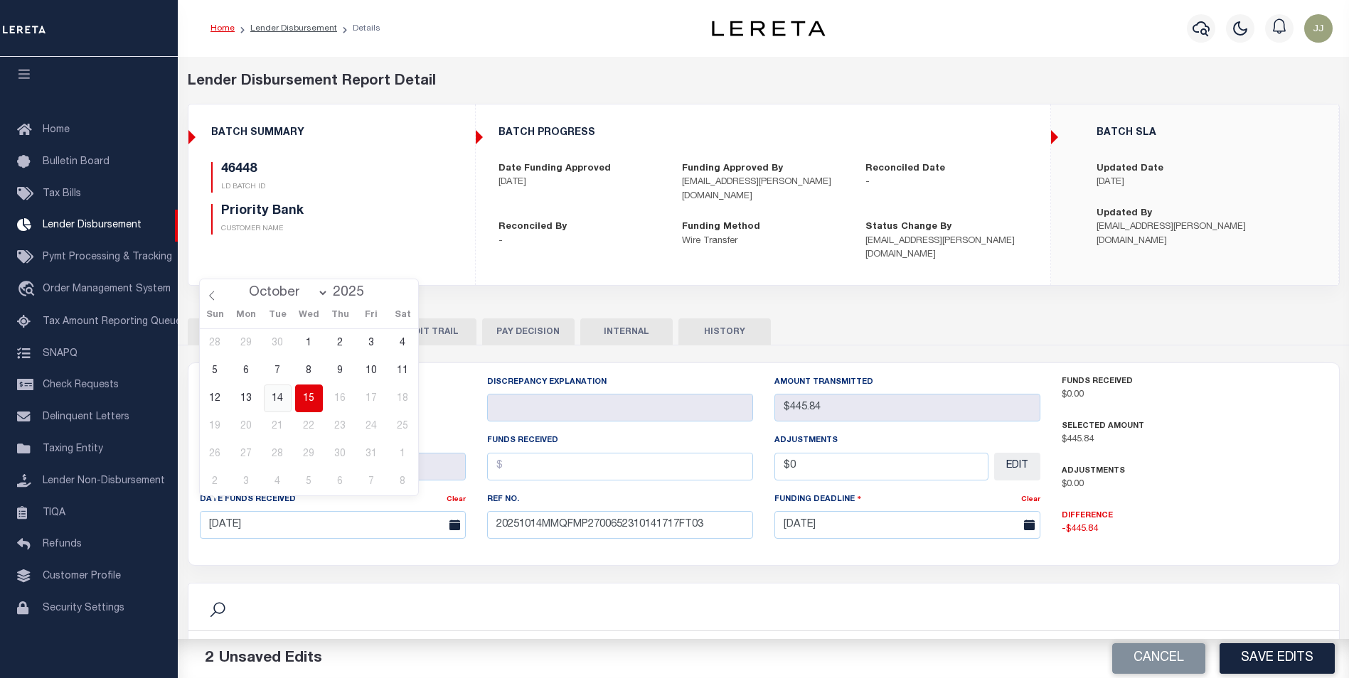
drag, startPoint x: 284, startPoint y: 395, endPoint x: 293, endPoint y: 397, distance: 8.8
click at [285, 395] on span "14" at bounding box center [278, 399] width 28 height 28
type input "[DATE]"
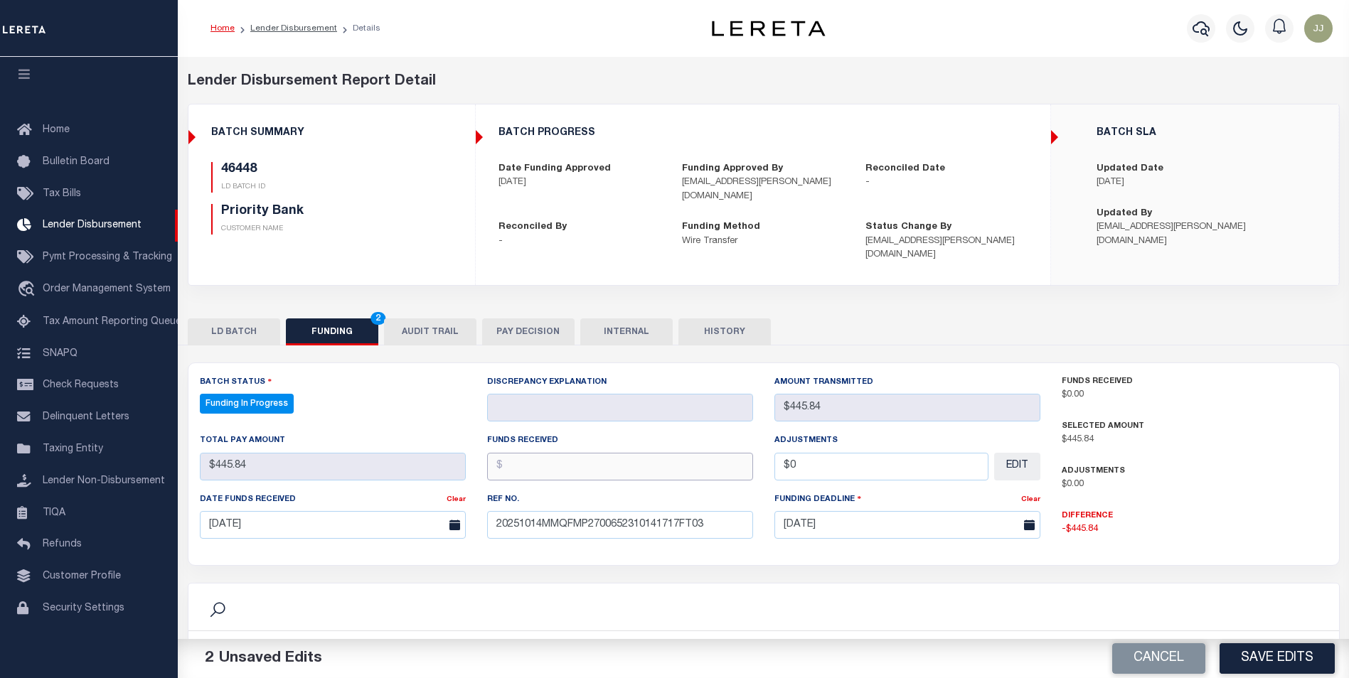
click at [534, 454] on input "text" at bounding box center [620, 467] width 266 height 28
type input "$454.94"
type input "$0.00"
click at [591, 457] on input "$454.94" at bounding box center [620, 467] width 266 height 28
